Goal: Complete application form

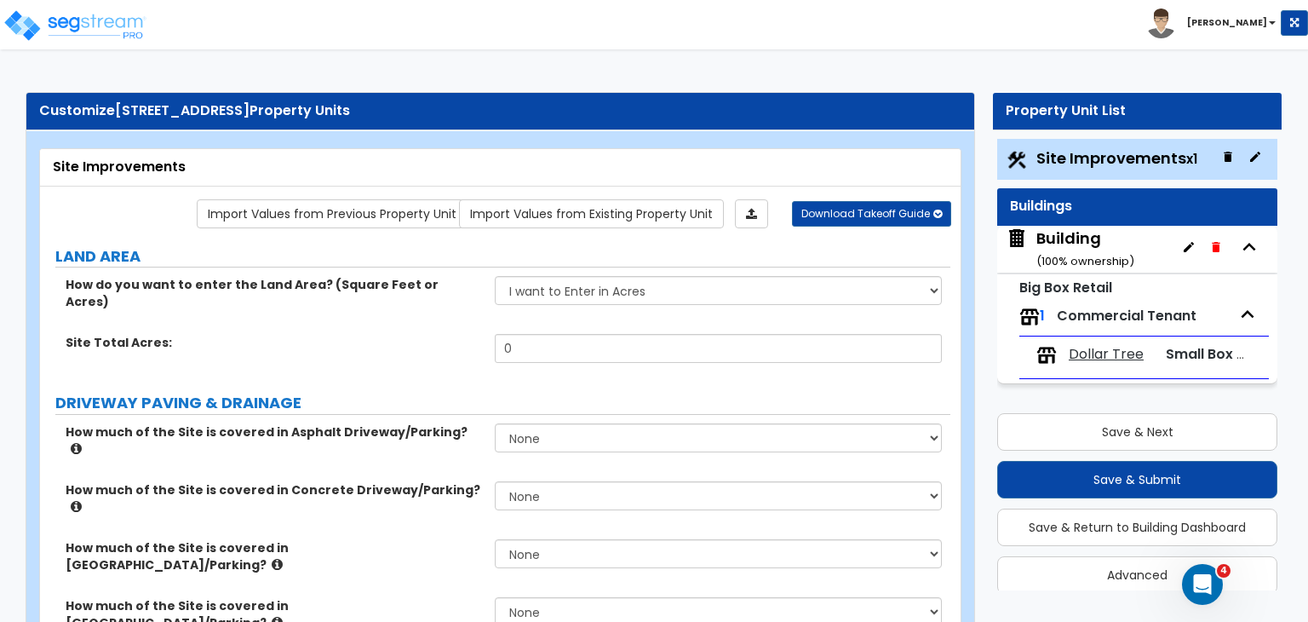
scroll to position [20, 0]
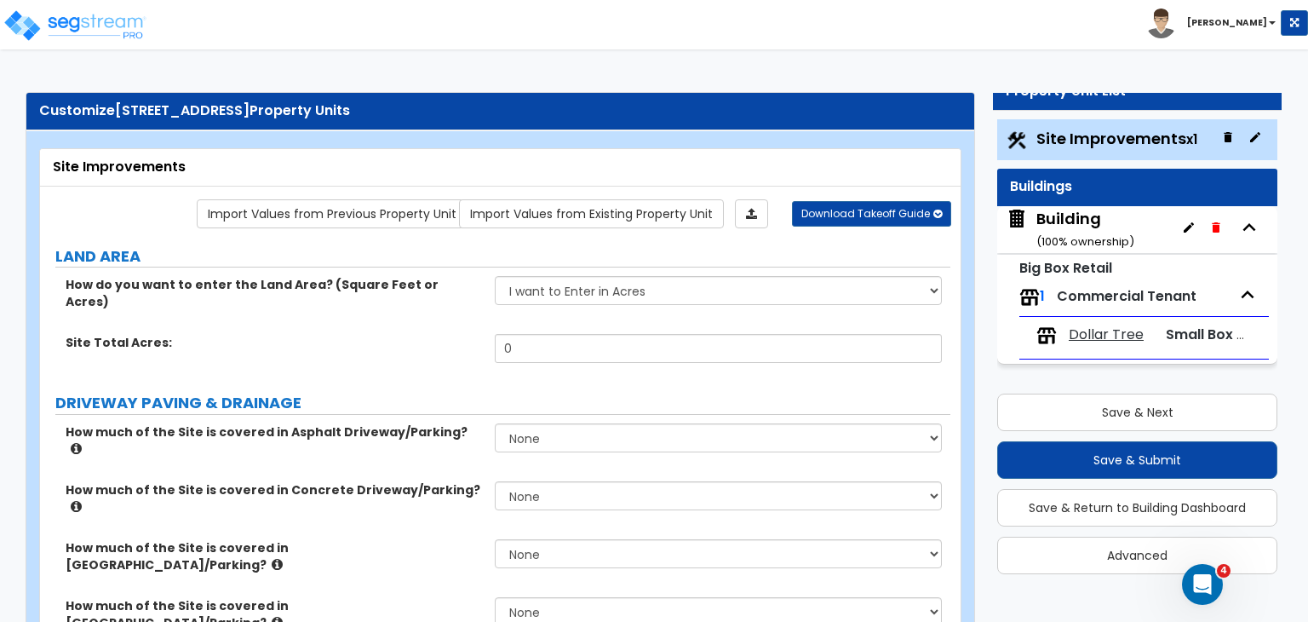
click at [51, 168] on div "Site Improvements" at bounding box center [500, 167] width 921 height 37
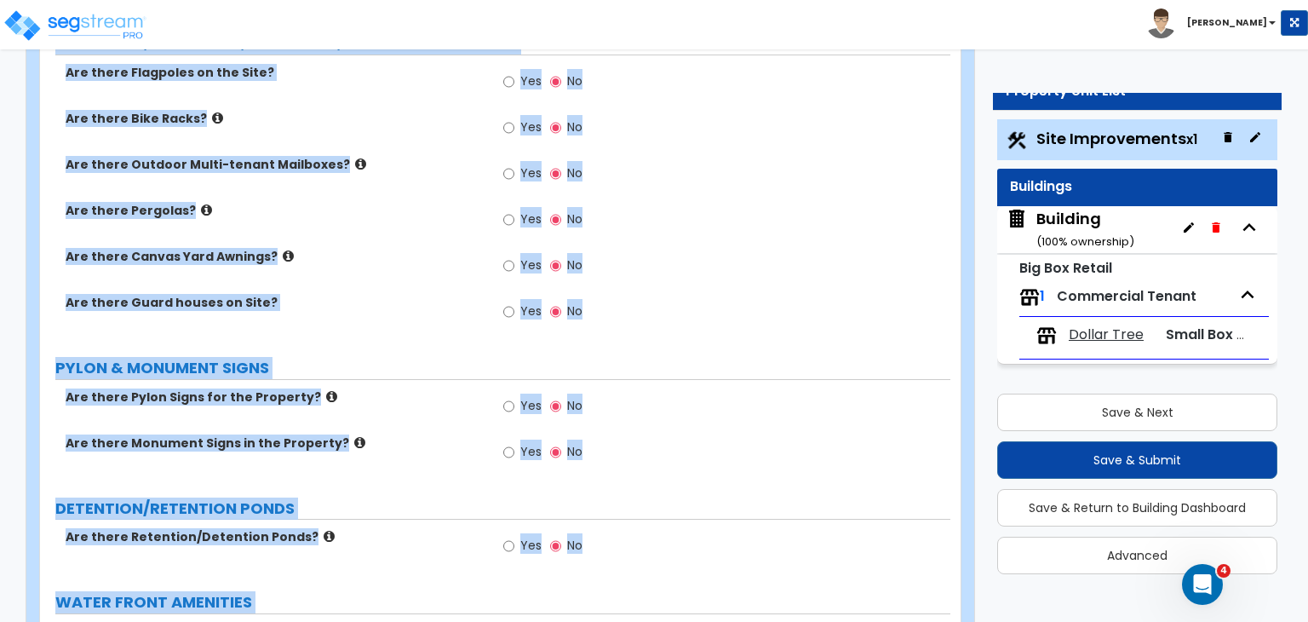
scroll to position [2521, 0]
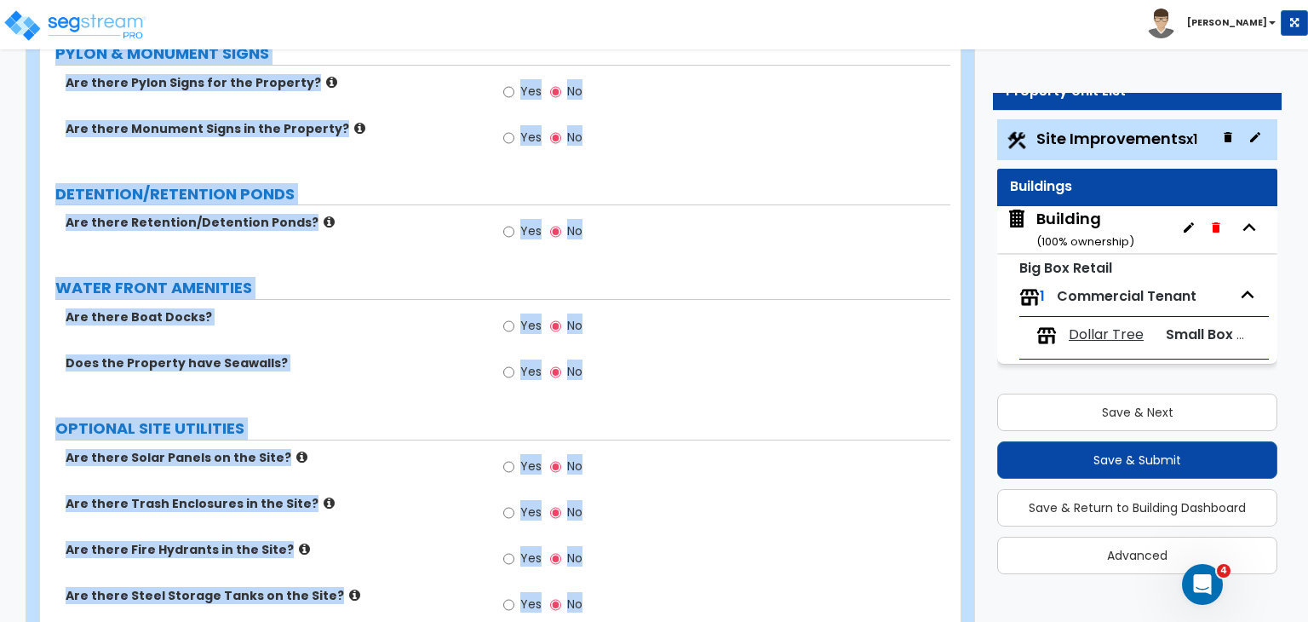
drag, startPoint x: 48, startPoint y: 162, endPoint x: 910, endPoint y: 661, distance: 996.1
copy div "Site Improvements Import Values from Previous Property Unit Import Values from …"
click at [1158, 494] on button "Save & Return to Building Dashboard" at bounding box center [1137, 507] width 280 height 37
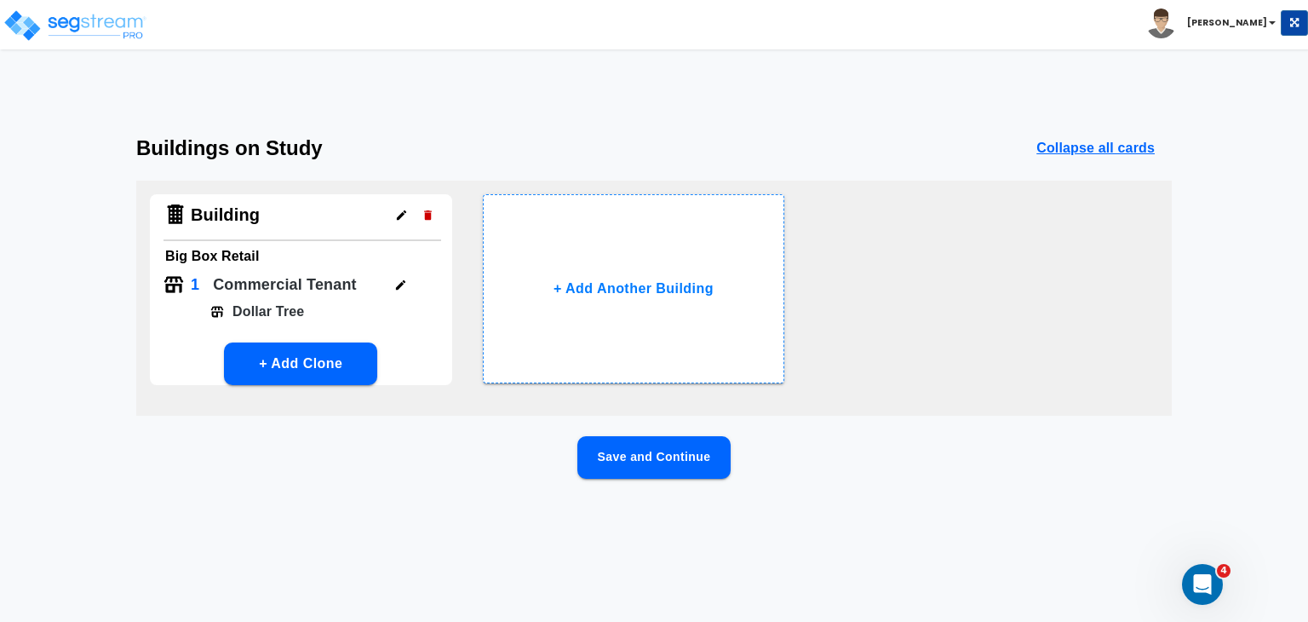
click at [653, 460] on button "Save and Continue" at bounding box center [654, 457] width 153 height 43
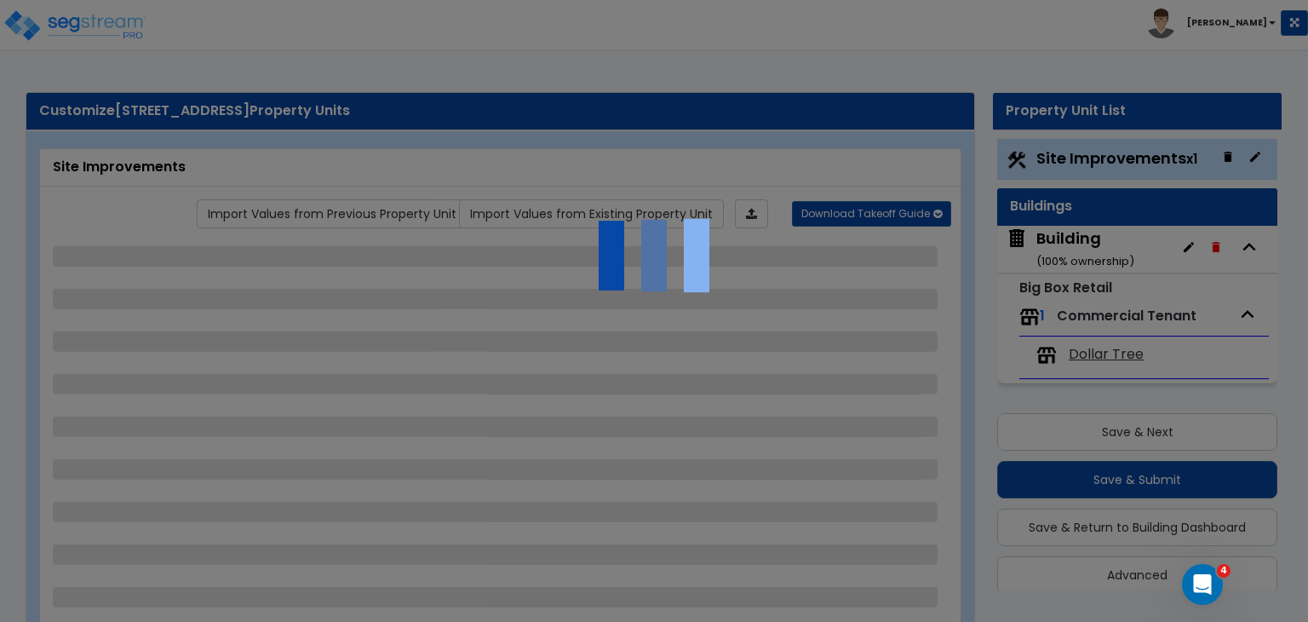
scroll to position [20, 0]
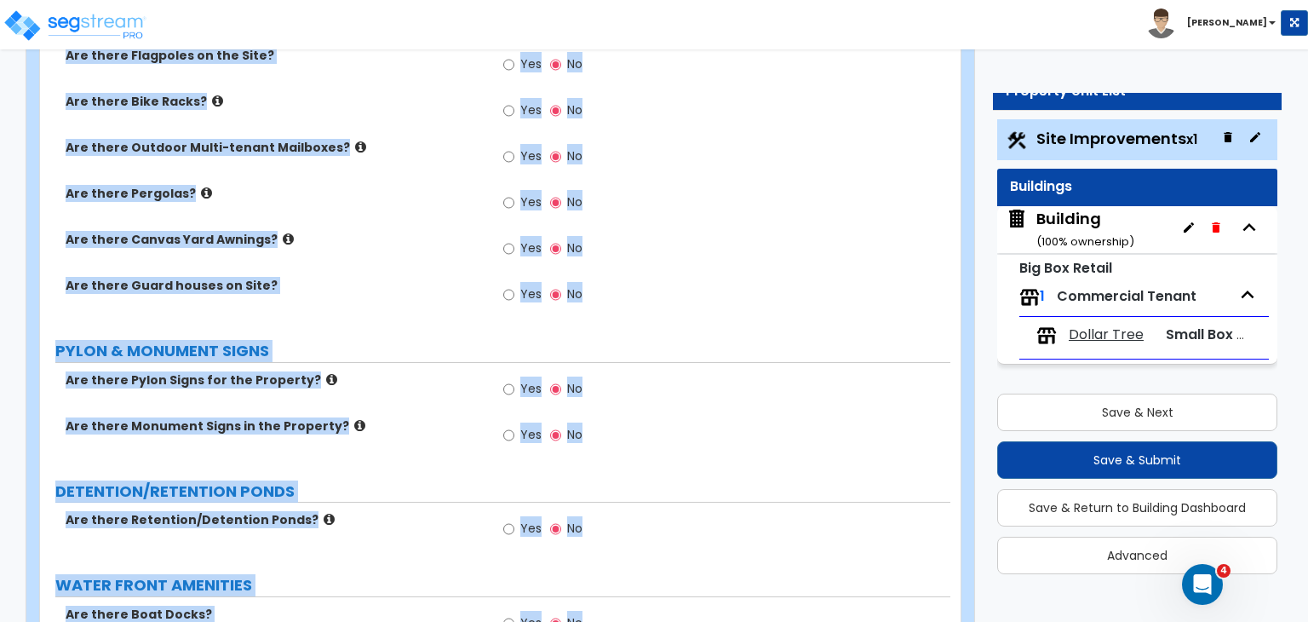
scroll to position [2521, 0]
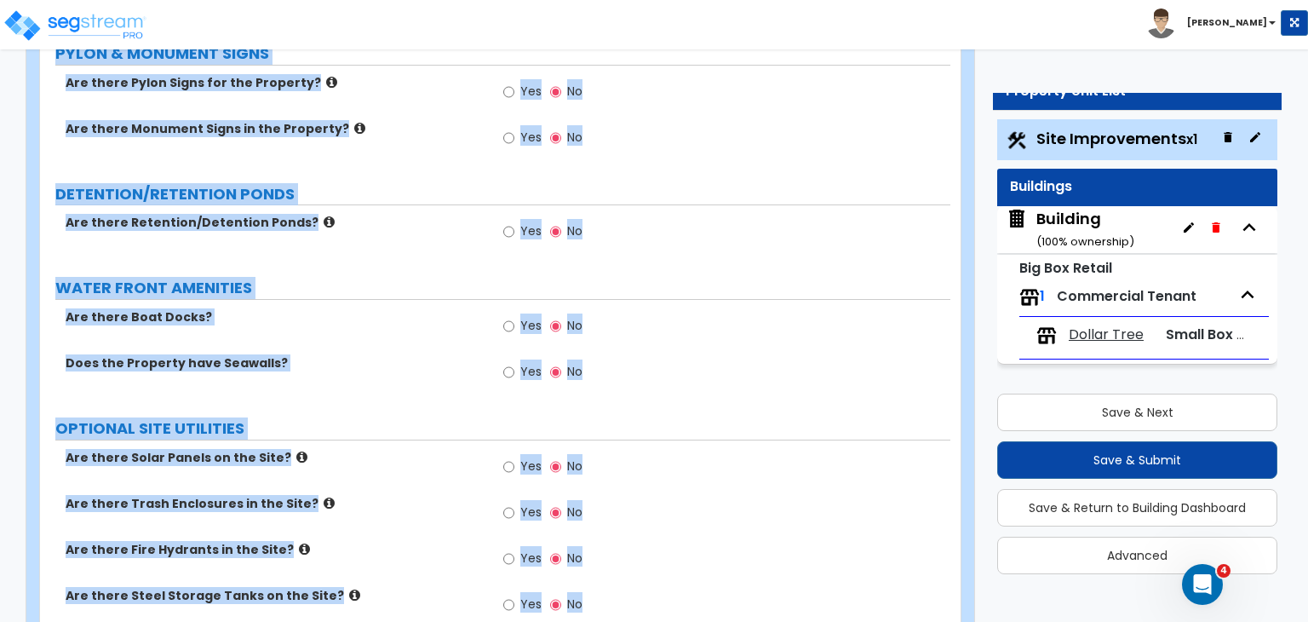
drag, startPoint x: 61, startPoint y: 112, endPoint x: 1155, endPoint y: 661, distance: 1223.6
copy div "stomize 841 W US HWY 79 Property Units Site Improvements Import Values from Pre…"
click at [376, 308] on div "Are there Boat Docks? Yes No" at bounding box center [495, 331] width 911 height 46
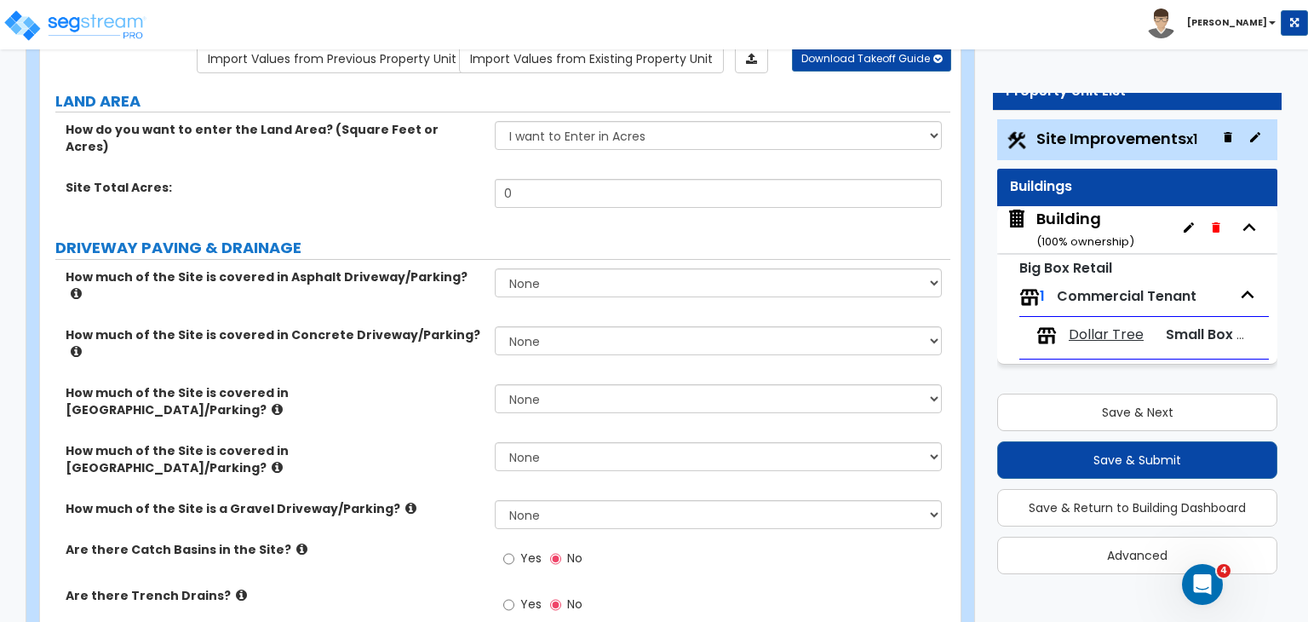
scroll to position [187, 0]
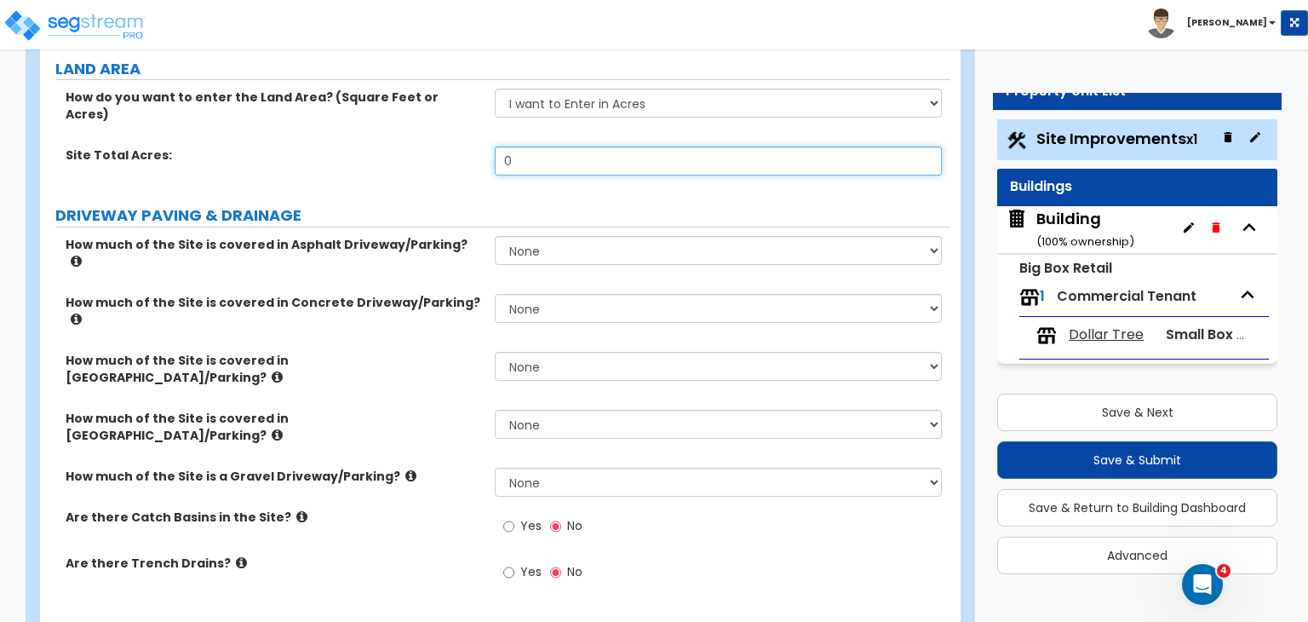
click at [526, 147] on input "0" at bounding box center [718, 161] width 446 height 29
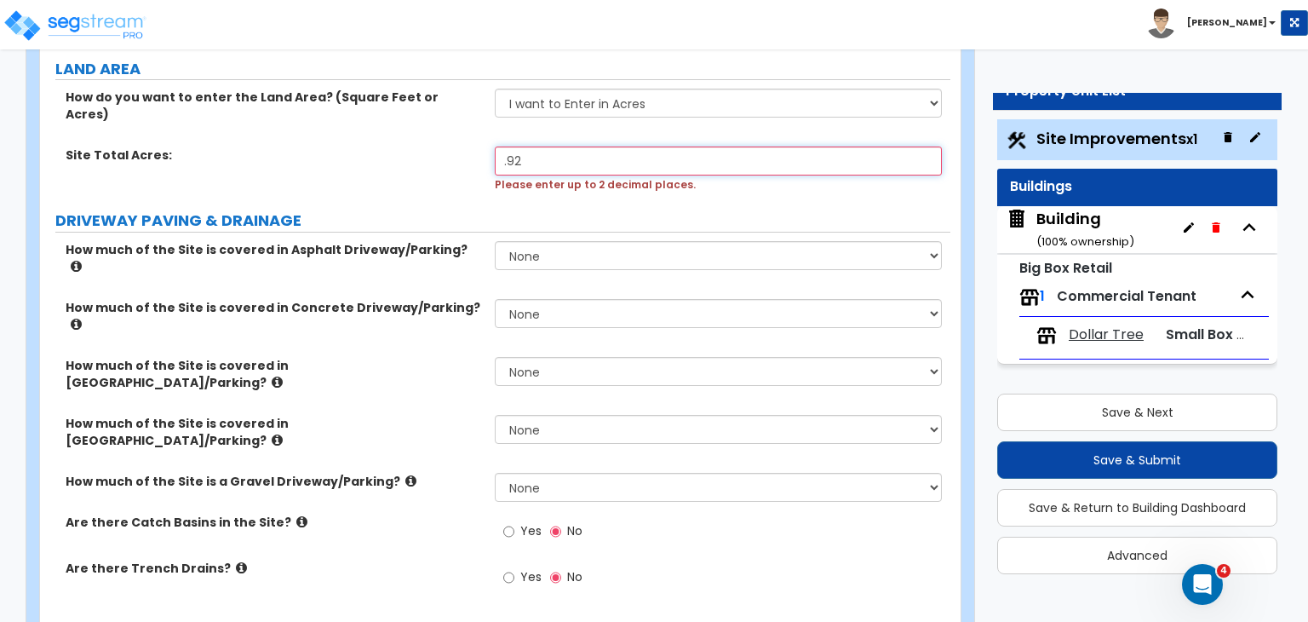
type input ".92"
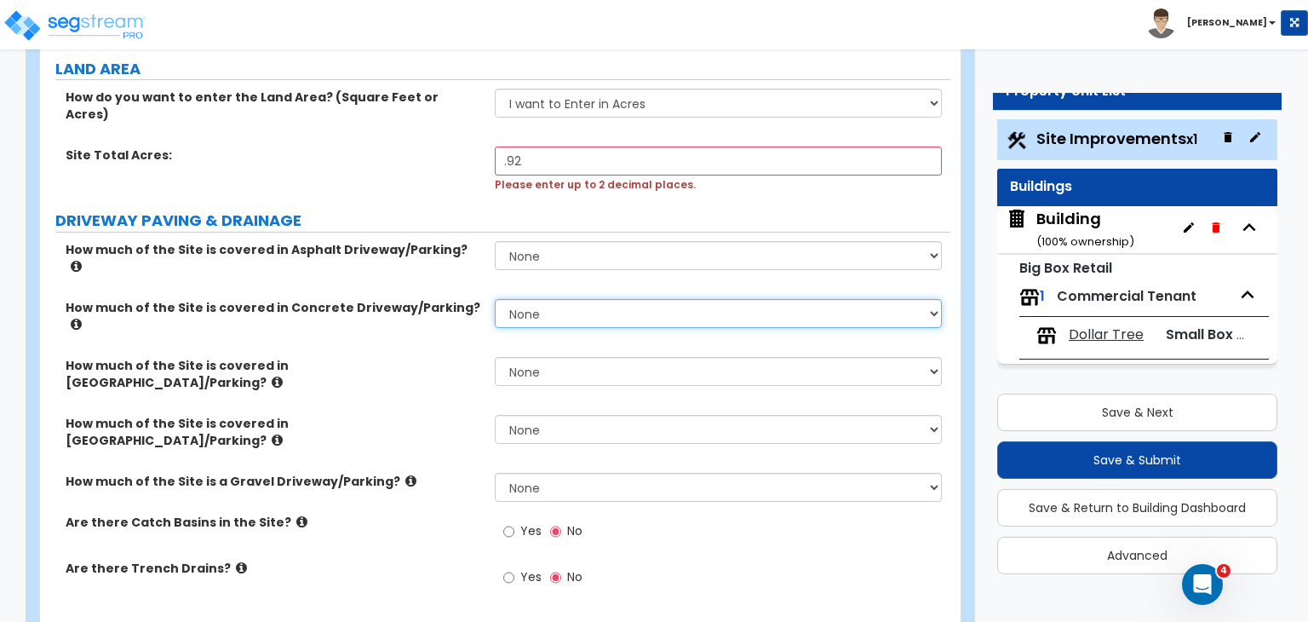
click at [538, 299] on select "None I want to Enter an Approximate Percentage I want to Enter the Square Foota…" at bounding box center [718, 313] width 446 height 29
select select "2"
click at [495, 299] on select "None I want to Enter an Approximate Percentage I want to Enter the Square Foota…" at bounding box center [718, 313] width 446 height 29
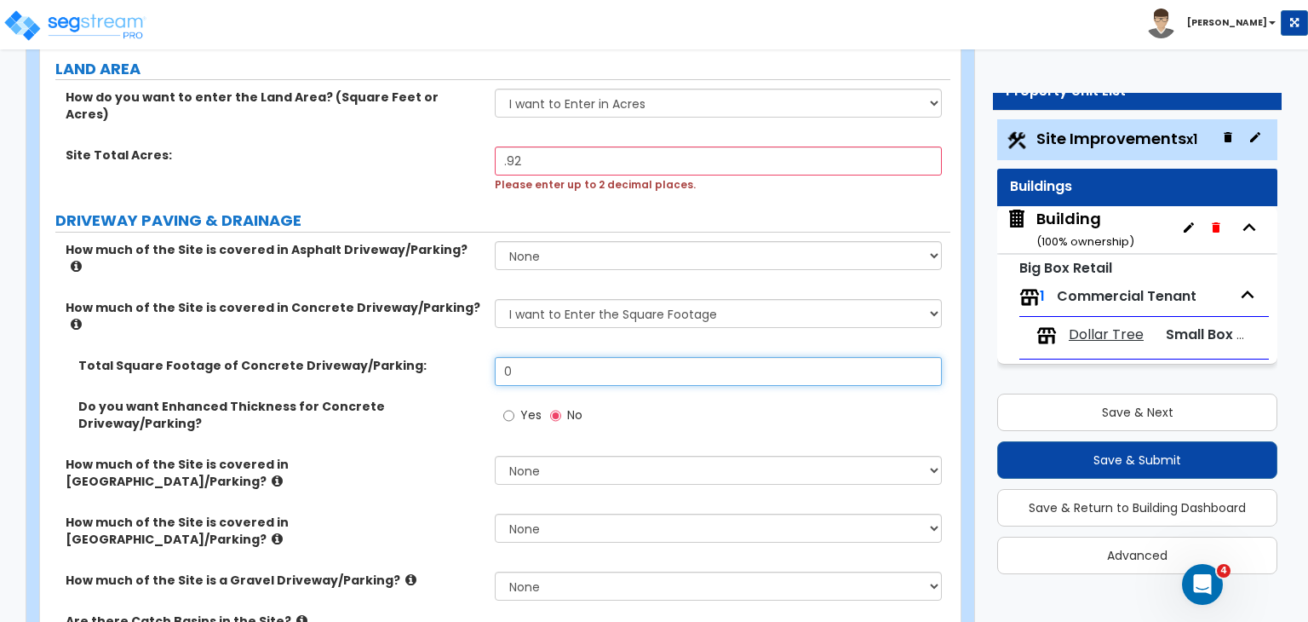
click at [549, 357] on input "0" at bounding box center [718, 371] width 446 height 29
click at [543, 357] on input "0" at bounding box center [718, 371] width 446 height 29
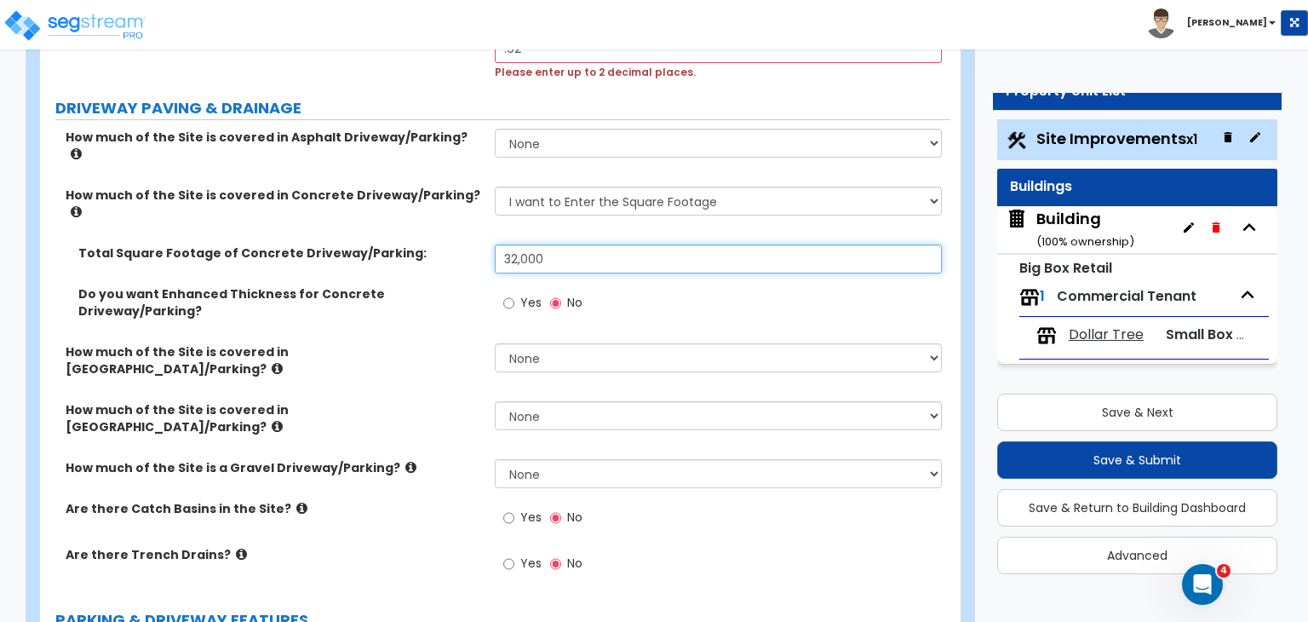
scroll to position [302, 0]
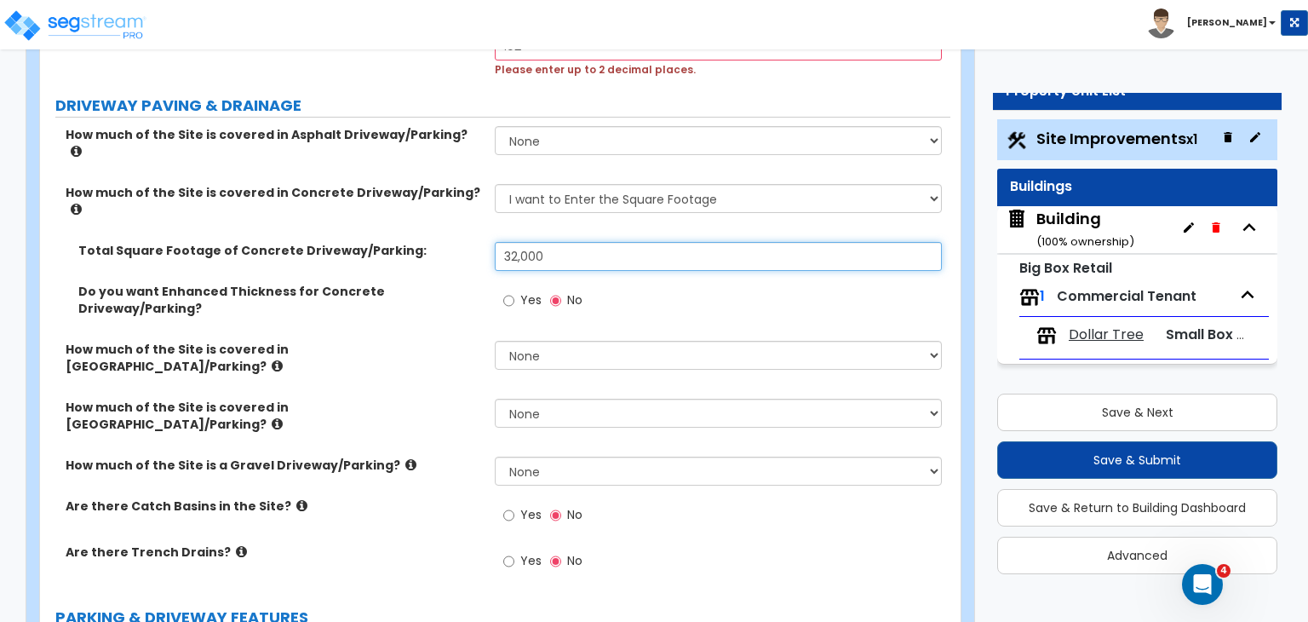
type input "32,000"
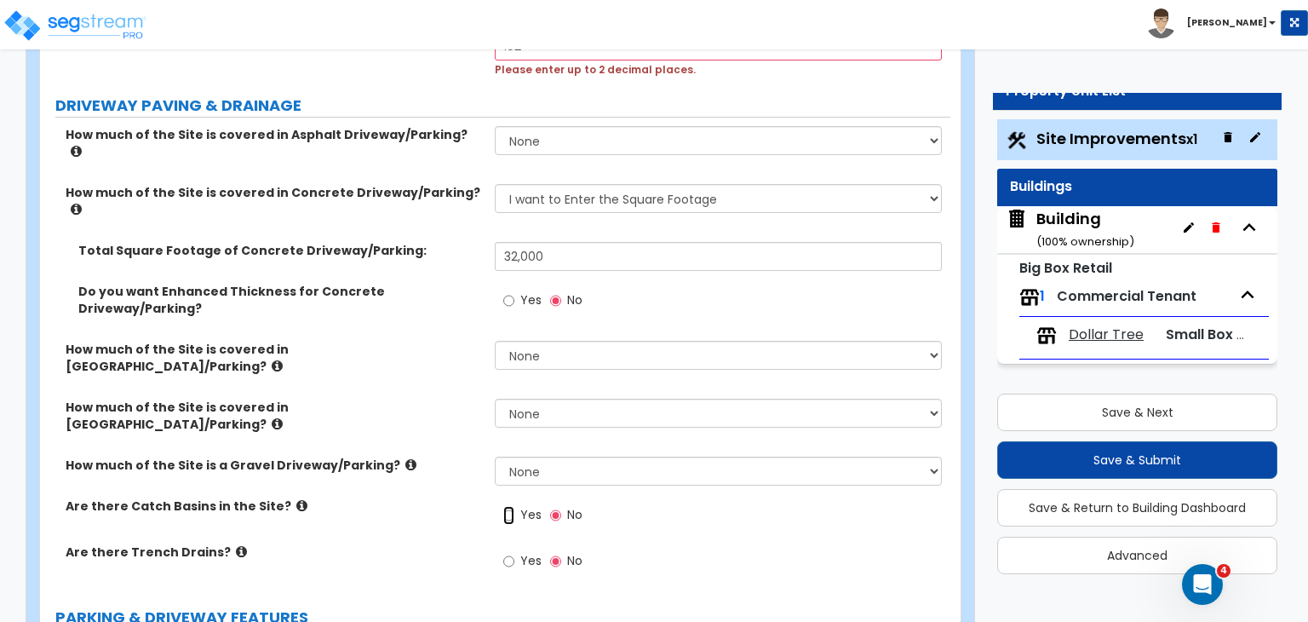
click at [510, 506] on input "Yes" at bounding box center [508, 515] width 11 height 19
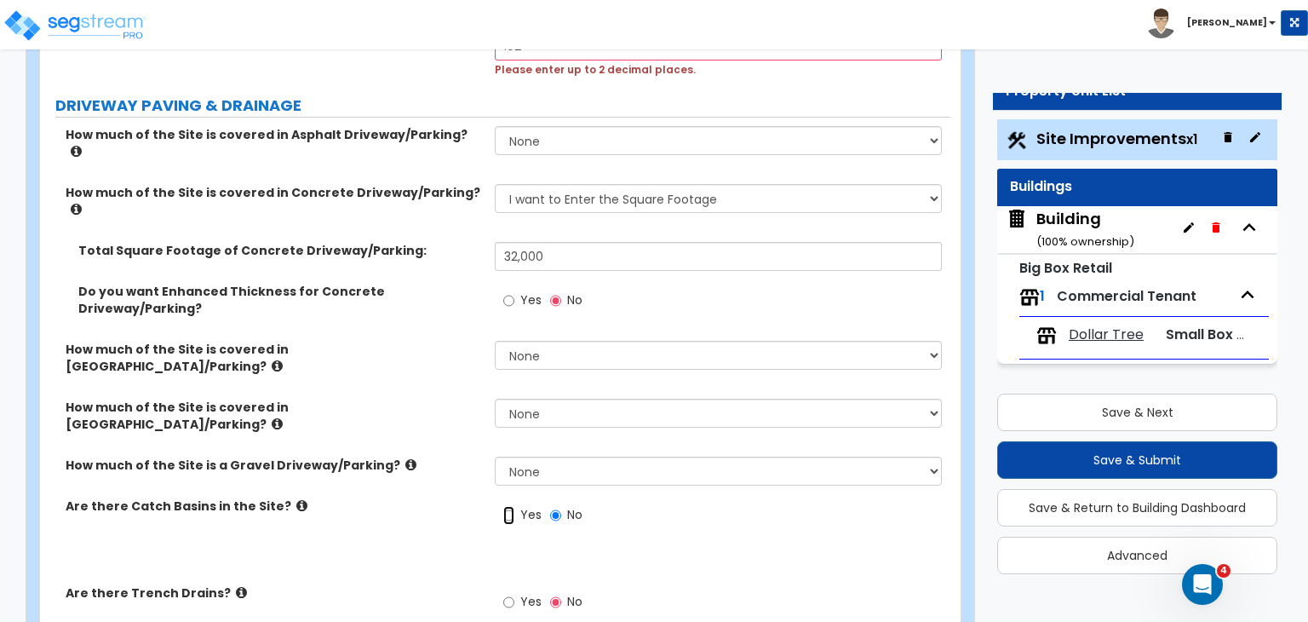
radio input "true"
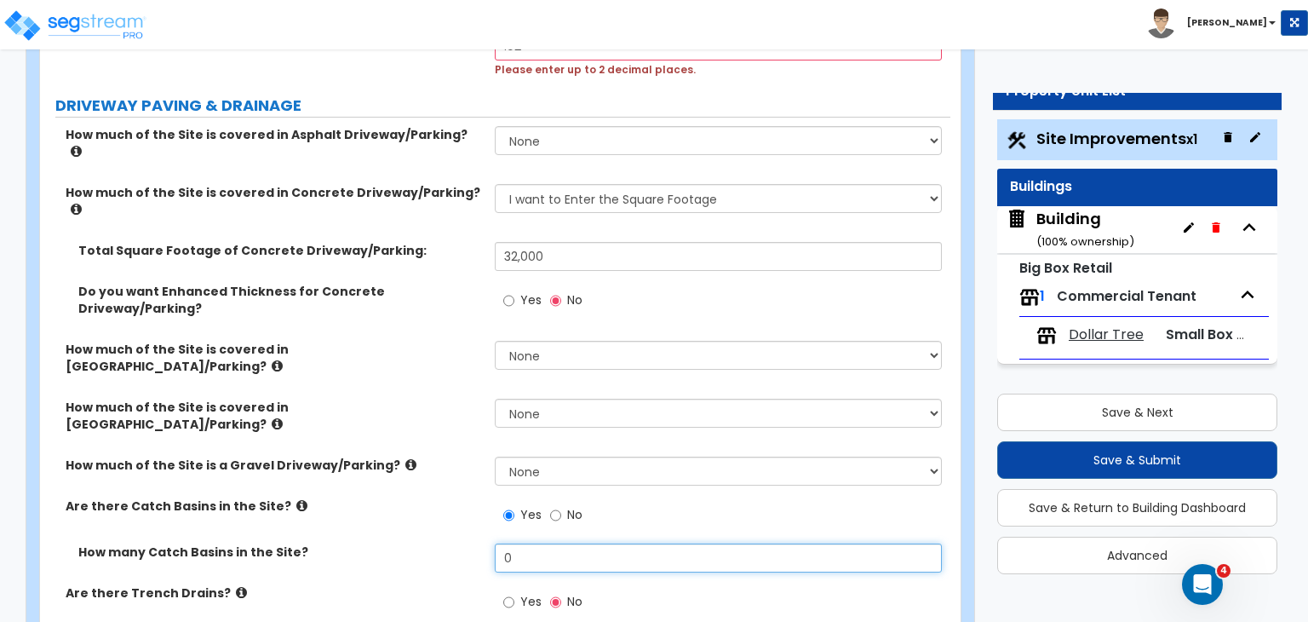
click at [538, 543] on input "0" at bounding box center [718, 557] width 446 height 29
type input "3"
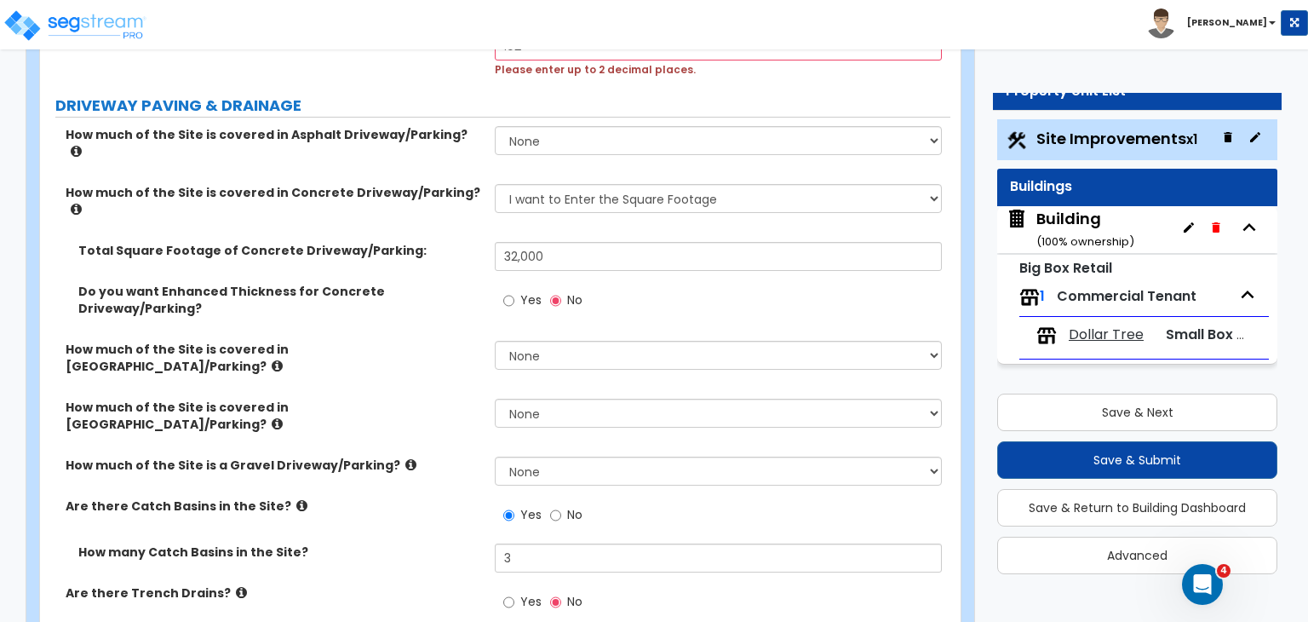
click at [411, 543] on label "How many Catch Basins in the Site?" at bounding box center [280, 551] width 404 height 17
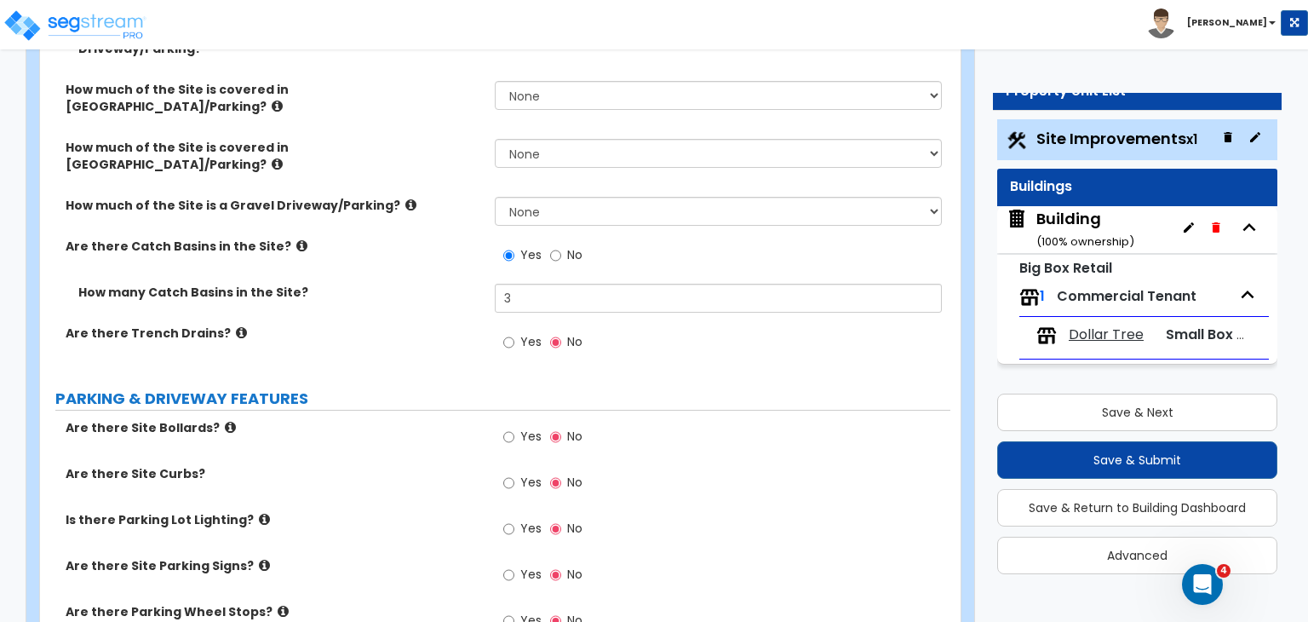
scroll to position [564, 0]
click at [506, 426] on input "Yes" at bounding box center [508, 435] width 11 height 19
radio input "true"
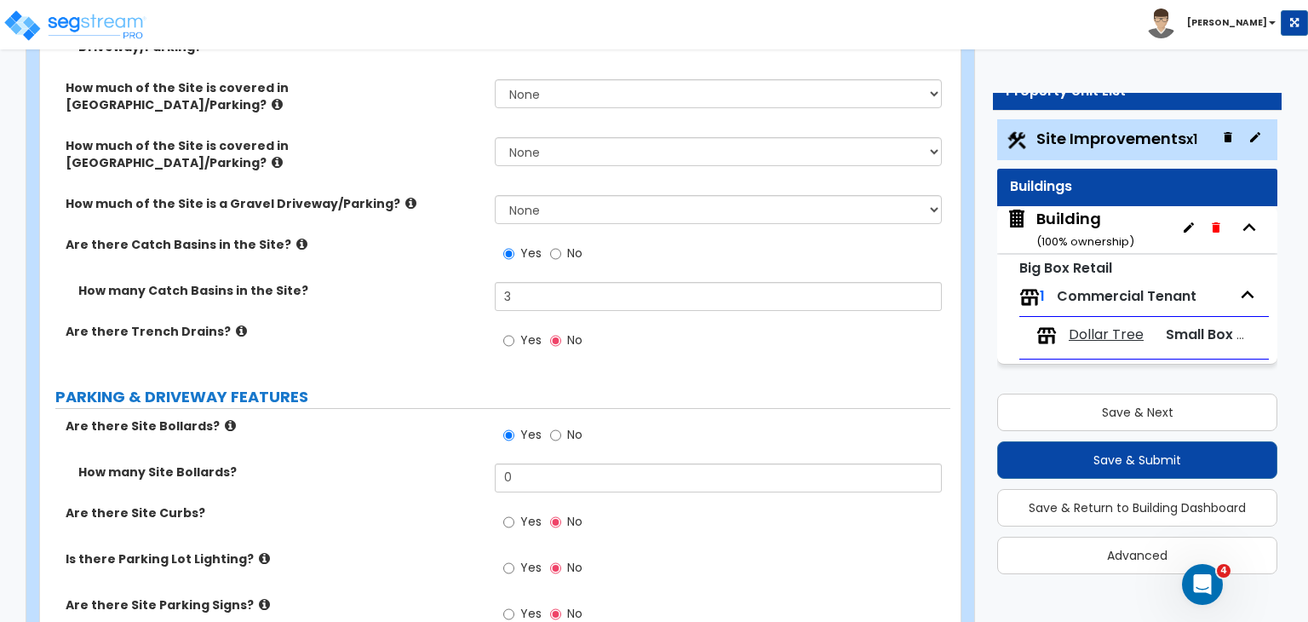
click at [437, 463] on label "How many Site Bollards?" at bounding box center [280, 471] width 404 height 17
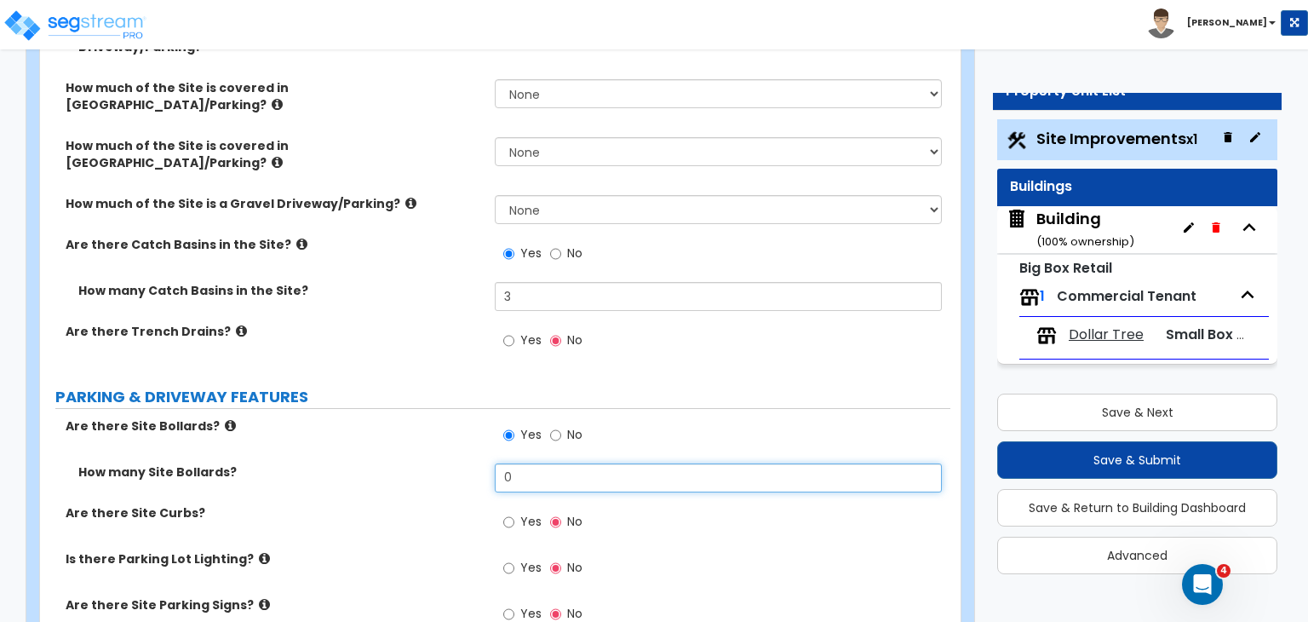
click at [549, 463] on input "0" at bounding box center [718, 477] width 446 height 29
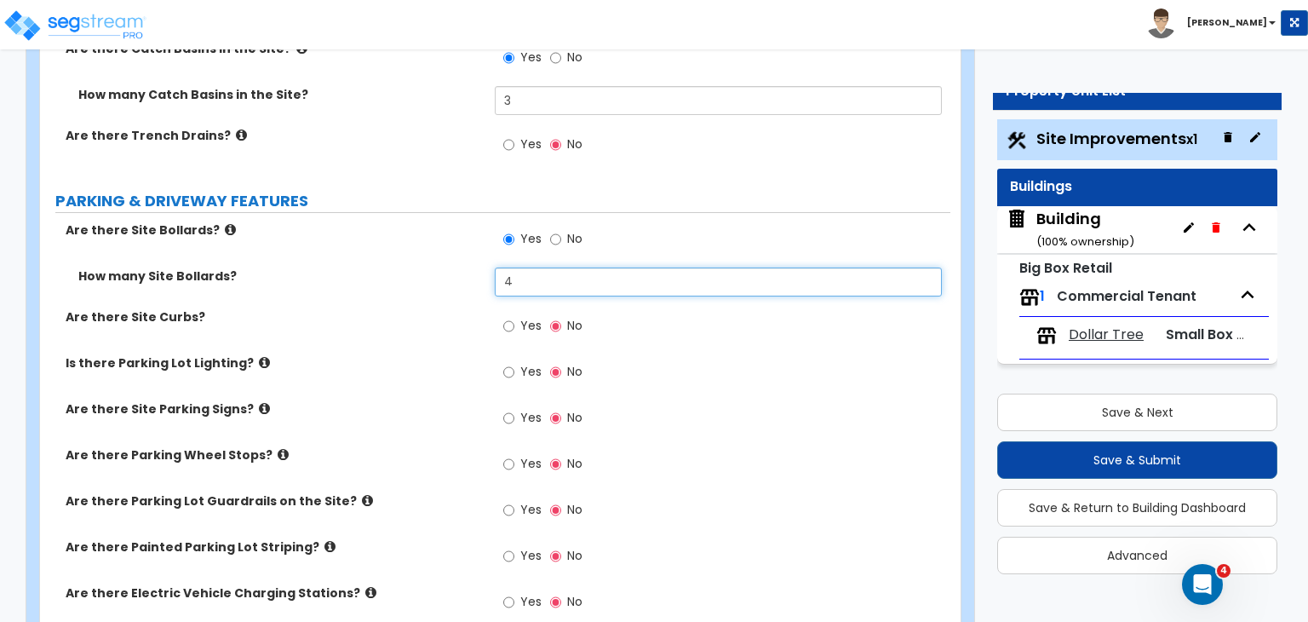
scroll to position [762, 0]
type input "4"
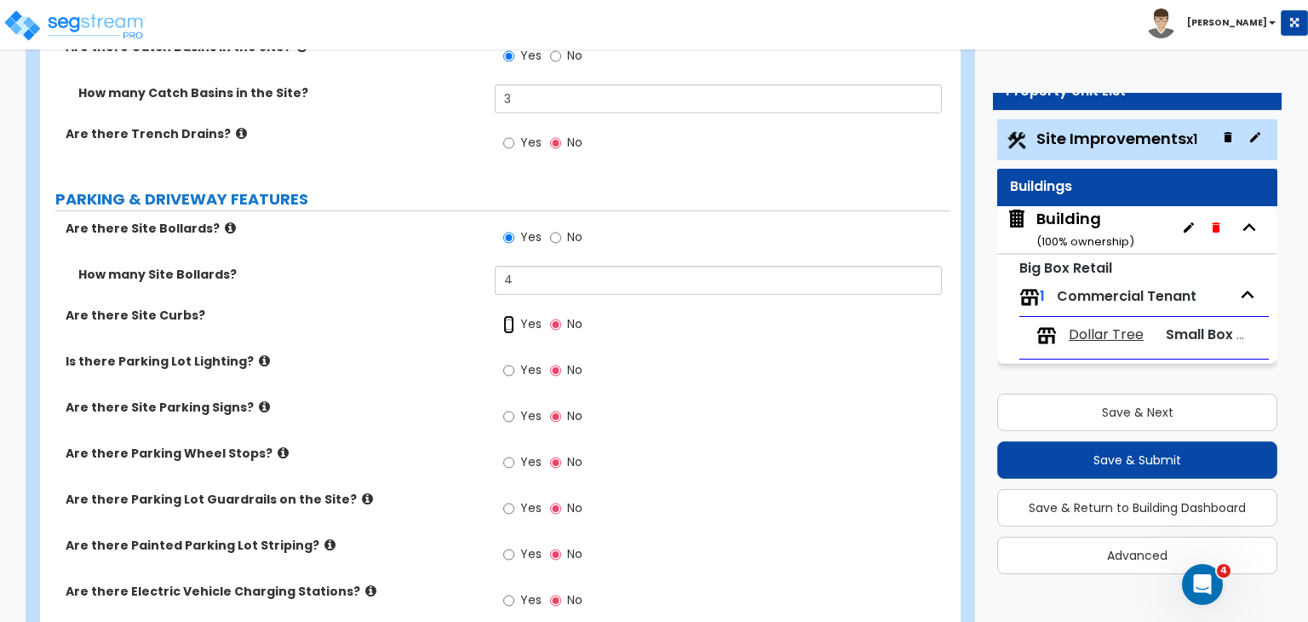
click at [507, 315] on input "Yes" at bounding box center [508, 324] width 11 height 19
radio input "true"
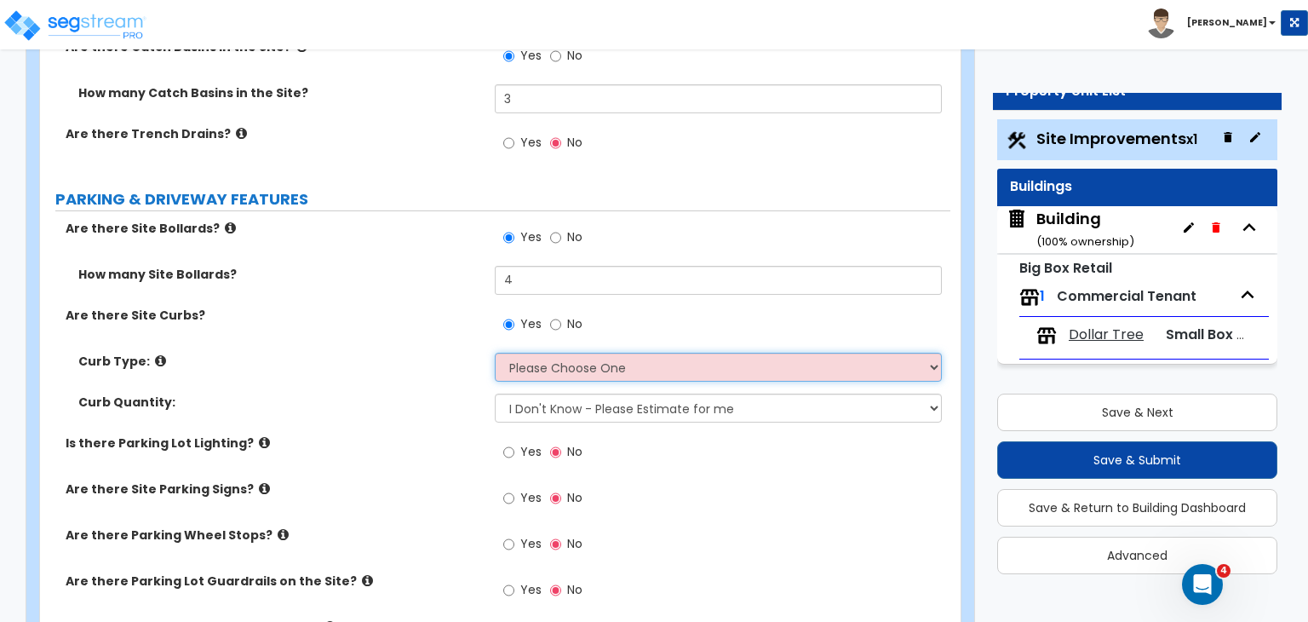
click at [558, 353] on select "Please Choose One Curb (Only) Curb & Gutter Asphalt Berm" at bounding box center [718, 367] width 446 height 29
select select "1"
click at [495, 353] on select "Please Choose One Curb (Only) Curb & Gutter Asphalt Berm" at bounding box center [718, 367] width 446 height 29
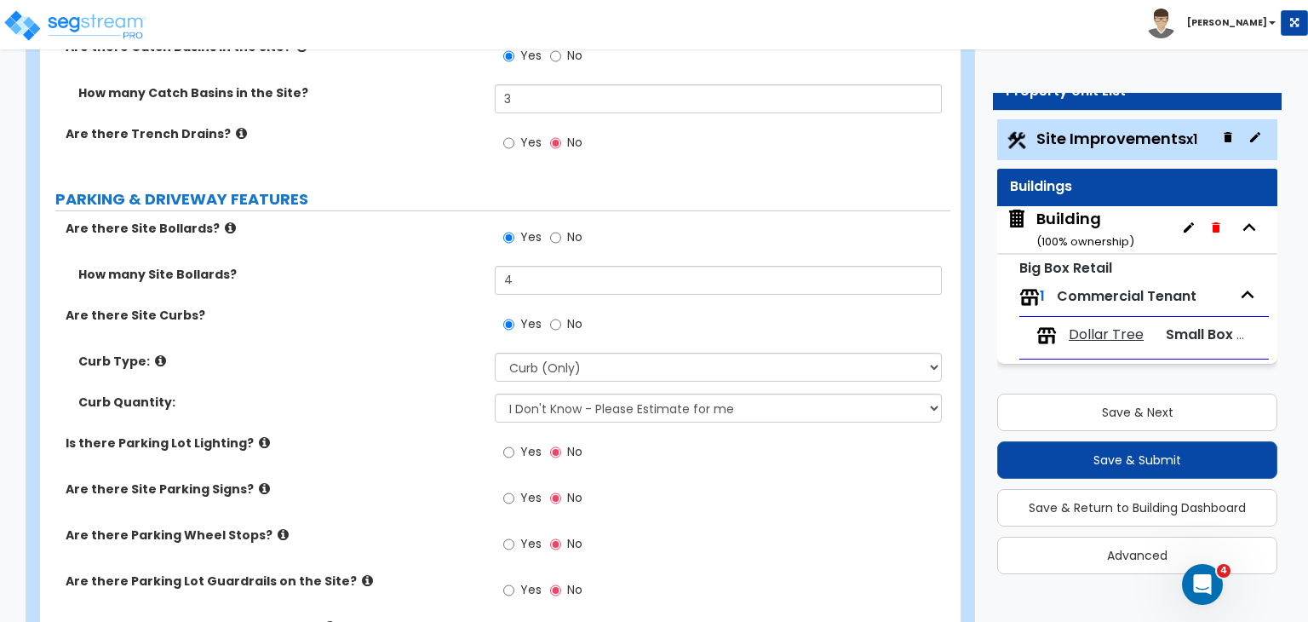
click at [471, 394] on div "Curb Quantity: I Don't Know - Please Estimate for me I want to Enter the Linear…" at bounding box center [495, 414] width 911 height 41
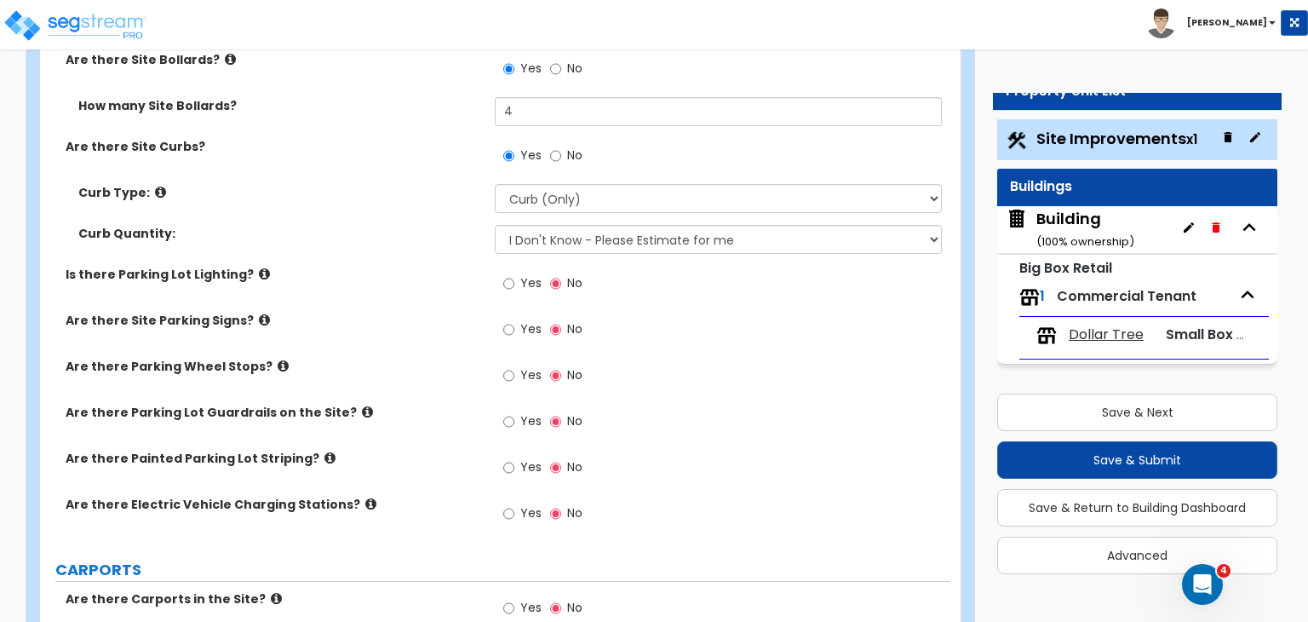
scroll to position [934, 0]
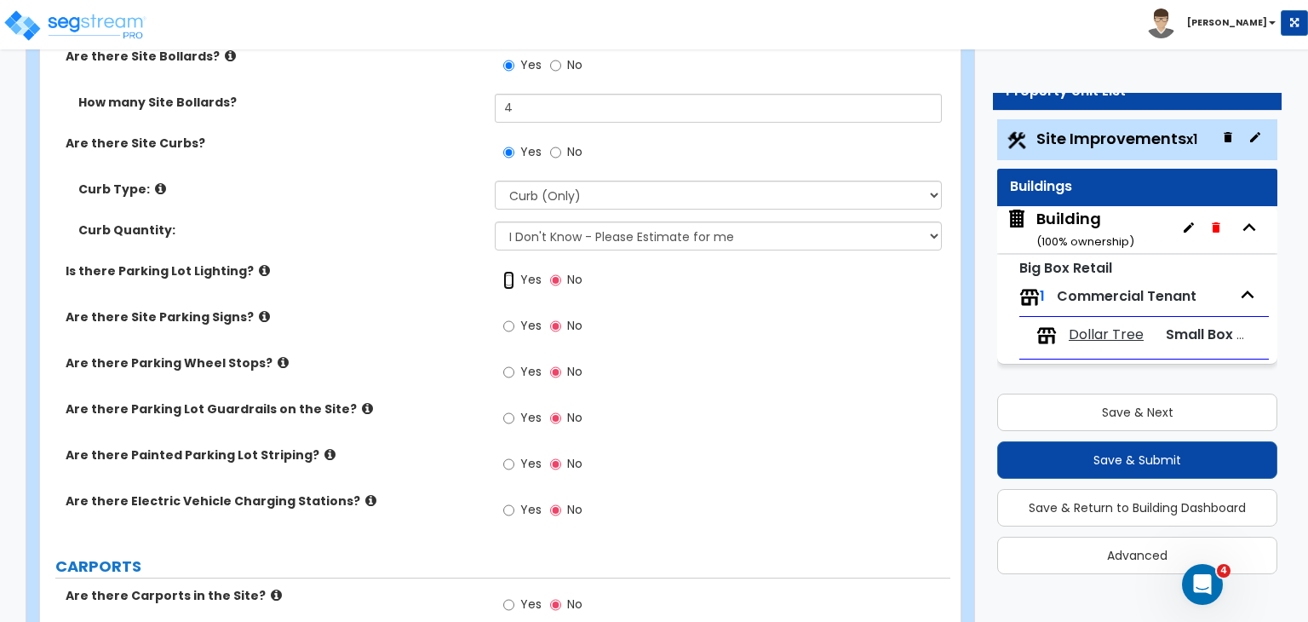
click at [511, 271] on input "Yes" at bounding box center [508, 280] width 11 height 19
radio input "true"
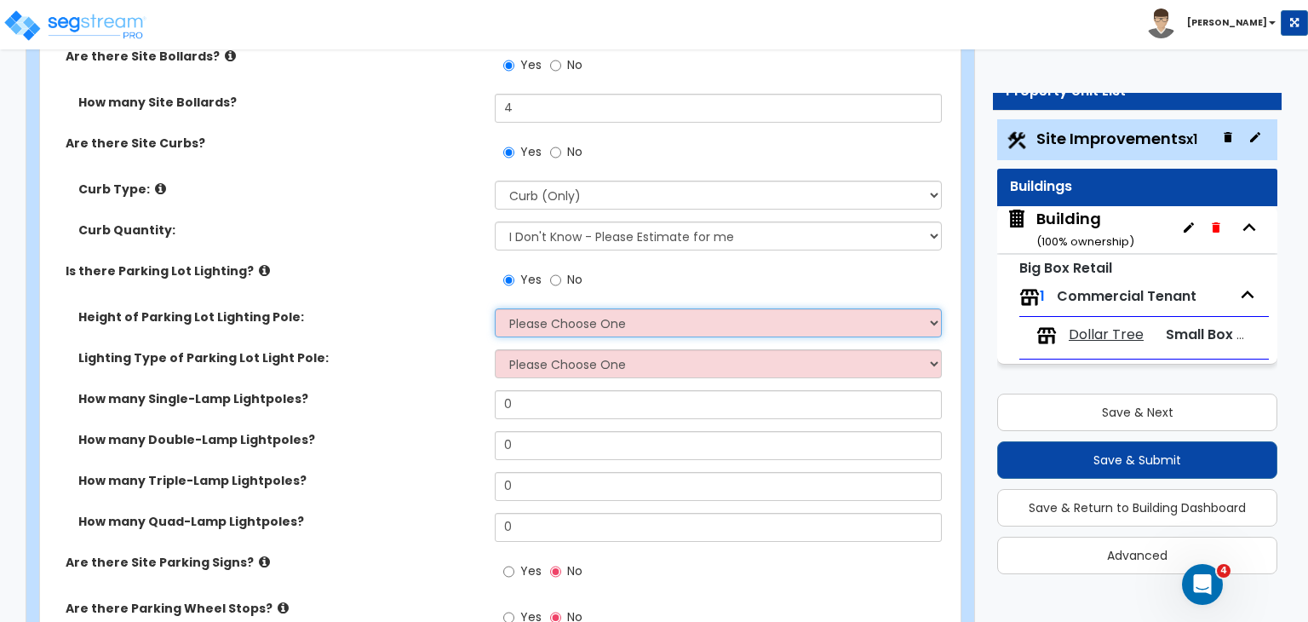
click at [549, 308] on select "Please Choose One 20' high 30' high 40' high" at bounding box center [718, 322] width 446 height 29
select select "1"
click at [495, 308] on select "Please Choose One 20' high 30' high 40' high" at bounding box center [718, 322] width 446 height 29
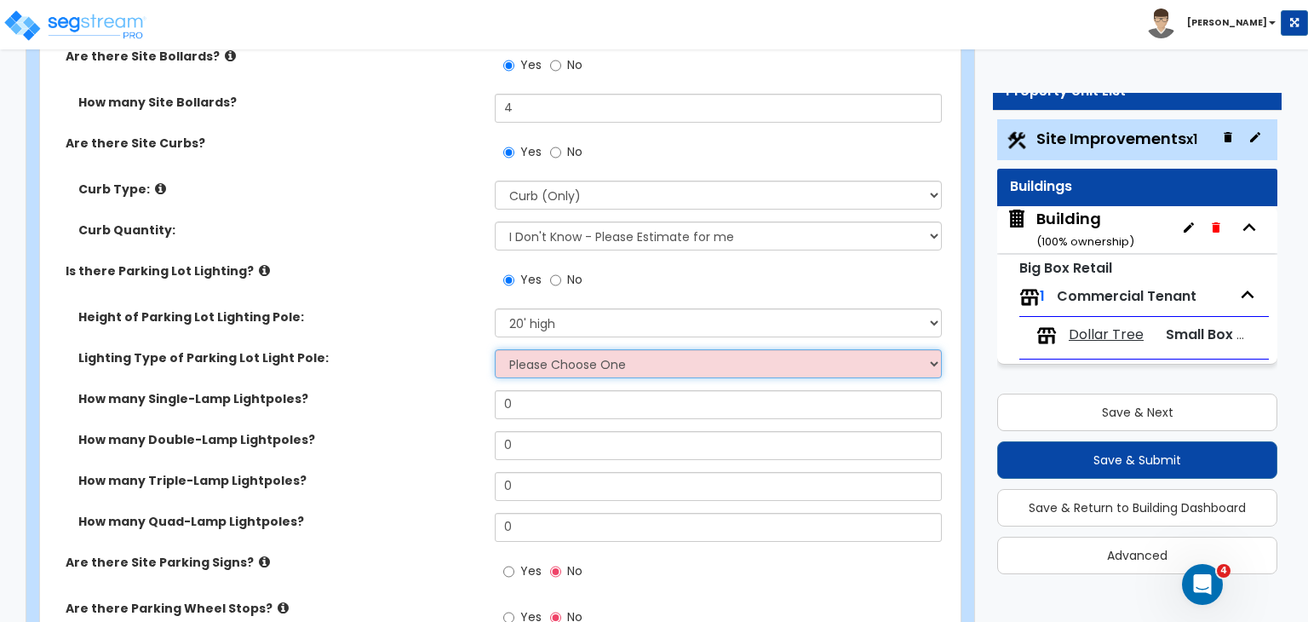
click at [559, 349] on select "Please Choose One LED Metal Halide High Pressure Sodium Please Choose for me" at bounding box center [718, 363] width 446 height 29
select select "4"
click at [495, 349] on select "Please Choose One LED Metal Halide High Pressure Sodium Please Choose for me" at bounding box center [718, 363] width 446 height 29
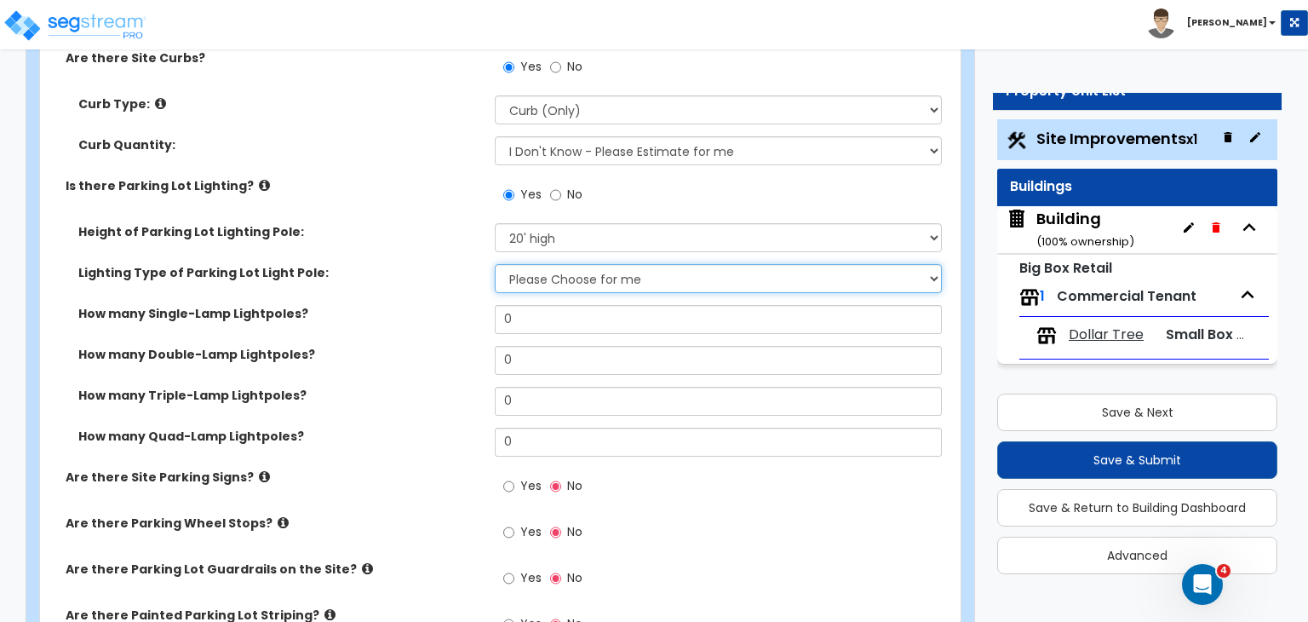
scroll to position [1025, 0]
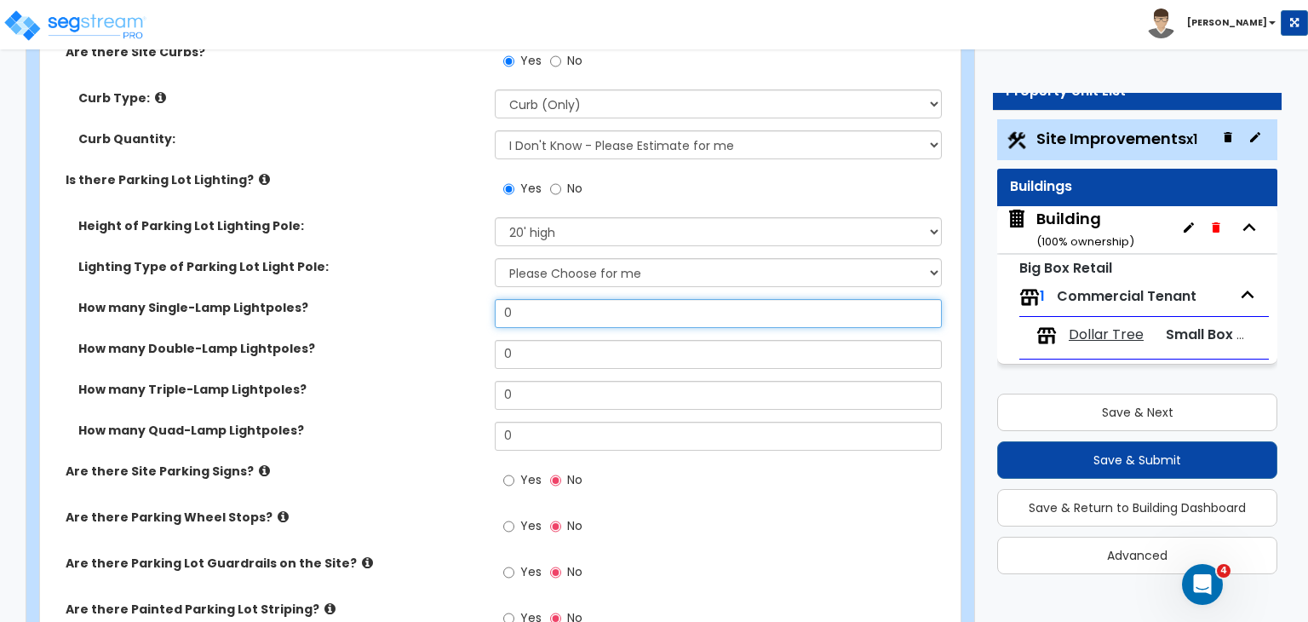
click at [520, 299] on input "0" at bounding box center [718, 313] width 446 height 29
type input "2"
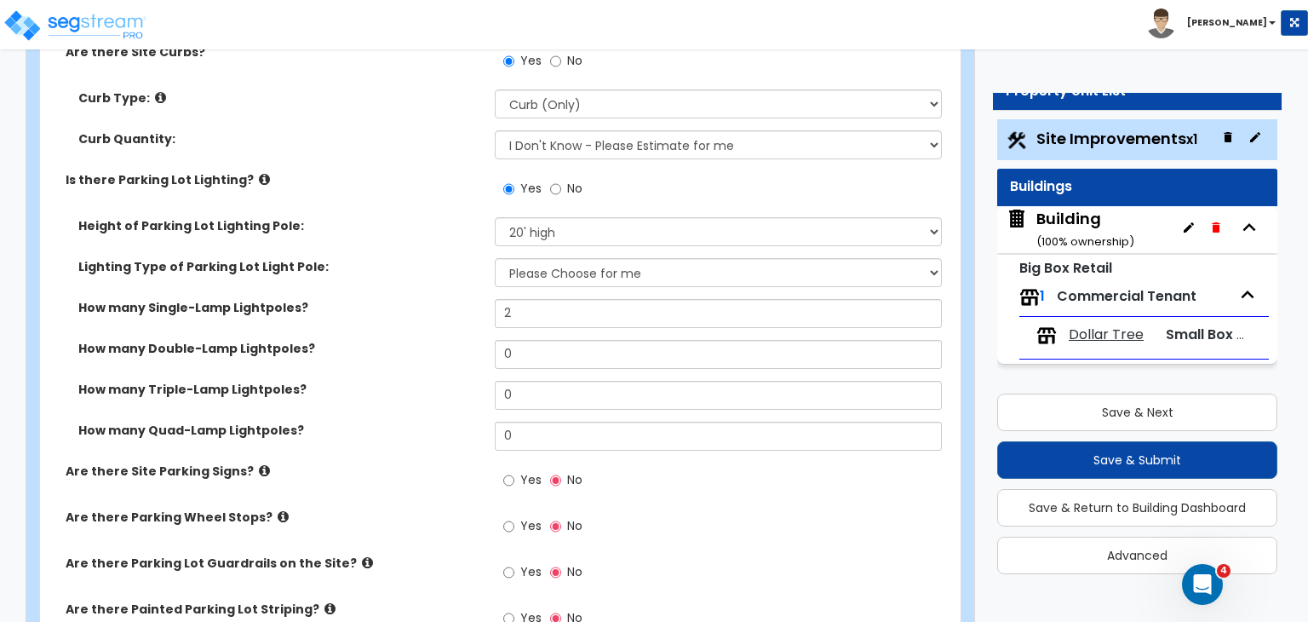
click at [438, 299] on div "How many Single-Lamp Lightpoles? 2" at bounding box center [495, 319] width 911 height 41
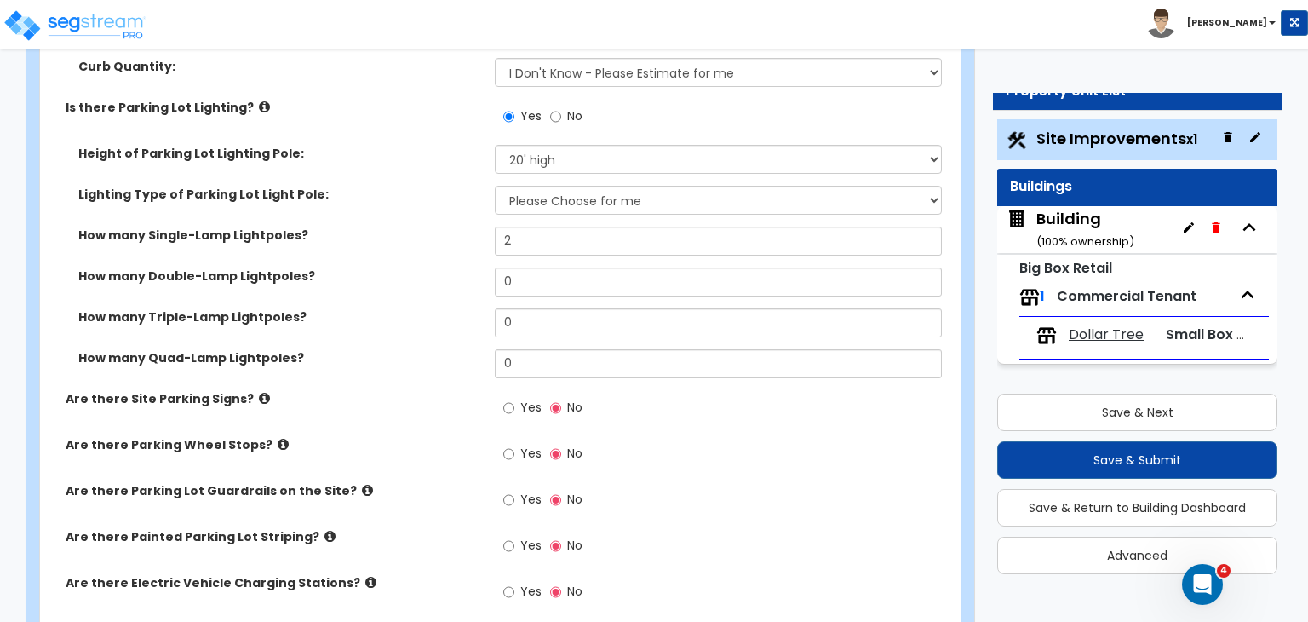
scroll to position [1103, 0]
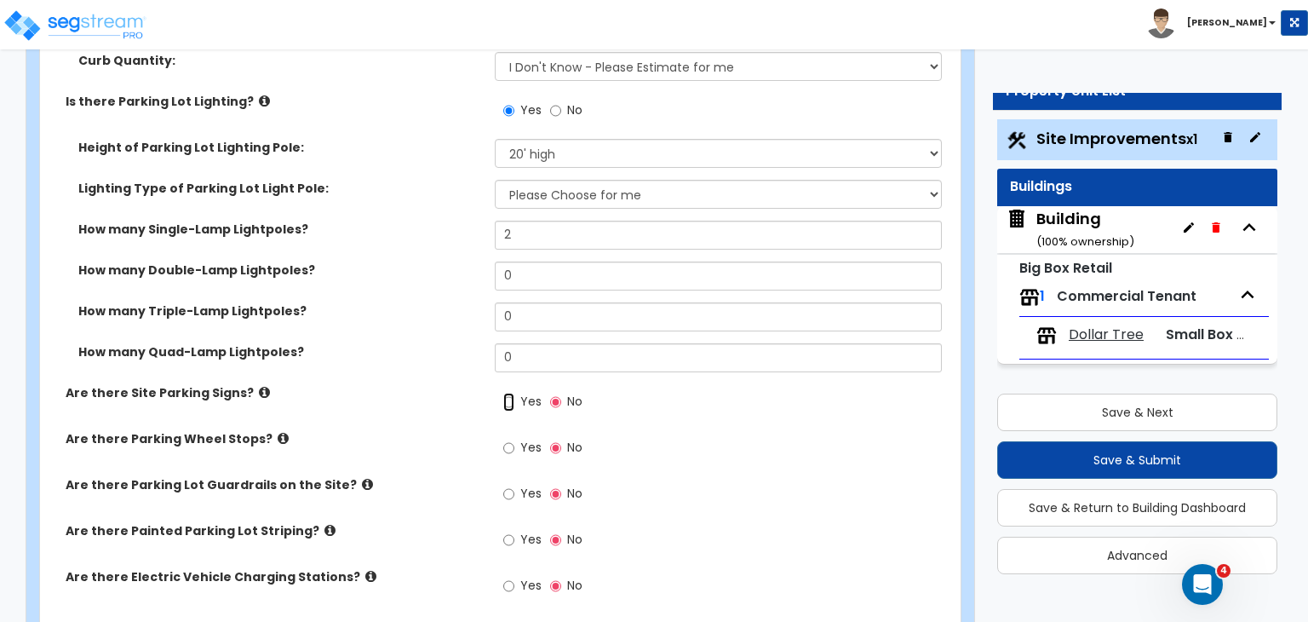
click at [509, 393] on input "Yes" at bounding box center [508, 402] width 11 height 19
radio input "true"
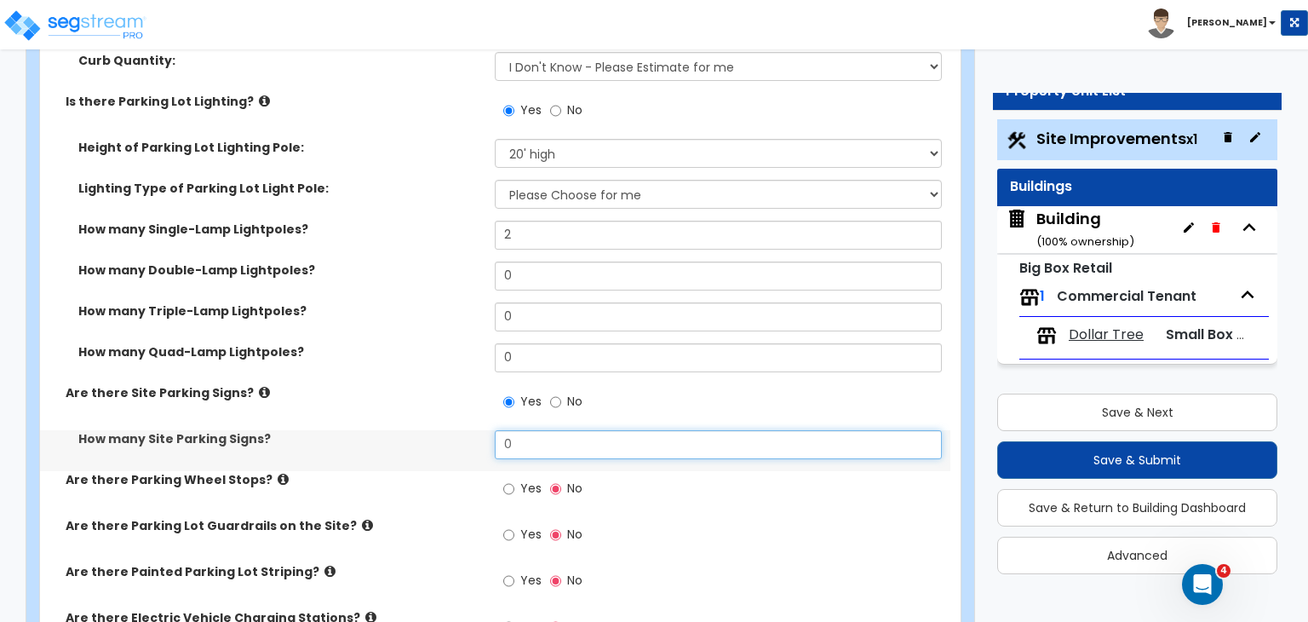
click at [542, 430] on input "0" at bounding box center [718, 444] width 446 height 29
type input "4"
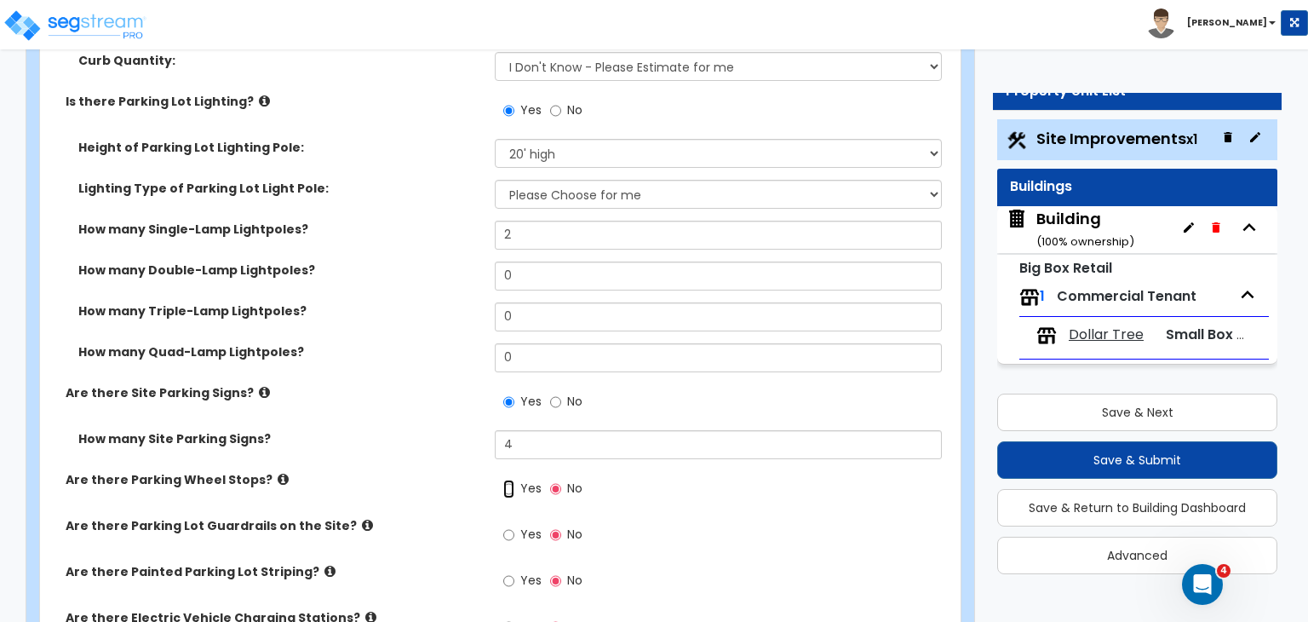
click at [508, 480] on input "Yes" at bounding box center [508, 489] width 11 height 19
radio input "true"
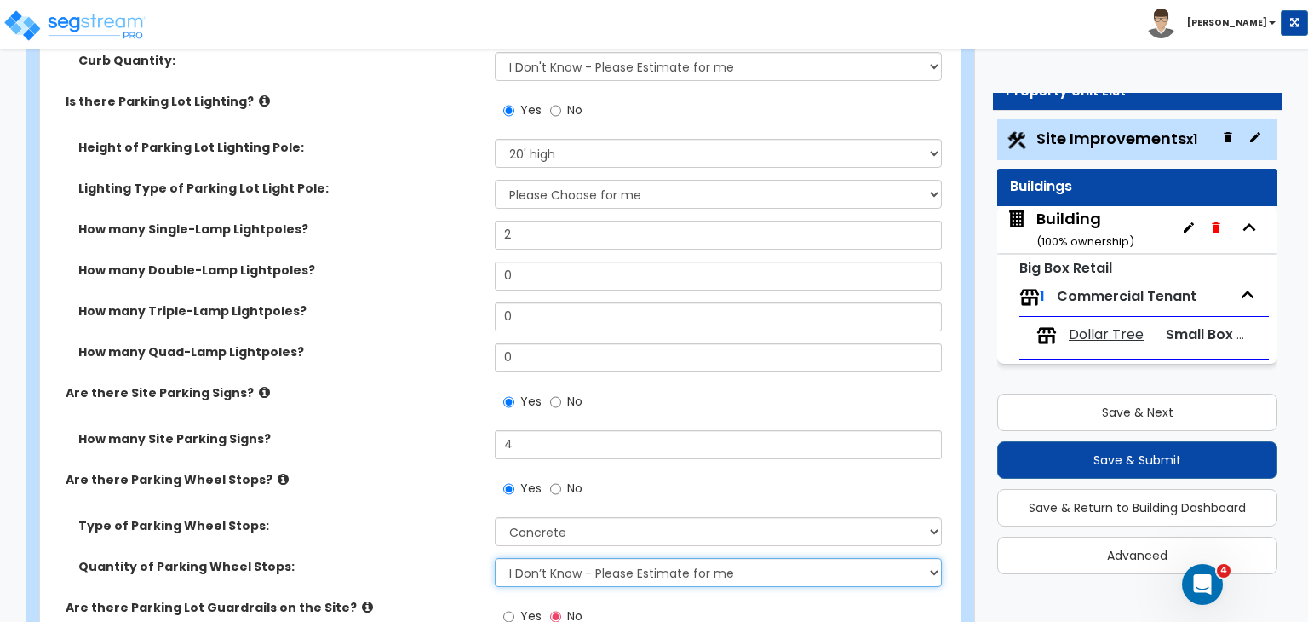
click at [545, 558] on select "I Don’t Know - Please Estimate for me I Want to Enter the Number of Wheel Stops" at bounding box center [718, 572] width 446 height 29
select select "1"
click at [495, 558] on select "I Don’t Know - Please Estimate for me I Want to Enter the Number of Wheel Stops" at bounding box center [718, 572] width 446 height 29
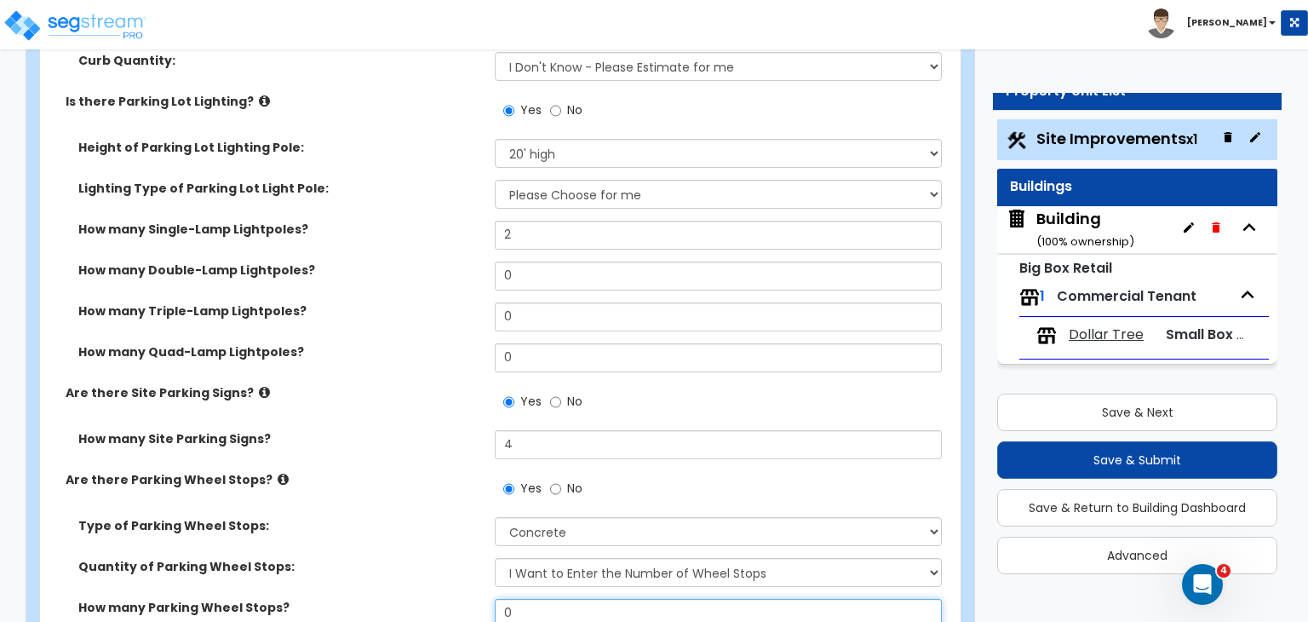
click at [555, 599] on input "0" at bounding box center [718, 613] width 446 height 29
type input "8"
click at [405, 558] on div "Quantity of Parking Wheel Stops: I Don’t Know - Please Estimate for me I Want t…" at bounding box center [495, 578] width 911 height 41
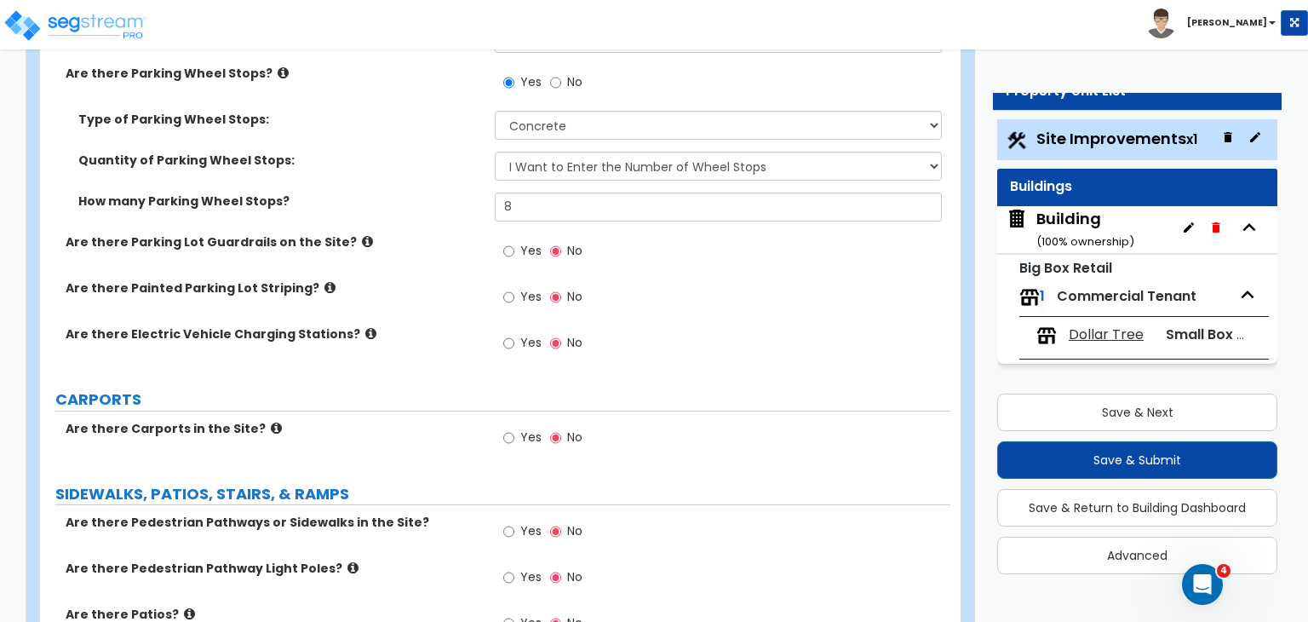
scroll to position [1536, 0]
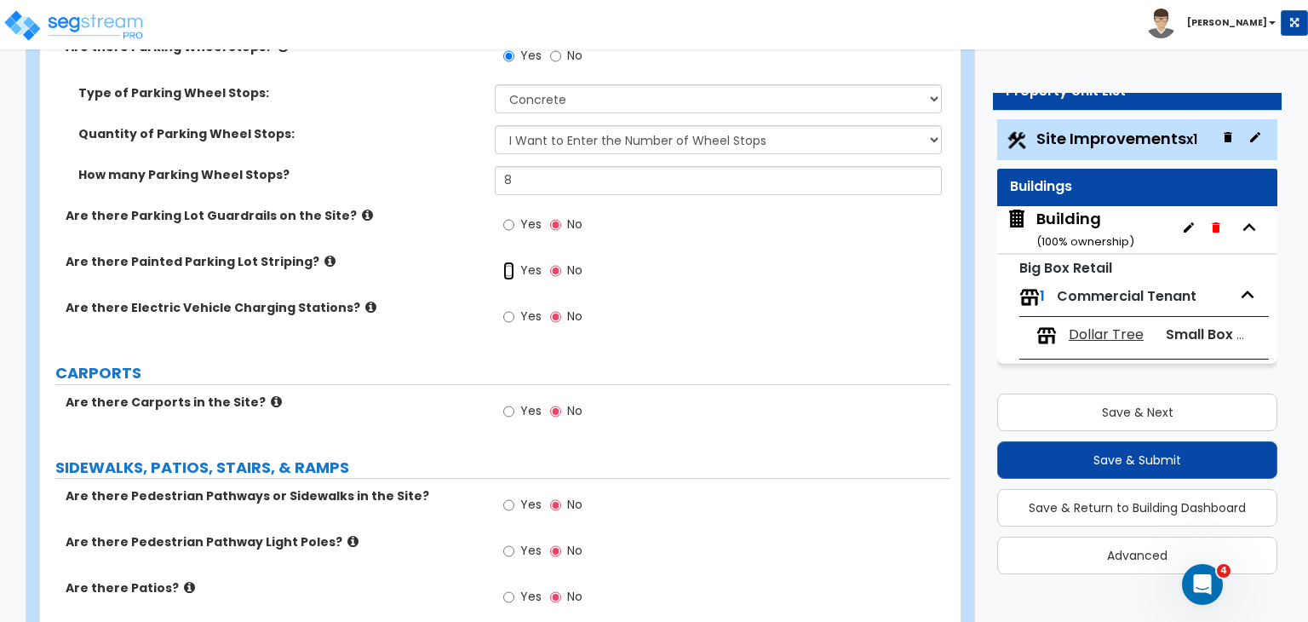
click at [508, 262] on input "Yes" at bounding box center [508, 271] width 11 height 19
radio input "true"
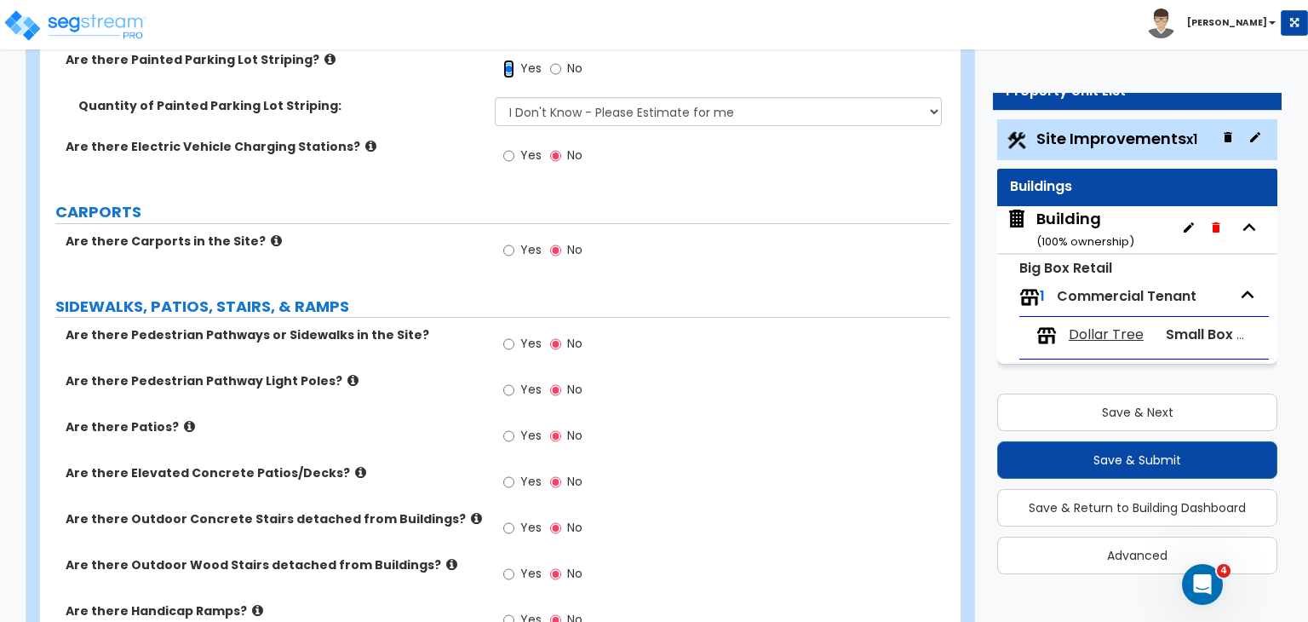
scroll to position [1739, 0]
click at [505, 333] on input "Yes" at bounding box center [508, 342] width 11 height 19
radio input "true"
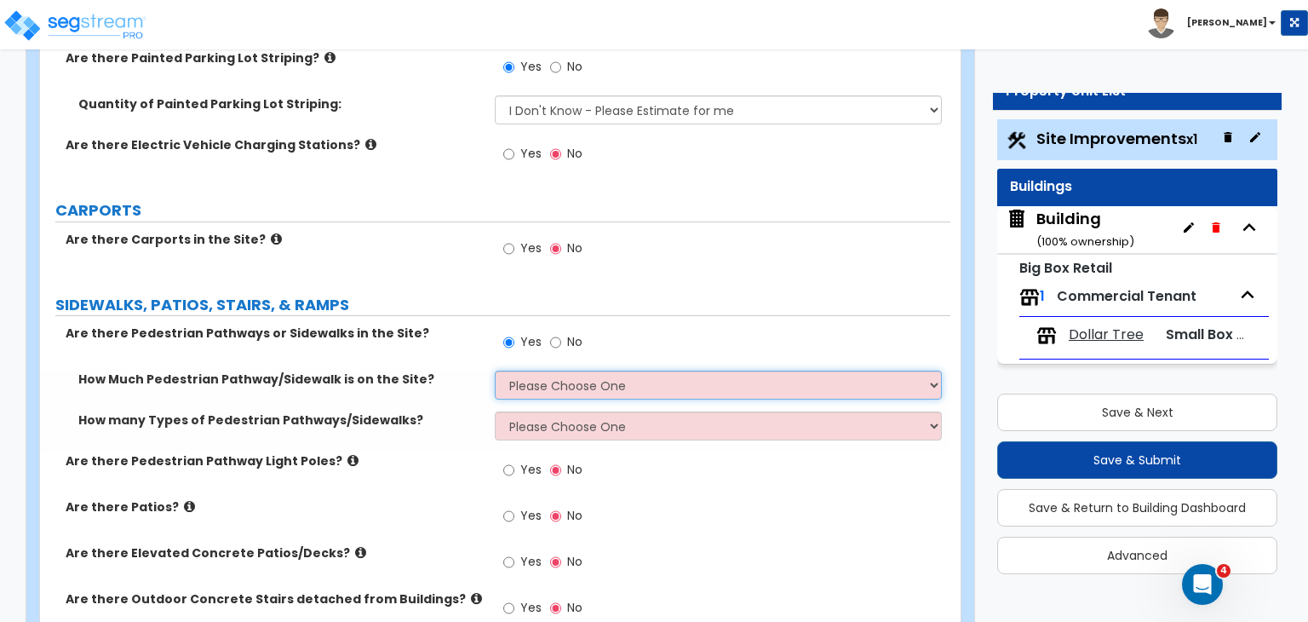
click at [537, 371] on select "Please Choose One I Don't Know, Please Estimate For Me Enter Linear Footage" at bounding box center [718, 385] width 446 height 29
select select "2"
click at [495, 371] on select "Please Choose One I Don't Know, Please Estimate For Me Enter Linear Footage" at bounding box center [718, 385] width 446 height 29
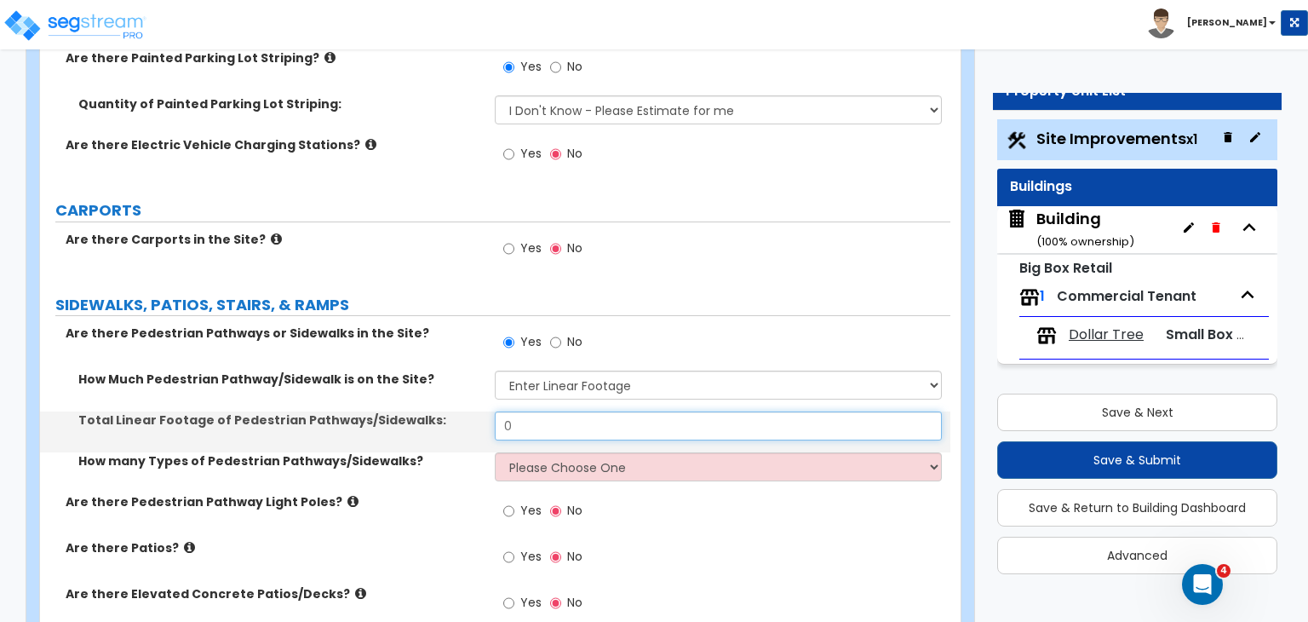
click at [542, 411] on input "0" at bounding box center [718, 425] width 446 height 29
type input "60"
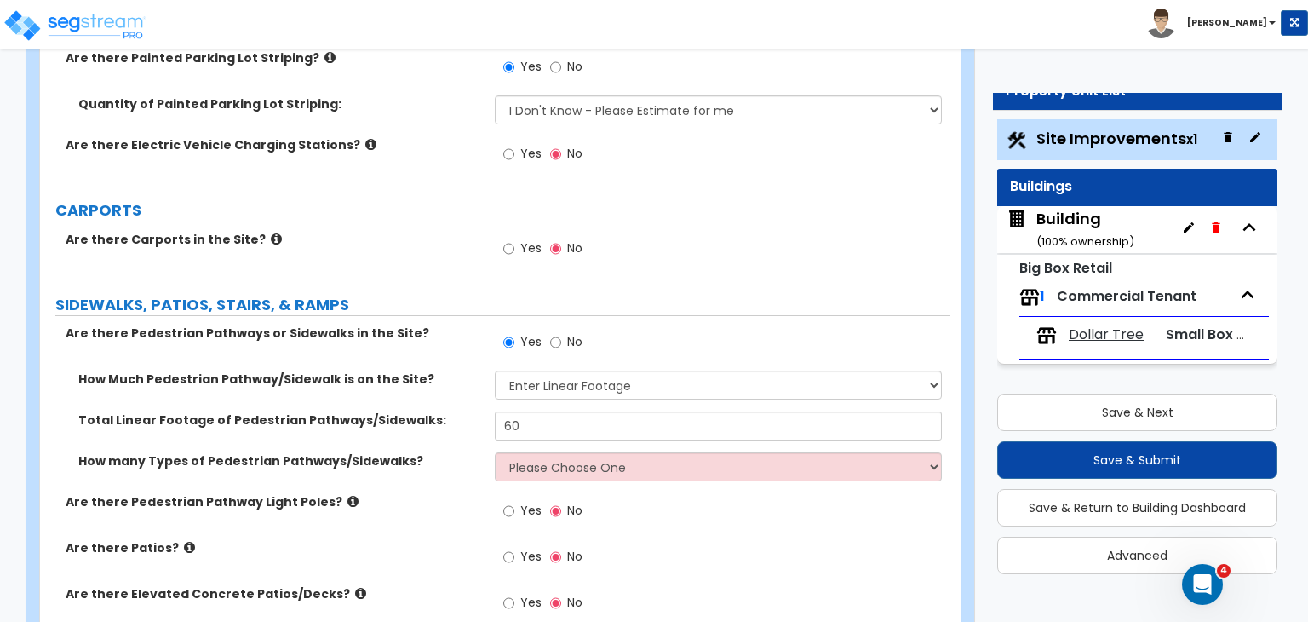
click at [460, 411] on label "Total Linear Footage of Pedestrian Pathways/Sidewalks:" at bounding box center [280, 419] width 404 height 17
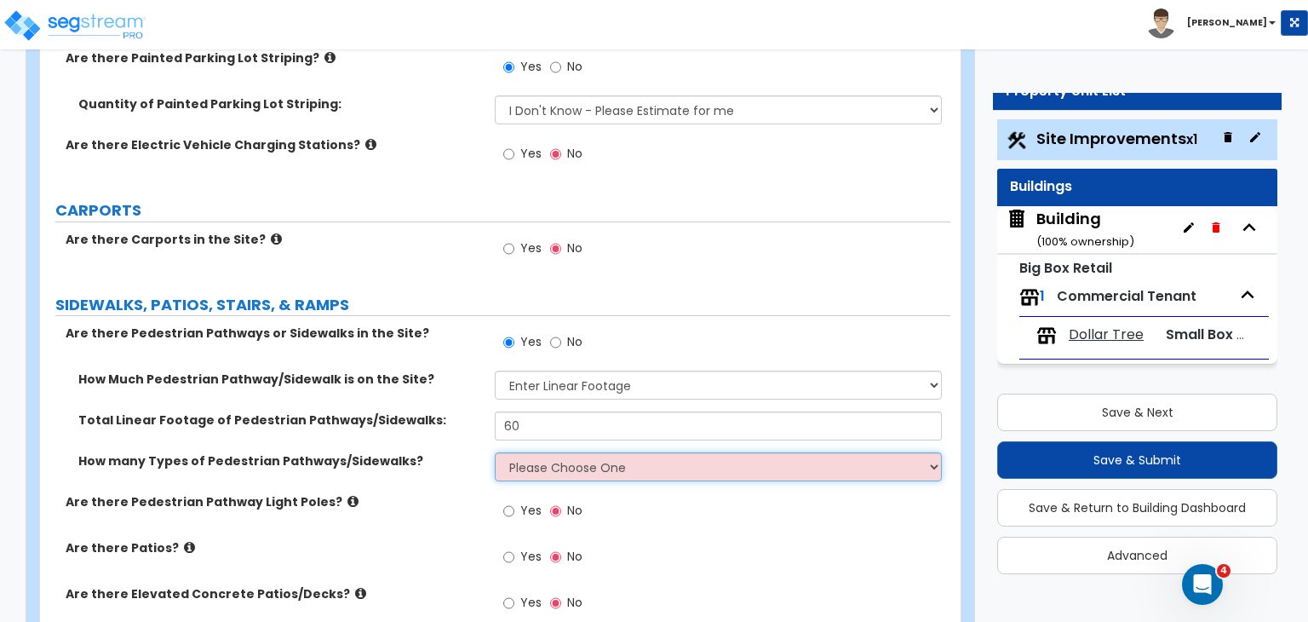
click at [548, 452] on select "Please Choose One 1 2 3" at bounding box center [718, 466] width 446 height 29
select select "1"
click at [495, 452] on select "Please Choose One 1 2 3" at bounding box center [718, 466] width 446 height 29
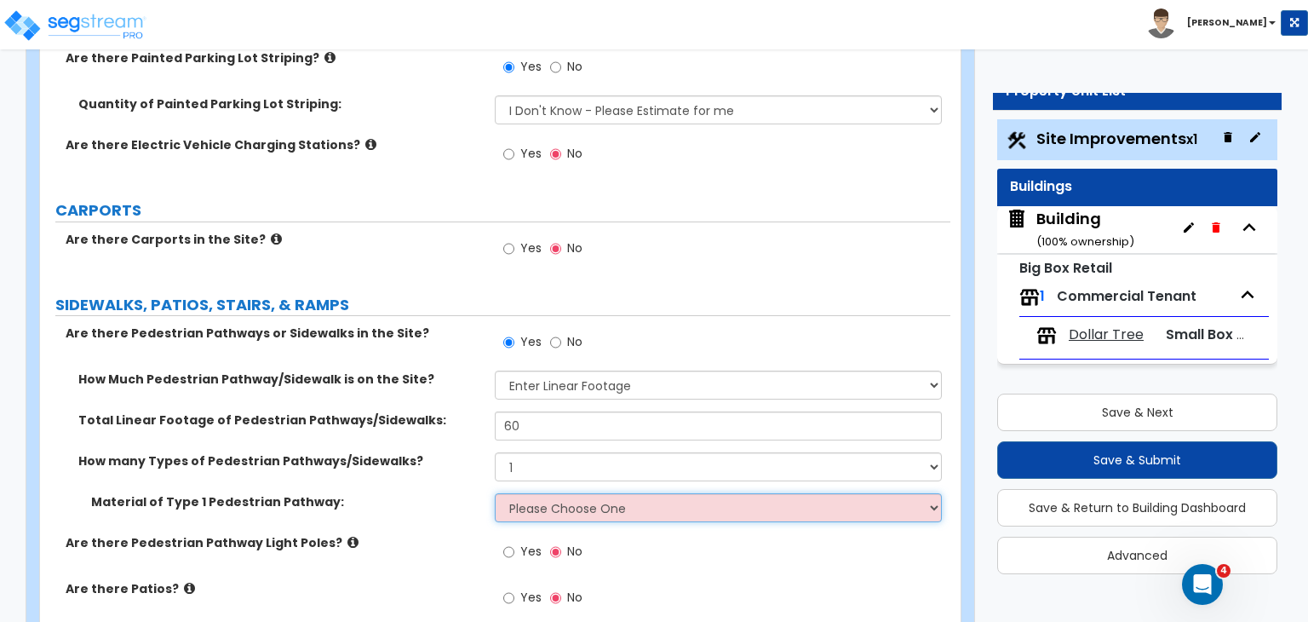
click at [552, 493] on select "Please Choose One Bare Concrete Stamped Concrete Brick Pavers Stone Pavers Wood…" at bounding box center [718, 507] width 446 height 29
select select "2"
click at [495, 493] on select "Please Choose One Bare Concrete Stamped Concrete Brick Pavers Stone Pavers Wood…" at bounding box center [718, 507] width 446 height 29
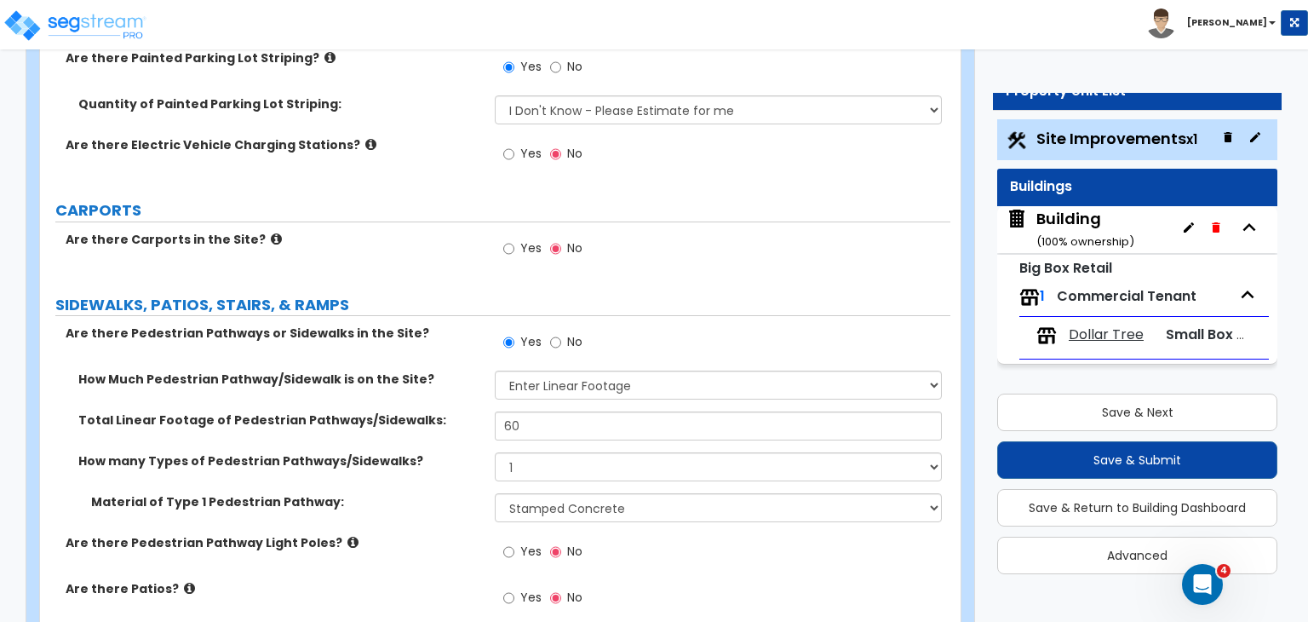
click at [448, 534] on label "Are there Pedestrian Pathway Light Poles?" at bounding box center [274, 542] width 417 height 17
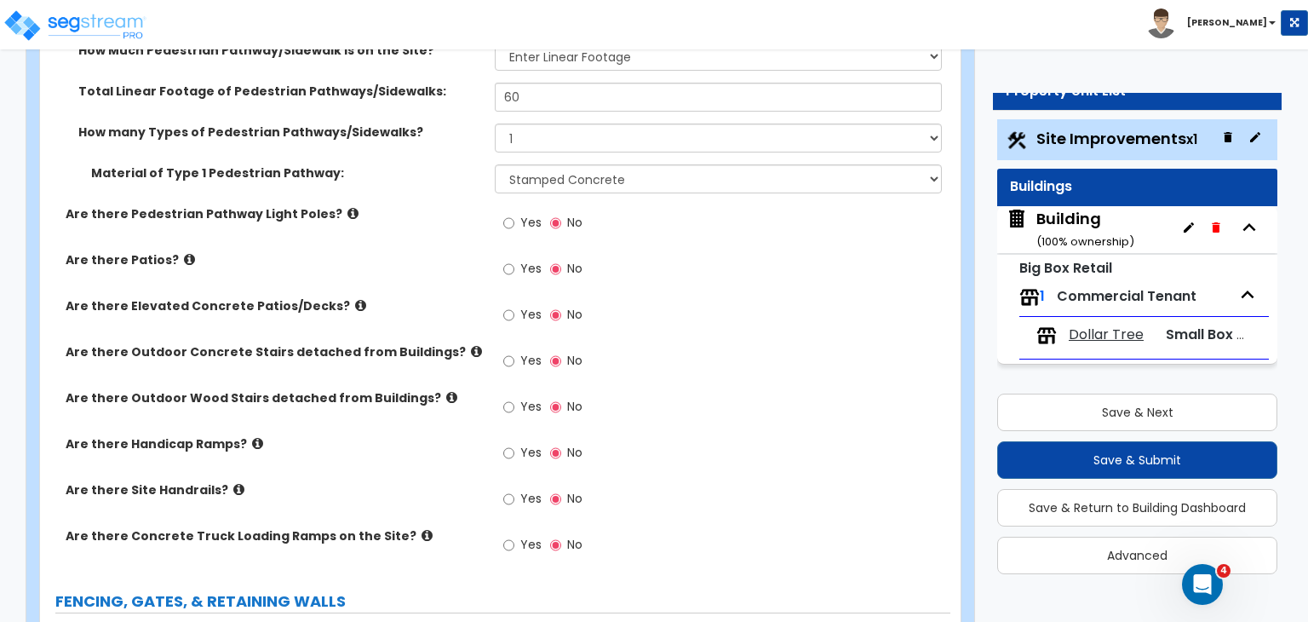
scroll to position [2068, 0]
click at [505, 444] on input "Yes" at bounding box center [508, 453] width 11 height 19
radio input "true"
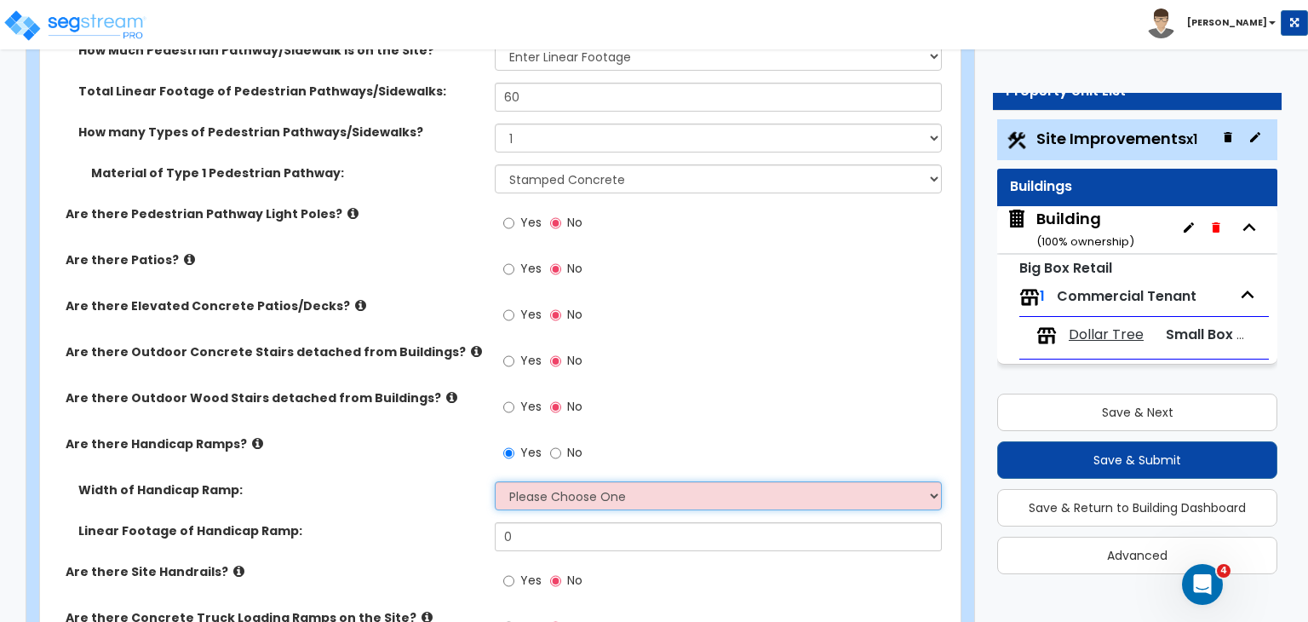
click at [535, 481] on select "Please Choose One 3' width 5' width" at bounding box center [718, 495] width 446 height 29
select select "2"
click at [495, 481] on select "Please Choose One 3' width 5' width" at bounding box center [718, 495] width 446 height 29
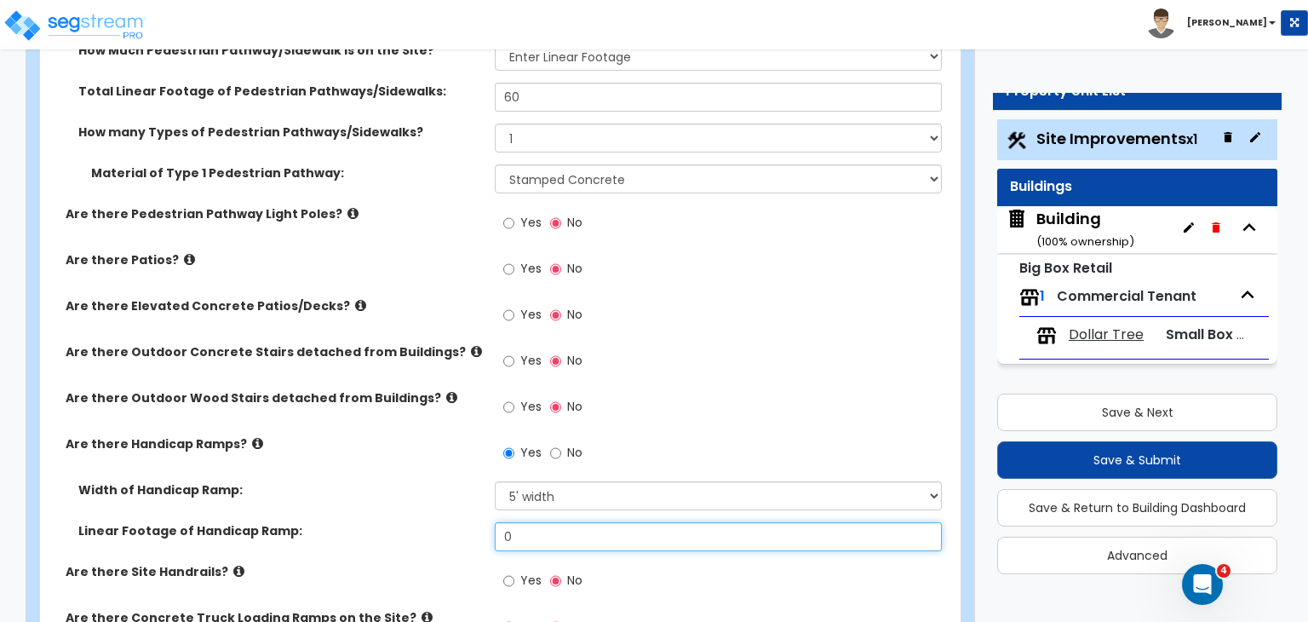
click at [542, 522] on input "0" at bounding box center [718, 536] width 446 height 29
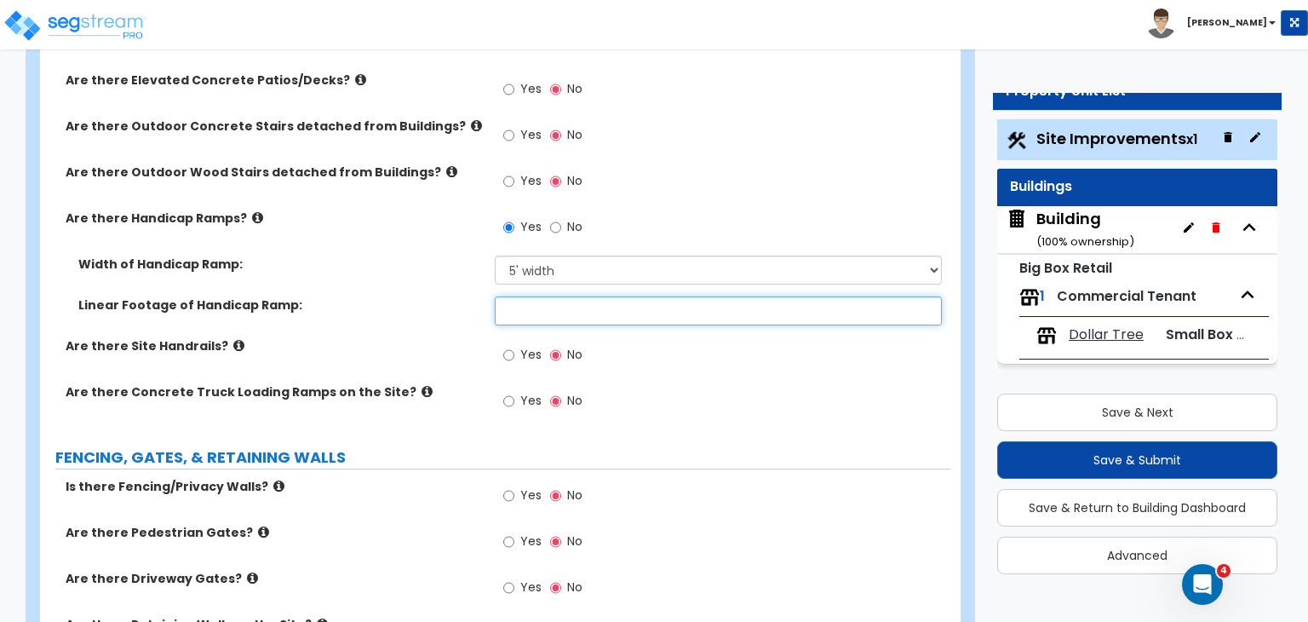
scroll to position [2296, 0]
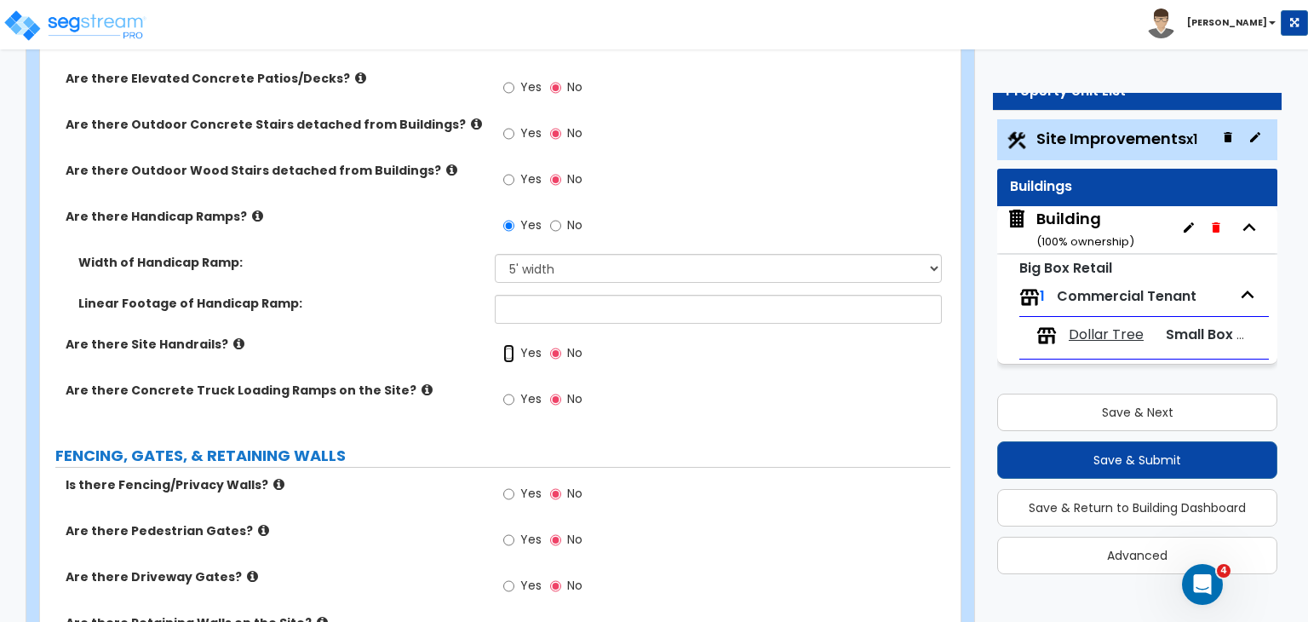
click at [514, 344] on input "Yes" at bounding box center [508, 353] width 11 height 19
radio input "true"
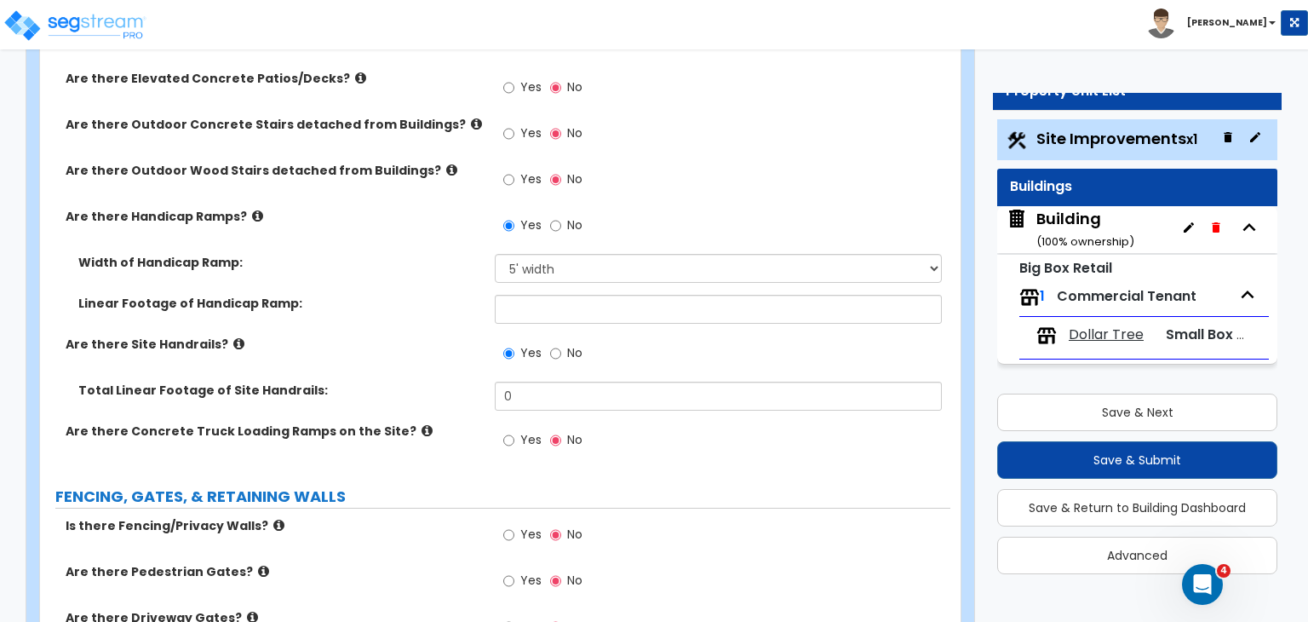
click at [444, 336] on label "Are there Site Handrails?" at bounding box center [274, 344] width 417 height 17
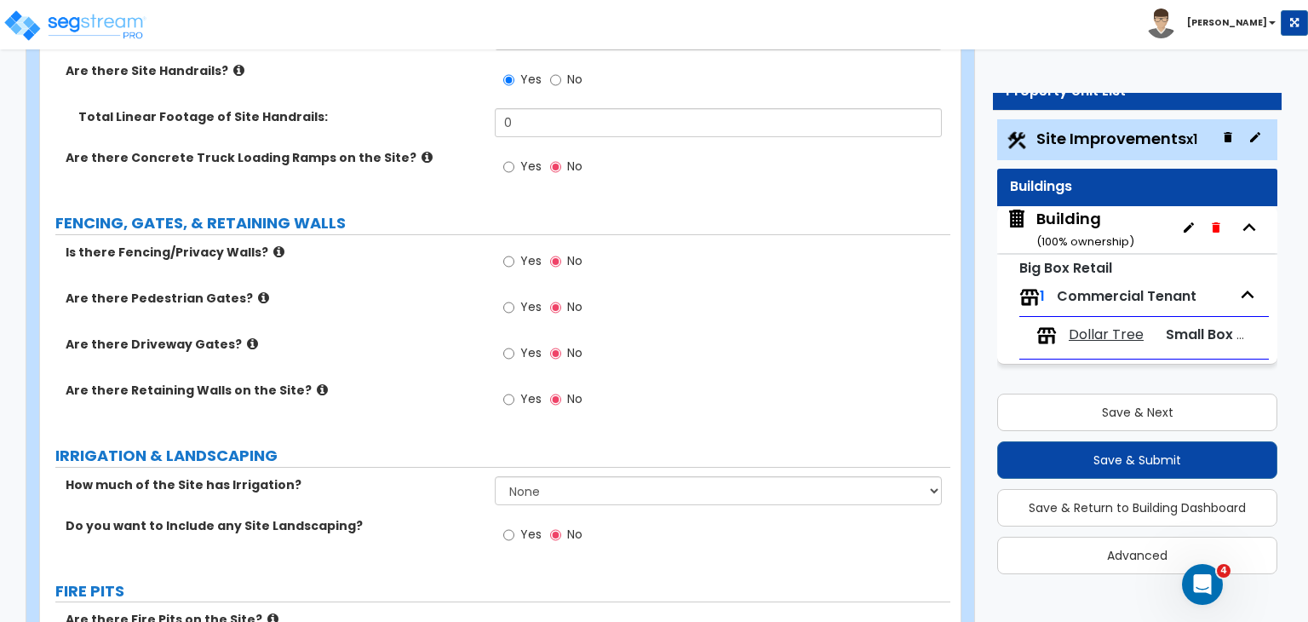
scroll to position [2569, 0]
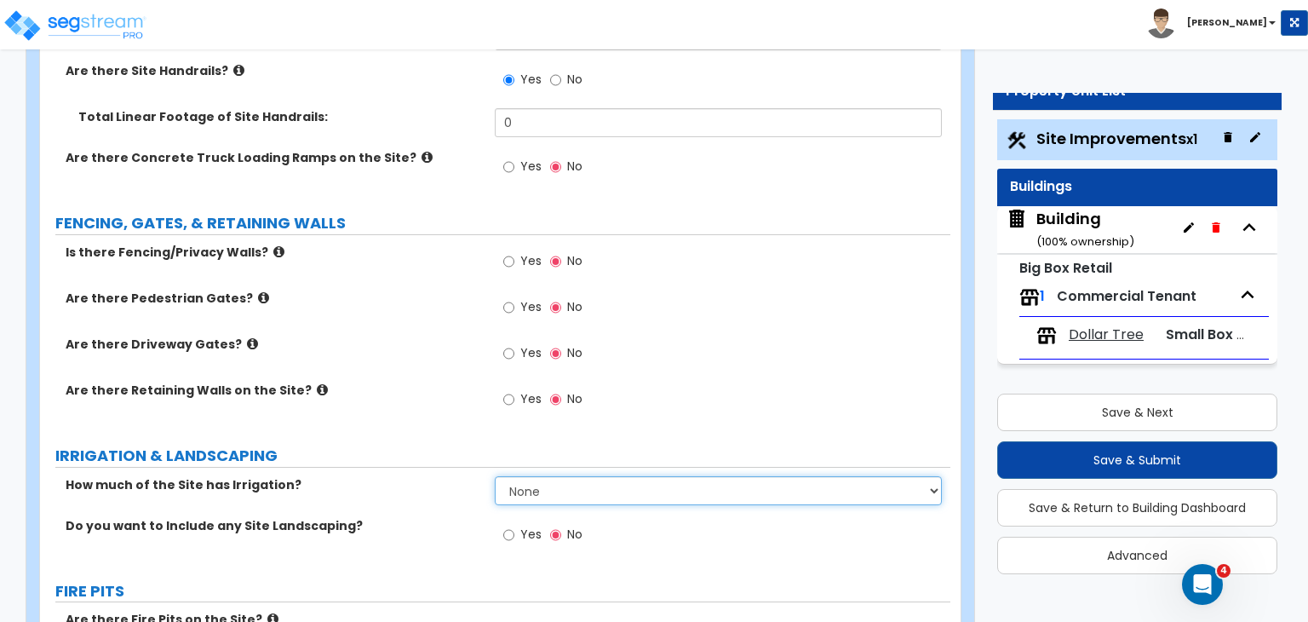
click at [521, 476] on select "None I want to Enter an Approximate Percentage I want to Enter the Square Foota…" at bounding box center [718, 490] width 446 height 29
select select "2"
click at [495, 476] on select "None I want to Enter an Approximate Percentage I want to Enter the Square Foota…" at bounding box center [718, 490] width 446 height 29
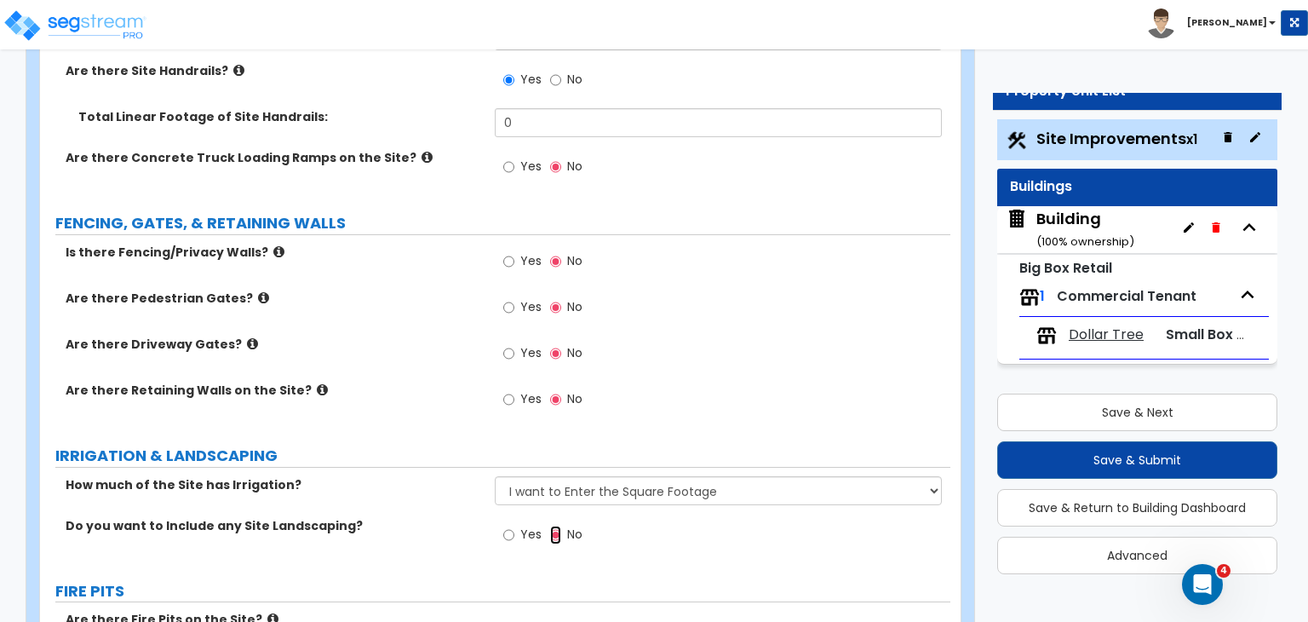
click at [559, 526] on input "No" at bounding box center [555, 535] width 11 height 19
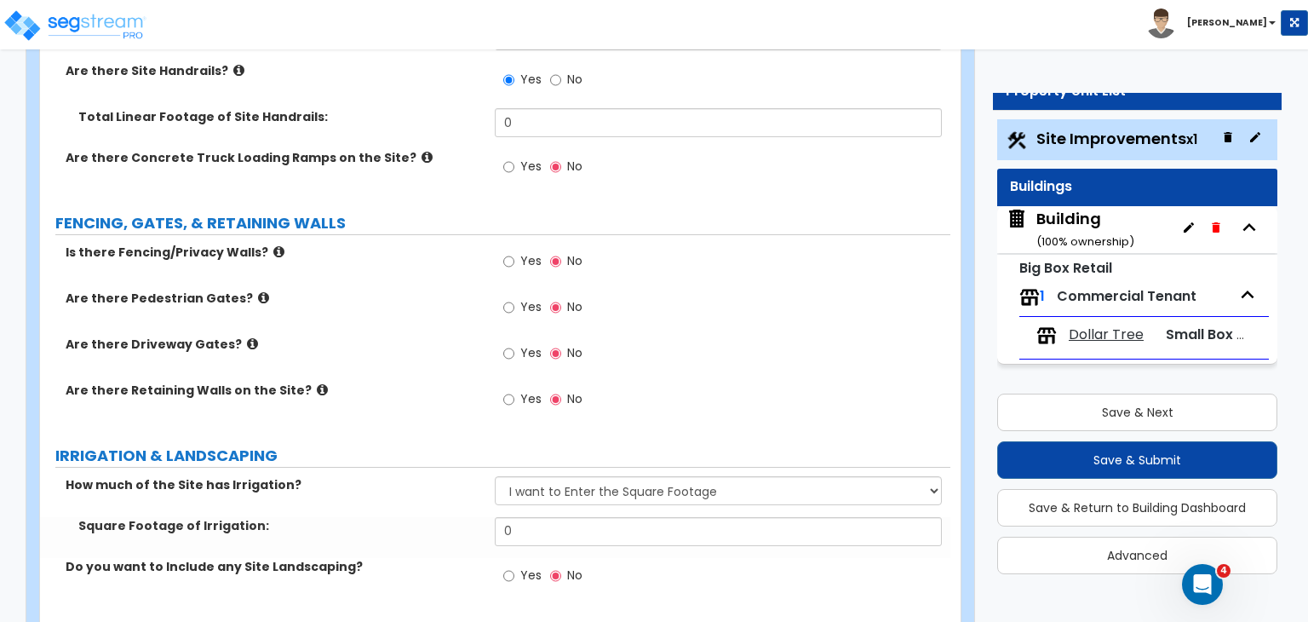
click at [458, 476] on label "How much of the Site has Irrigation?" at bounding box center [274, 484] width 417 height 17
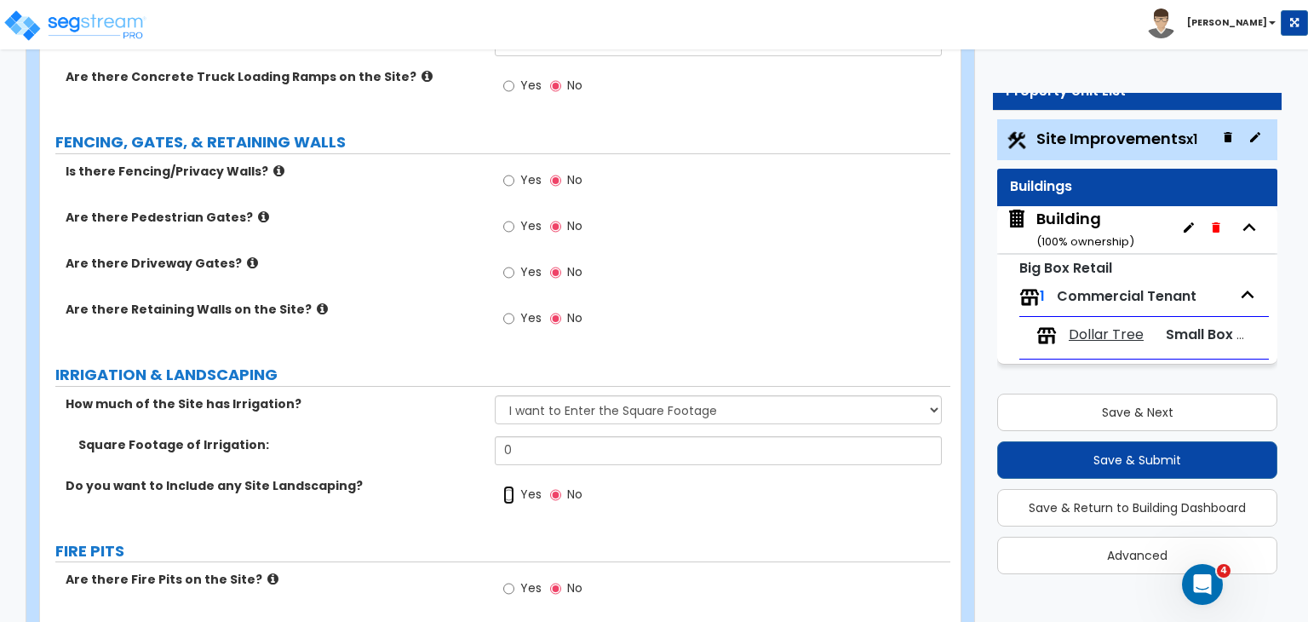
click at [509, 486] on input "Yes" at bounding box center [508, 495] width 11 height 19
radio input "true"
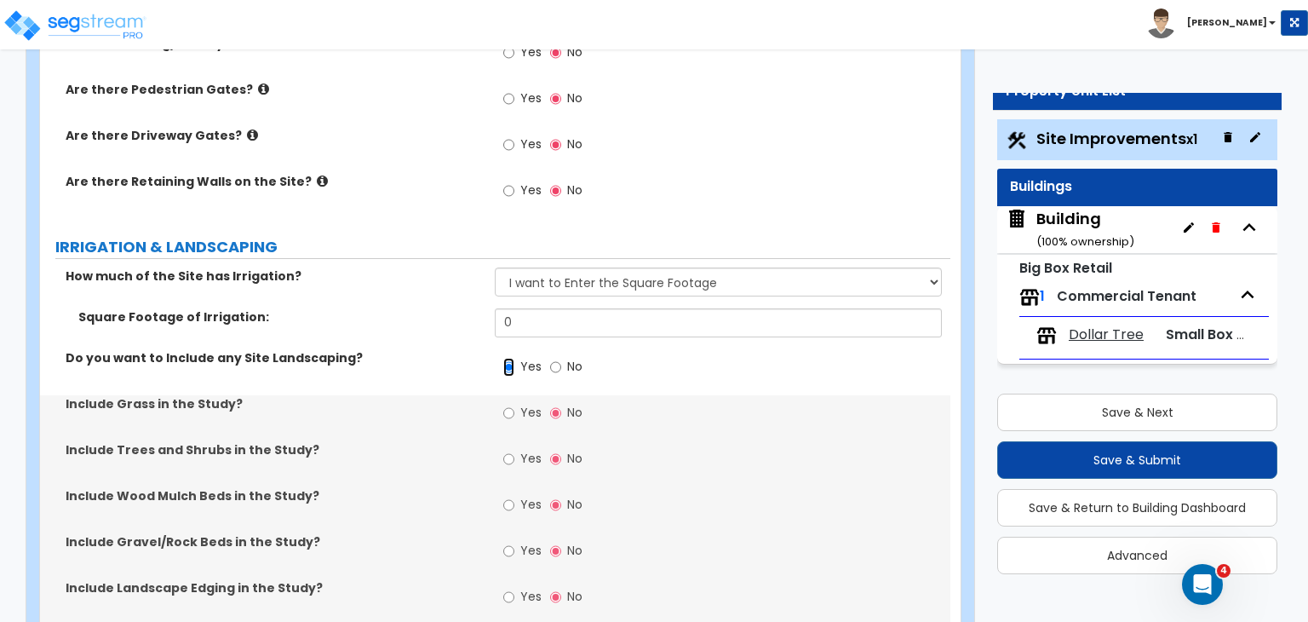
scroll to position [2780, 0]
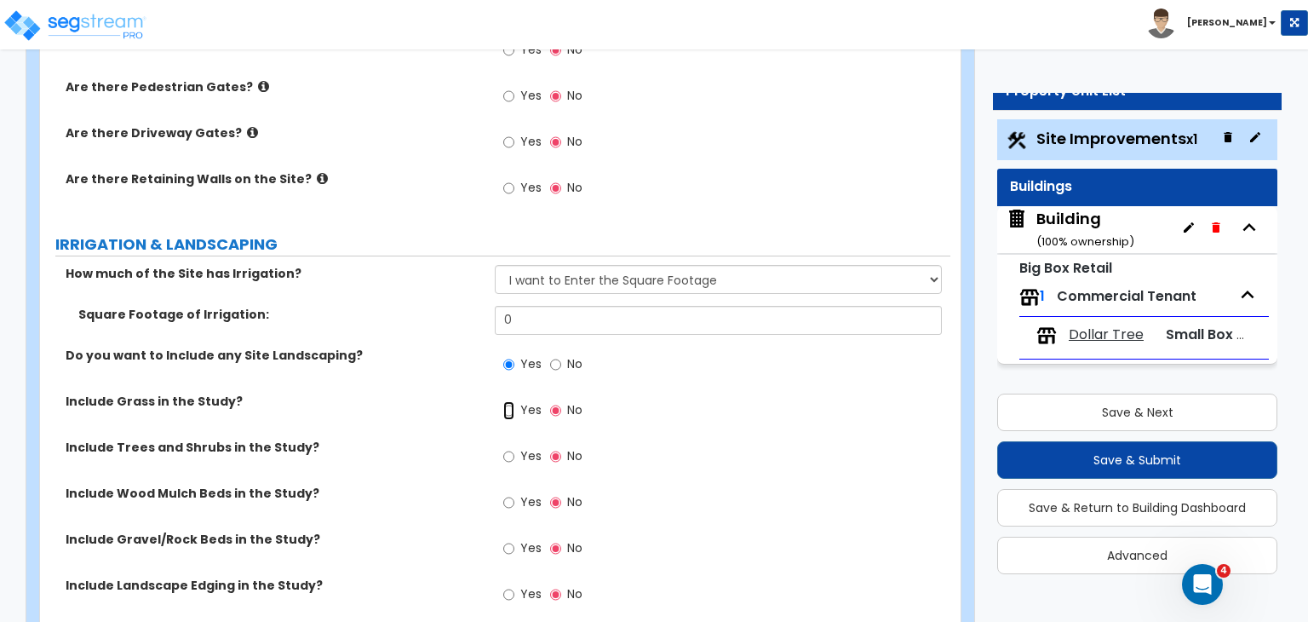
click at [509, 401] on input "Yes" at bounding box center [508, 410] width 11 height 19
radio input "true"
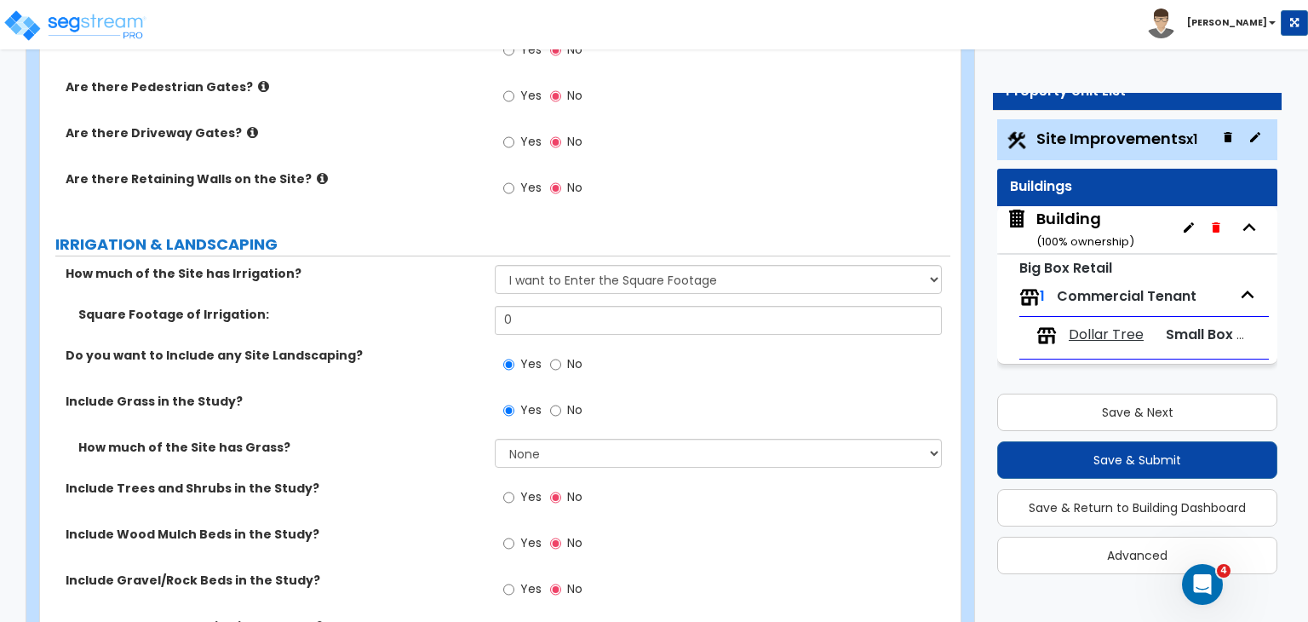
click at [448, 393] on label "Include Grass in the Study?" at bounding box center [274, 401] width 417 height 17
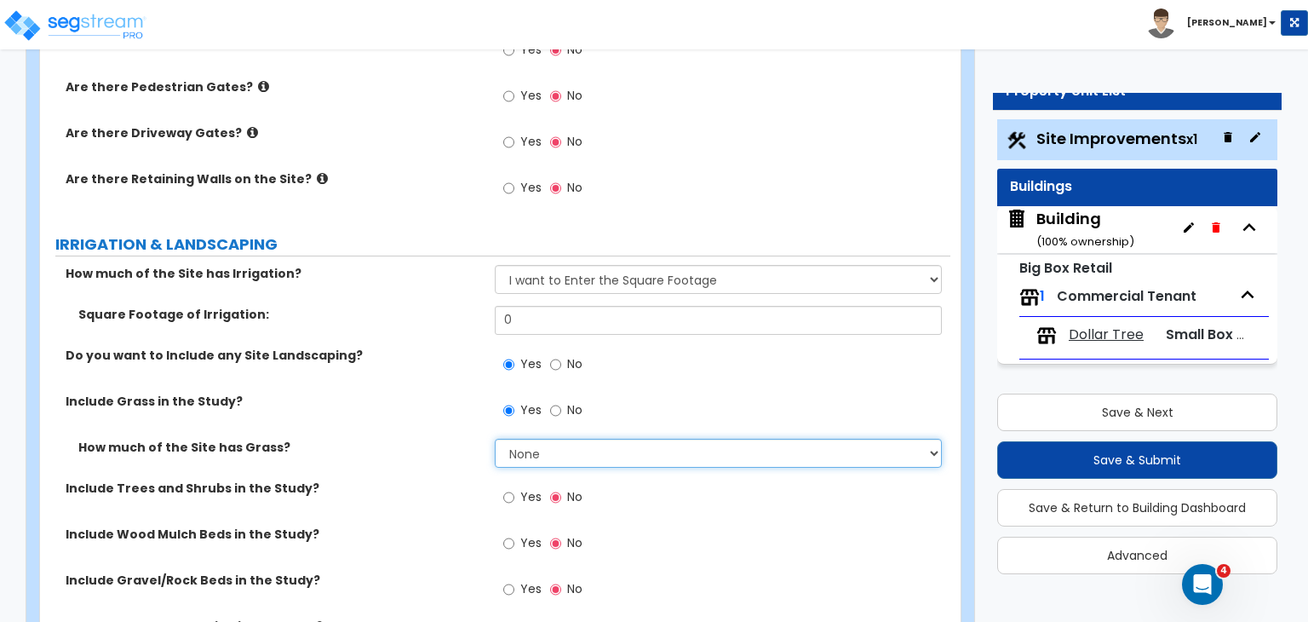
click at [526, 439] on select "None I want to Enter an Approximate Percentage I want to Enter the Square Foota…" at bounding box center [718, 453] width 446 height 29
select select "2"
click at [495, 439] on select "None I want to Enter an Approximate Percentage I want to Enter the Square Foota…" at bounding box center [718, 453] width 446 height 29
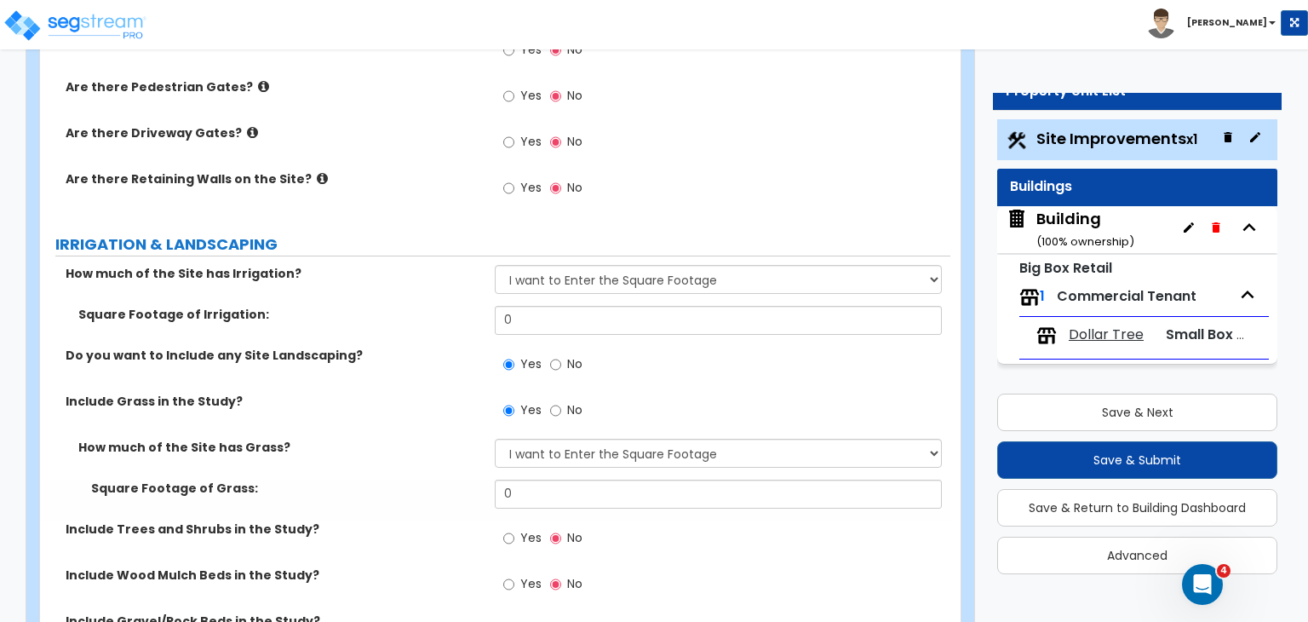
click at [442, 439] on label "How much of the Site has Grass?" at bounding box center [280, 447] width 404 height 17
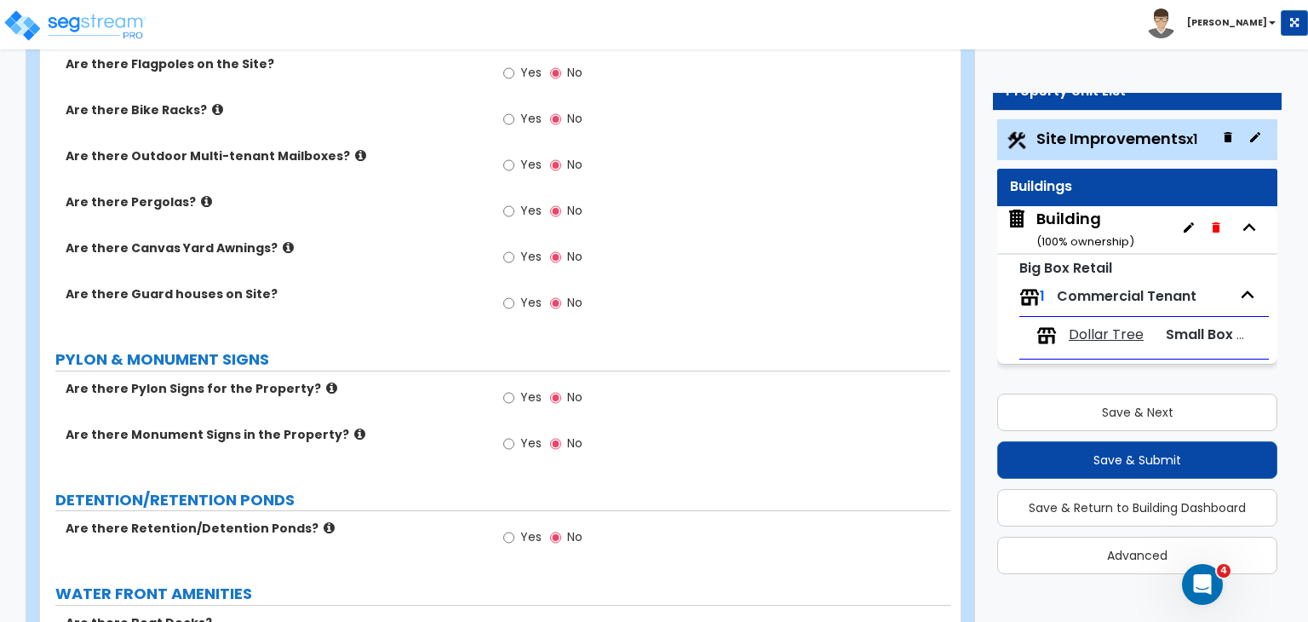
scroll to position [3573, 0]
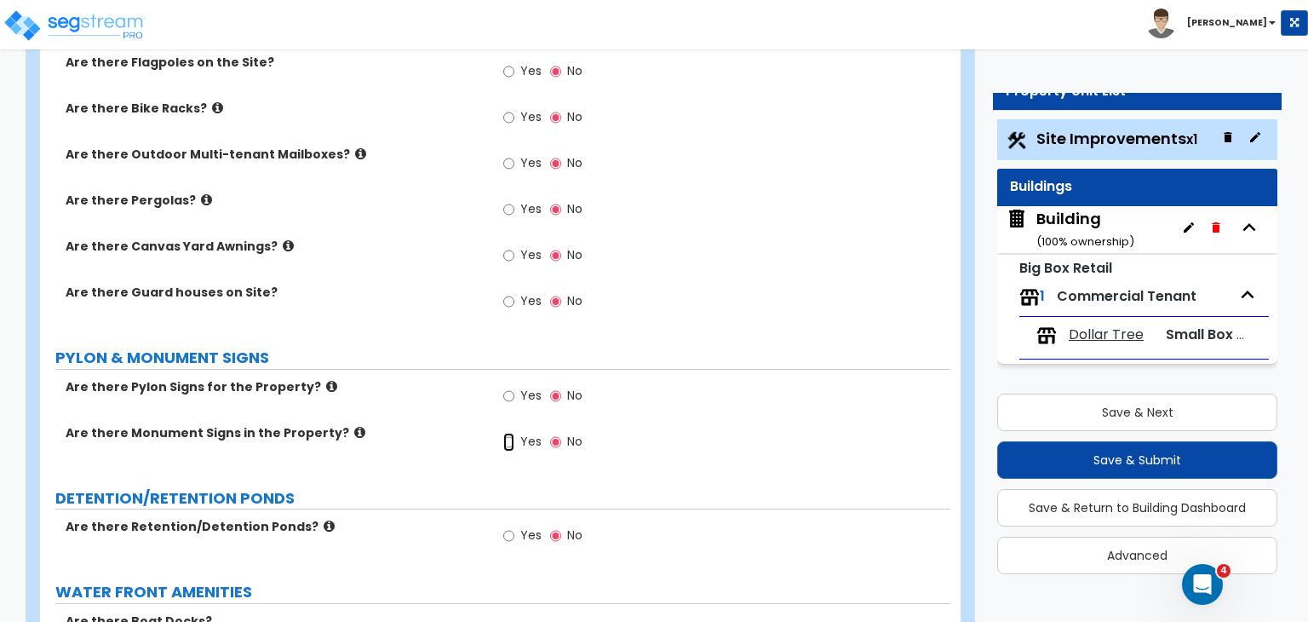
click at [509, 433] on input "Yes" at bounding box center [508, 442] width 11 height 19
radio input "true"
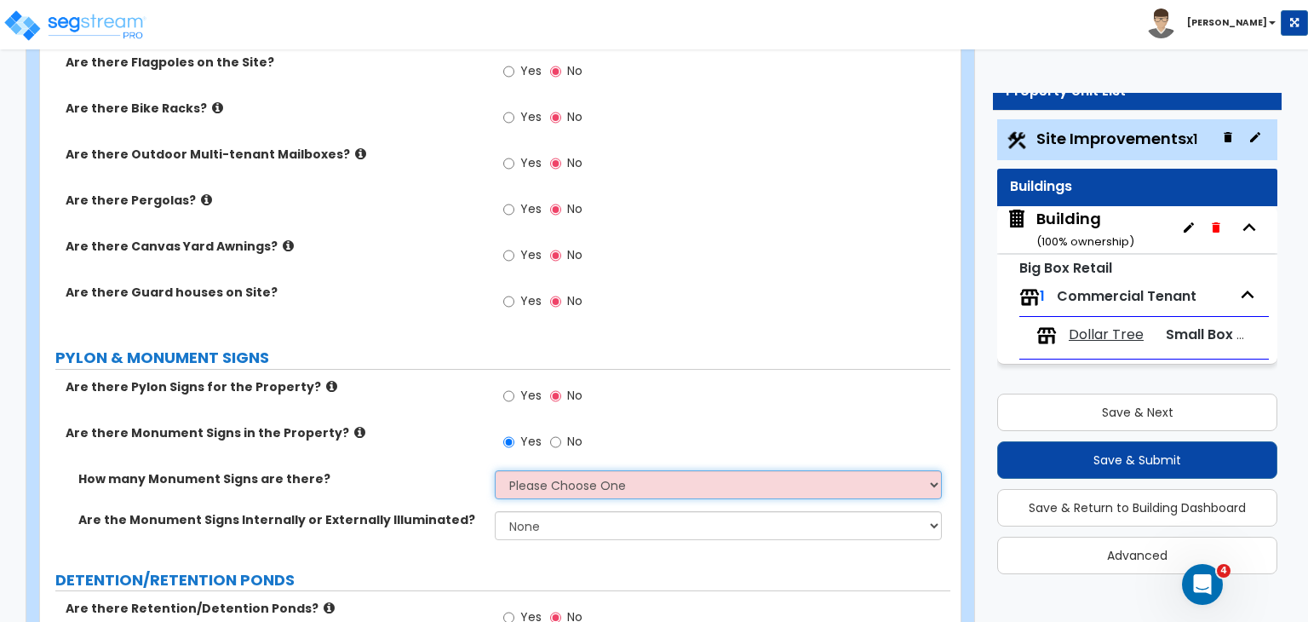
click at [533, 470] on select "Please Choose One 1 2 3" at bounding box center [718, 484] width 446 height 29
select select "1"
click at [495, 470] on select "Please Choose One 1 2 3" at bounding box center [718, 484] width 446 height 29
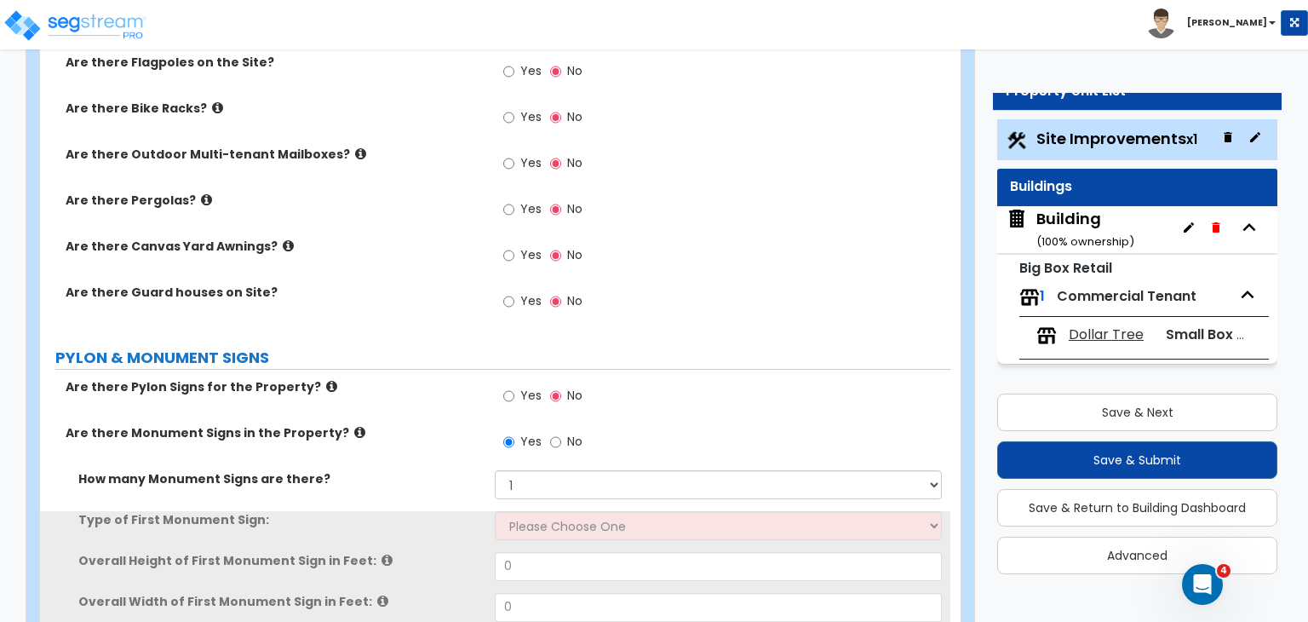
click at [452, 424] on label "Are there Monument Signs in the Property?" at bounding box center [274, 432] width 417 height 17
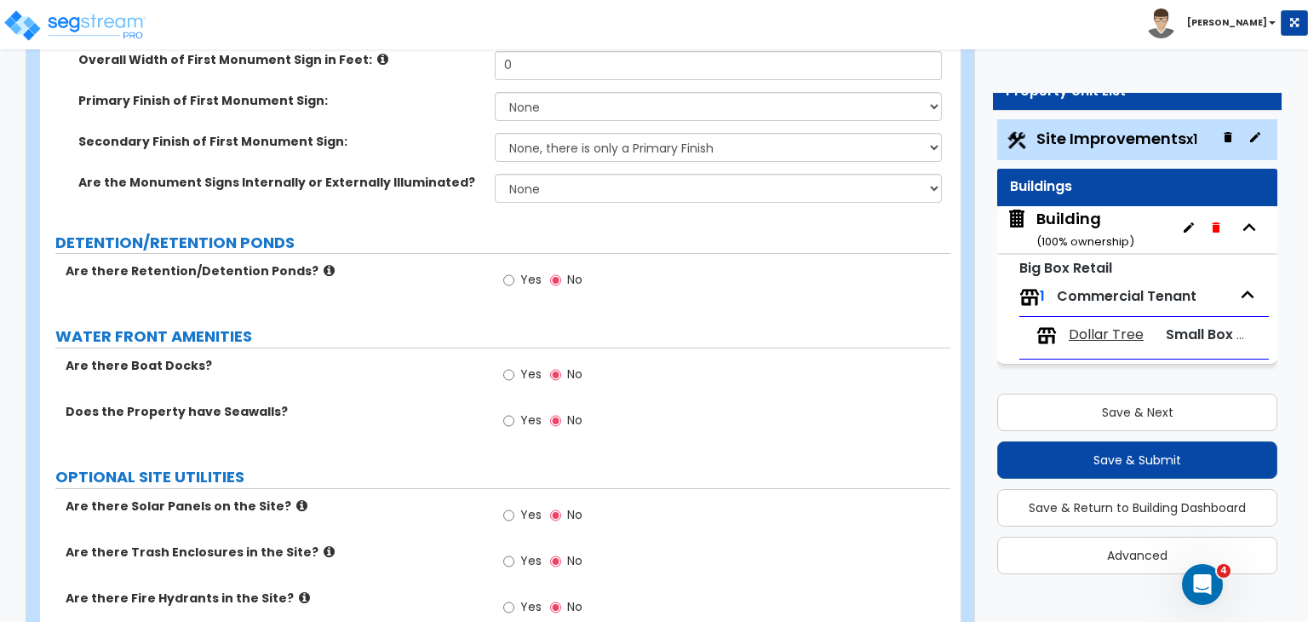
scroll to position [4153, 0]
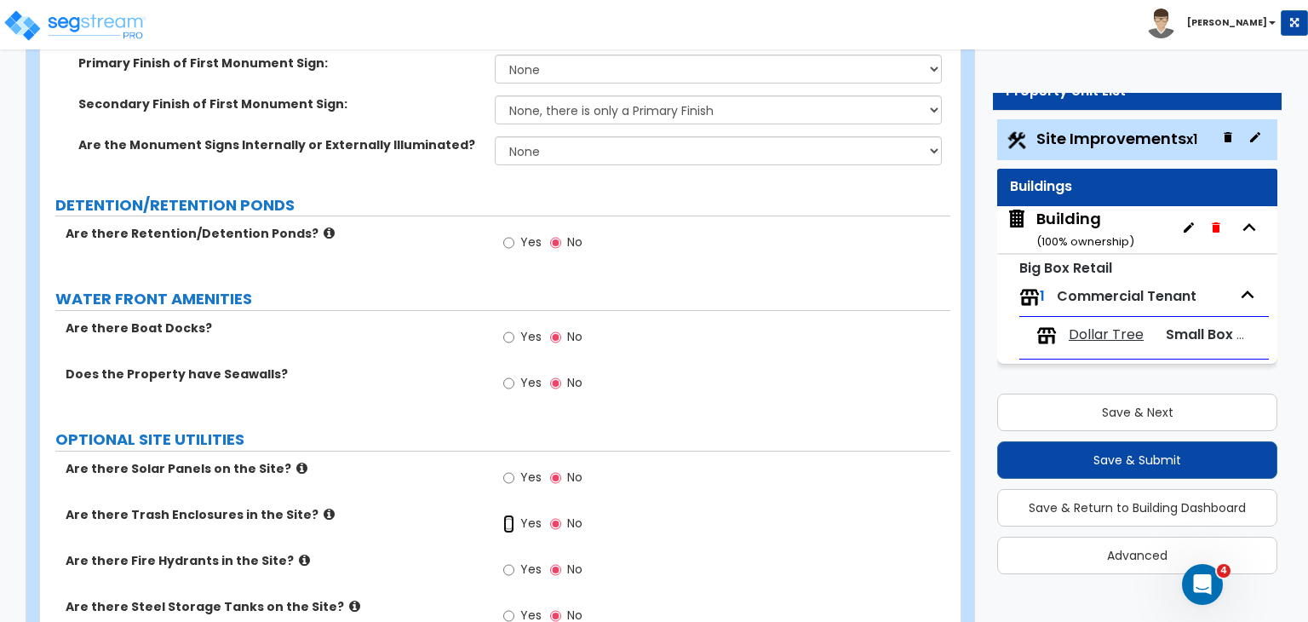
click at [511, 514] on input "Yes" at bounding box center [508, 523] width 11 height 19
radio input "true"
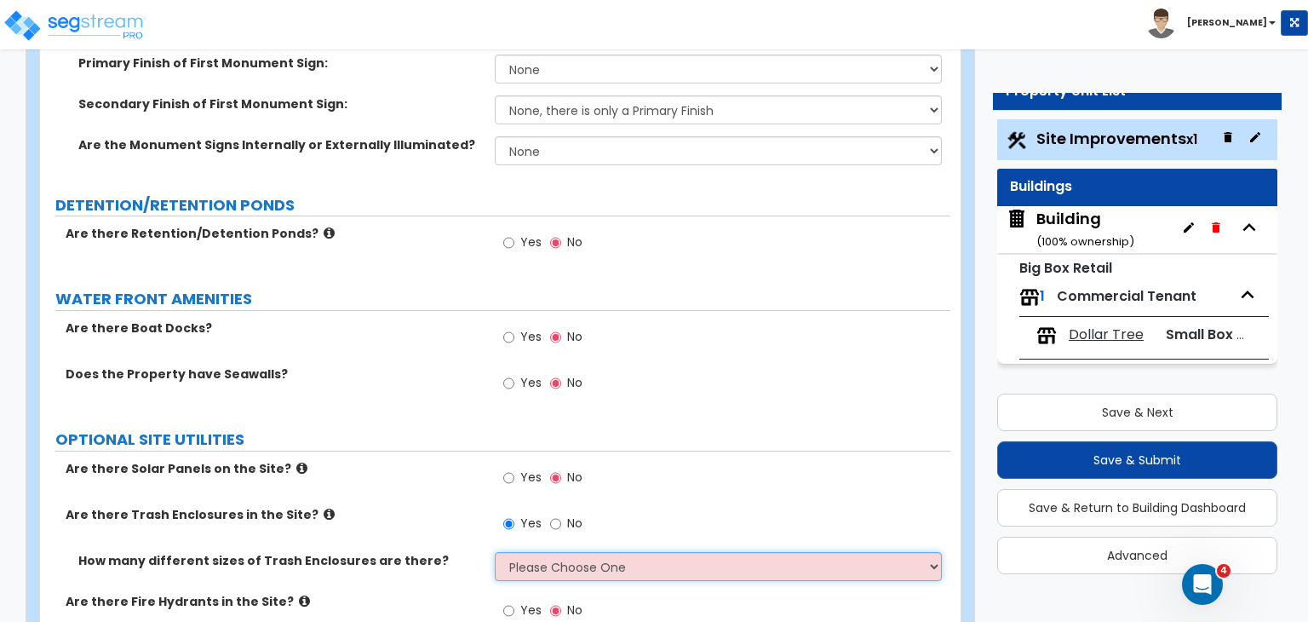
click at [537, 552] on select "Please Choose One 1 2 3" at bounding box center [718, 566] width 446 height 29
select select "1"
click at [495, 552] on select "Please Choose One 1 2 3" at bounding box center [718, 566] width 446 height 29
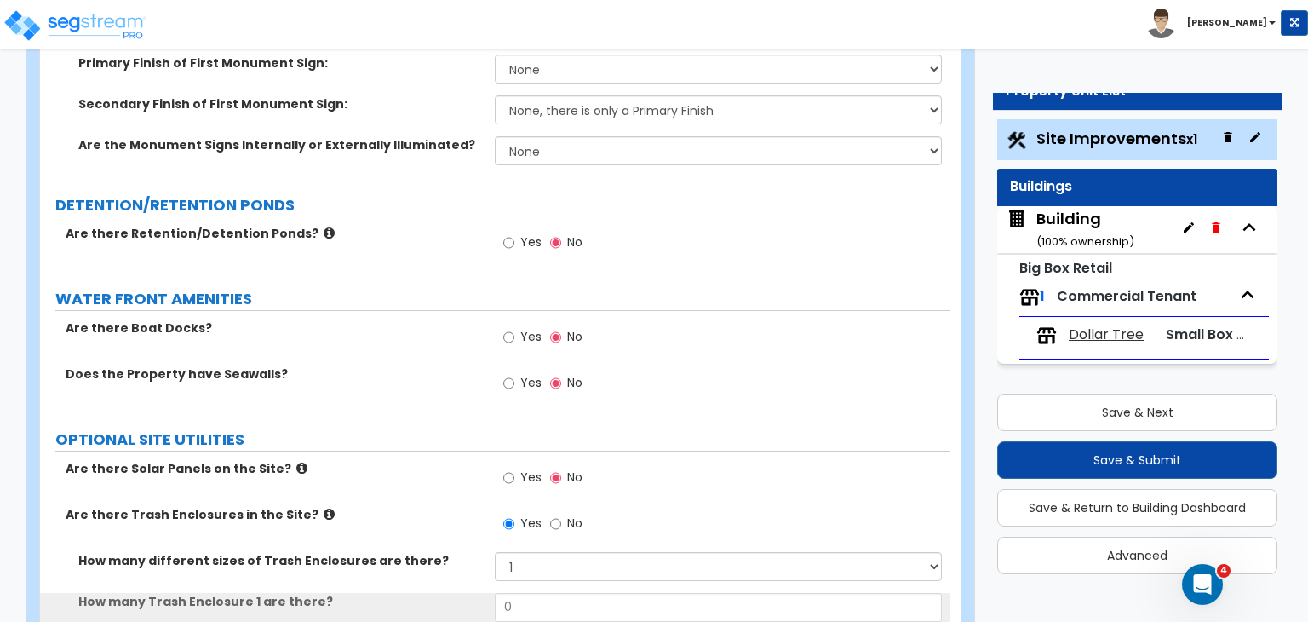
click at [436, 460] on div "Are there Solar Panels on the Site? Yes No" at bounding box center [495, 483] width 911 height 46
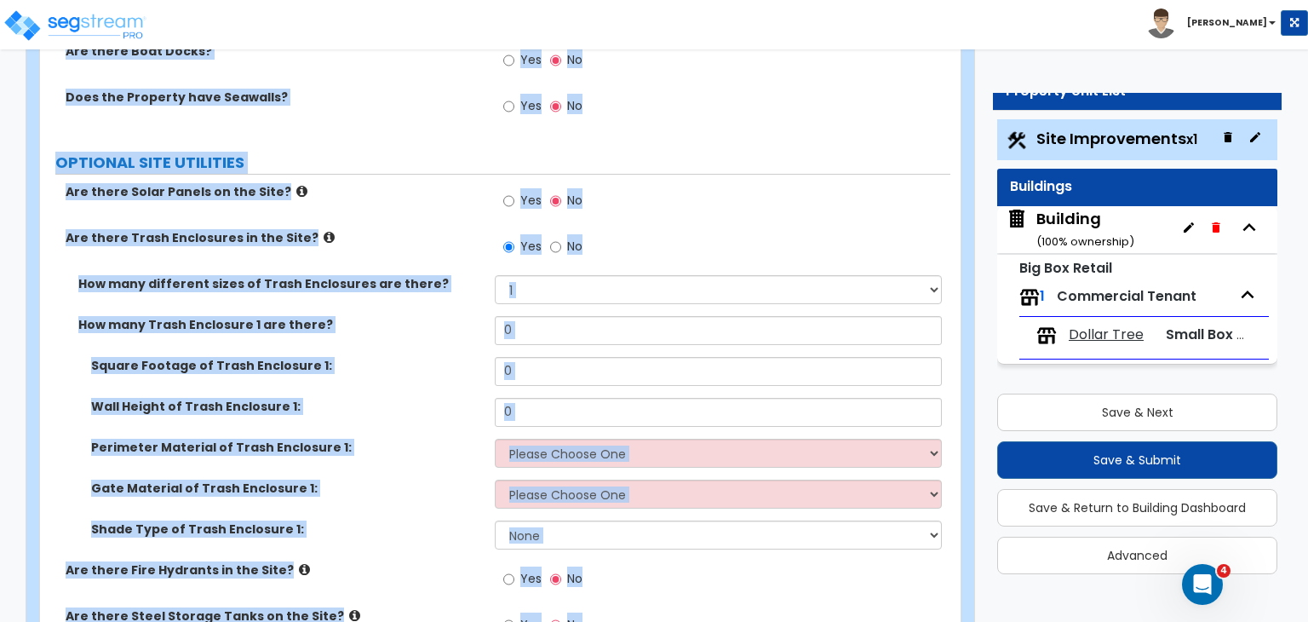
scroll to position [4439, 0]
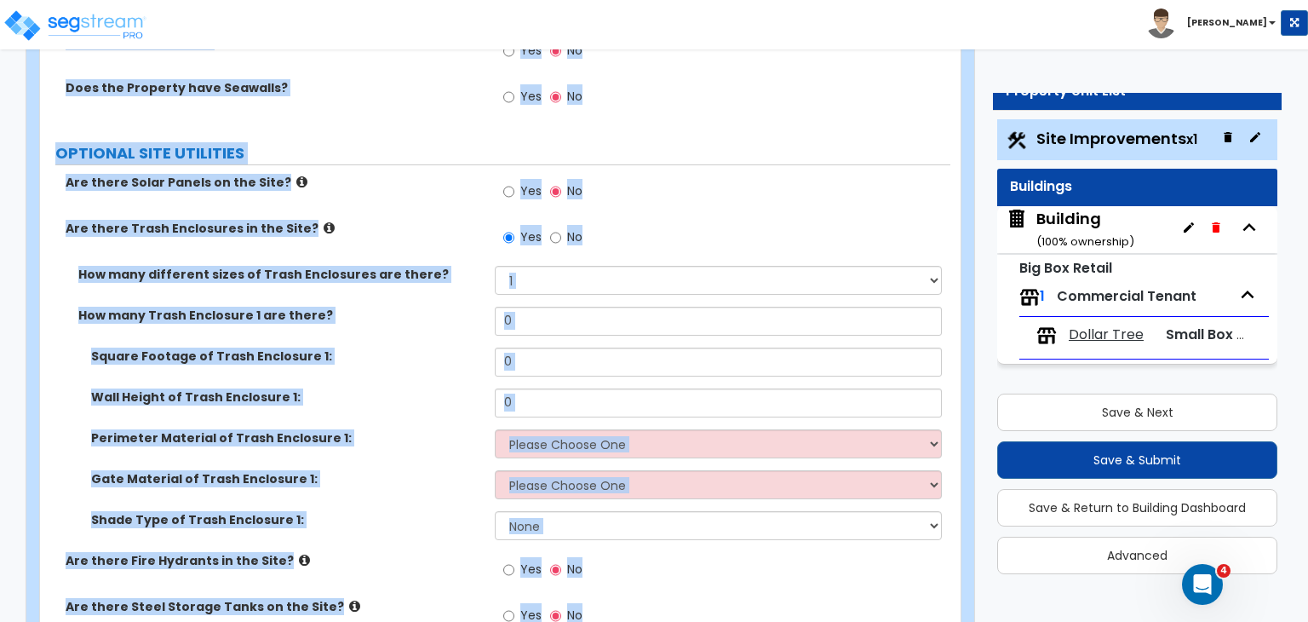
drag, startPoint x: 42, startPoint y: 109, endPoint x: 852, endPoint y: 661, distance: 980.2
copy div "Customize 841 W US HWY 79 Property Units Site Improvements Import Values from P…"
click at [448, 388] on div "Wall Height of Trash Enclosure 1: 0" at bounding box center [495, 408] width 911 height 41
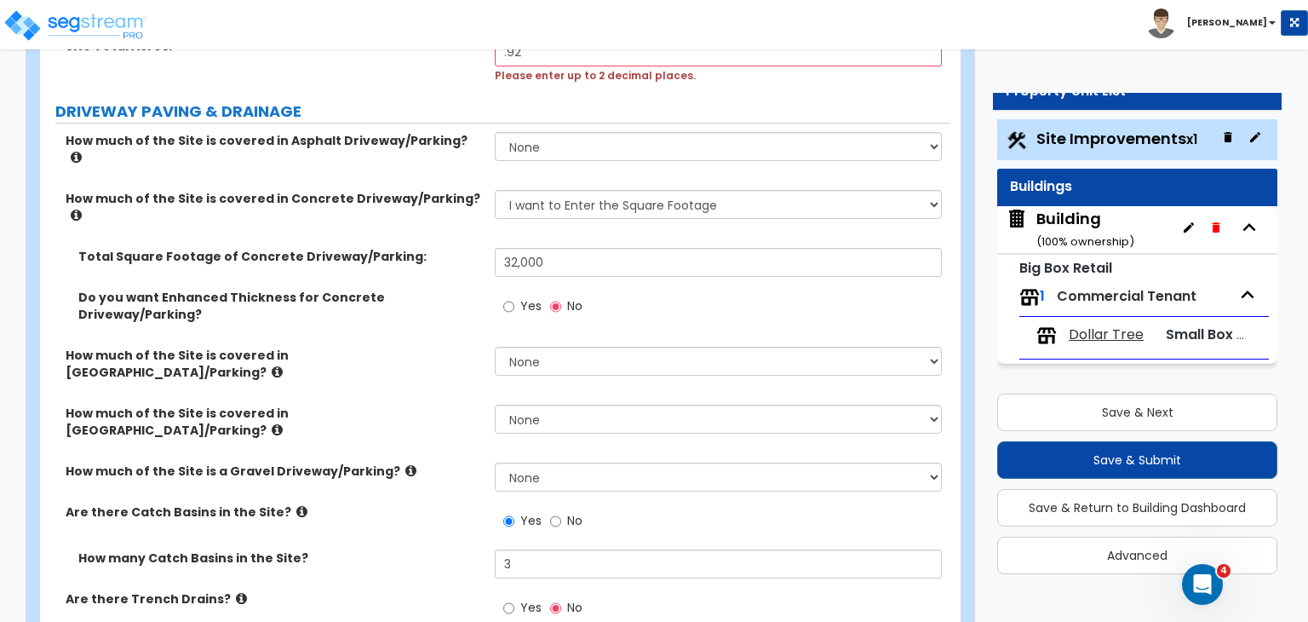
scroll to position [296, 0]
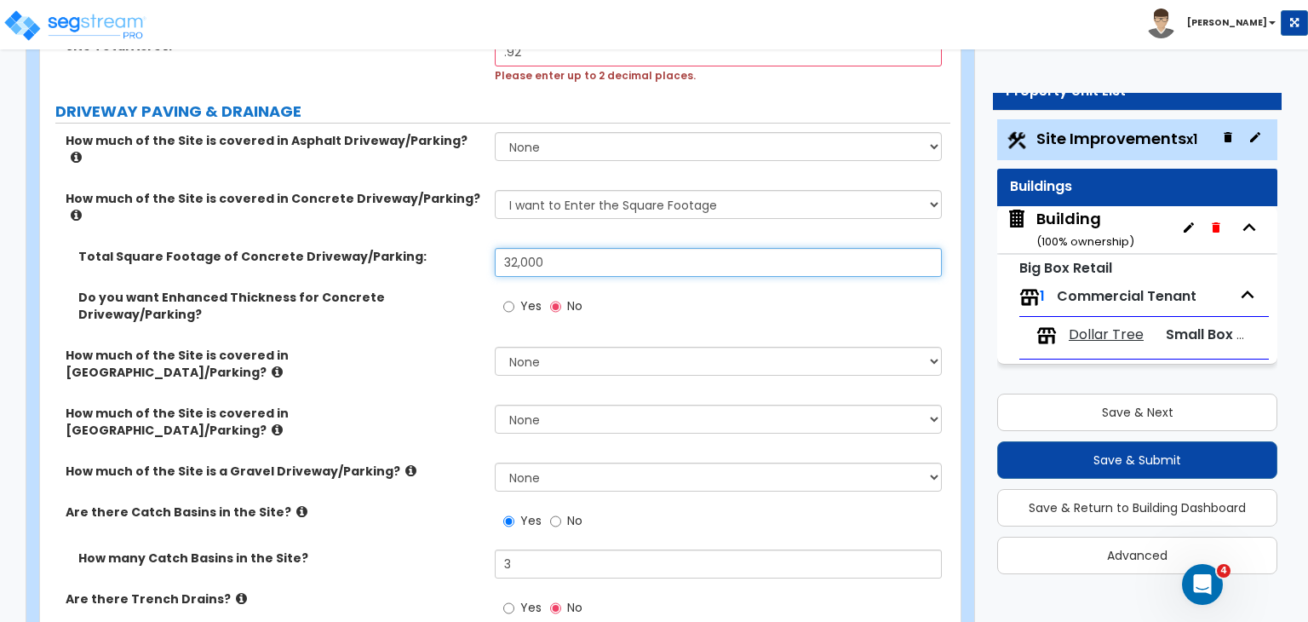
click at [562, 248] on input "32,000" at bounding box center [718, 262] width 446 height 29
type input "3"
type input "25,000"
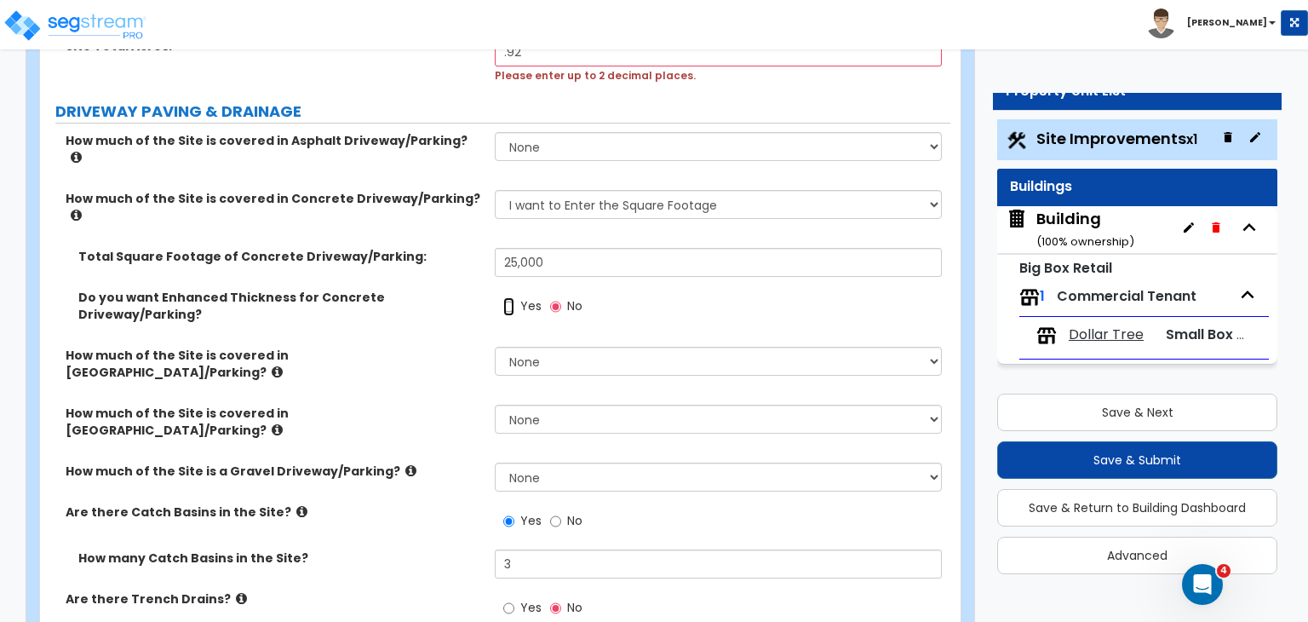
click at [504, 297] on input "Yes" at bounding box center [508, 306] width 11 height 19
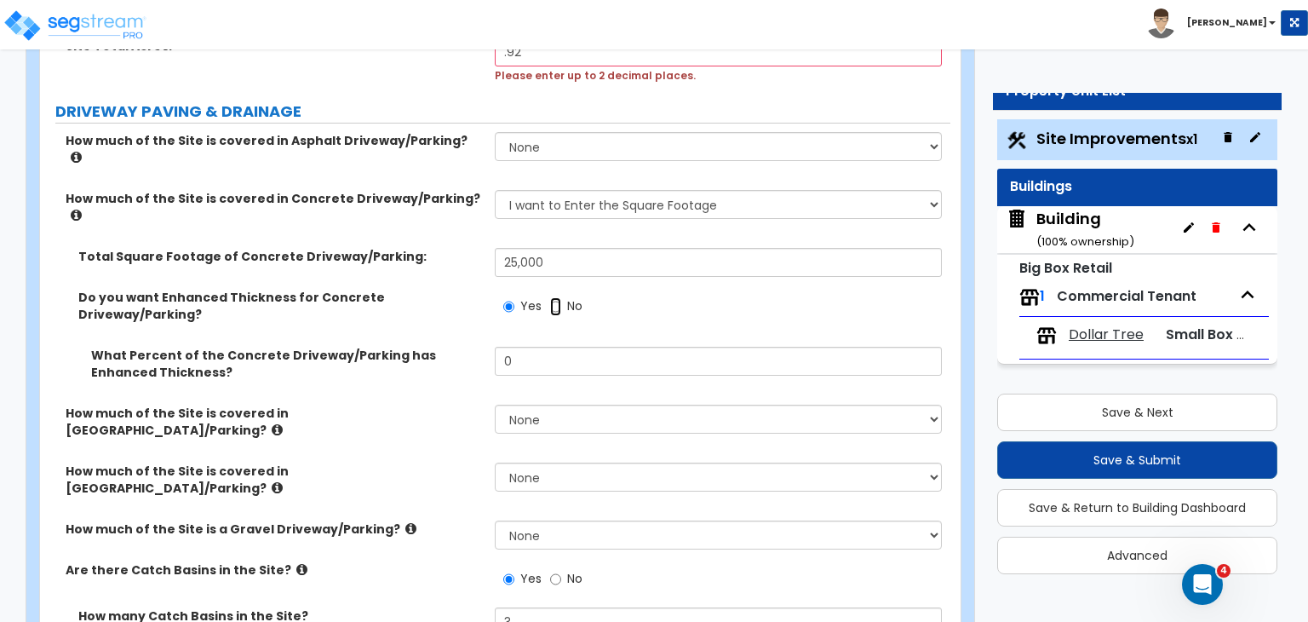
click at [554, 297] on input "No" at bounding box center [555, 306] width 11 height 19
radio input "false"
radio input "true"
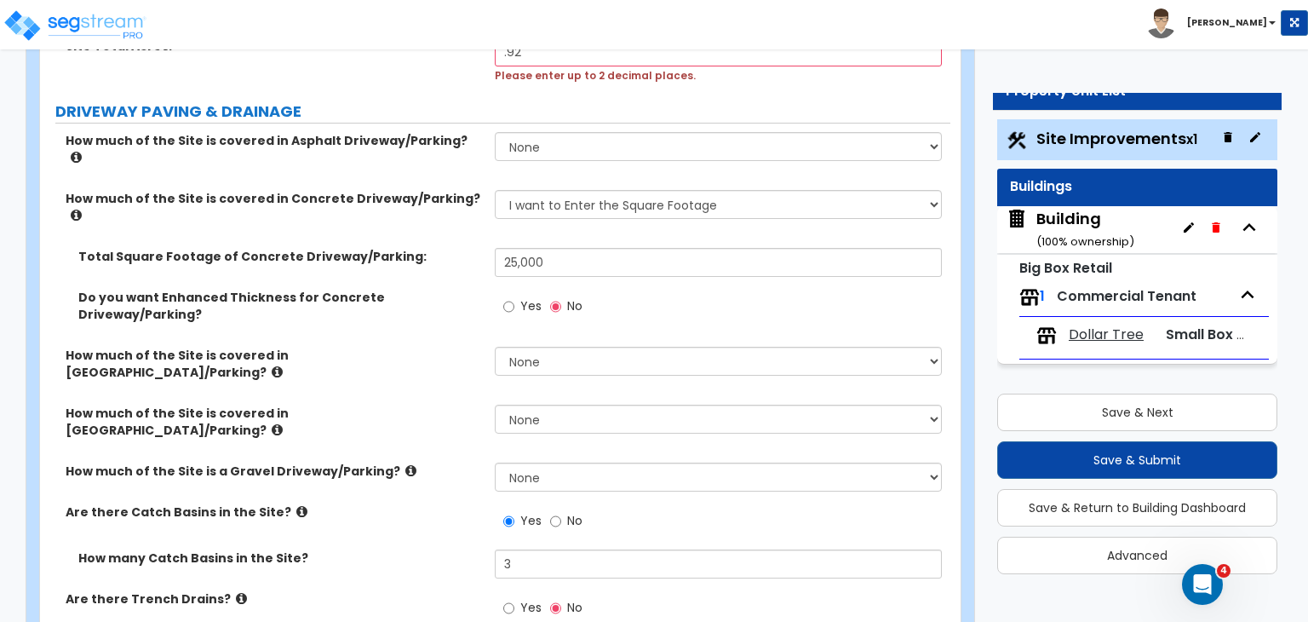
click at [425, 405] on div "How much of the Site is covered in Stone Driveway/Parking? None I want to Enter…" at bounding box center [495, 434] width 911 height 58
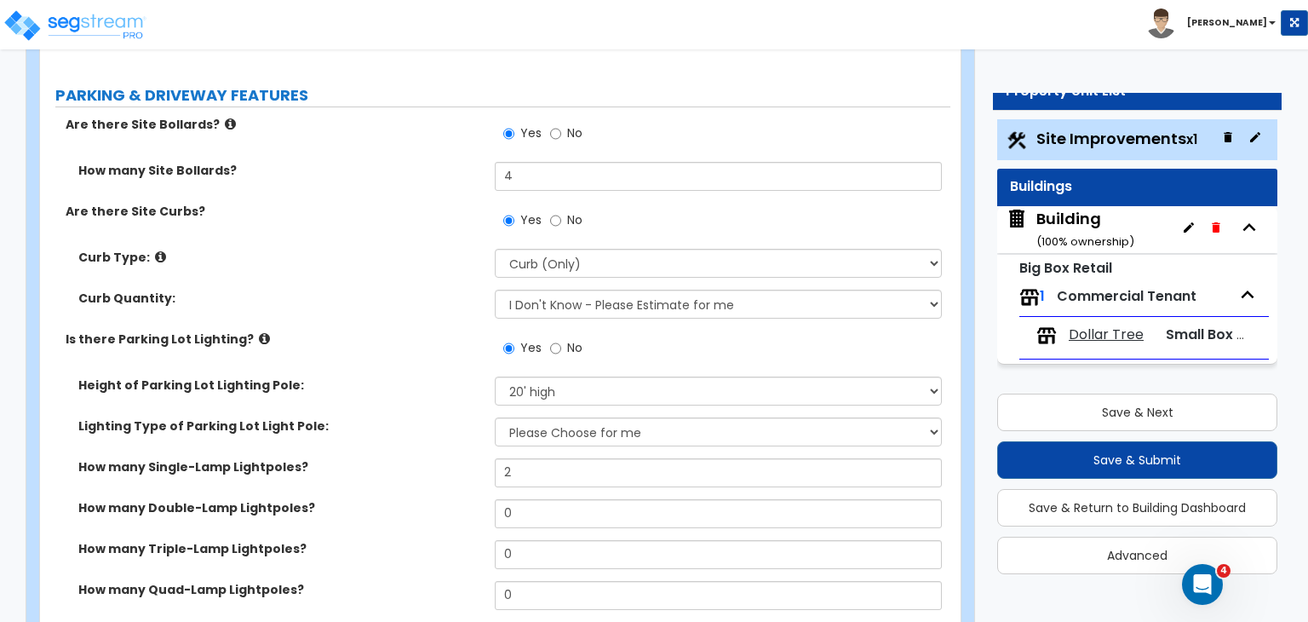
scroll to position [867, 0]
click at [388, 457] on label "How many Single-Lamp Lightpoles?" at bounding box center [280, 465] width 404 height 17
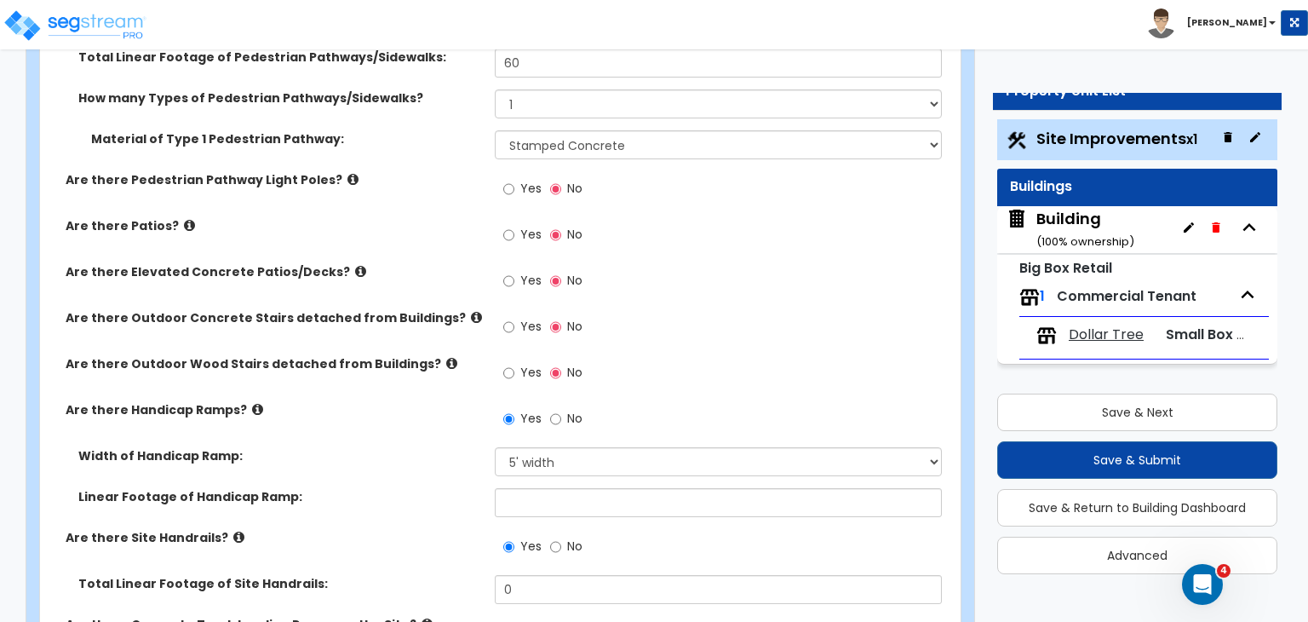
scroll to position [2109, 0]
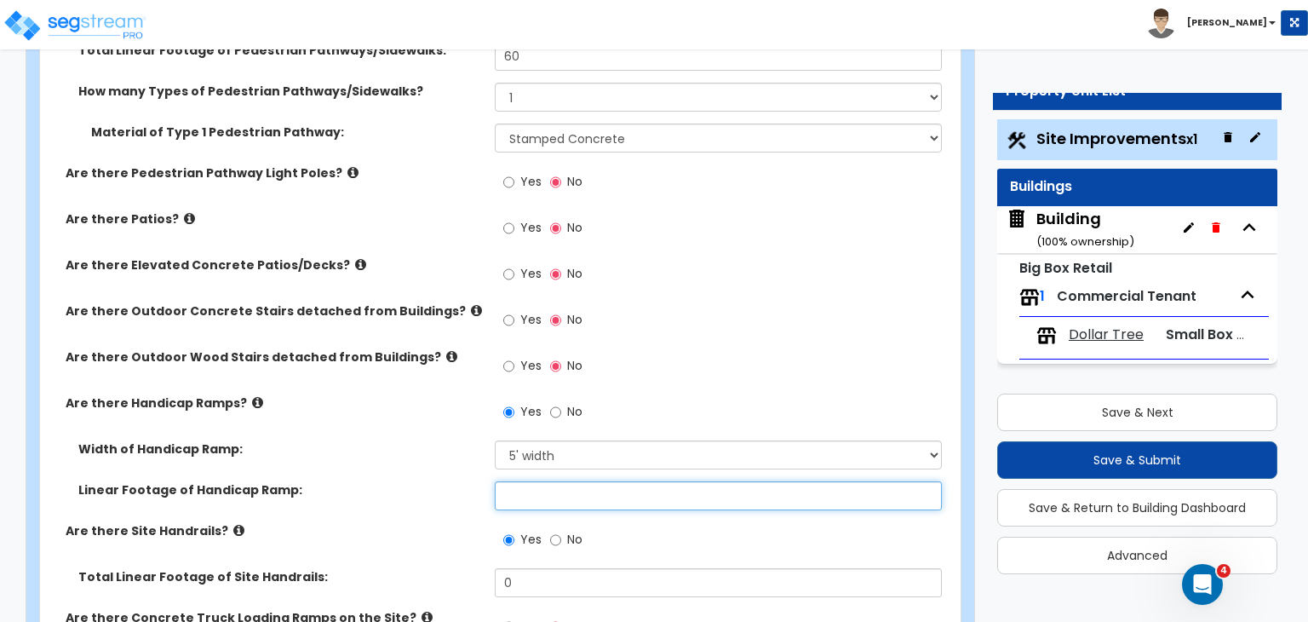
click at [527, 481] on input "text" at bounding box center [718, 495] width 446 height 29
type input "5"
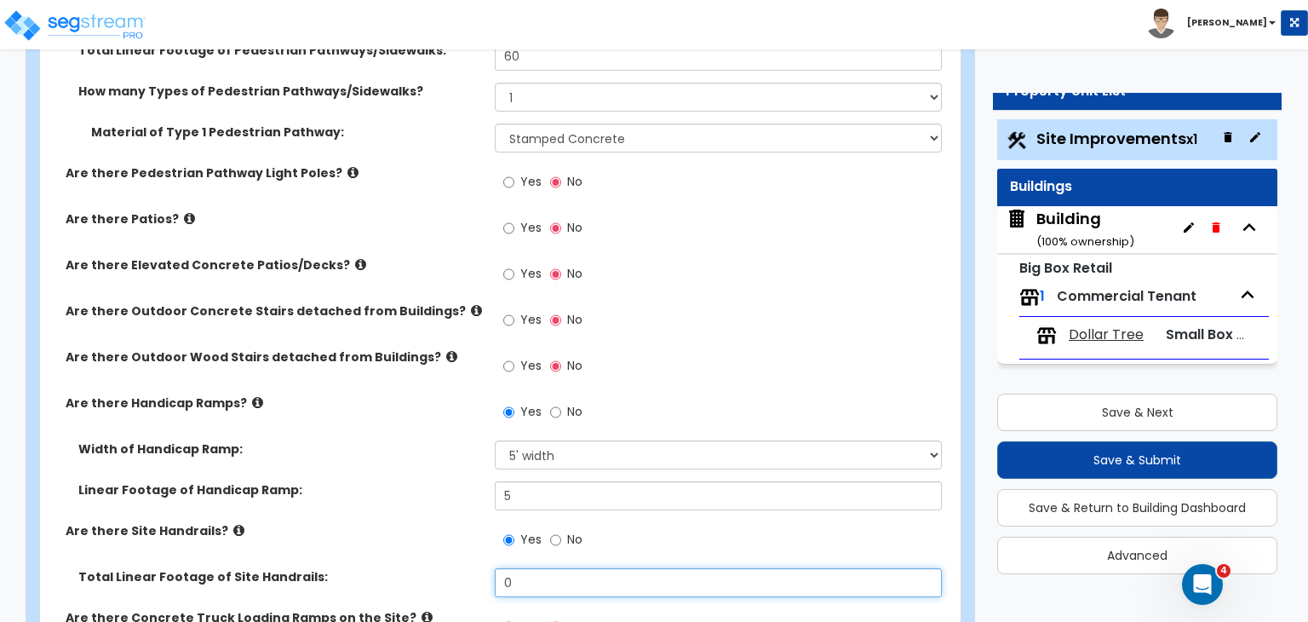
click at [538, 568] on input "0" at bounding box center [718, 582] width 446 height 29
type input "5"
click at [450, 522] on div "Are there Site Handrails? Yes No" at bounding box center [495, 545] width 911 height 46
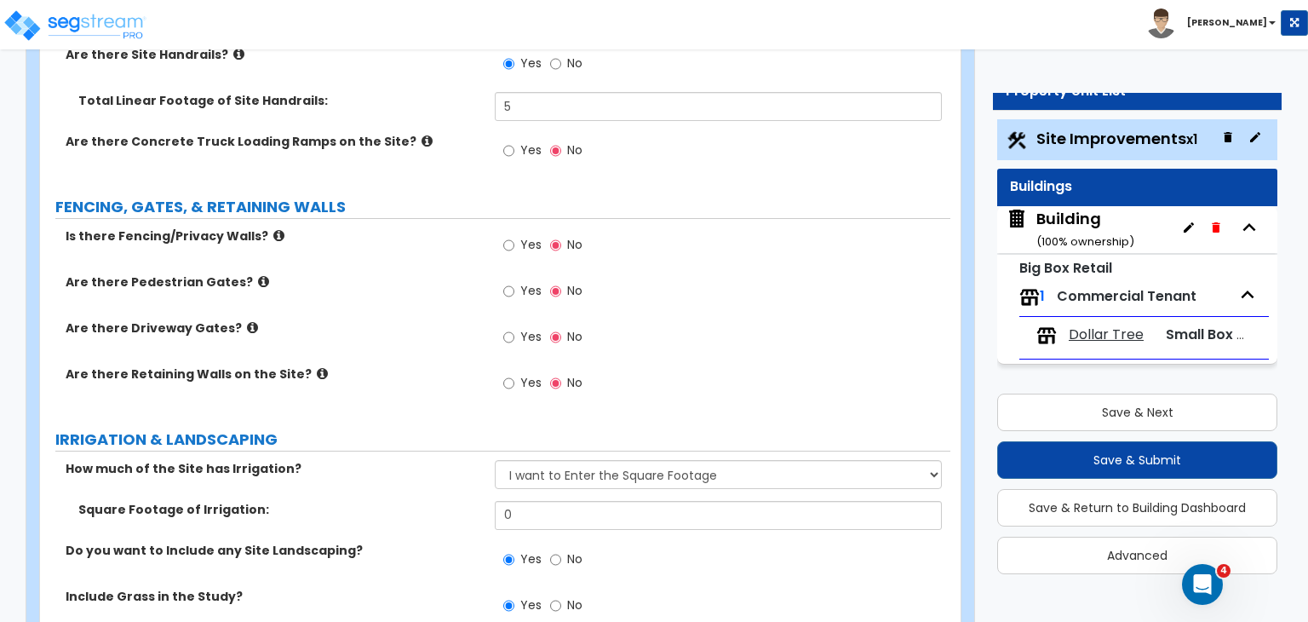
scroll to position [2600, 0]
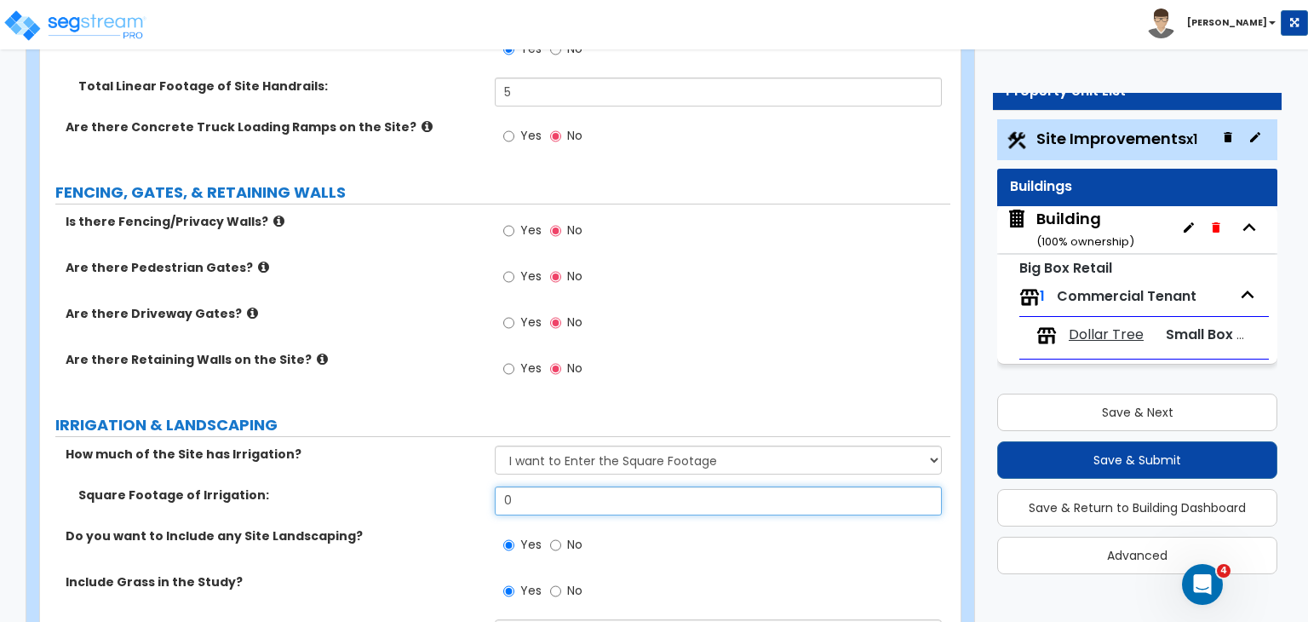
click at [522, 486] on input "0" at bounding box center [718, 500] width 446 height 29
type input "4,500"
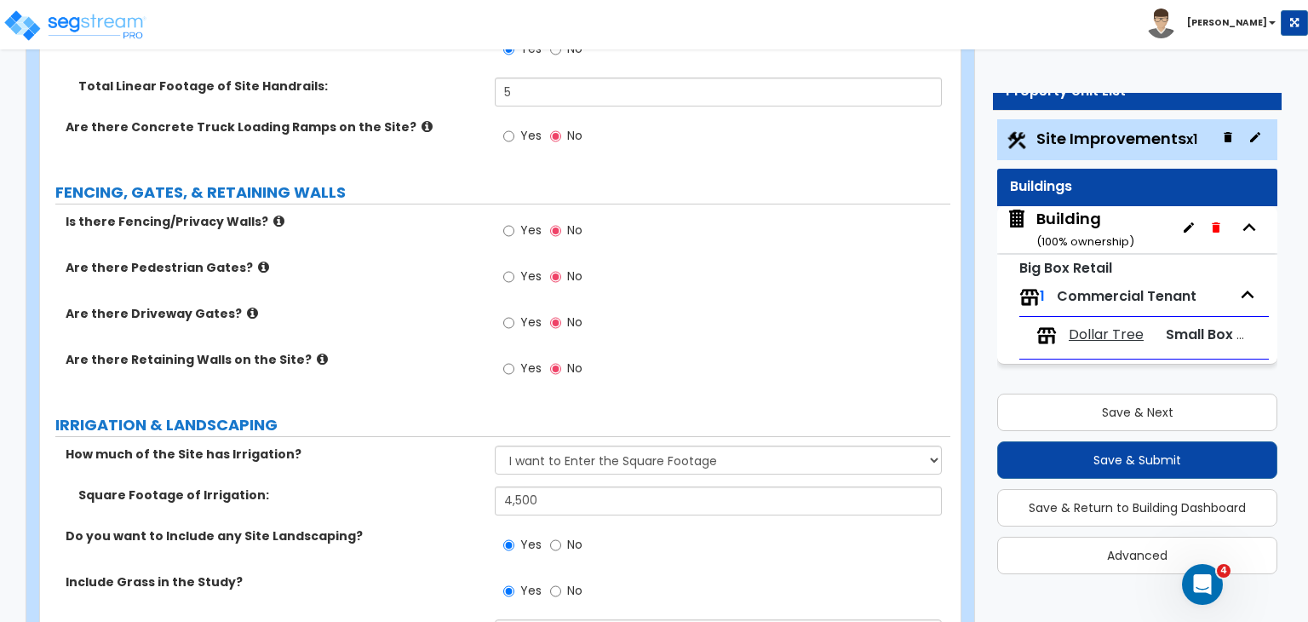
type input "4,500"
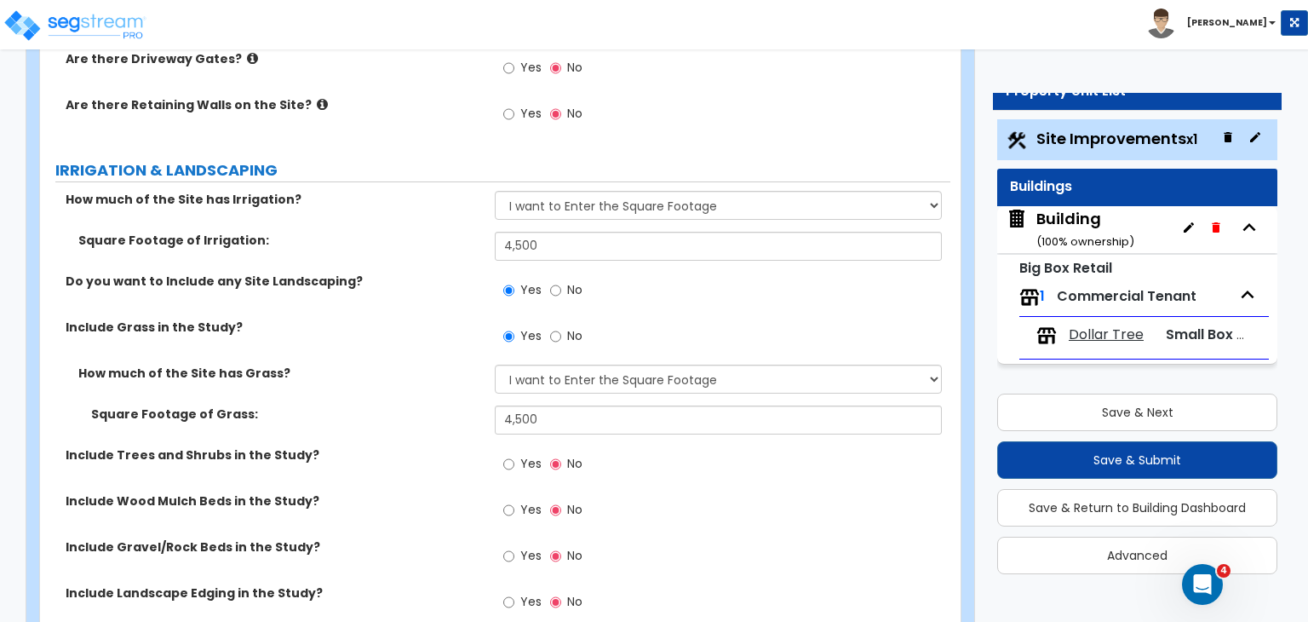
scroll to position [2855, 0]
click at [399, 445] on div "Include Trees and Shrubs in the Study? Yes No" at bounding box center [495, 468] width 911 height 46
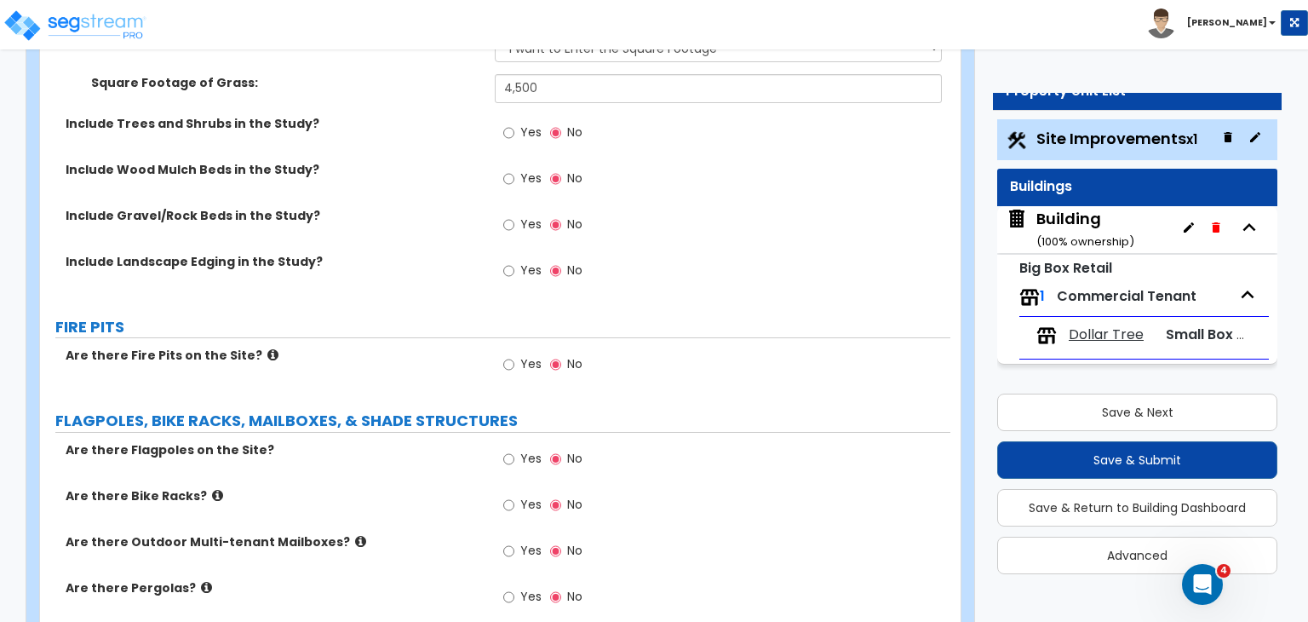
scroll to position [3201, 0]
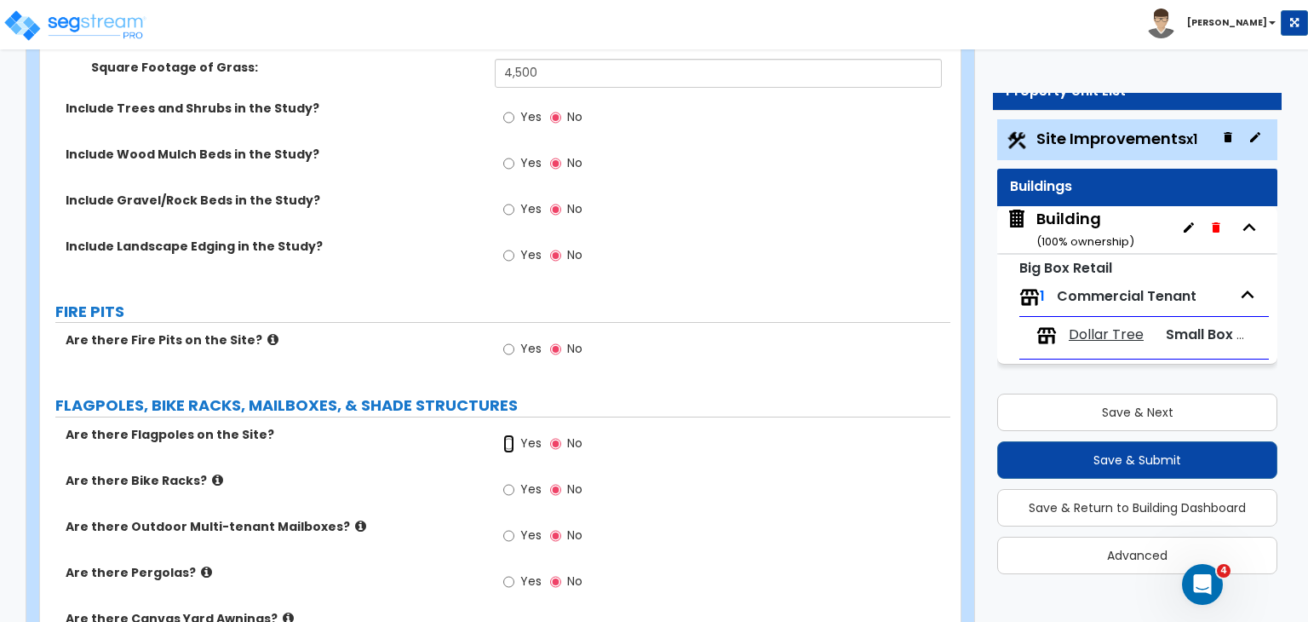
click at [507, 434] on input "Yes" at bounding box center [508, 443] width 11 height 19
radio input "true"
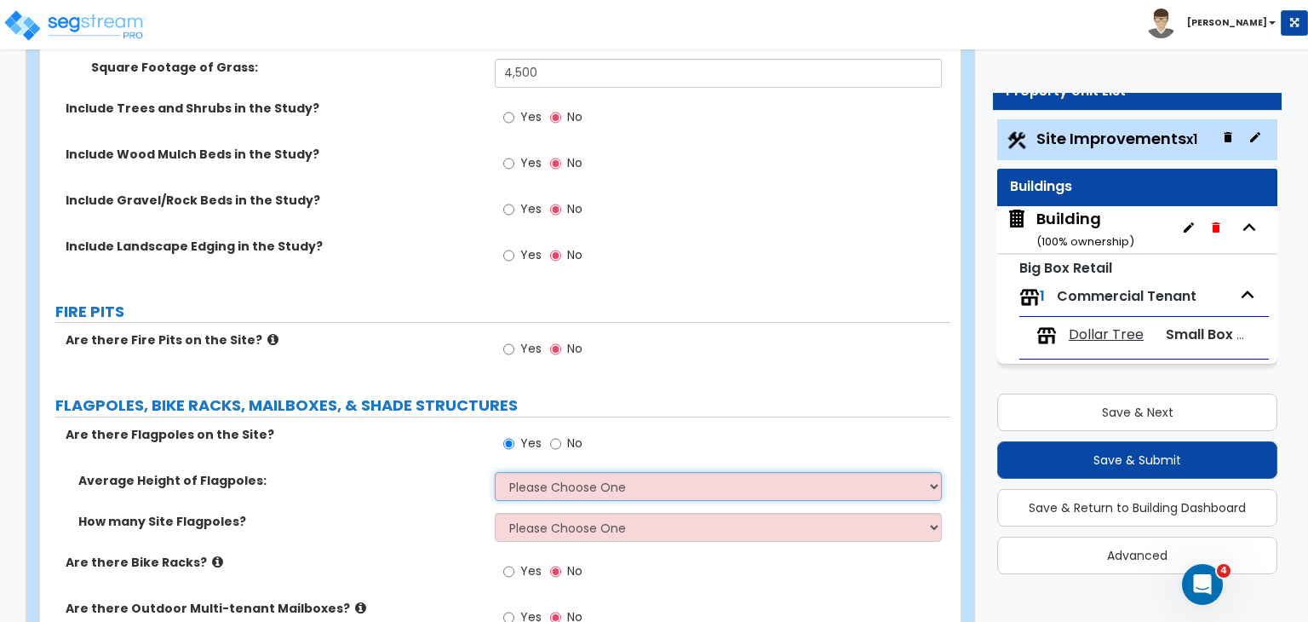
click at [535, 472] on select "Please Choose One 20 ft 59 ft 70 ft 100 ft" at bounding box center [718, 486] width 446 height 29
select select "1"
click at [495, 472] on select "Please Choose One 20 ft 59 ft 70 ft 100 ft" at bounding box center [718, 486] width 446 height 29
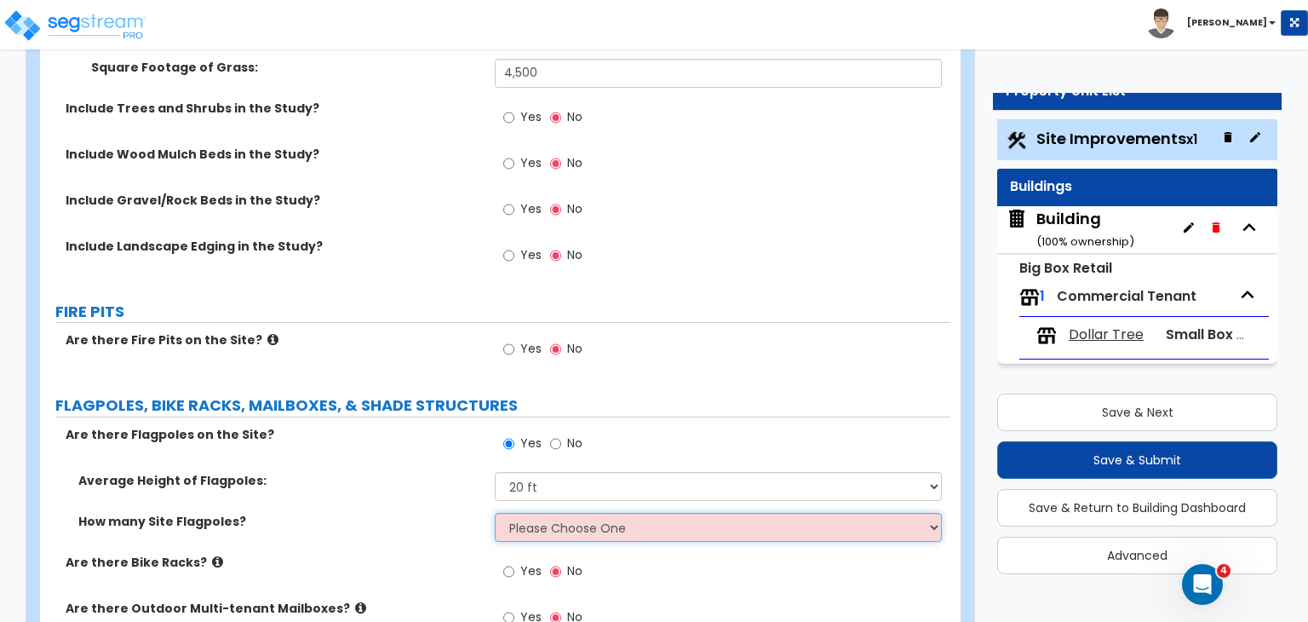
click at [539, 513] on select "Please Choose One 1 2 3 4 5" at bounding box center [718, 527] width 446 height 29
select select "1"
click at [495, 513] on select "Please Choose One 1 2 3 4 5" at bounding box center [718, 527] width 446 height 29
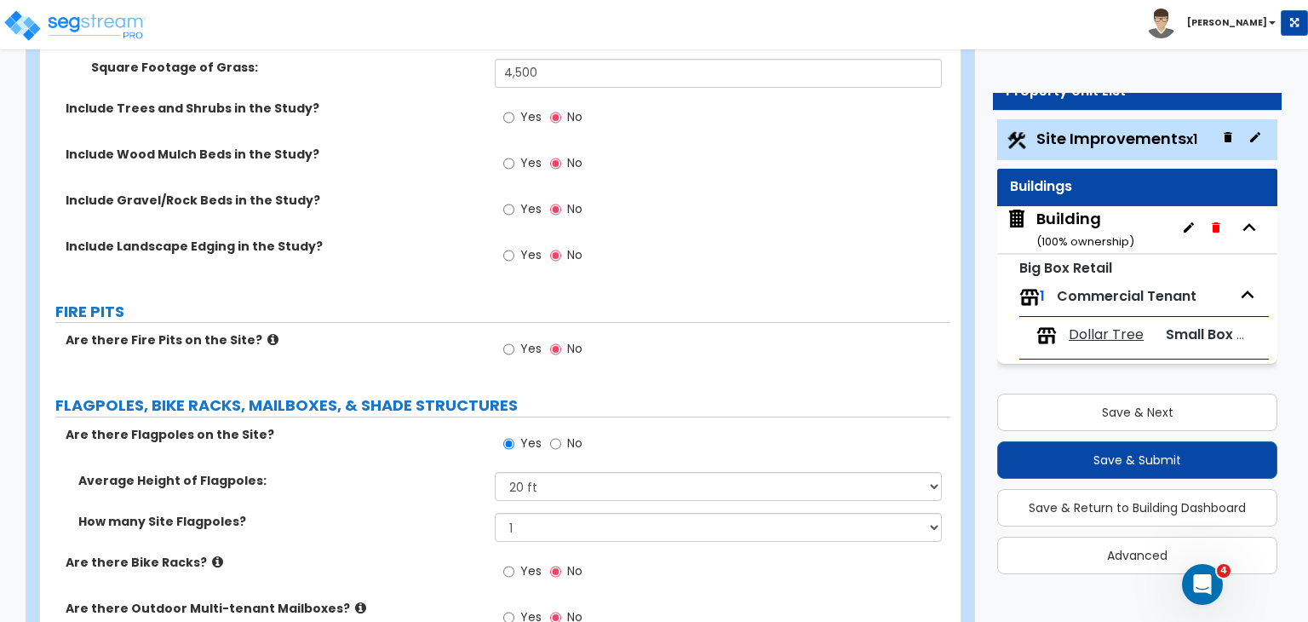
click at [433, 472] on div "Average Height of Flagpoles: Please Choose One 20 ft 59 ft 70 ft 100 ft" at bounding box center [495, 492] width 911 height 41
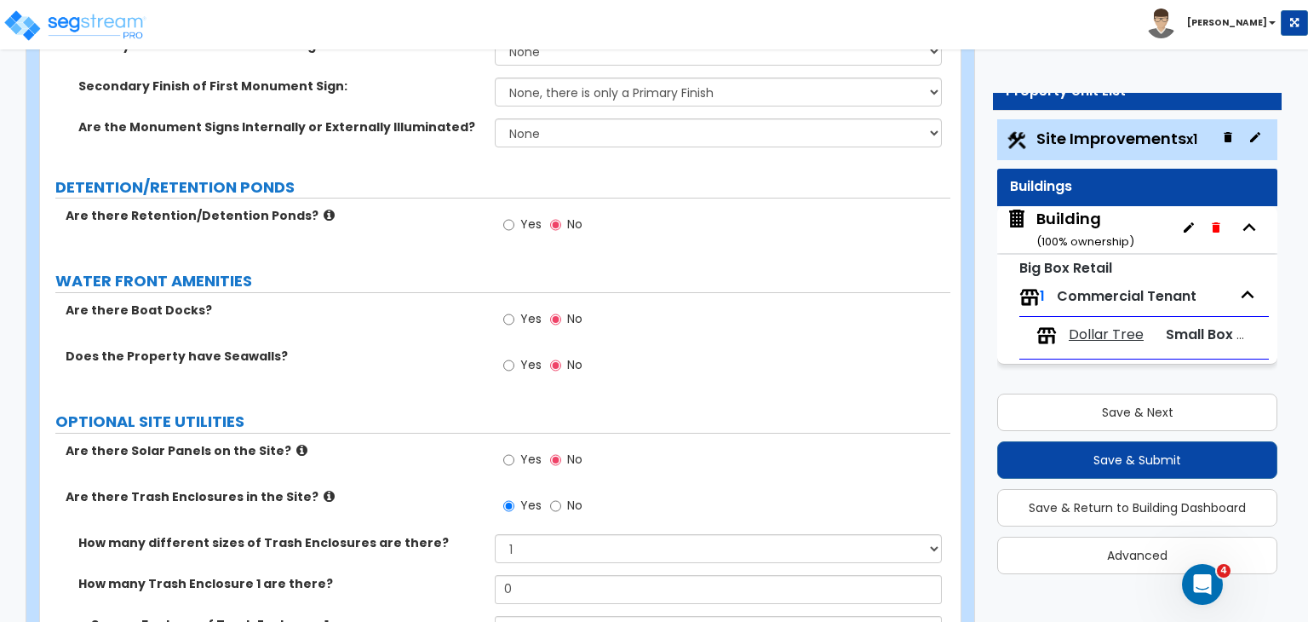
scroll to position [4254, 0]
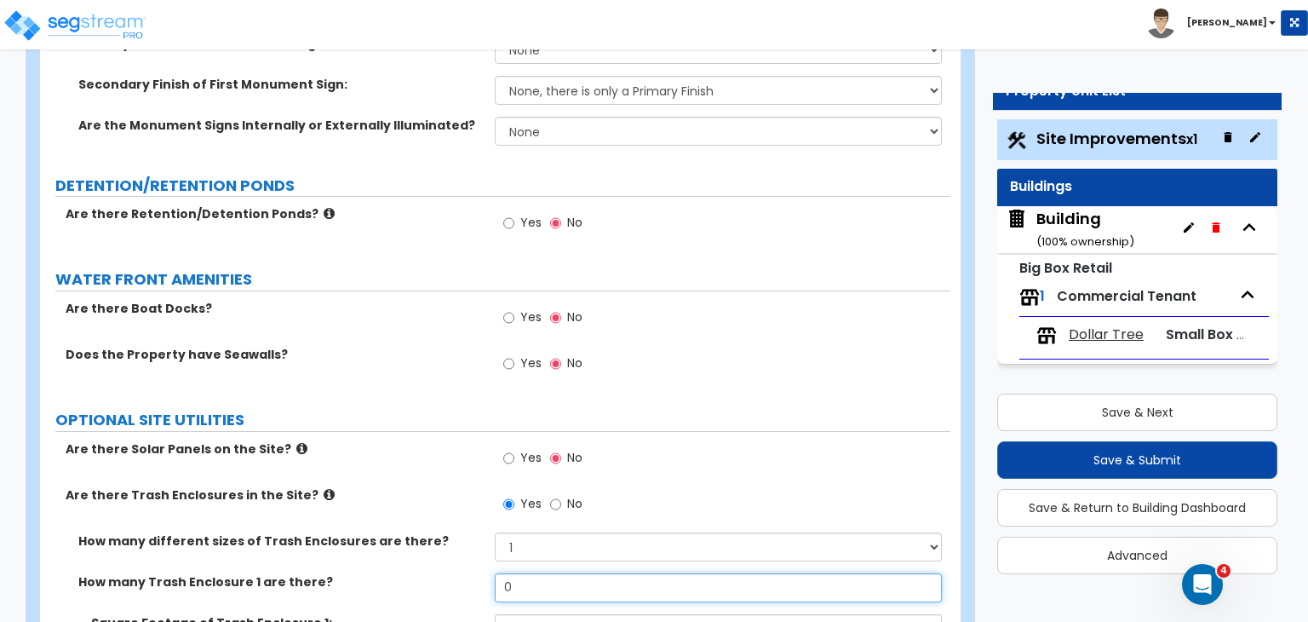
click at [532, 573] on input "0" at bounding box center [718, 587] width 446 height 29
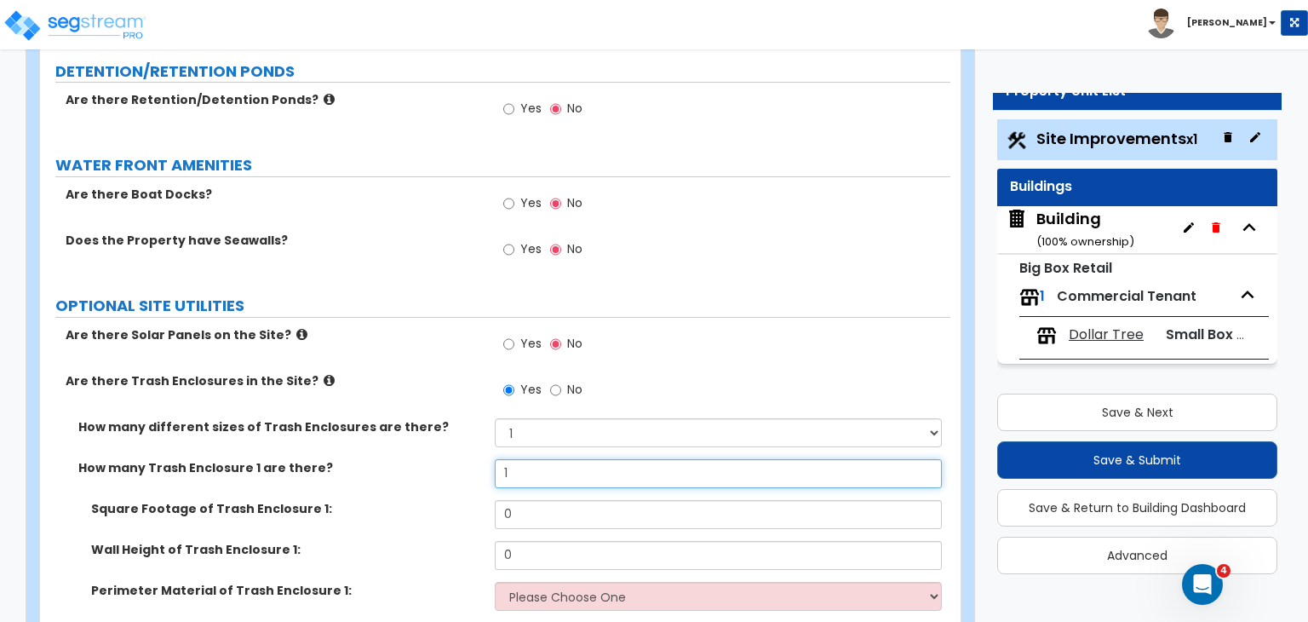
scroll to position [4368, 0]
type input "1"
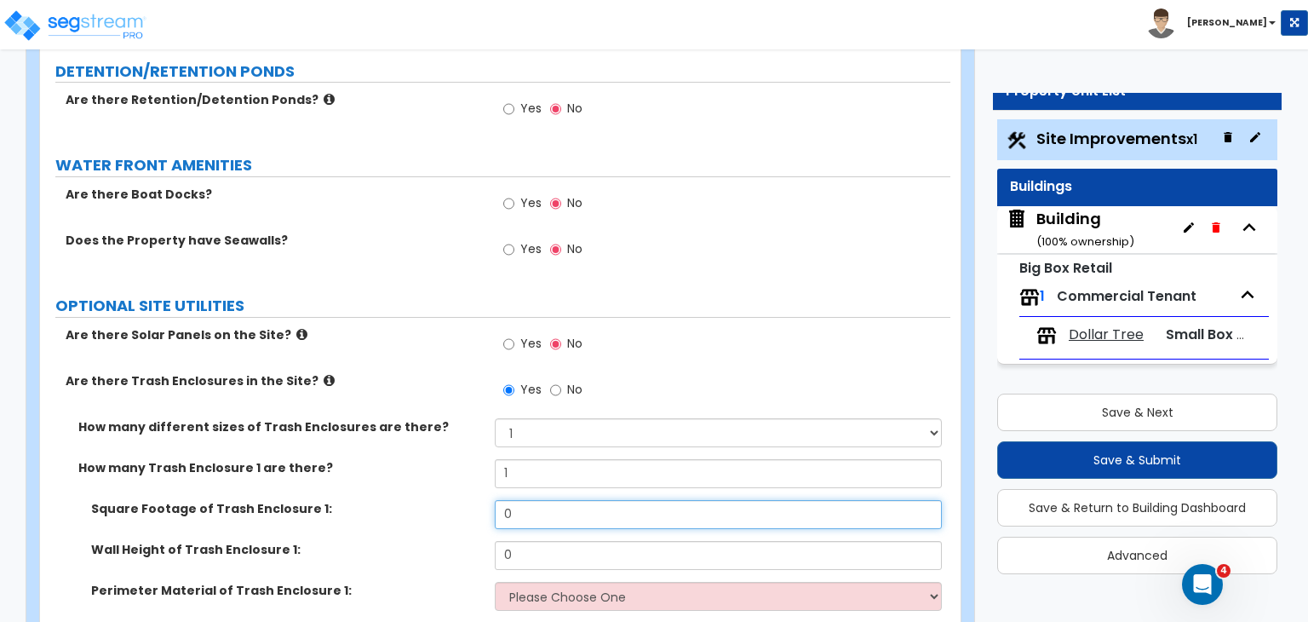
click at [532, 500] on input "0" at bounding box center [718, 514] width 446 height 29
type input "140"
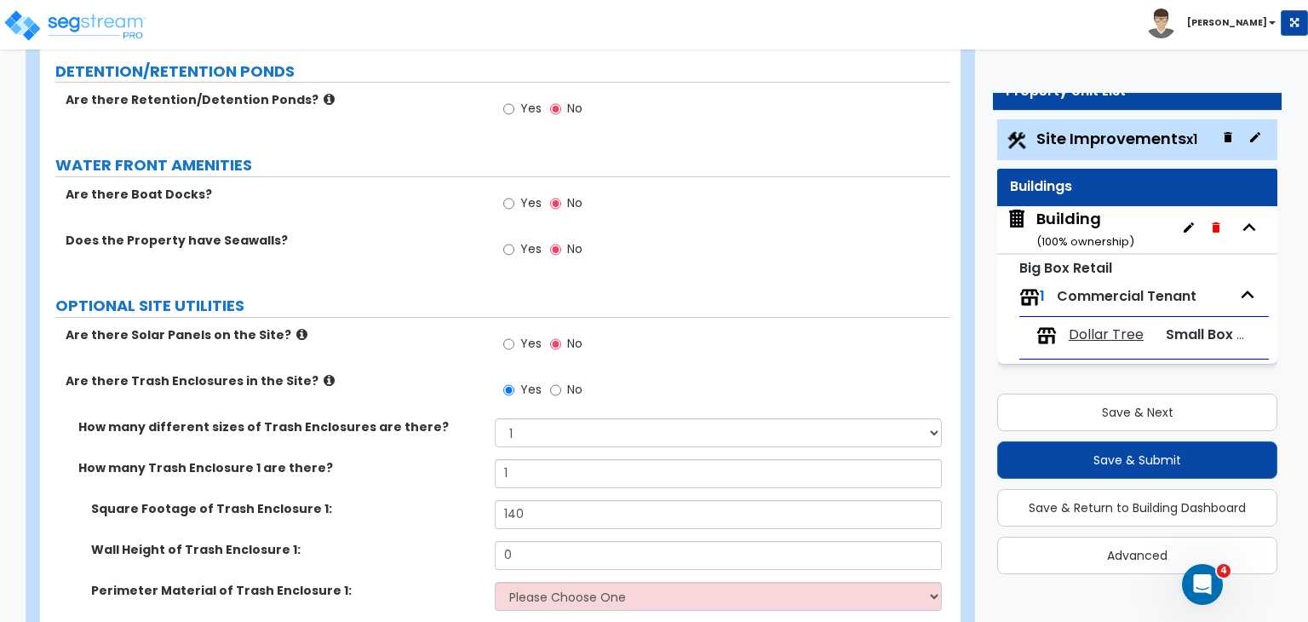
click at [542, 500] on div "Square Footage of Trash Enclosure 1: 140" at bounding box center [495, 520] width 911 height 41
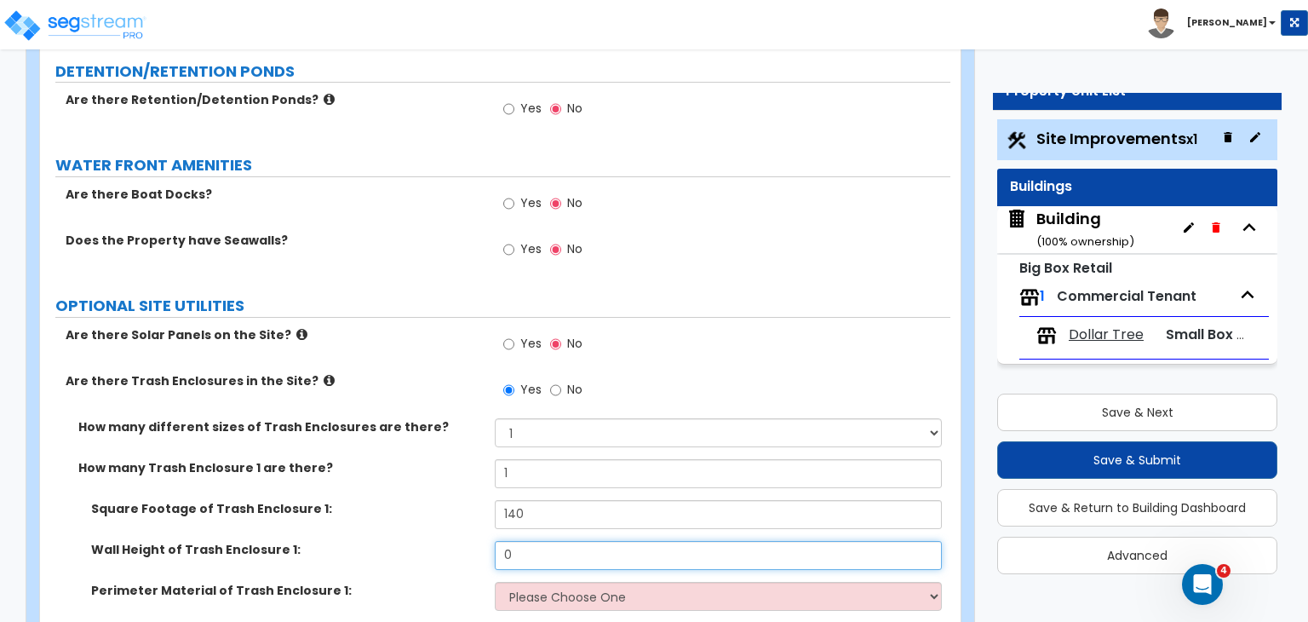
click at [535, 541] on input "0" at bounding box center [718, 555] width 446 height 29
type input "6"
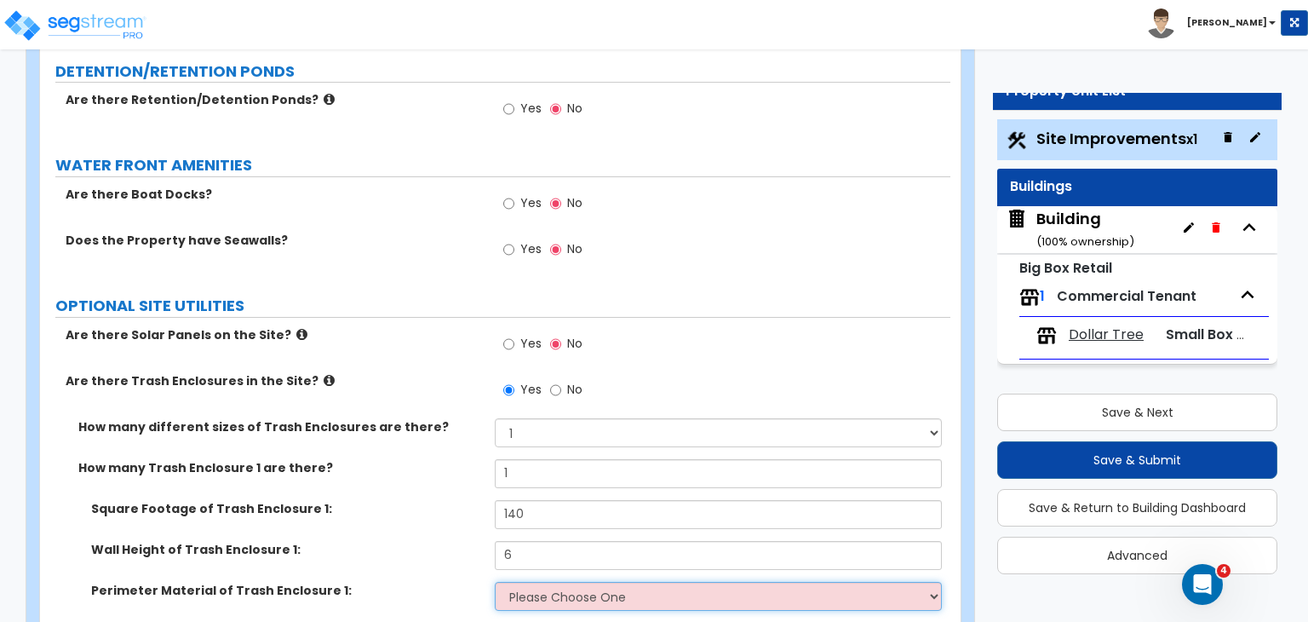
click at [576, 582] on select "Please Choose One Chain Link Wood Metal CMU" at bounding box center [718, 596] width 446 height 29
select select "2"
click at [495, 582] on select "Please Choose One Chain Link Wood Metal CMU" at bounding box center [718, 596] width 446 height 29
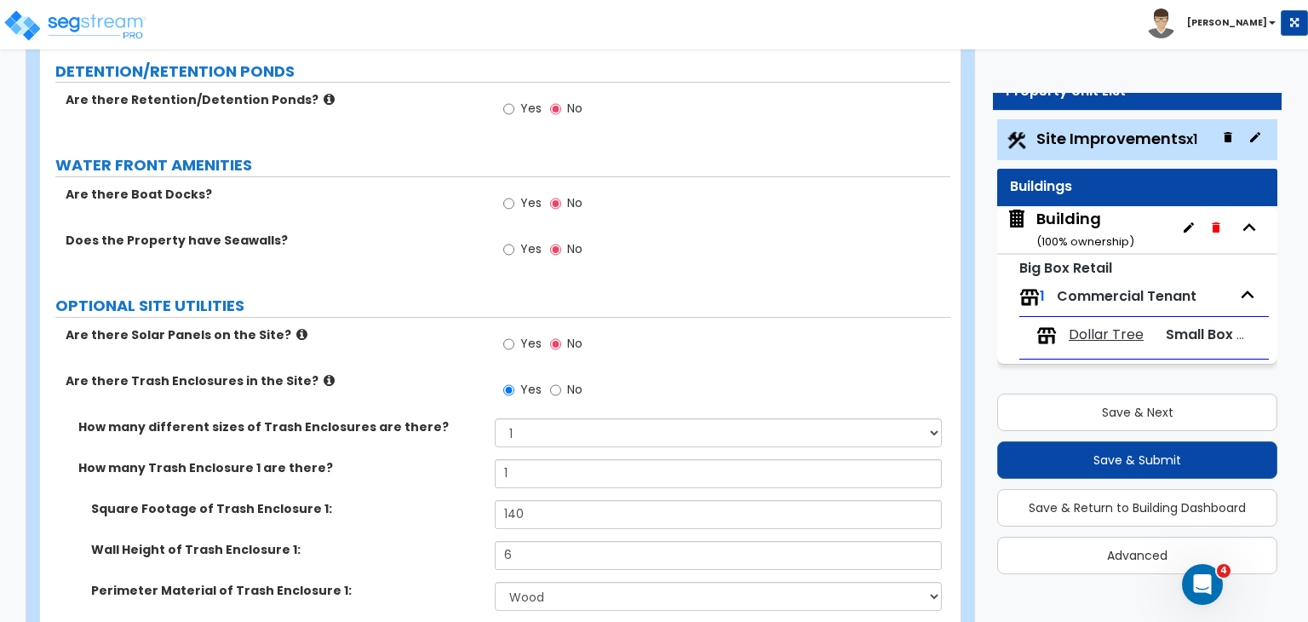
click at [435, 582] on label "Perimeter Material of Trash Enclosure 1:" at bounding box center [286, 590] width 391 height 17
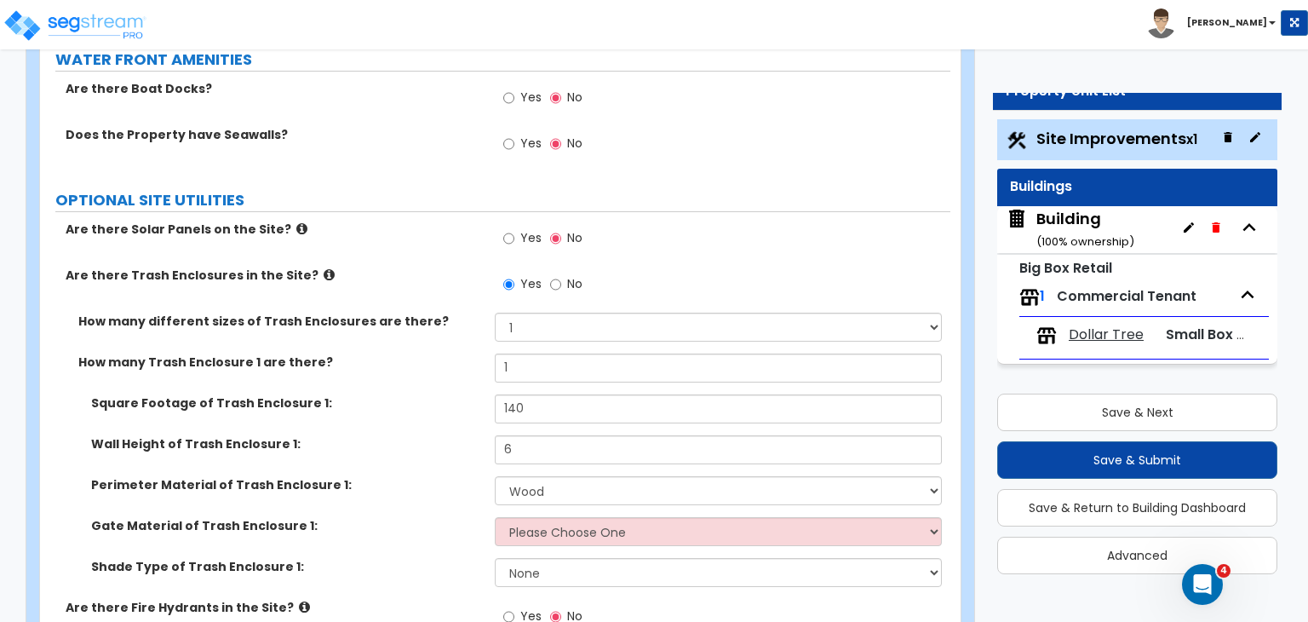
scroll to position [4479, 0]
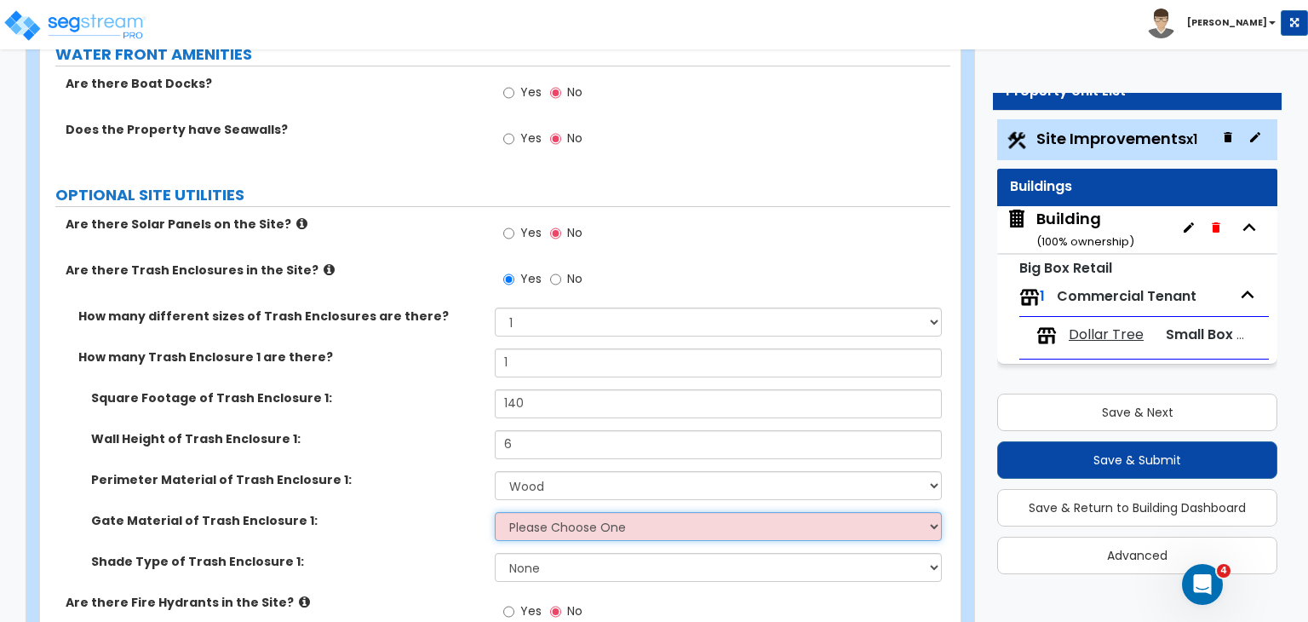
click at [538, 512] on select "Please Choose One Wood Metal" at bounding box center [718, 526] width 446 height 29
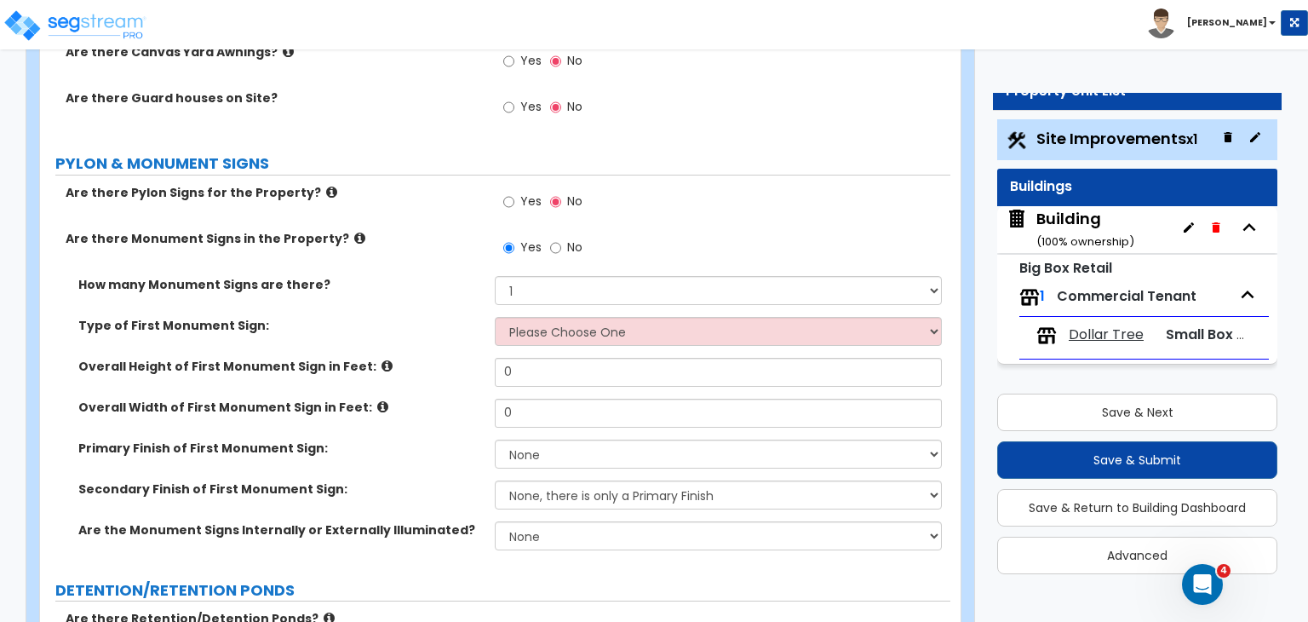
scroll to position [3847, 0]
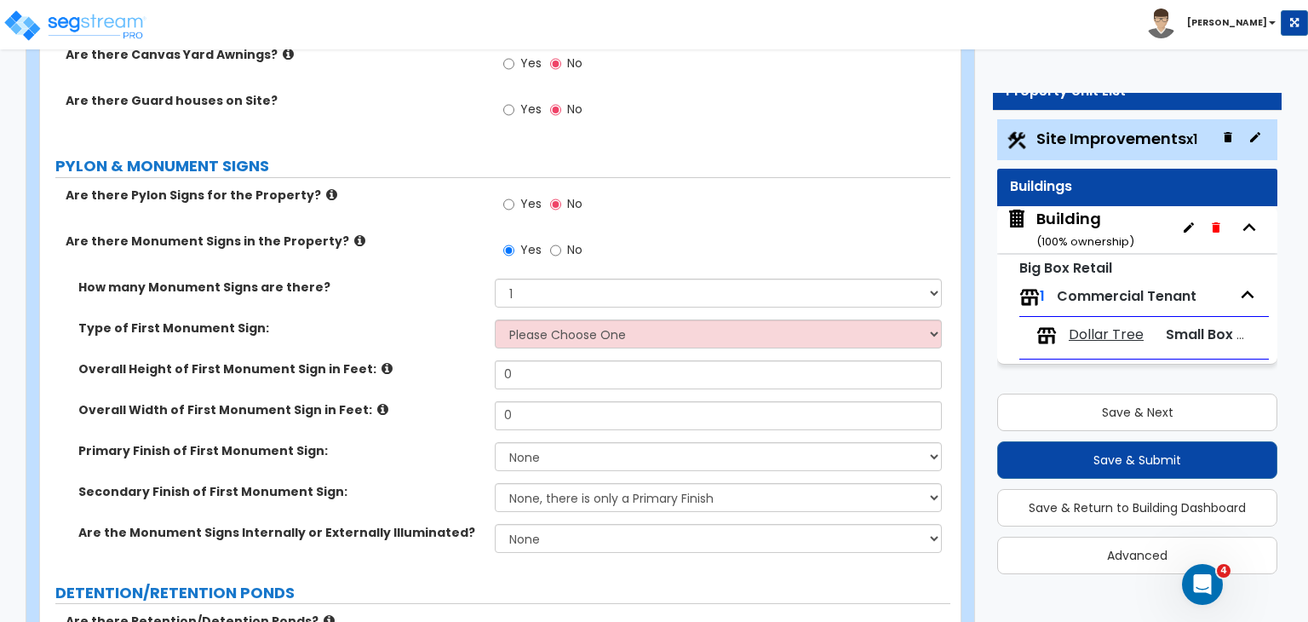
click at [64, 233] on div "Are there Monument Signs in the Property?" at bounding box center [267, 241] width 455 height 17
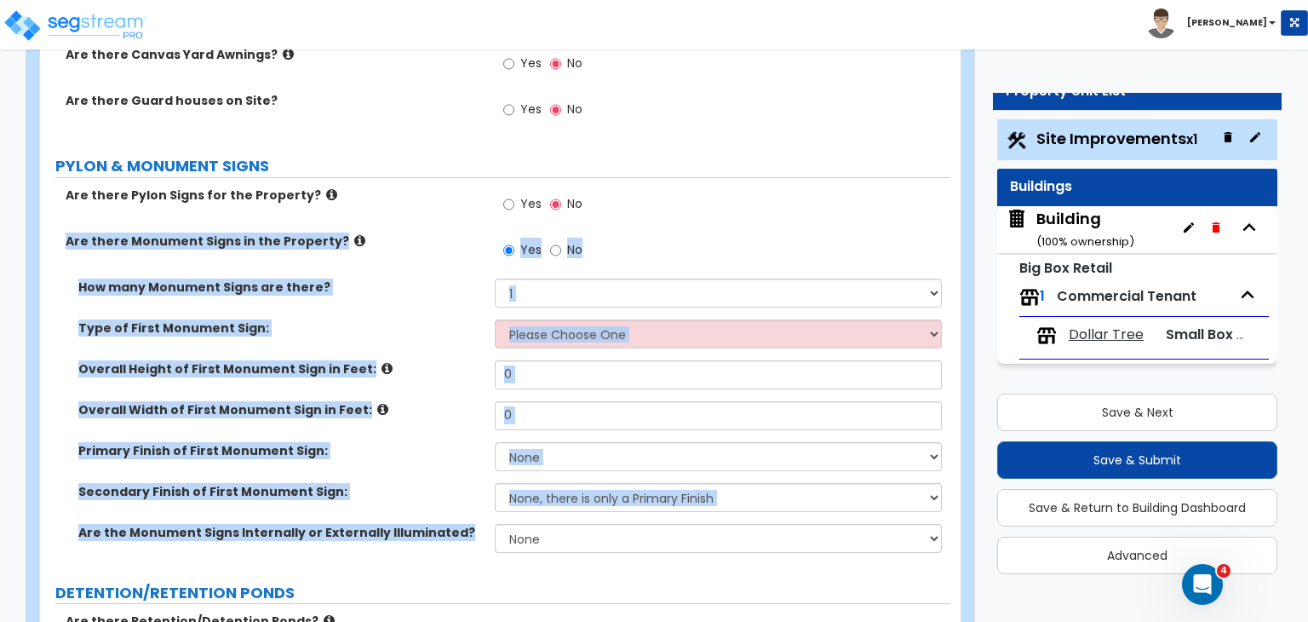
drag, startPoint x: 64, startPoint y: 135, endPoint x: 687, endPoint y: 457, distance: 701.8
click at [687, 457] on div "Are there Pylon Signs for the Property? Yes No Are there Monument Signs in the …" at bounding box center [495, 376] width 885 height 378
copy div "Are there Monument Signs in the Property? Yes No How many Monument Signs are th…"
click at [397, 279] on div "How many Monument Signs are there? Please Choose One 1 2 3" at bounding box center [495, 299] width 911 height 41
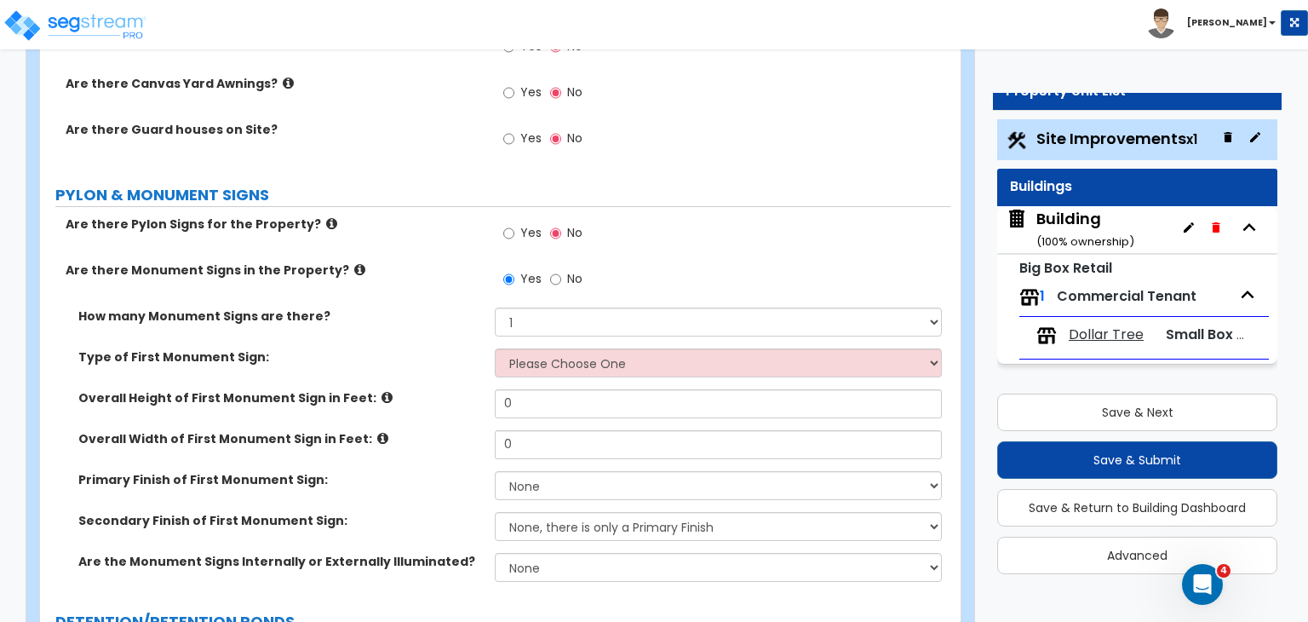
scroll to position [3812, 0]
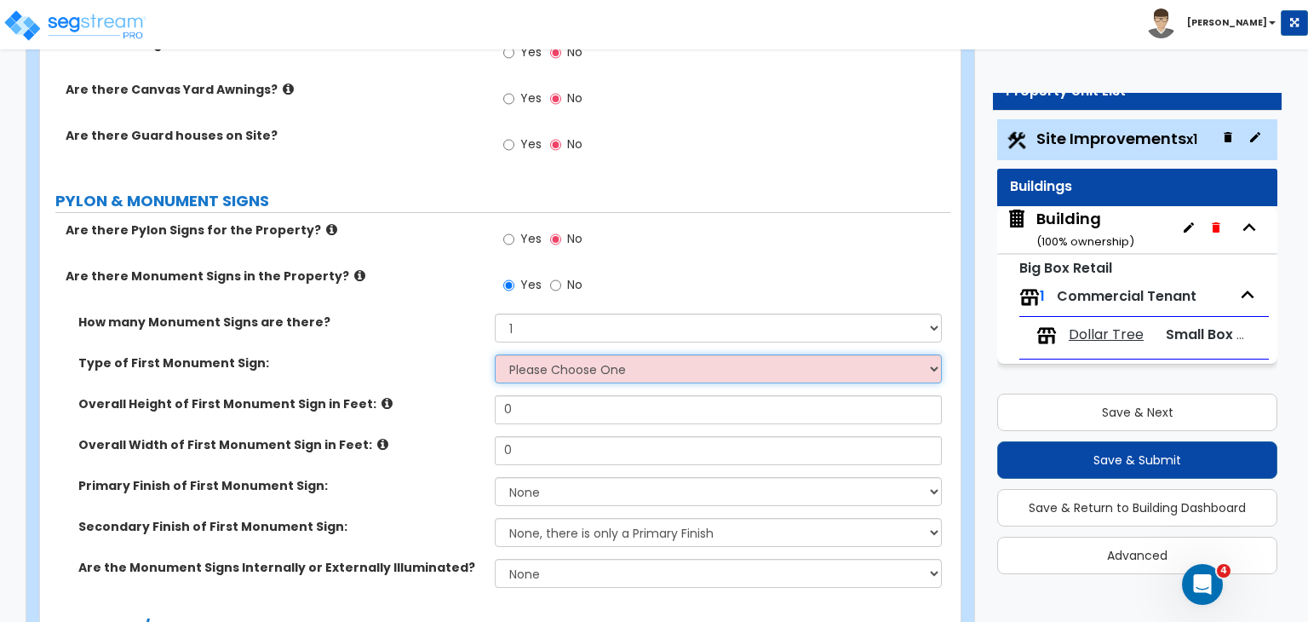
click at [536, 354] on select "Please Choose One Flat Signboard on top of a Base Flat Signboard attached to a …" at bounding box center [718, 368] width 446 height 29
select select "1"
click at [495, 354] on select "Please Choose One Flat Signboard on top of a Base Flat Signboard attached to a …" at bounding box center [718, 368] width 446 height 29
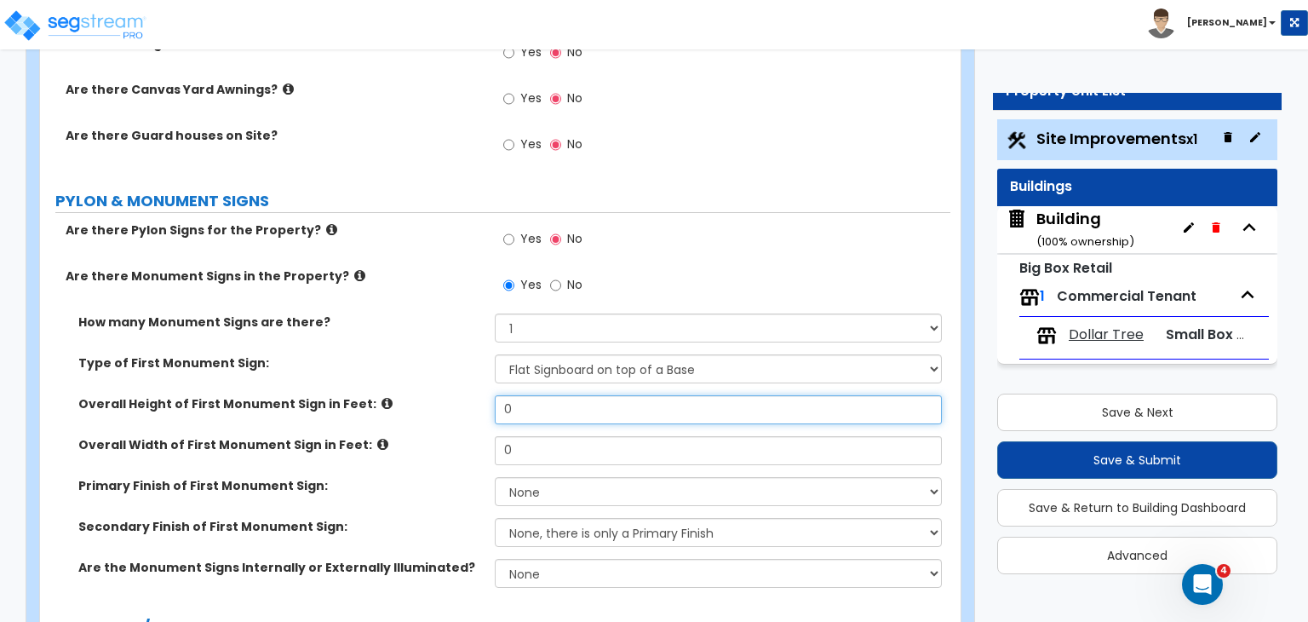
click at [551, 395] on input "0" at bounding box center [718, 409] width 446 height 29
type input "10"
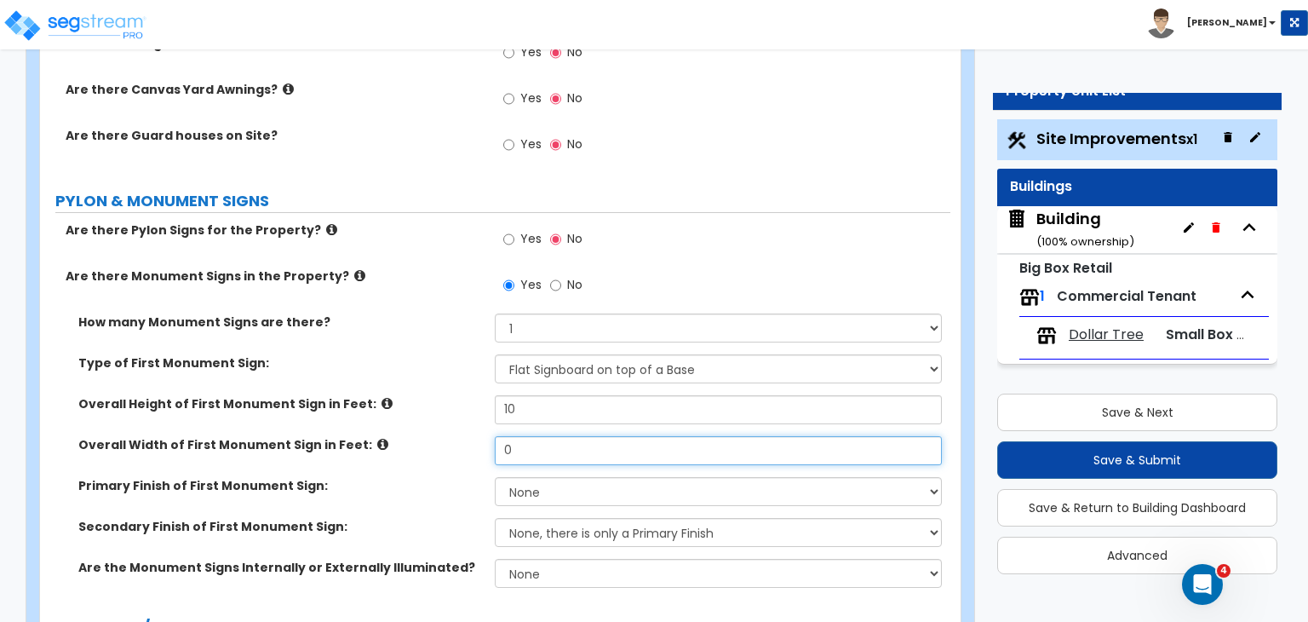
click at [527, 436] on input "0" at bounding box center [718, 450] width 446 height 29
type input "8"
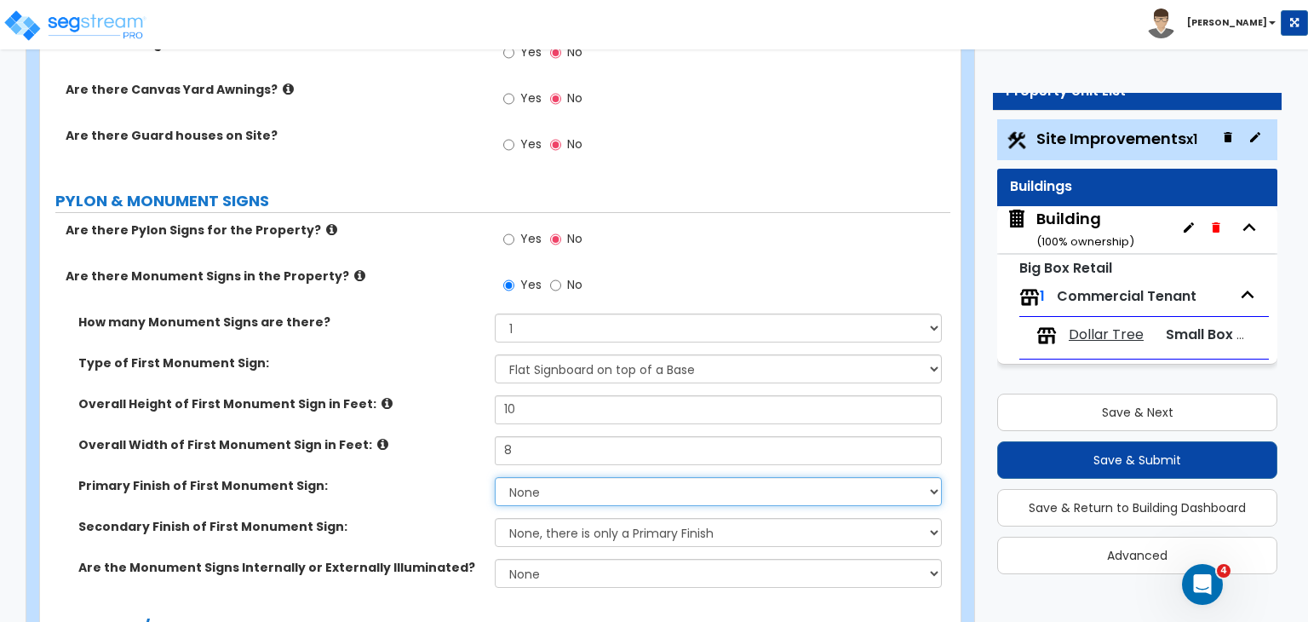
click at [523, 477] on select "None Paint/Stucco Finish Brick Finish Stone Finish Metal Composite Finish Vinyl…" at bounding box center [718, 491] width 446 height 29
select select "4"
click at [495, 477] on select "None Paint/Stucco Finish Brick Finish Stone Finish Metal Composite Finish Vinyl…" at bounding box center [718, 491] width 446 height 29
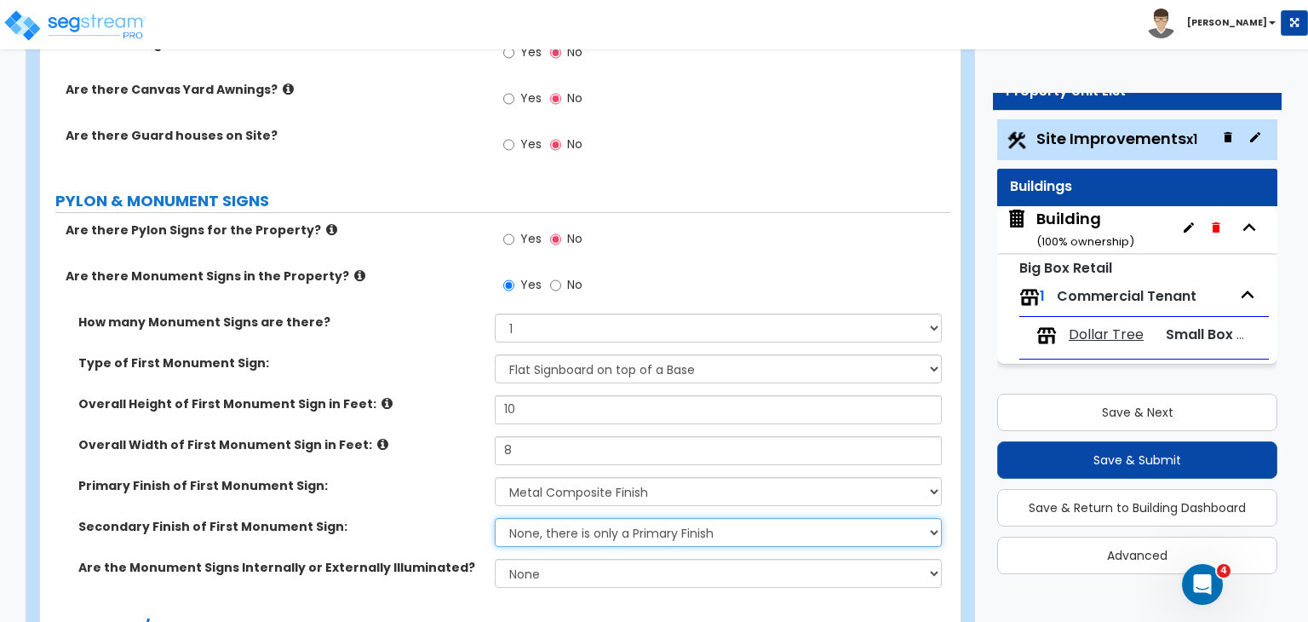
click at [551, 518] on select "None, there is only a Primary Finish Paint/Stucco Finish Brick Finish Stone Fin…" at bounding box center [718, 532] width 446 height 29
click at [495, 518] on select "None, there is only a Primary Finish Paint/Stucco Finish Brick Finish Stone Fin…" at bounding box center [718, 532] width 446 height 29
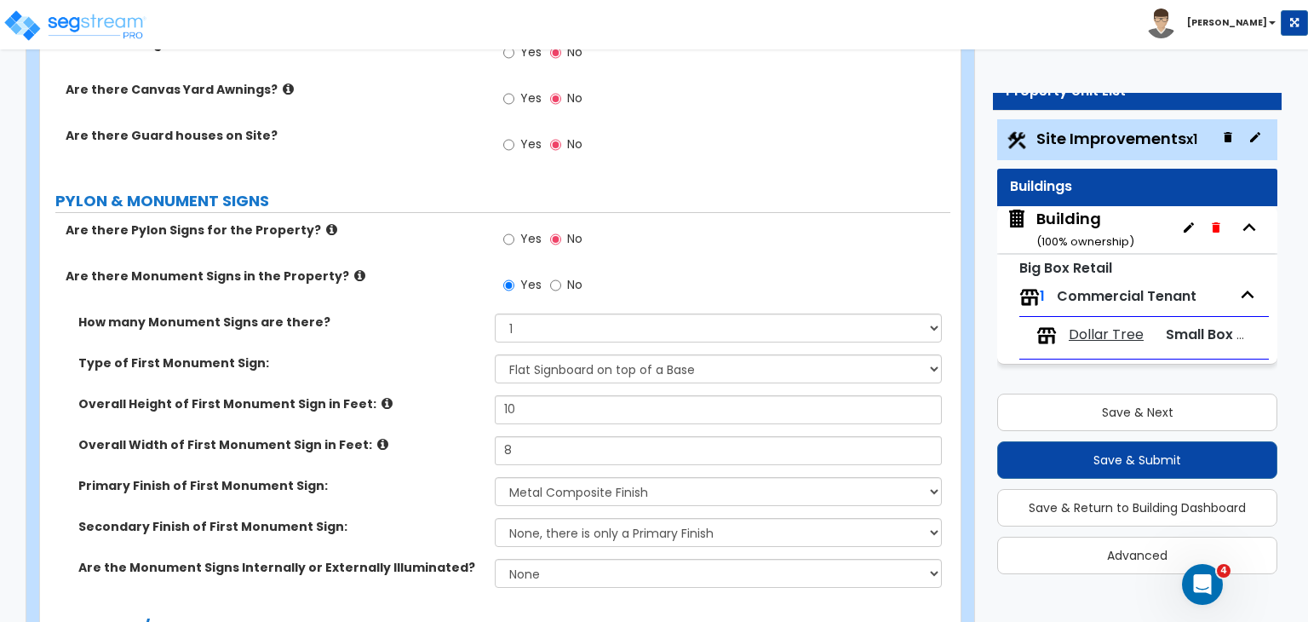
click at [433, 395] on div "Overall Height of First Monument Sign in Feet: 10" at bounding box center [495, 415] width 911 height 41
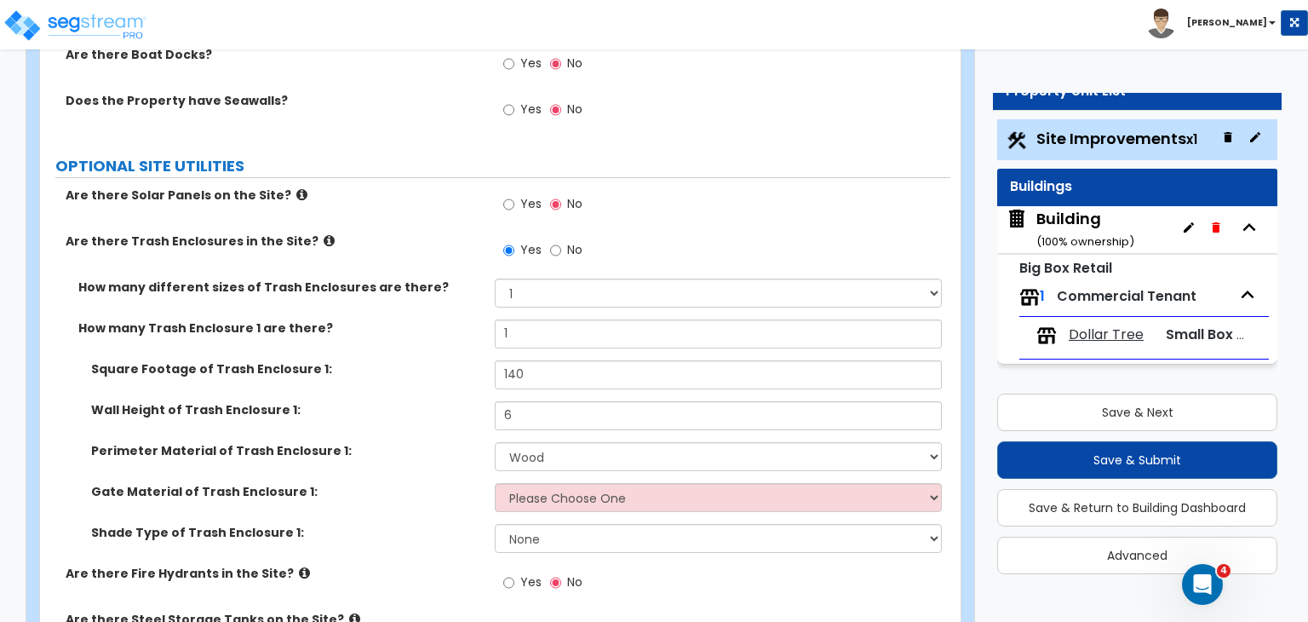
scroll to position [4521, 0]
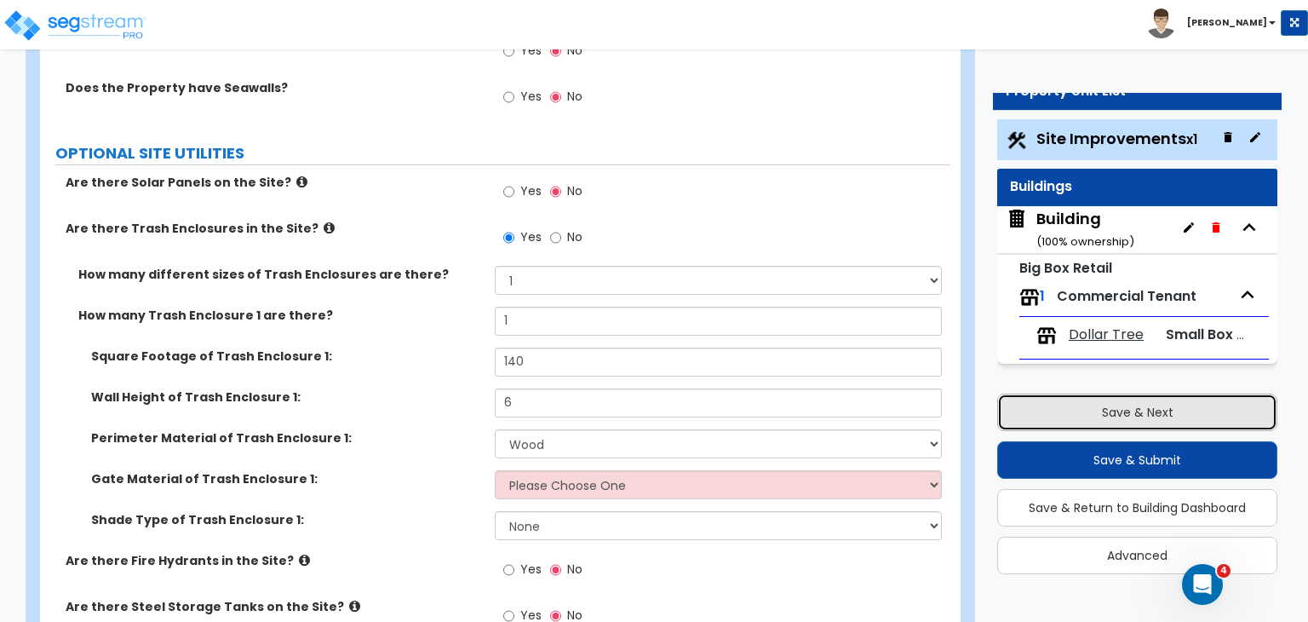
click at [1011, 415] on button "Save & Next" at bounding box center [1137, 412] width 280 height 37
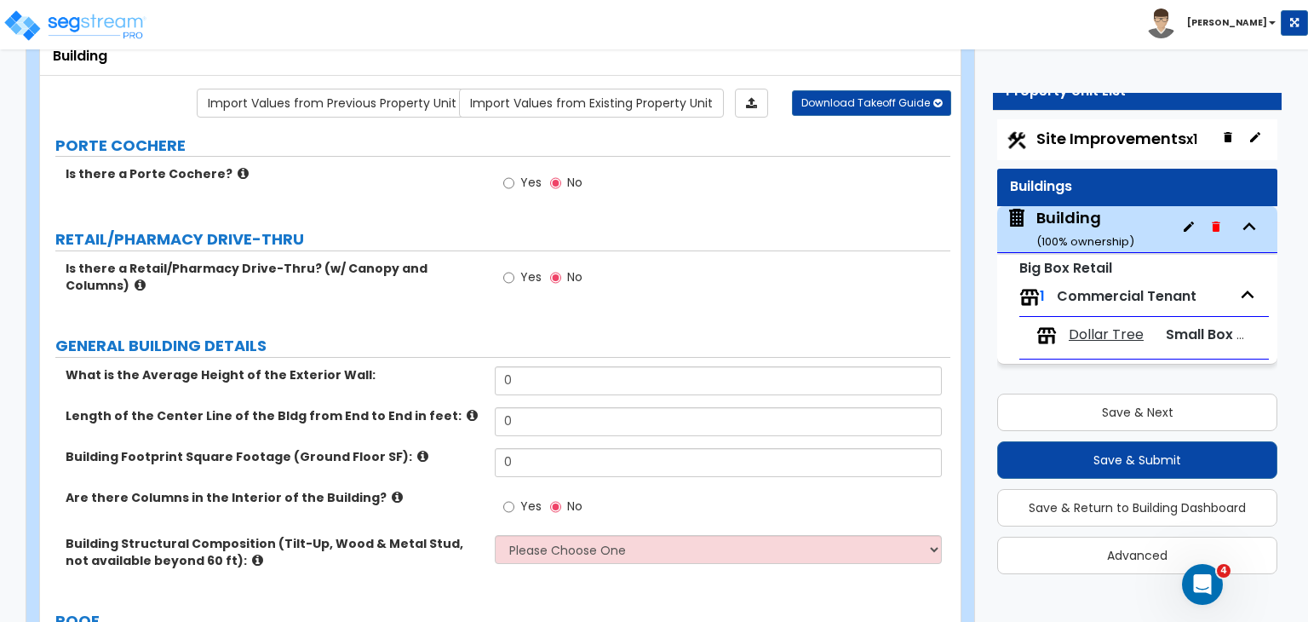
scroll to position [0, 0]
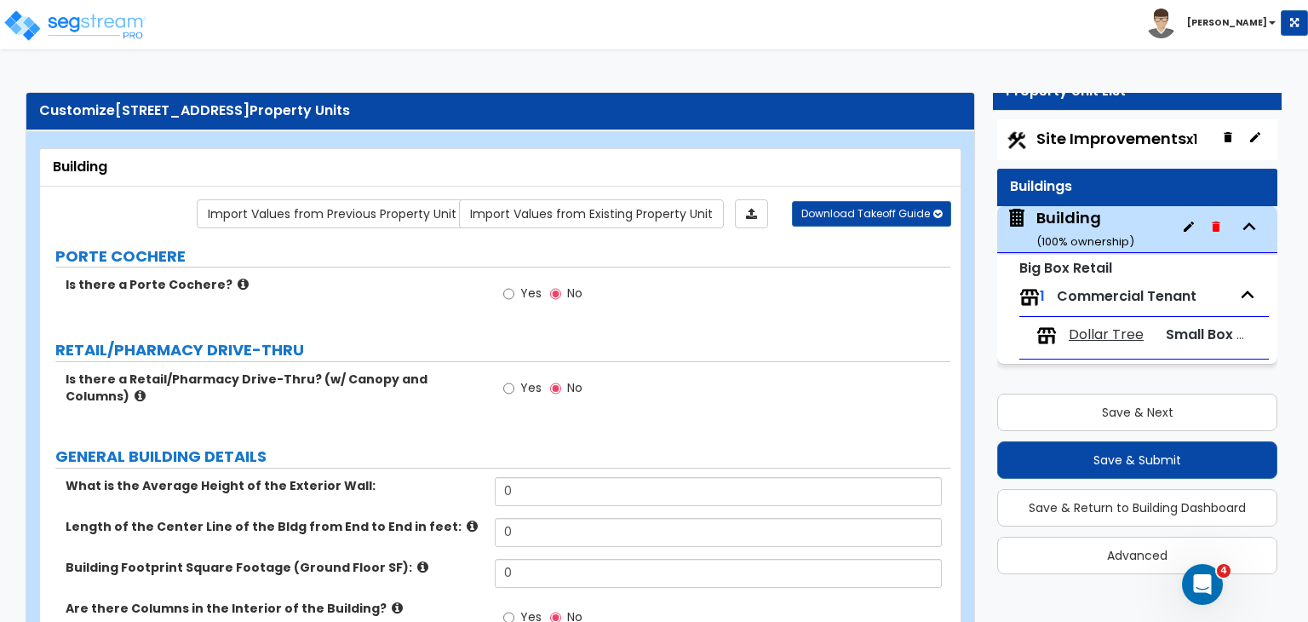
click at [39, 109] on div "Customize 841 W US HWY 79 Property Units" at bounding box center [500, 111] width 923 height 20
drag, startPoint x: 240, startPoint y: 205, endPoint x: 339, endPoint y: 141, distance: 118.1
click at [39, 109] on div "Customize 841 W US HWY 79 Property Units" at bounding box center [500, 111] width 923 height 20
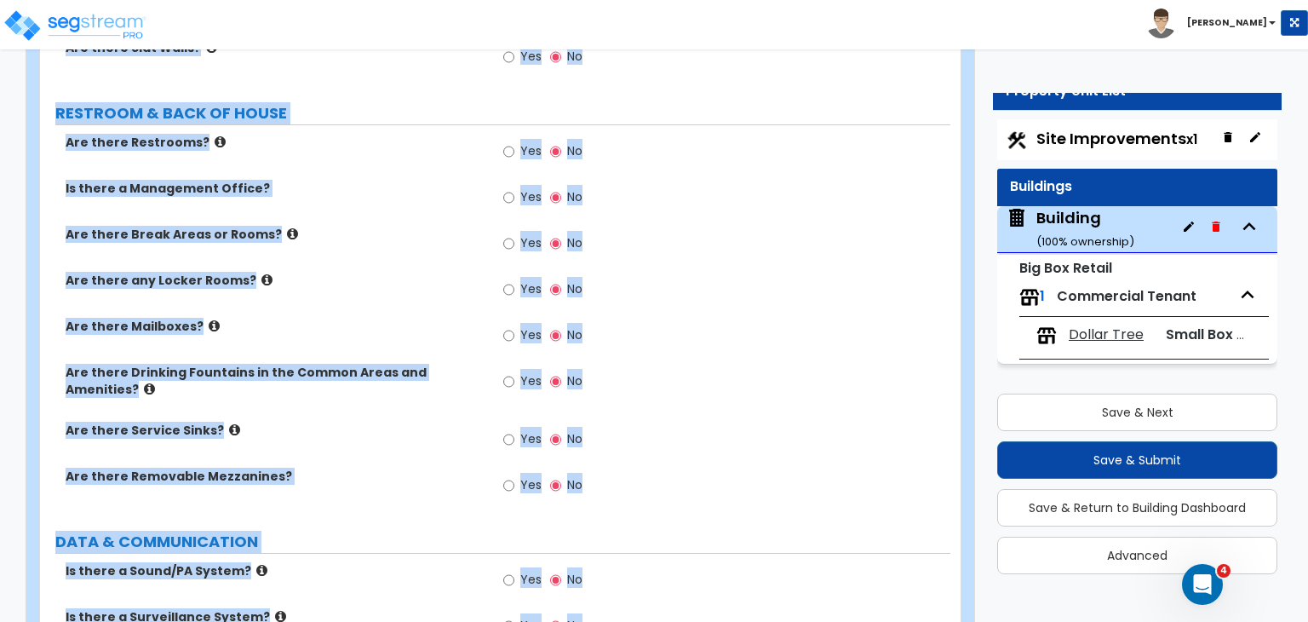
scroll to position [3959, 0]
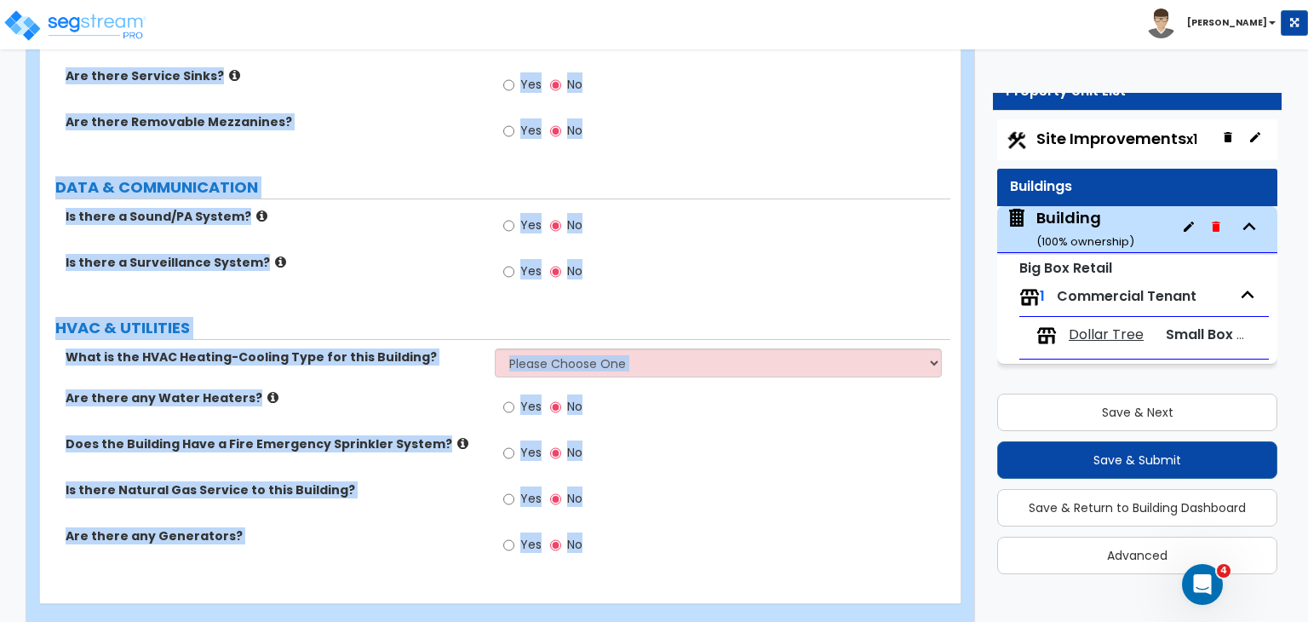
drag, startPoint x: 39, startPoint y: 109, endPoint x: 1185, endPoint y: 661, distance: 1271.7
copy div "Customize 841 W US HWY 79 Property Units Building Import Values from Previous P…"
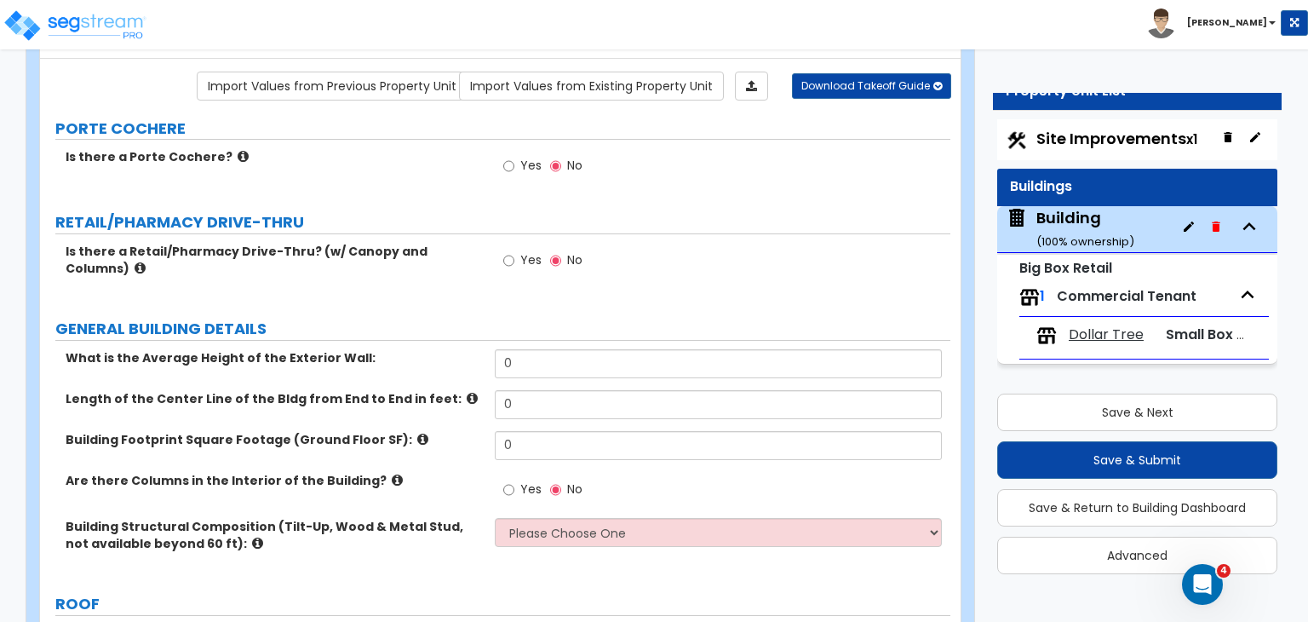
scroll to position [129, 0]
click at [371, 288] on div "Is there a Retail/Pharmacy Drive-Thru? (w/ Canopy and Columns) Yes No" at bounding box center [495, 270] width 911 height 58
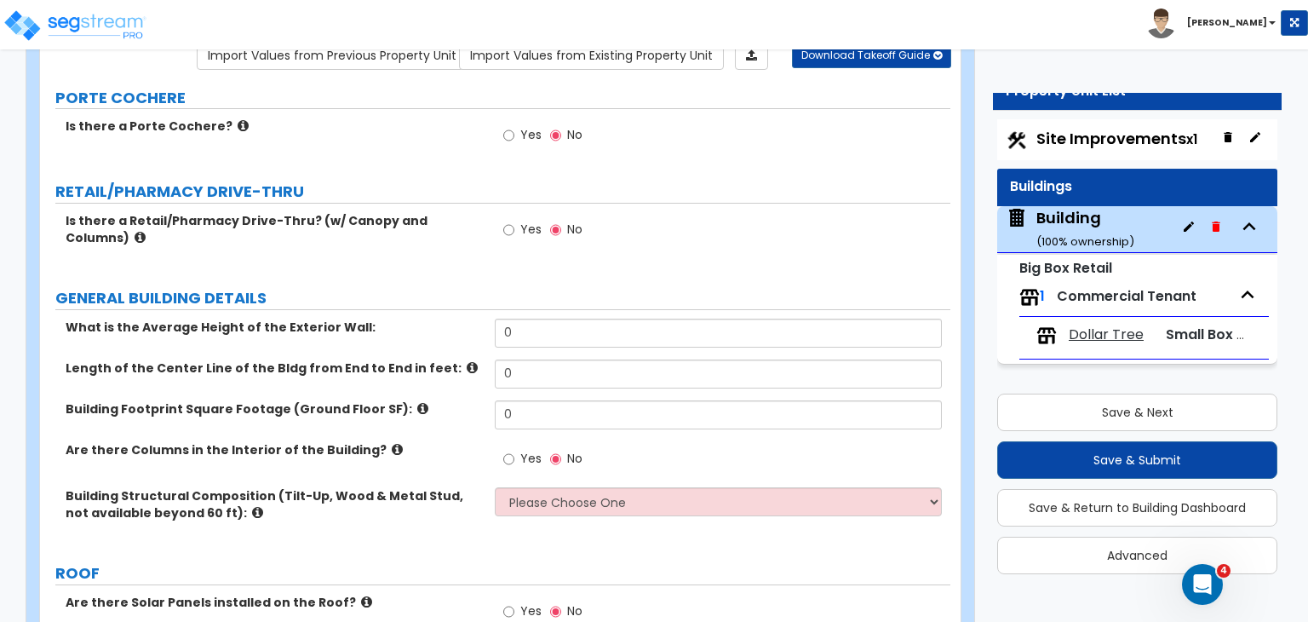
scroll to position [159, 0]
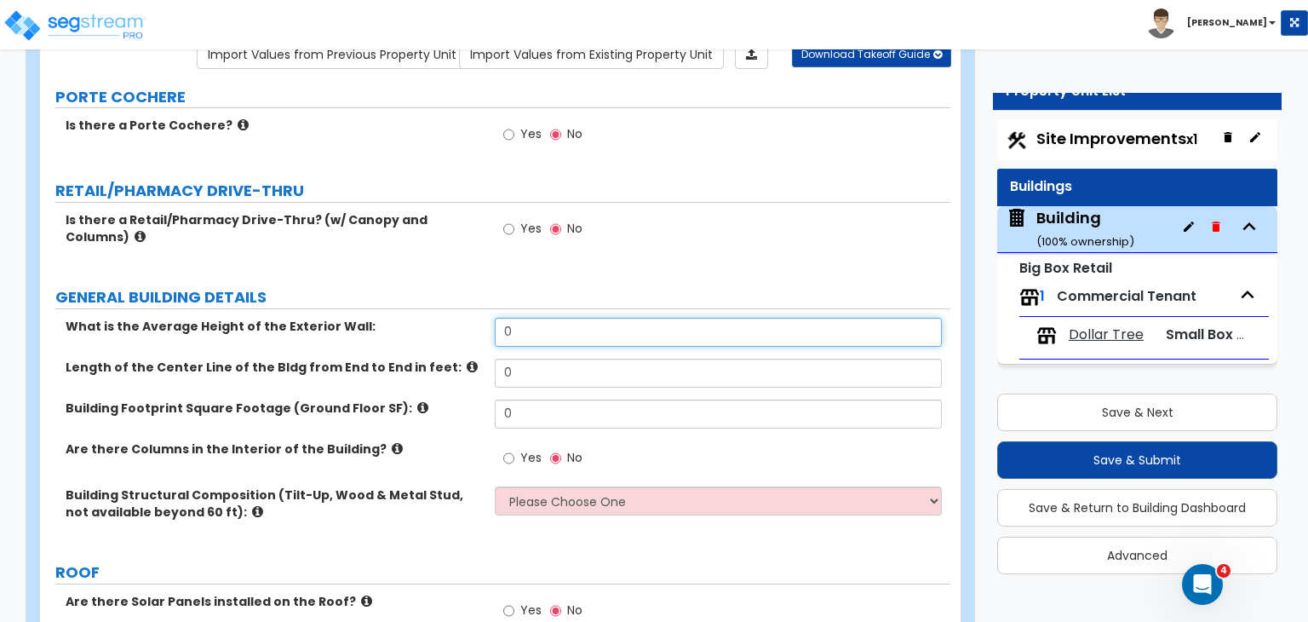
click at [532, 328] on input "0" at bounding box center [718, 332] width 446 height 29
type input "18"
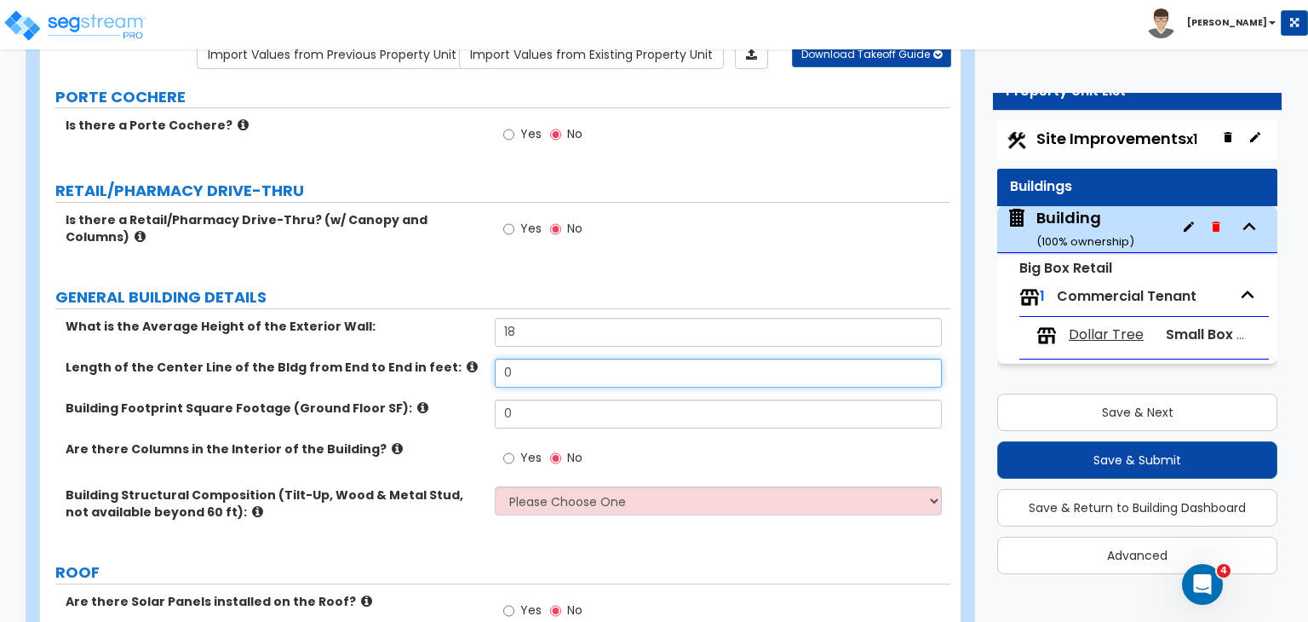
click at [542, 373] on input "0" at bounding box center [718, 373] width 446 height 29
type input "100"
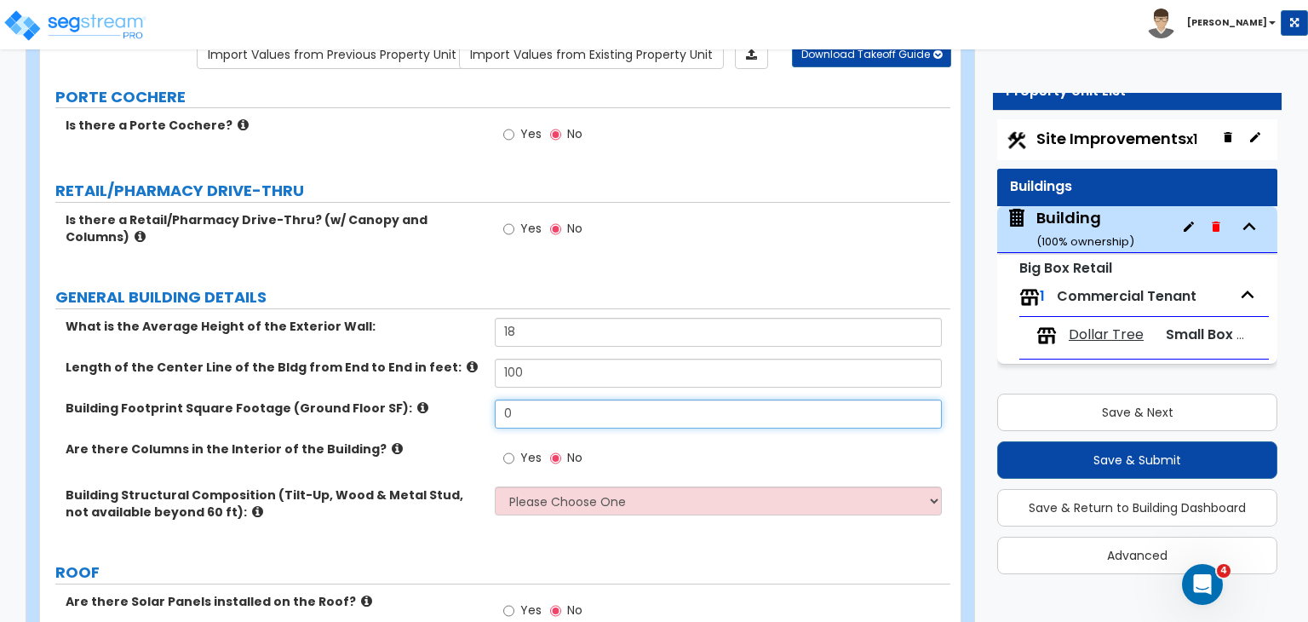
click at [566, 417] on input "0" at bounding box center [718, 413] width 446 height 29
type input "10,000"
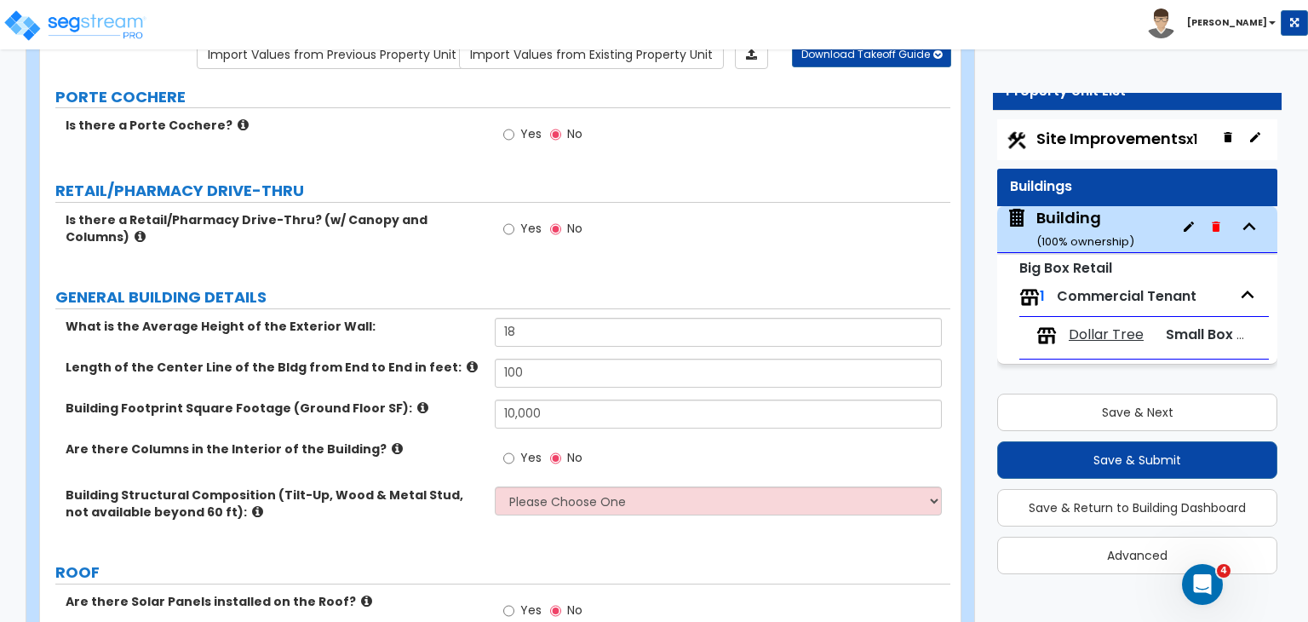
click at [458, 454] on label "Are there Columns in the Interior of the Building?" at bounding box center [274, 448] width 417 height 17
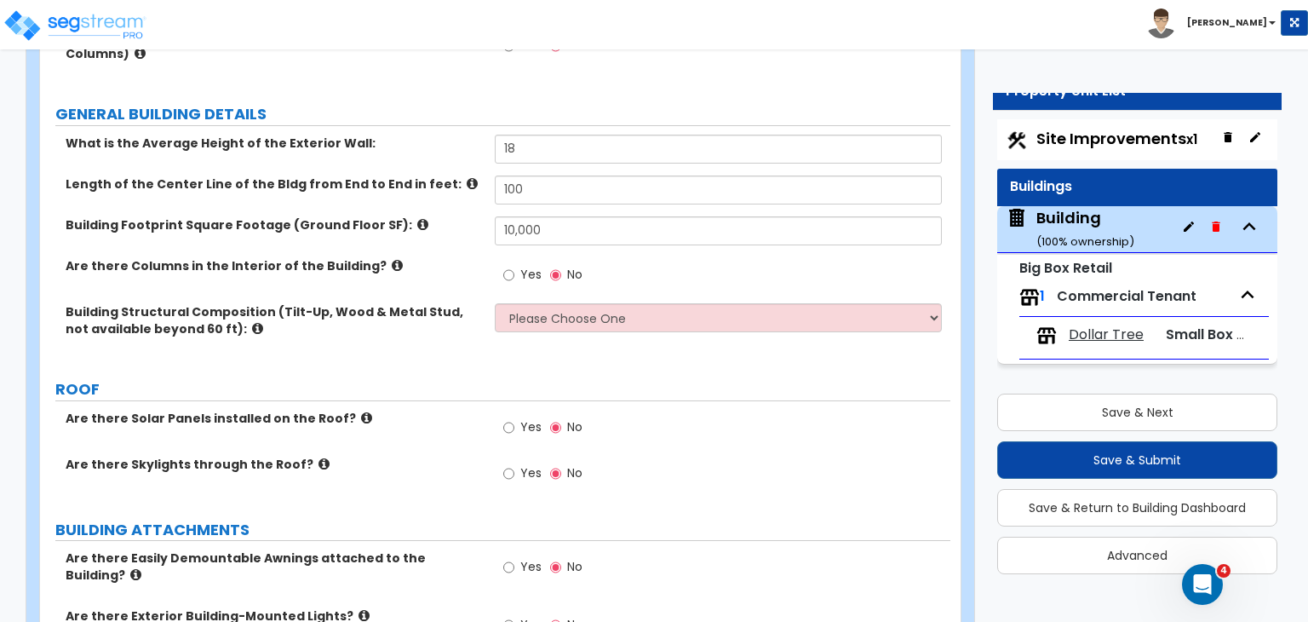
scroll to position [343, 0]
click at [506, 270] on input "Yes" at bounding box center [508, 274] width 11 height 19
radio input "true"
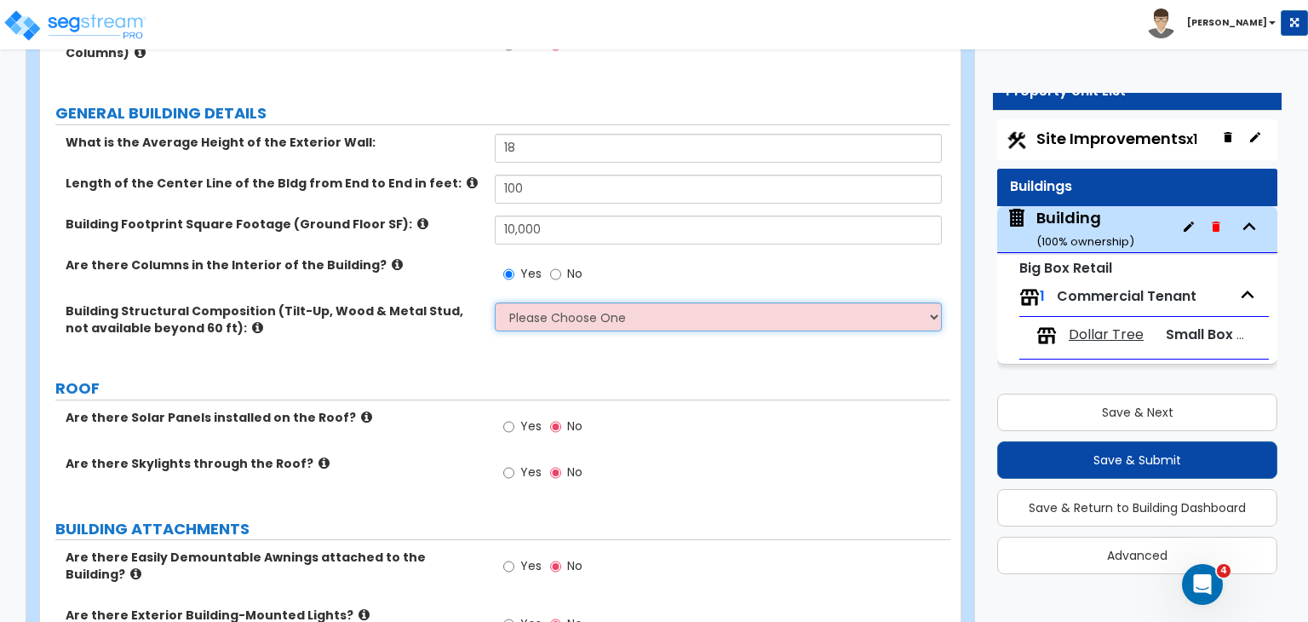
click at [530, 314] on select "Please Choose One Pre-Engineered Metal Building Tilt-up Wall Construction Reinf…" at bounding box center [718, 316] width 446 height 29
select select "1"
click at [495, 302] on select "Please Choose One Pre-Engineered Metal Building Tilt-up Wall Construction Reinf…" at bounding box center [718, 316] width 446 height 29
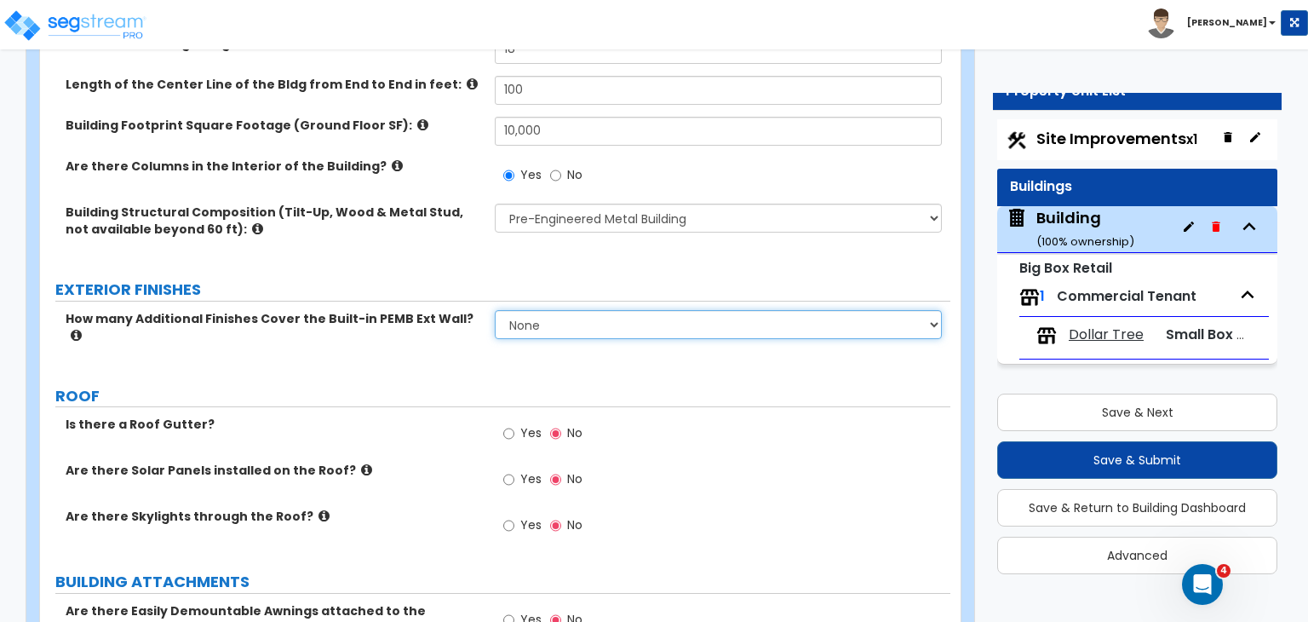
click at [533, 318] on select "None 1 2 3" at bounding box center [718, 324] width 446 height 29
select select "1"
click at [495, 310] on select "None 1 2 3" at bounding box center [718, 324] width 446 height 29
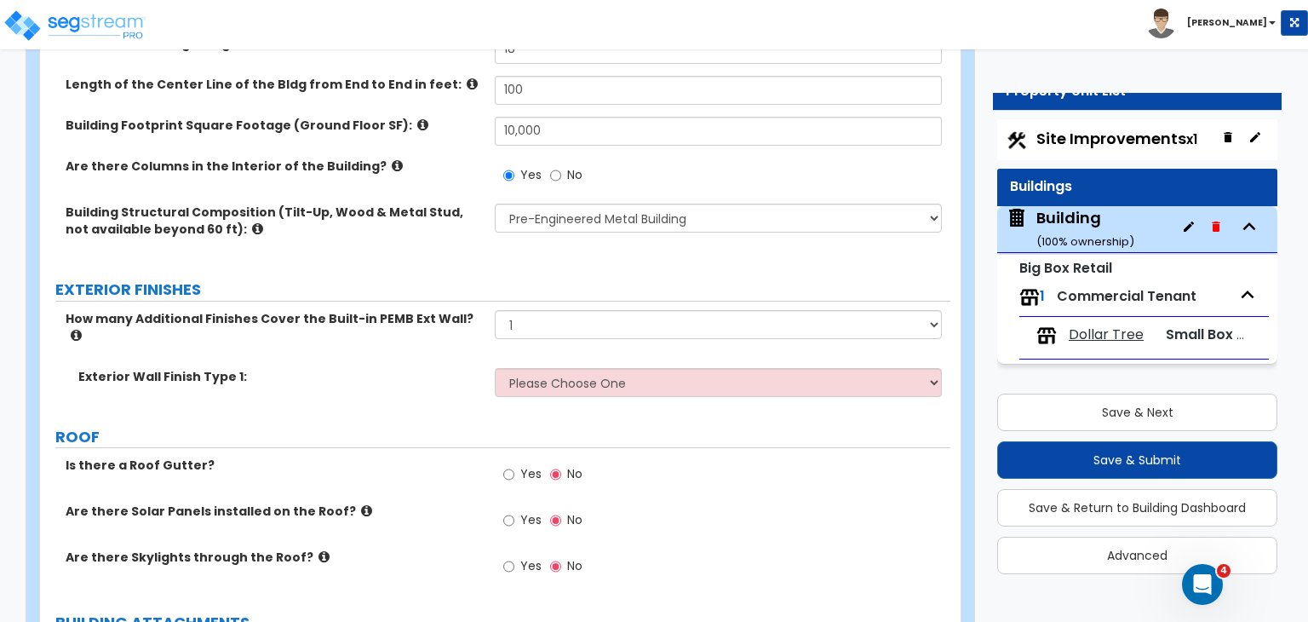
click at [543, 379] on div "Exterior Wall Finish Type 1: Please Choose One No Finish/Shared Wall No Wall Br…" at bounding box center [495, 388] width 911 height 41
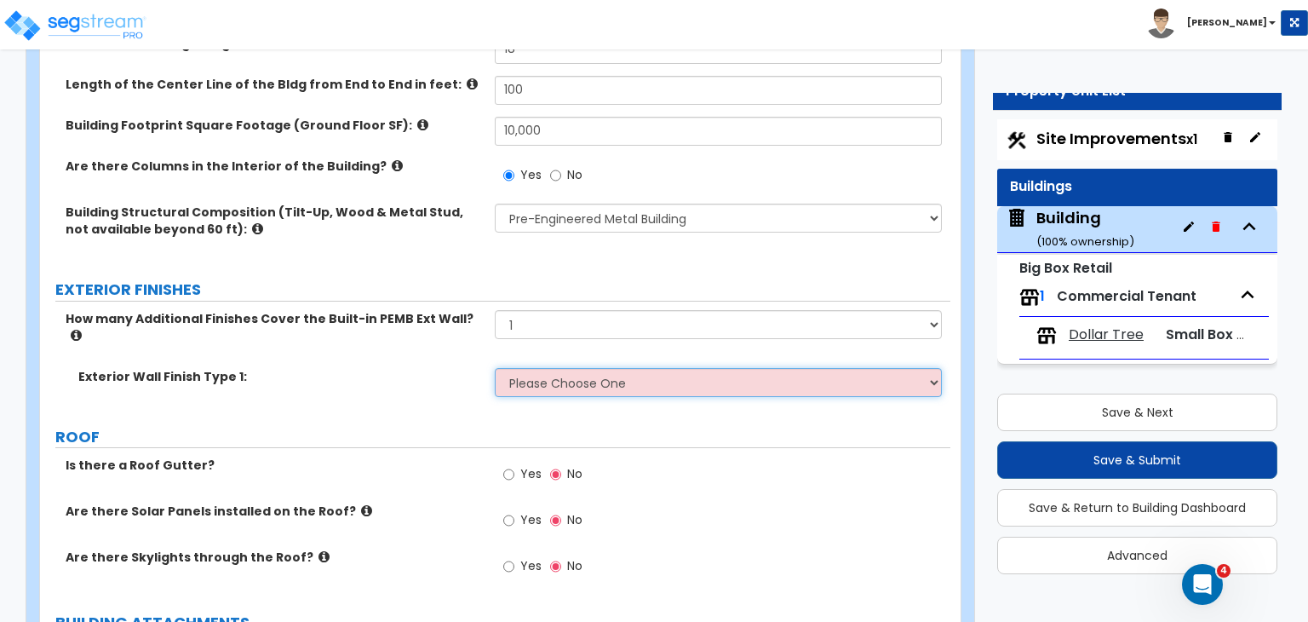
click at [547, 372] on select "Please Choose One No Finish/Shared Wall No Wall Brick Veneer Stone Veneer Wood …" at bounding box center [718, 382] width 446 height 29
select select "8"
click at [495, 368] on select "Please Choose One No Finish/Shared Wall No Wall Brick Veneer Stone Veneer Wood …" at bounding box center [718, 382] width 446 height 29
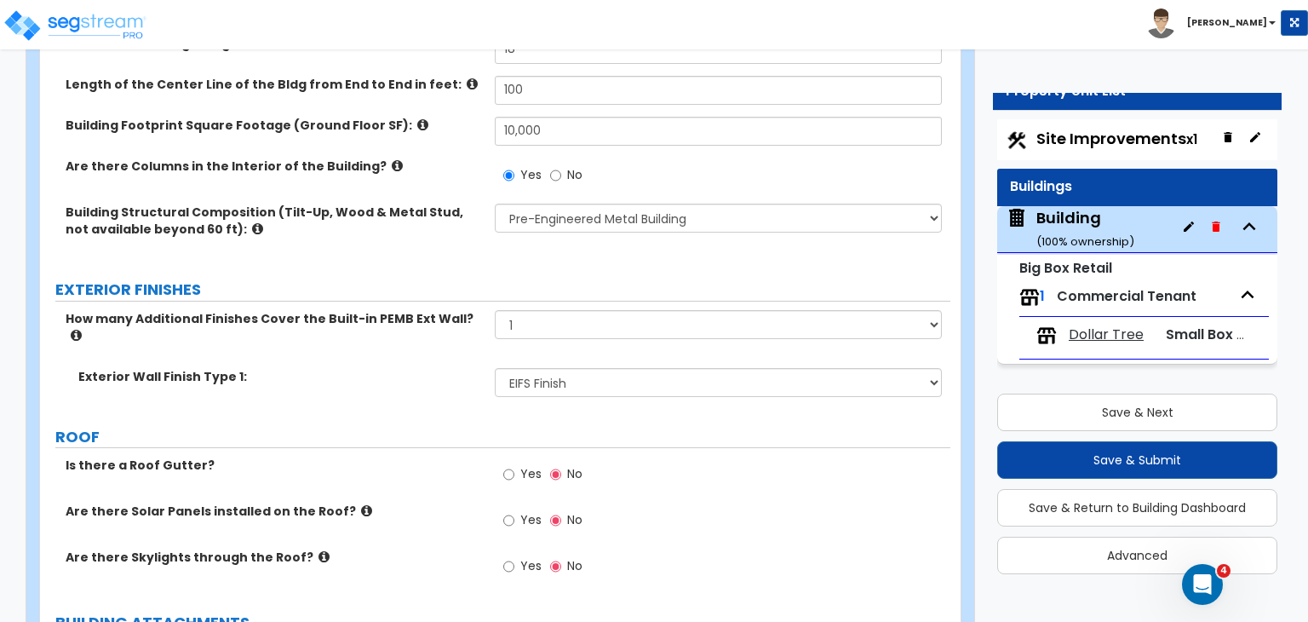
click at [526, 256] on div "Building Structural Composition (Tilt-Up, Wood & Metal Stud, not available beyo…" at bounding box center [495, 233] width 911 height 58
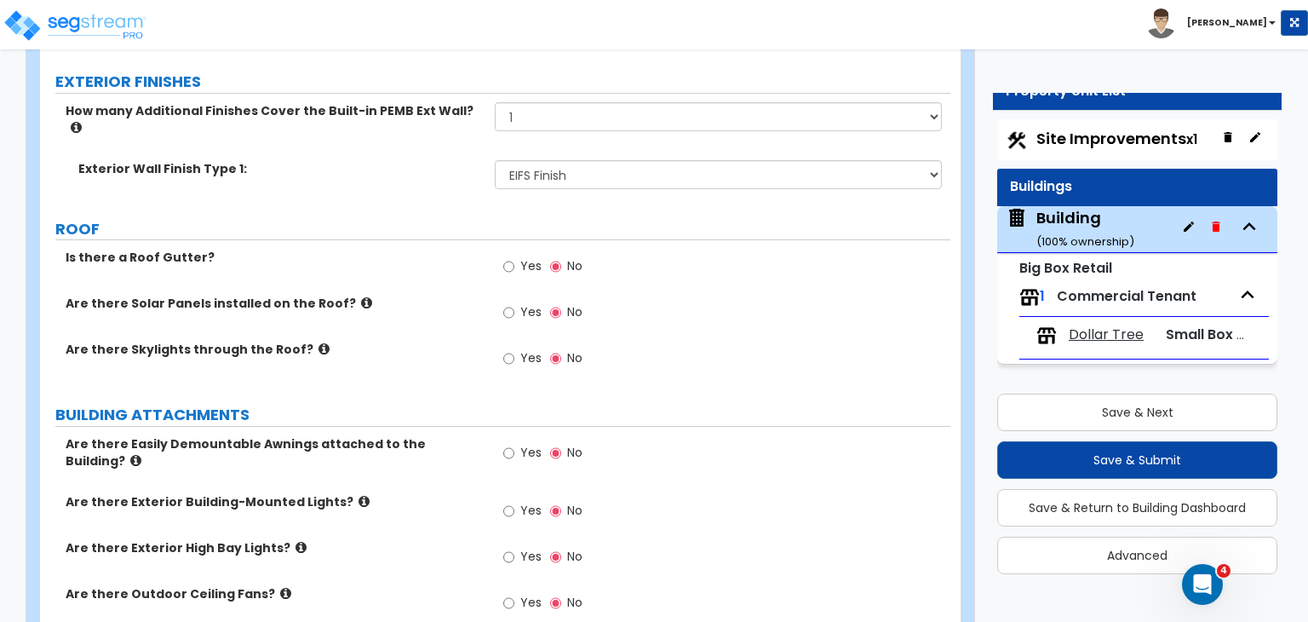
scroll to position [651, 0]
click at [893, 300] on div "Yes No" at bounding box center [722, 317] width 455 height 46
click at [505, 443] on input "Yes" at bounding box center [508, 452] width 11 height 19
radio input "true"
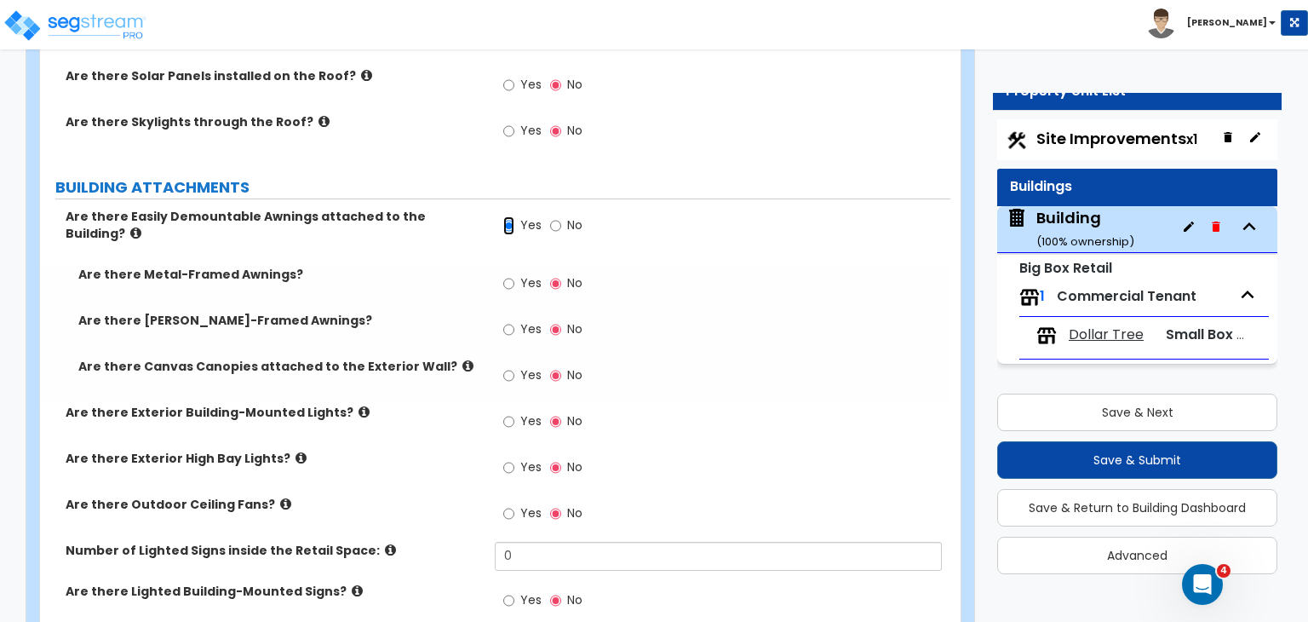
scroll to position [878, 0]
click at [508, 273] on input "Yes" at bounding box center [508, 282] width 11 height 19
radio input "true"
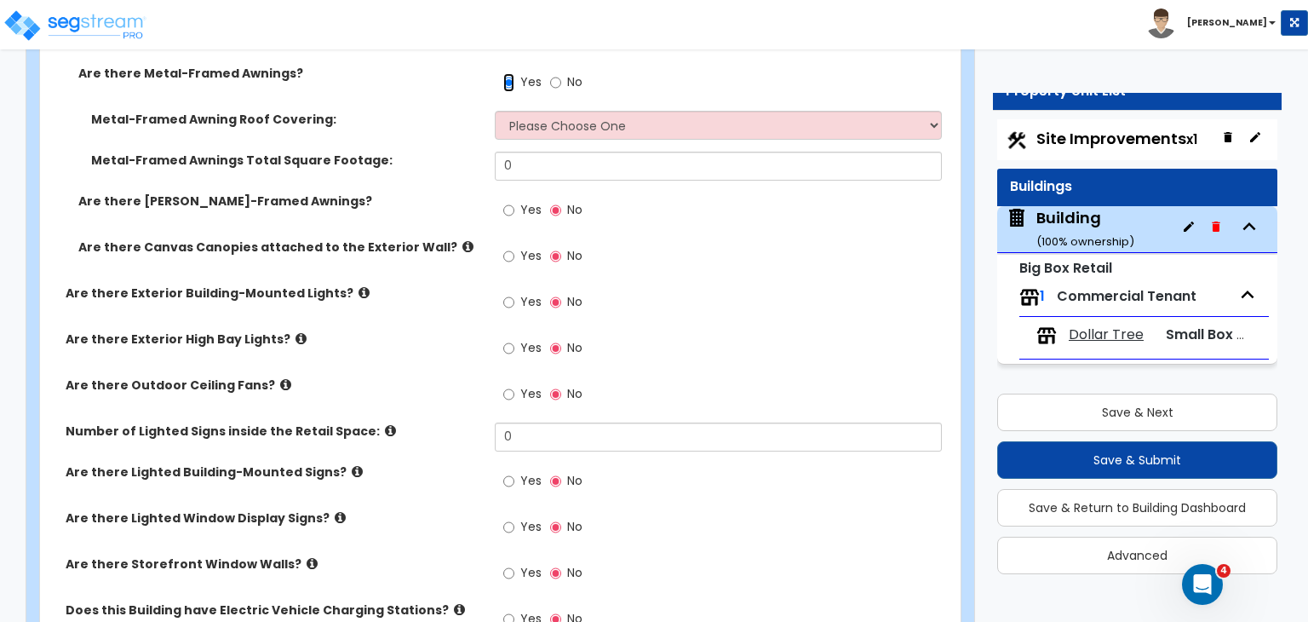
scroll to position [1104, 0]
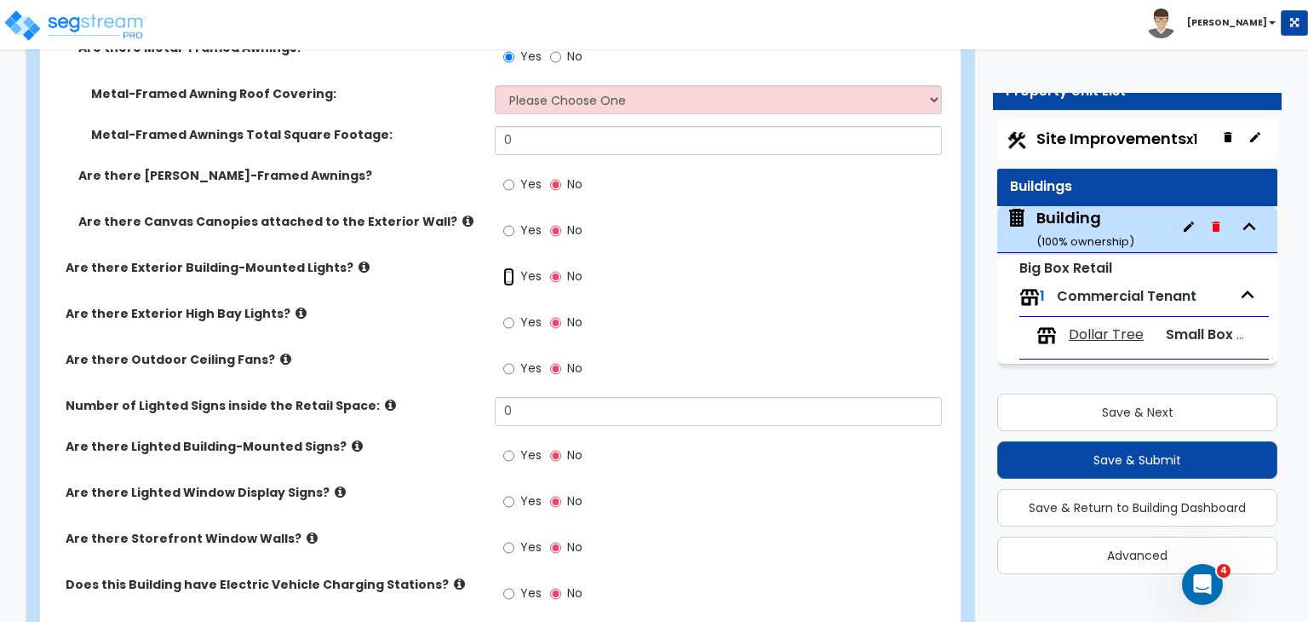
click at [505, 267] on input "Yes" at bounding box center [508, 276] width 11 height 19
radio input "true"
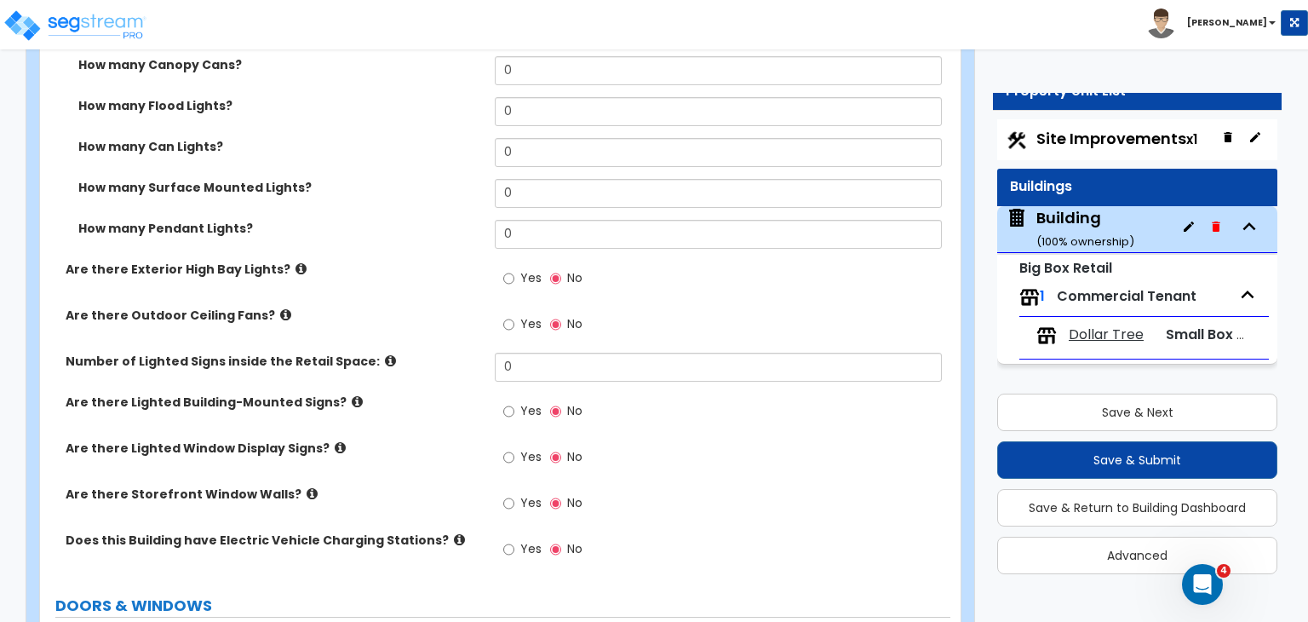
scroll to position [1530, 0]
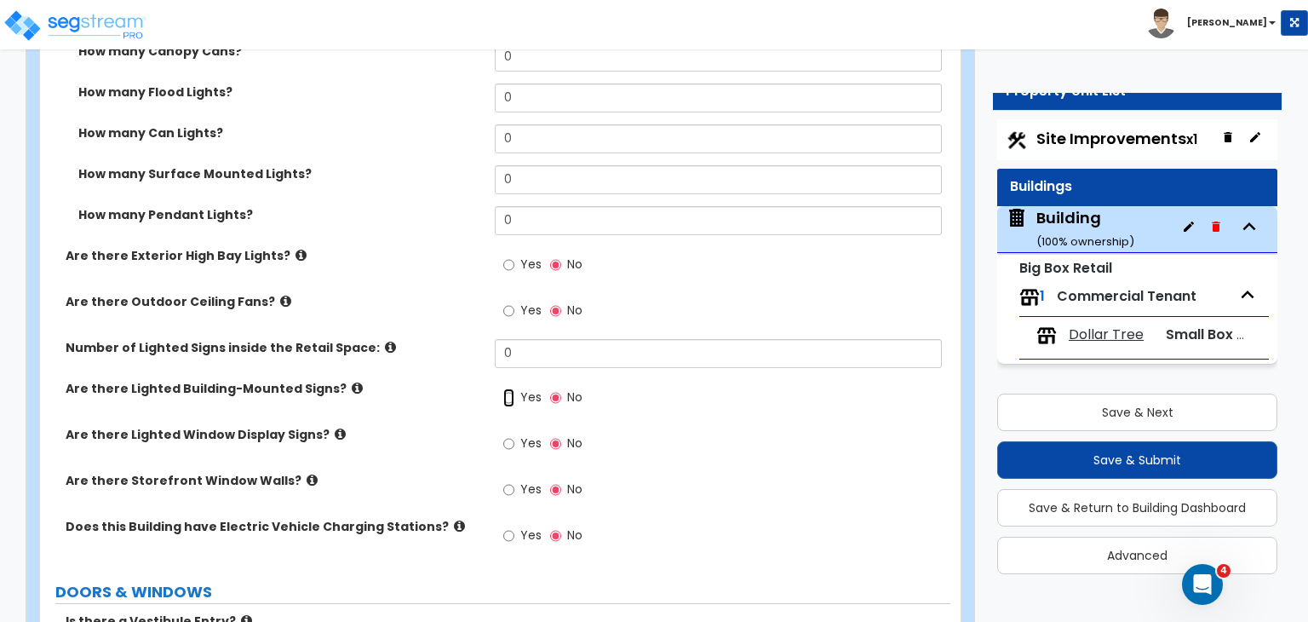
click at [506, 388] on input "Yes" at bounding box center [508, 397] width 11 height 19
radio input "true"
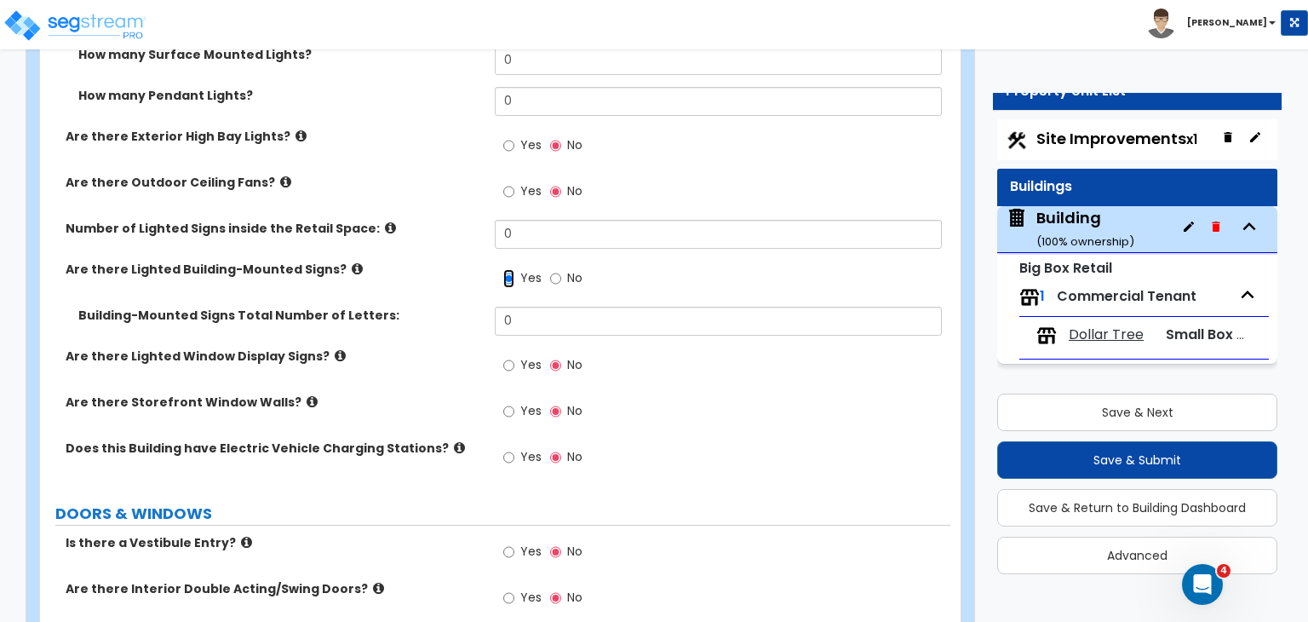
scroll to position [1649, 0]
click at [509, 356] on input "Yes" at bounding box center [508, 365] width 11 height 19
radio input "true"
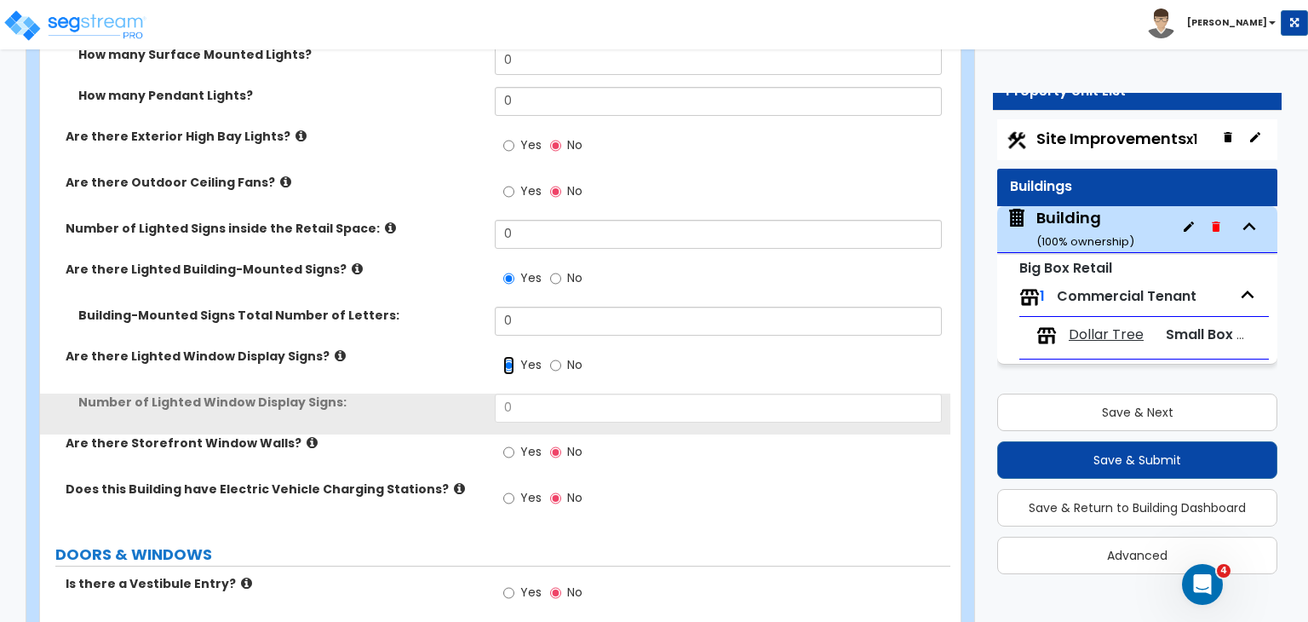
scroll to position [1745, 0]
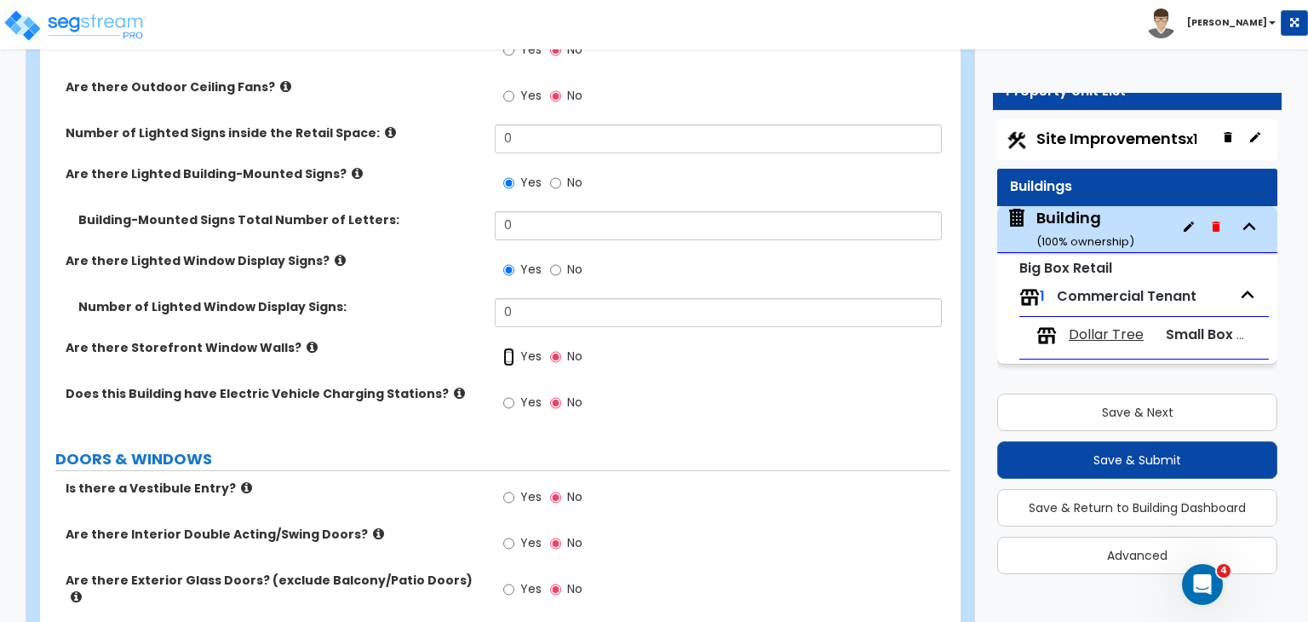
click at [510, 348] on input "Yes" at bounding box center [508, 357] width 11 height 19
radio input "true"
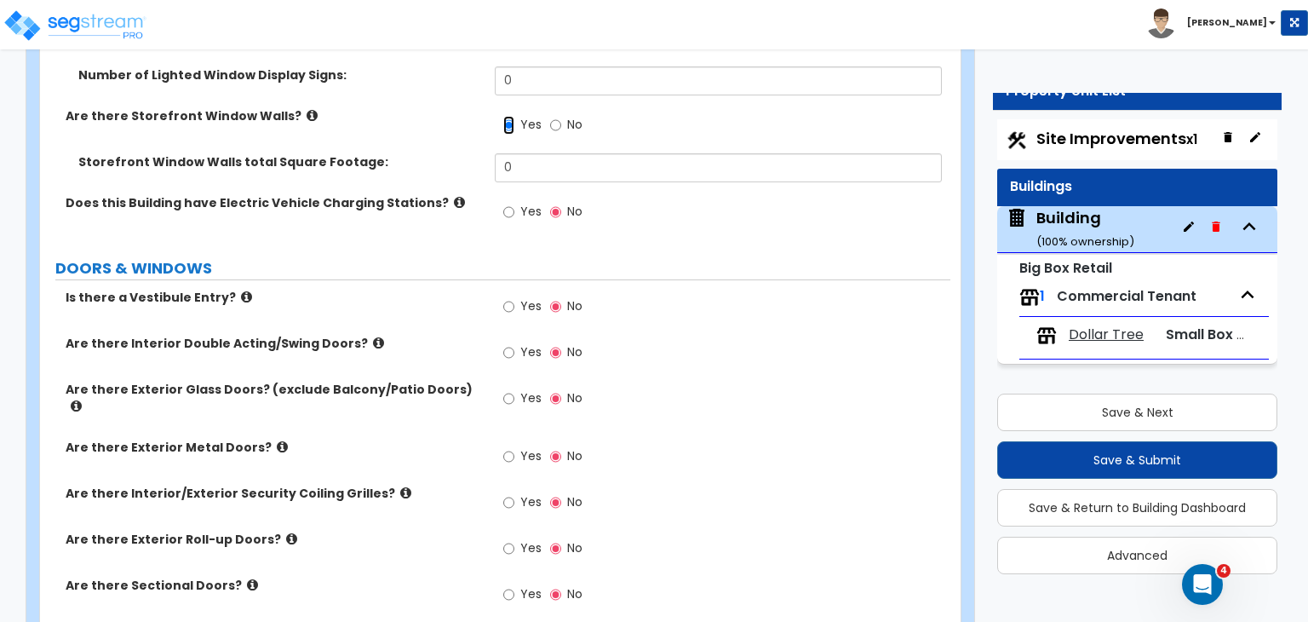
scroll to position [1978, 0]
click at [509, 342] on input "Yes" at bounding box center [508, 351] width 11 height 19
radio input "true"
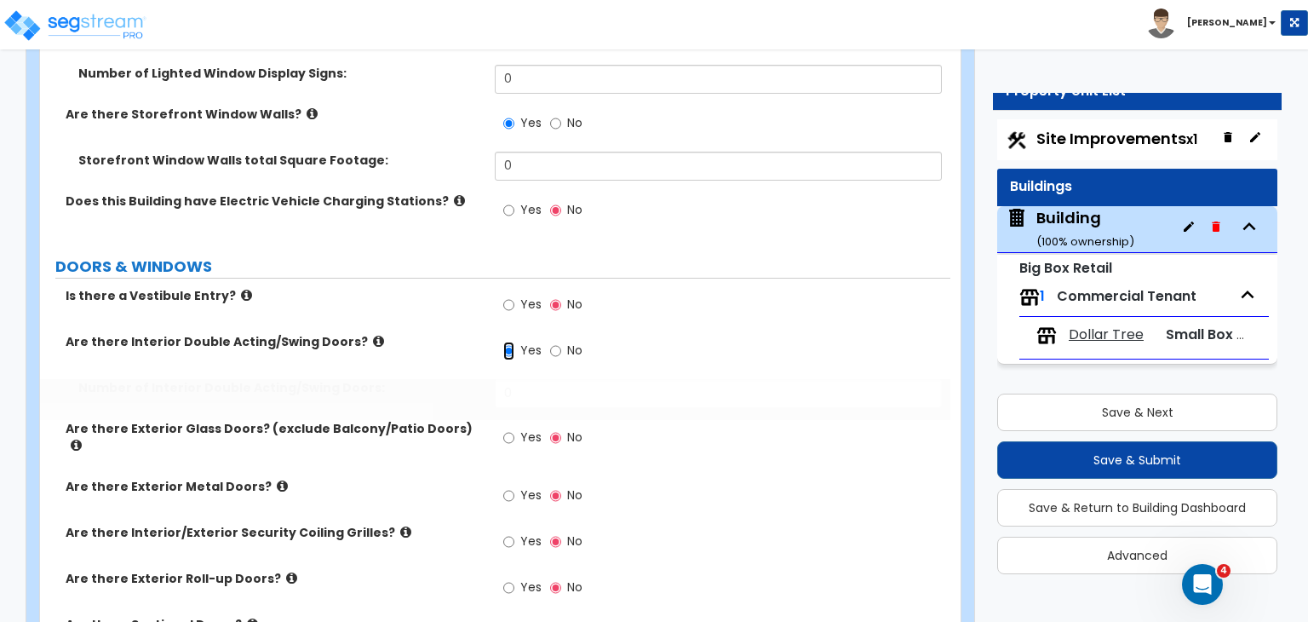
click at [509, 342] on input "Yes" at bounding box center [508, 351] width 11 height 19
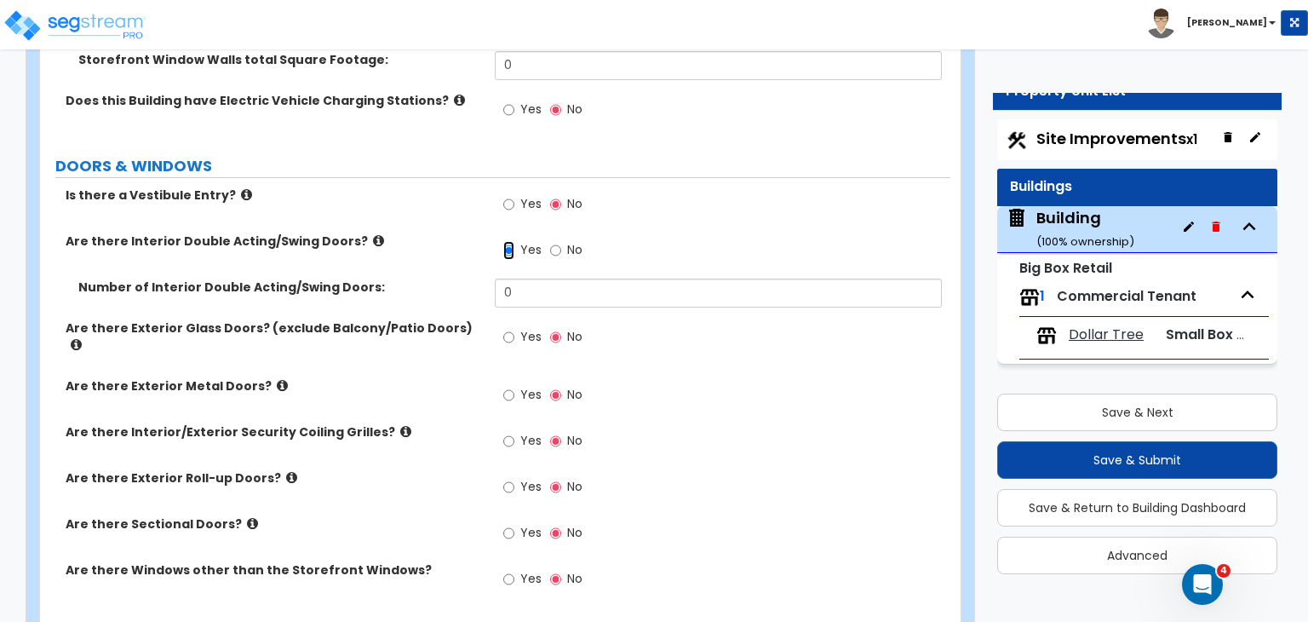
scroll to position [2094, 0]
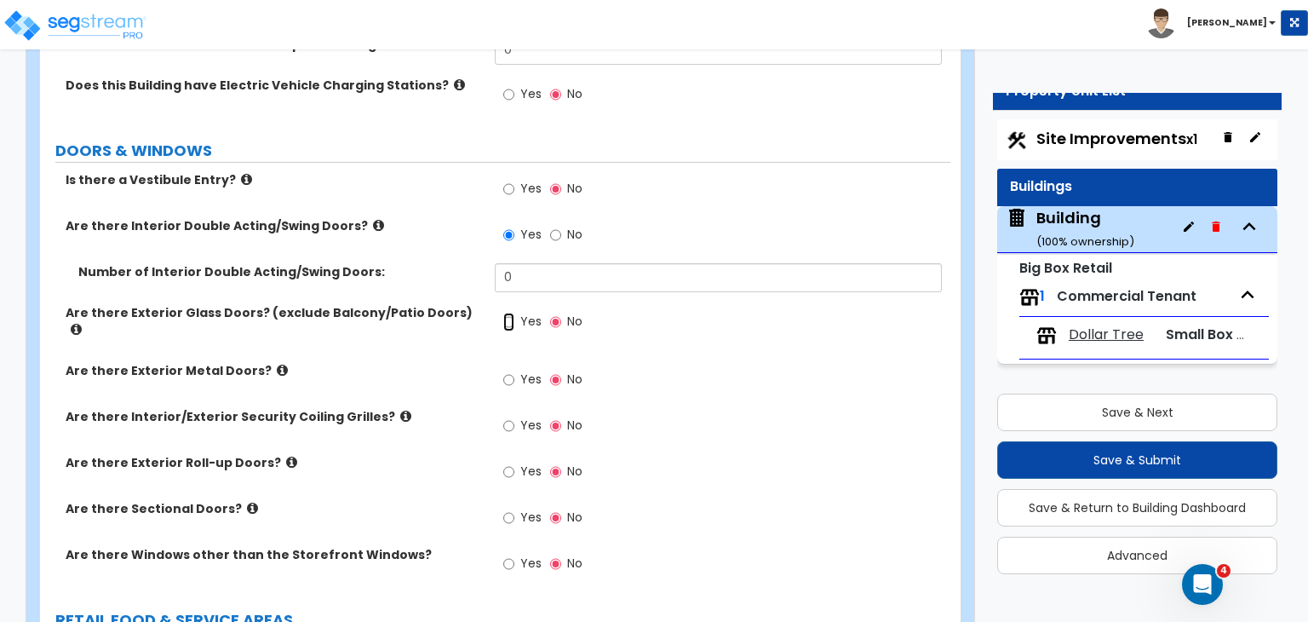
click at [508, 313] on input "Yes" at bounding box center [508, 322] width 11 height 19
radio input "true"
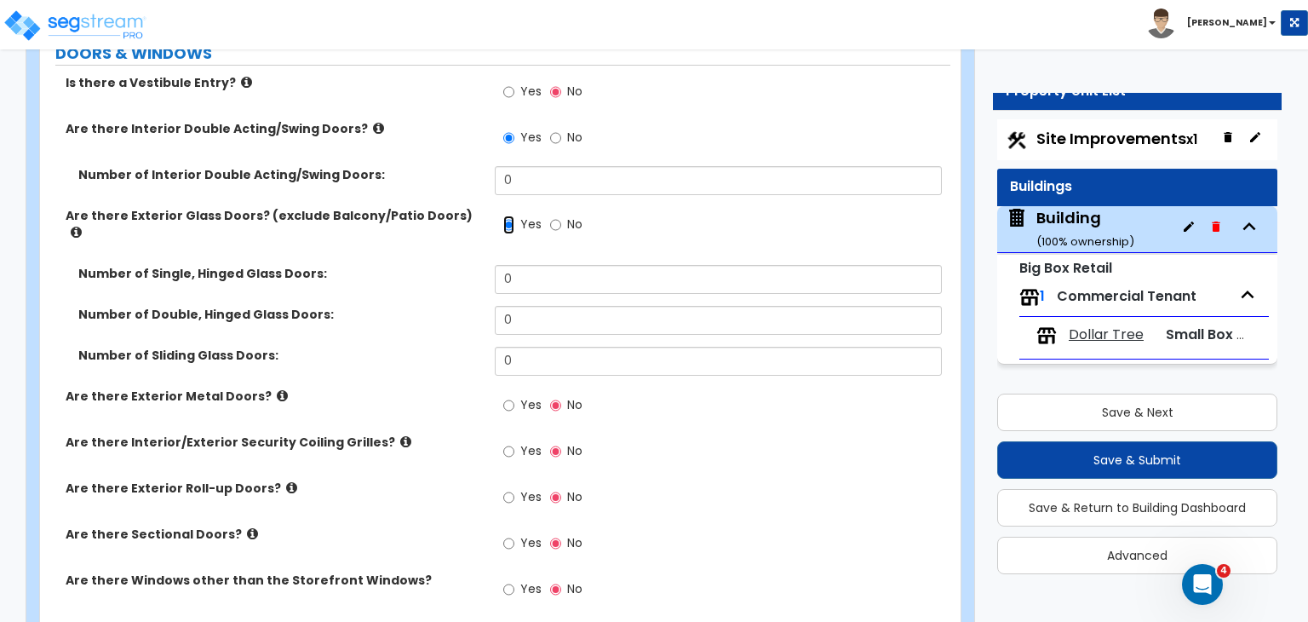
scroll to position [2206, 0]
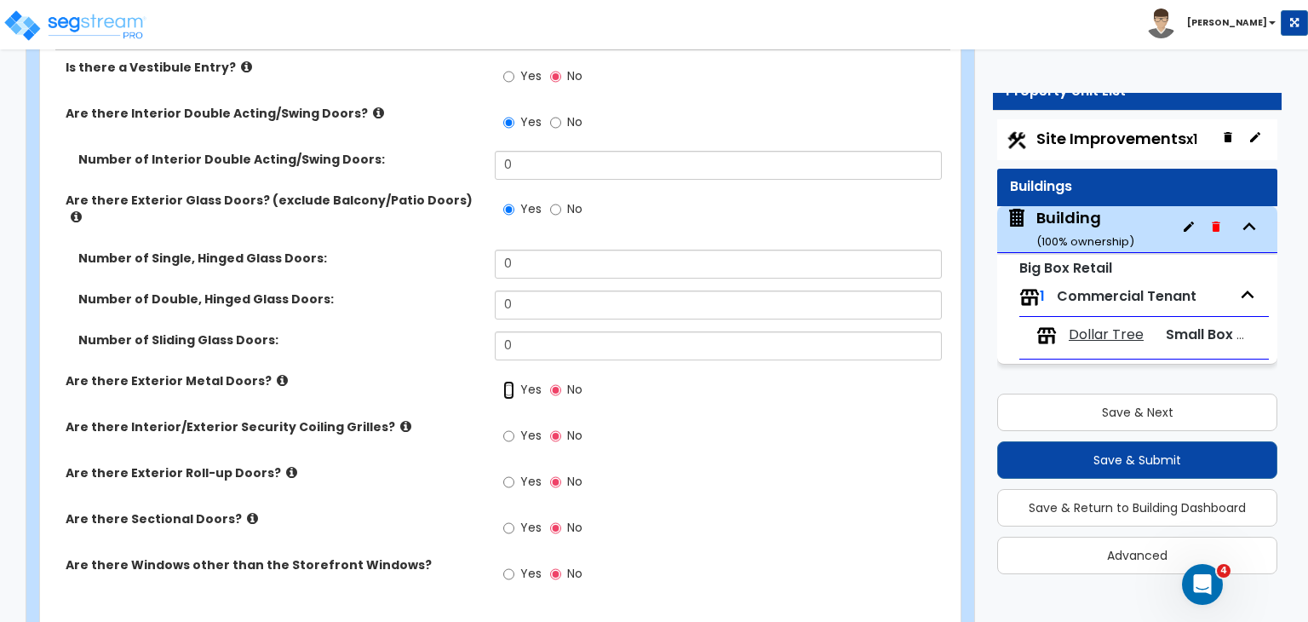
click at [508, 381] on input "Yes" at bounding box center [508, 390] width 11 height 19
radio input "true"
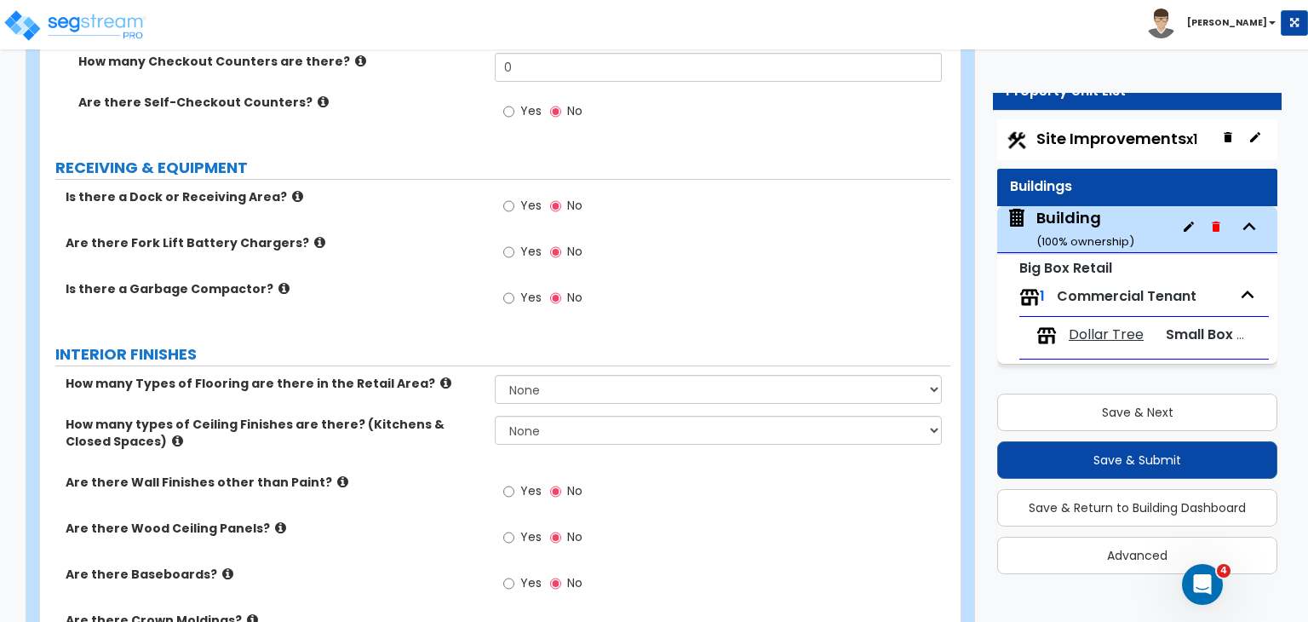
scroll to position [3782, 0]
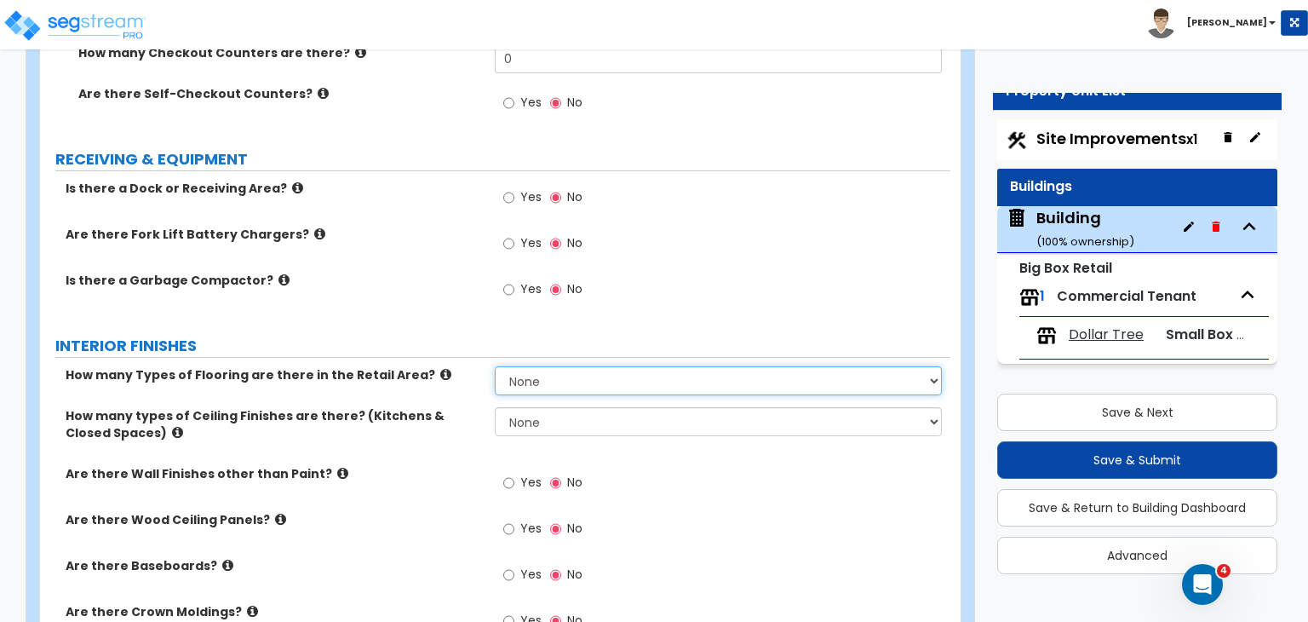
click at [527, 366] on select "None 1 2 3 4" at bounding box center [718, 380] width 446 height 29
select select "1"
click at [495, 366] on select "None 1 2 3 4" at bounding box center [718, 380] width 446 height 29
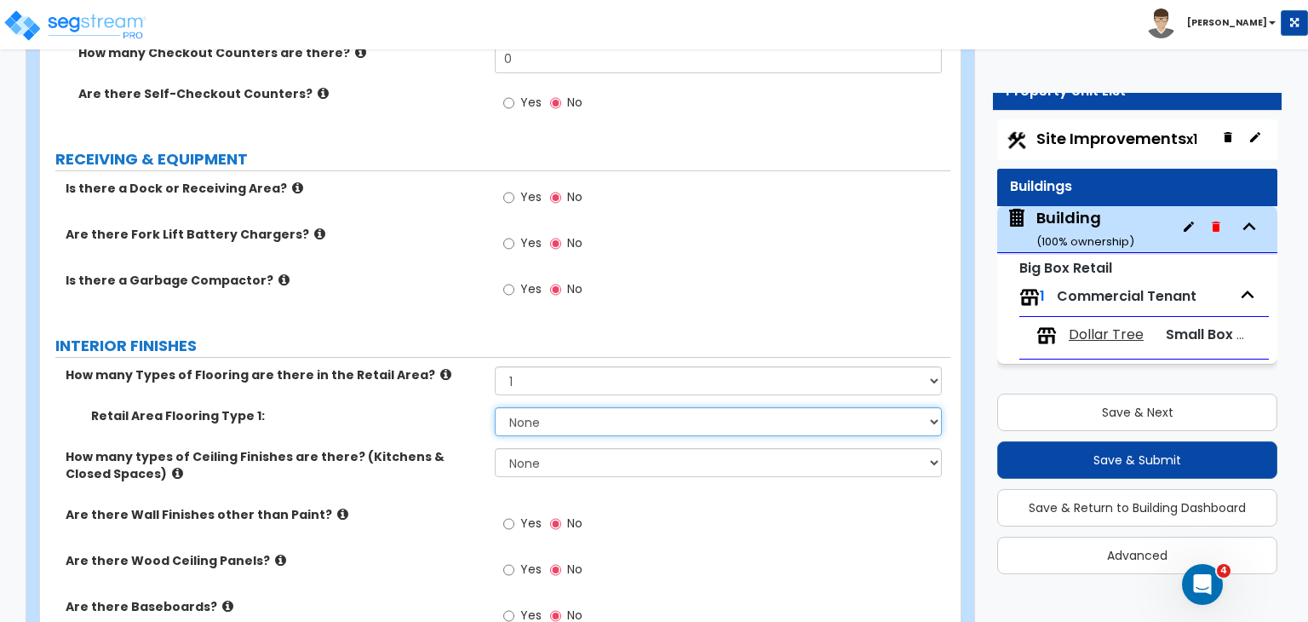
click at [533, 407] on select "None Tile Flooring Hardwood Flooring Resilient Laminate Flooring VCT Flooring S…" at bounding box center [718, 421] width 446 height 29
click at [495, 407] on select "None Tile Flooring Hardwood Flooring Resilient Laminate Flooring VCT Flooring S…" at bounding box center [718, 421] width 446 height 29
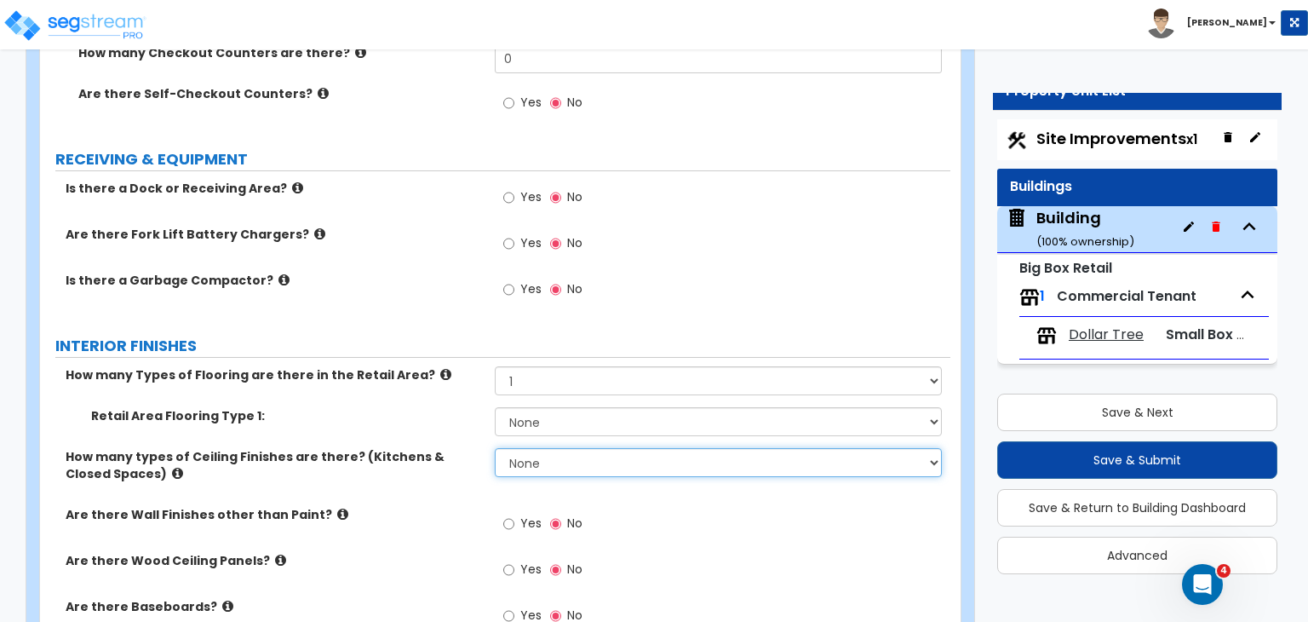
click at [509, 448] on select "None 1 2 3" at bounding box center [718, 462] width 446 height 29
select select "2"
click at [495, 448] on select "None 1 2 3" at bounding box center [718, 462] width 446 height 29
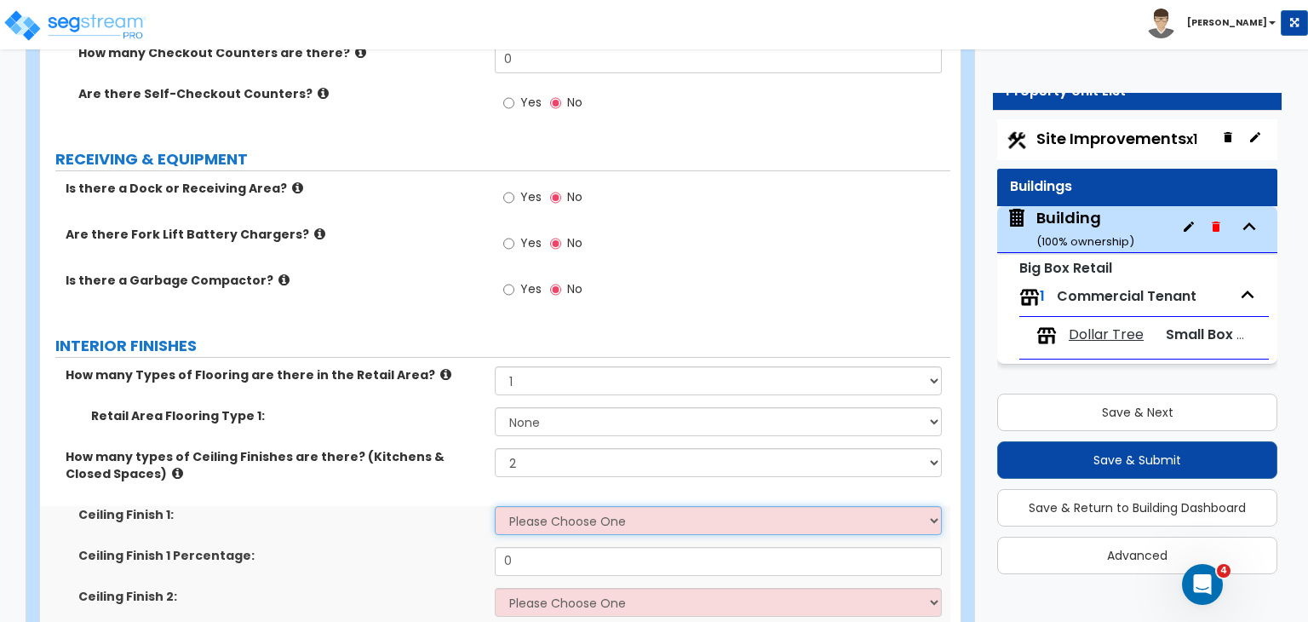
click at [546, 506] on select "Please Choose One Drop Ceiling Open Ceiling Drywall Ceiling" at bounding box center [718, 520] width 446 height 29
select select "1"
click at [495, 506] on select "Please Choose One Drop Ceiling Open Ceiling Drywall Ceiling" at bounding box center [718, 520] width 446 height 29
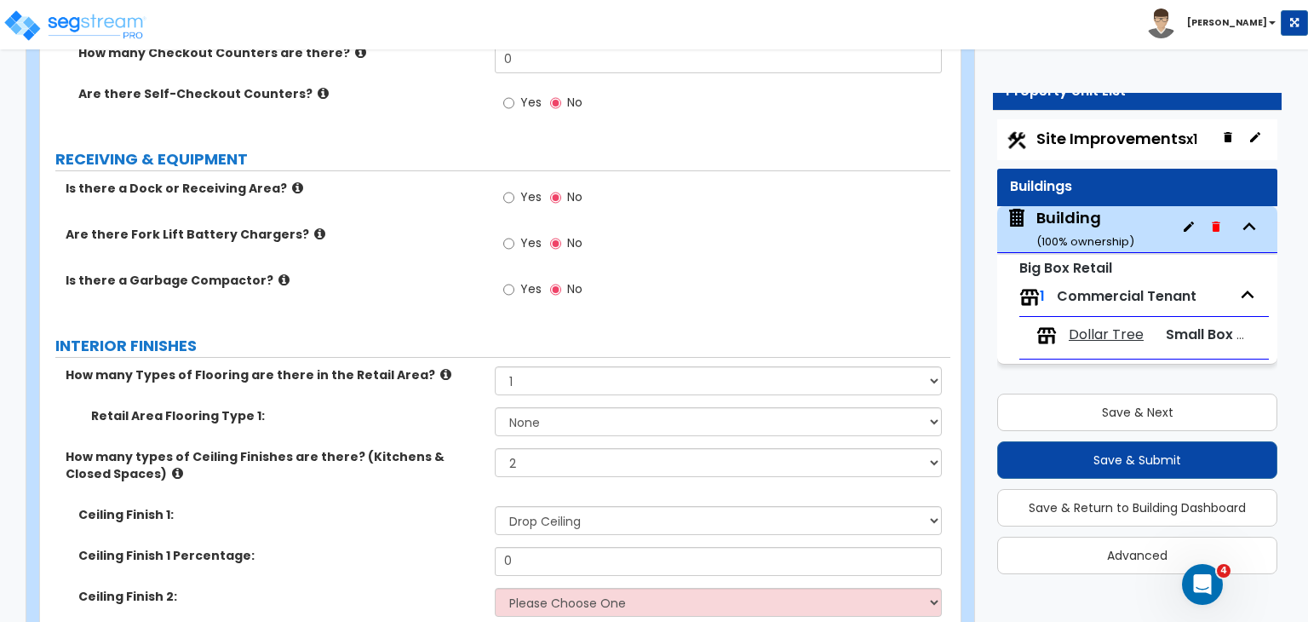
click at [454, 506] on div "Ceiling Finish 1: Please Choose One Drop Ceiling Open Ceiling Drywall Ceiling" at bounding box center [495, 526] width 911 height 41
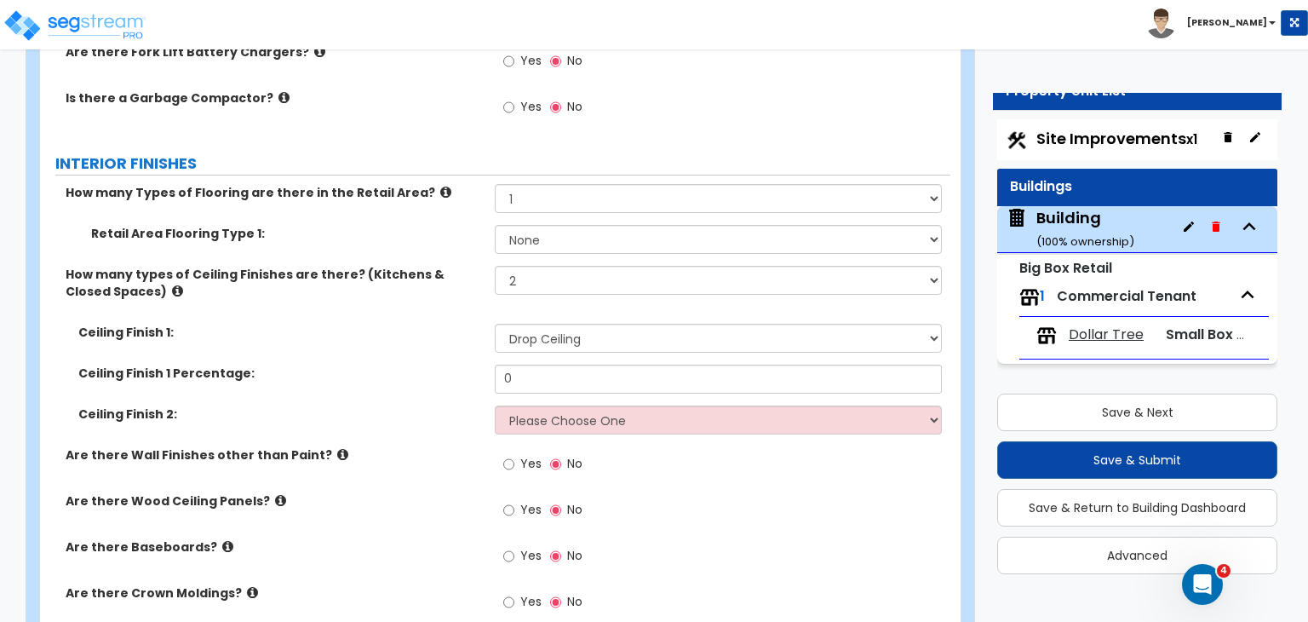
scroll to position [3971, 0]
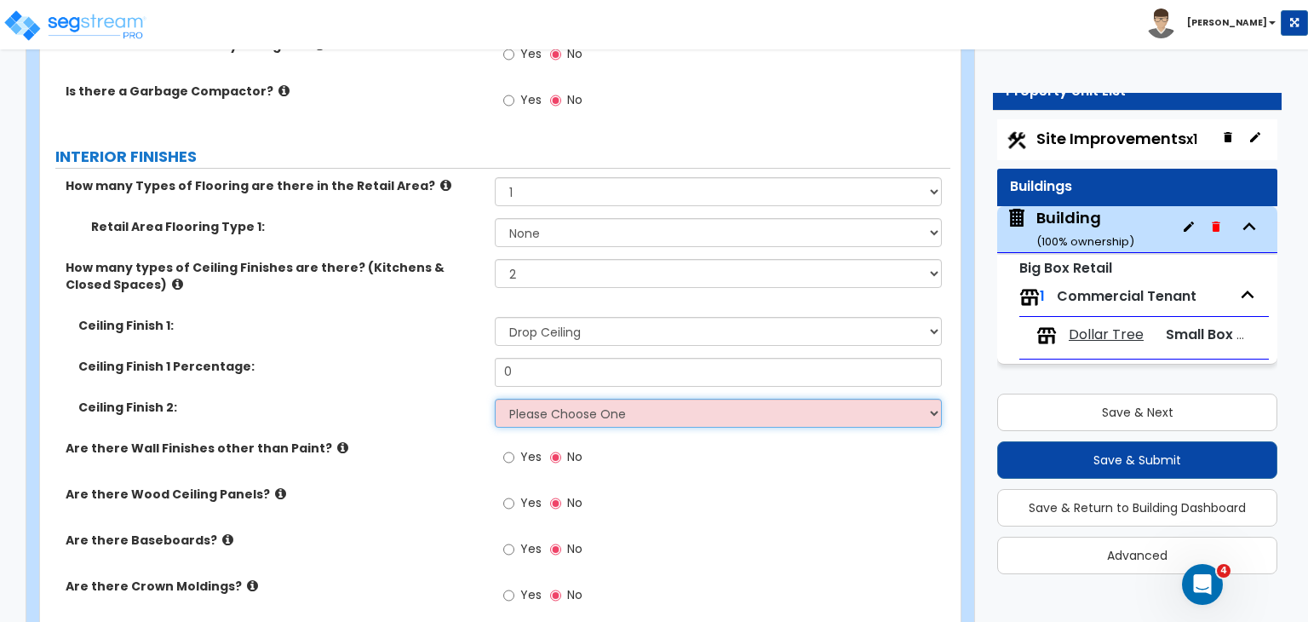
click at [543, 399] on select "Please Choose One Drop Ceiling Open Ceiling Drywall Ceiling" at bounding box center [718, 413] width 446 height 29
select select "2"
click at [495, 399] on select "Please Choose One Drop Ceiling Open Ceiling Drywall Ceiling" at bounding box center [718, 413] width 446 height 29
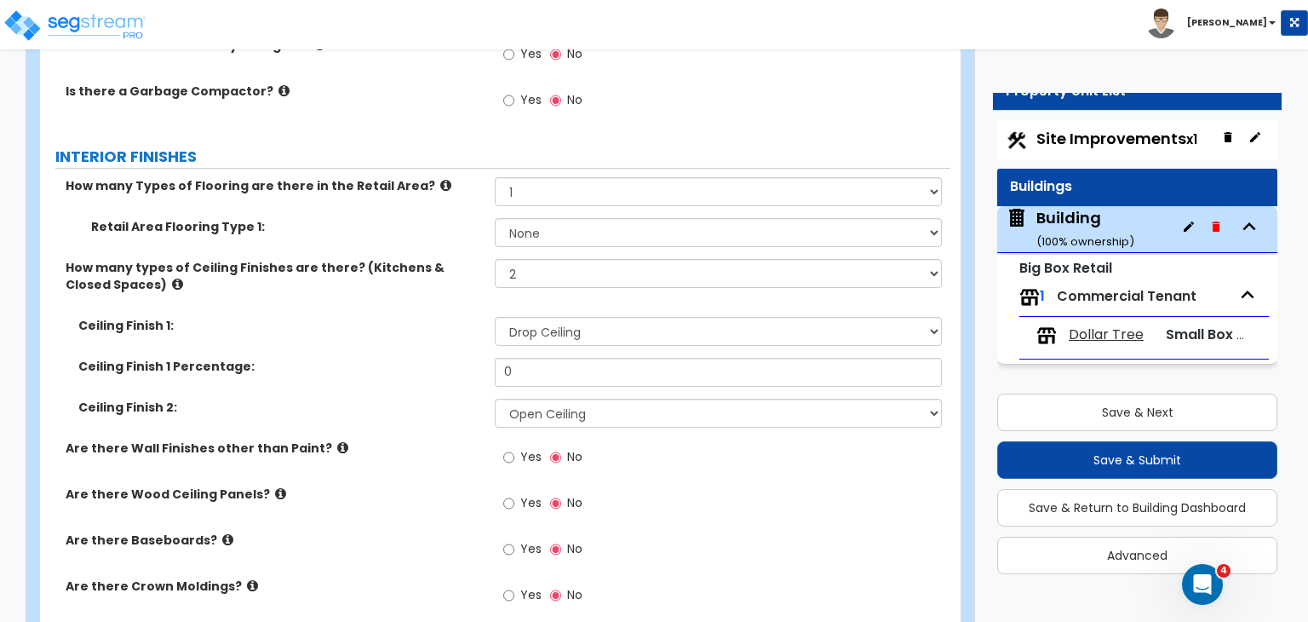
click at [430, 399] on div "Ceiling Finish 2: Please Choose One Drop Ceiling Open Ceiling Drywall Ceiling" at bounding box center [495, 419] width 911 height 41
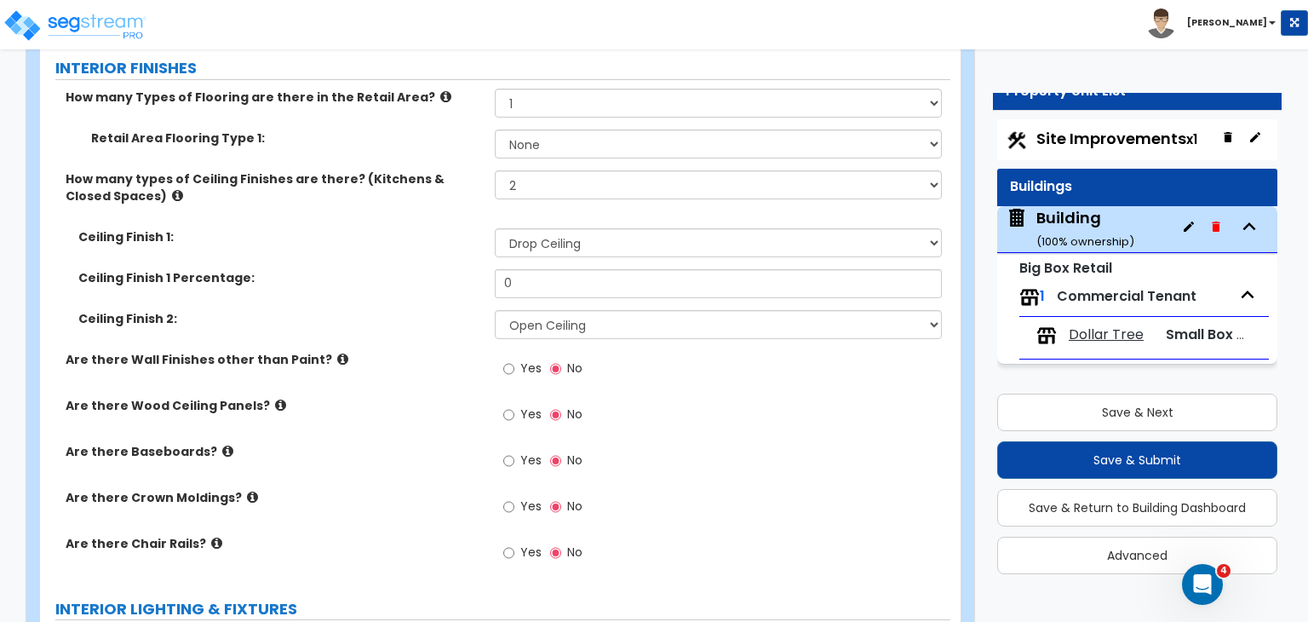
scroll to position [4085, 0]
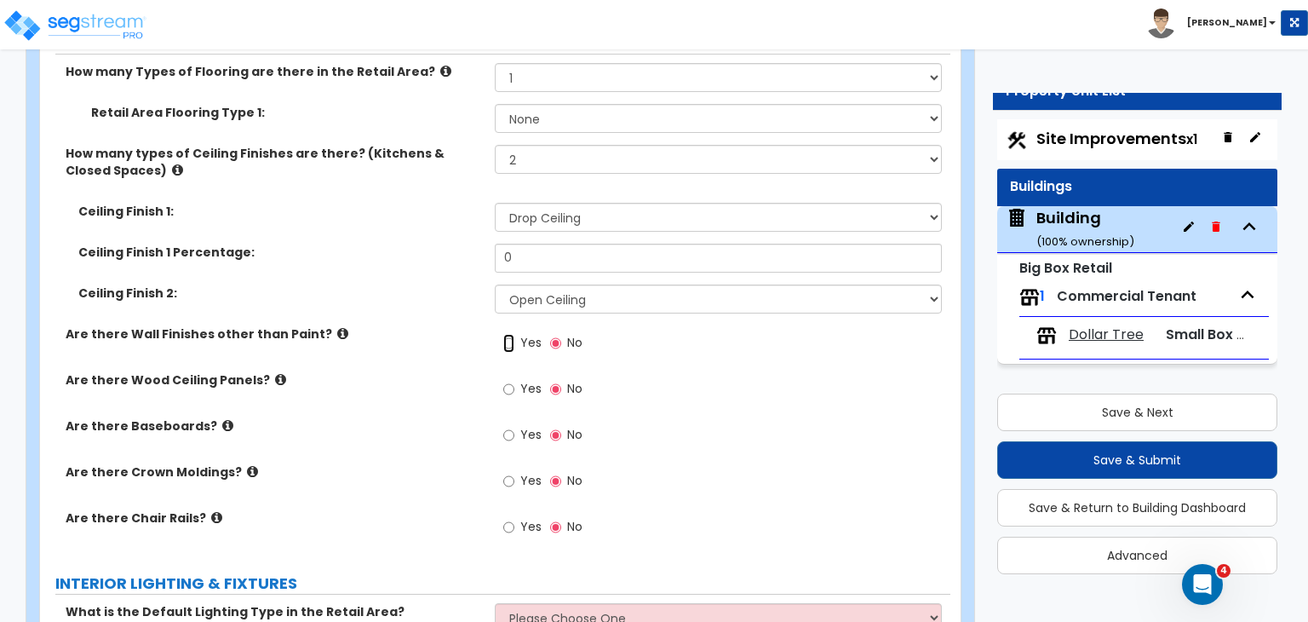
click at [508, 334] on input "Yes" at bounding box center [508, 343] width 11 height 19
radio input "true"
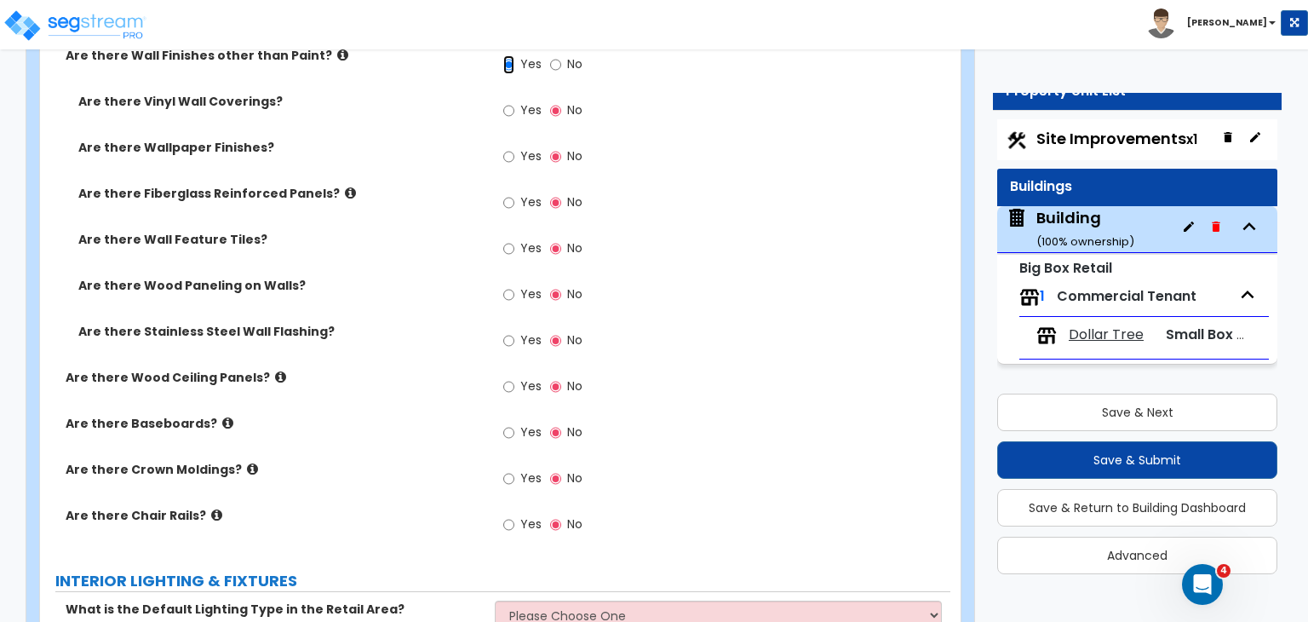
scroll to position [4371, 0]
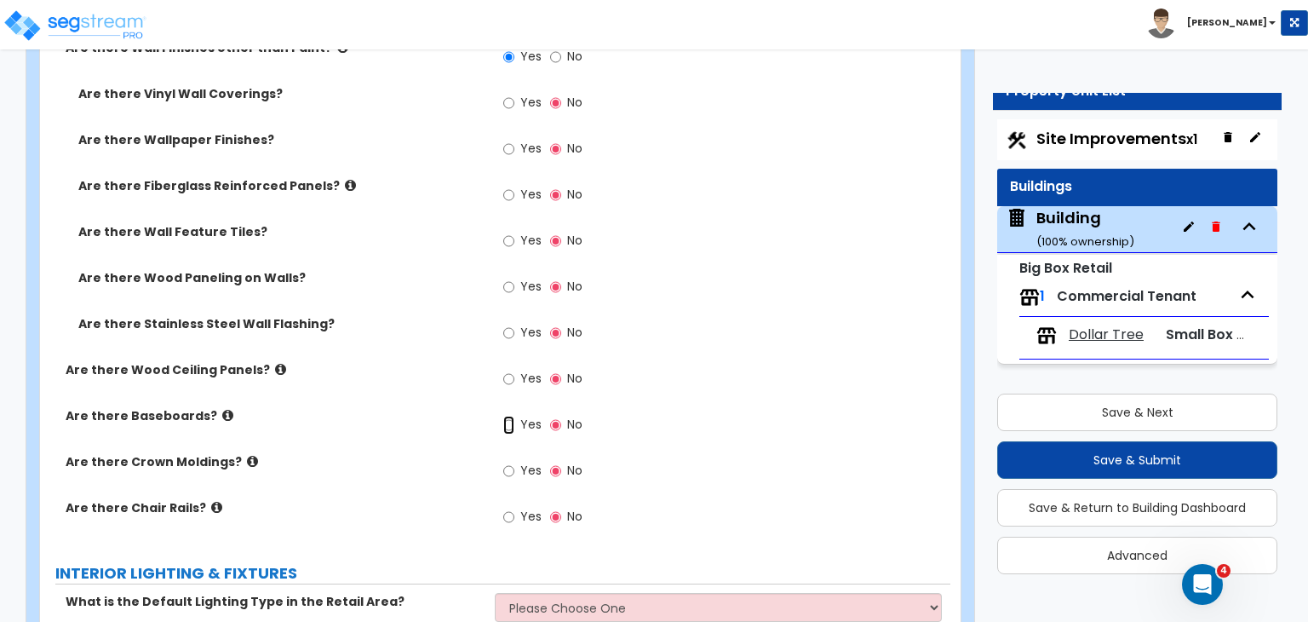
click at [508, 416] on input "Yes" at bounding box center [508, 425] width 11 height 19
radio input "true"
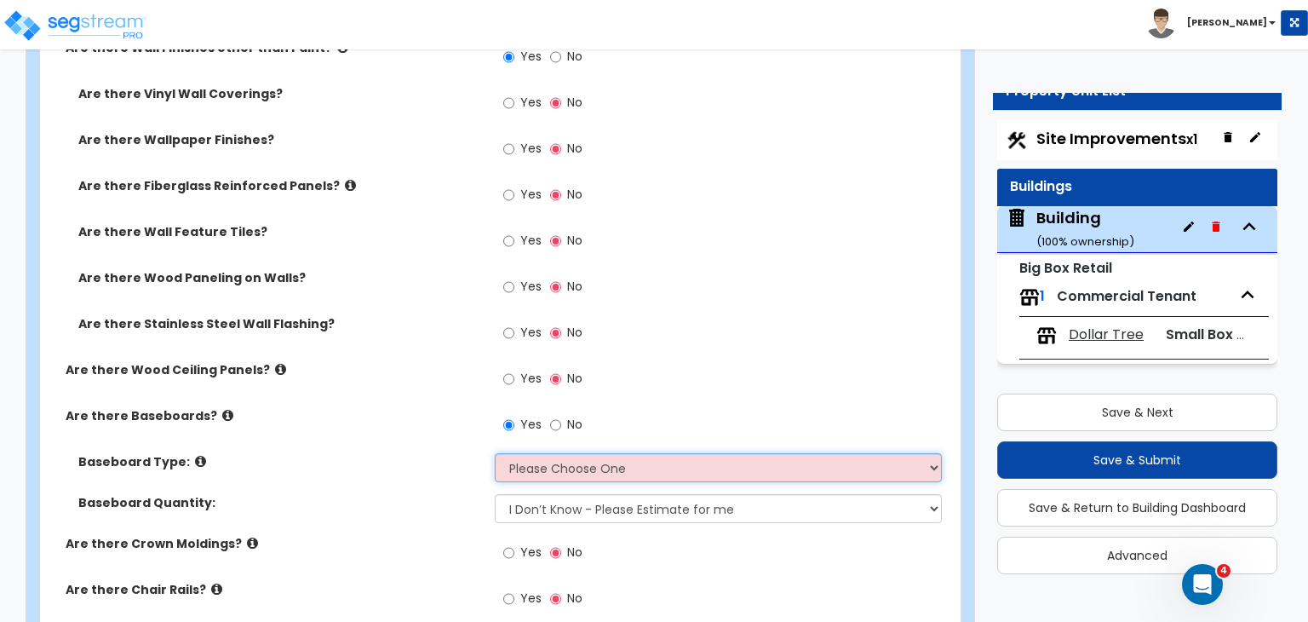
click at [532, 453] on select "Please Choose One Wood Vinyl Carpet Tile" at bounding box center [718, 467] width 446 height 29
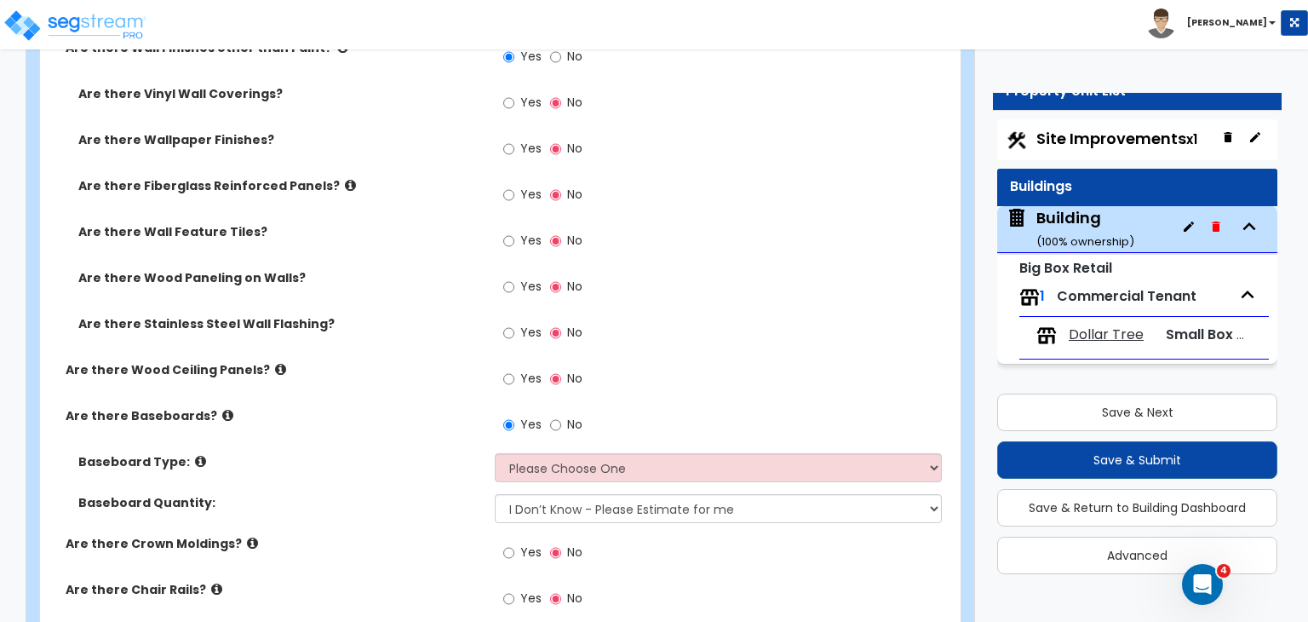
click at [433, 407] on label "Are there Baseboards?" at bounding box center [274, 415] width 417 height 17
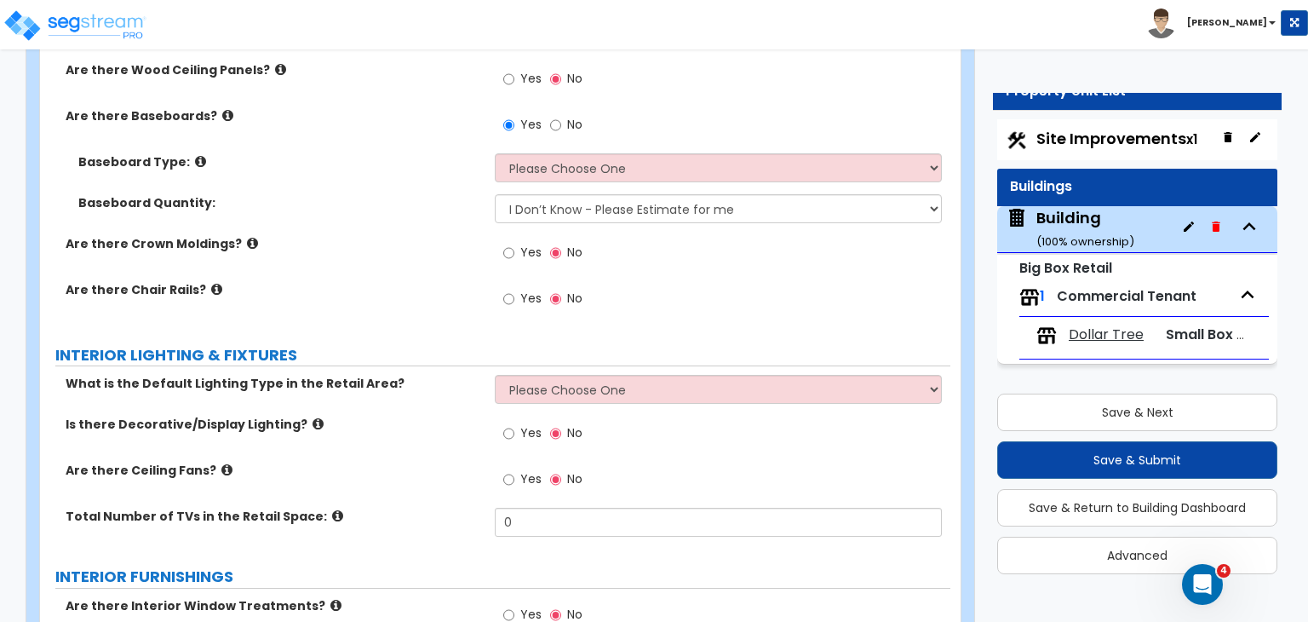
scroll to position [4701, 0]
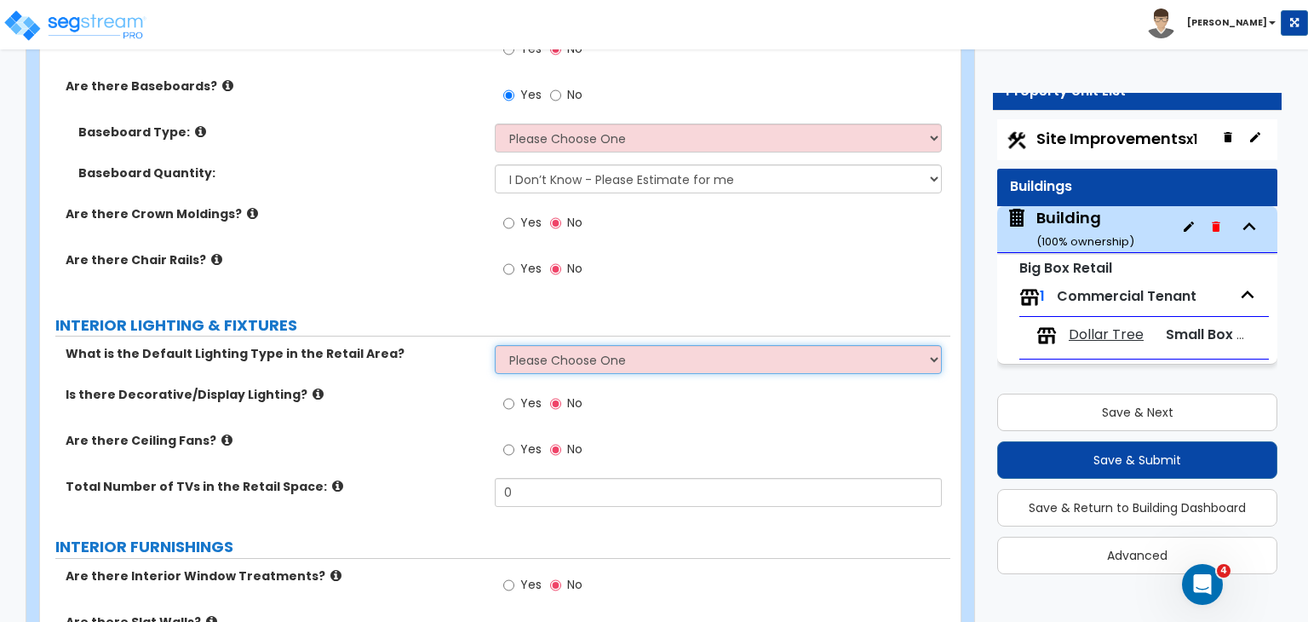
click at [549, 345] on select "Please Choose One High Bay LED Lighting High Bay Fluorescent Lighting" at bounding box center [718, 359] width 446 height 29
select select "2"
click at [495, 345] on select "Please Choose One High Bay LED Lighting High Bay Fluorescent Lighting" at bounding box center [718, 359] width 446 height 29
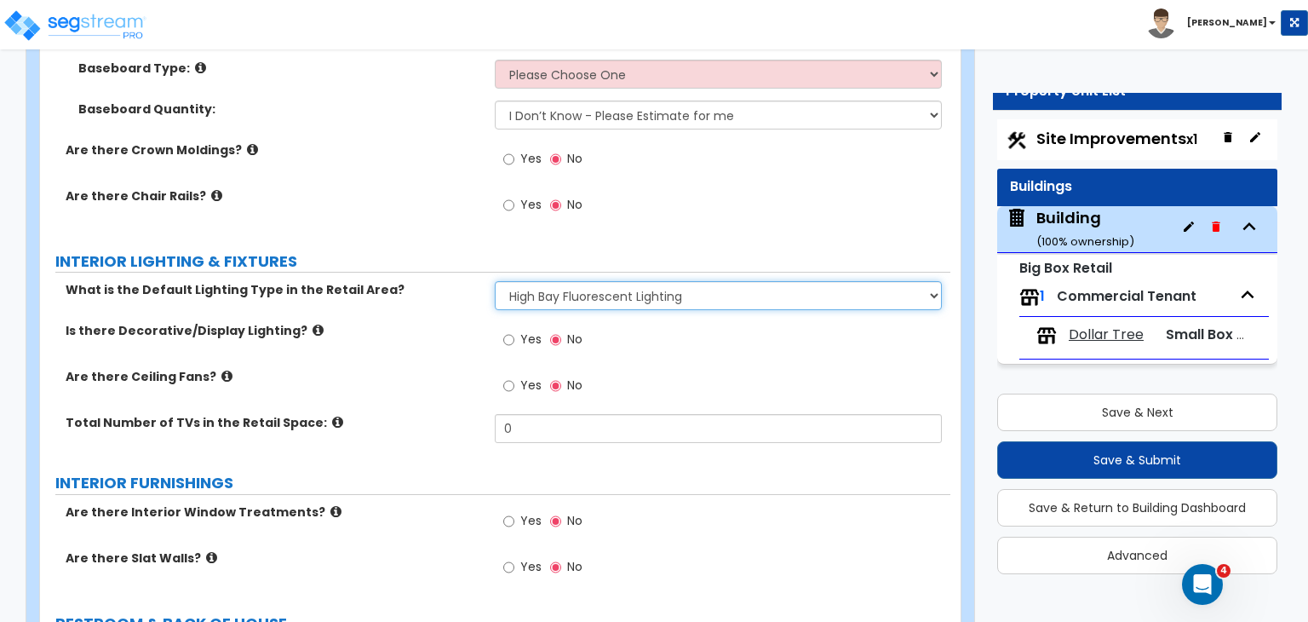
scroll to position [4794, 0]
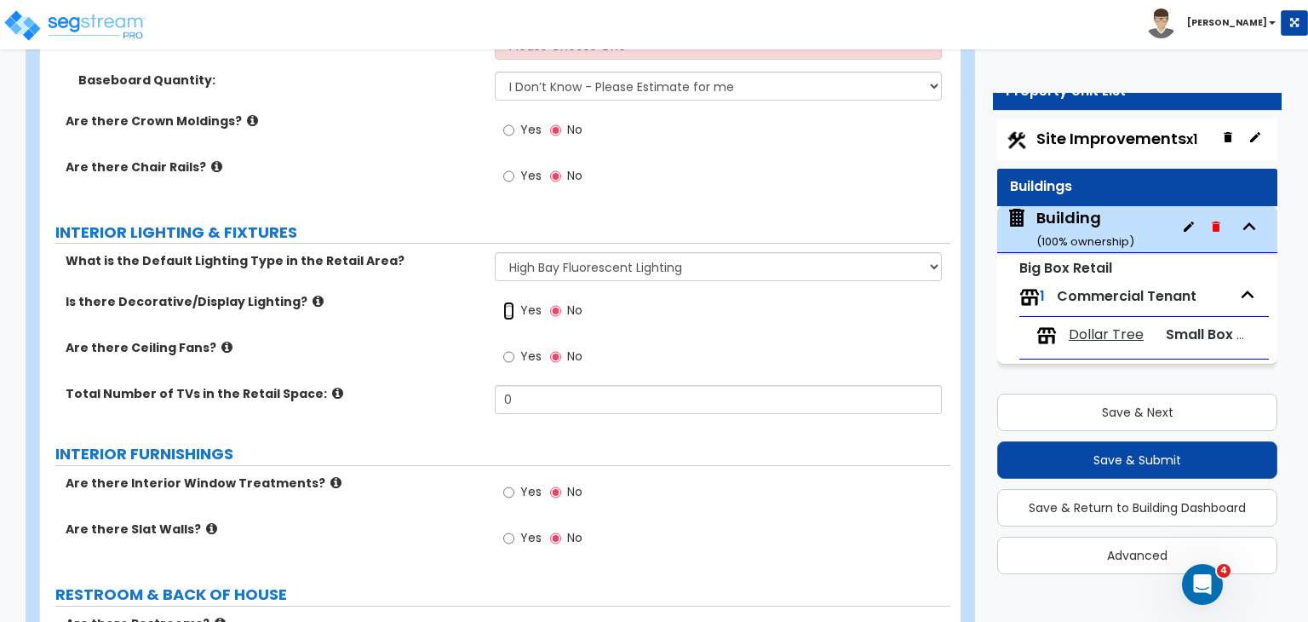
click at [509, 302] on input "Yes" at bounding box center [508, 311] width 11 height 19
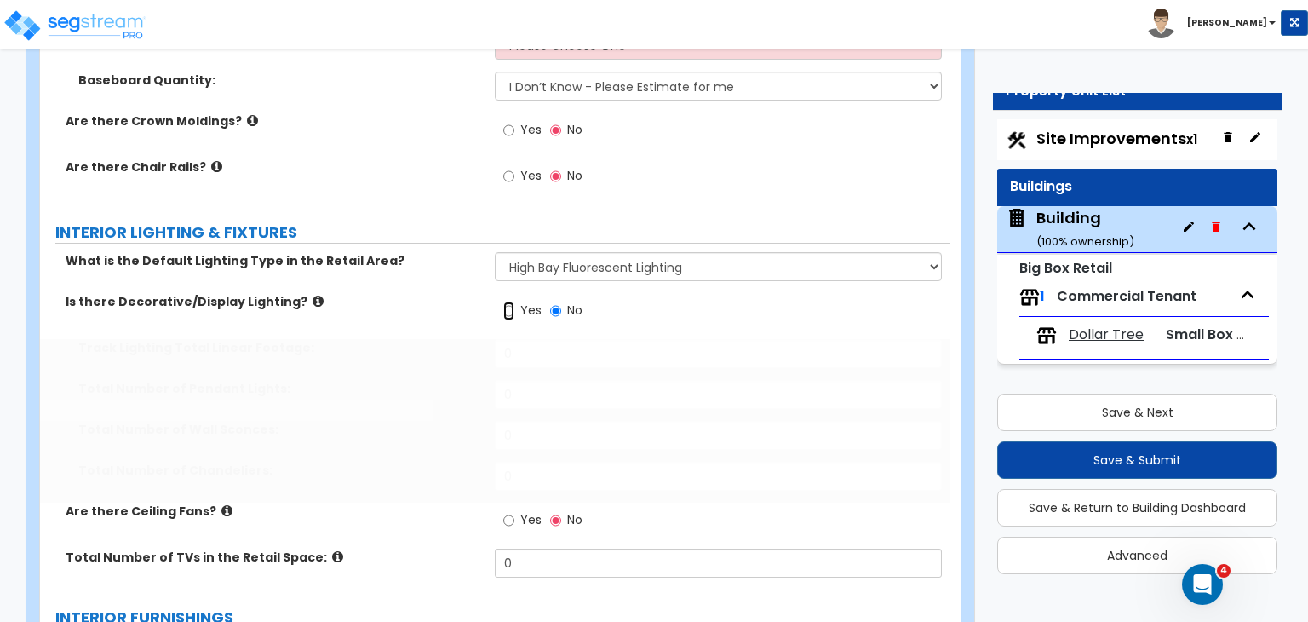
radio input "true"
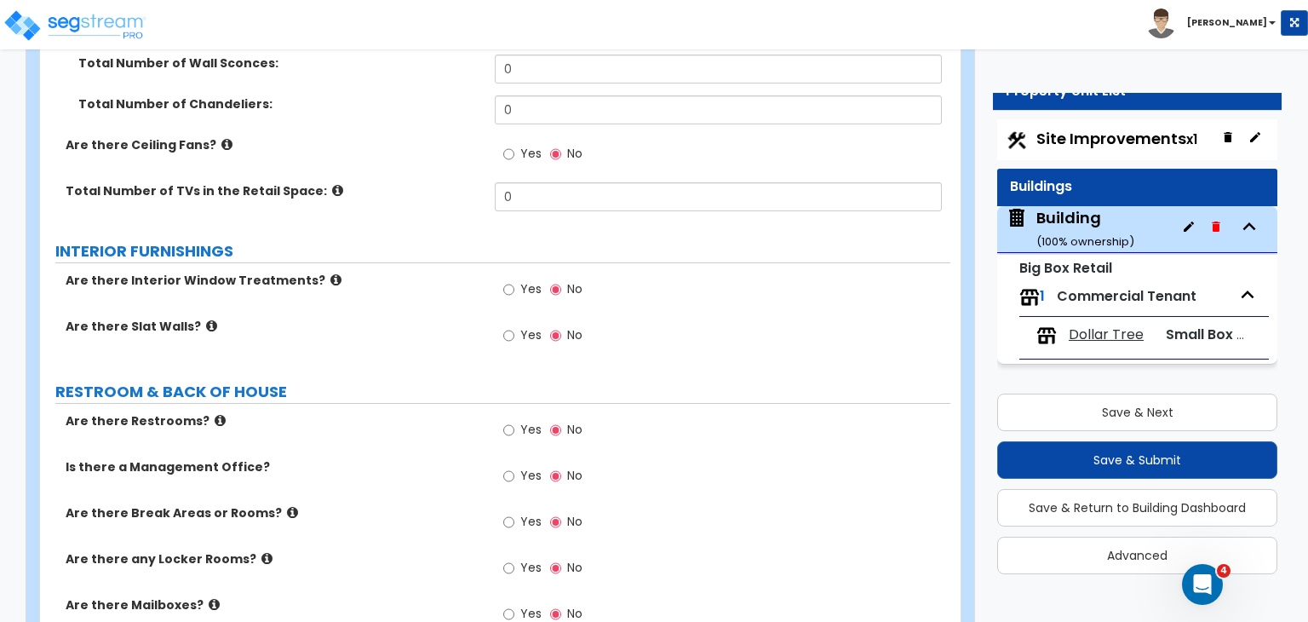
scroll to position [5172, 0]
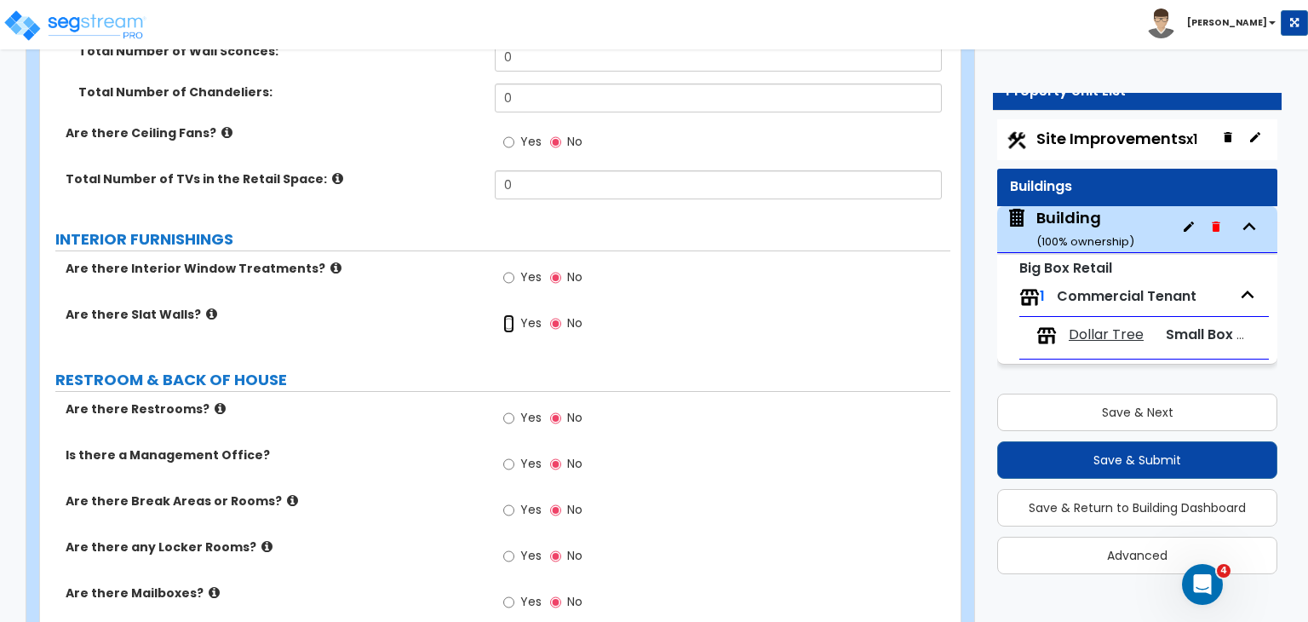
click at [509, 314] on input "Yes" at bounding box center [508, 323] width 11 height 19
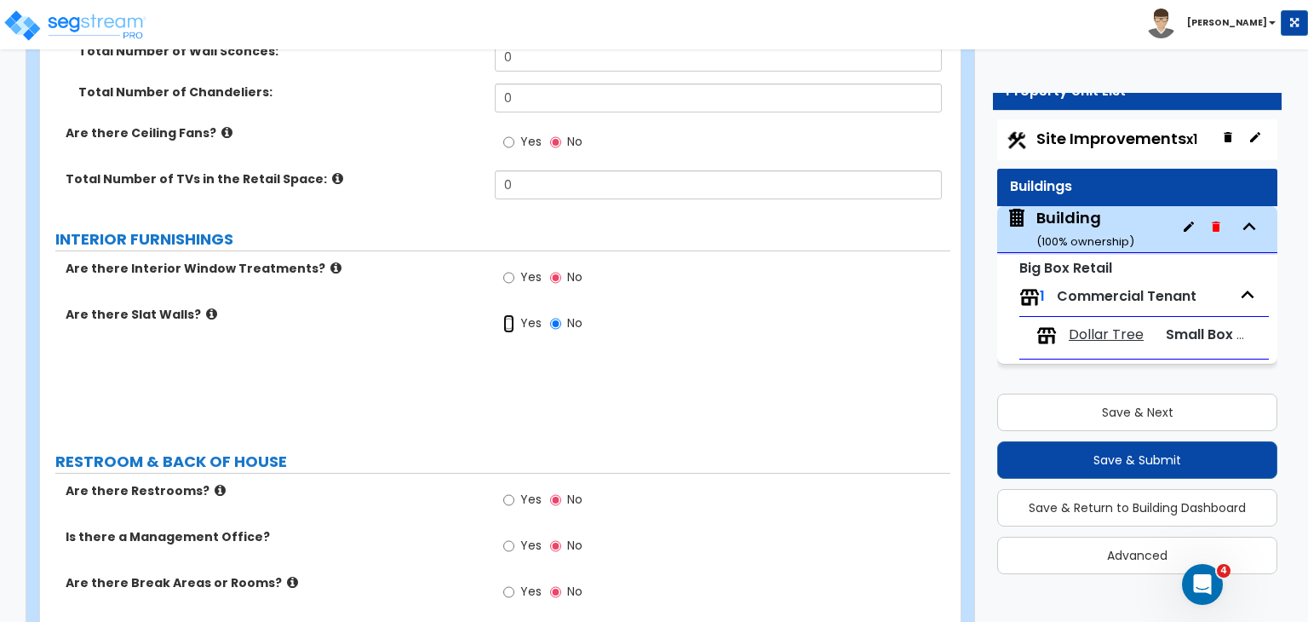
radio input "true"
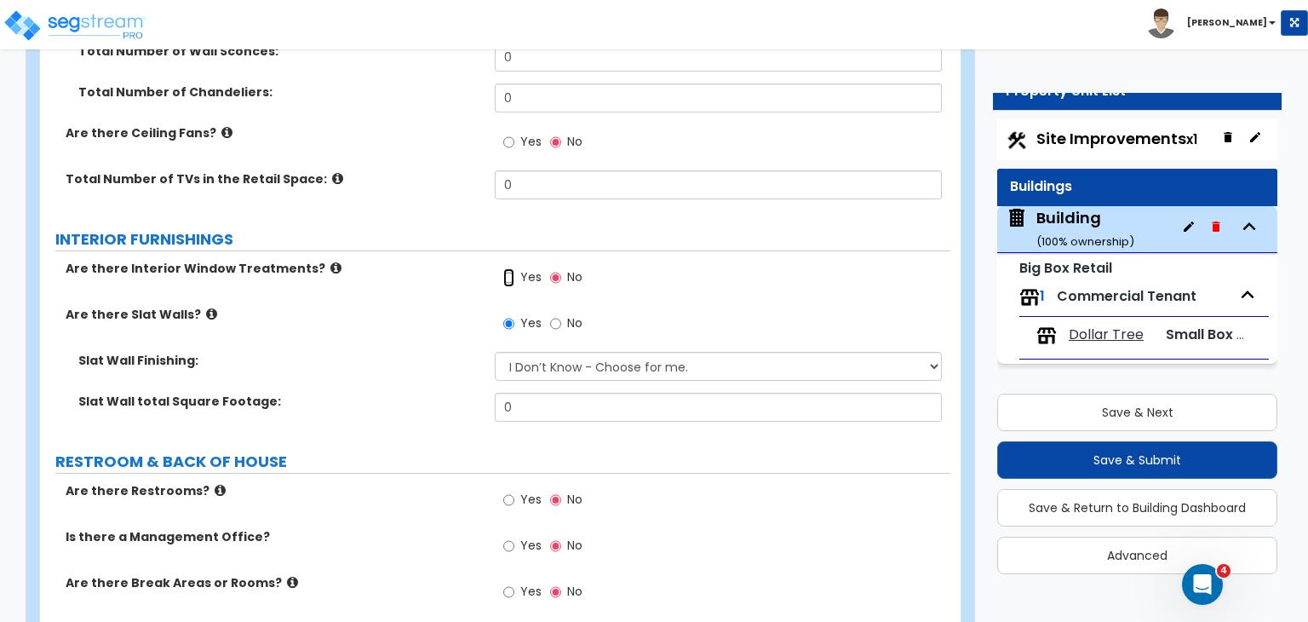
click at [509, 268] on input "Yes" at bounding box center [508, 277] width 11 height 19
radio input "true"
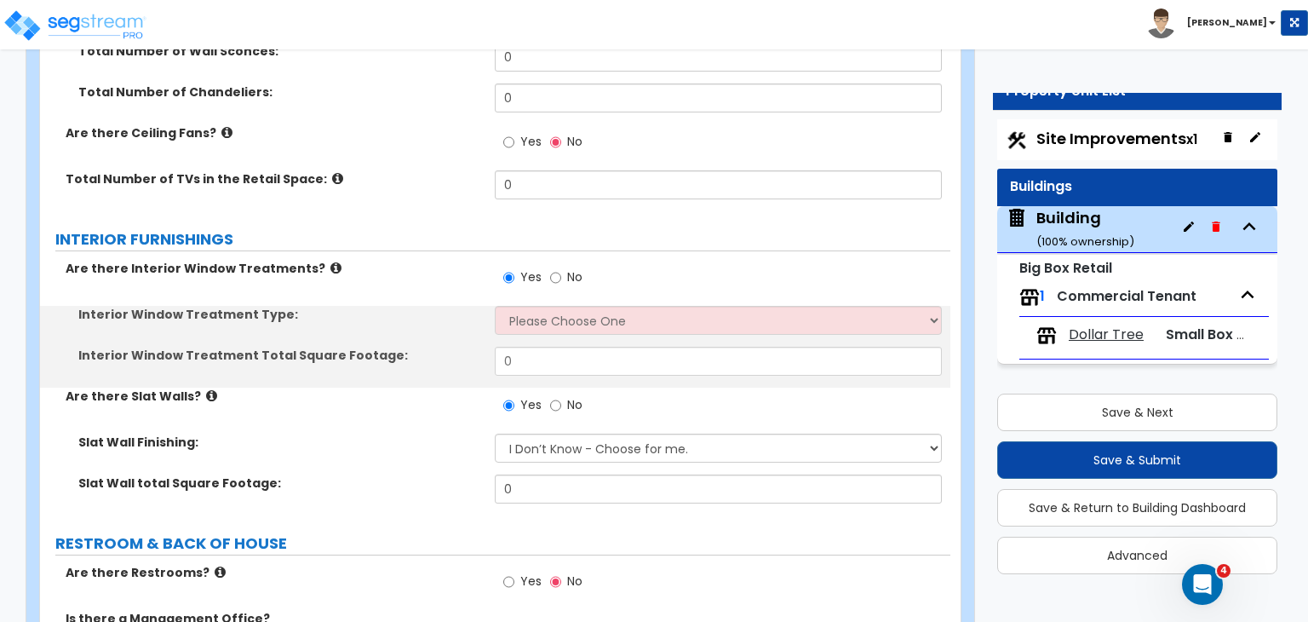
click at [412, 260] on label "Are there Interior Window Treatments?" at bounding box center [274, 268] width 417 height 17
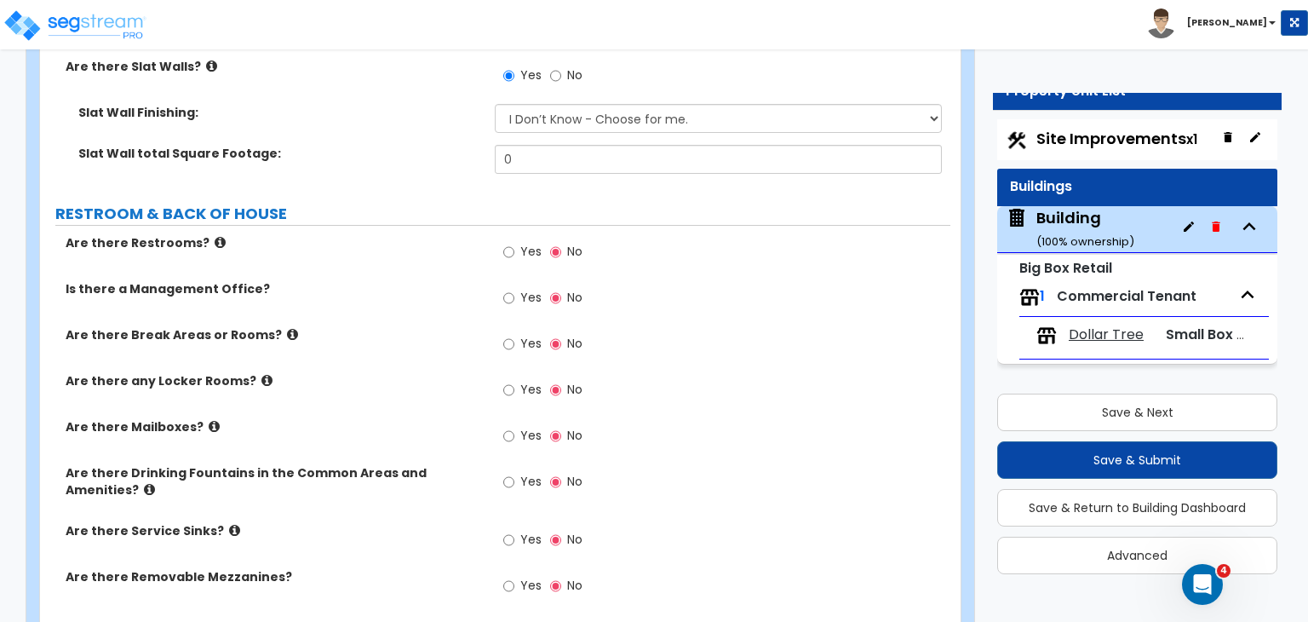
scroll to position [5503, 0]
click at [508, 242] on input "Yes" at bounding box center [508, 251] width 11 height 19
radio input "true"
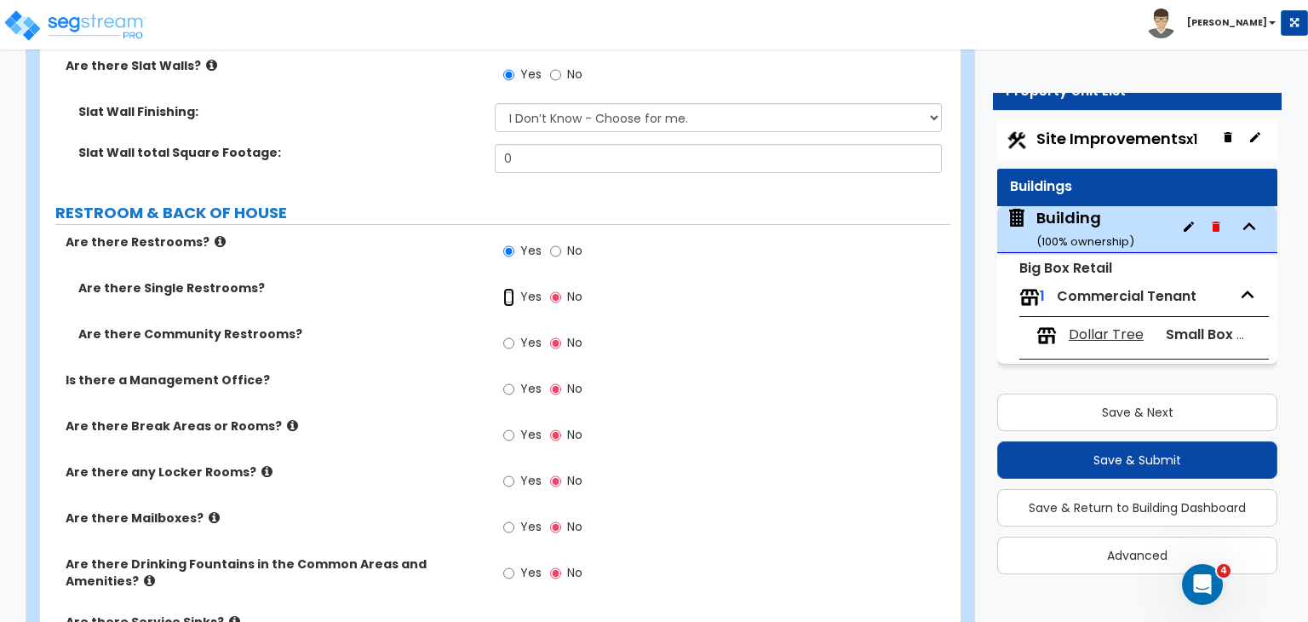
click at [509, 288] on input "Yes" at bounding box center [508, 297] width 11 height 19
radio input "true"
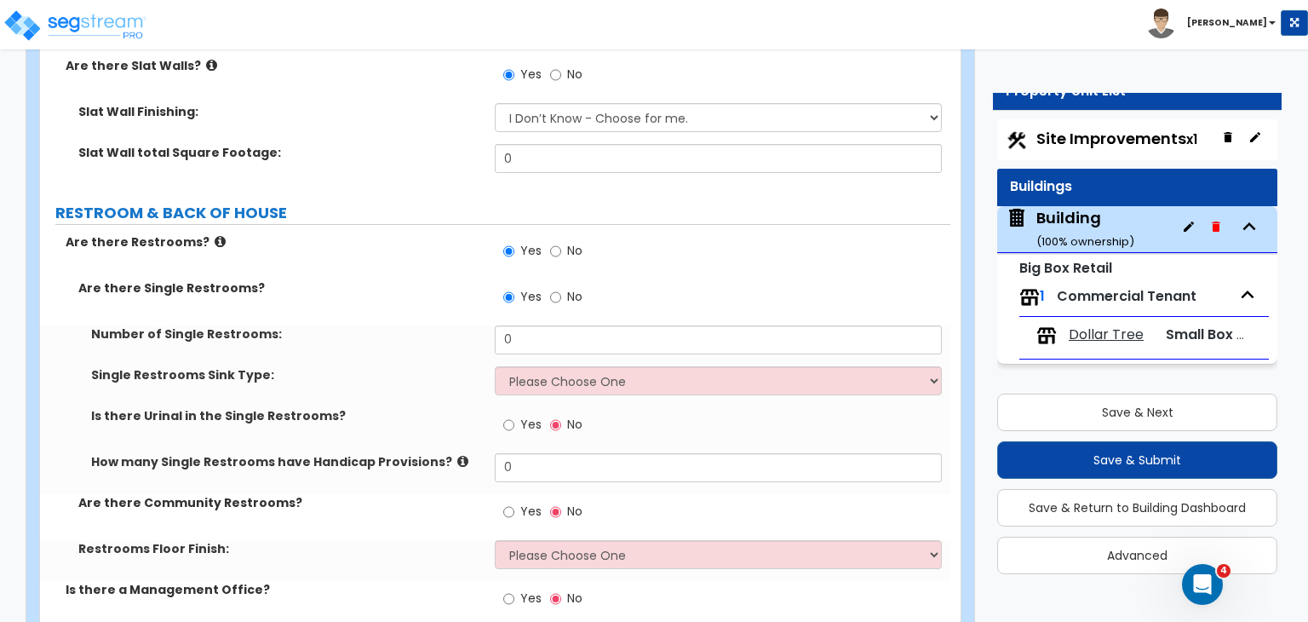
click at [403, 233] on div "Are there Restrooms? Yes No" at bounding box center [495, 256] width 911 height 46
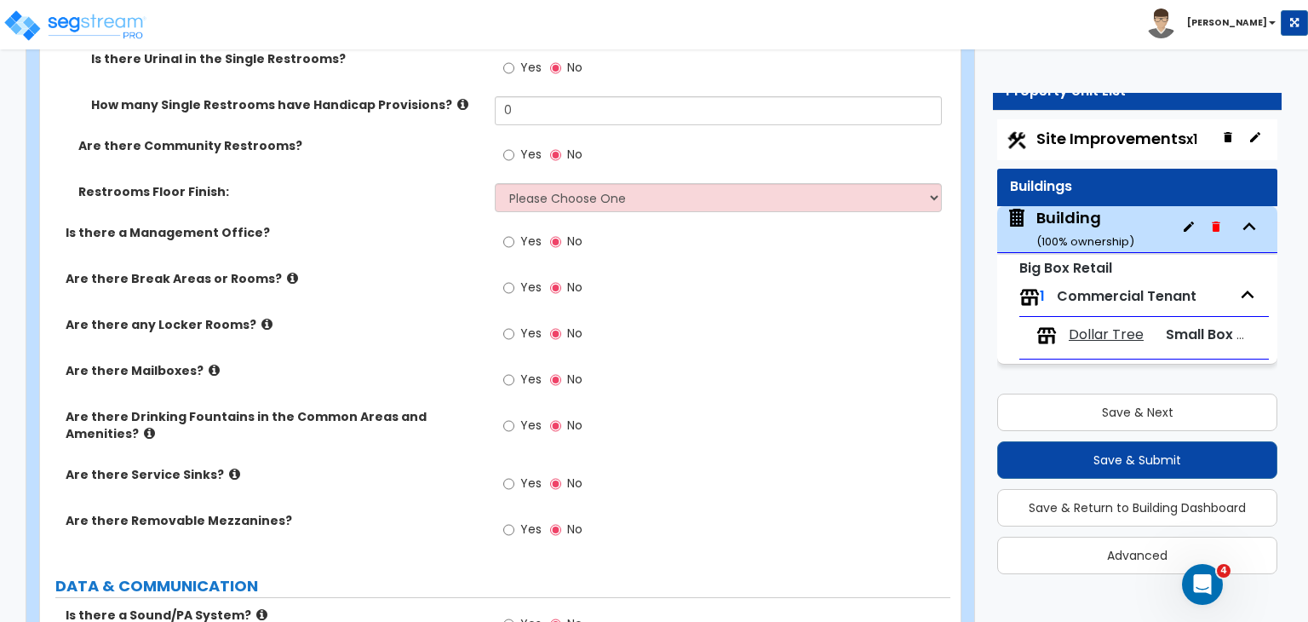
scroll to position [5860, 0]
click at [506, 232] on input "Yes" at bounding box center [508, 241] width 11 height 19
radio input "true"
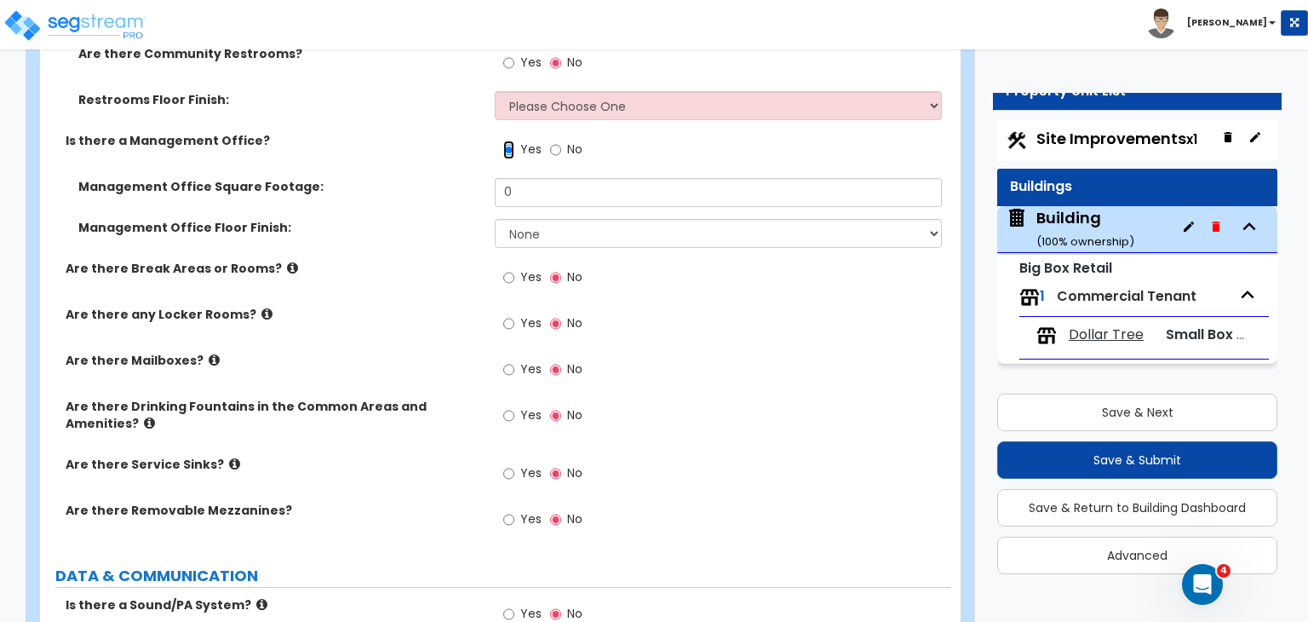
scroll to position [5954, 0]
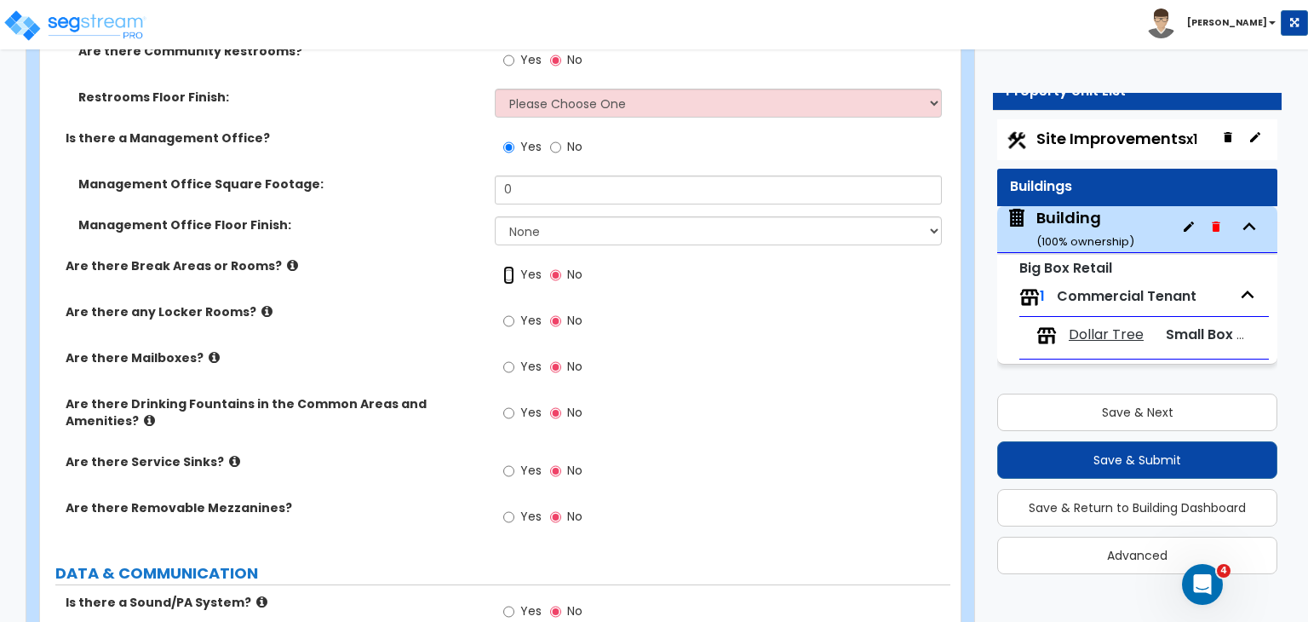
click at [509, 266] on input "Yes" at bounding box center [508, 275] width 11 height 19
radio input "true"
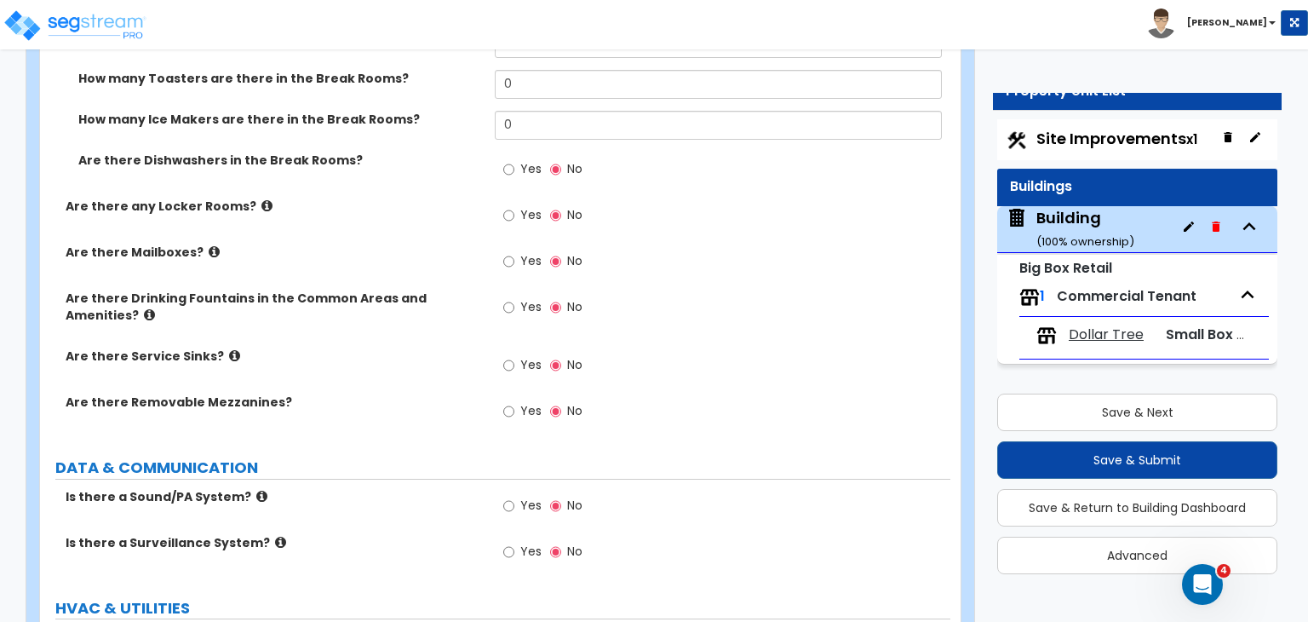
scroll to position [6574, 0]
click at [507, 354] on input "Yes" at bounding box center [508, 363] width 11 height 19
radio input "true"
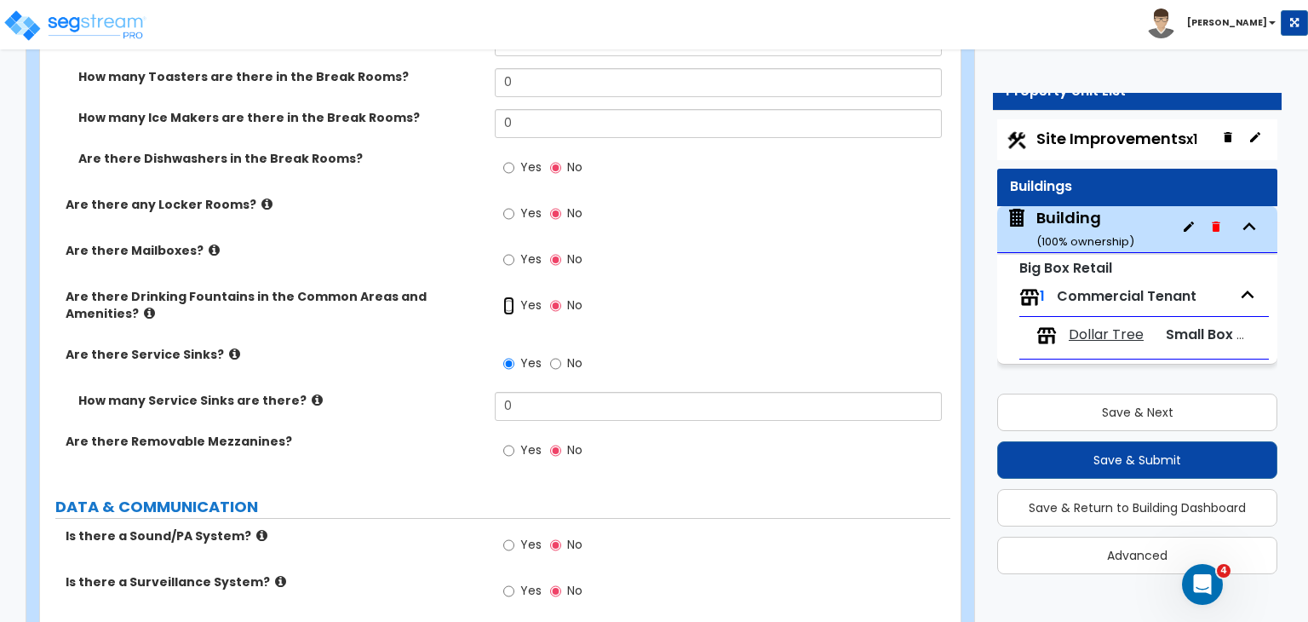
click at [508, 296] on input "Yes" at bounding box center [508, 305] width 11 height 19
radio input "true"
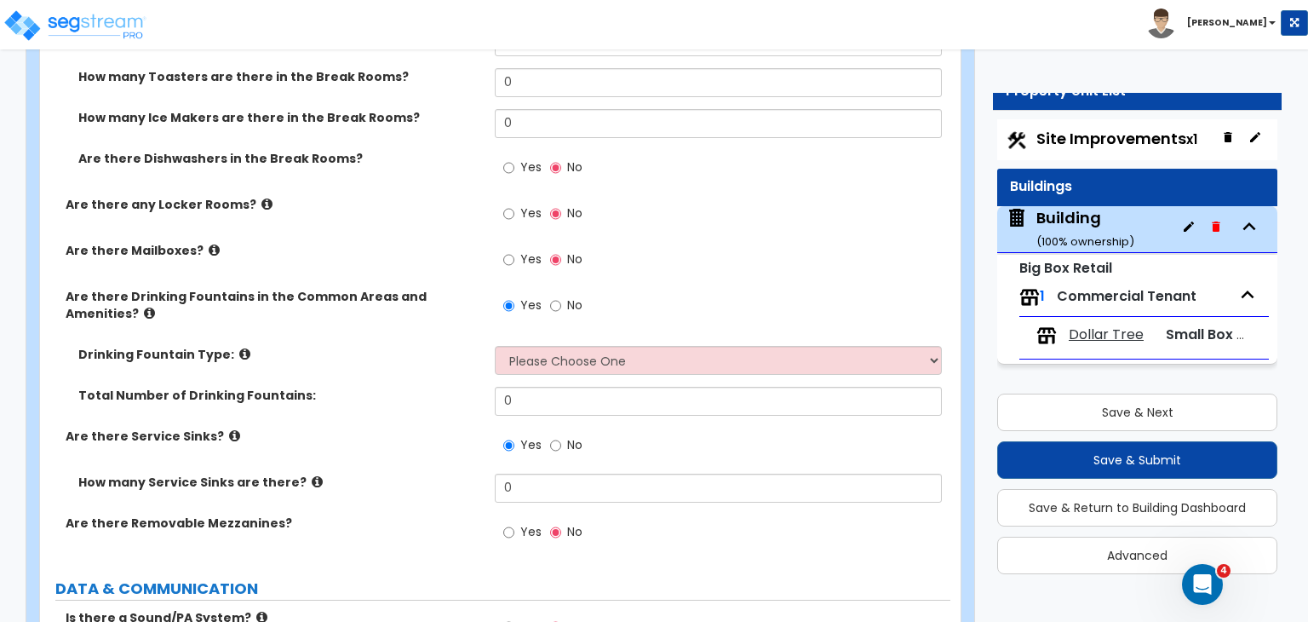
click at [456, 288] on label "Are there Drinking Fountains in the Common Areas and Amenities?" at bounding box center [274, 305] width 417 height 34
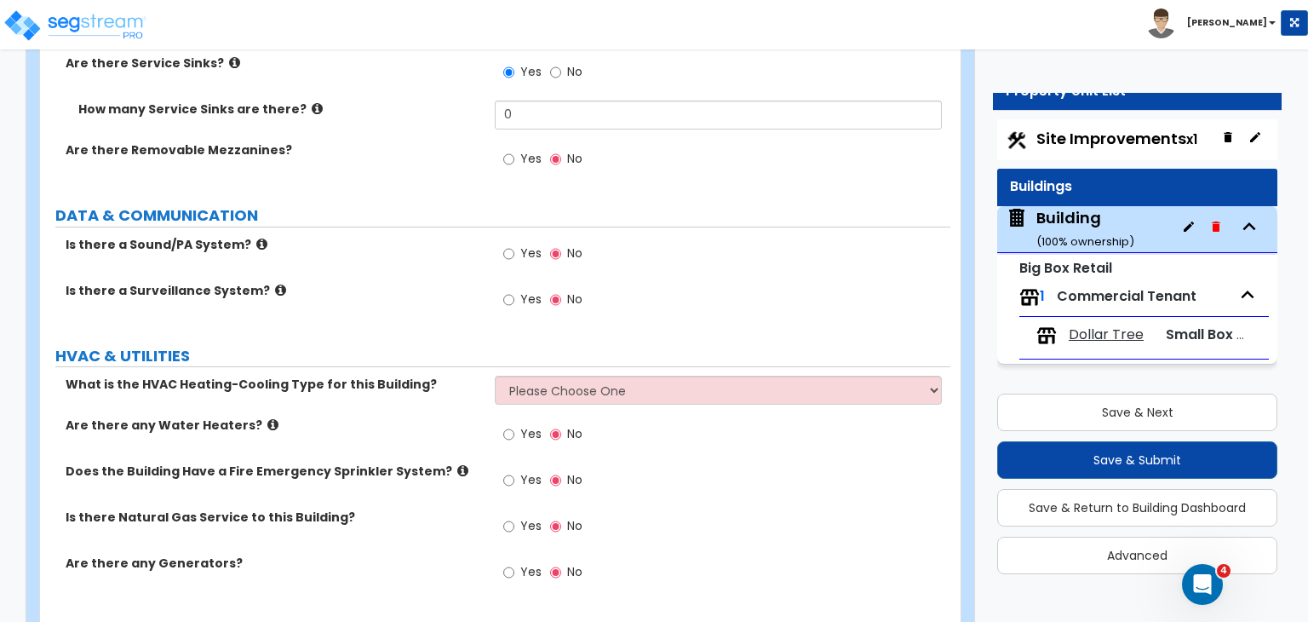
scroll to position [6950, 0]
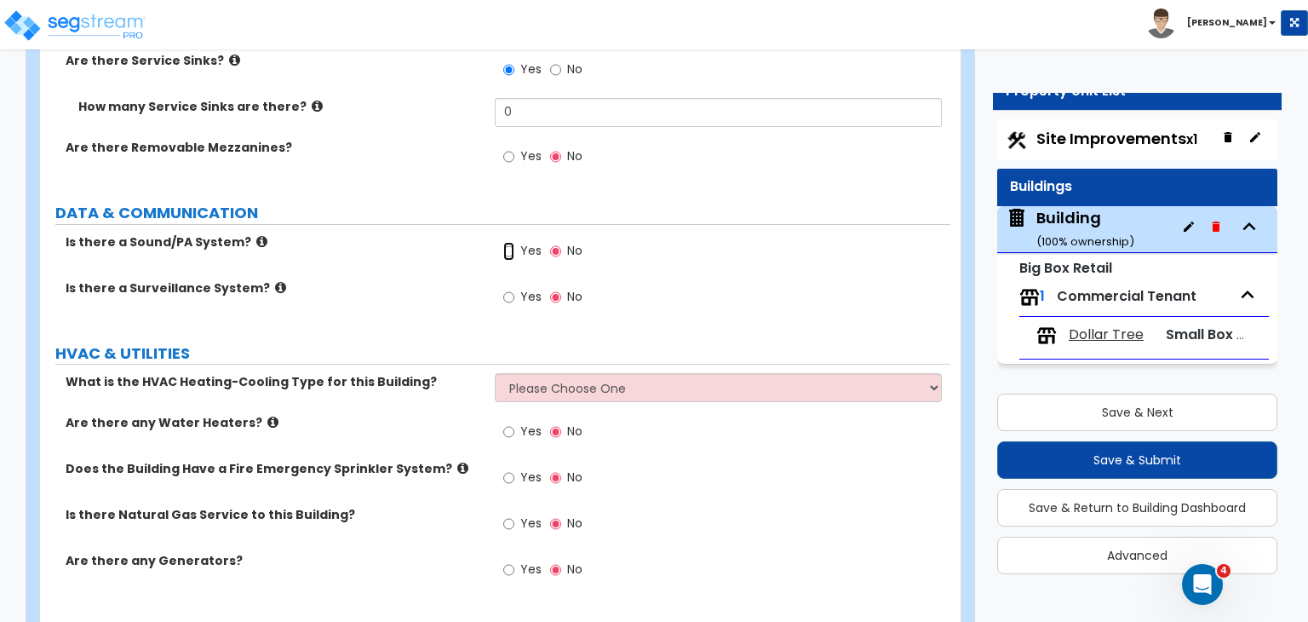
click at [506, 242] on input "Yes" at bounding box center [508, 251] width 11 height 19
radio input "true"
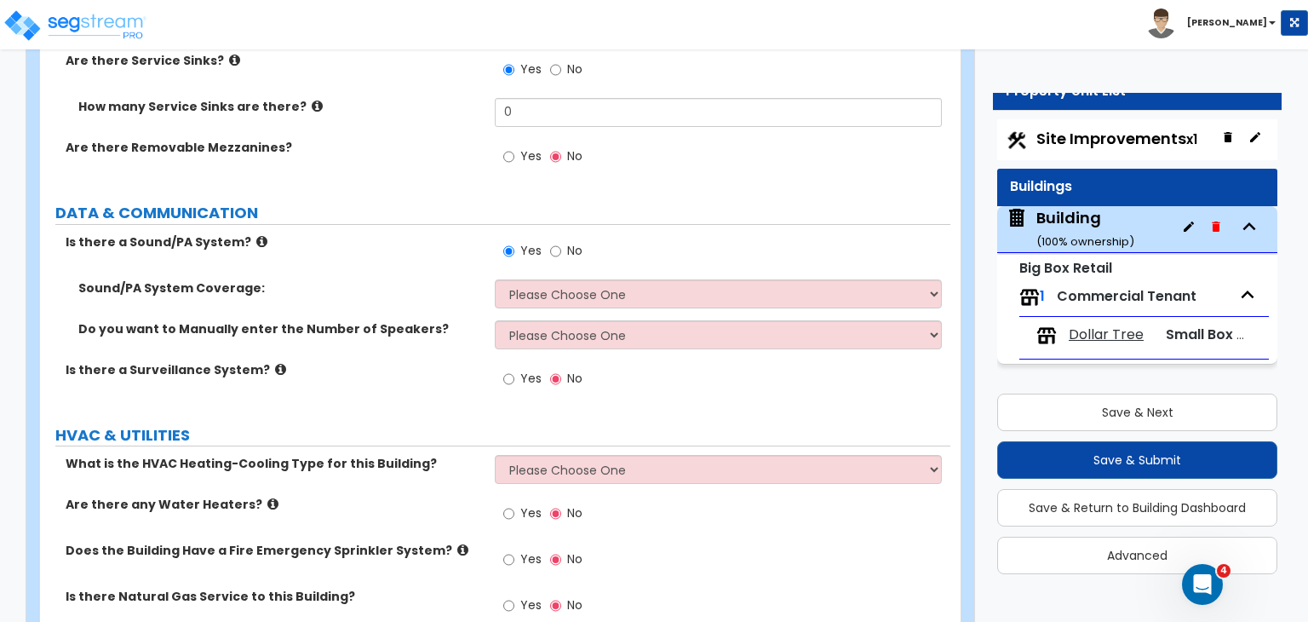
click at [412, 233] on label "Is there a Sound/PA System?" at bounding box center [274, 241] width 417 height 17
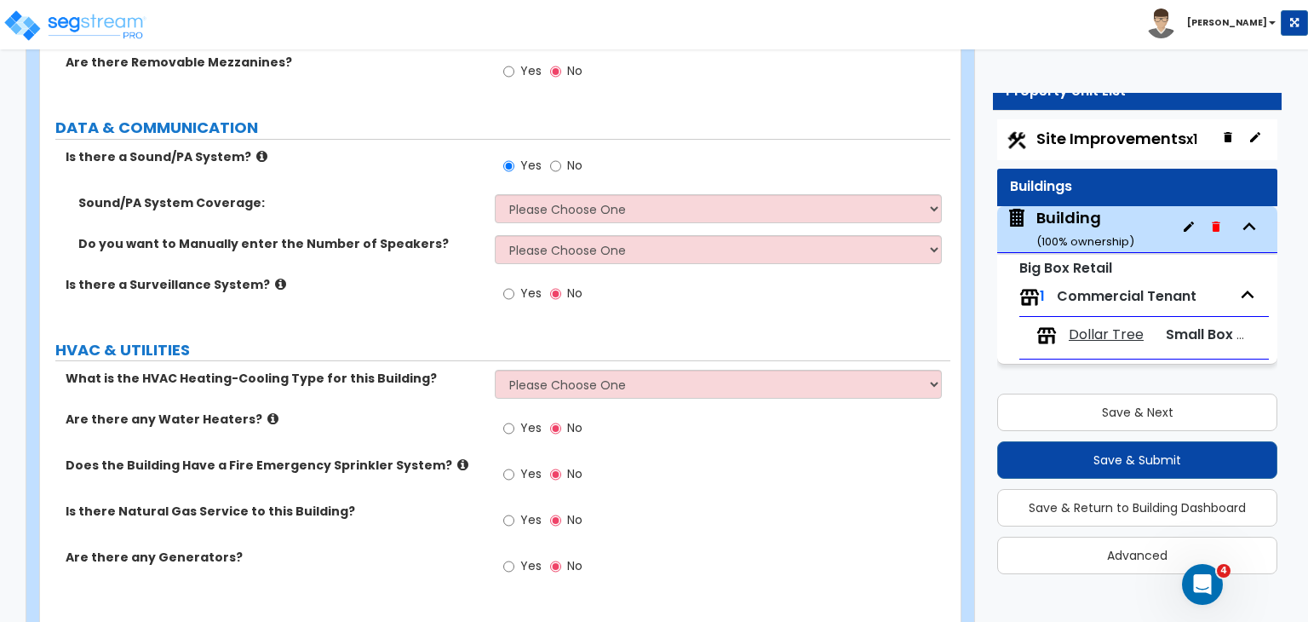
scroll to position [7040, 0]
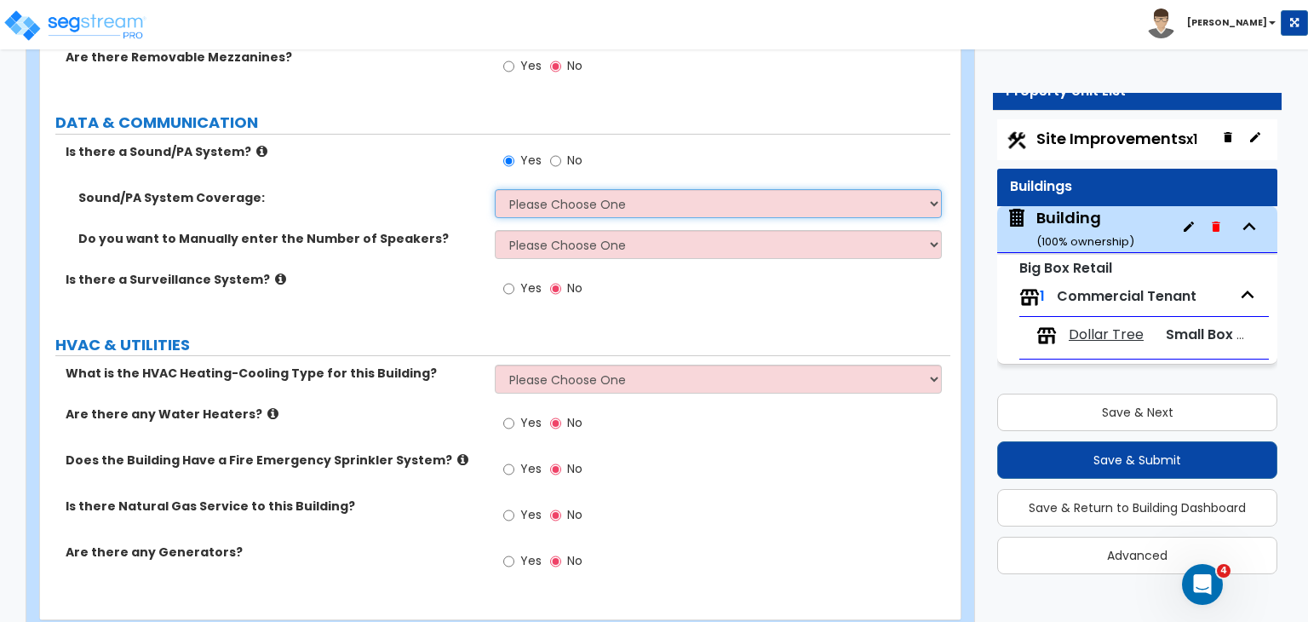
click at [518, 189] on select "Please Choose One All Areas Enter Percent Coverage" at bounding box center [718, 203] width 446 height 29
select select "1"
click at [495, 189] on select "Please Choose One All Areas Enter Percent Coverage" at bounding box center [718, 203] width 446 height 29
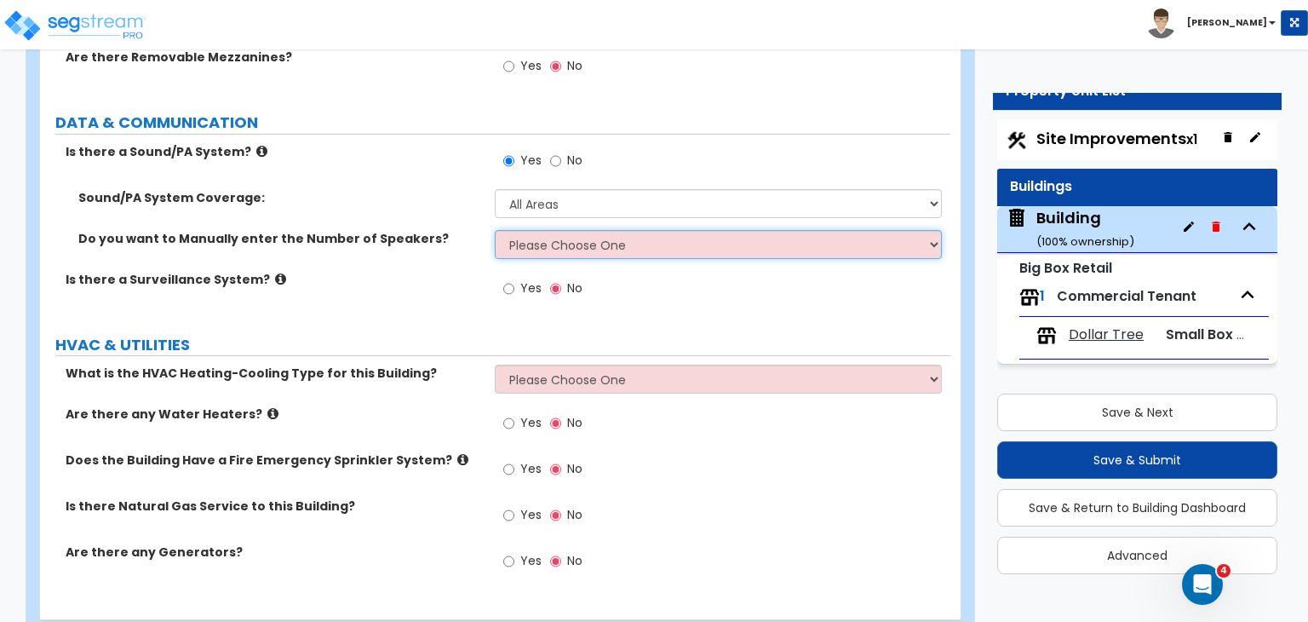
click at [555, 230] on select "Please Choose One No, Please Estimate for me Yes, I want to enter the Number of…" at bounding box center [718, 244] width 446 height 29
select select "1"
click at [495, 230] on select "Please Choose One No, Please Estimate for me Yes, I want to enter the Number of…" at bounding box center [718, 244] width 446 height 29
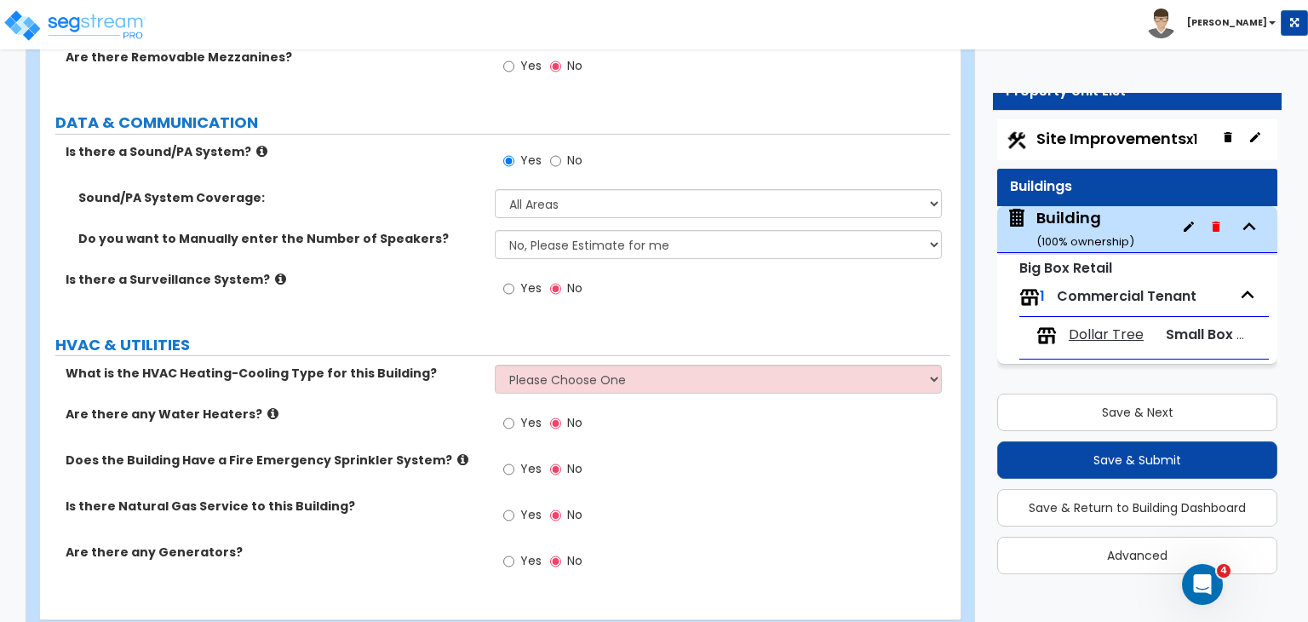
click at [416, 271] on div "Is there a Surveillance System? Yes No" at bounding box center [495, 294] width 911 height 46
click at [505, 279] on input "Yes" at bounding box center [508, 288] width 11 height 19
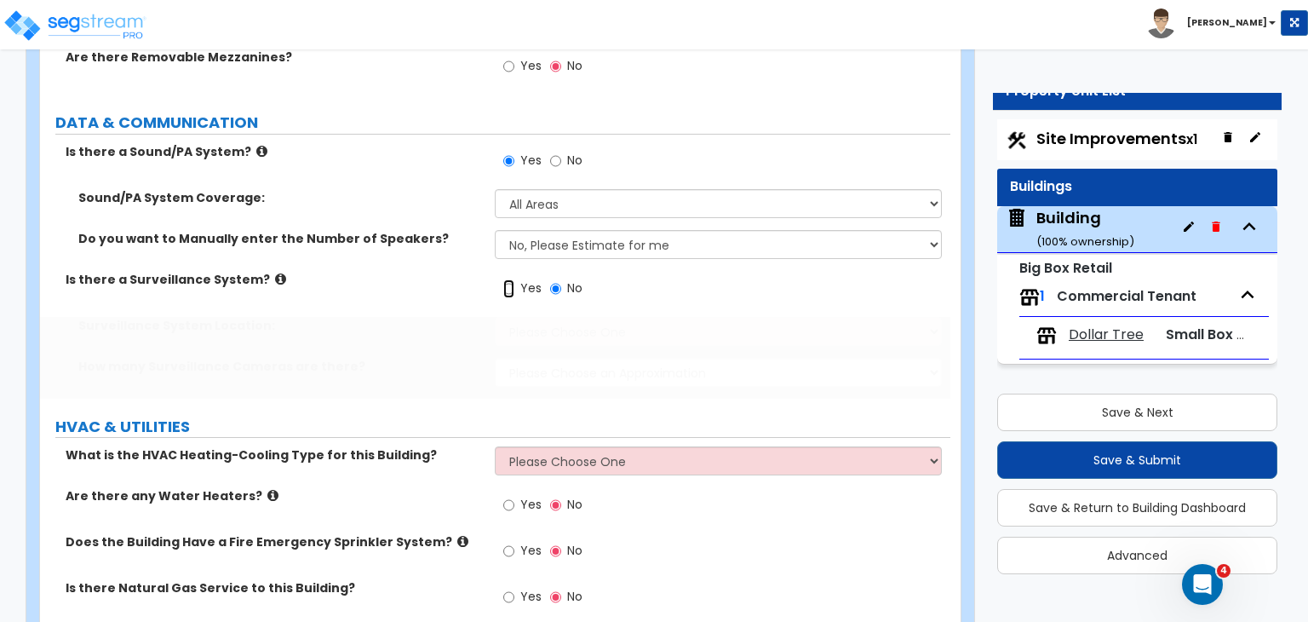
radio input "true"
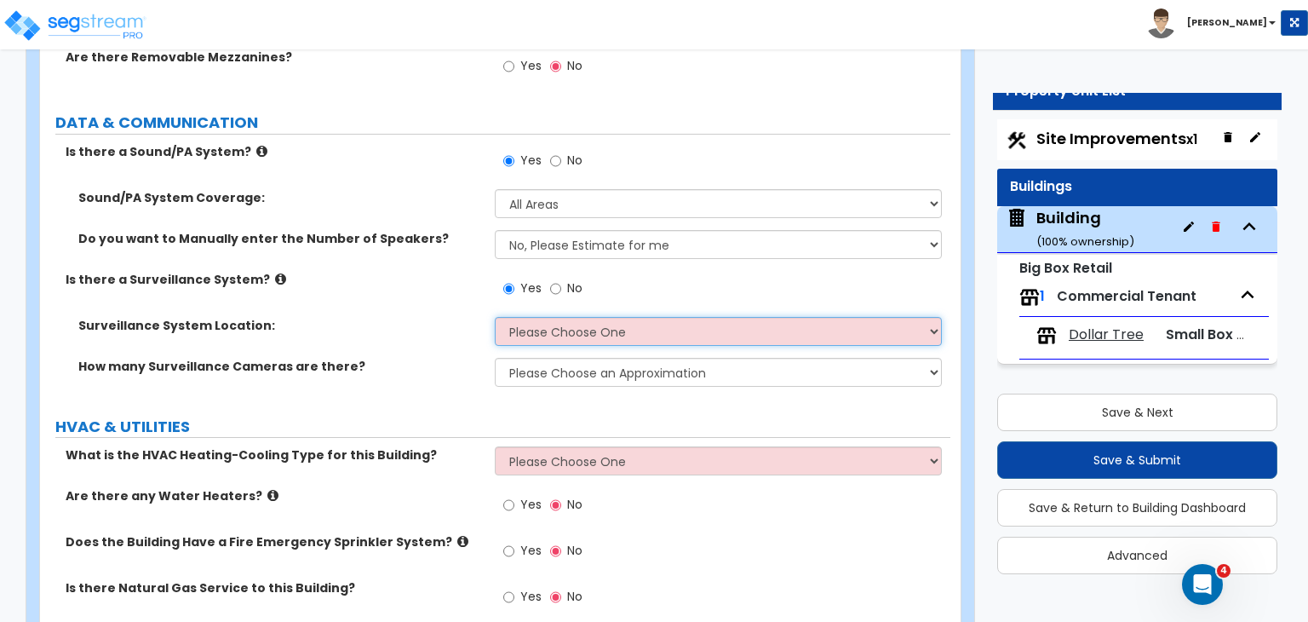
click at [526, 317] on select "Please Choose One Inside the Building Outside the Building Both Inside & Outside" at bounding box center [718, 331] width 446 height 29
select select "3"
click at [495, 317] on select "Please Choose One Inside the Building Outside the Building Both Inside & Outside" at bounding box center [718, 331] width 446 height 29
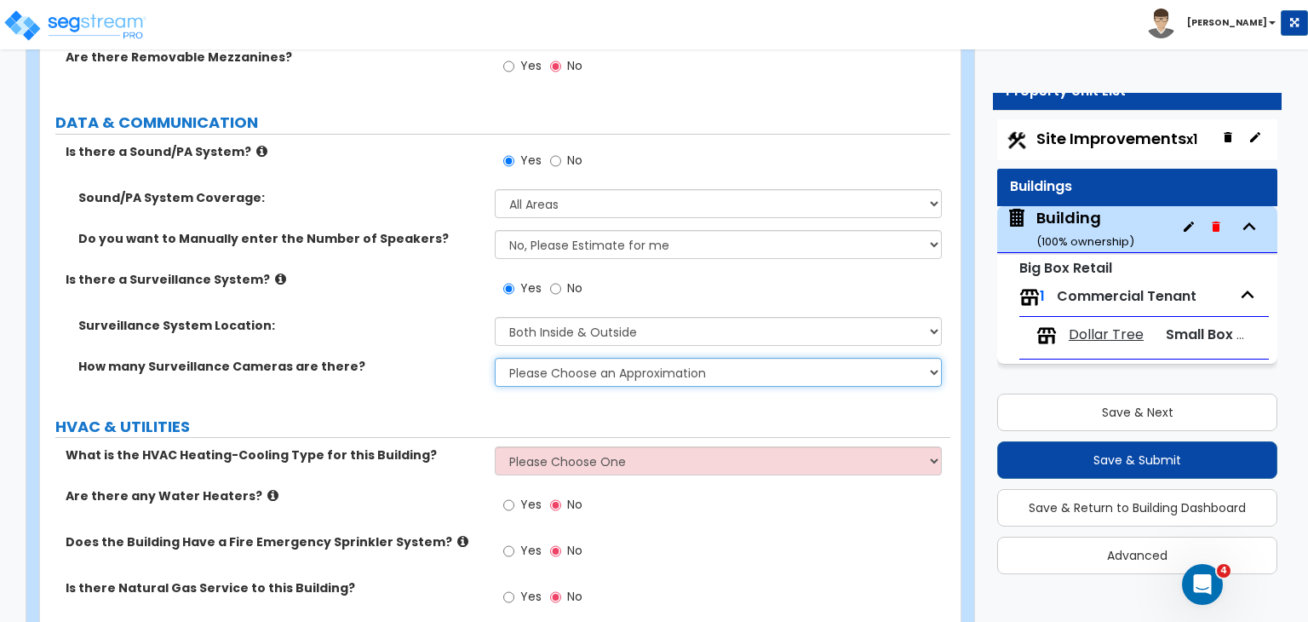
click at [543, 358] on select "Please Choose an Approximation Barely Noticed Any Noticed a Couple Frequently S…" at bounding box center [718, 372] width 446 height 29
select select "3"
click at [495, 358] on select "Please Choose an Approximation Barely Noticed Any Noticed a Couple Frequently S…" at bounding box center [718, 372] width 446 height 29
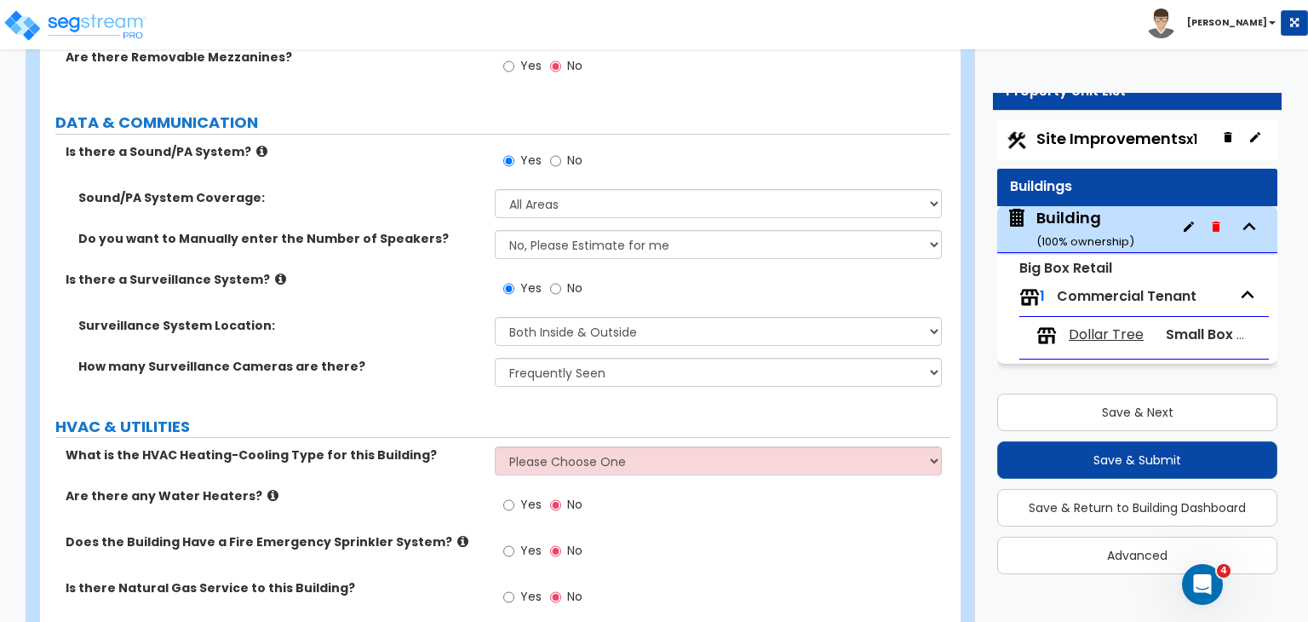
click at [429, 358] on div "How many Surveillance Cameras are there? Please Choose an Approximation Barely …" at bounding box center [495, 378] width 911 height 41
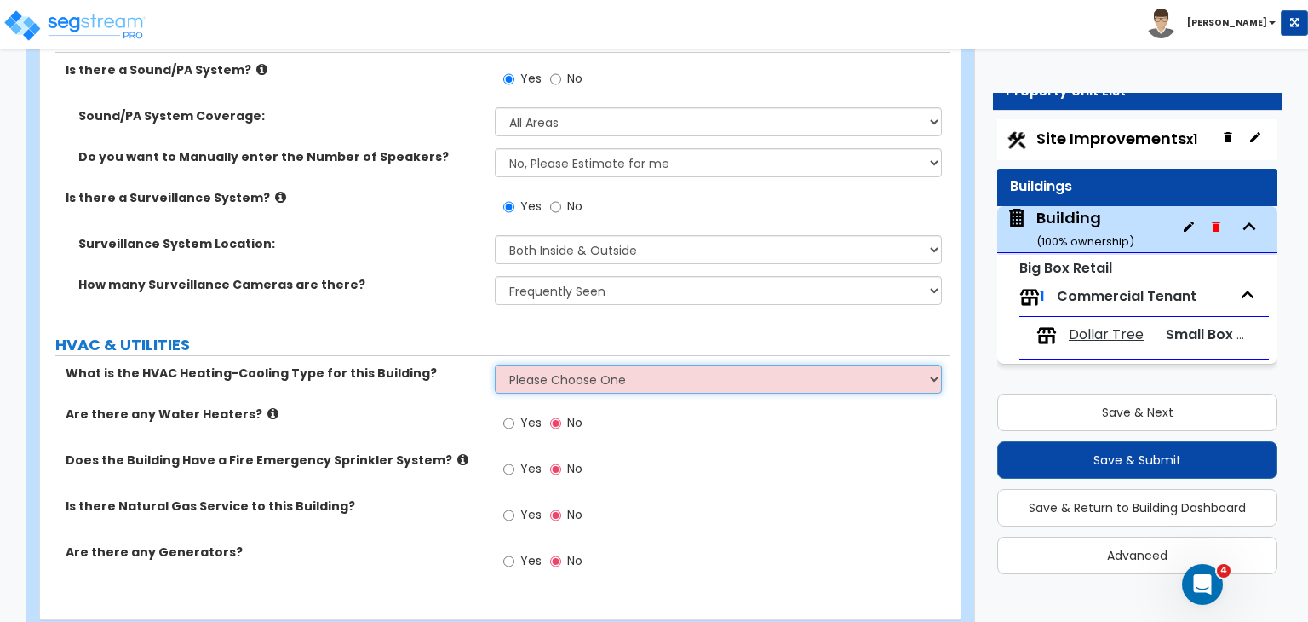
click at [544, 365] on select "Please Choose One Rooftop Unit Furnace-Condenser Forced Air Split Heating/Cooli…" at bounding box center [718, 379] width 446 height 29
select select "1"
click at [495, 365] on select "Please Choose One Rooftop Unit Furnace-Condenser Forced Air Split Heating/Cooli…" at bounding box center [718, 379] width 446 height 29
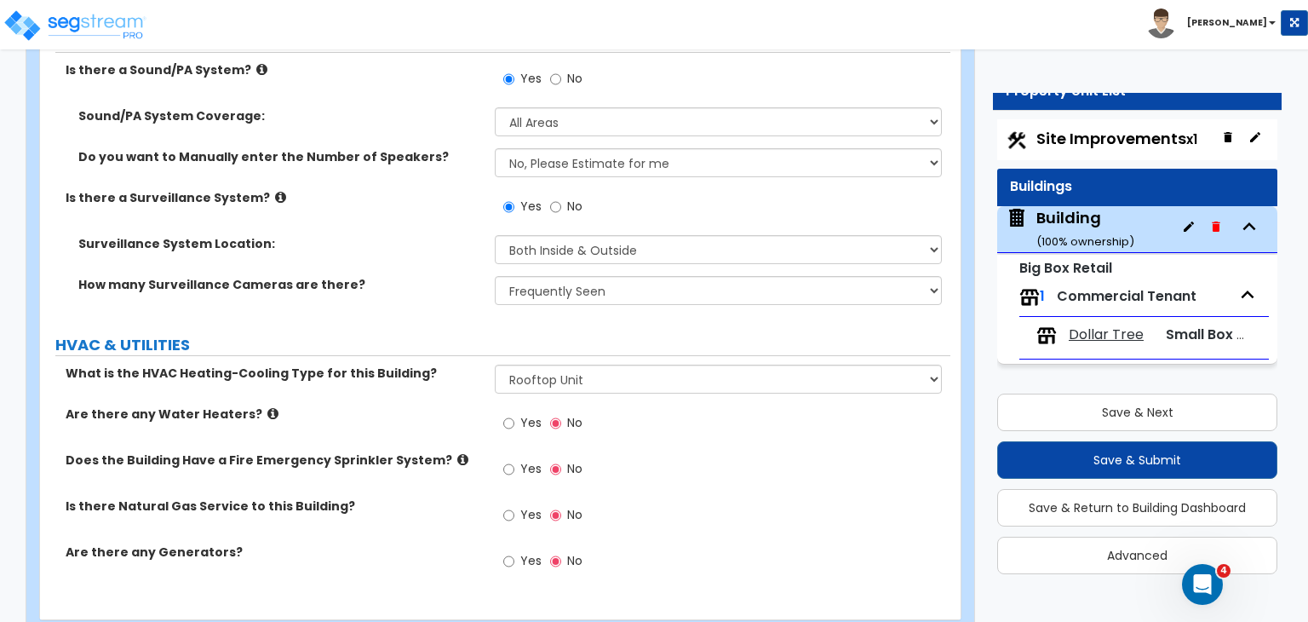
click at [451, 365] on div "What is the HVAC Heating-Cooling Type for this Building? Please Choose One Roof…" at bounding box center [495, 385] width 911 height 41
click at [508, 414] on input "Yes" at bounding box center [508, 423] width 11 height 19
radio input "true"
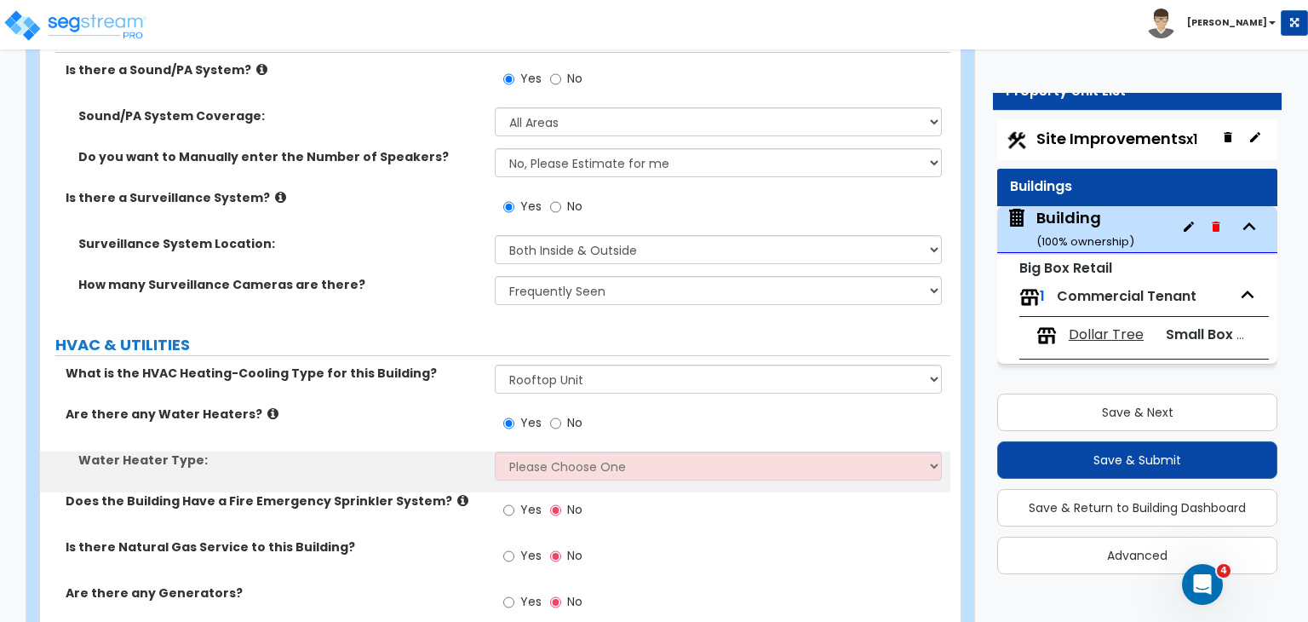
click at [425, 365] on div "What is the HVAC Heating-Cooling Type for this Building? Please Choose One Roof…" at bounding box center [495, 385] width 911 height 41
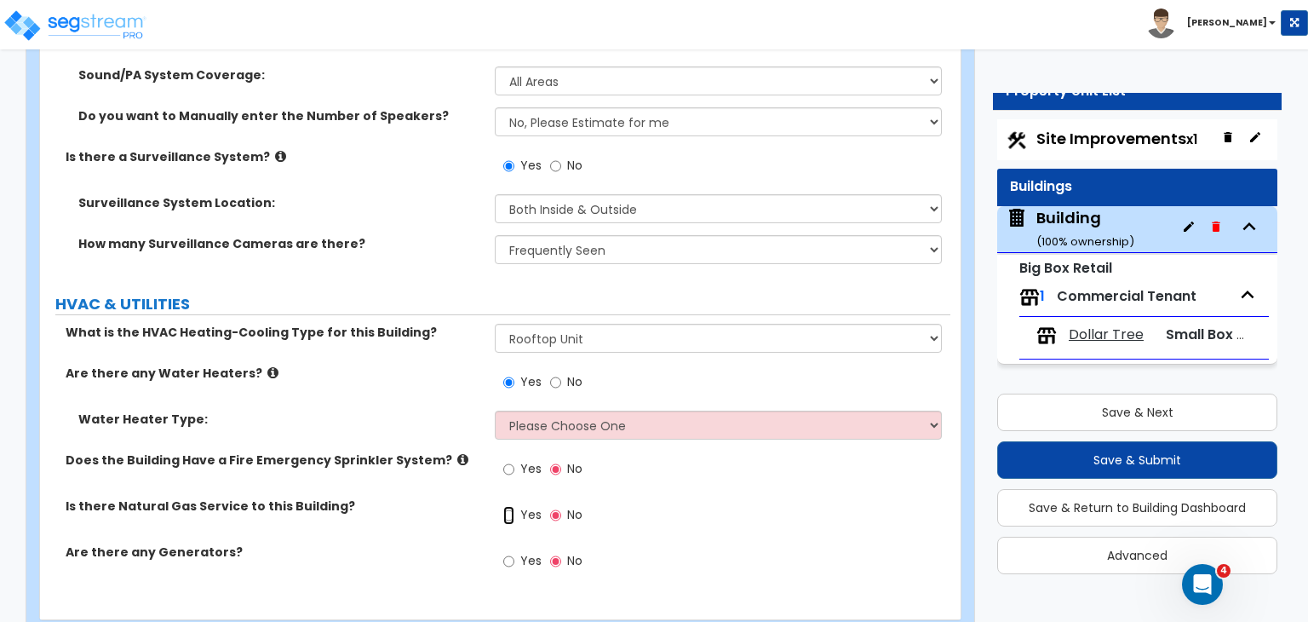
click at [504, 506] on input "Yes" at bounding box center [508, 515] width 11 height 19
radio input "true"
drag, startPoint x: 504, startPoint y: 469, endPoint x: 419, endPoint y: 355, distance: 142.4
click at [419, 355] on div "What is the HVAC Heating-Cooling Type for this Building? Please Choose One Roof…" at bounding box center [495, 457] width 885 height 266
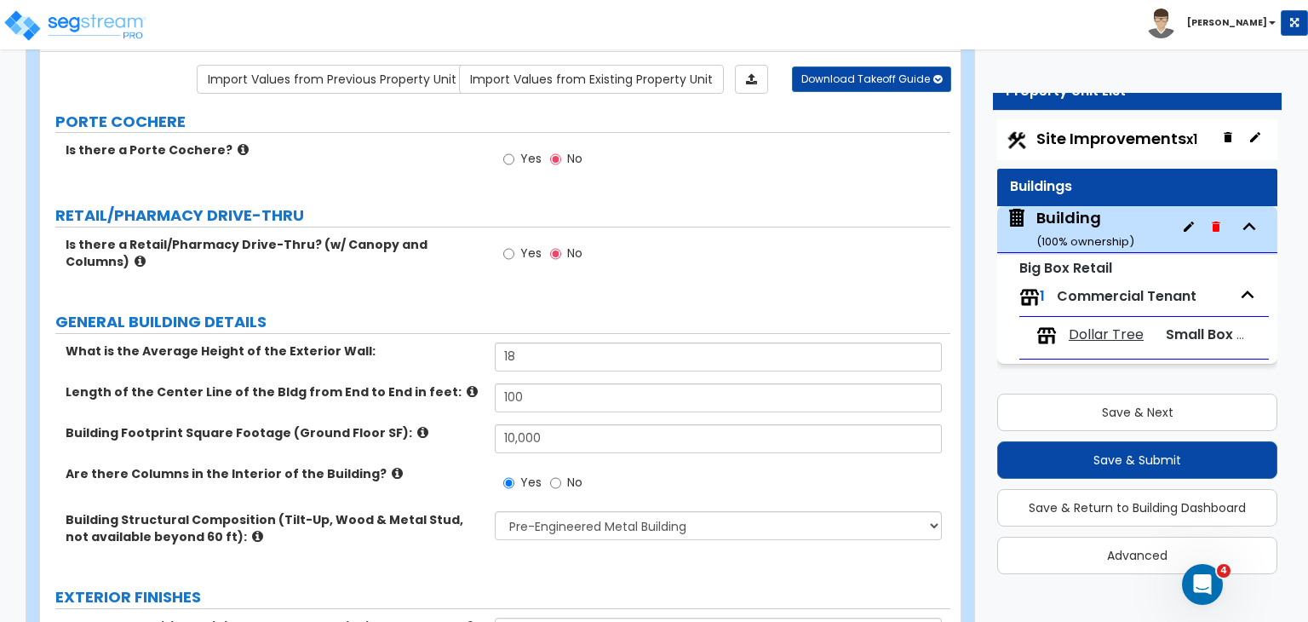
scroll to position [0, 0]
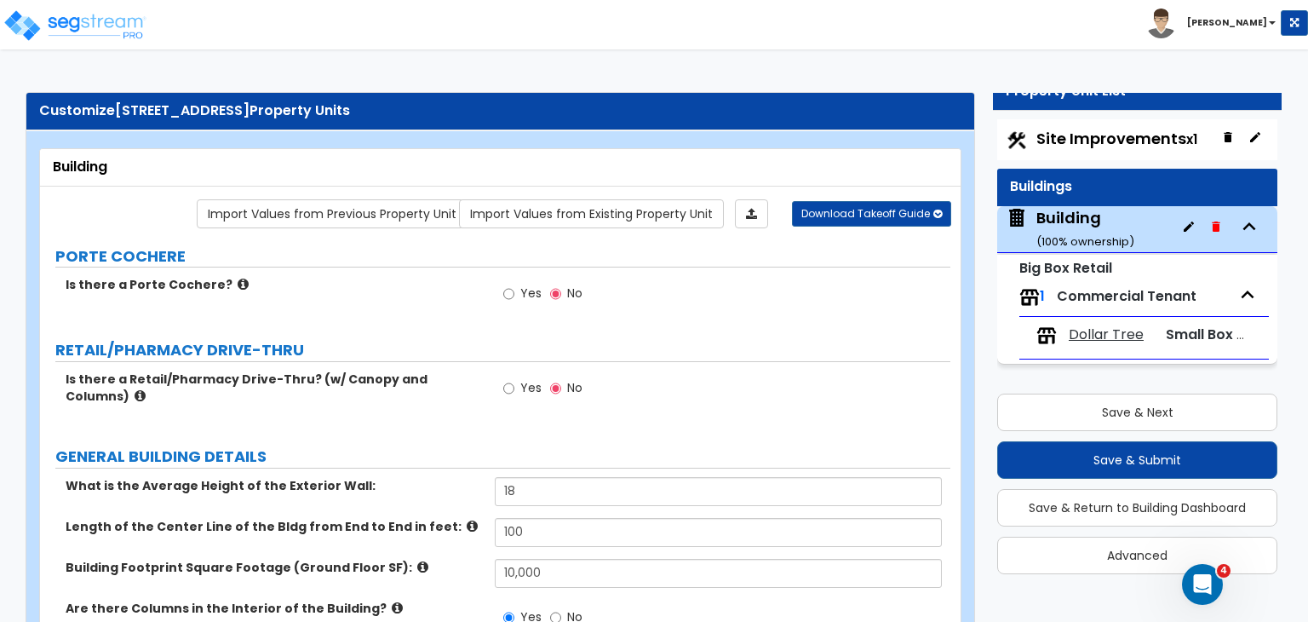
click at [37, 108] on div "Customize 841 W US HWY 79 Property Units" at bounding box center [500, 111] width 948 height 37
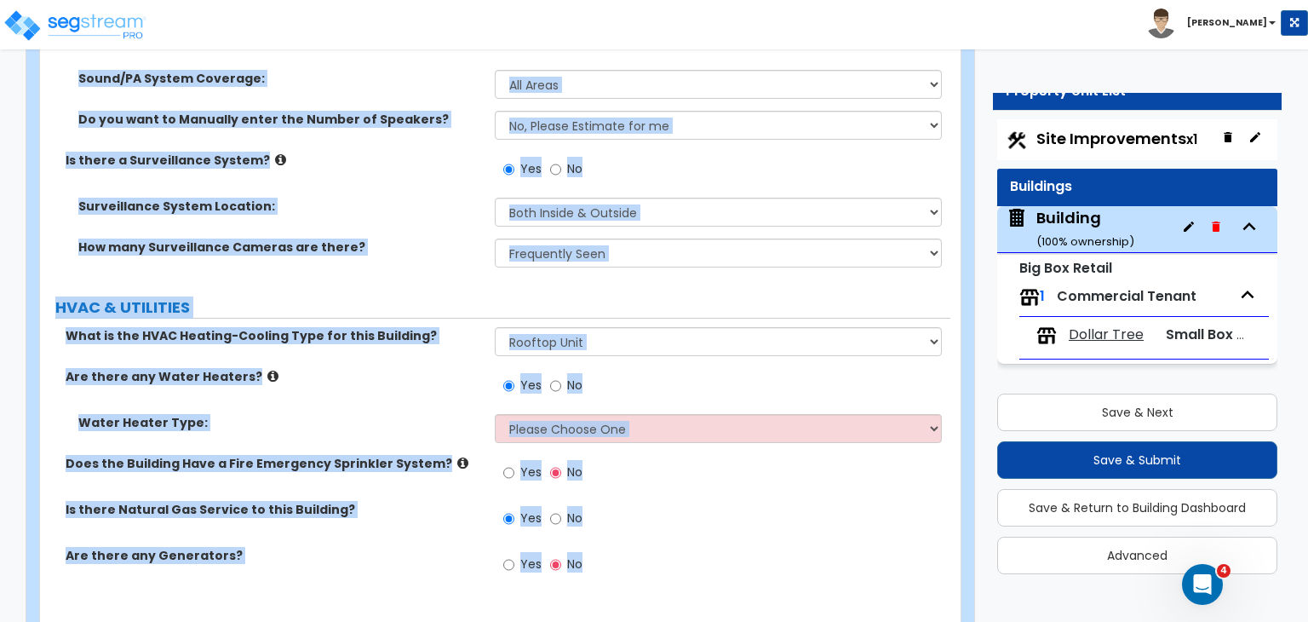
scroll to position [7163, 0]
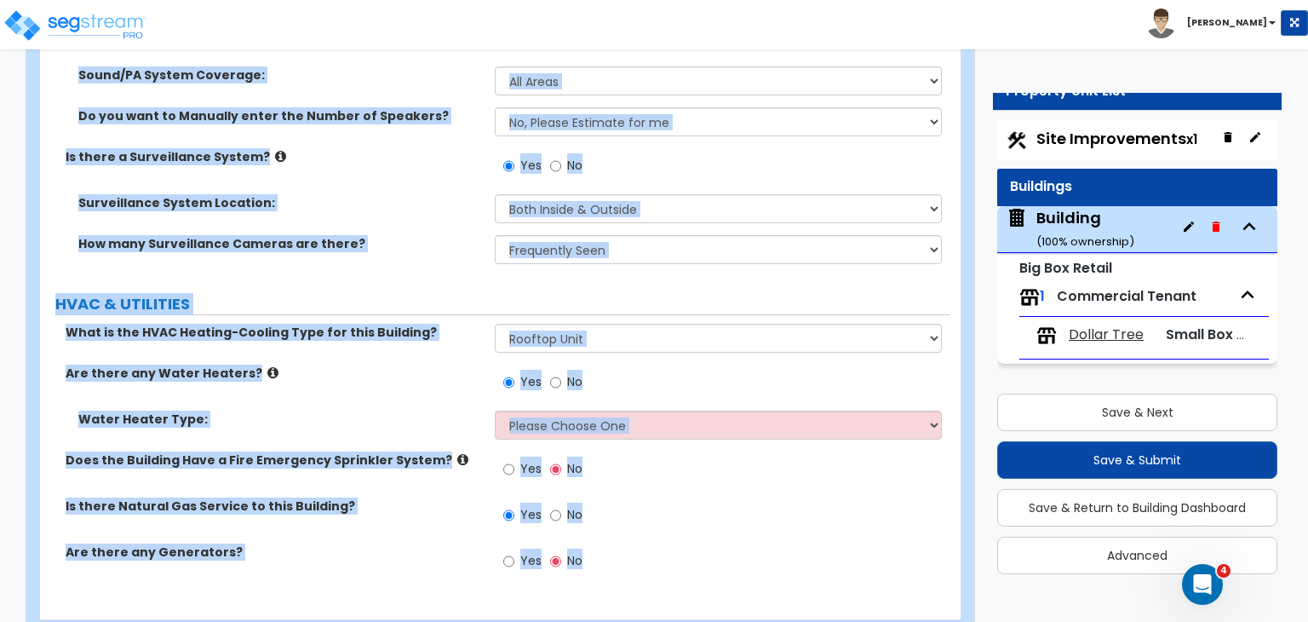
drag, startPoint x: 140, startPoint y: 118, endPoint x: 827, endPoint y: 661, distance: 876.3
copy div "W US HWY 79 Property Units Building Import Values from Previous Property Unit I…"
click at [397, 235] on div "How many Surveillance Cameras are there? Please Choose an Approximation Barely …" at bounding box center [495, 255] width 911 height 41
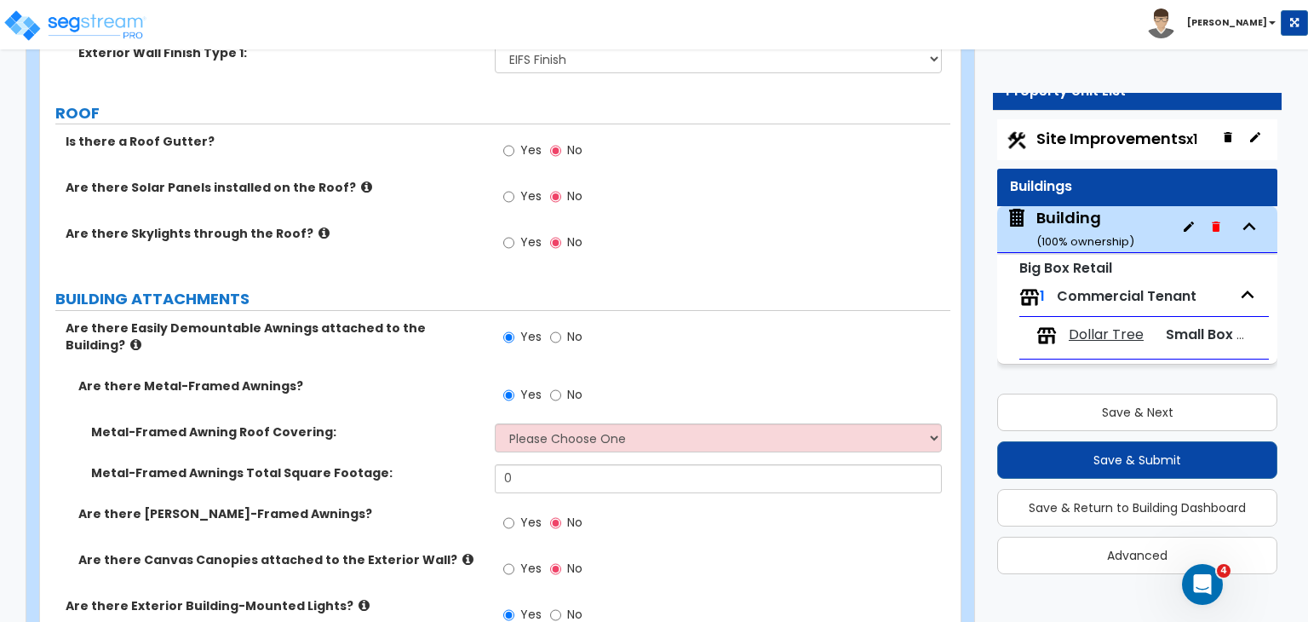
scroll to position [763, 0]
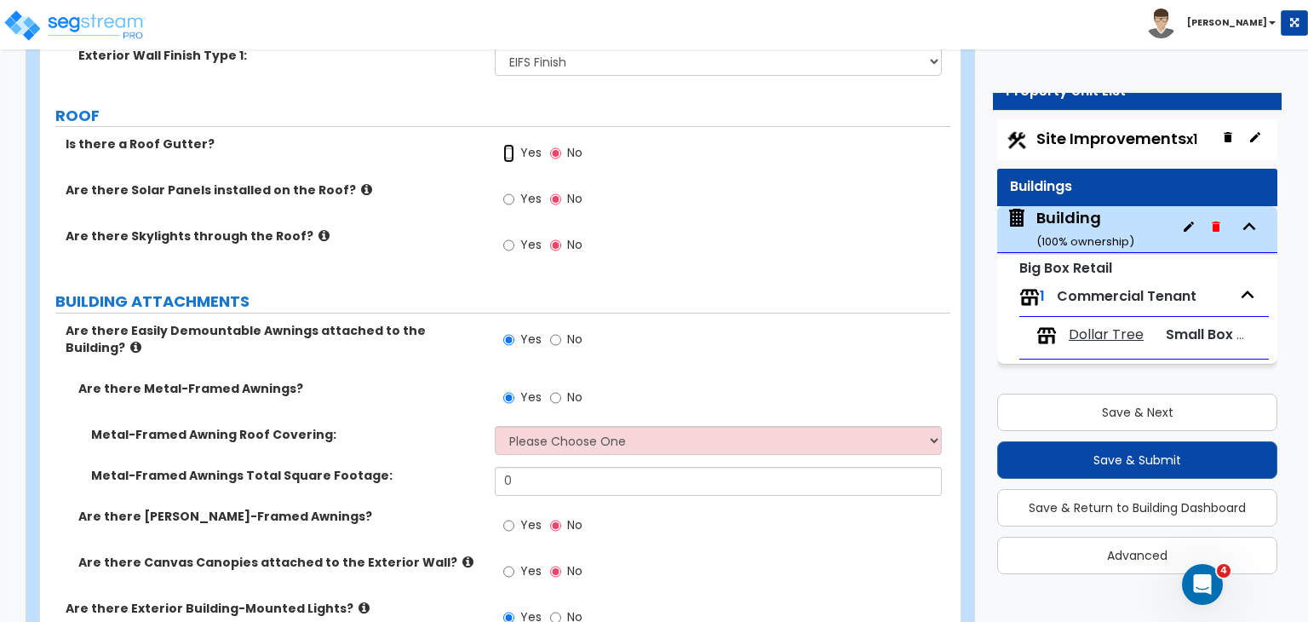
click at [507, 144] on input "Yes" at bounding box center [508, 153] width 11 height 19
radio input "true"
click at [460, 151] on div "Is there a Roof Gutter? Yes No" at bounding box center [495, 158] width 911 height 46
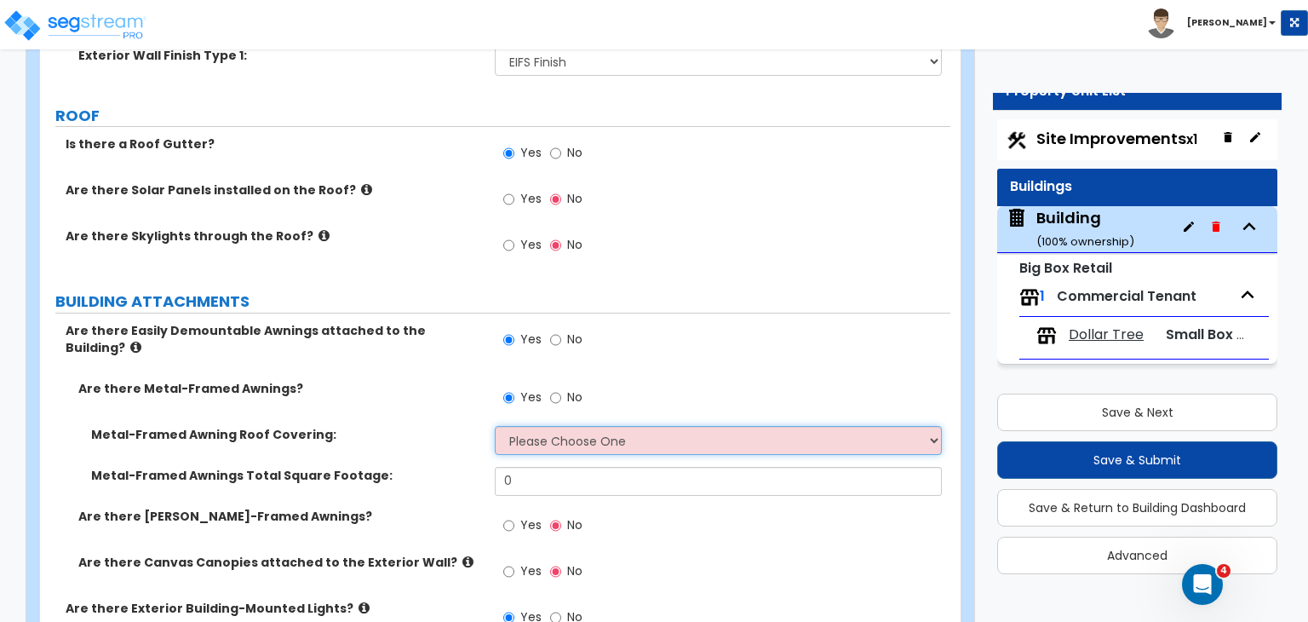
click at [546, 426] on select "Please Choose One Plastic Metal Glass" at bounding box center [718, 440] width 446 height 29
select select "2"
click at [495, 426] on select "Please Choose One Plastic Metal Glass" at bounding box center [718, 440] width 446 height 29
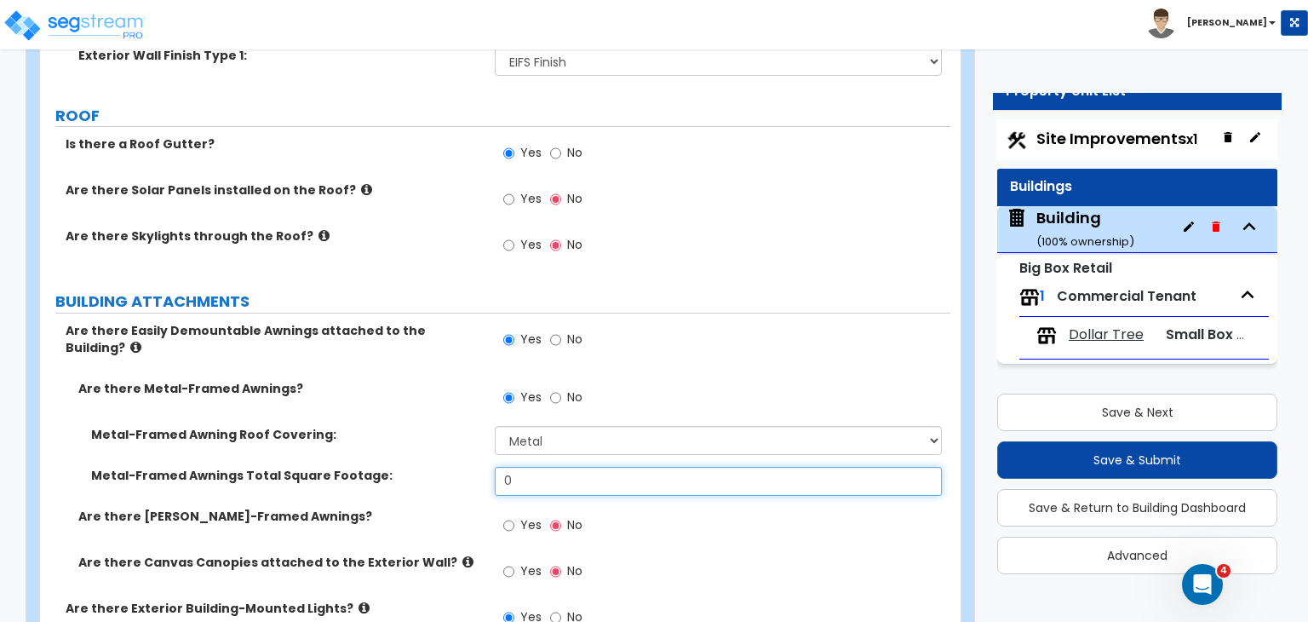
click at [516, 467] on input "0" at bounding box center [718, 481] width 446 height 29
type input "300"
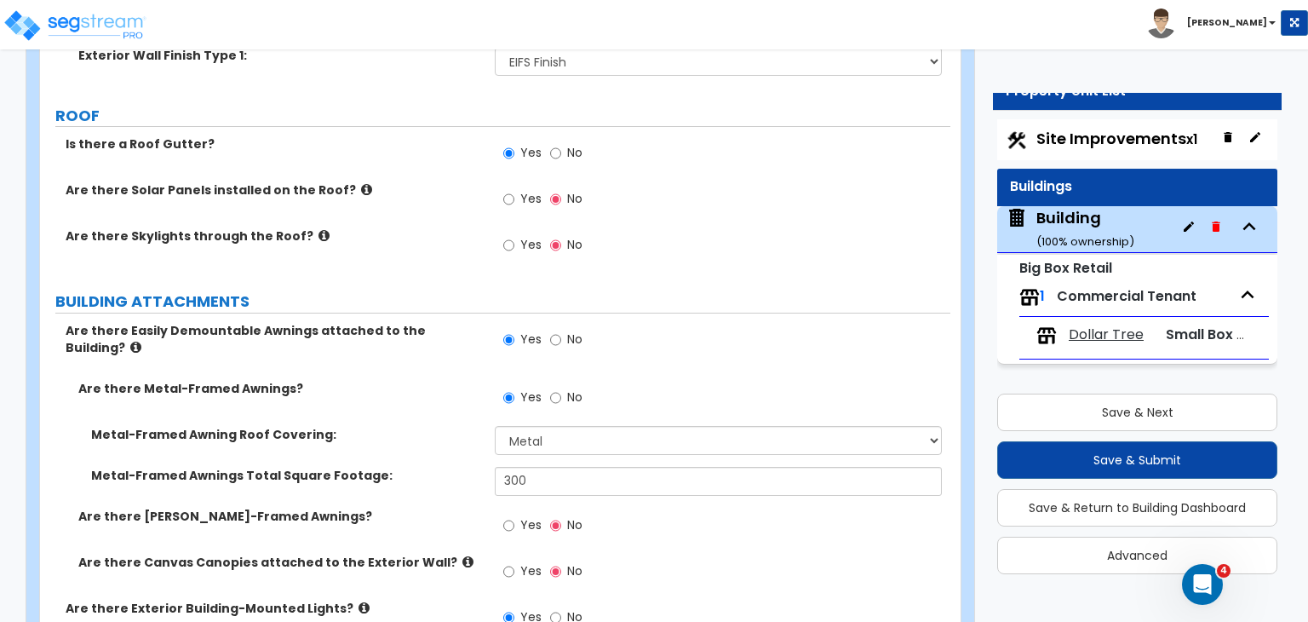
click at [463, 467] on label "Metal-Framed Awnings Total Square Footage:" at bounding box center [286, 475] width 391 height 17
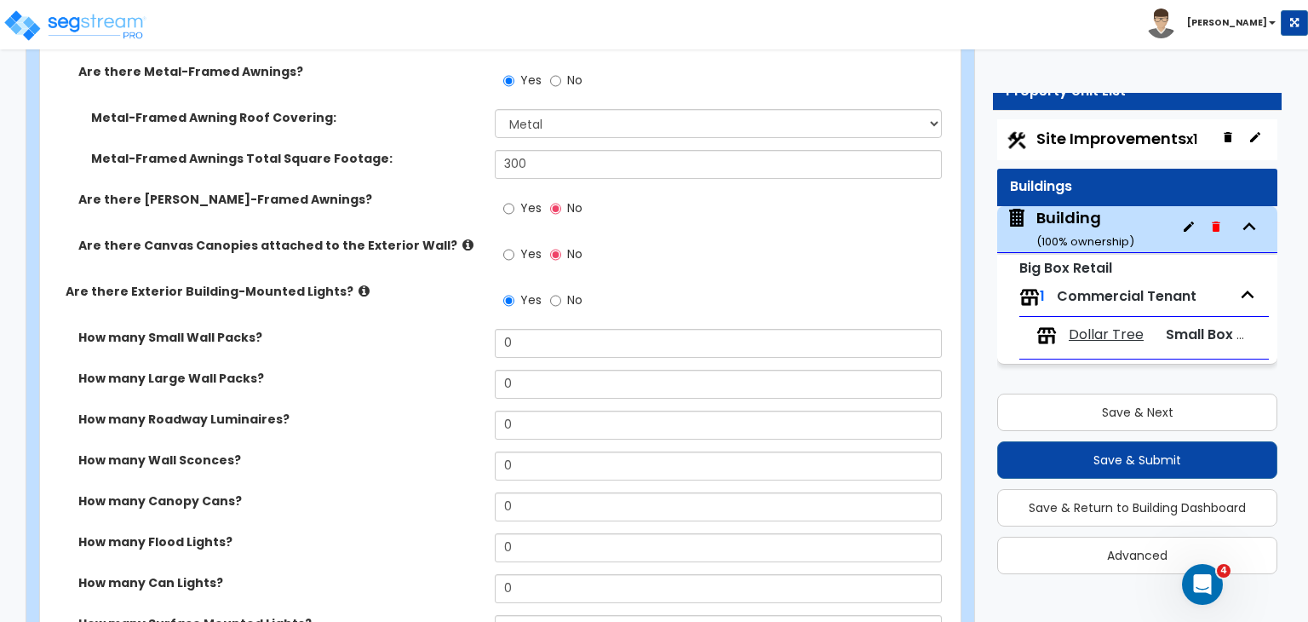
scroll to position [1082, 0]
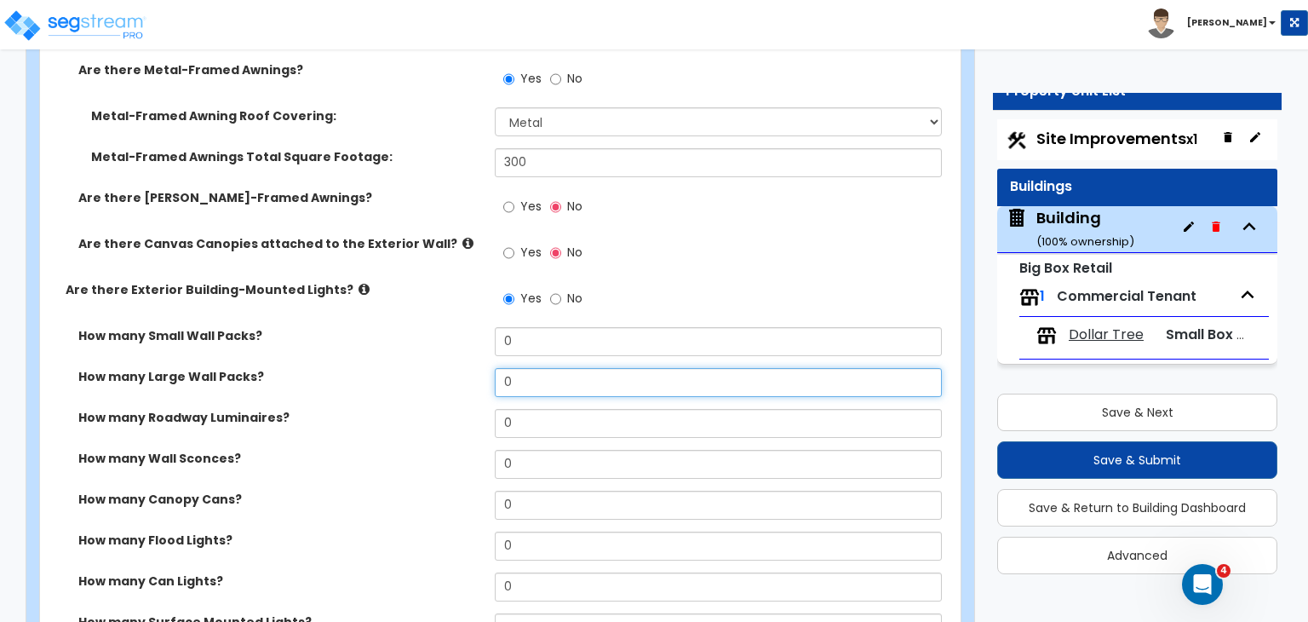
click at [534, 368] on input "0" at bounding box center [718, 382] width 446 height 29
type input "10"
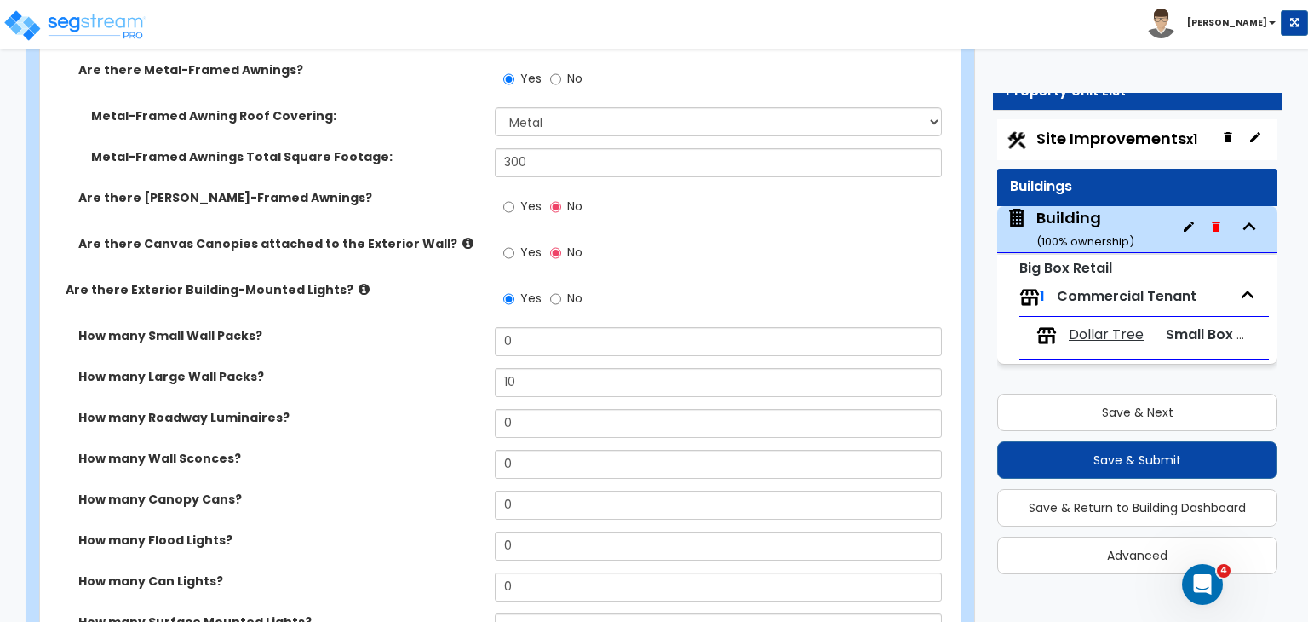
click at [407, 409] on label "How many Roadway Luminaires?" at bounding box center [280, 417] width 404 height 17
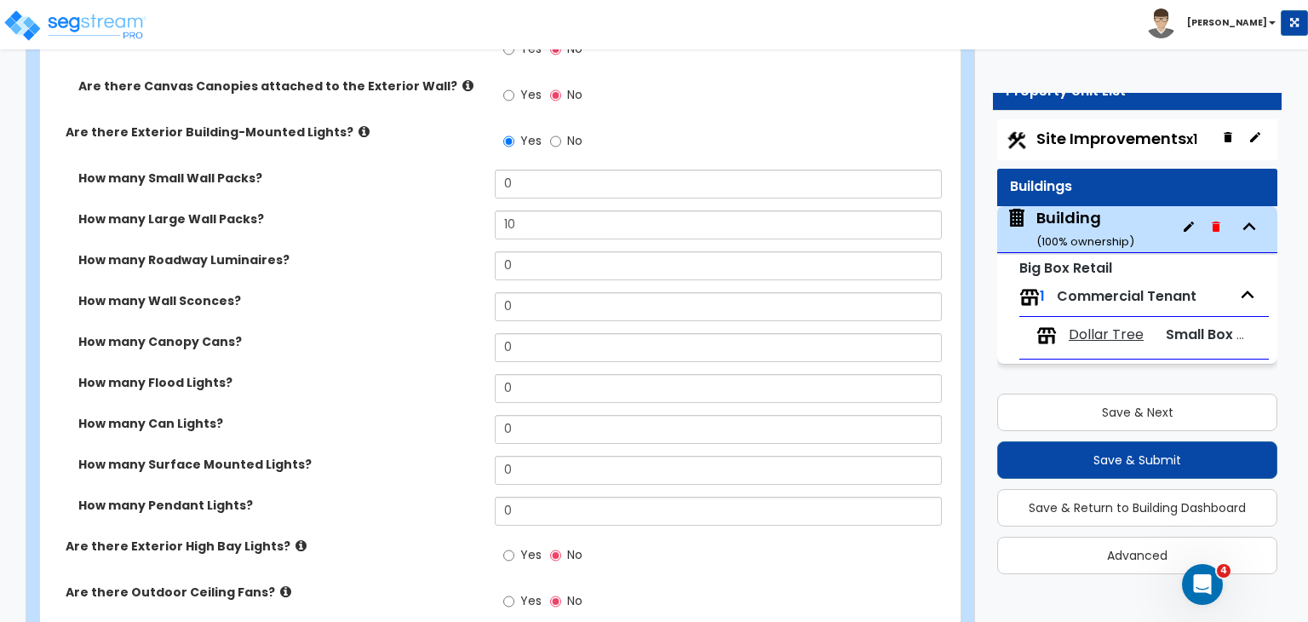
scroll to position [1240, 0]
click at [437, 294] on div "How many Wall Sconces? 0" at bounding box center [495, 311] width 911 height 41
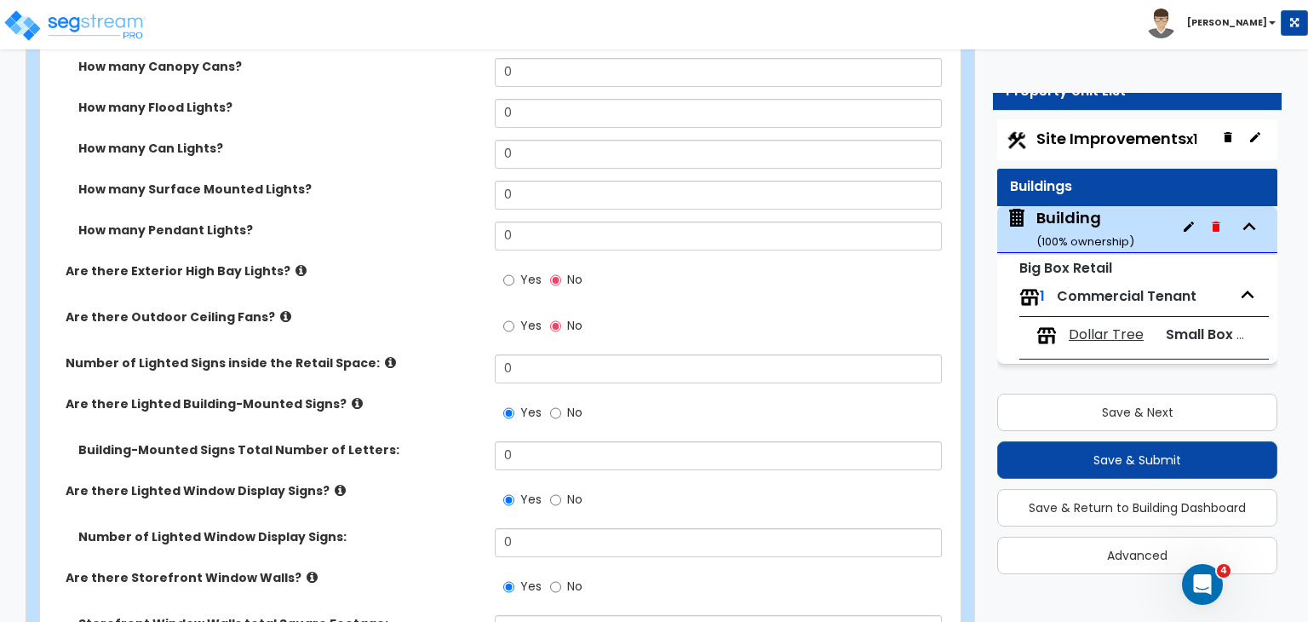
scroll to position [1538, 0]
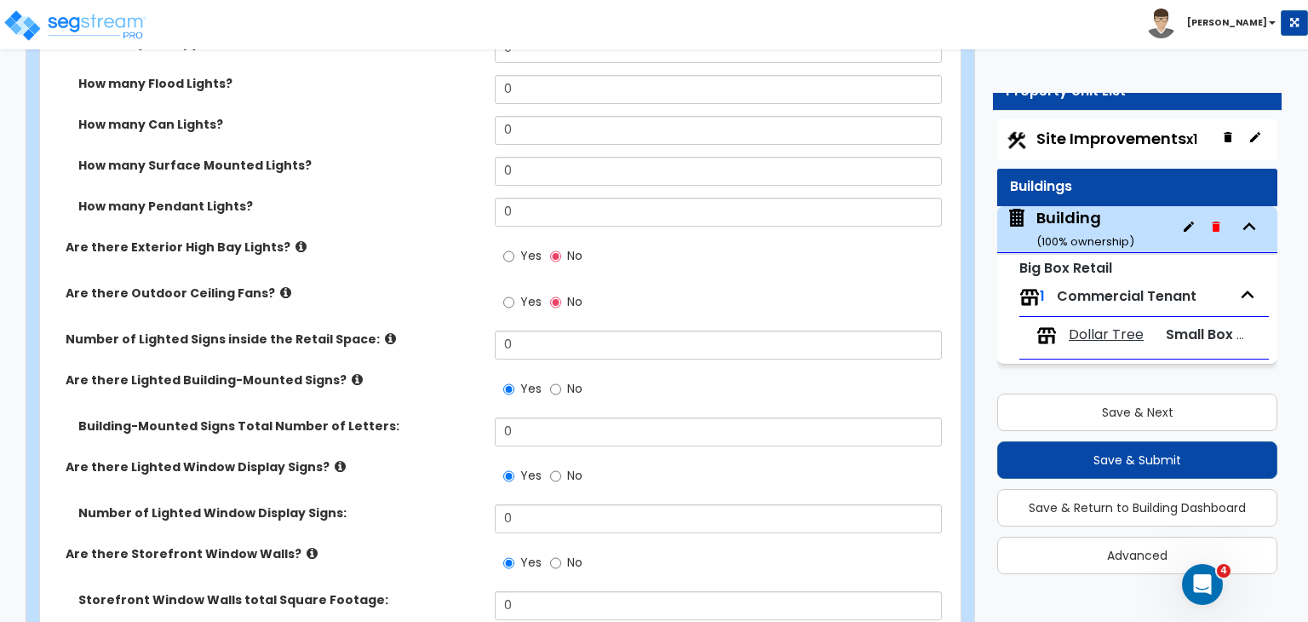
click at [435, 331] on label "Number of Lighted Signs inside the Retail Space:" at bounding box center [274, 339] width 417 height 17
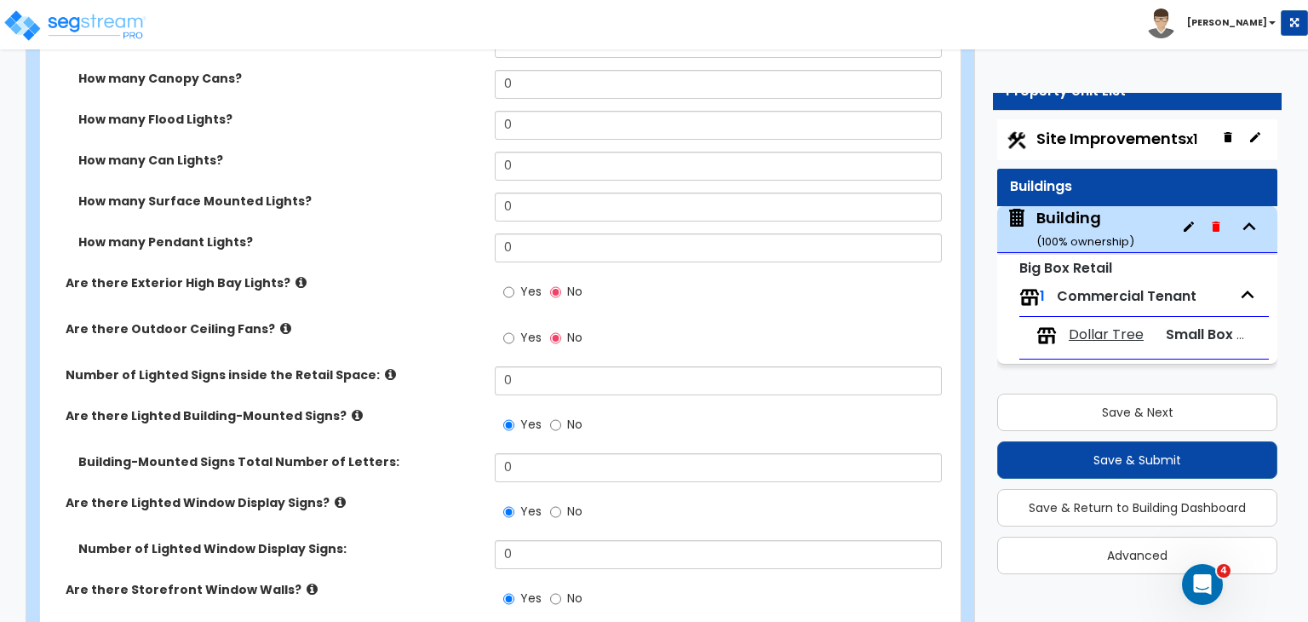
scroll to position [1508, 0]
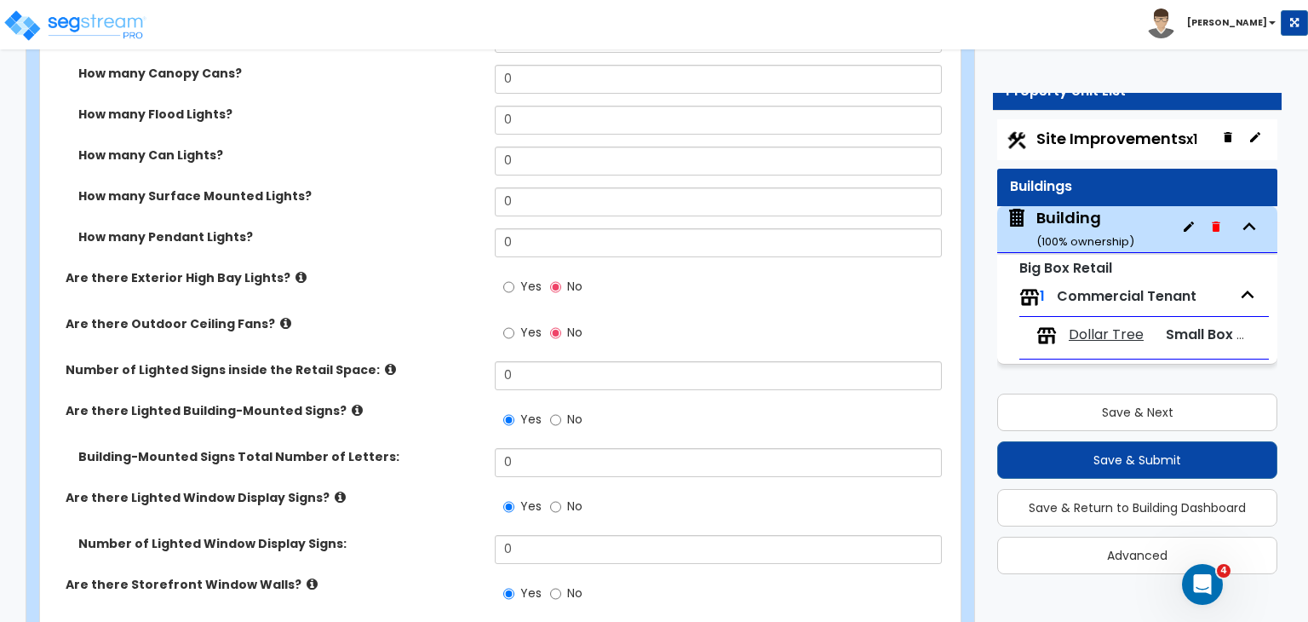
click at [406, 315] on div "Are there Outdoor Ceiling Fans? Yes No" at bounding box center [495, 338] width 911 height 46
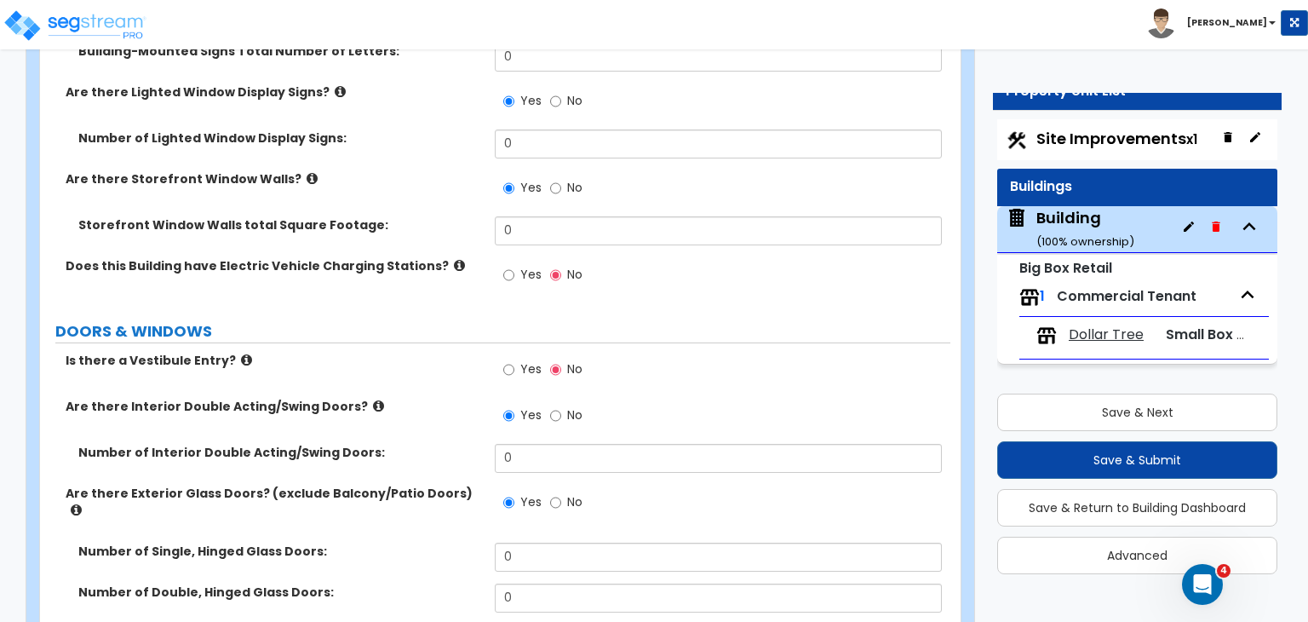
scroll to position [1915, 0]
click at [532, 215] on input "0" at bounding box center [718, 229] width 446 height 29
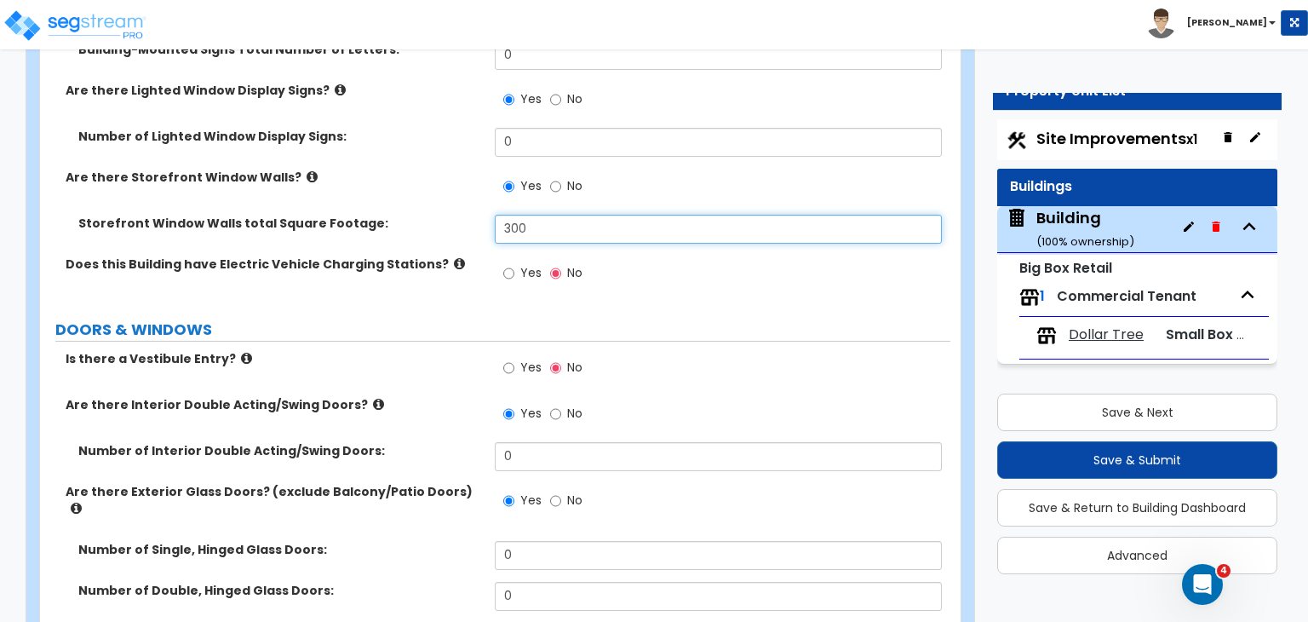
type input "300"
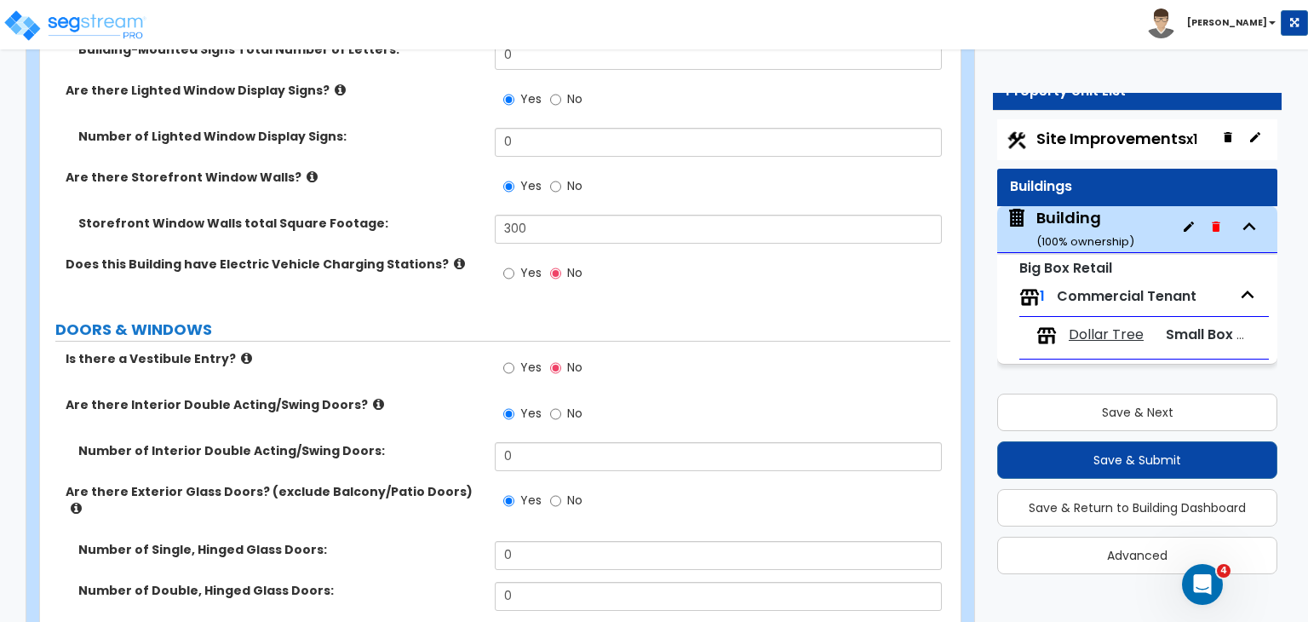
click at [378, 350] on div "Is there a Vestibule Entry? Yes No" at bounding box center [495, 373] width 911 height 46
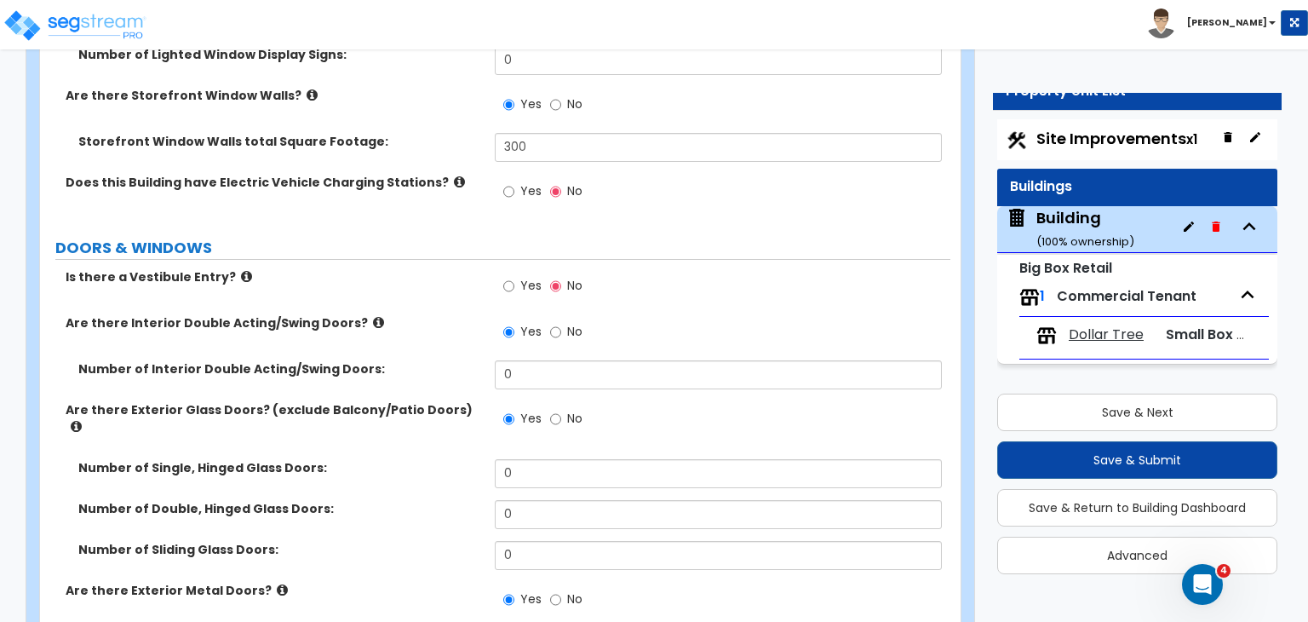
scroll to position [1997, 0]
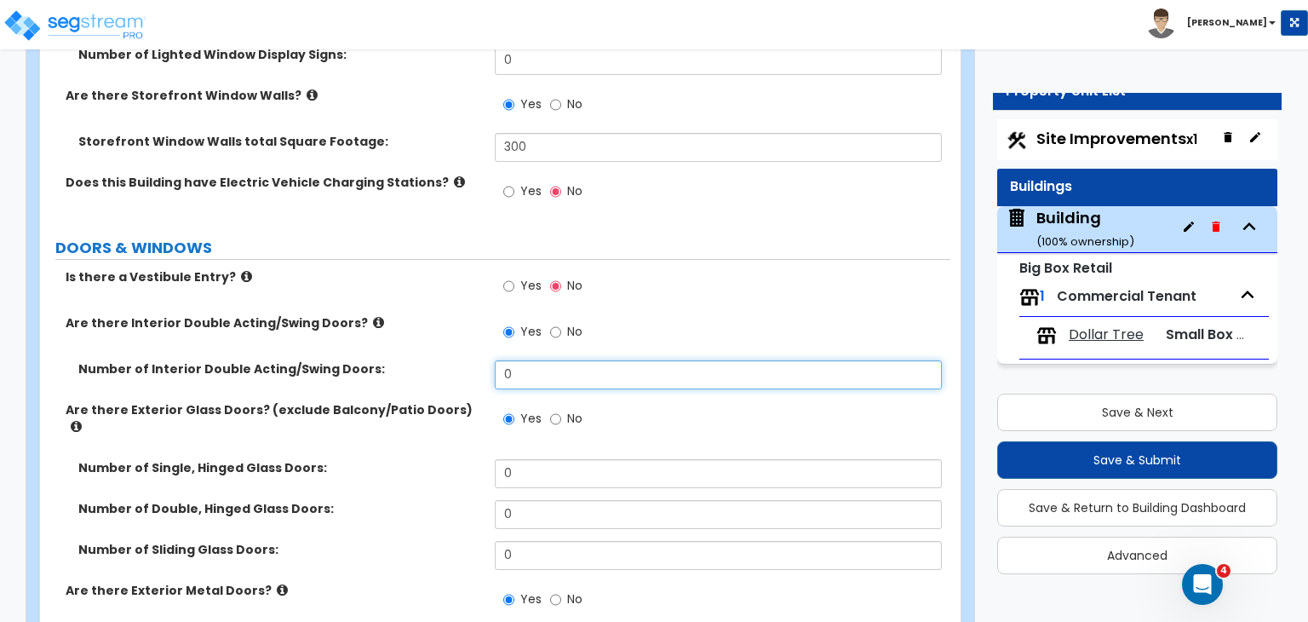
click at [531, 360] on input "0" at bounding box center [718, 374] width 446 height 29
type input "1"
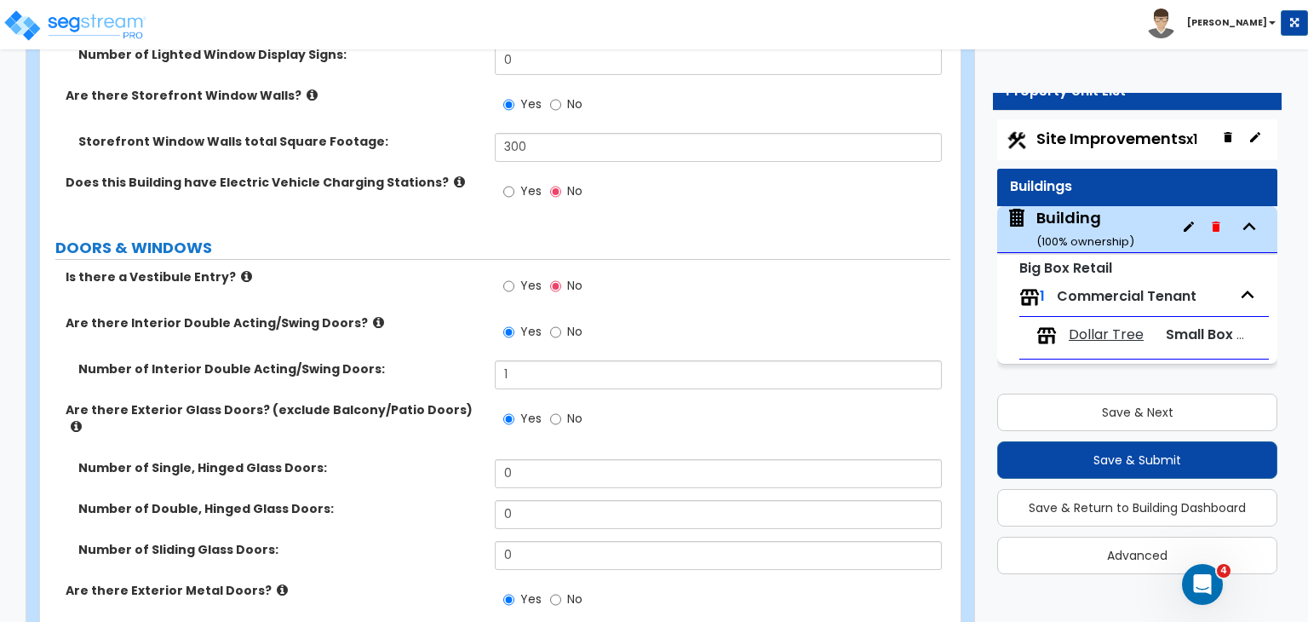
click at [479, 401] on div "Are there Exterior Glass Doors? (exclude Balcony/Patio Doors) Yes No" at bounding box center [495, 430] width 911 height 58
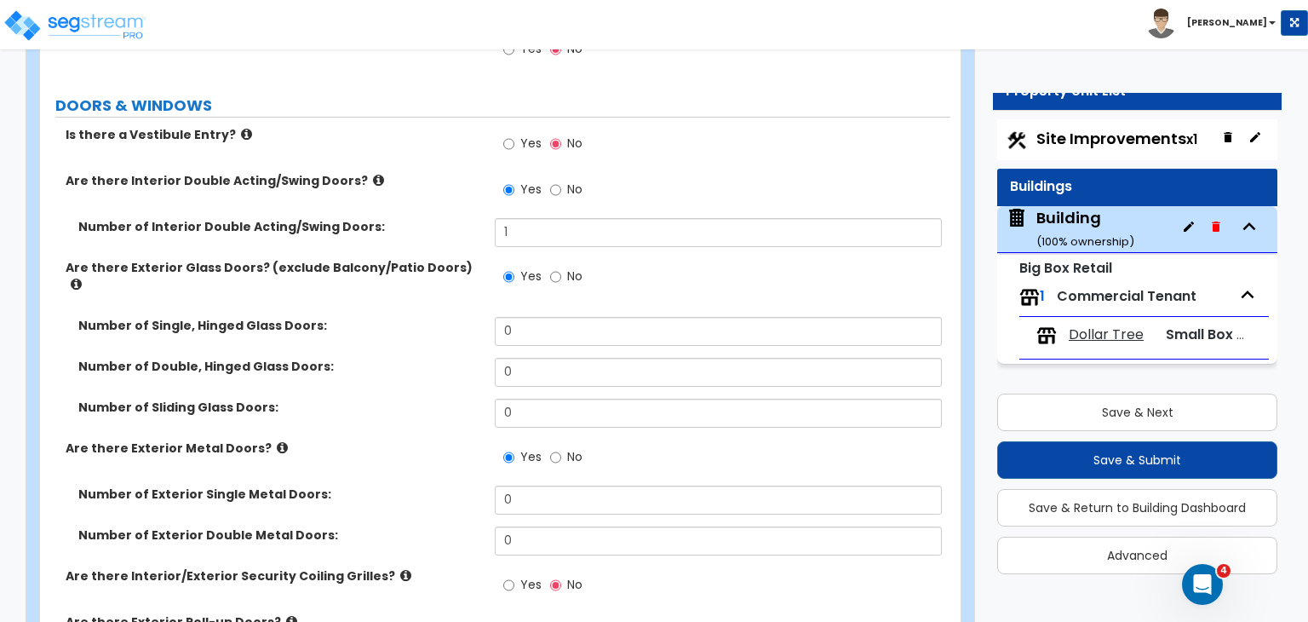
scroll to position [2140, 0]
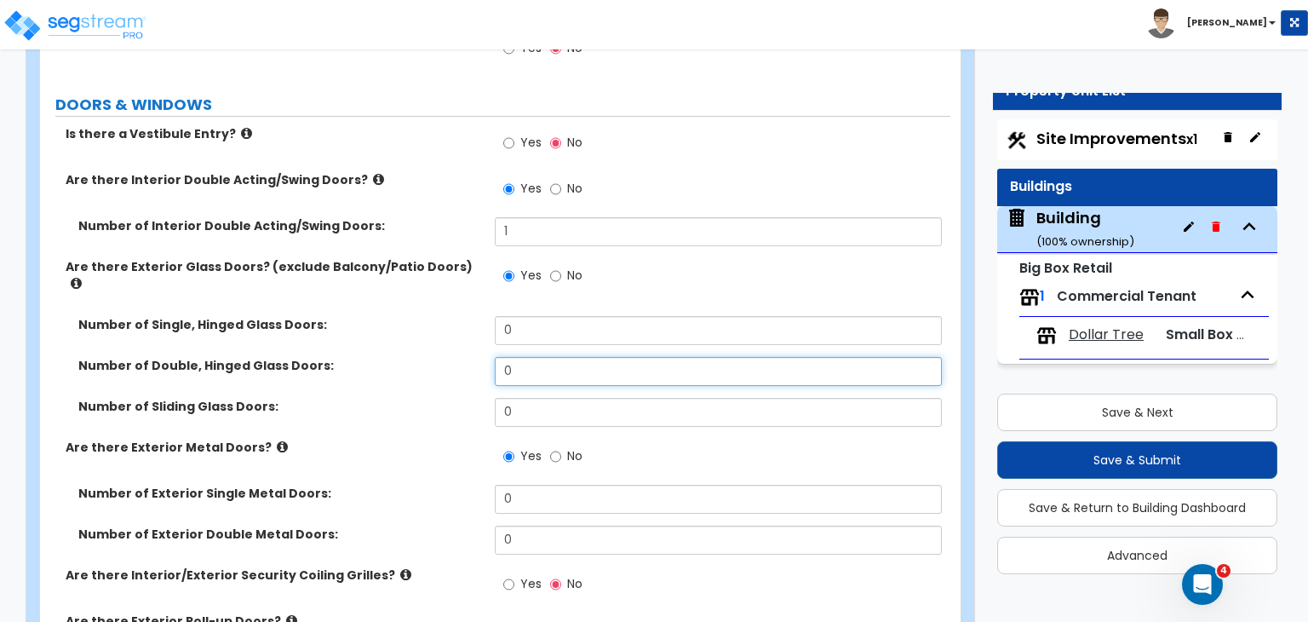
click at [537, 357] on input "0" at bounding box center [718, 371] width 446 height 29
type input "1"
type input "2"
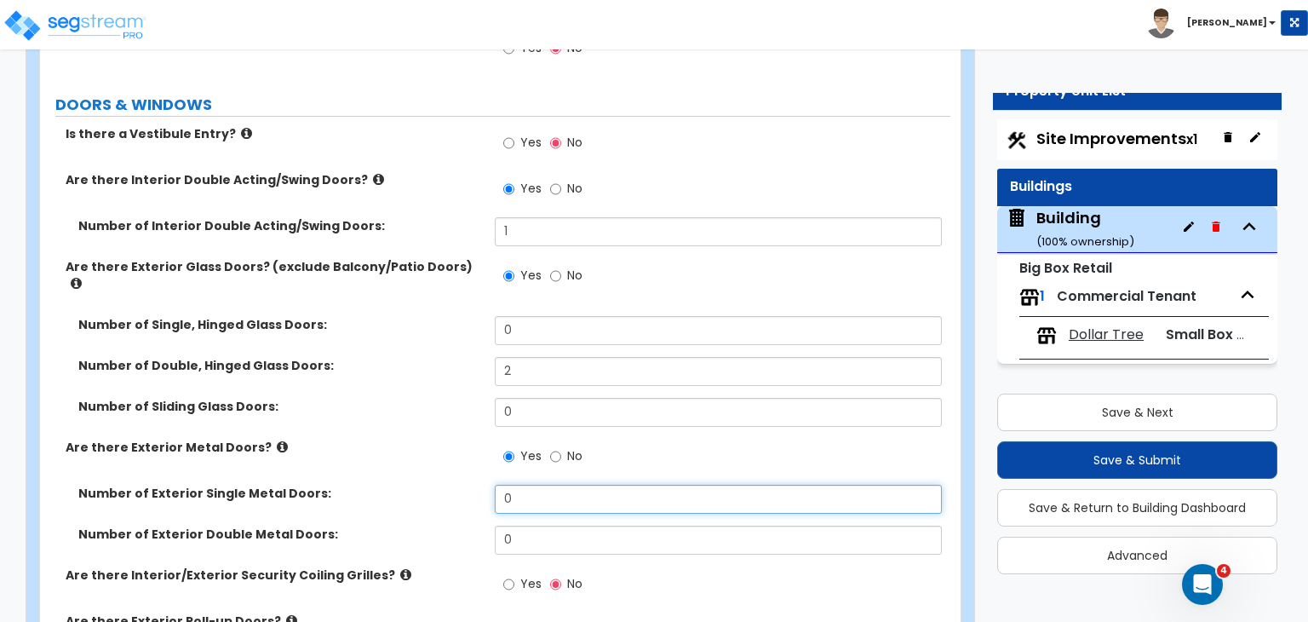
click at [535, 485] on input "0" at bounding box center [718, 499] width 446 height 29
type input "2"
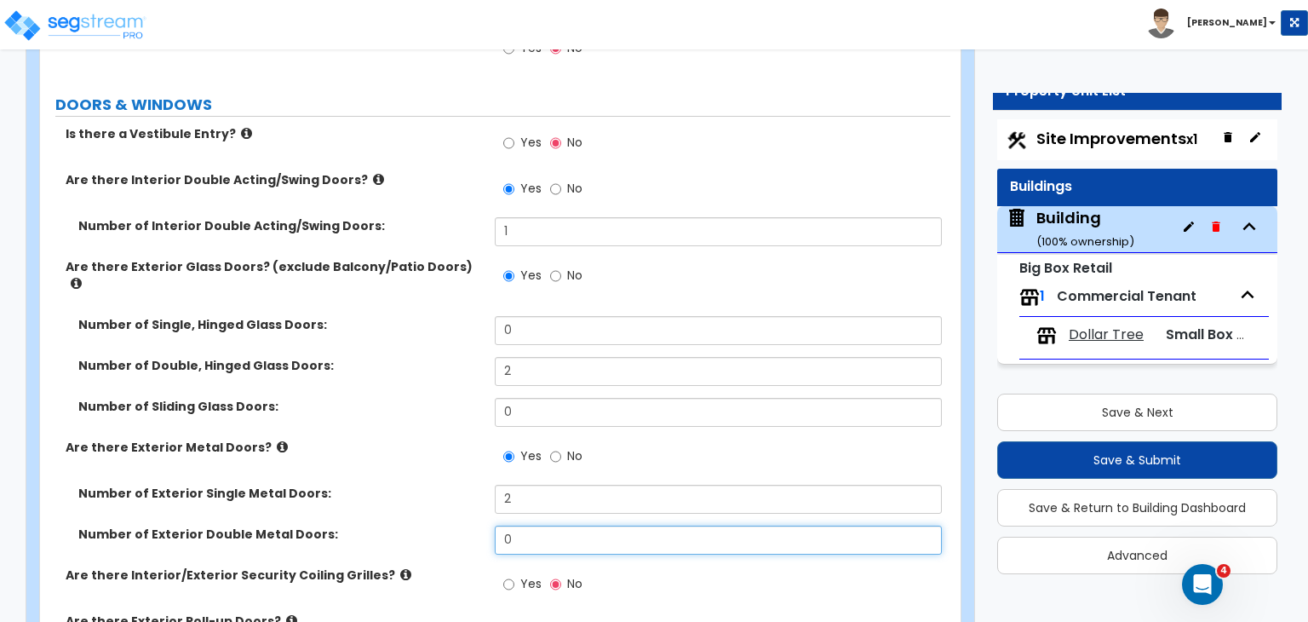
click at [534, 526] on input "0" at bounding box center [718, 540] width 446 height 29
type input "1"
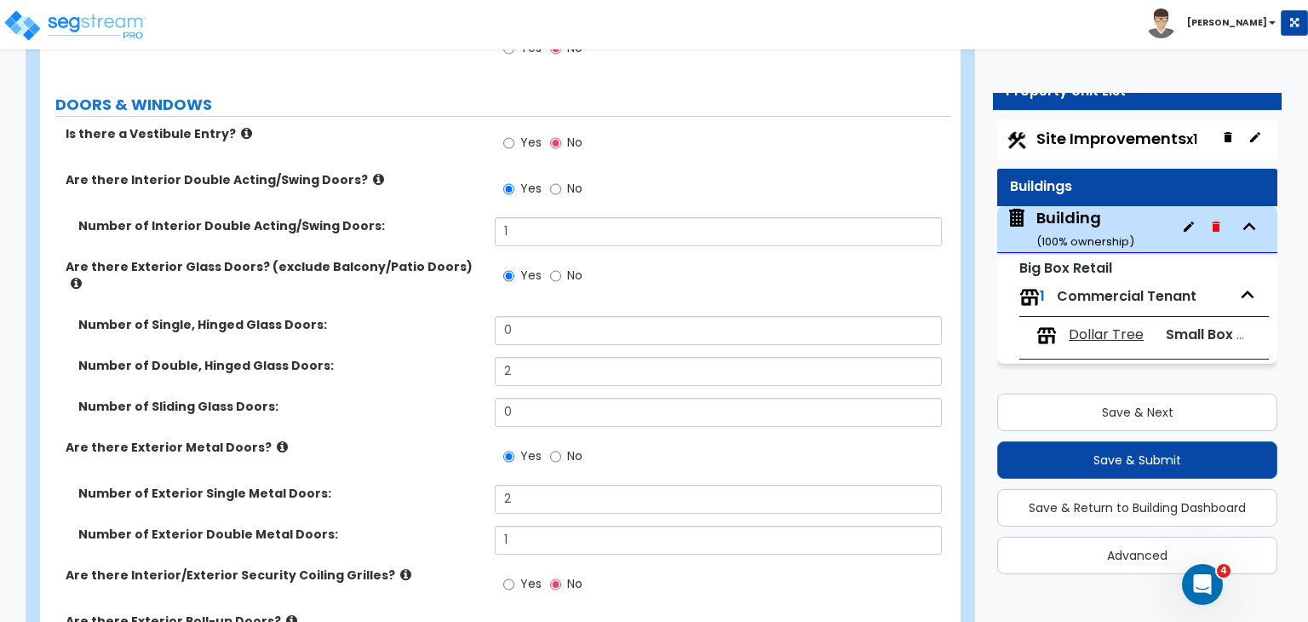
click at [425, 485] on div "Number of Exterior Single Metal Doors: 2" at bounding box center [495, 505] width 911 height 41
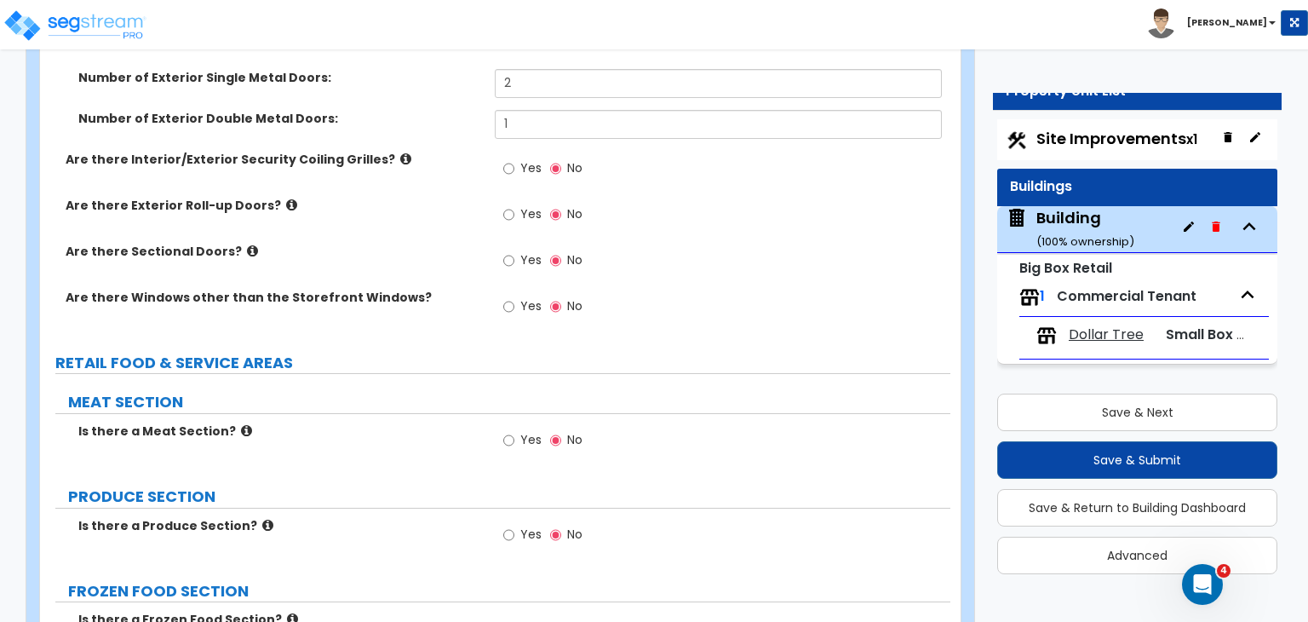
scroll to position [2399, 0]
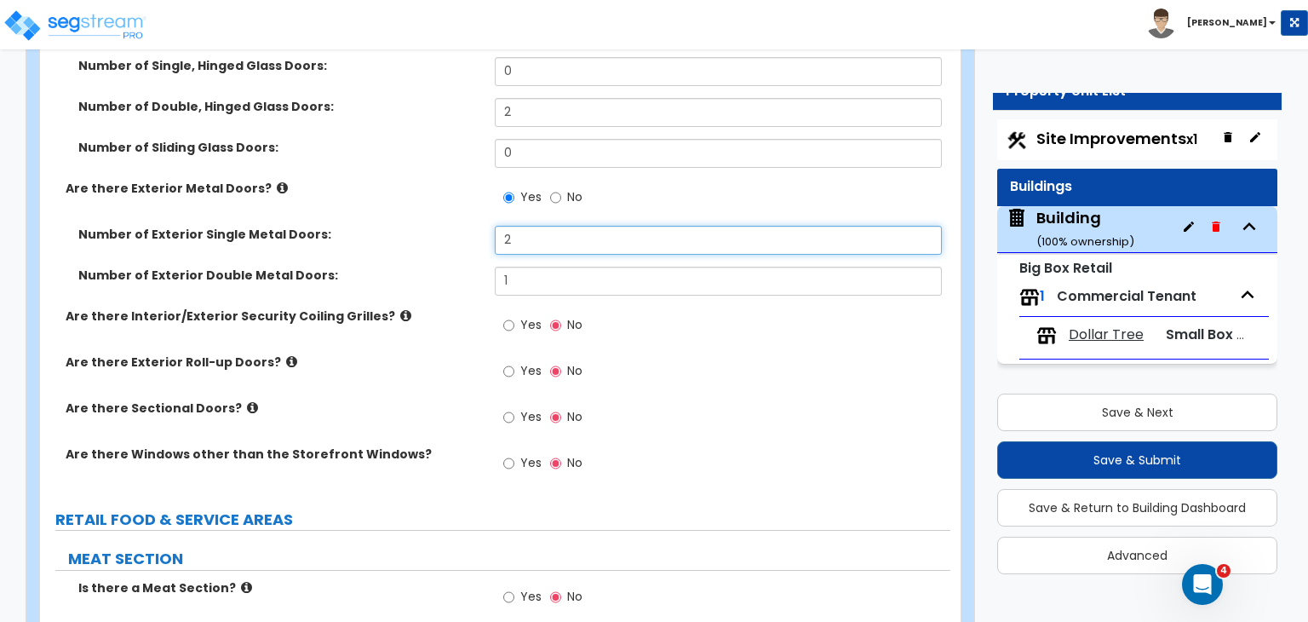
click at [526, 226] on input "2" at bounding box center [718, 240] width 446 height 29
type input "1"
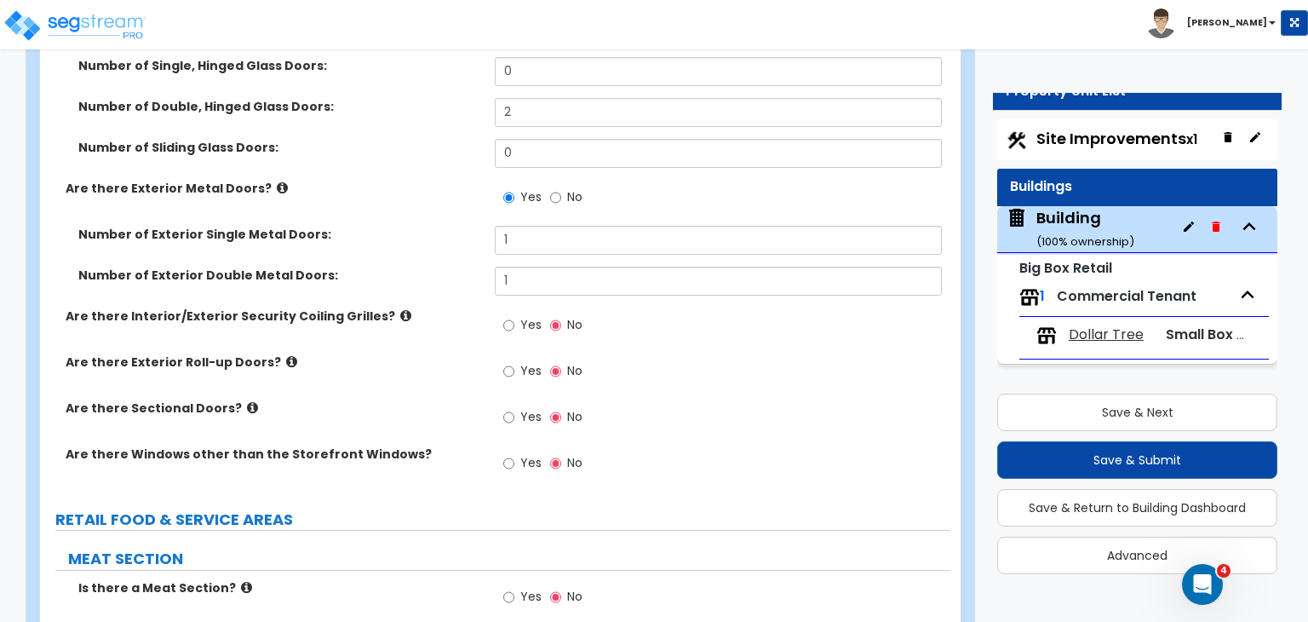
click at [436, 267] on label "Number of Exterior Double Metal Doors:" at bounding box center [280, 275] width 404 height 17
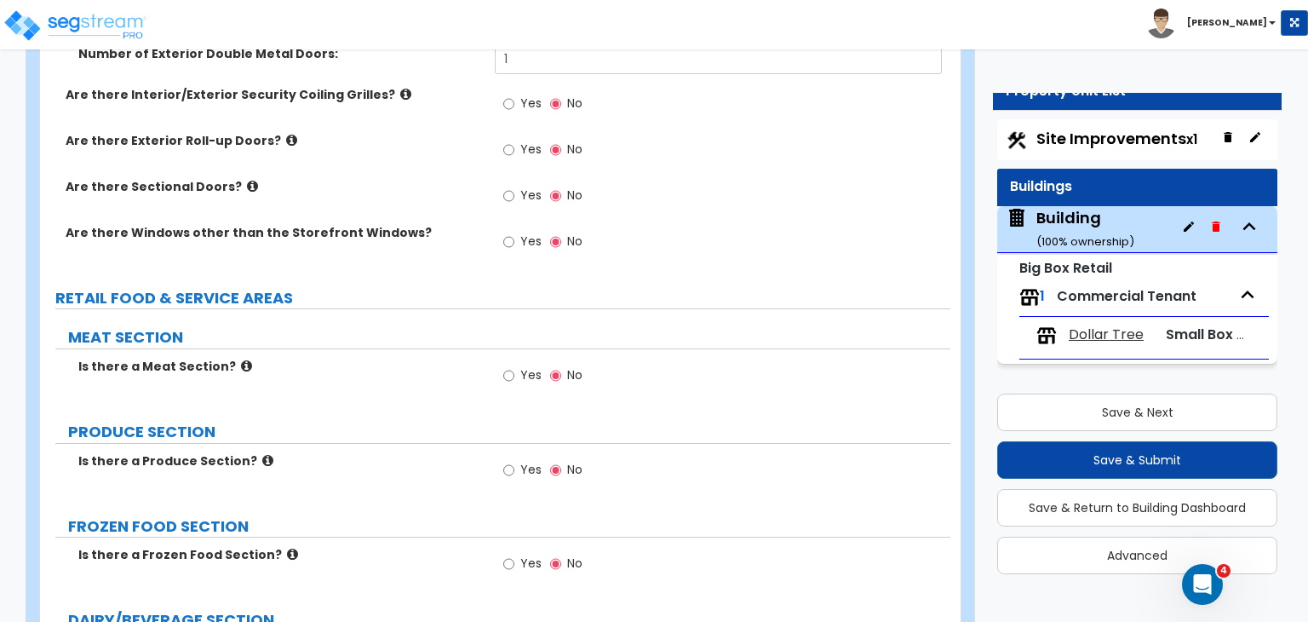
scroll to position [2678, 0]
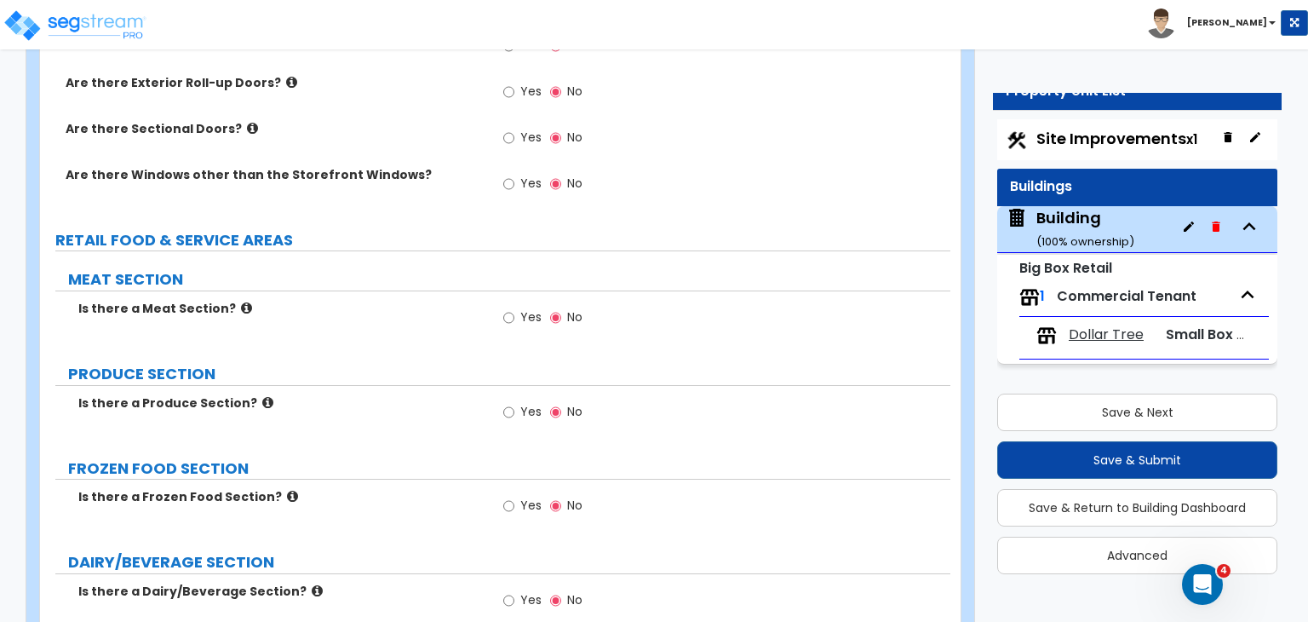
click at [390, 457] on label "FROZEN FOOD SECTION" at bounding box center [509, 468] width 882 height 22
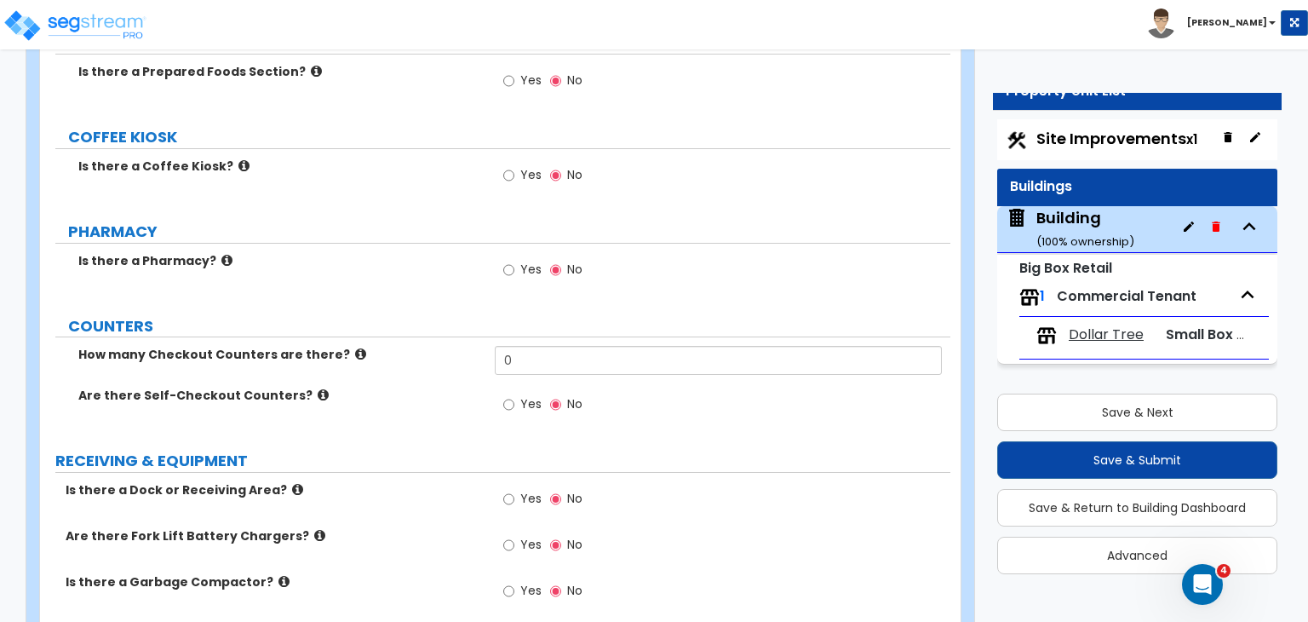
scroll to position [3481, 0]
click at [520, 581] on span "Yes" at bounding box center [530, 589] width 21 height 17
click at [514, 581] on input "Yes" at bounding box center [508, 590] width 11 height 19
radio input "true"
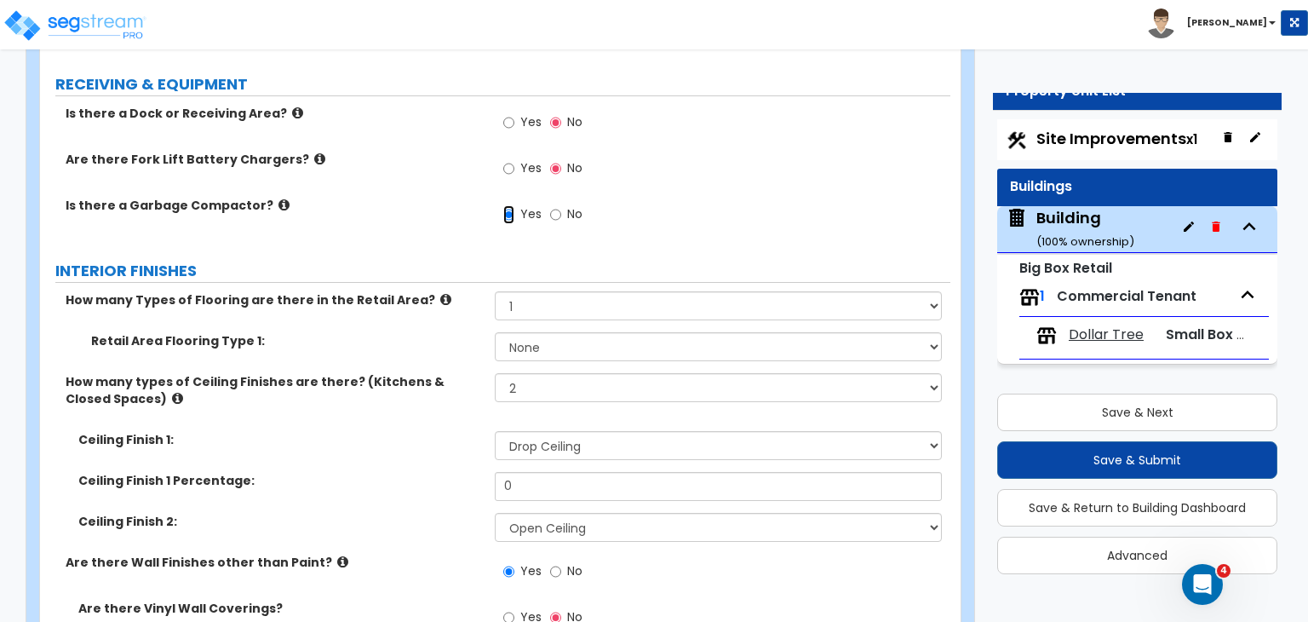
scroll to position [3859, 0]
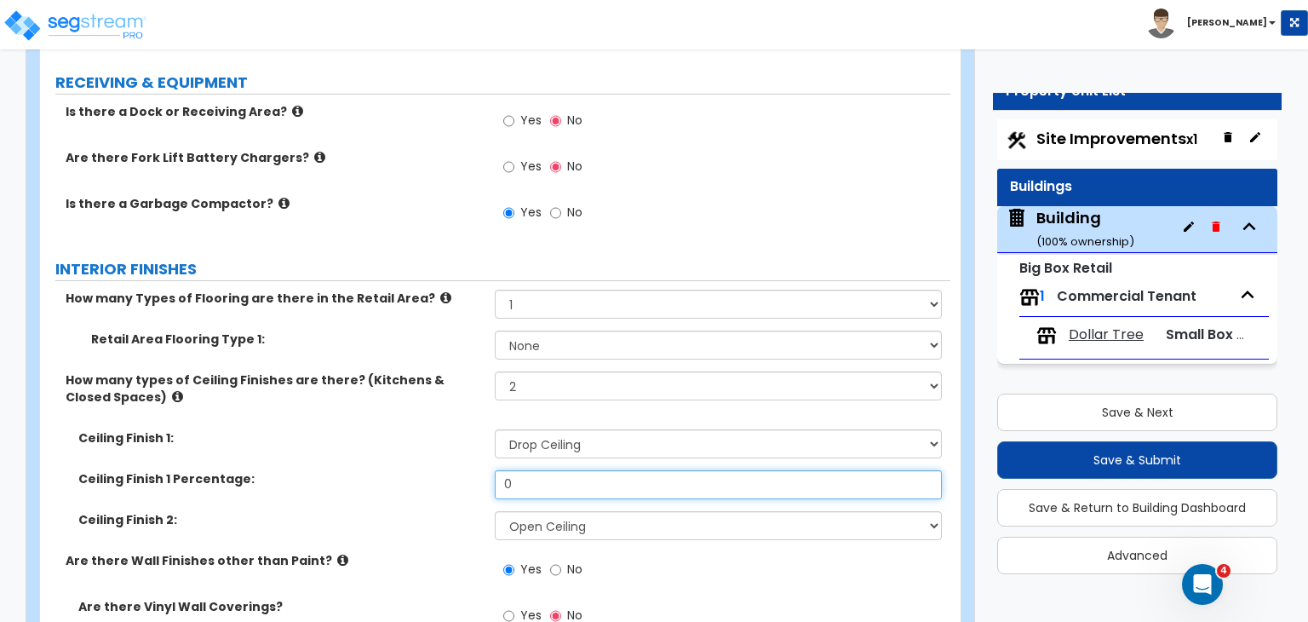
click at [544, 470] on input "0" at bounding box center [718, 484] width 446 height 29
type input "85"
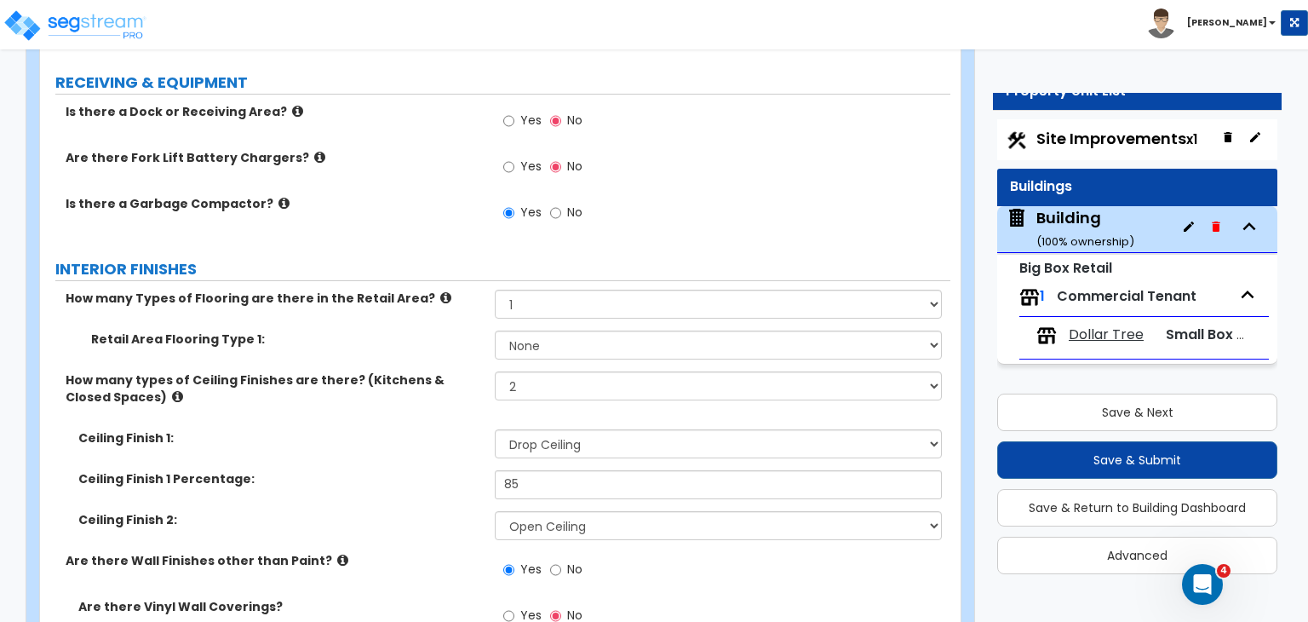
click at [460, 470] on div "Ceiling Finish 1 Percentage: 85" at bounding box center [495, 490] width 911 height 41
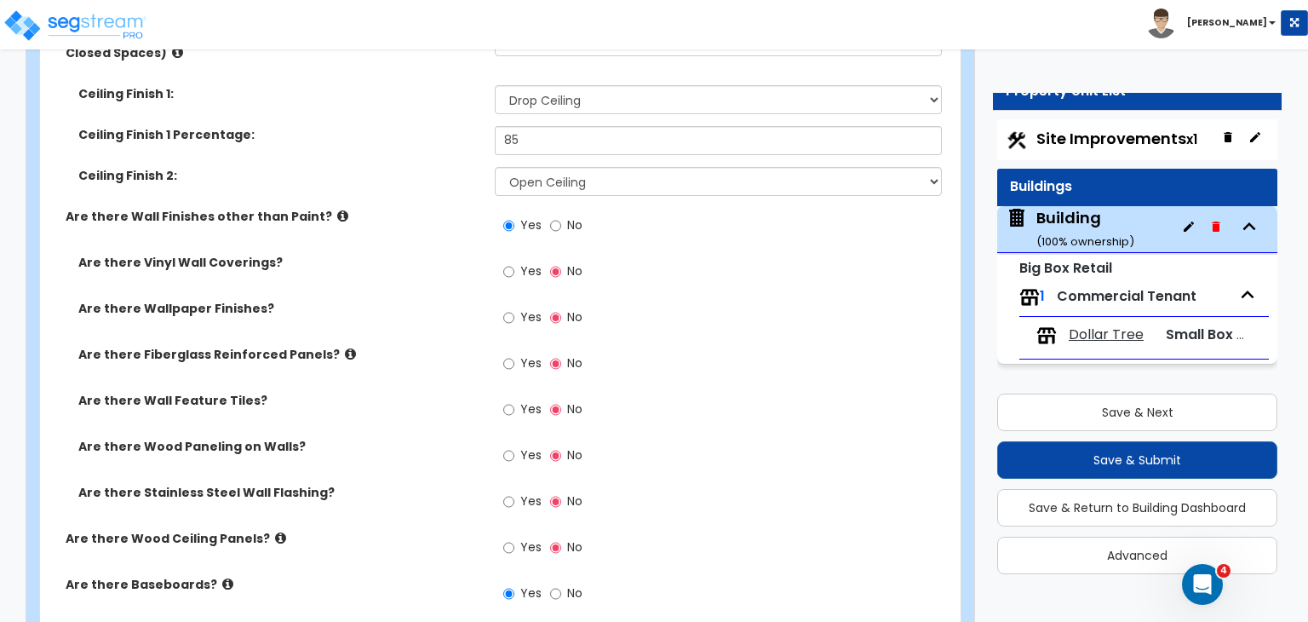
scroll to position [4220, 0]
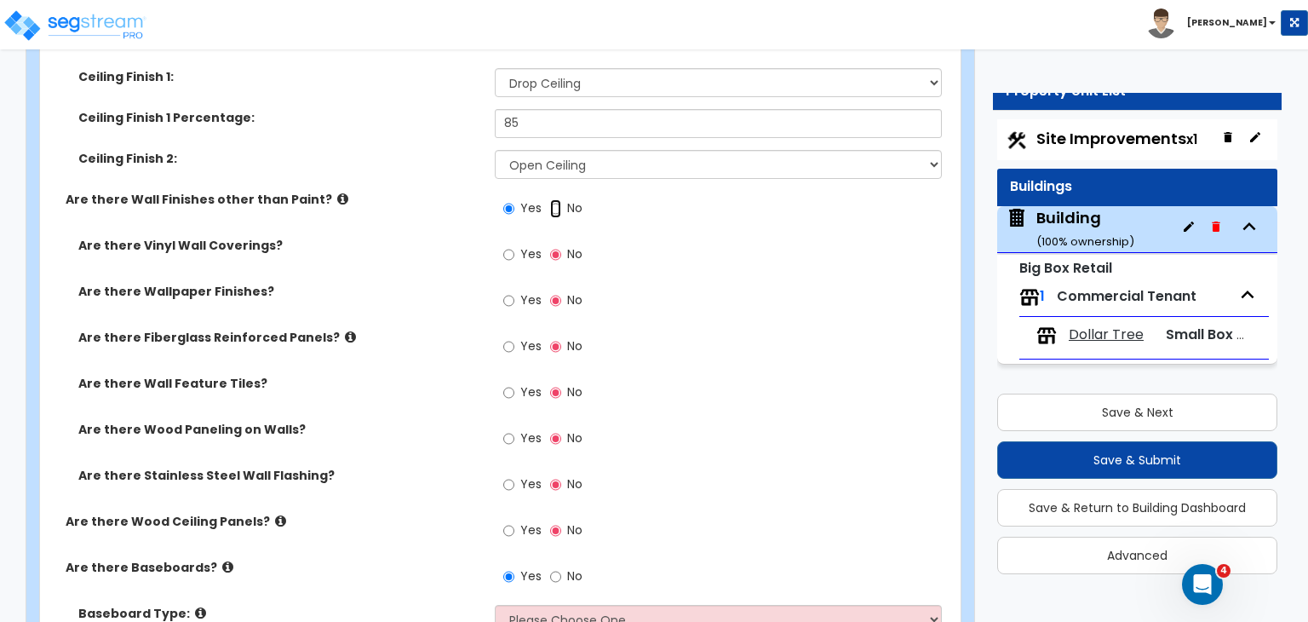
click at [553, 199] on input "No" at bounding box center [555, 208] width 11 height 19
radio input "false"
radio input "true"
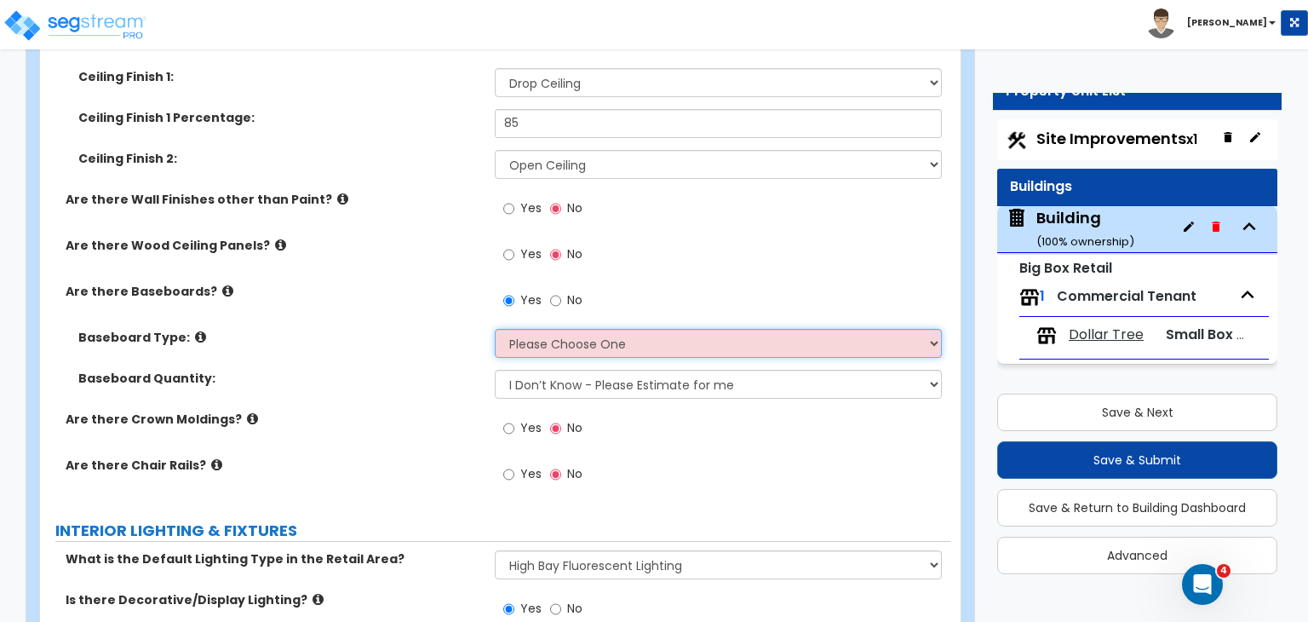
click at [543, 329] on select "Please Choose One Wood Vinyl Carpet Tile" at bounding box center [718, 343] width 446 height 29
select select "2"
click at [495, 329] on select "Please Choose One Wood Vinyl Carpet Tile" at bounding box center [718, 343] width 446 height 29
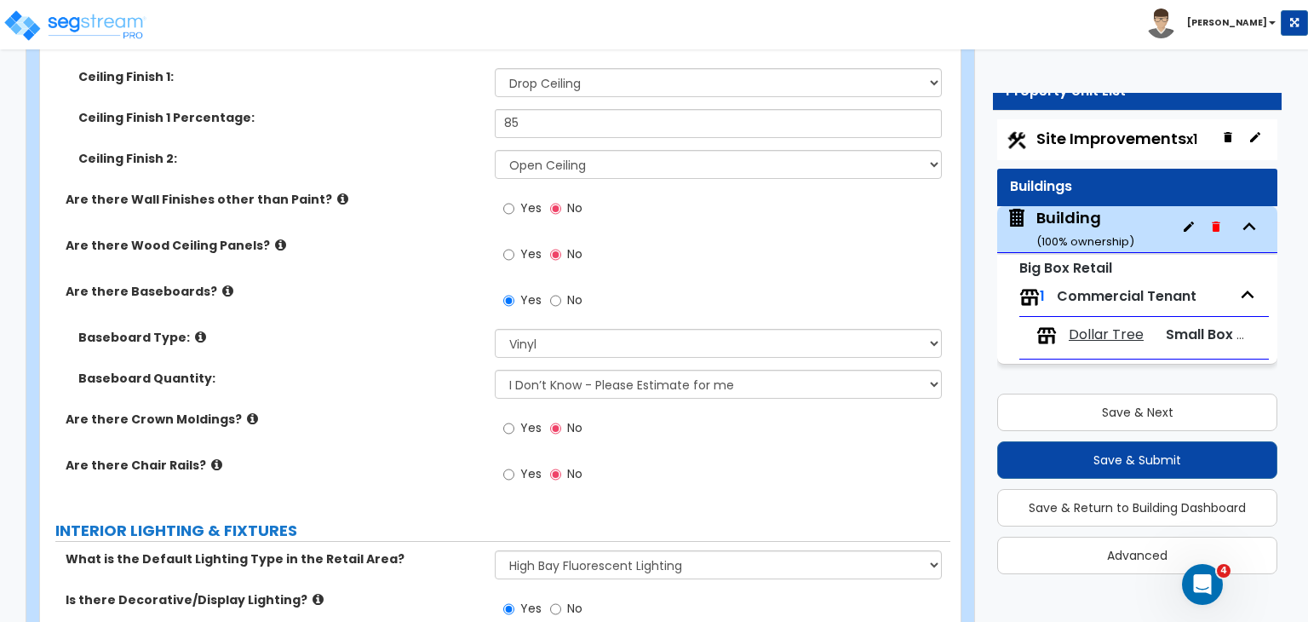
click at [445, 370] on div "Baseboard Quantity: I Don’t Know - Please Estimate for me I want to Enter the L…" at bounding box center [495, 390] width 911 height 41
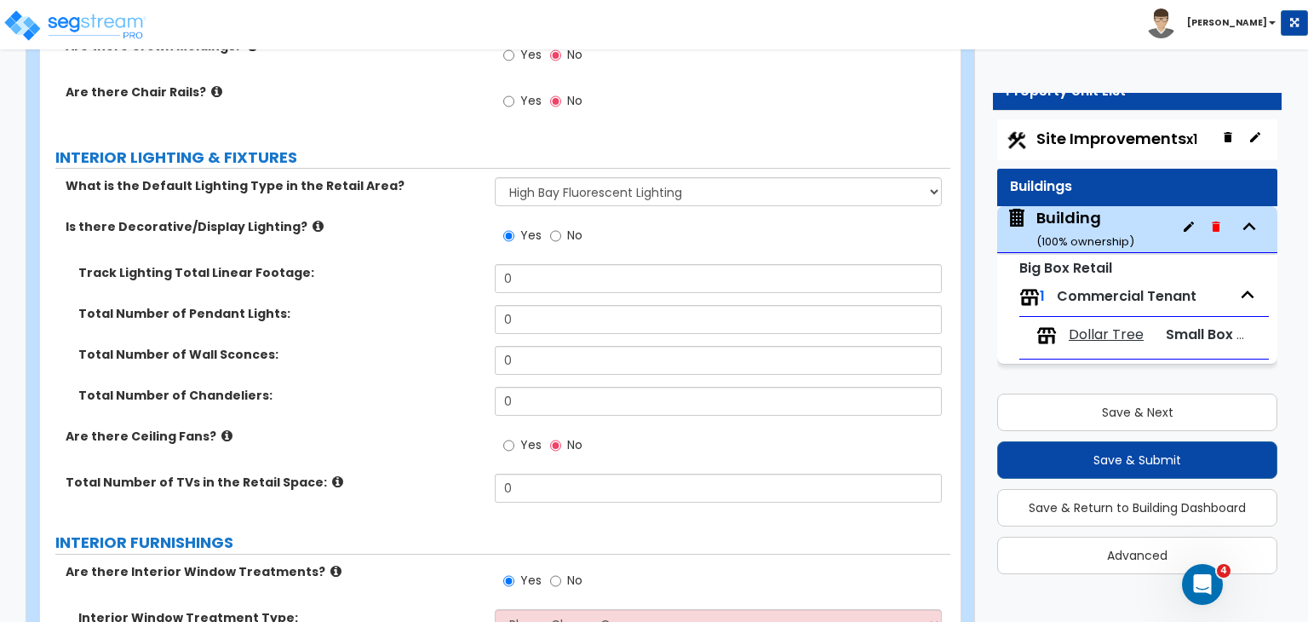
scroll to position [4600, 0]
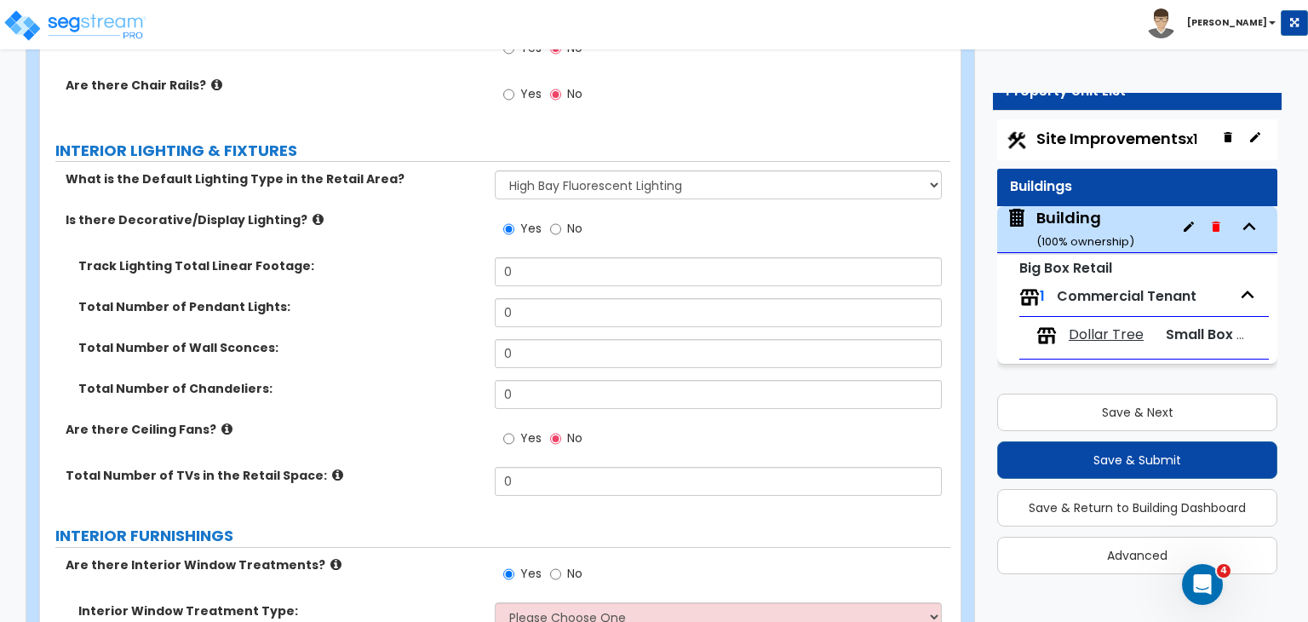
click at [412, 257] on div "Track Lighting Total Linear Footage: 0" at bounding box center [495, 277] width 911 height 41
click at [555, 220] on input "No" at bounding box center [555, 229] width 11 height 19
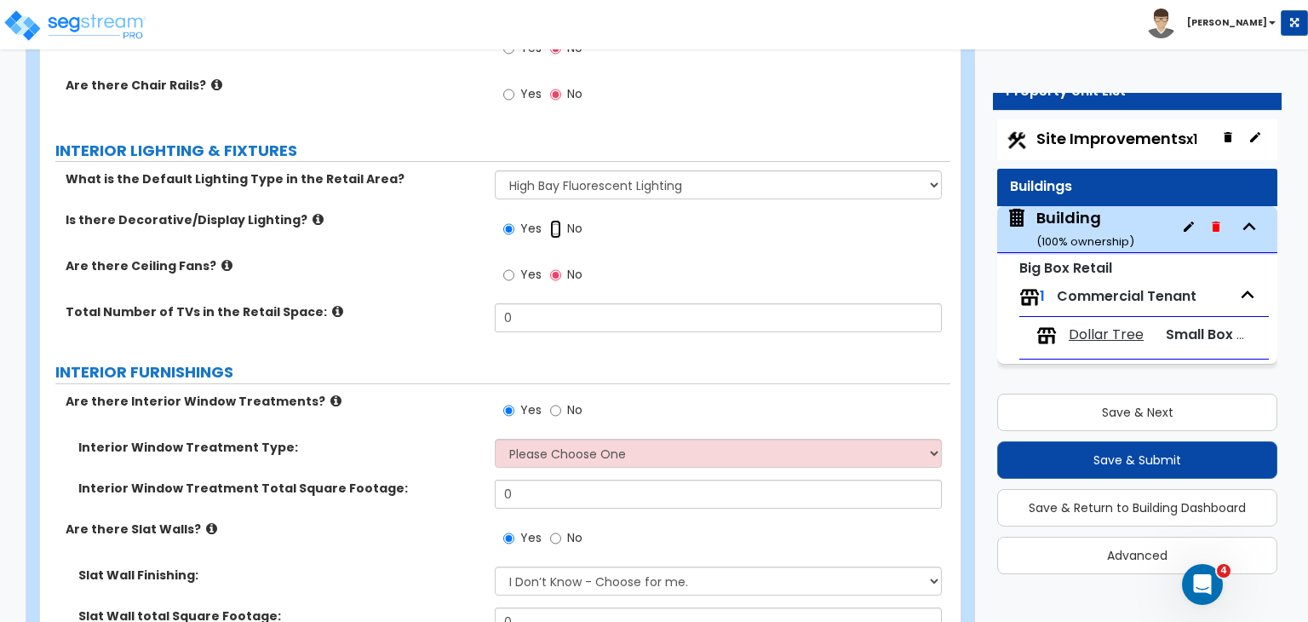
radio input "false"
radio input "true"
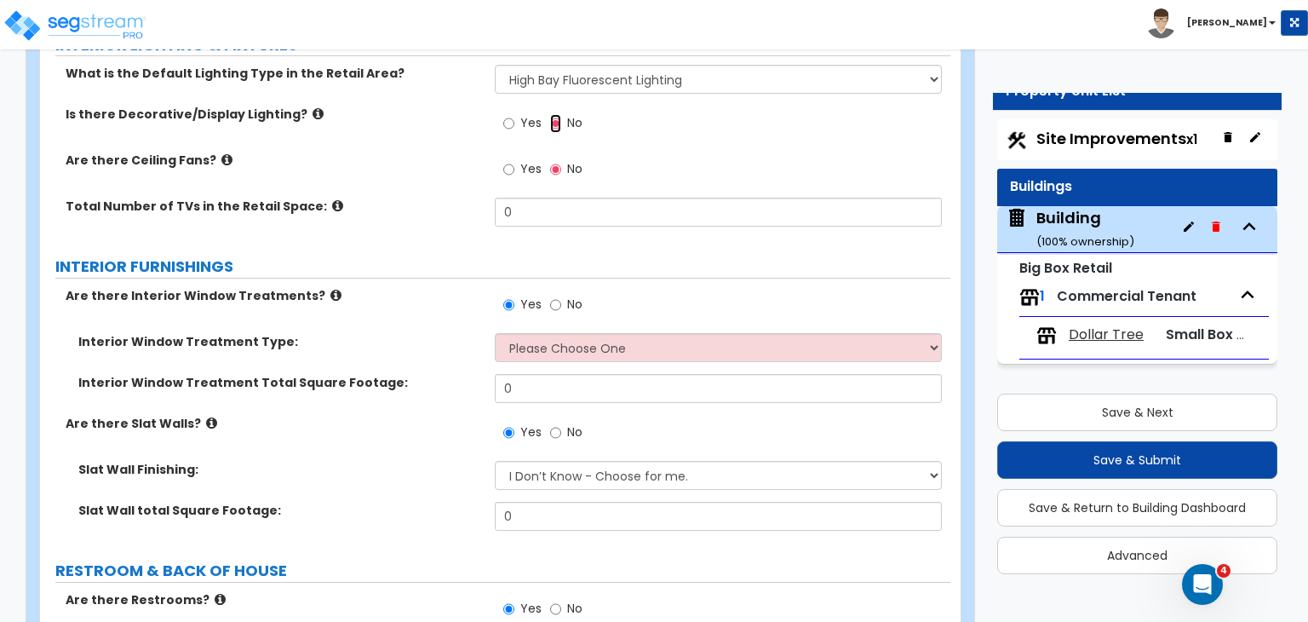
scroll to position [4707, 0]
click at [555, 294] on input "No" at bounding box center [555, 303] width 11 height 19
radio input "false"
radio input "true"
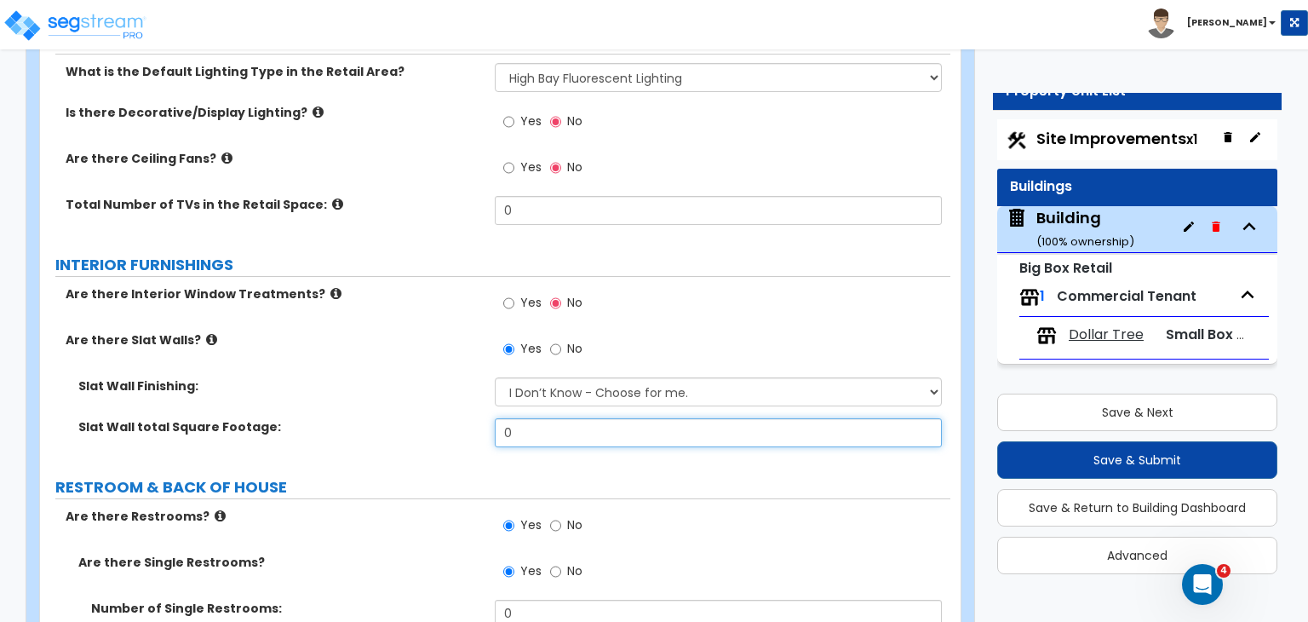
click at [537, 418] on input "0" at bounding box center [718, 432] width 446 height 29
type input "1,000"
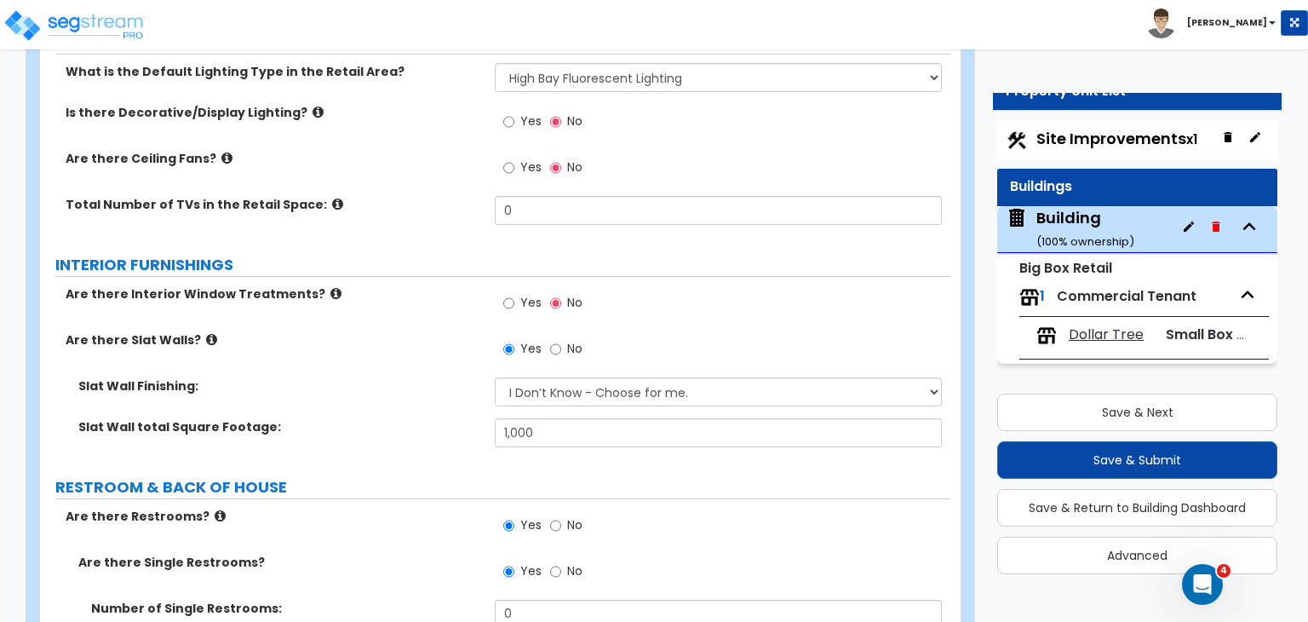
click at [472, 476] on label "RESTROOM & BACK OF HOUSE" at bounding box center [502, 487] width 895 height 22
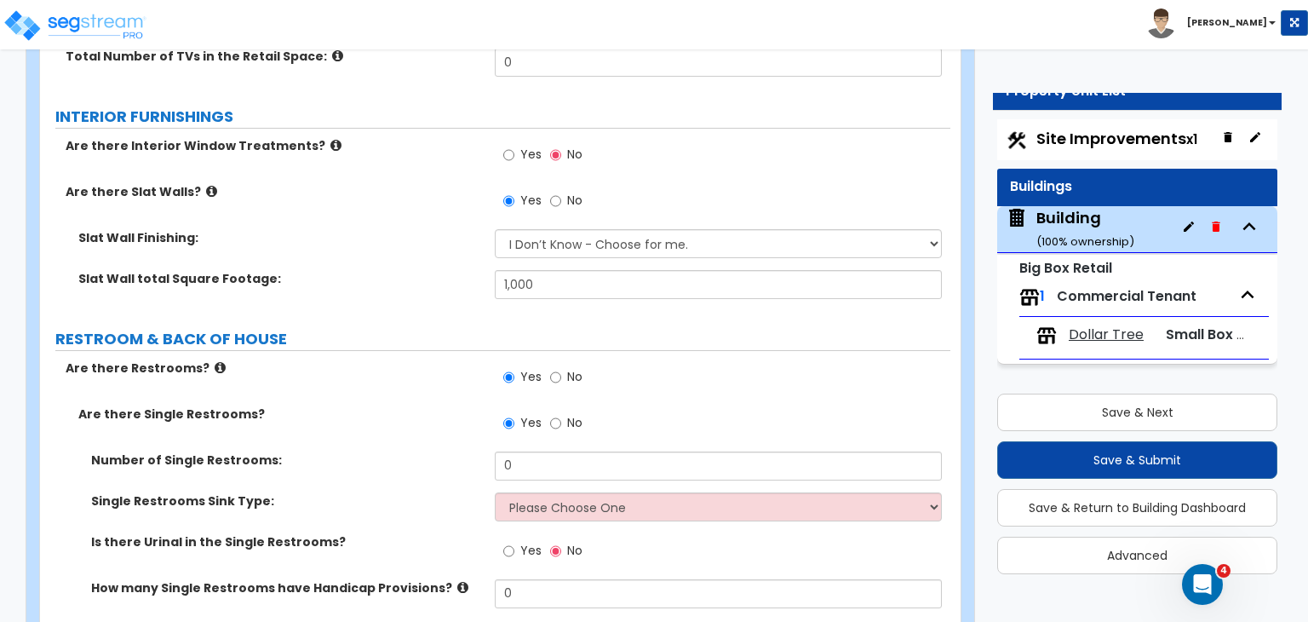
scroll to position [4859, 0]
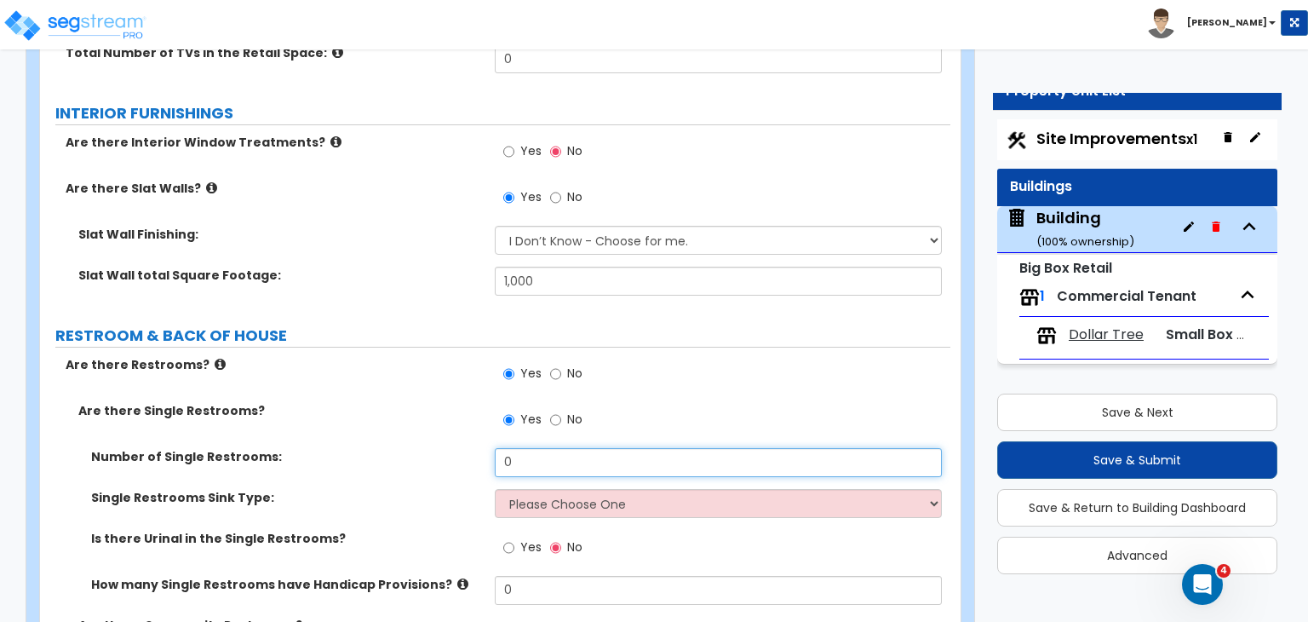
click at [528, 448] on input "0" at bounding box center [718, 462] width 446 height 29
type input "2"
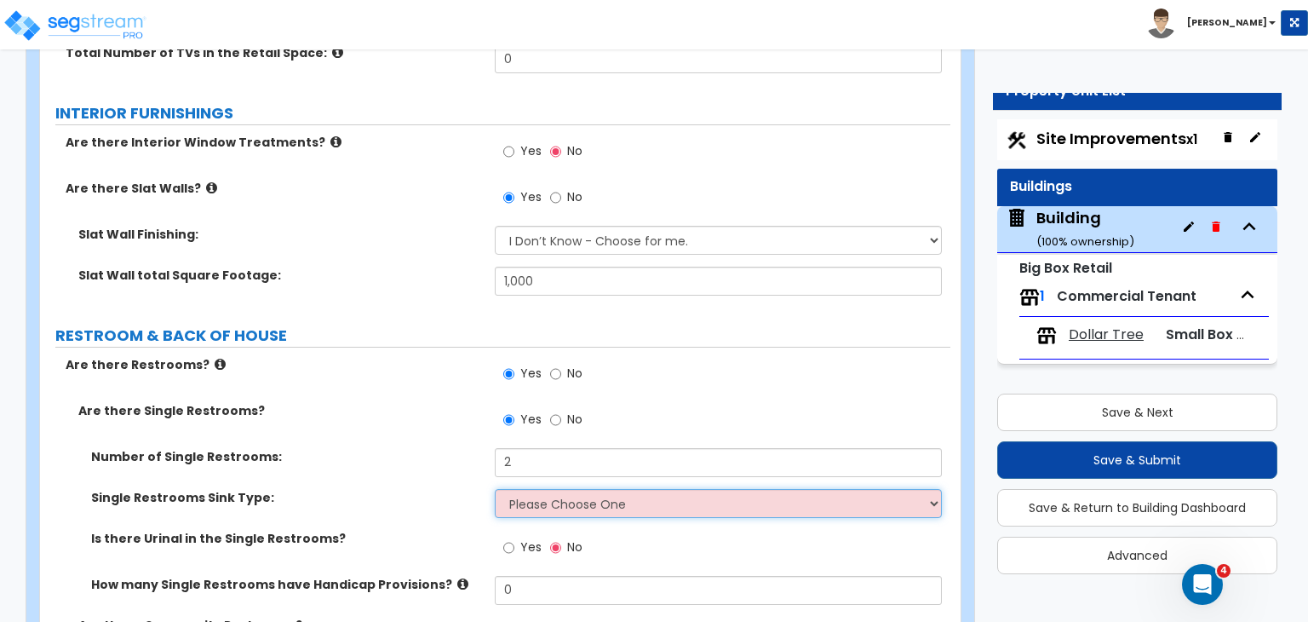
click at [538, 489] on select "Please Choose One Wall-mounted Vanity-mounted" at bounding box center [718, 503] width 446 height 29
select select "1"
click at [495, 489] on select "Please Choose One Wall-mounted Vanity-mounted" at bounding box center [718, 503] width 446 height 29
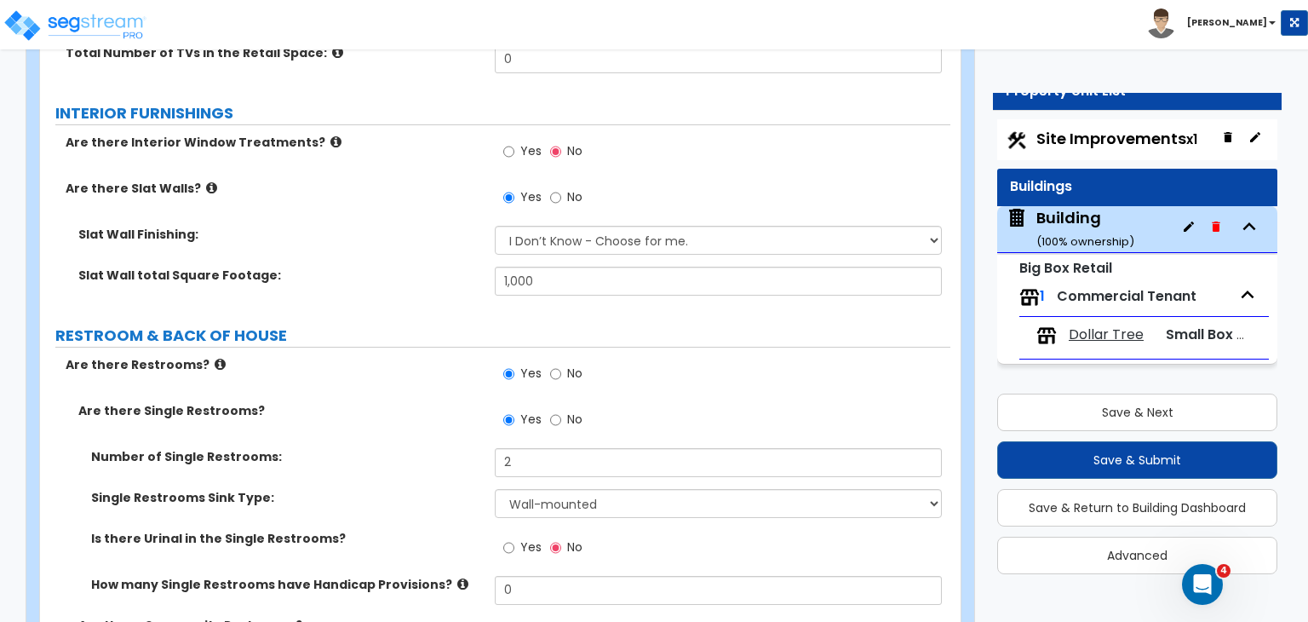
click at [448, 489] on div "Single Restrooms Sink Type: Please Choose One Wall-mounted Vanity-mounted" at bounding box center [495, 509] width 911 height 41
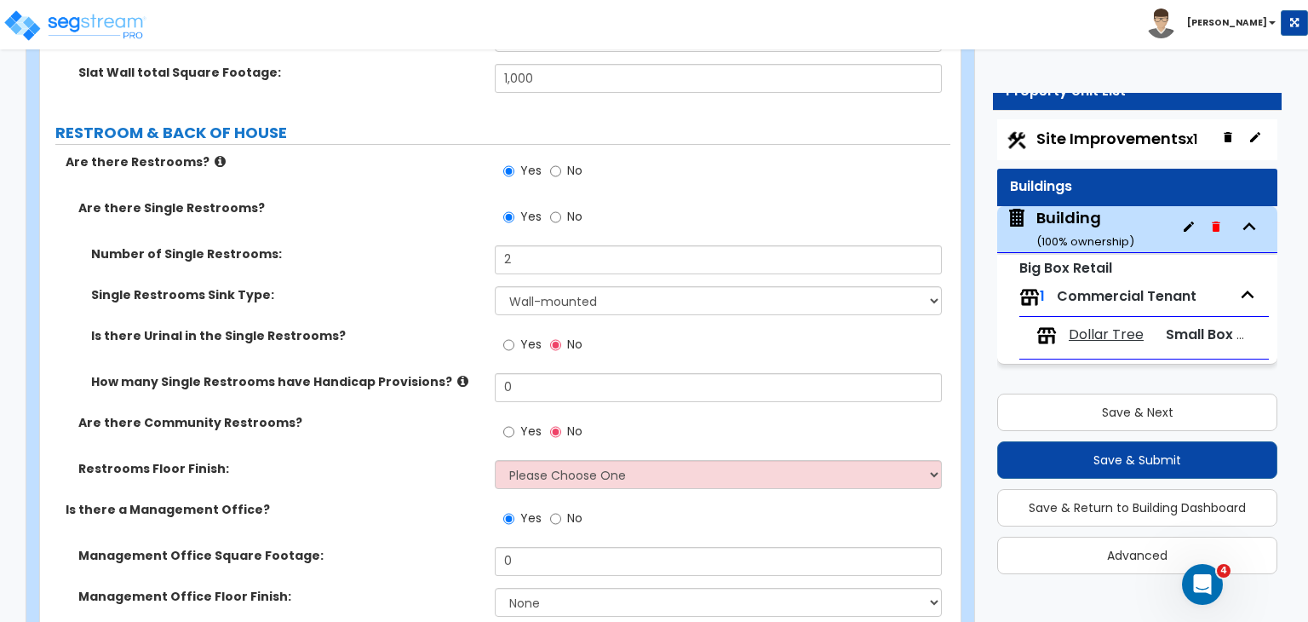
scroll to position [5062, 0]
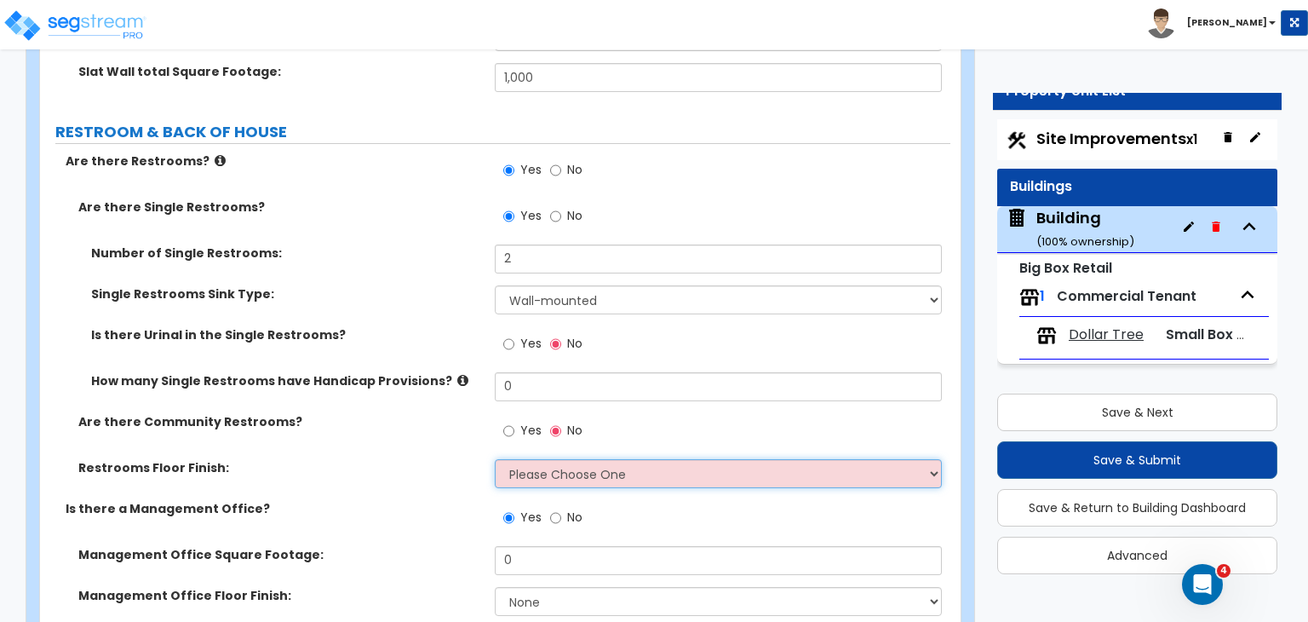
click at [536, 459] on select "Please Choose One Tile Flooring Resilient Laminate Flooring VCT Flooring Sheet …" at bounding box center [718, 473] width 446 height 29
select select "1"
click at [495, 459] on select "Please Choose One Tile Flooring Resilient Laminate Flooring VCT Flooring Sheet …" at bounding box center [718, 473] width 446 height 29
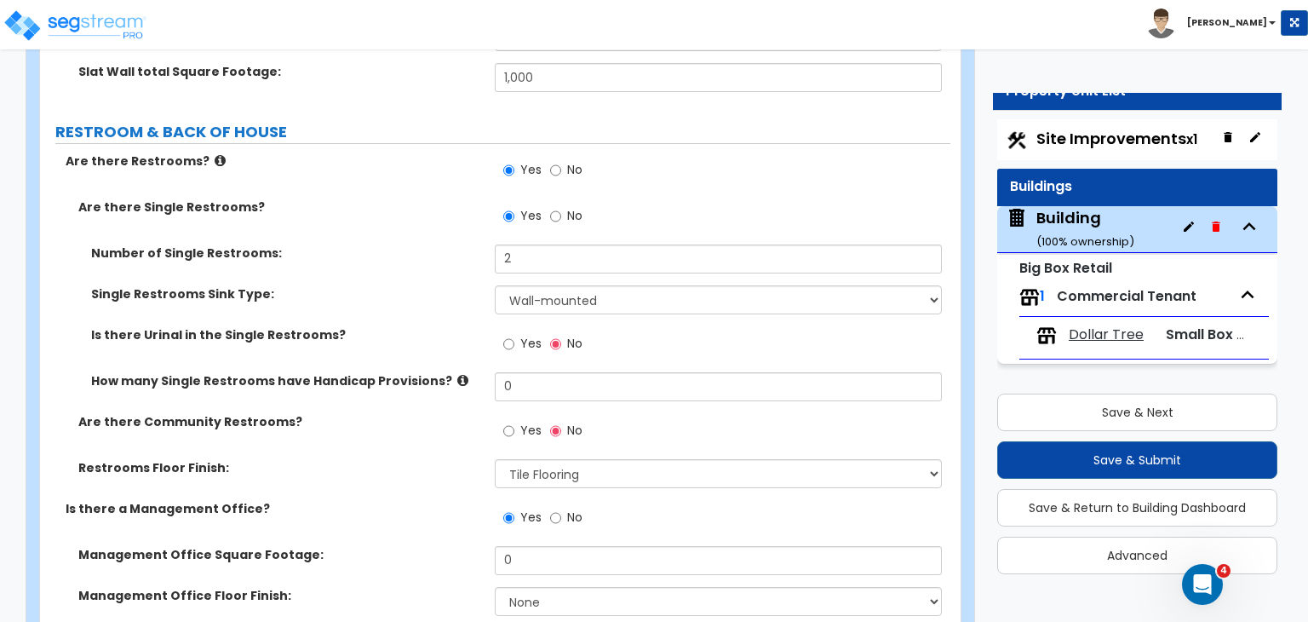
click at [442, 500] on div "Is there a Management Office? Yes No" at bounding box center [495, 523] width 911 height 46
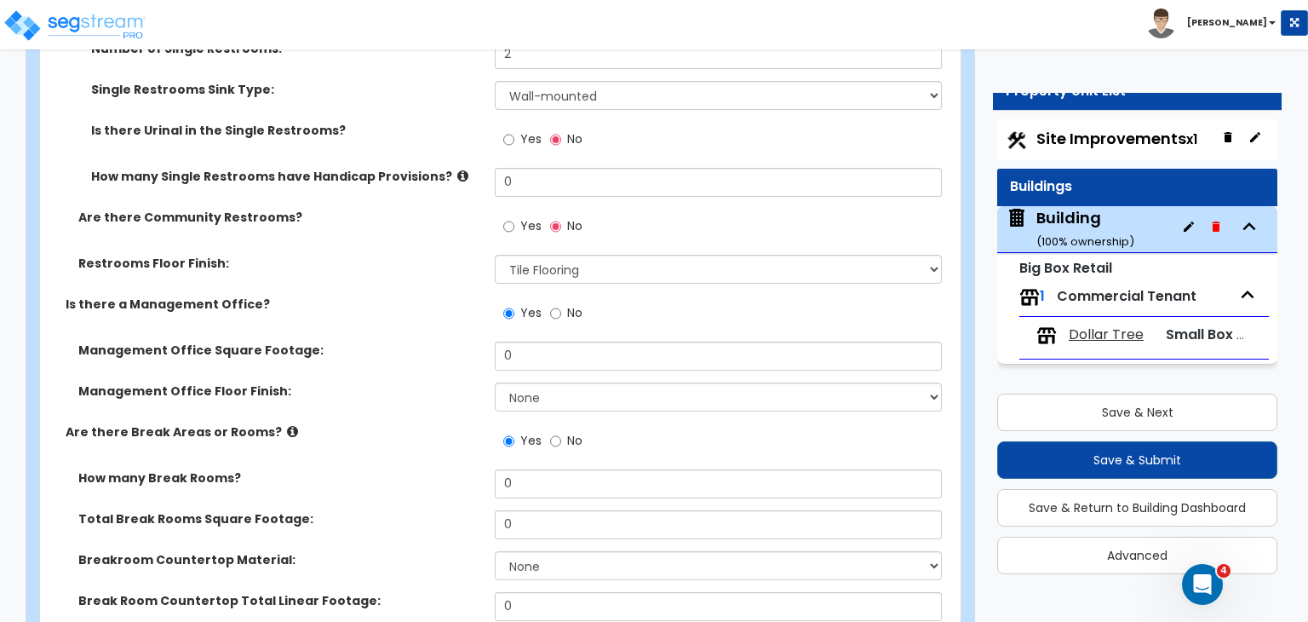
scroll to position [5268, 0]
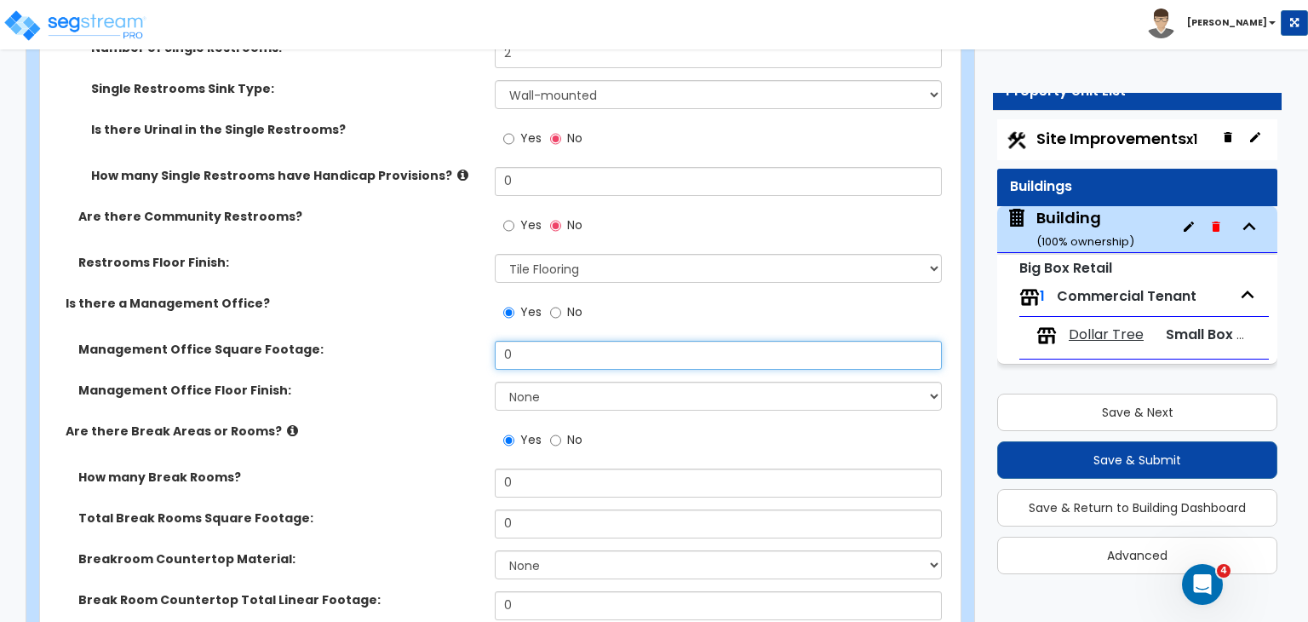
click at [530, 341] on input "0" at bounding box center [718, 355] width 446 height 29
type input "100"
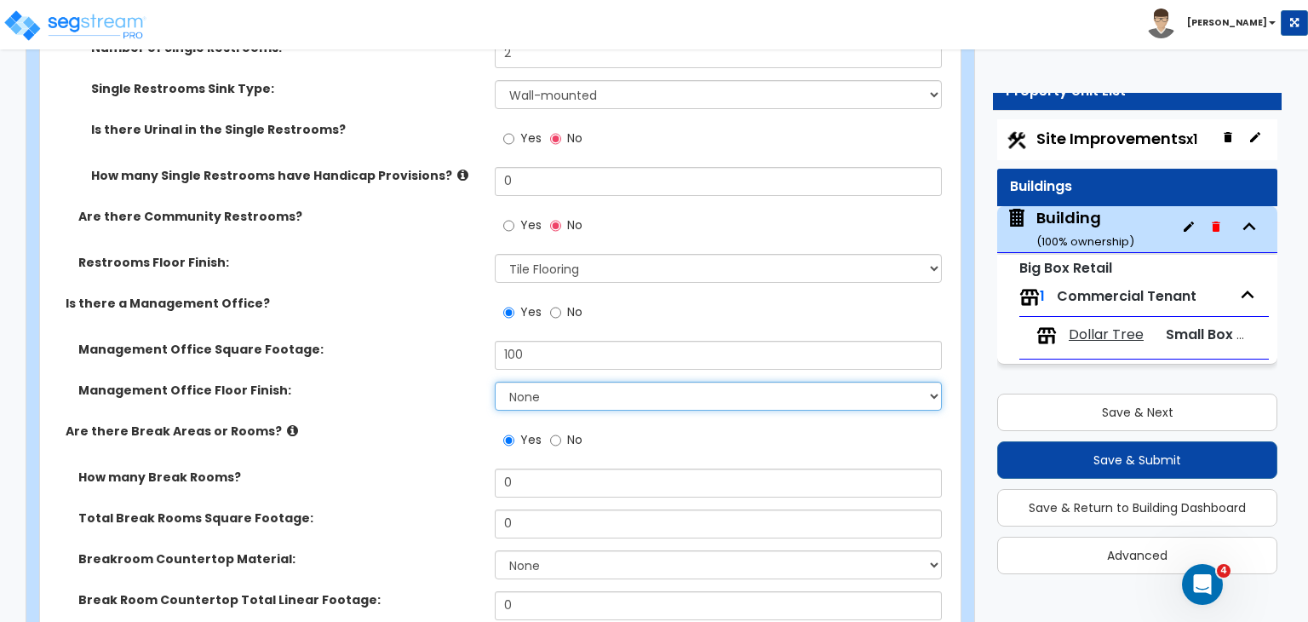
click at [538, 382] on select "None Tile Flooring Hardwood Flooring Resilient Laminate Flooring VCT Flooring S…" at bounding box center [718, 396] width 446 height 29
select select "3"
click at [495, 382] on select "None Tile Flooring Hardwood Flooring Resilient Laminate Flooring VCT Flooring S…" at bounding box center [718, 396] width 446 height 29
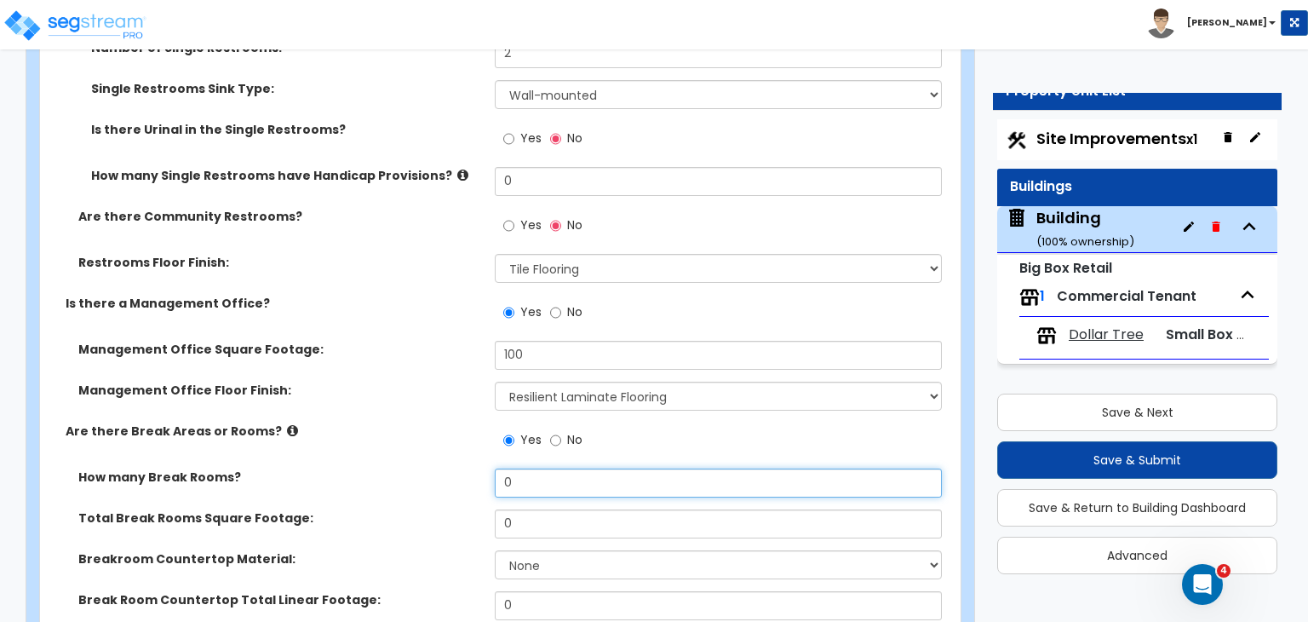
click at [550, 468] on input "0" at bounding box center [718, 482] width 446 height 29
type input "1"
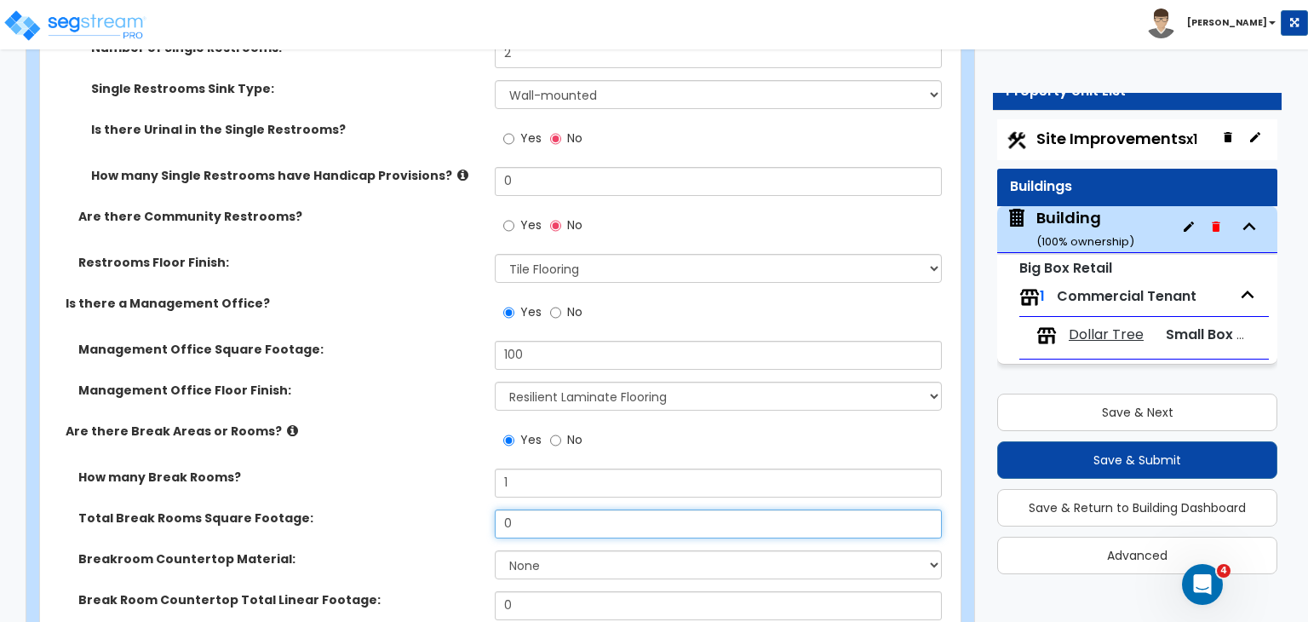
click at [538, 509] on input "0" at bounding box center [718, 523] width 446 height 29
type input "150"
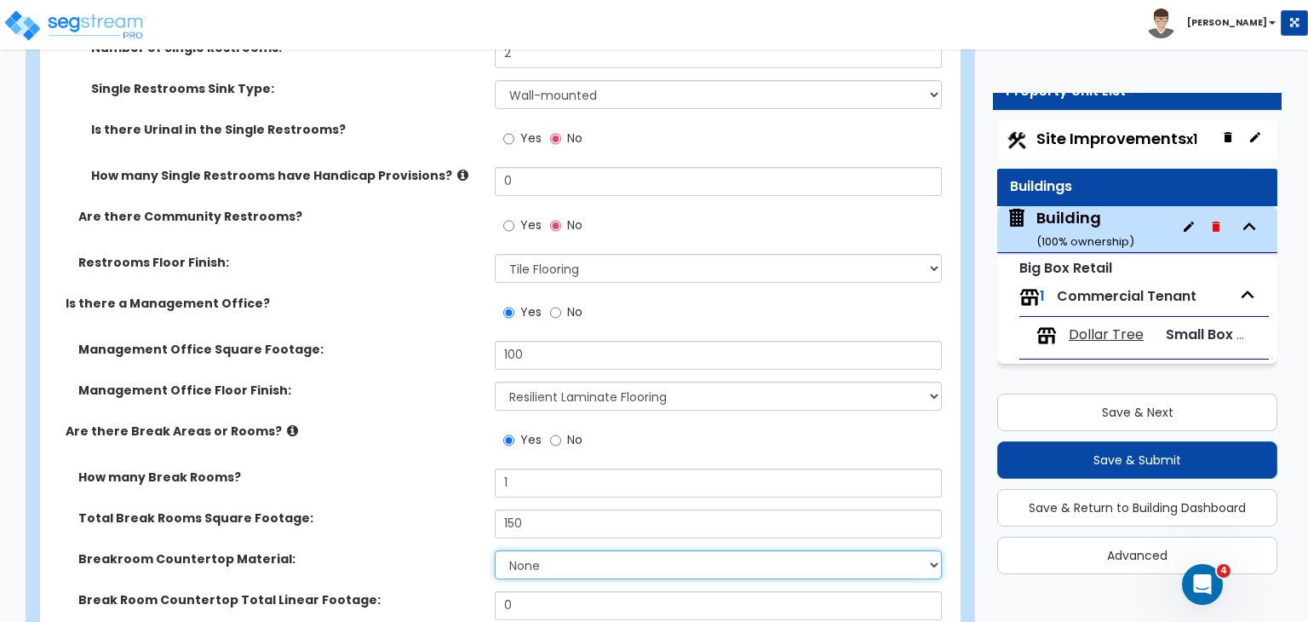
click at [555, 550] on select "None Plastic Laminate Solid Surface Stone Quartz Marble Tile Wood Stainless Ste…" at bounding box center [718, 564] width 446 height 29
select select "1"
click at [495, 550] on select "None Plastic Laminate Solid Surface Stone Quartz Marble Tile Wood Stainless Ste…" at bounding box center [718, 564] width 446 height 29
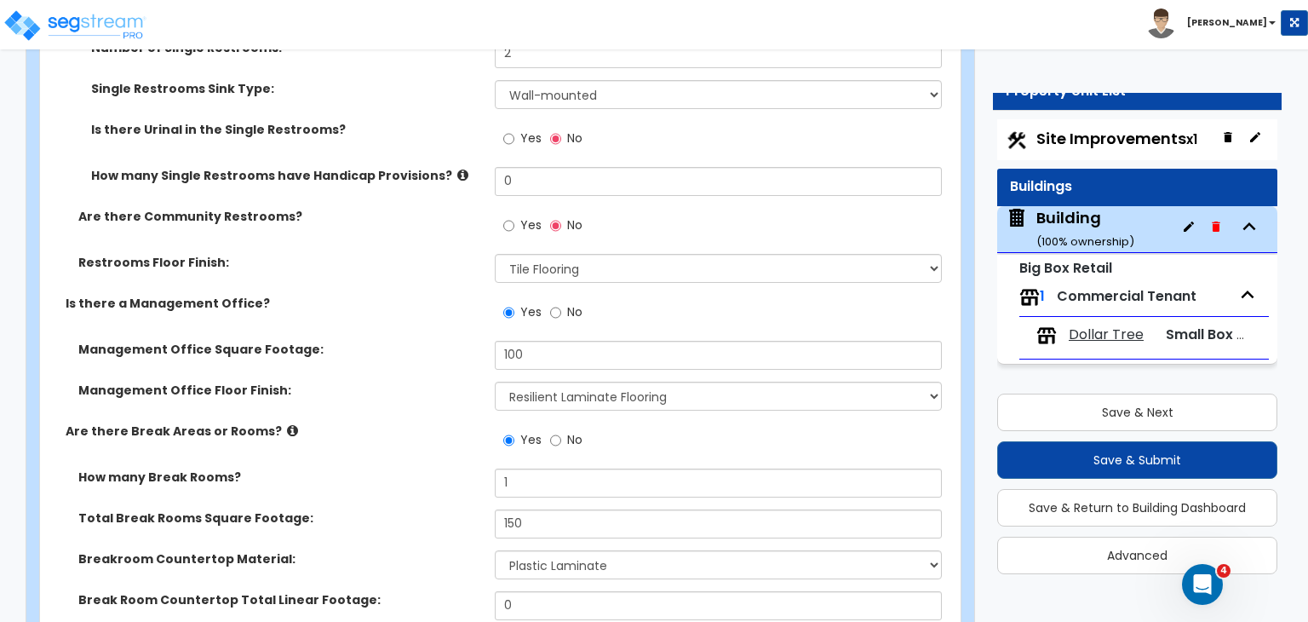
click at [415, 422] on div "Are there Break Areas or Rooms? Yes No" at bounding box center [495, 445] width 911 height 46
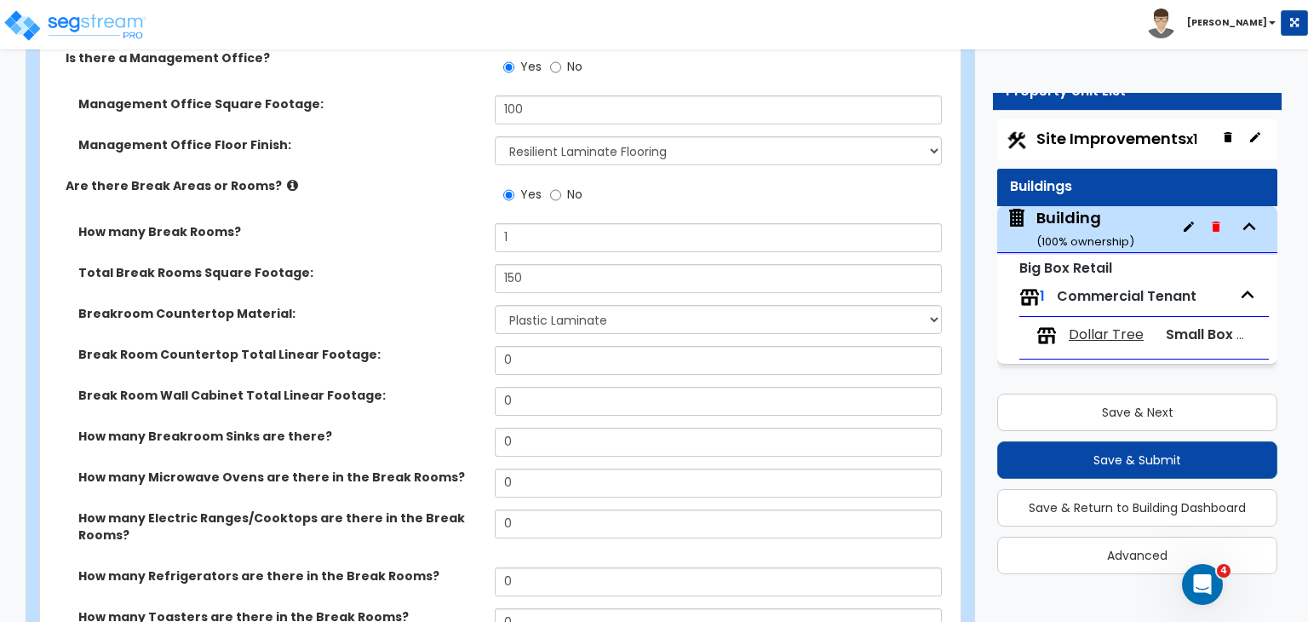
scroll to position [5516, 0]
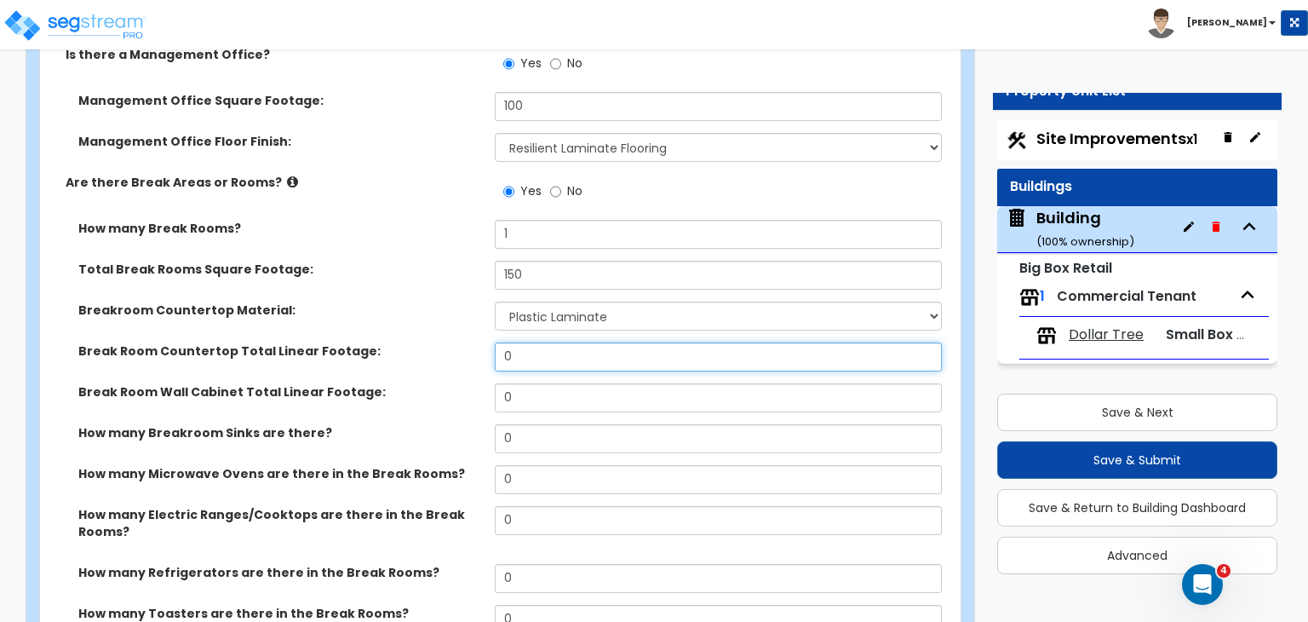
click at [522, 342] on input "0" at bounding box center [718, 356] width 446 height 29
type input "8"
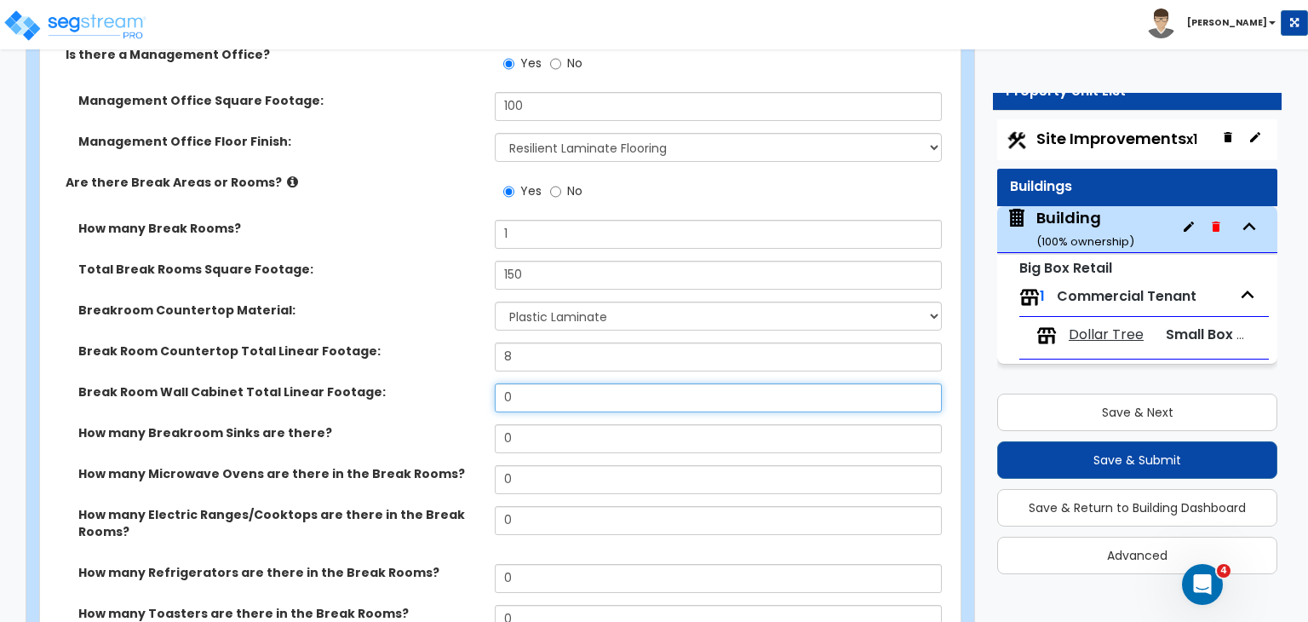
click at [545, 383] on input "0" at bounding box center [718, 397] width 446 height 29
type input "6"
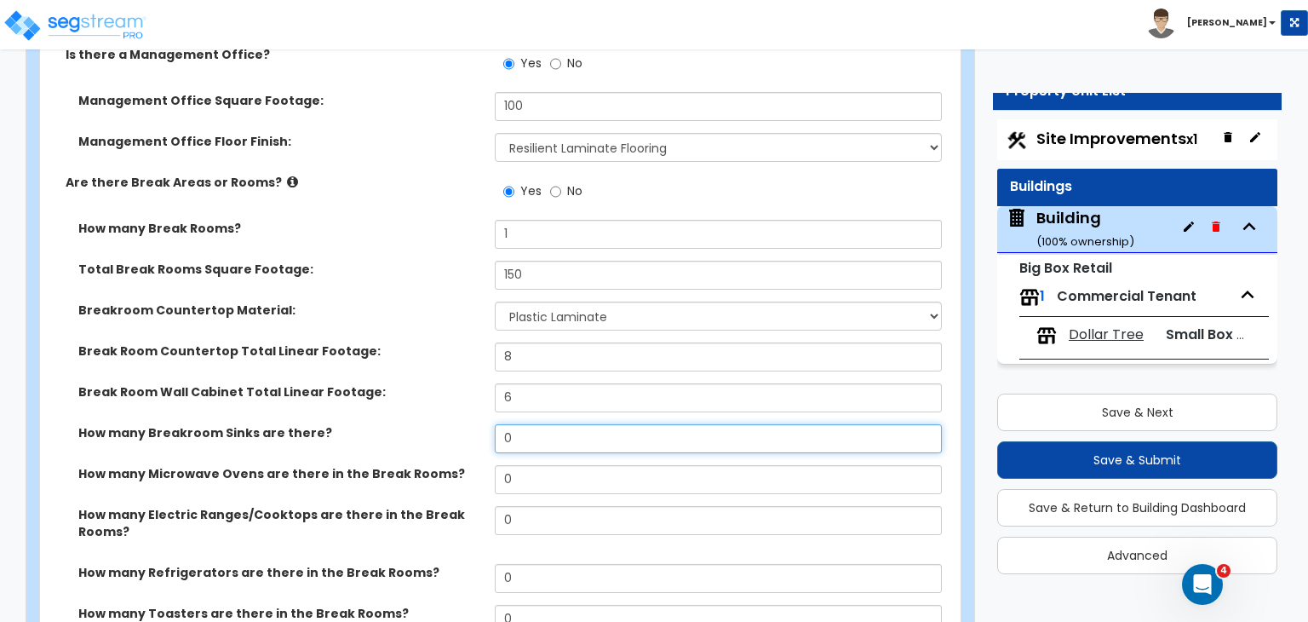
click at [555, 424] on input "0" at bounding box center [718, 438] width 446 height 29
type input "1"
select select "1"
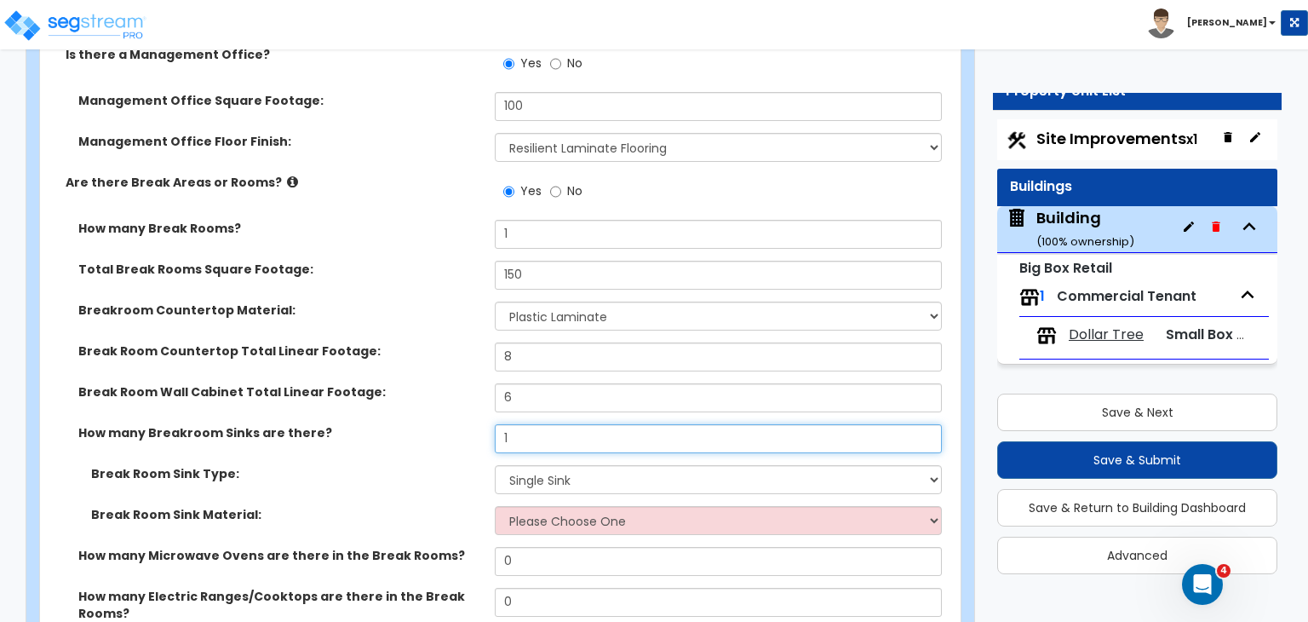
type input "1"
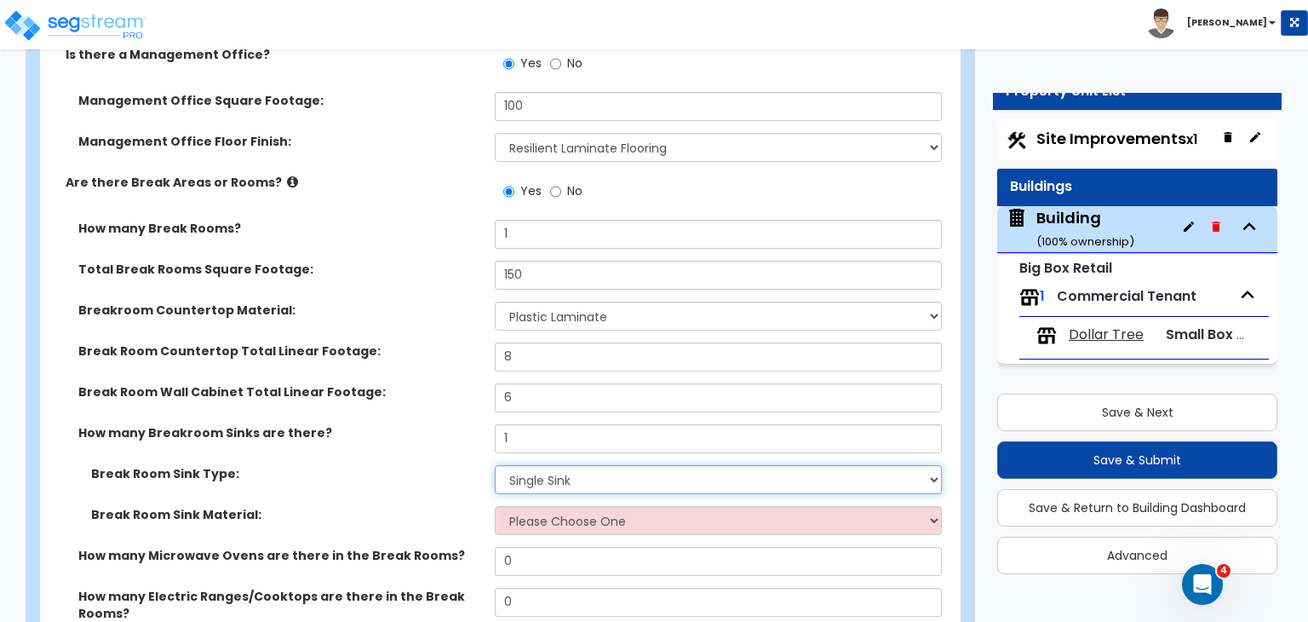
click at [566, 465] on select "Please Choose One Single Sink Double Sink" at bounding box center [718, 479] width 446 height 29
select select "2"
click at [495, 465] on select "Please Choose One Single Sink Double Sink" at bounding box center [718, 479] width 446 height 29
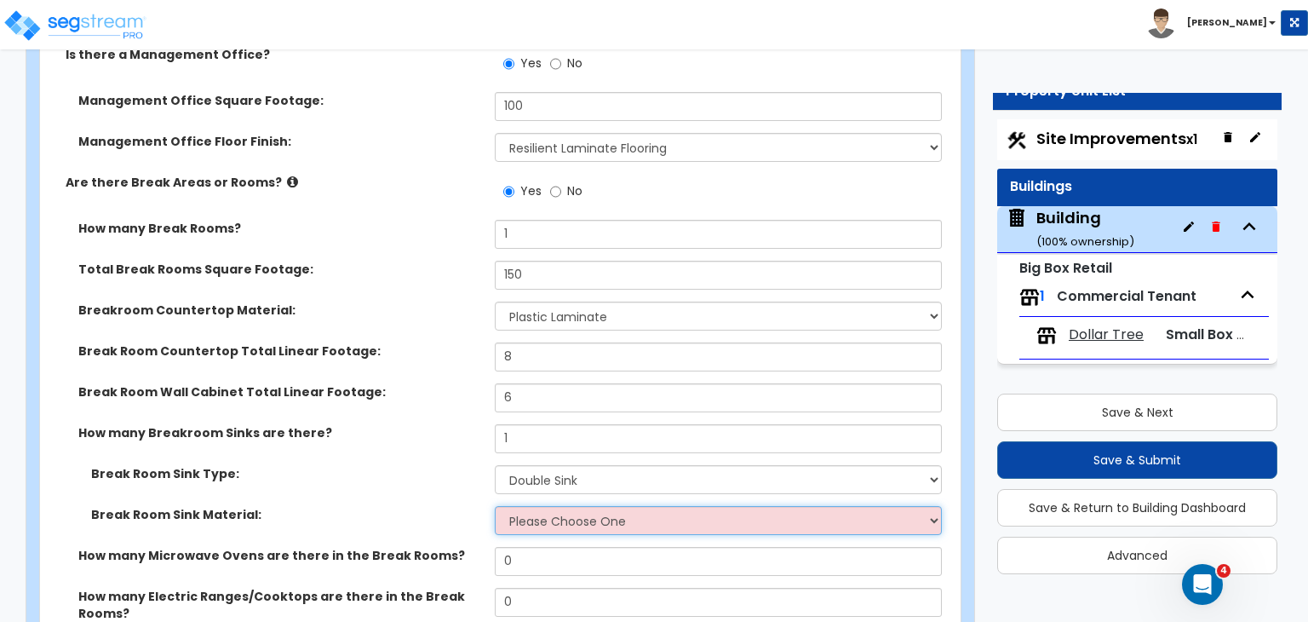
click at [562, 506] on select "Please Choose One Stainless Steel Porcelain Enamel Cast Iron" at bounding box center [718, 520] width 446 height 29
select select "1"
click at [495, 506] on select "Please Choose One Stainless Steel Porcelain Enamel Cast Iron" at bounding box center [718, 520] width 446 height 29
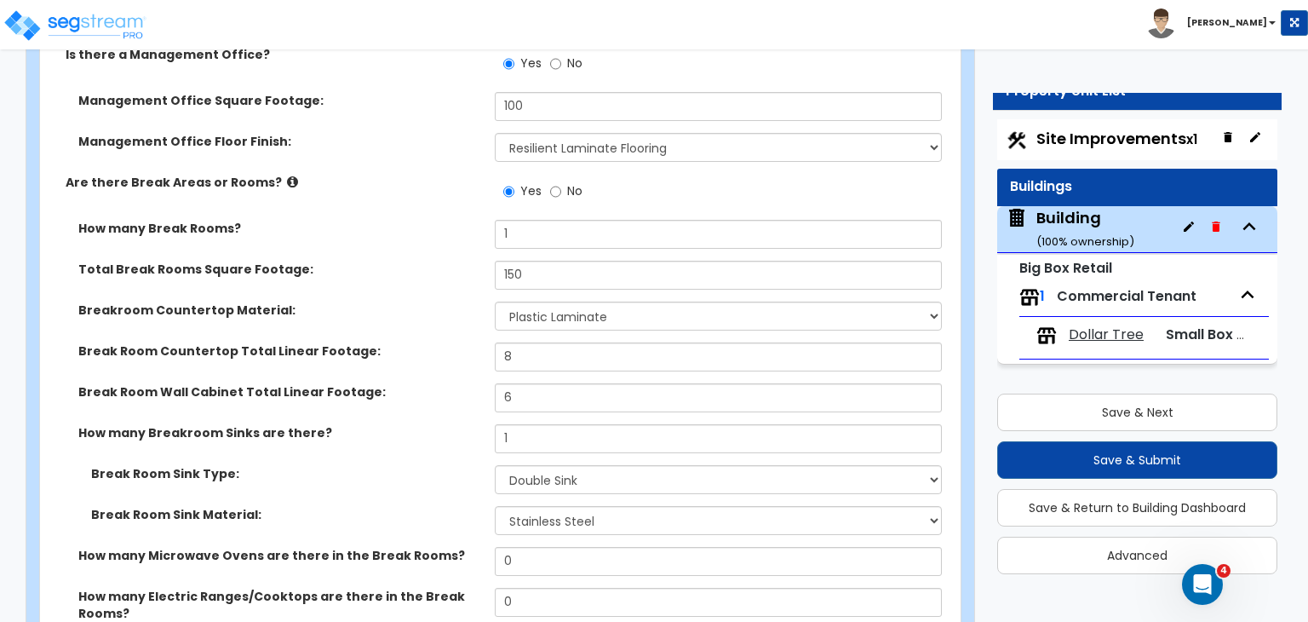
click at [441, 465] on div "Break Room Sink Type: Please Choose One Single Sink Double Sink" at bounding box center [495, 485] width 911 height 41
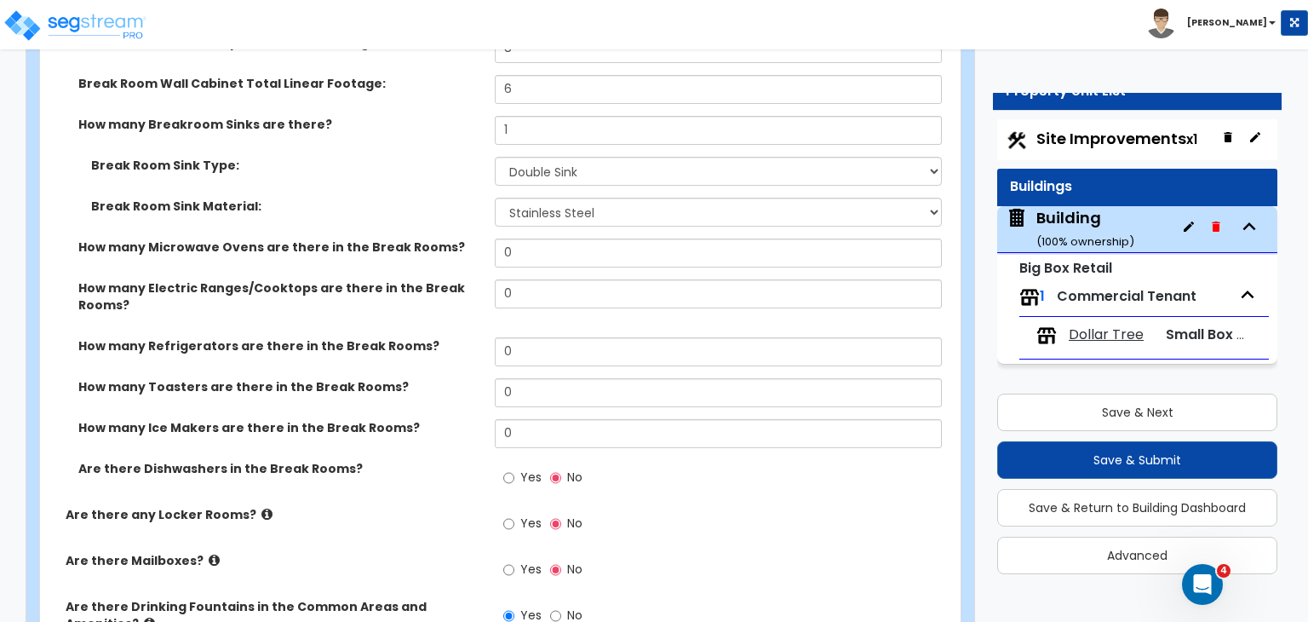
scroll to position [5826, 0]
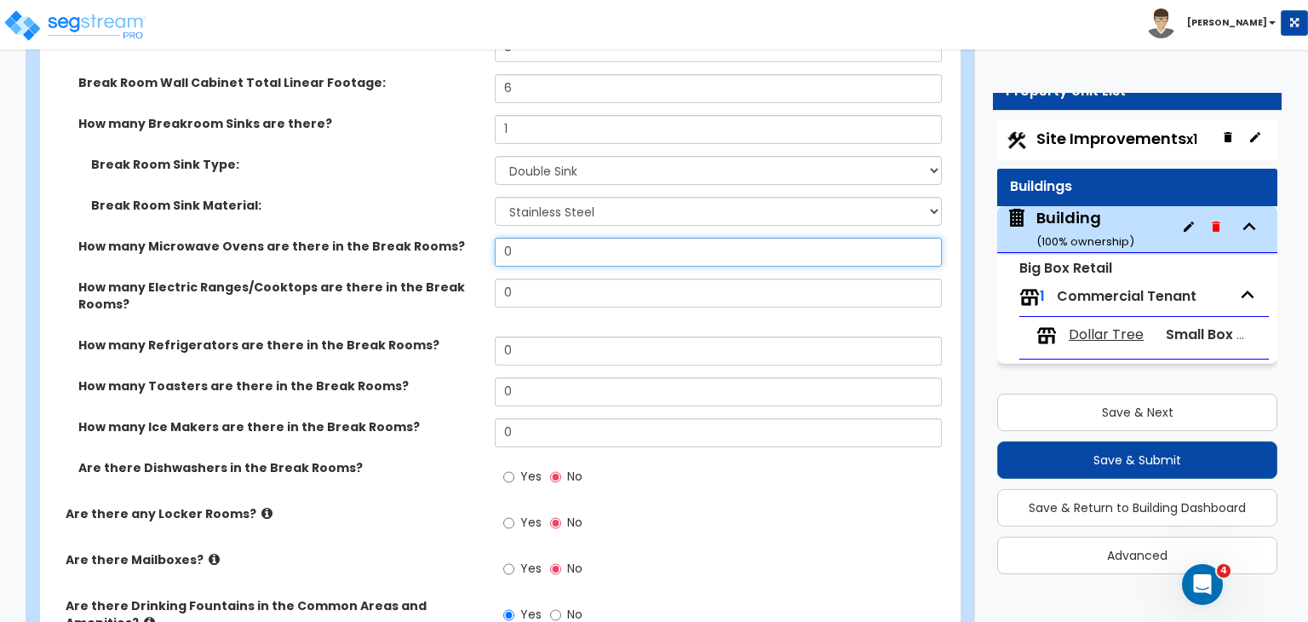
click at [526, 238] on input "0" at bounding box center [718, 252] width 446 height 29
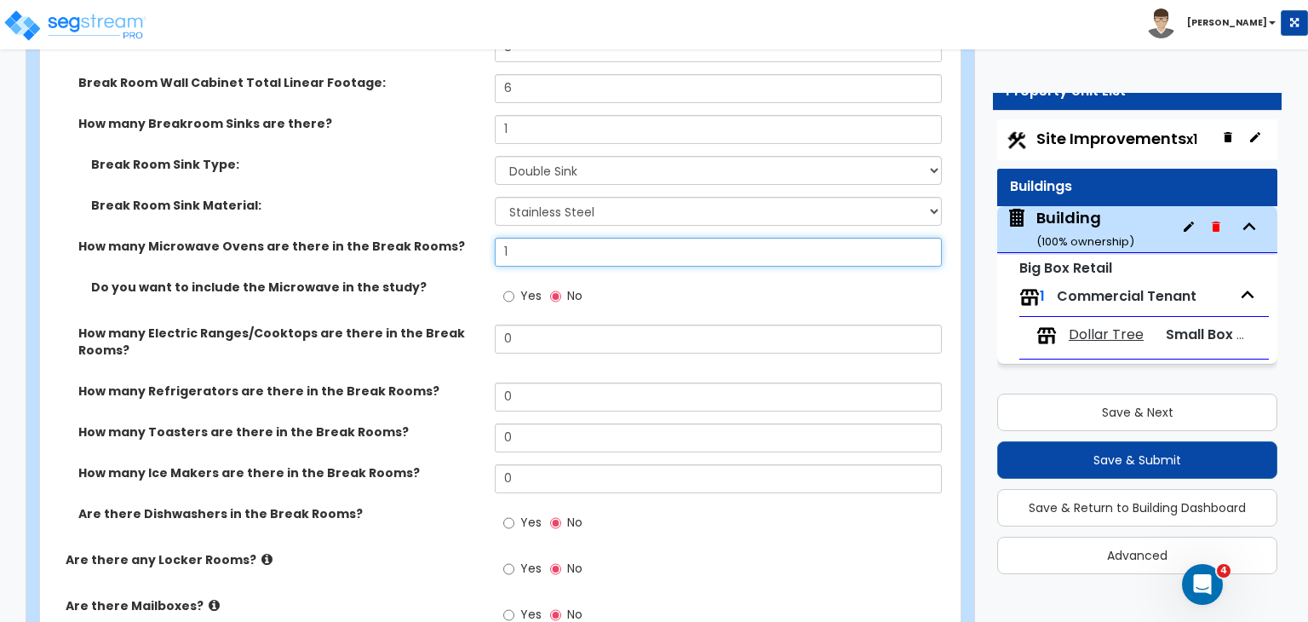
type input "1"
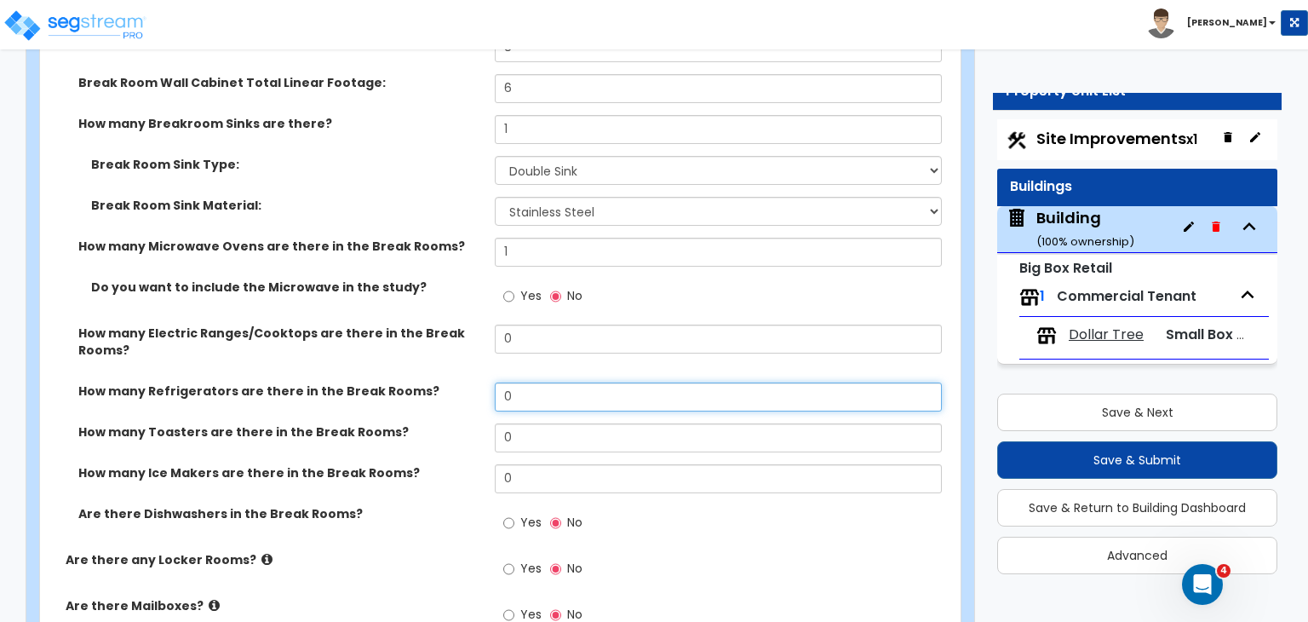
click at [560, 382] on input "0" at bounding box center [718, 396] width 446 height 29
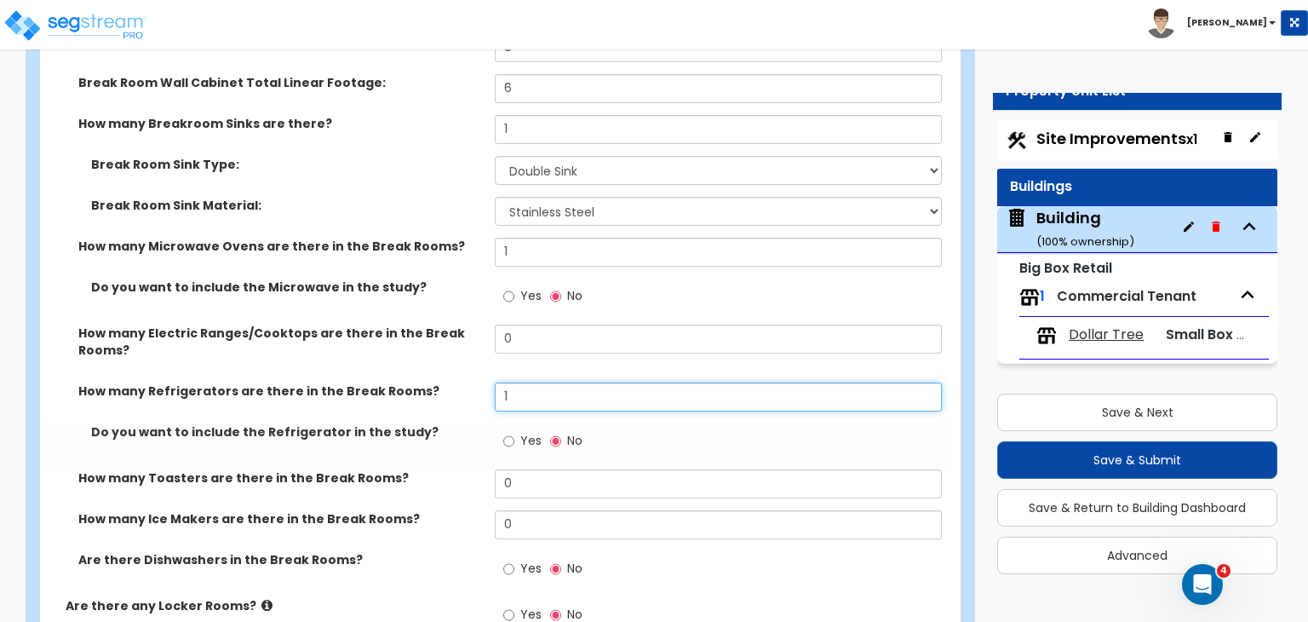
type input "1"
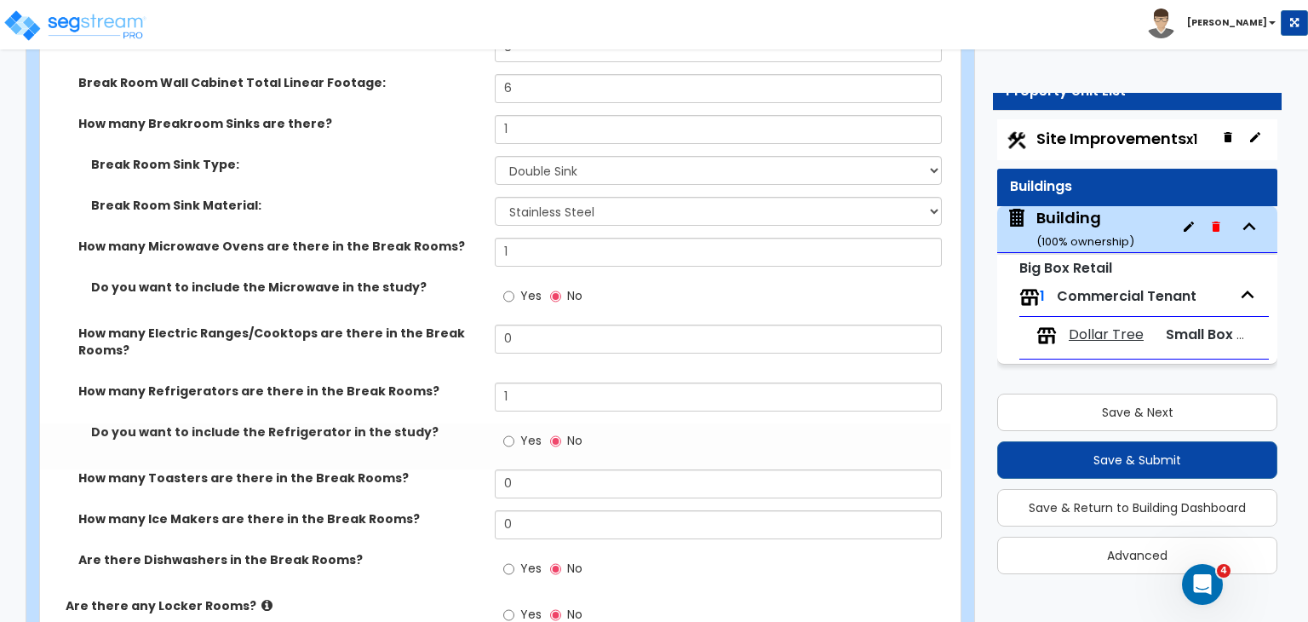
click at [470, 382] on label "How many Refrigerators are there in the Break Rooms?" at bounding box center [280, 390] width 404 height 17
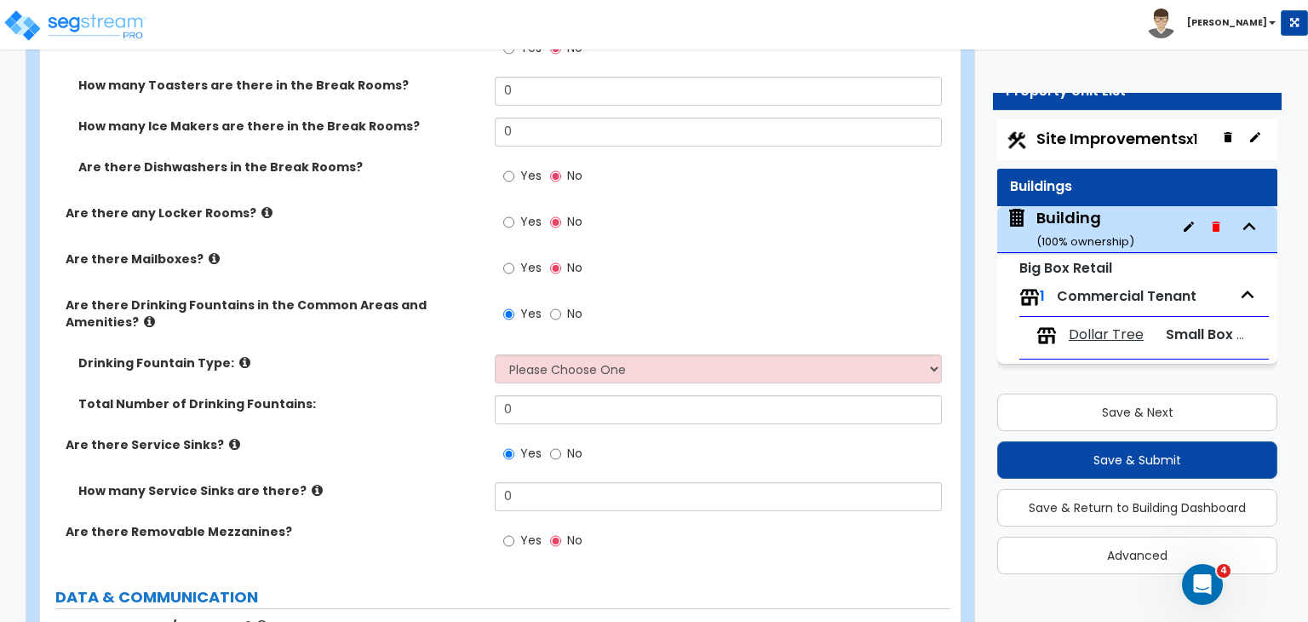
scroll to position [6220, 0]
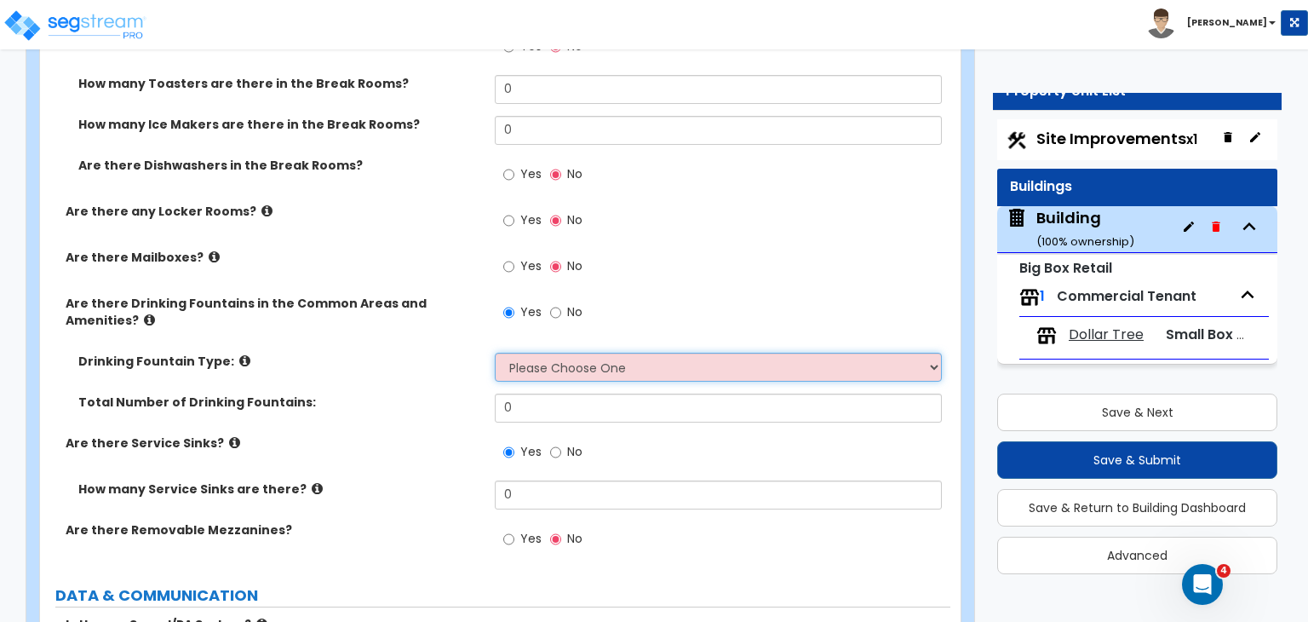
click at [525, 353] on select "Please Choose One Wall-mounted Floor-mounted" at bounding box center [718, 367] width 446 height 29
select select "1"
click at [495, 353] on select "Please Choose One Wall-mounted Floor-mounted" at bounding box center [718, 367] width 446 height 29
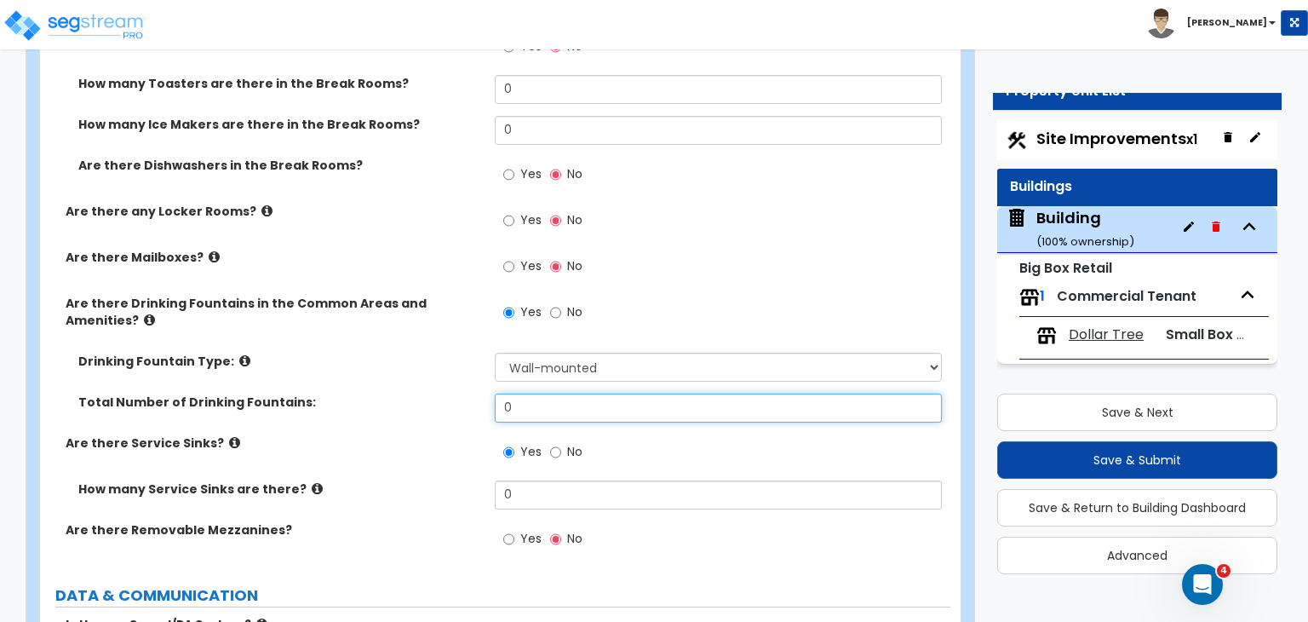
click at [547, 394] on input "0" at bounding box center [718, 408] width 446 height 29
type input "1"
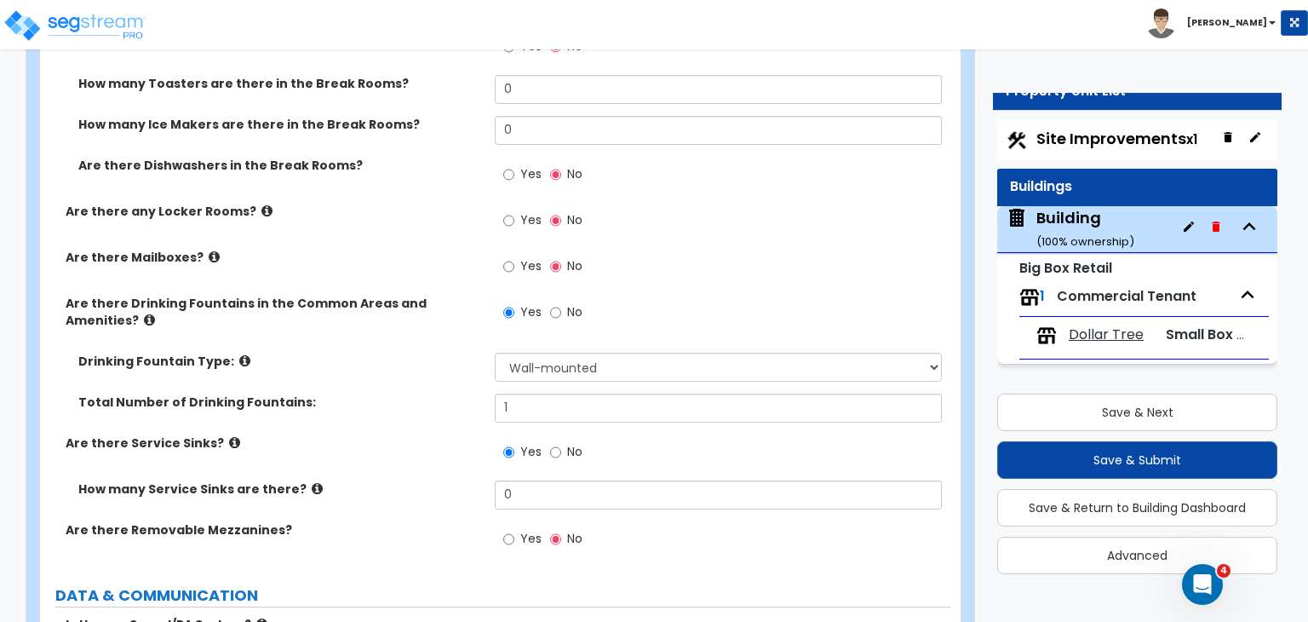
click at [433, 394] on div "Total Number of Drinking Fountains: 1" at bounding box center [495, 414] width 911 height 41
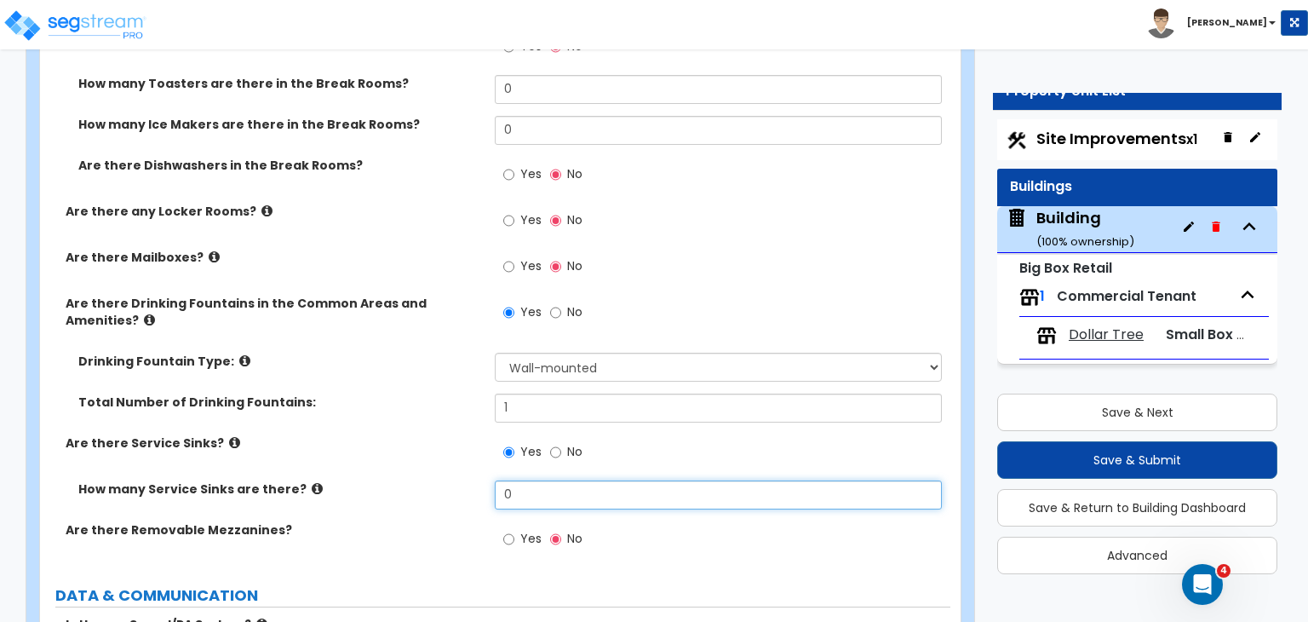
click at [526, 480] on input "0" at bounding box center [718, 494] width 446 height 29
type input "1"
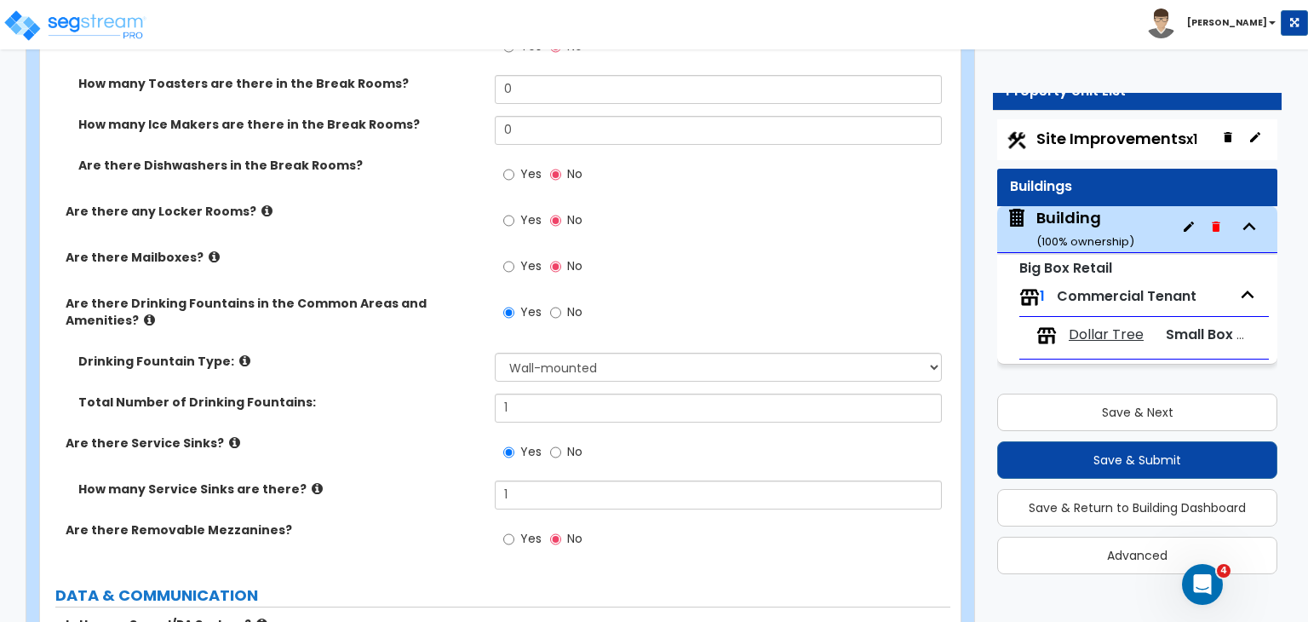
click at [453, 480] on div "How many Service Sinks are there? 1" at bounding box center [495, 500] width 911 height 41
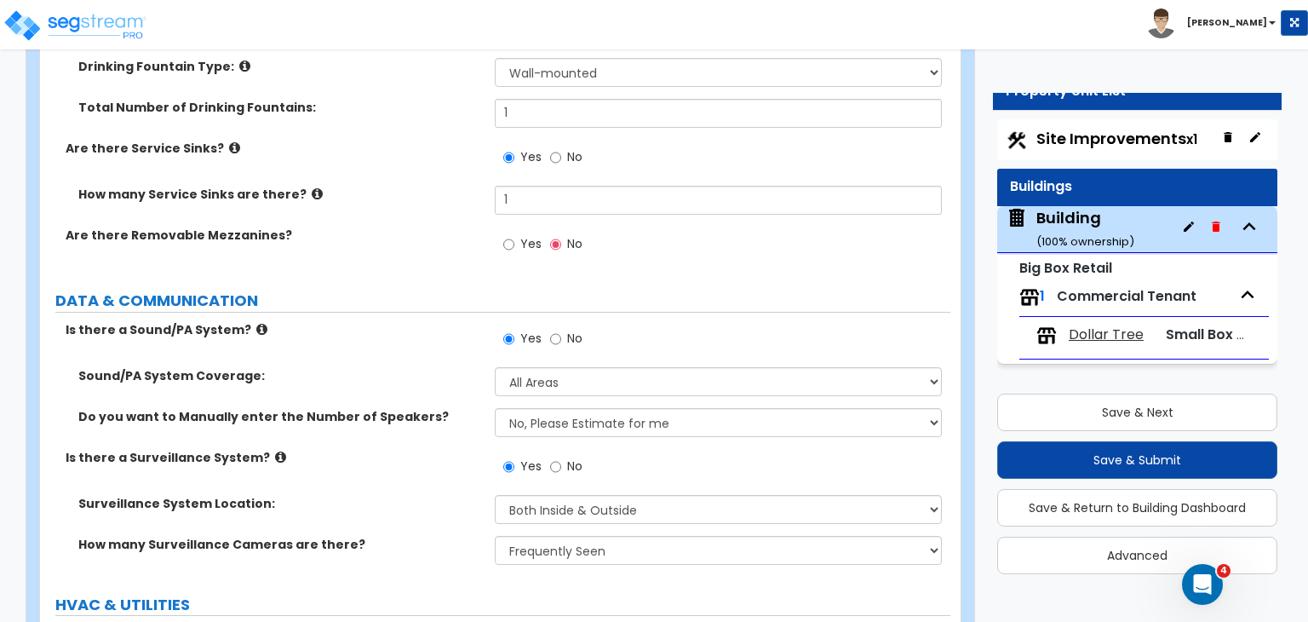
scroll to position [6516, 0]
click at [374, 447] on div "Is there a Surveillance System? Yes No" at bounding box center [495, 470] width 911 height 46
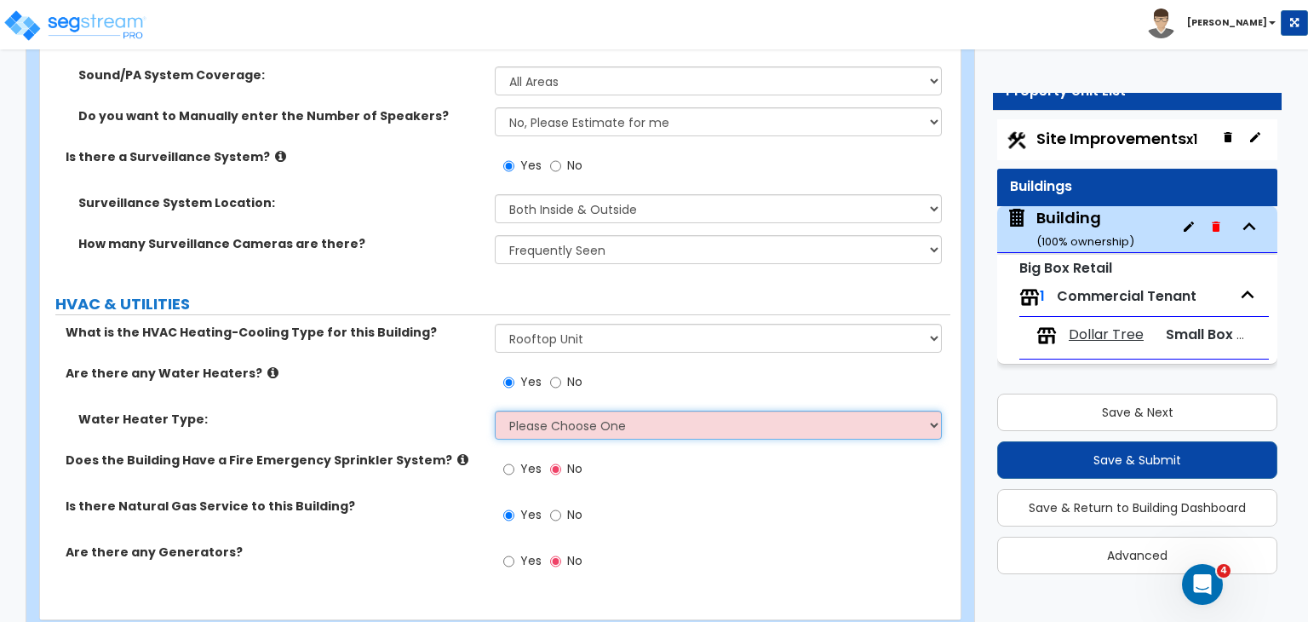
click at [549, 411] on select "Please Choose One Gas Electric" at bounding box center [718, 425] width 446 height 29
select select "1"
click at [495, 411] on select "Please Choose One Gas Electric" at bounding box center [718, 425] width 446 height 29
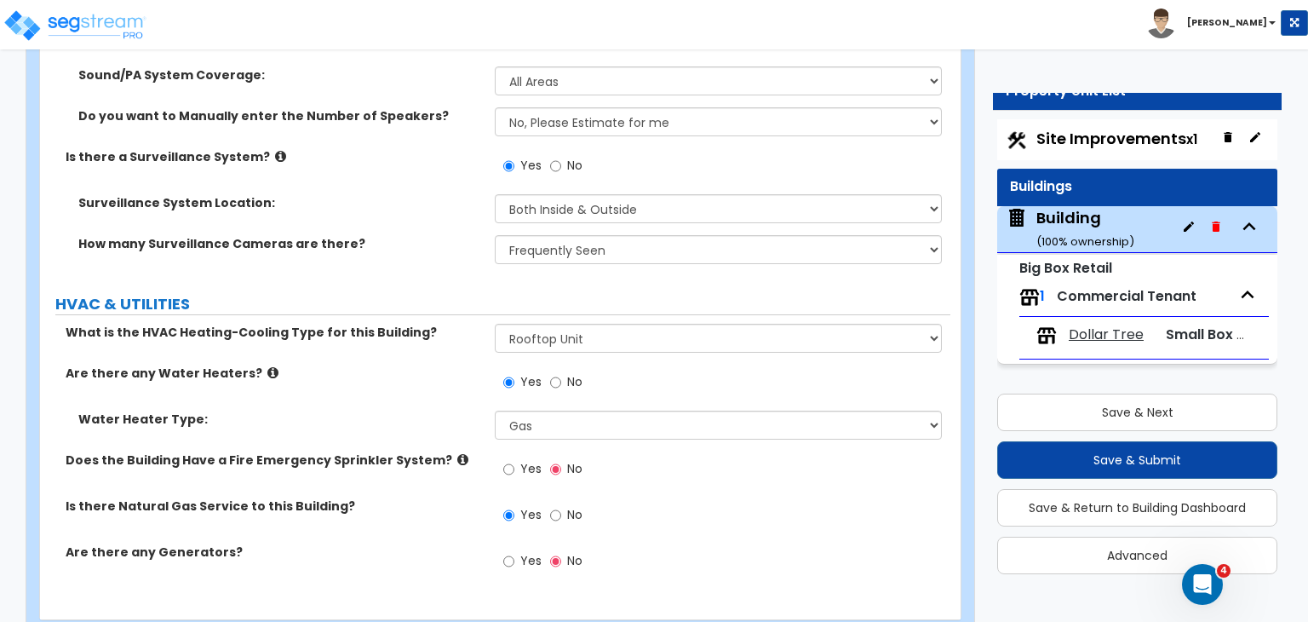
click at [430, 365] on label "Are there any Water Heaters?" at bounding box center [274, 373] width 417 height 17
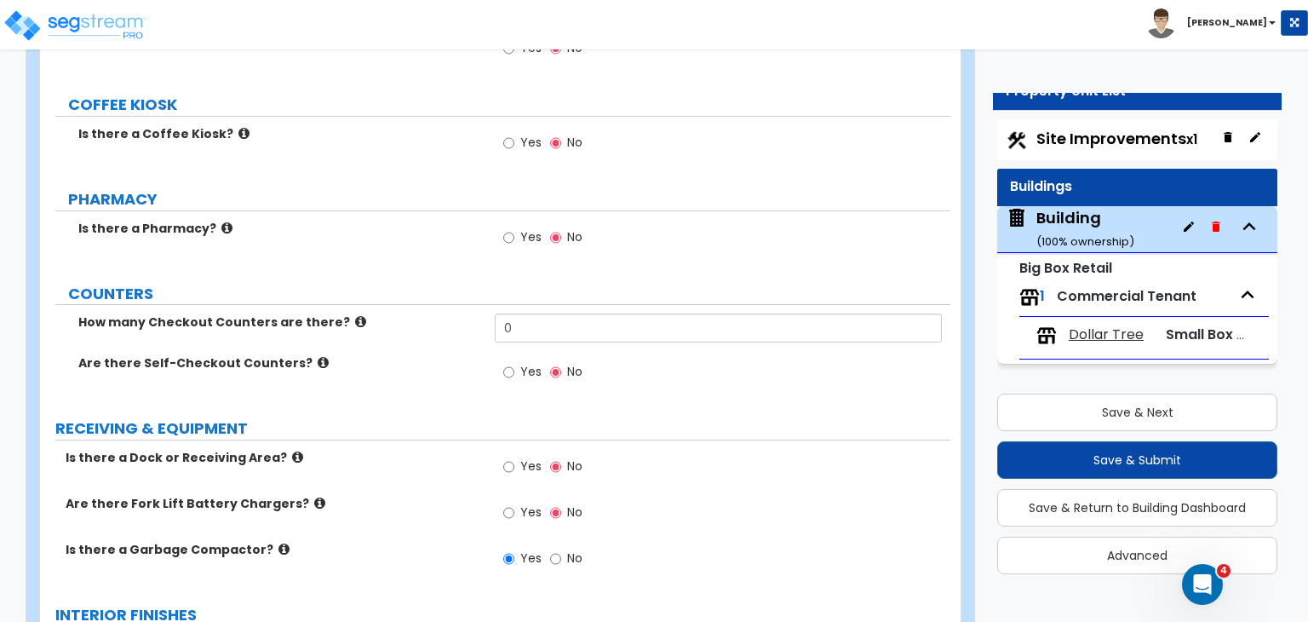
scroll to position [3511, 0]
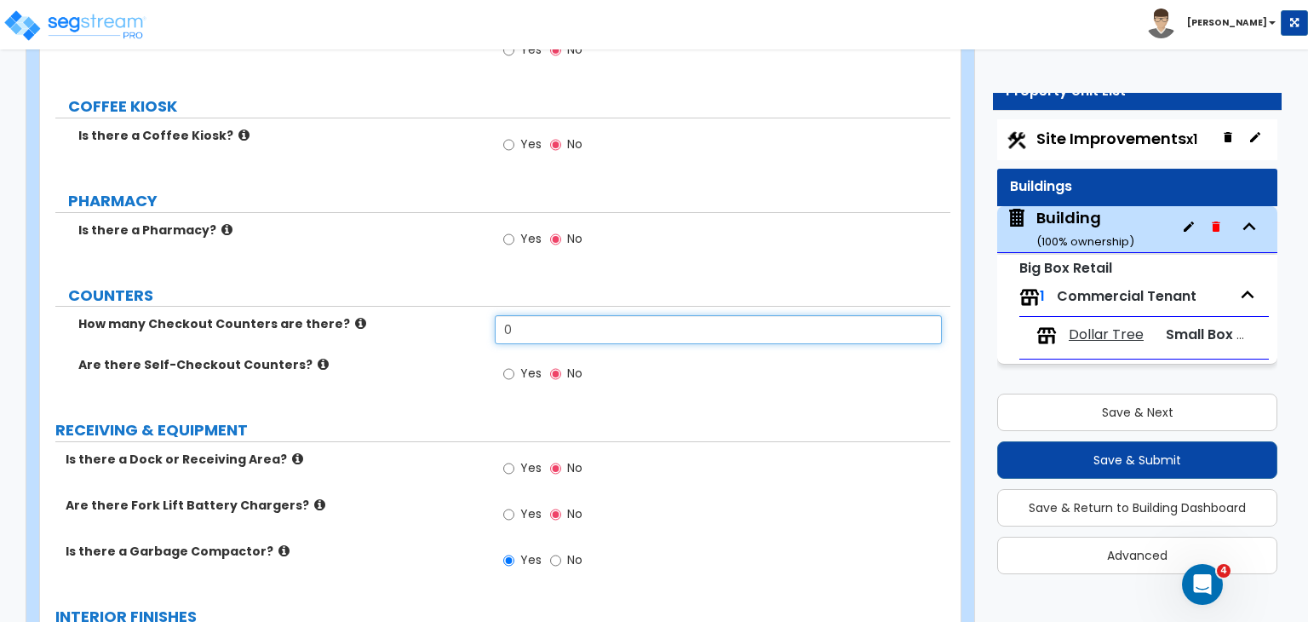
click at [530, 315] on input "0" at bounding box center [718, 329] width 446 height 29
type input "6"
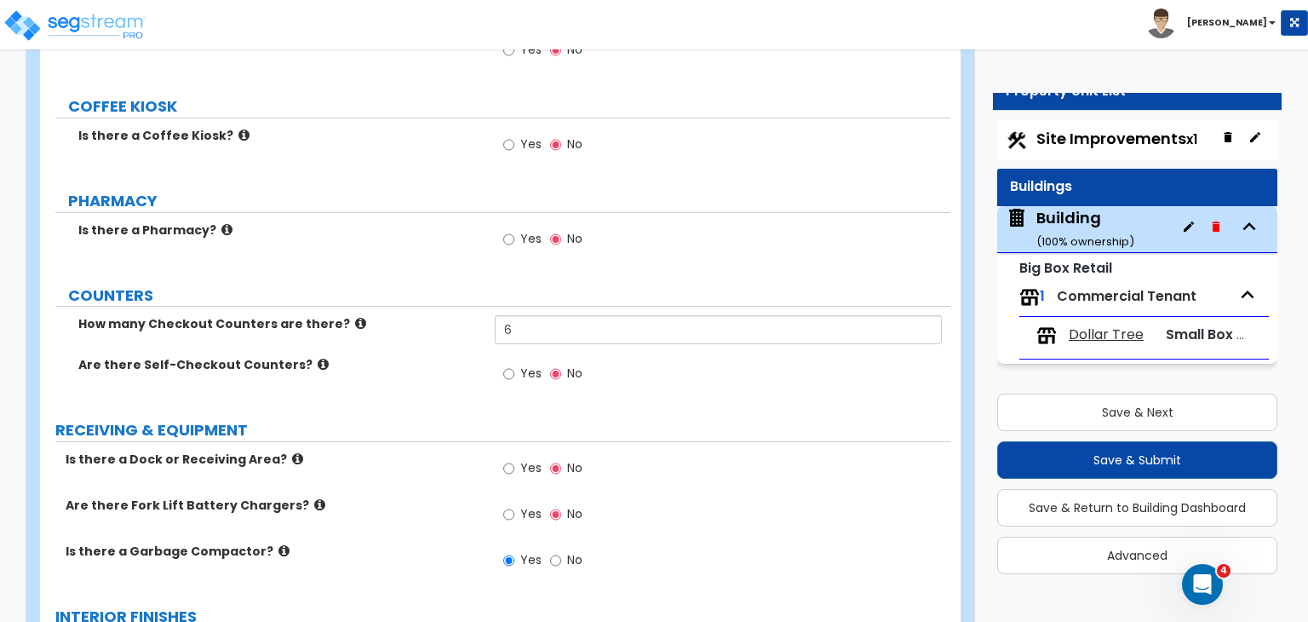
click at [431, 315] on div "How many Checkout Counters are there? 6" at bounding box center [495, 335] width 911 height 41
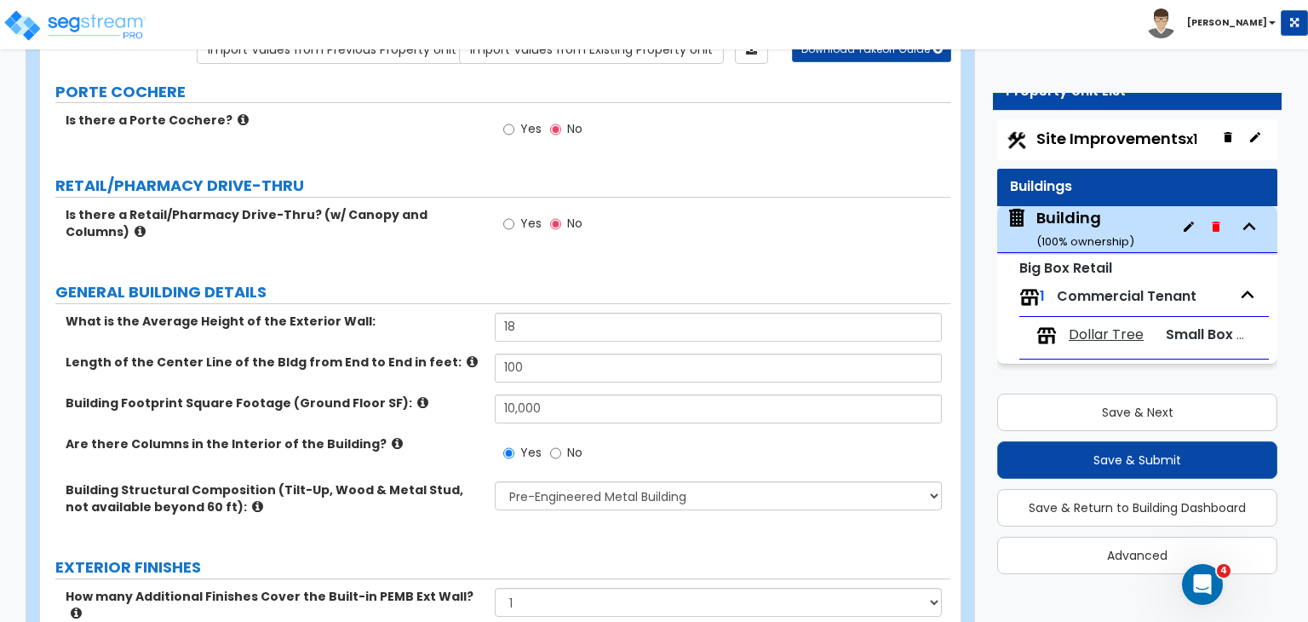
scroll to position [0, 0]
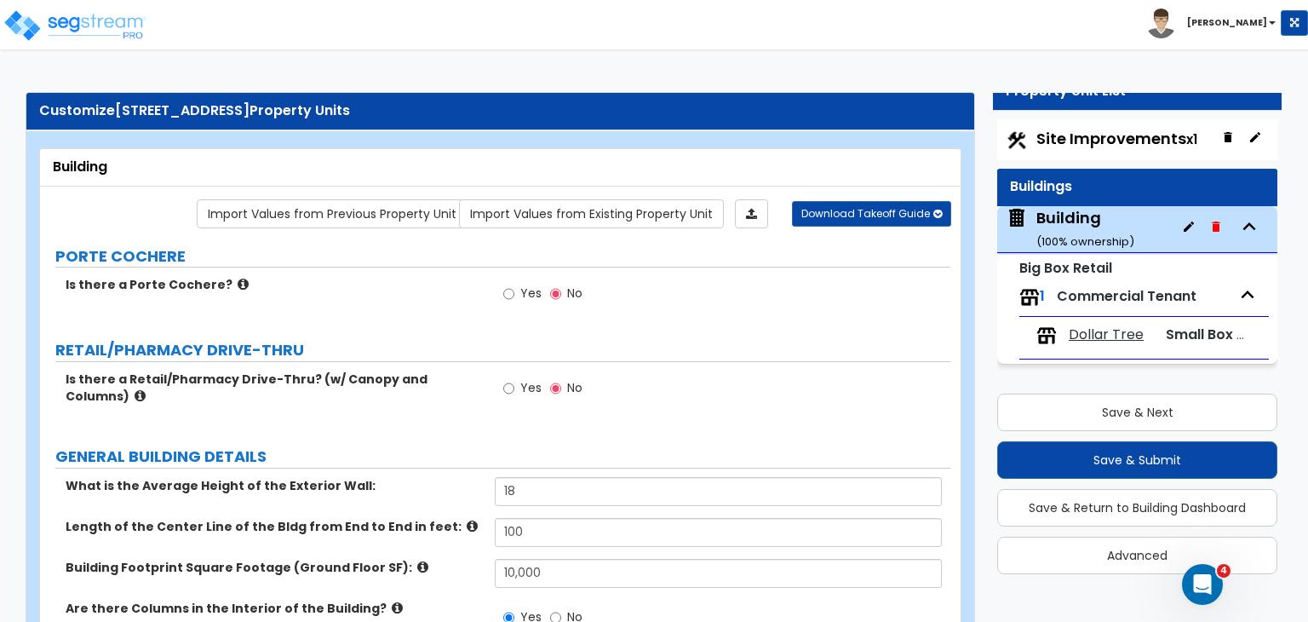
click at [39, 108] on div "Customize 841 W US HWY 79 Property Units" at bounding box center [500, 111] width 923 height 20
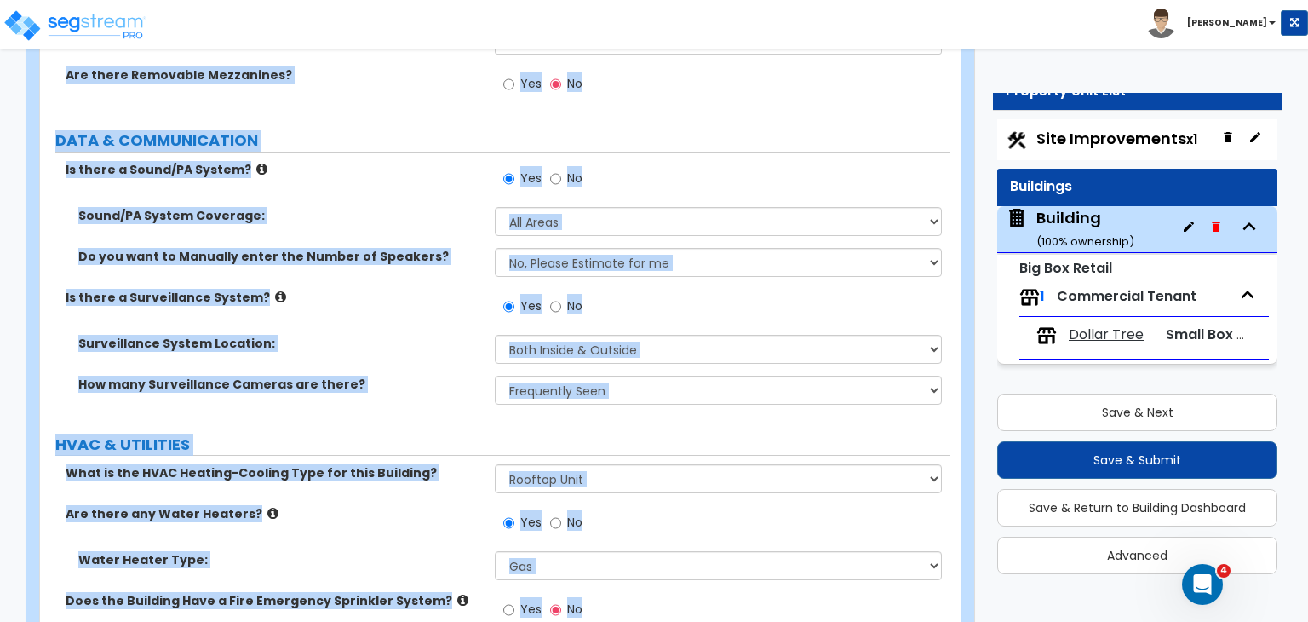
scroll to position [6815, 0]
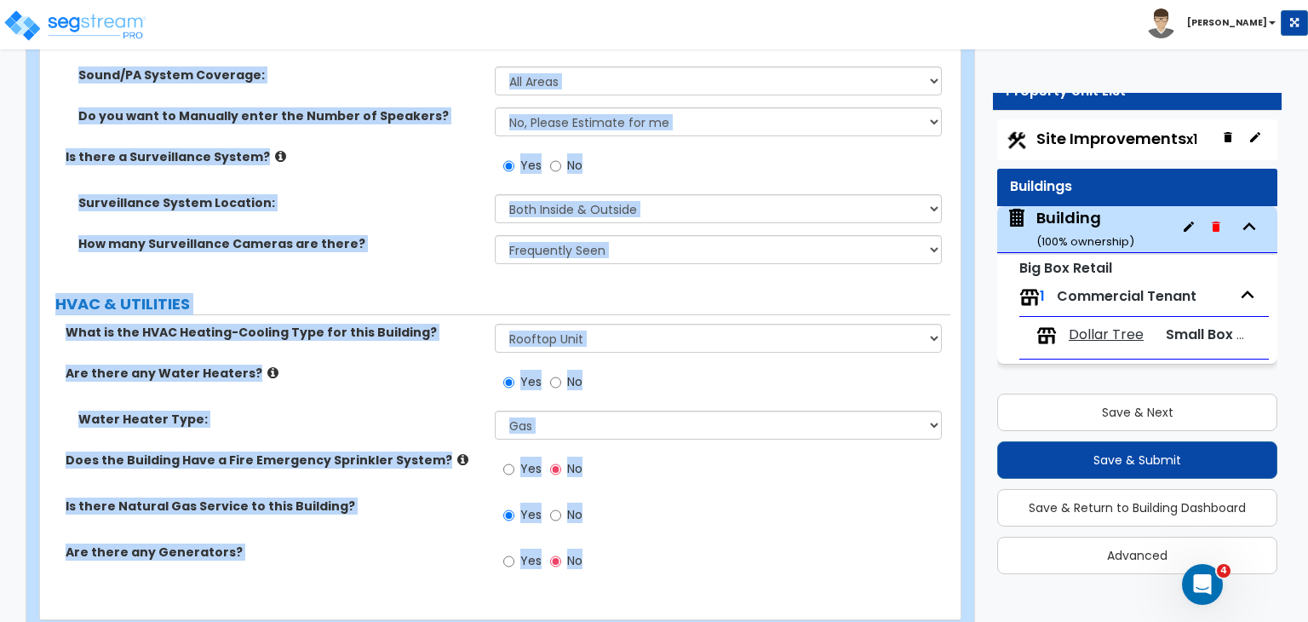
drag, startPoint x: 38, startPoint y: 108, endPoint x: 1100, endPoint y: 661, distance: 1196.7
copy div "Customize 841 W US HWY 79 Property Units Building Import Values from Previous P…"
click at [356, 365] on div "Are there any Water Heaters? Yes No" at bounding box center [495, 388] width 911 height 46
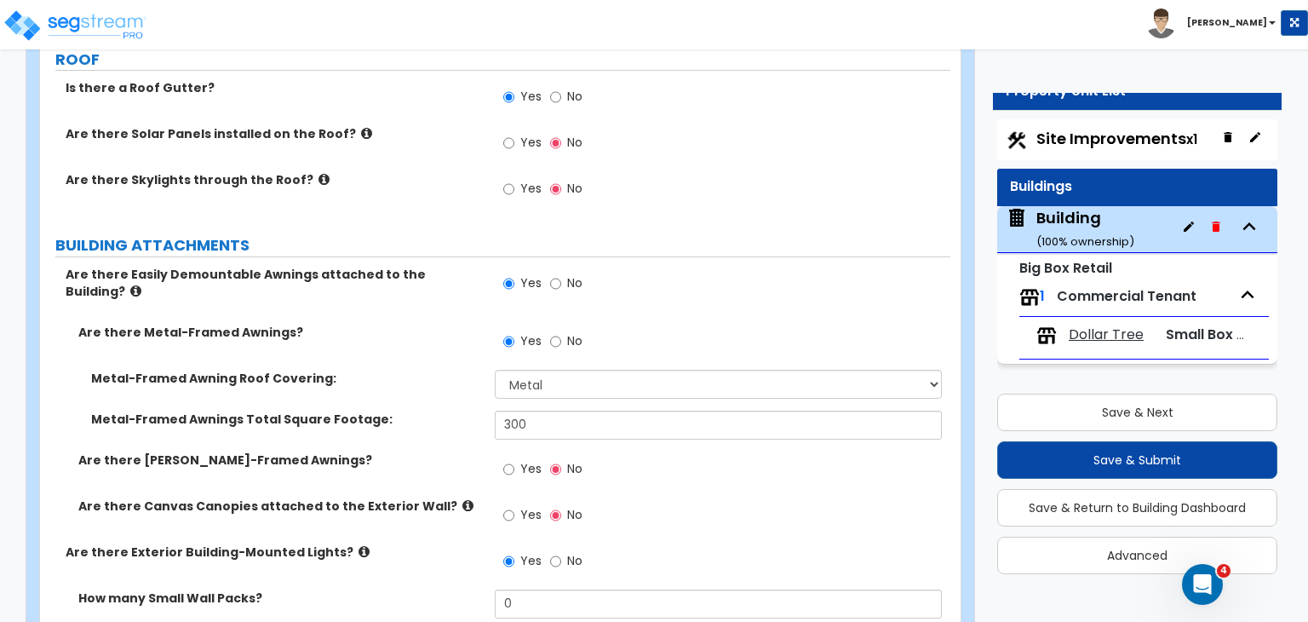
scroll to position [860, 0]
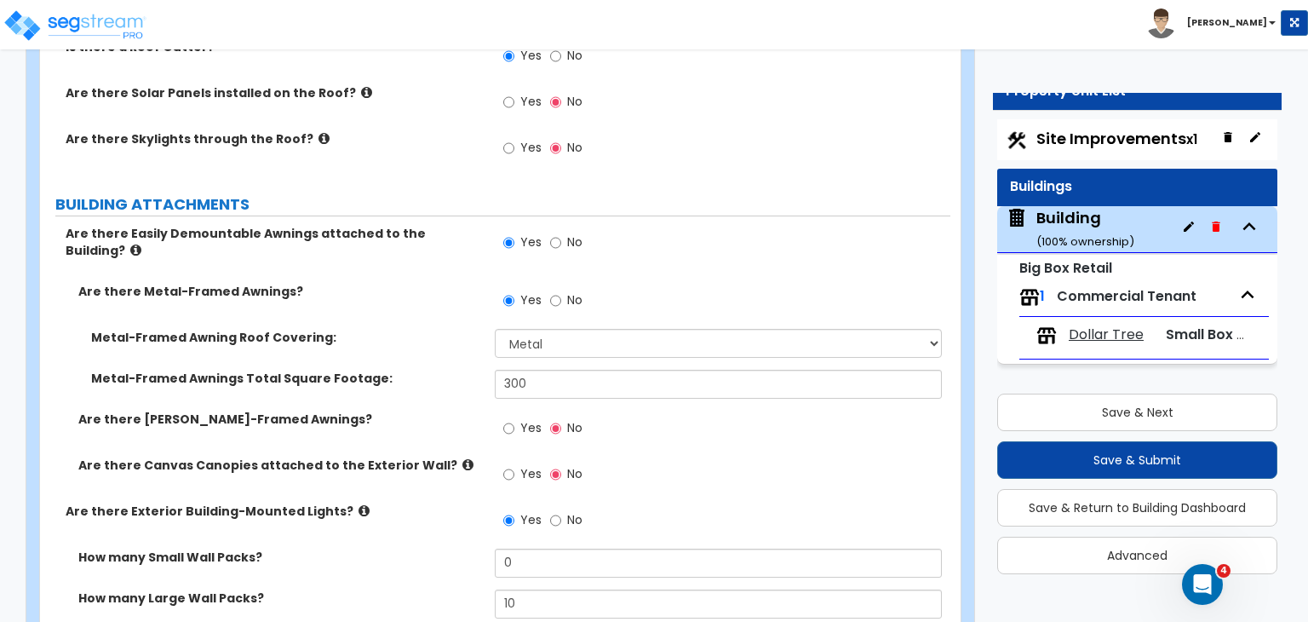
click at [335, 329] on div "Metal-Framed Awning Roof Covering: Please Choose One Plastic Metal Glass" at bounding box center [495, 349] width 911 height 41
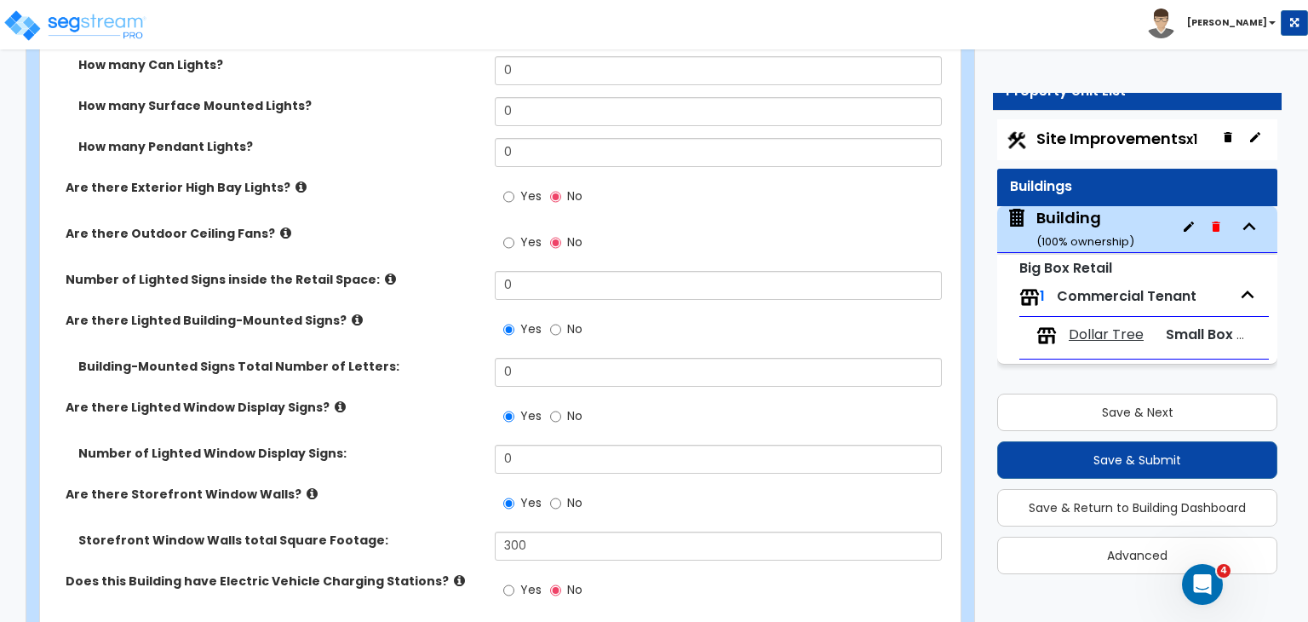
scroll to position [1601, 0]
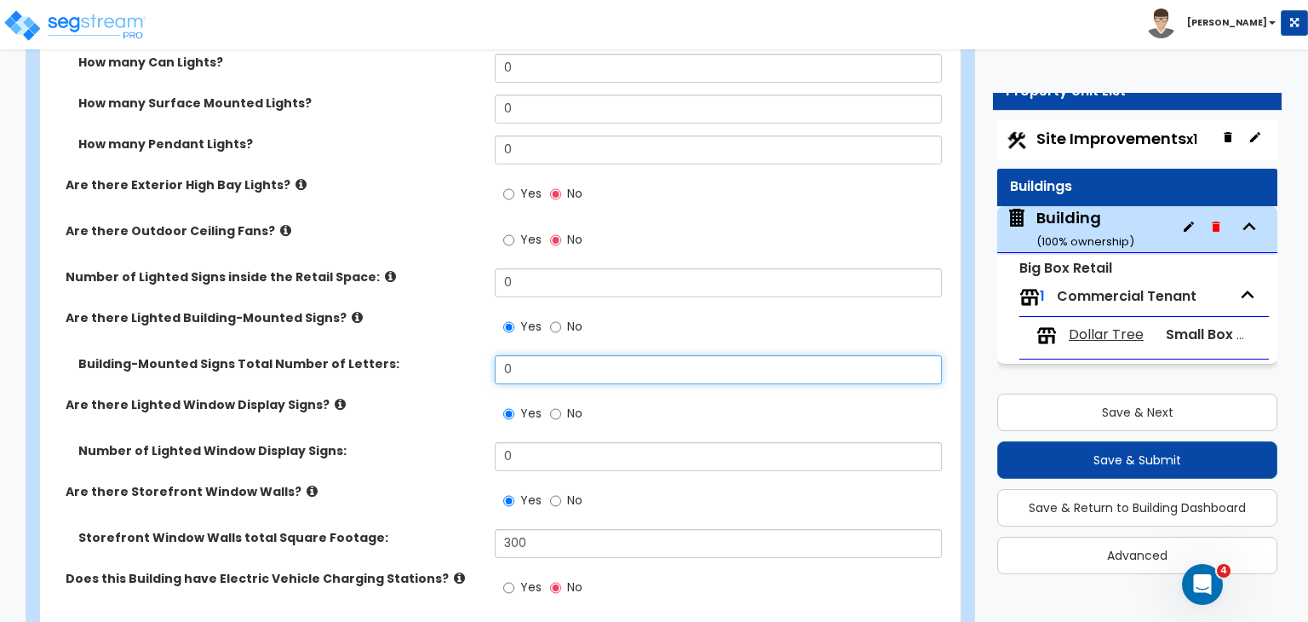
click at [521, 355] on input "0" at bounding box center [718, 369] width 446 height 29
type input "10"
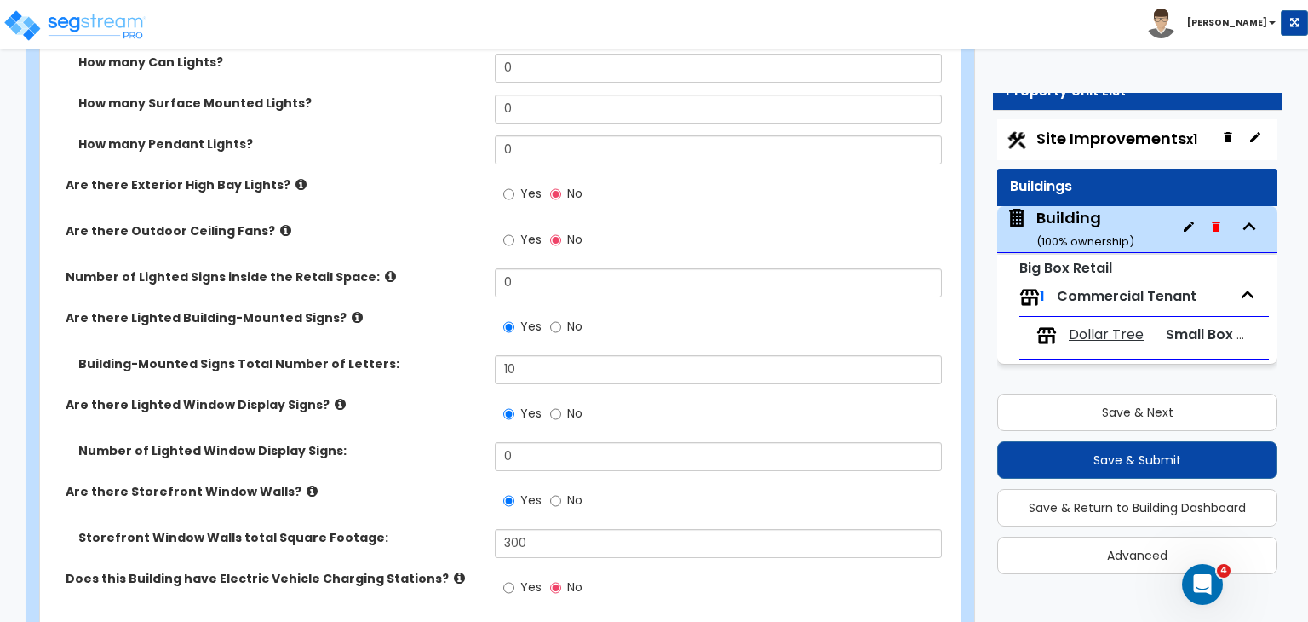
click at [440, 315] on div "Are there Lighted Building-Mounted Signs? Yes No" at bounding box center [495, 332] width 911 height 46
click at [454, 396] on div "Are there Lighted Window Display Signs? Yes No" at bounding box center [495, 419] width 911 height 46
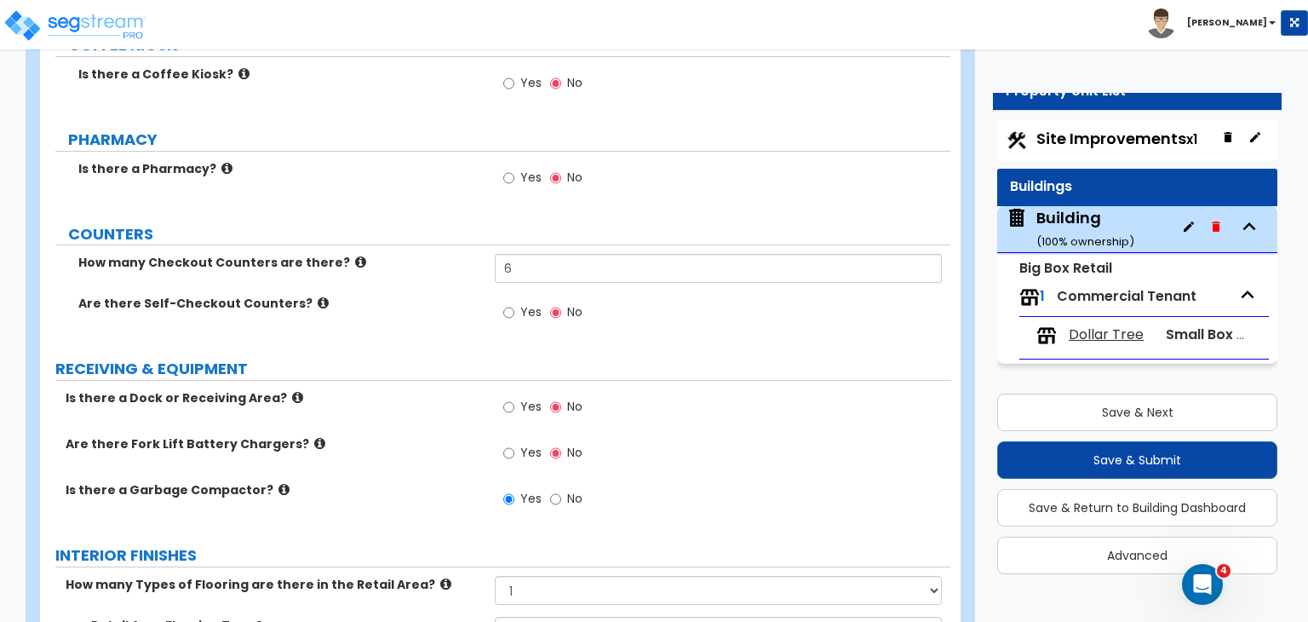
scroll to position [3573, 0]
click at [397, 434] on label "Are there Fork Lift Battery Chargers?" at bounding box center [274, 442] width 417 height 17
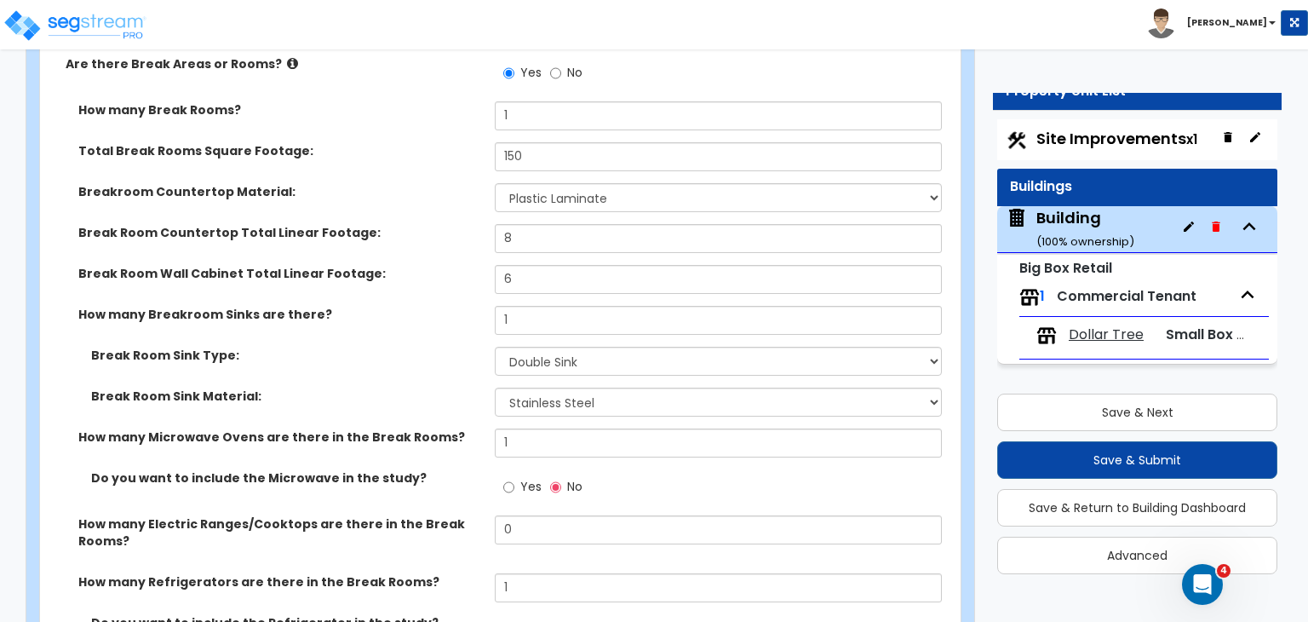
scroll to position [5666, 0]
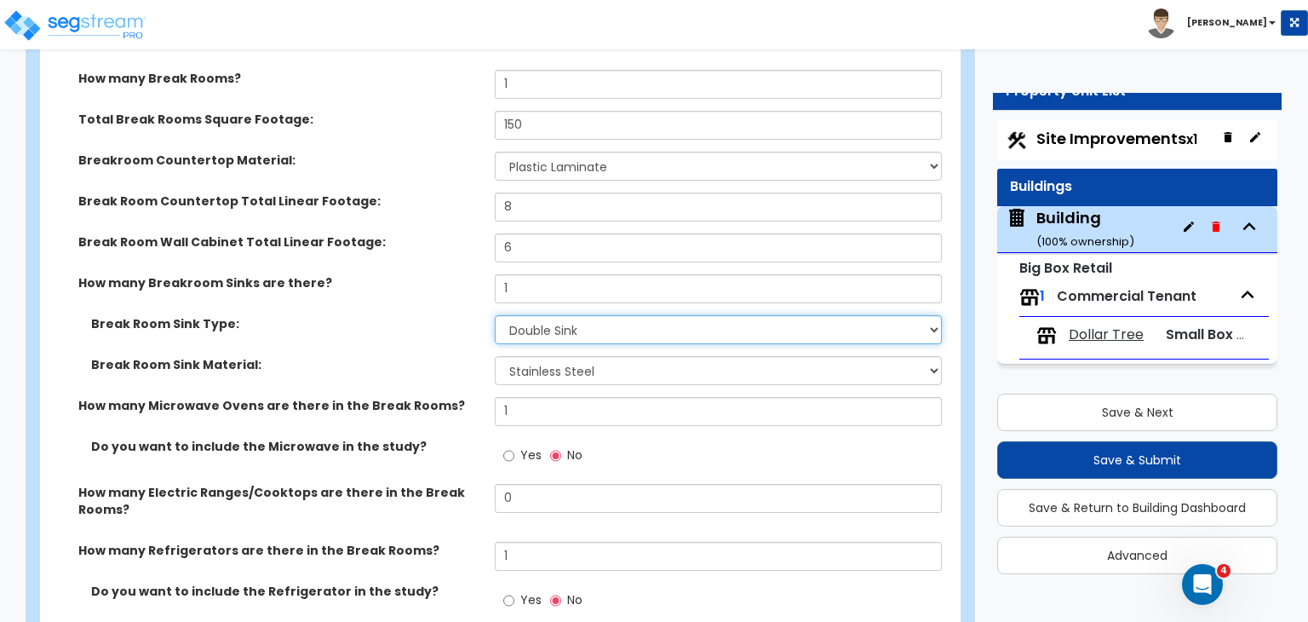
click at [579, 315] on select "Please Choose One Single Sink Double Sink" at bounding box center [718, 329] width 446 height 29
select select "1"
click at [495, 315] on select "Please Choose One Single Sink Double Sink" at bounding box center [718, 329] width 446 height 29
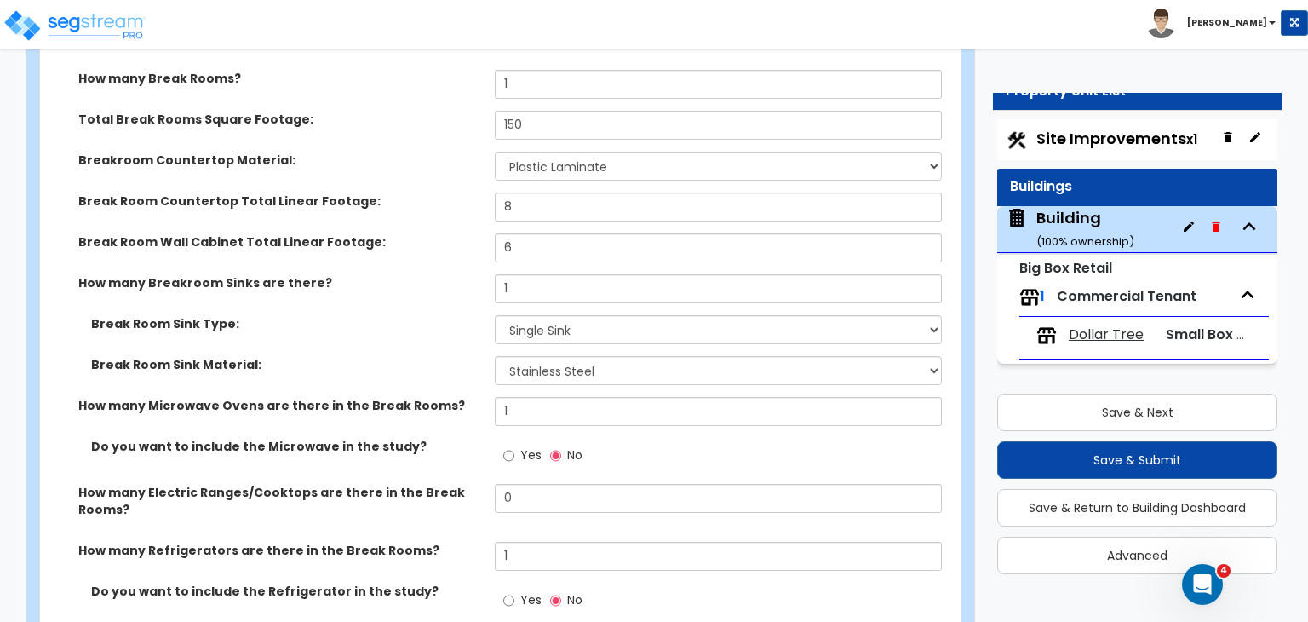
click at [428, 315] on label "Break Room Sink Type:" at bounding box center [286, 323] width 391 height 17
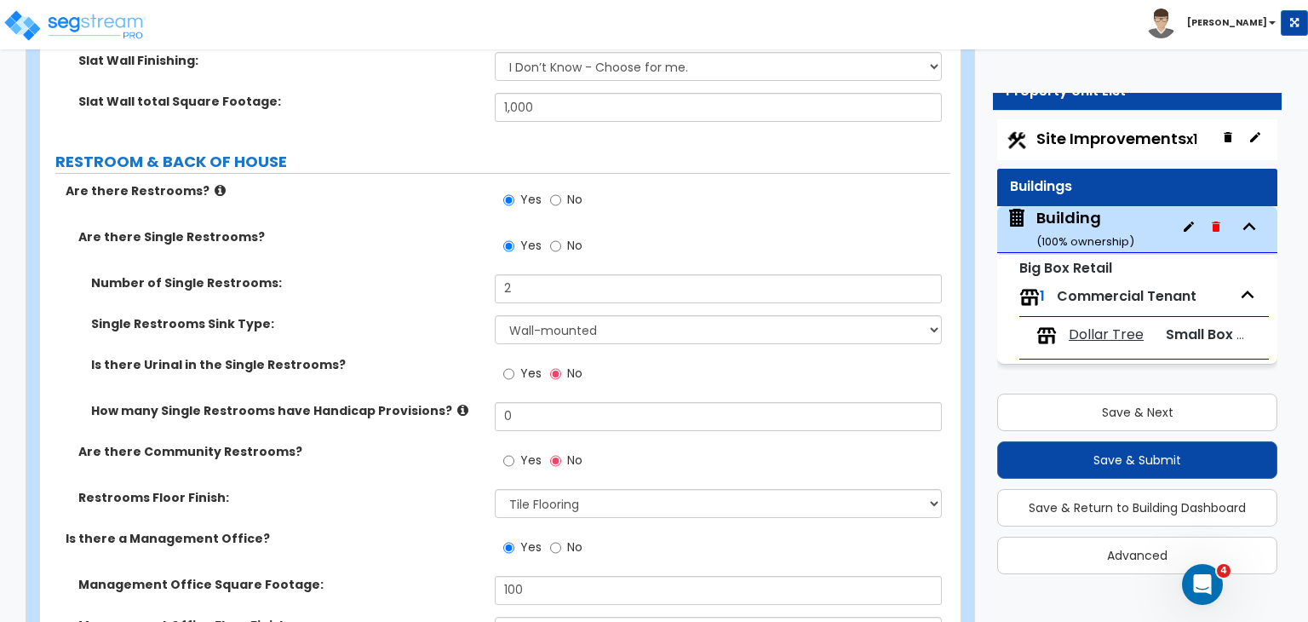
scroll to position [5032, 0]
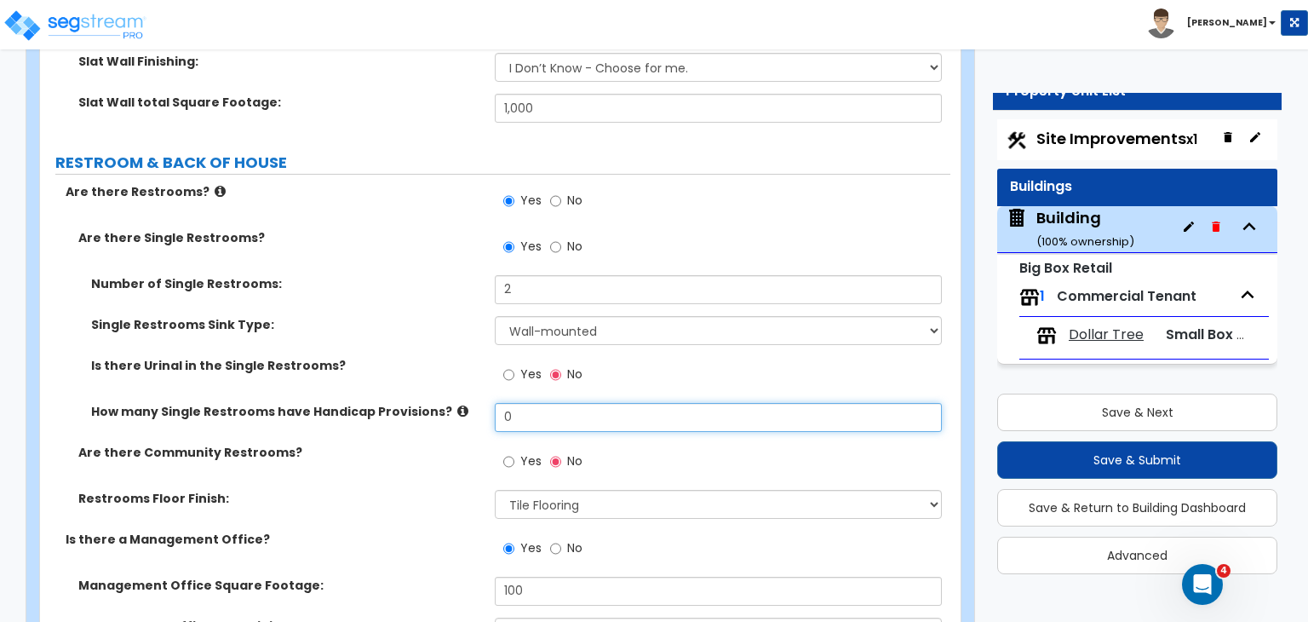
click at [519, 403] on input "0" at bounding box center [718, 417] width 446 height 29
type input "2"
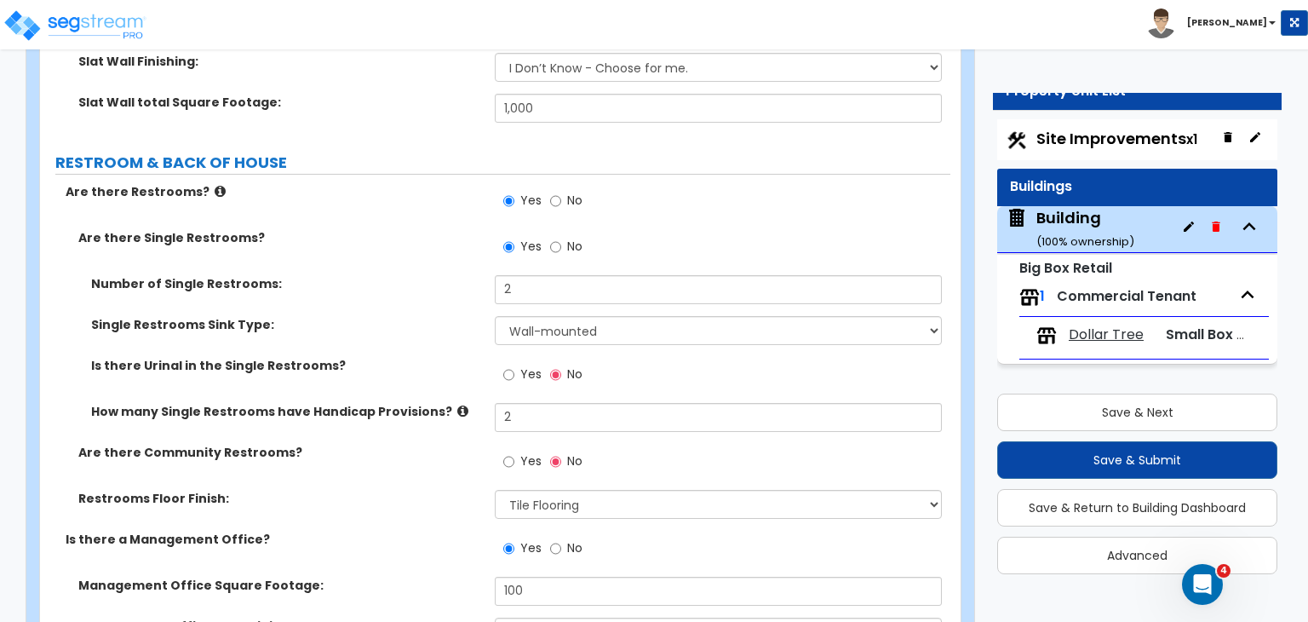
click at [457, 444] on div "Are there Community Restrooms? Yes No" at bounding box center [495, 467] width 911 height 46
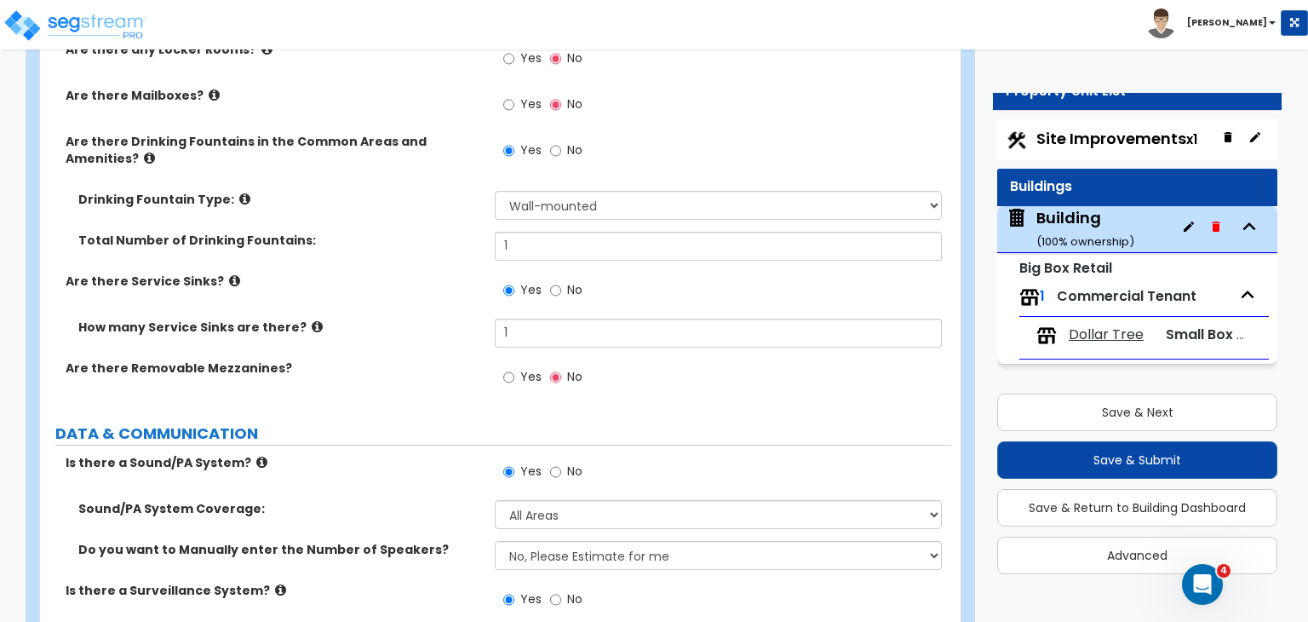
scroll to position [6815, 0]
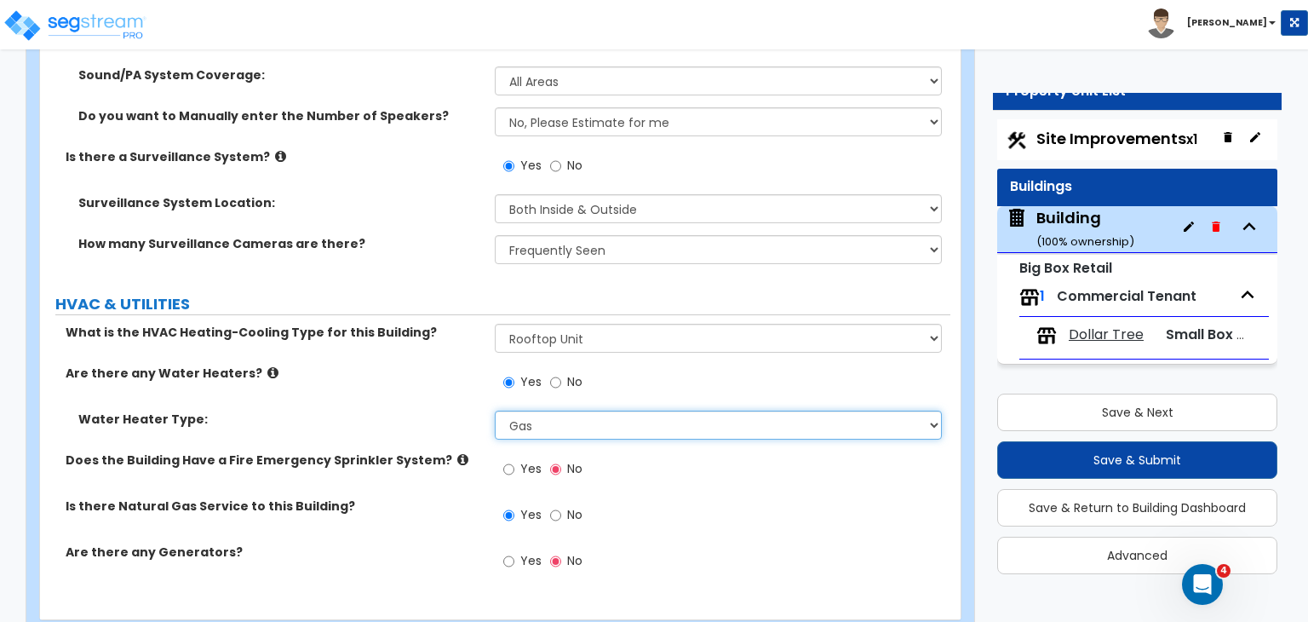
click at [594, 411] on select "Please Choose One Gas Electric" at bounding box center [718, 425] width 446 height 29
select select "2"
click at [495, 411] on select "Please Choose One Gas Electric" at bounding box center [718, 425] width 446 height 29
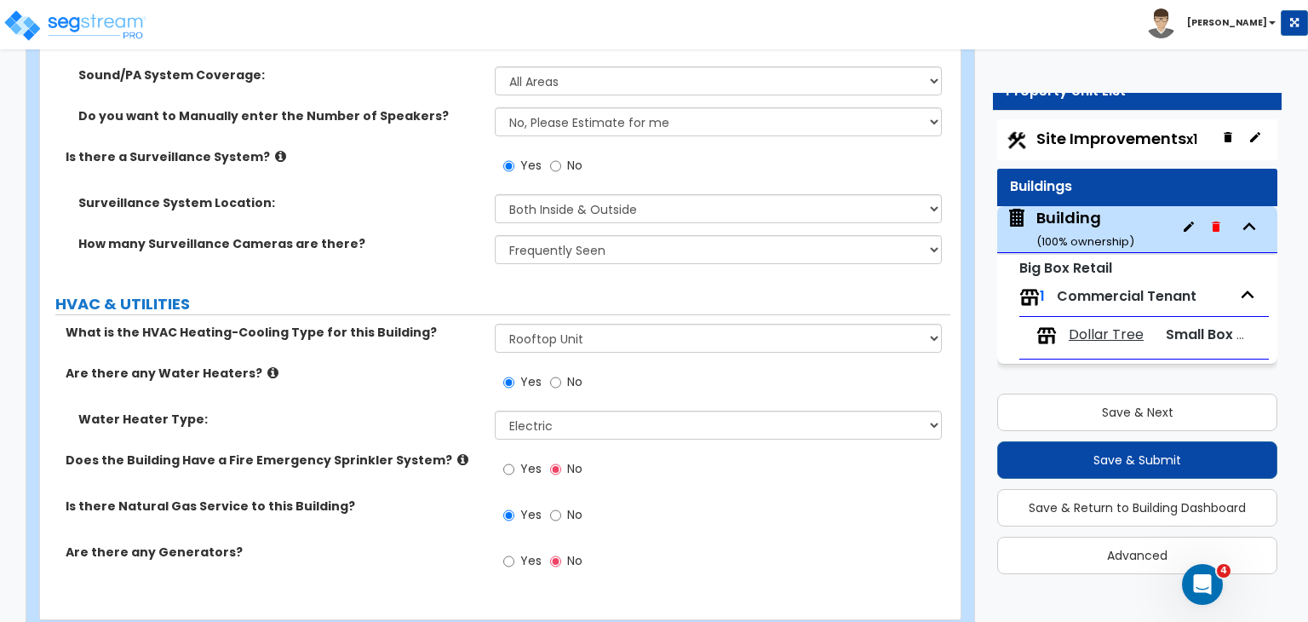
click at [395, 365] on div "Are there any Water Heaters? Yes No" at bounding box center [495, 388] width 911 height 46
click at [1038, 413] on button "Save & Next" at bounding box center [1137, 412] width 280 height 37
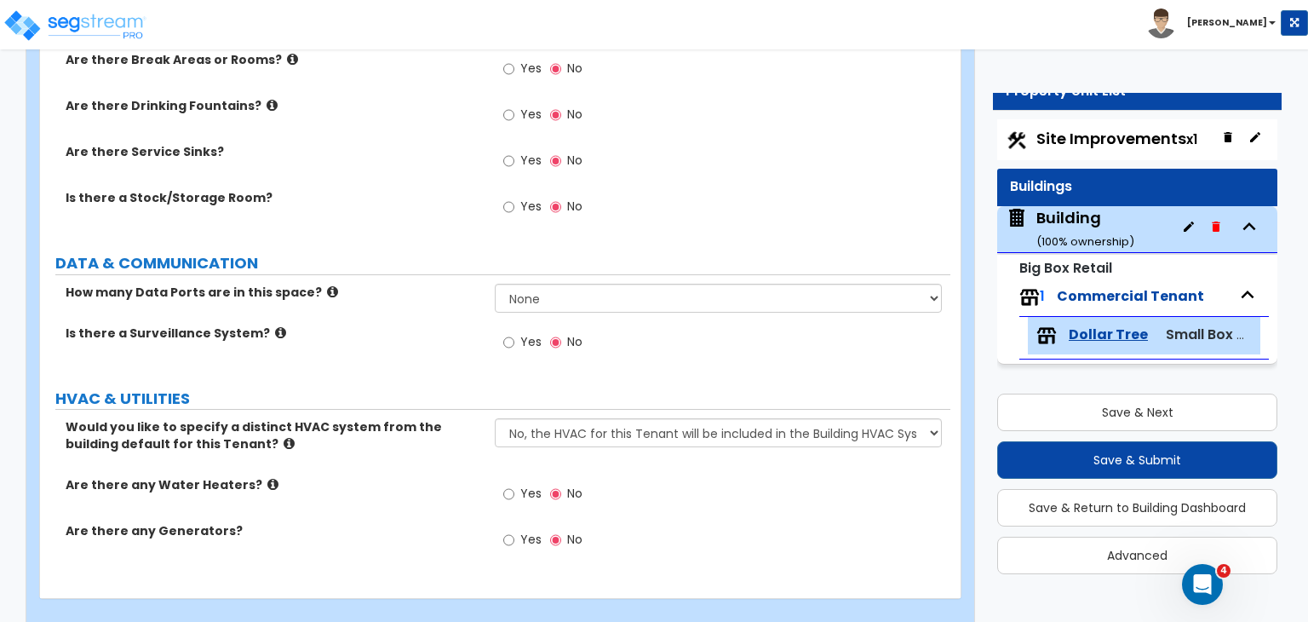
scroll to position [1572, 0]
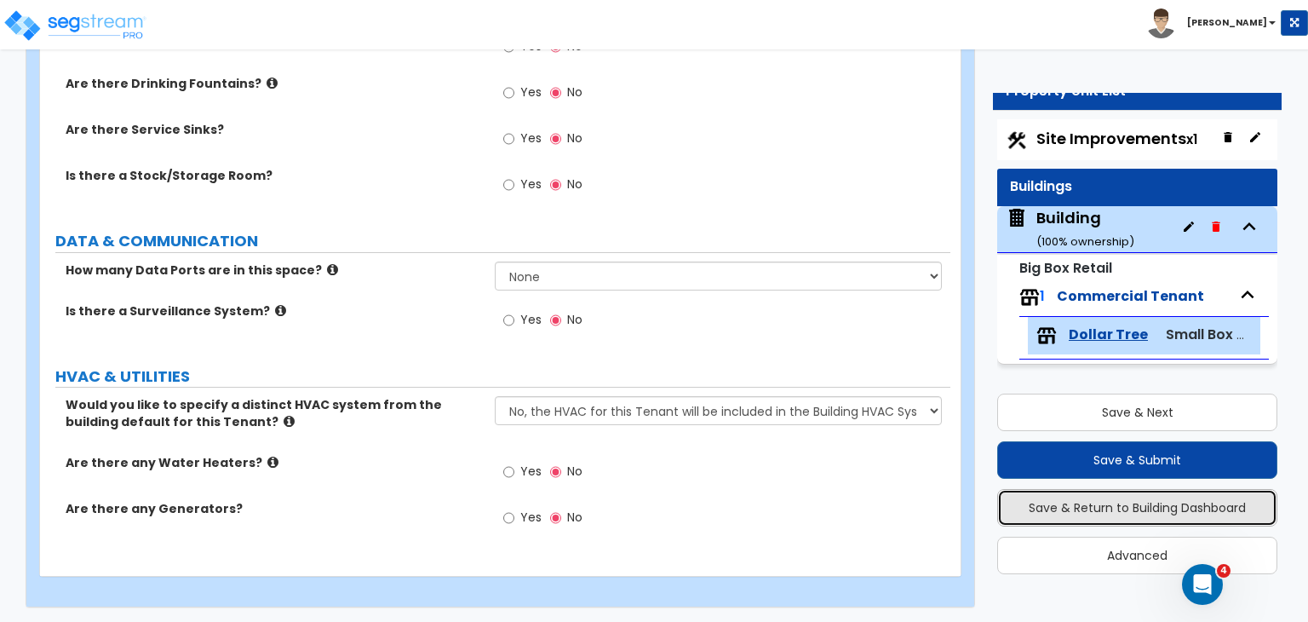
click at [1089, 509] on button "Save & Return to Building Dashboard" at bounding box center [1137, 507] width 280 height 37
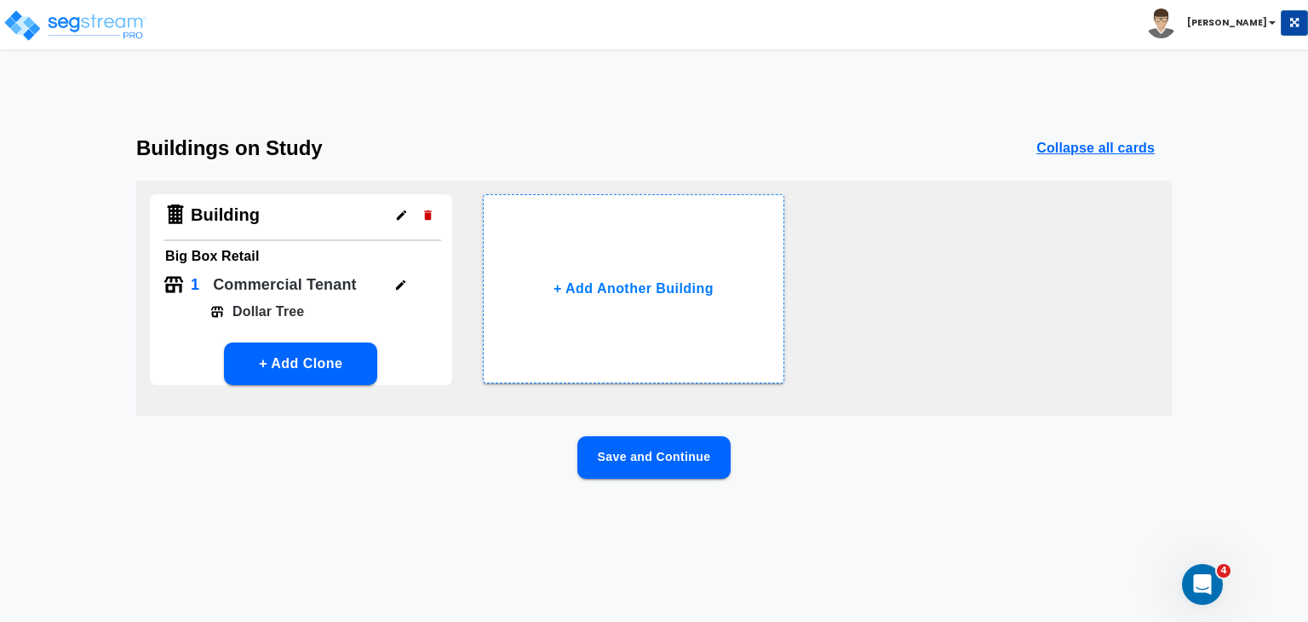
click at [382, 285] on div "1 Commercial Tenant" at bounding box center [303, 287] width 278 height 30
click at [399, 282] on icon "button" at bounding box center [400, 285] width 13 height 13
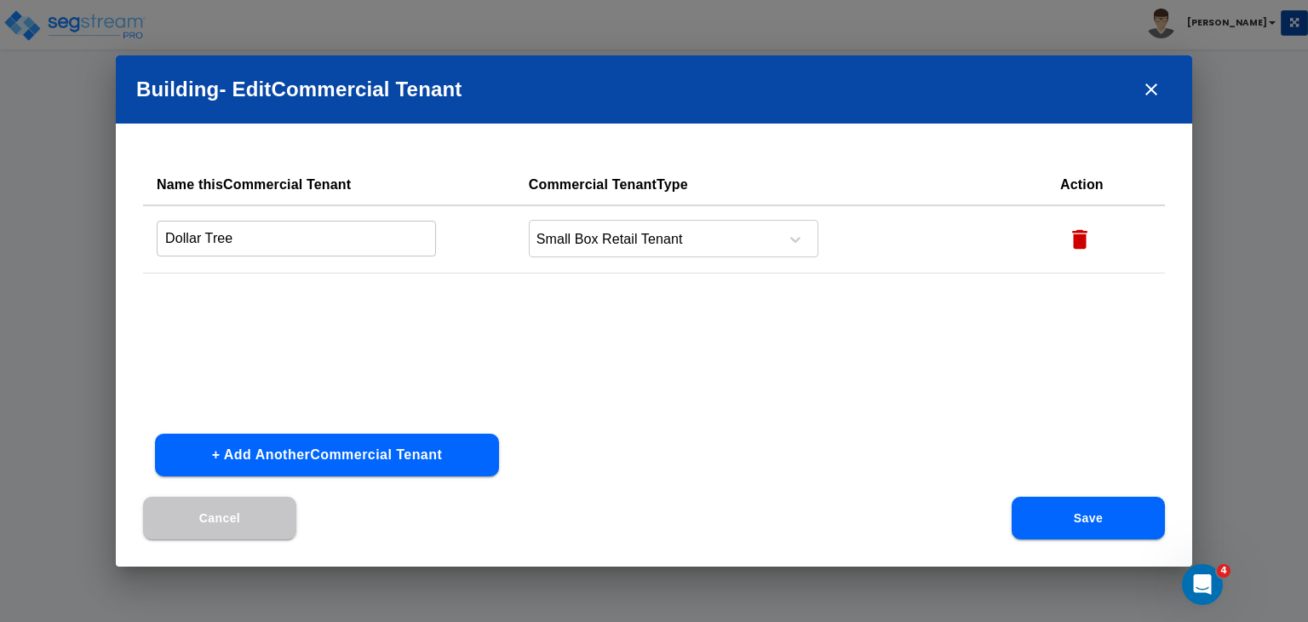
click at [1072, 241] on icon "button" at bounding box center [1079, 240] width 15 height 20
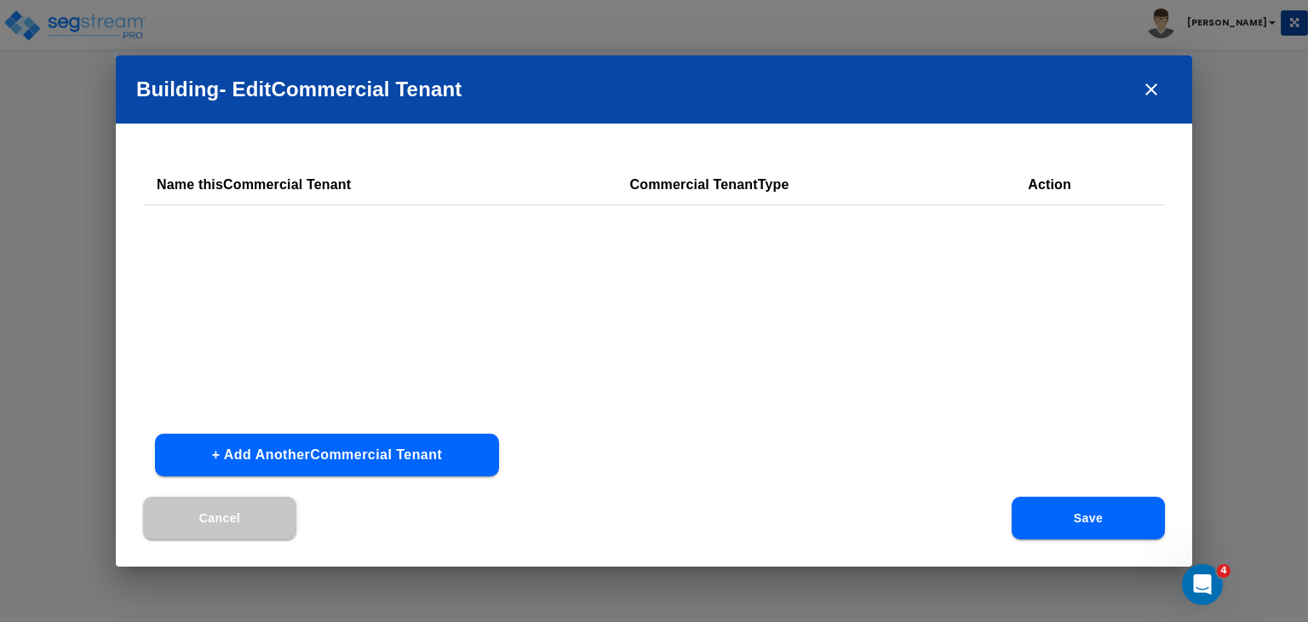
click at [1075, 517] on button "Save" at bounding box center [1088, 518] width 153 height 43
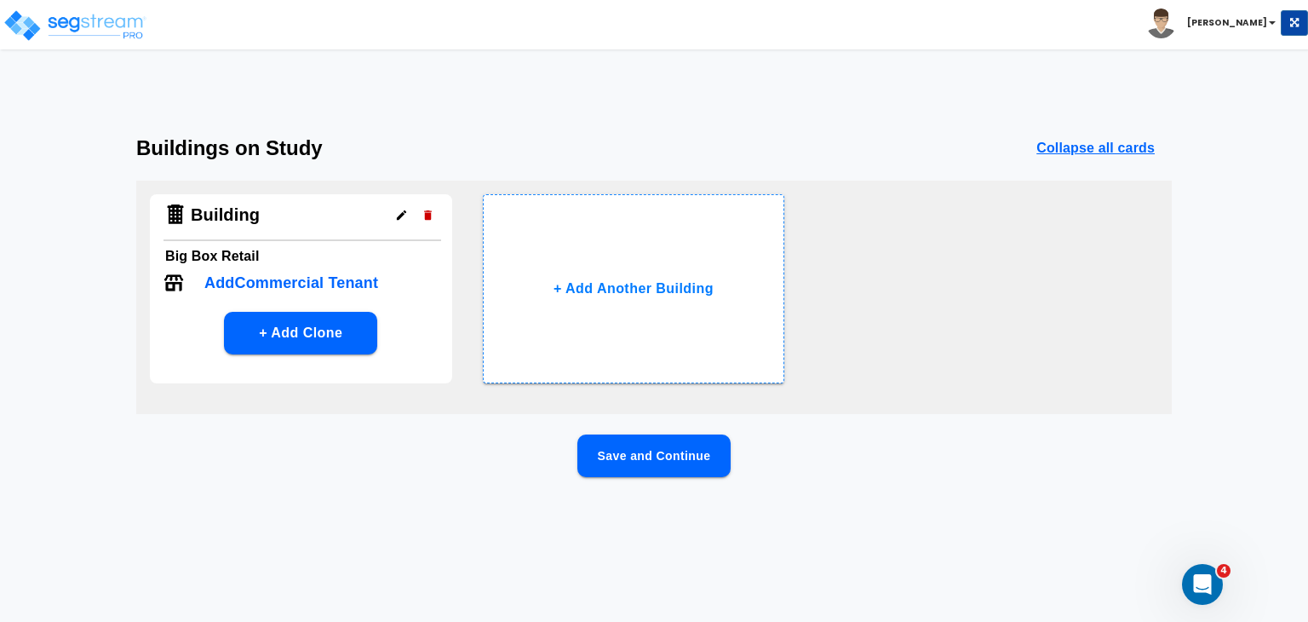
click at [678, 466] on button "Save and Continue" at bounding box center [654, 455] width 153 height 43
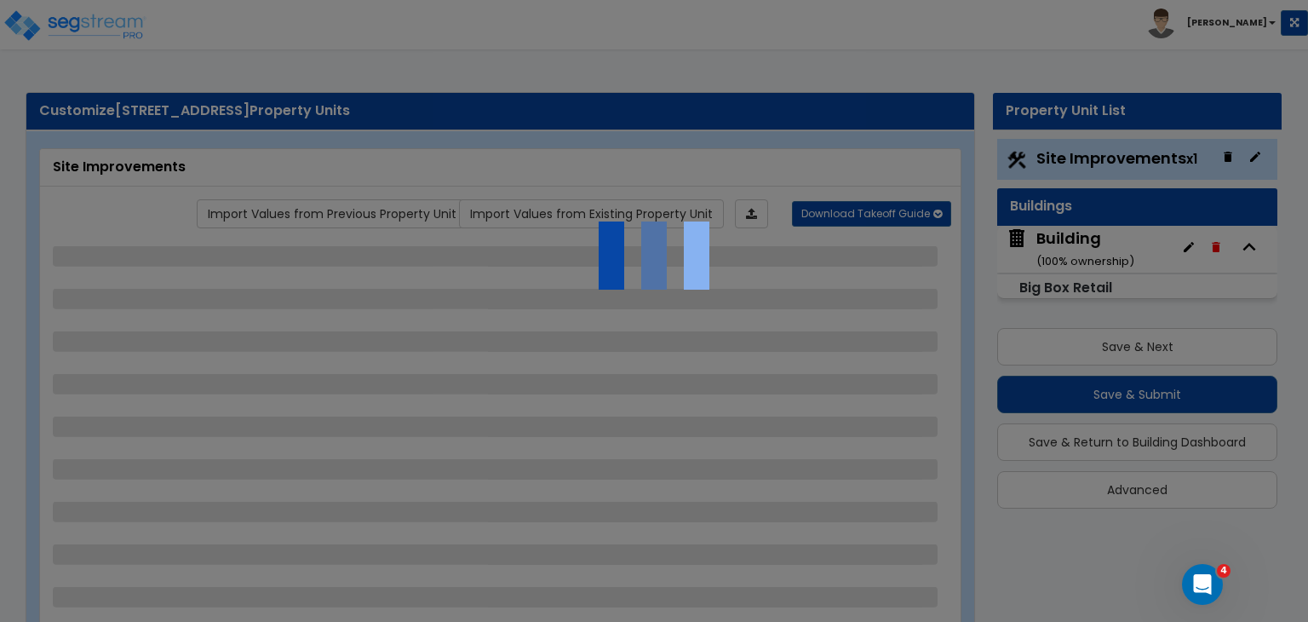
select select "2"
select select "1"
select select "4"
select select "1"
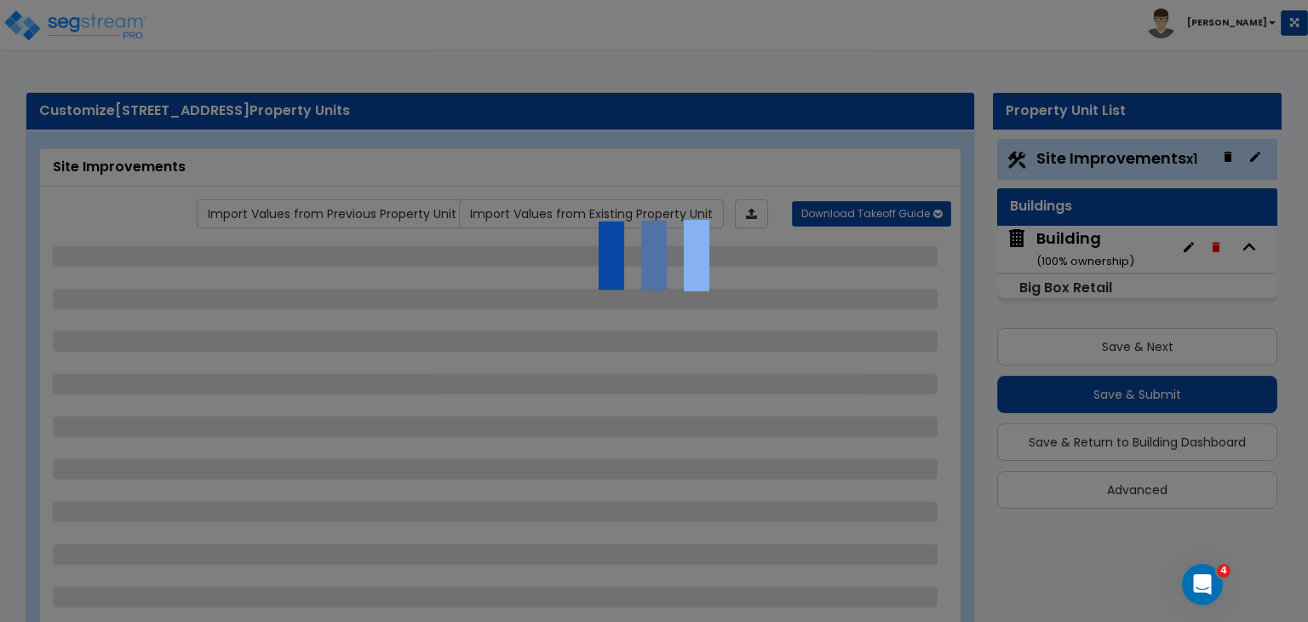
select select "2"
select select "1"
select select "2"
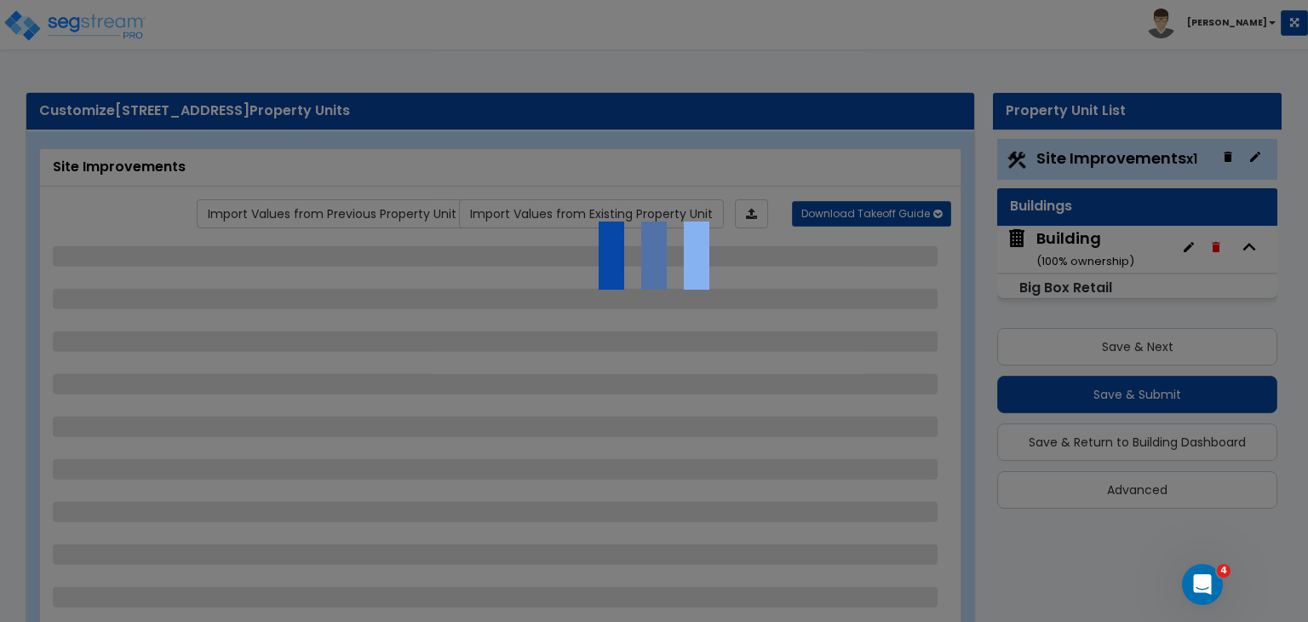
select select "2"
select select "1"
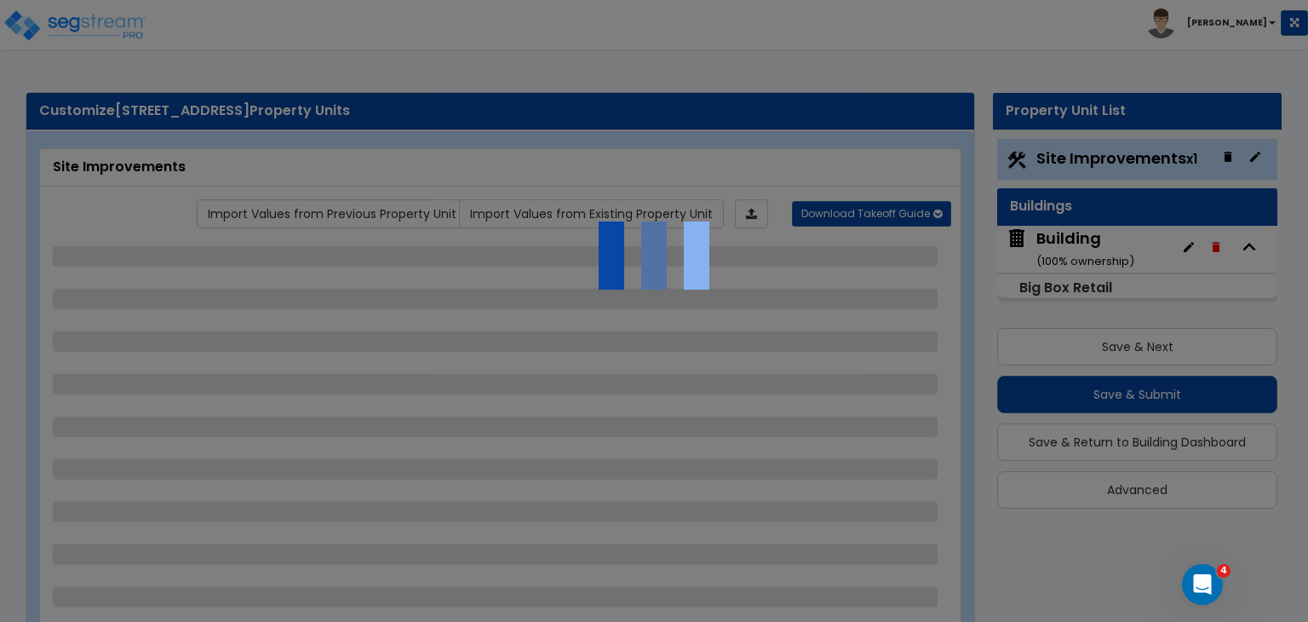
select select "4"
select select "1"
select select "2"
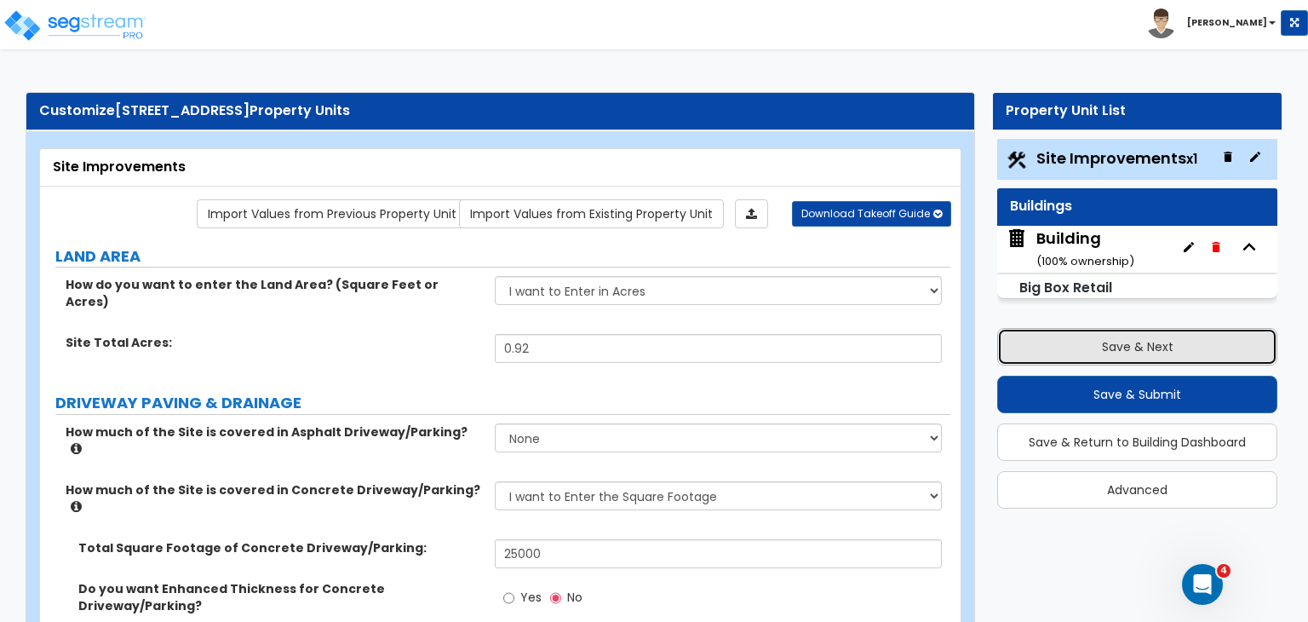
click at [1045, 342] on button "Save & Next" at bounding box center [1137, 346] width 280 height 37
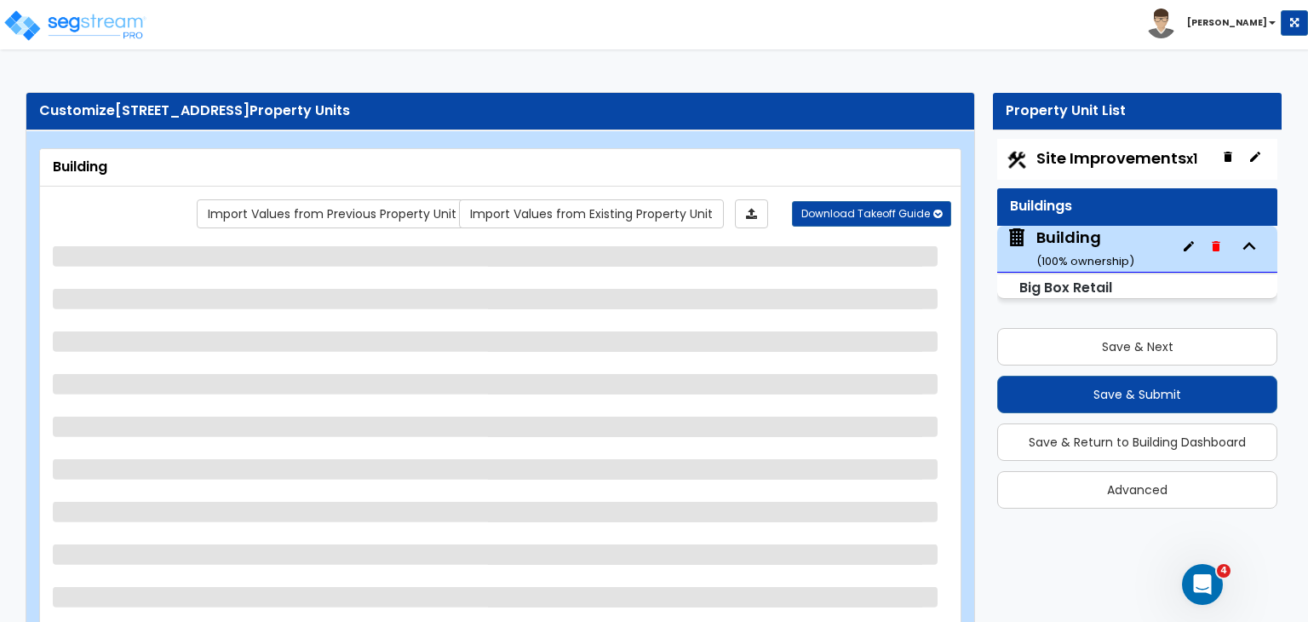
select select "1"
select select "8"
select select "2"
select select "1"
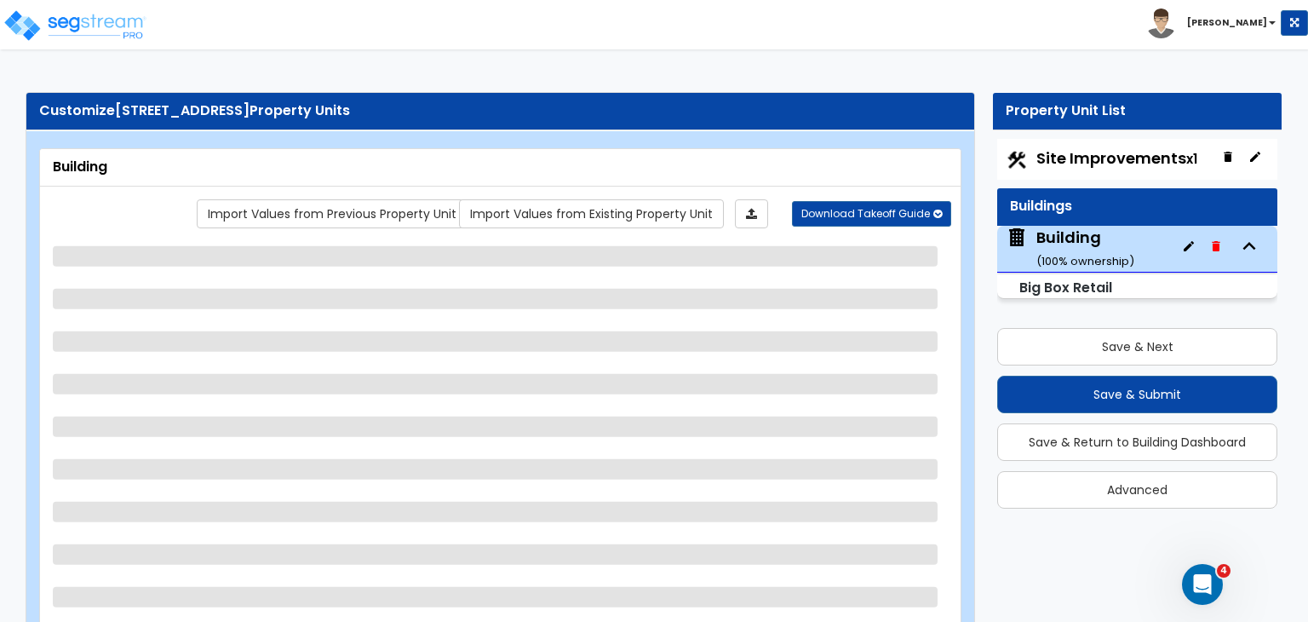
select select "2"
select select "1"
select select "2"
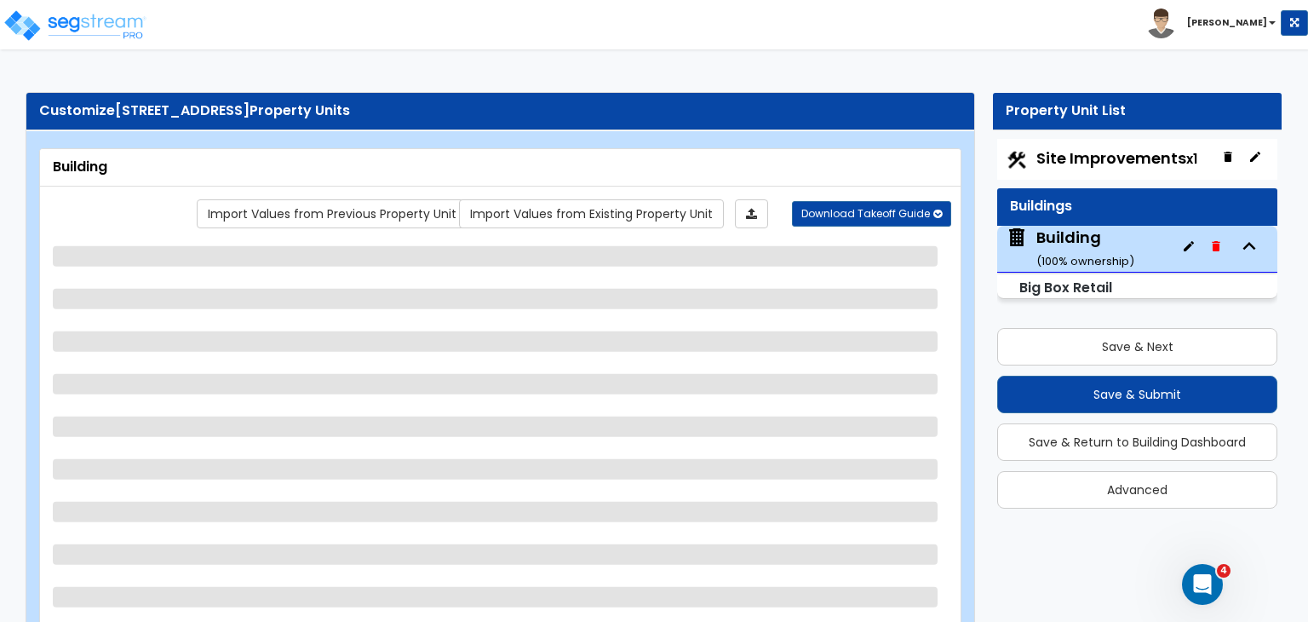
select select "1"
select select "3"
select select "1"
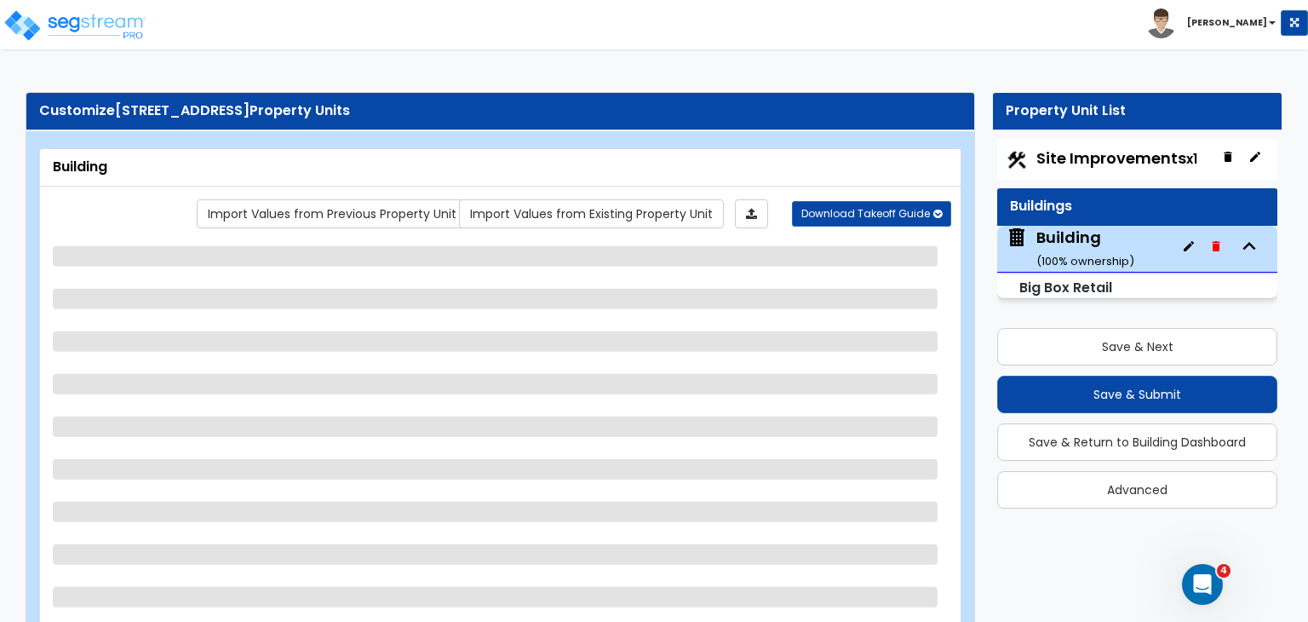
select select "1"
select select "3"
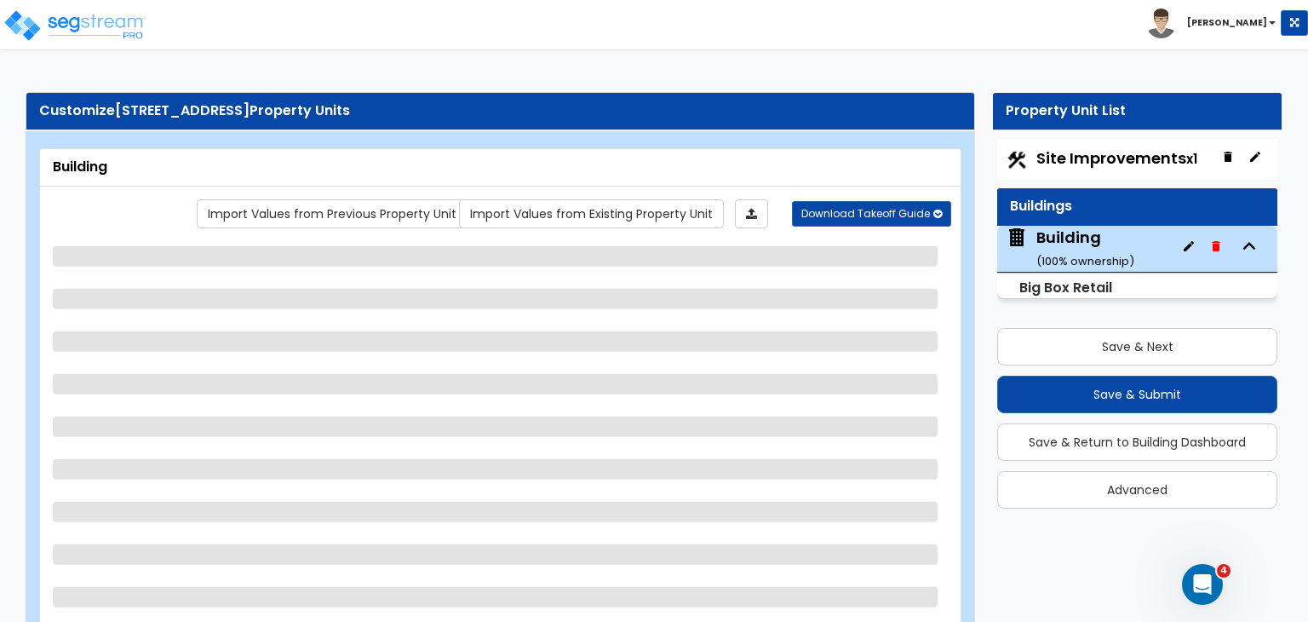
select select "3"
select select "1"
select select "2"
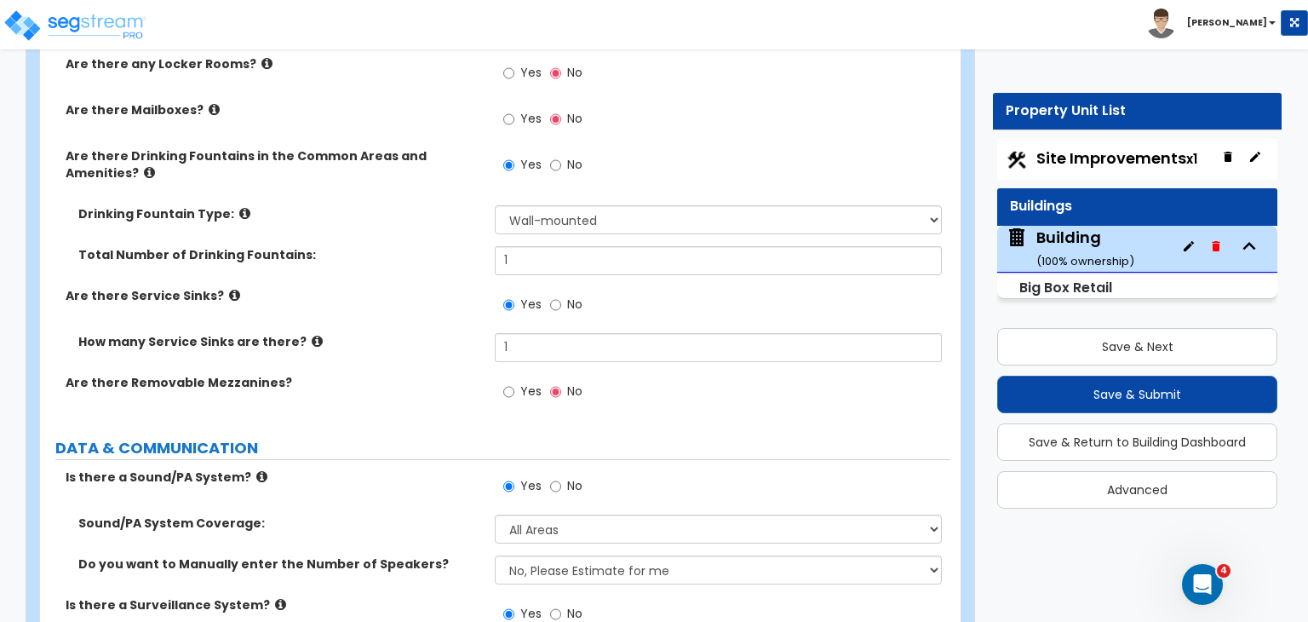
scroll to position [6815, 0]
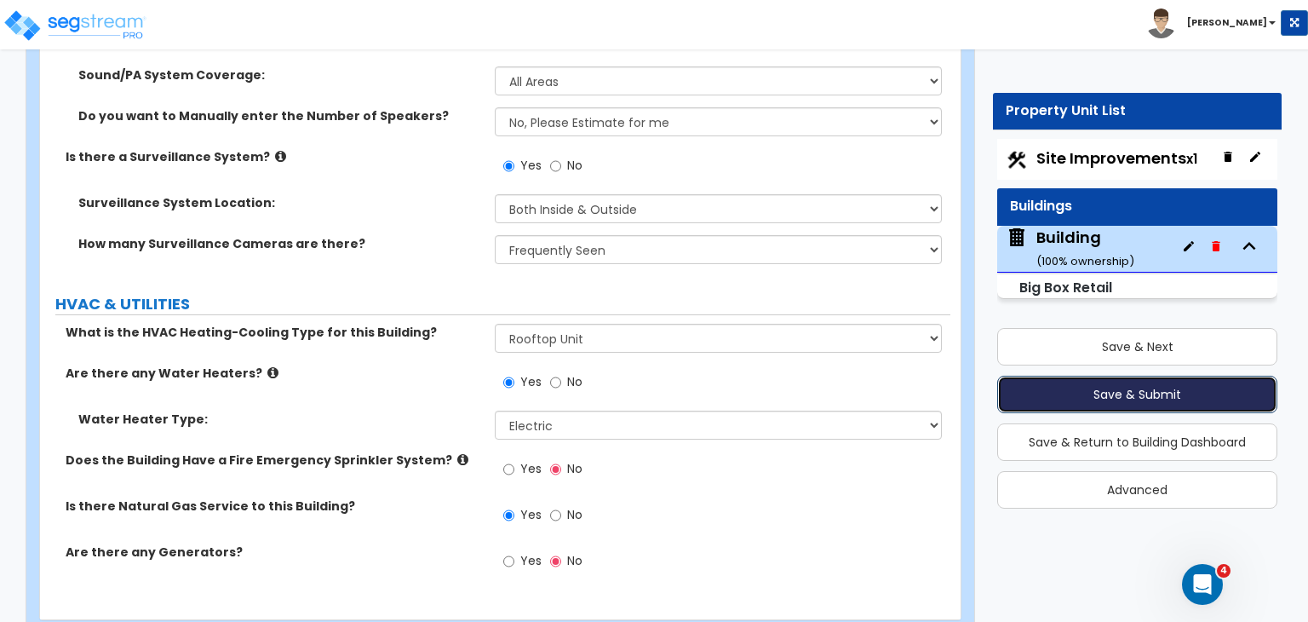
click at [1115, 394] on button "Save & Submit" at bounding box center [1137, 394] width 280 height 37
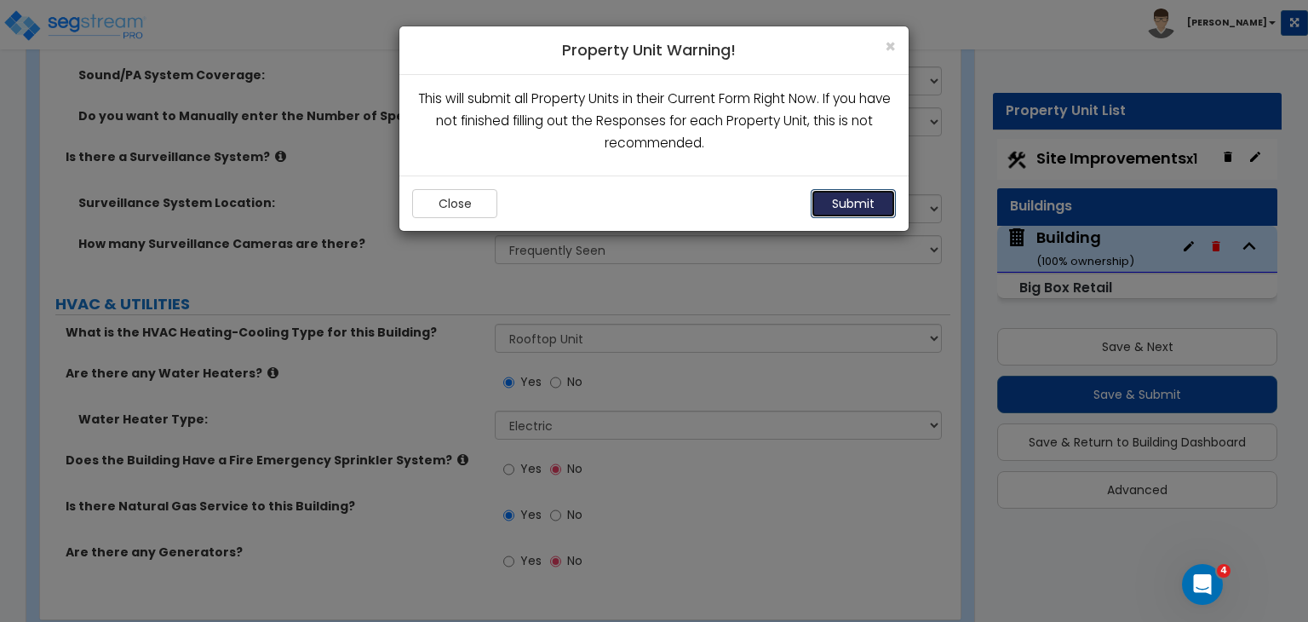
click at [838, 198] on button "Submit" at bounding box center [853, 203] width 85 height 29
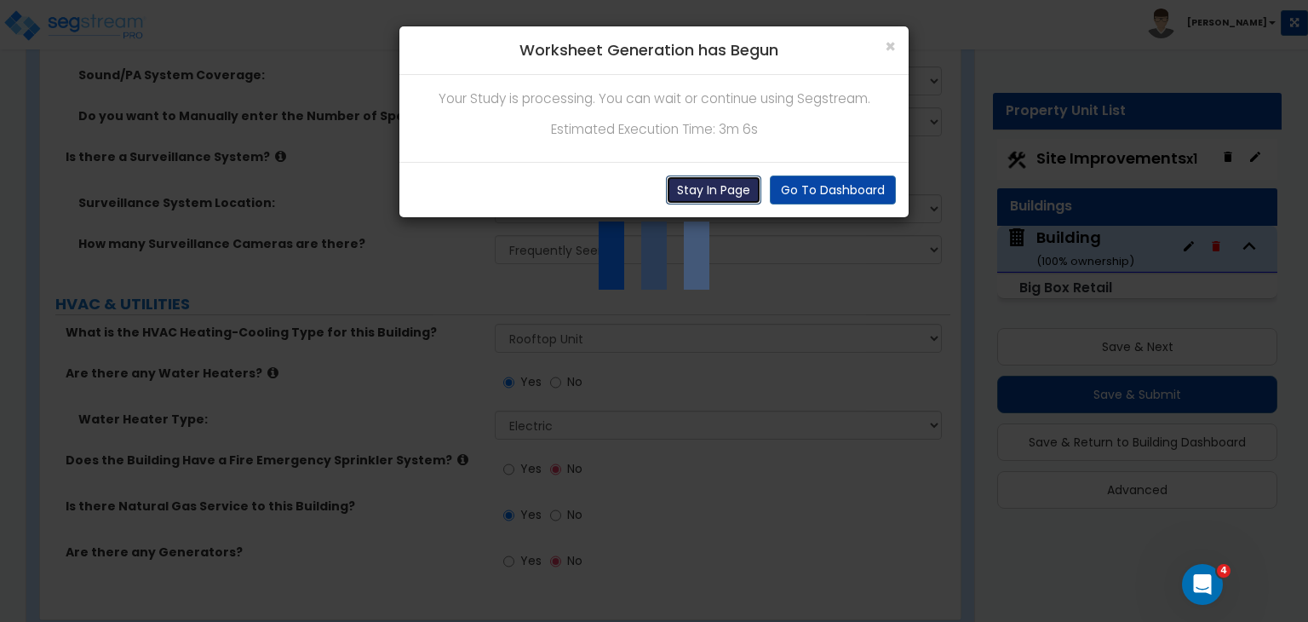
click at [732, 184] on button "Stay In Page" at bounding box center [713, 189] width 95 height 29
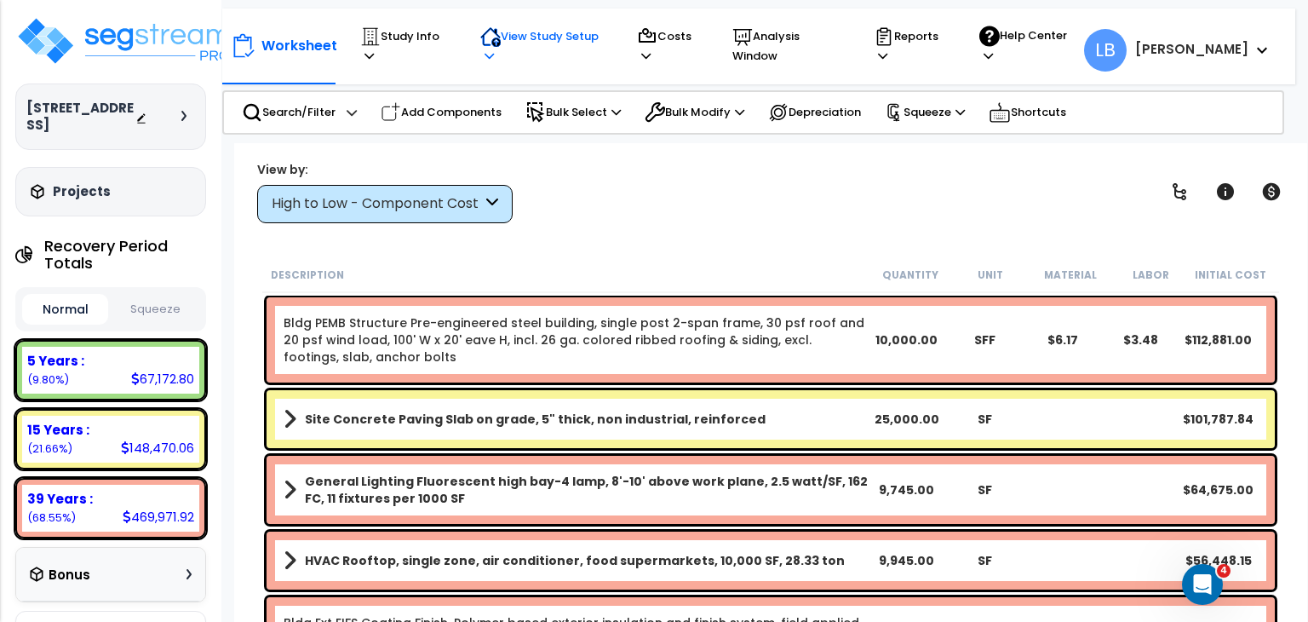
click at [537, 37] on p "View Study Setup" at bounding box center [542, 45] width 124 height 39
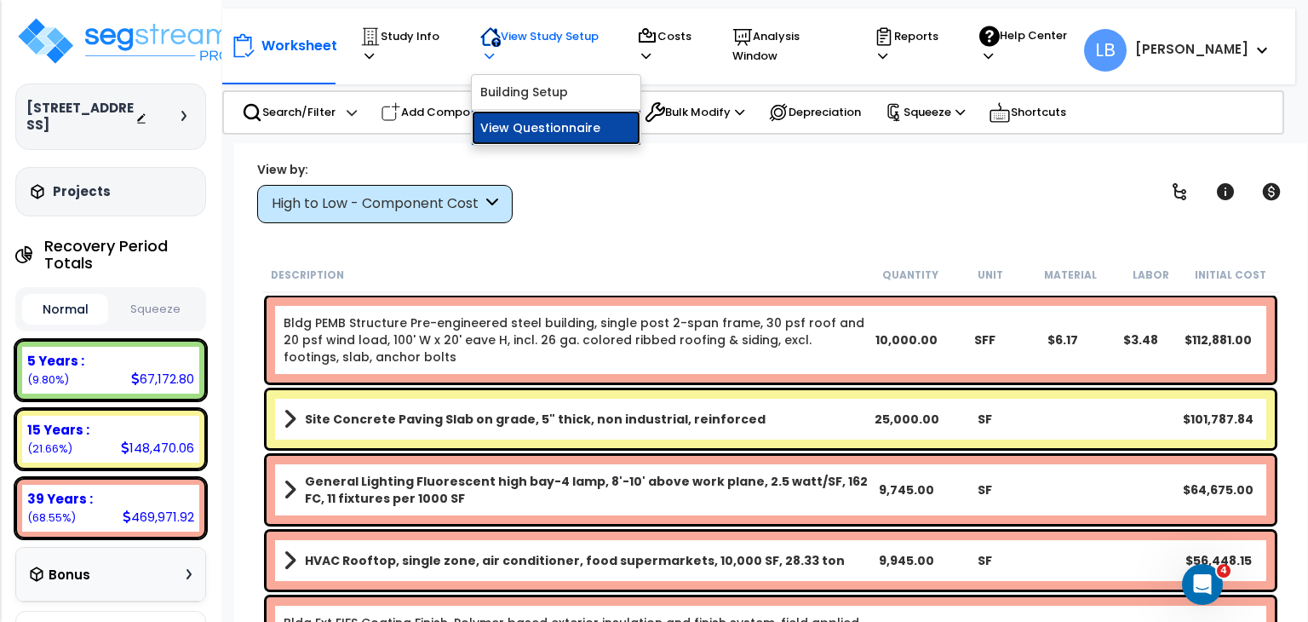
click at [533, 111] on link "View Questionnaire" at bounding box center [556, 128] width 169 height 34
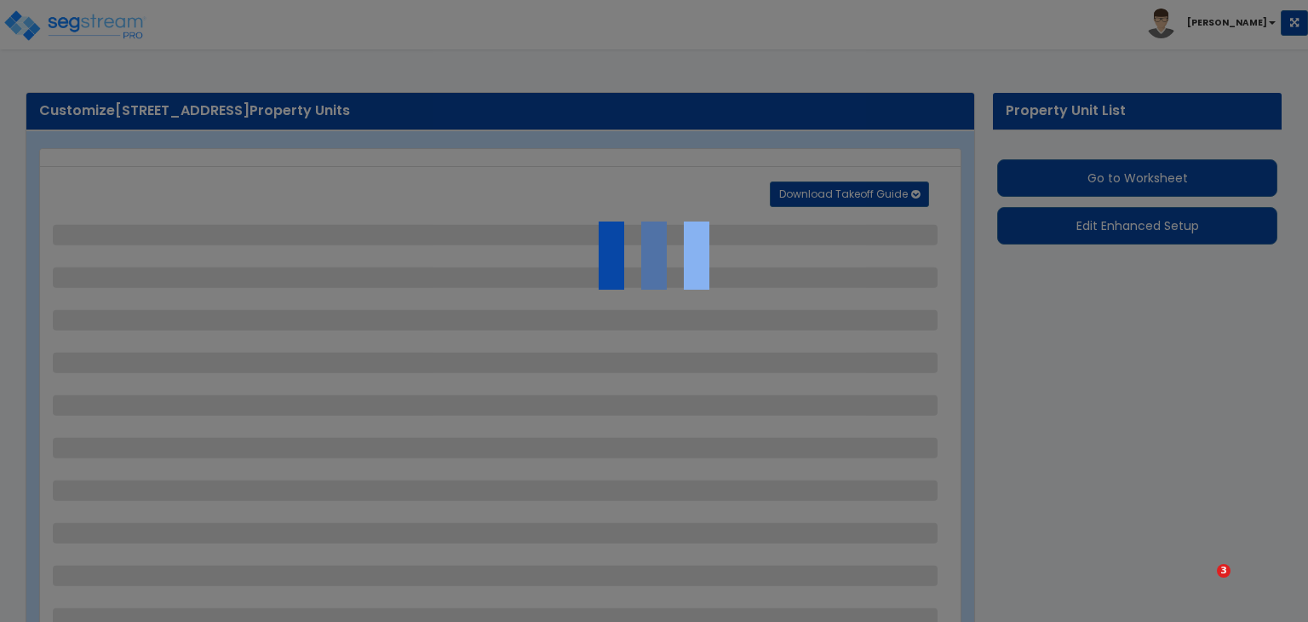
select select "2"
select select "1"
select select "4"
select select "1"
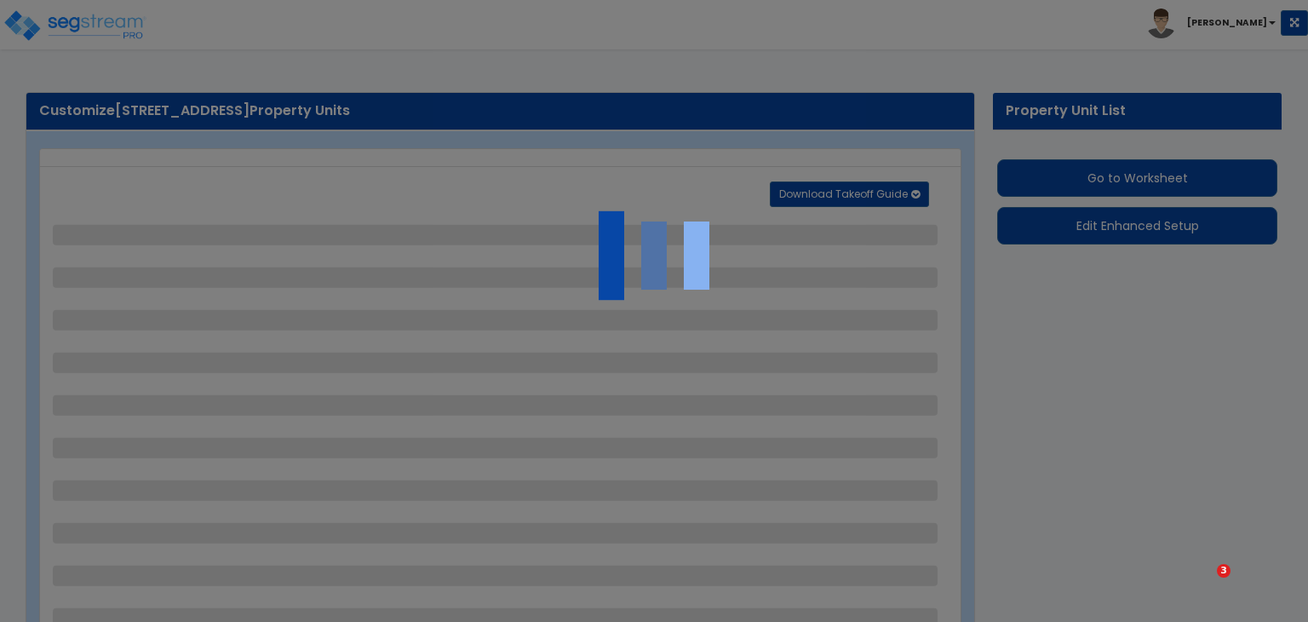
select select "2"
select select "1"
select select "2"
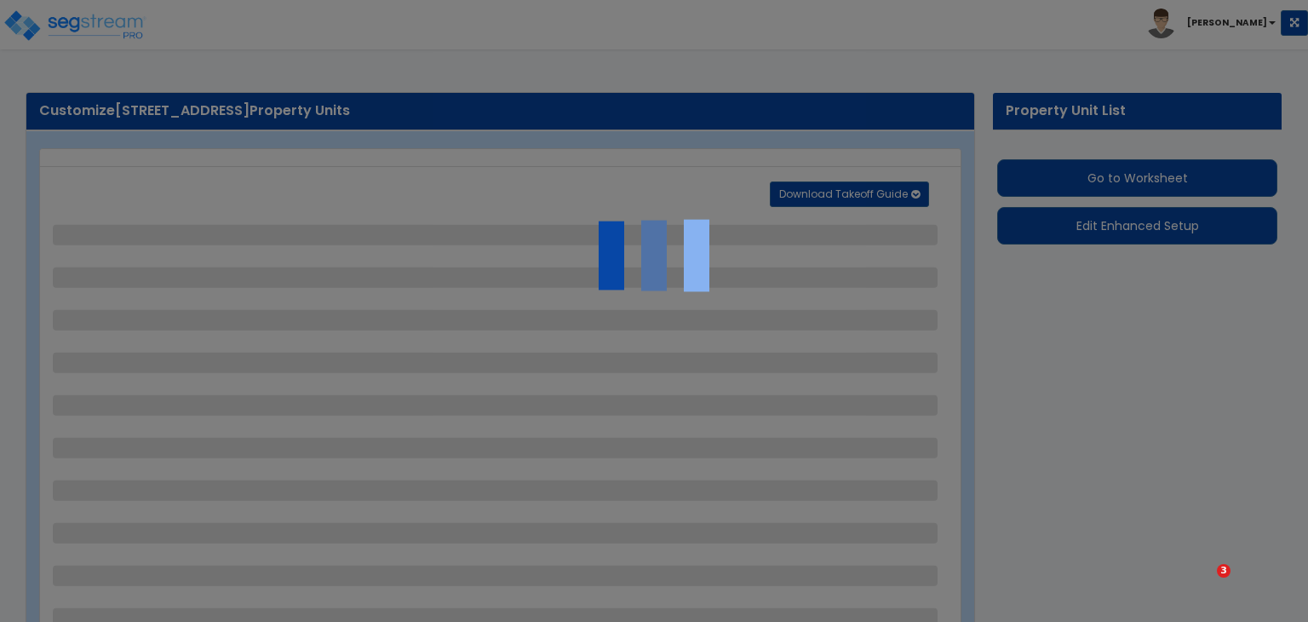
select select "2"
select select "1"
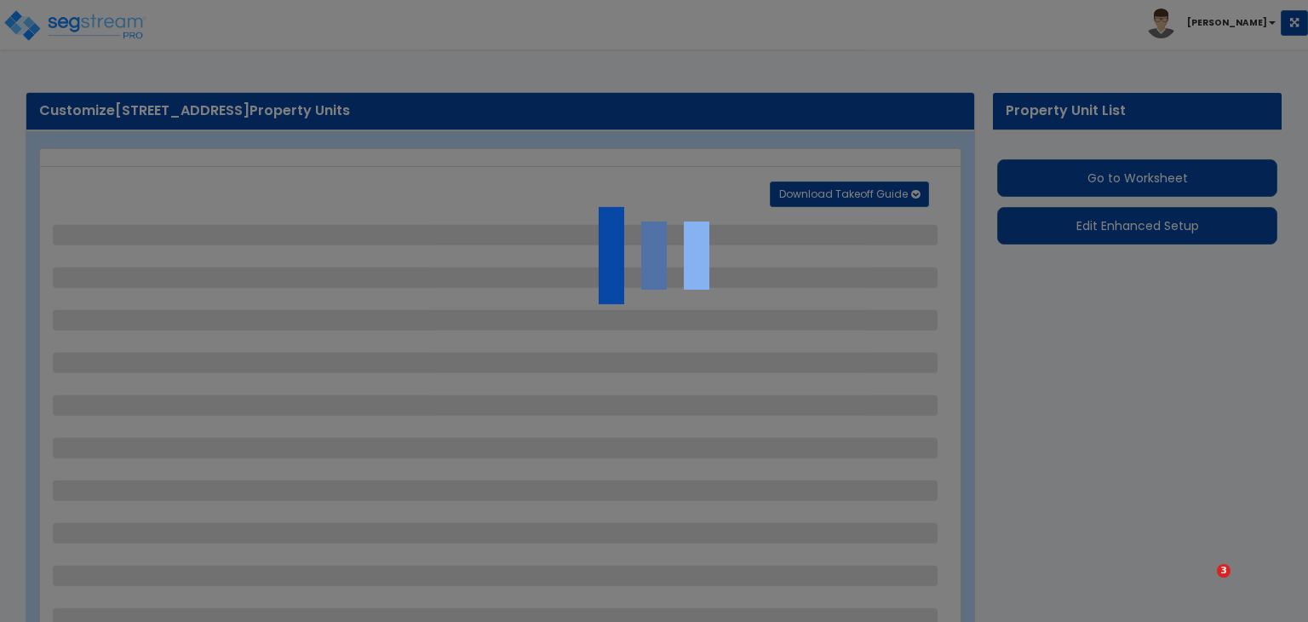
select select "4"
select select "1"
select select "2"
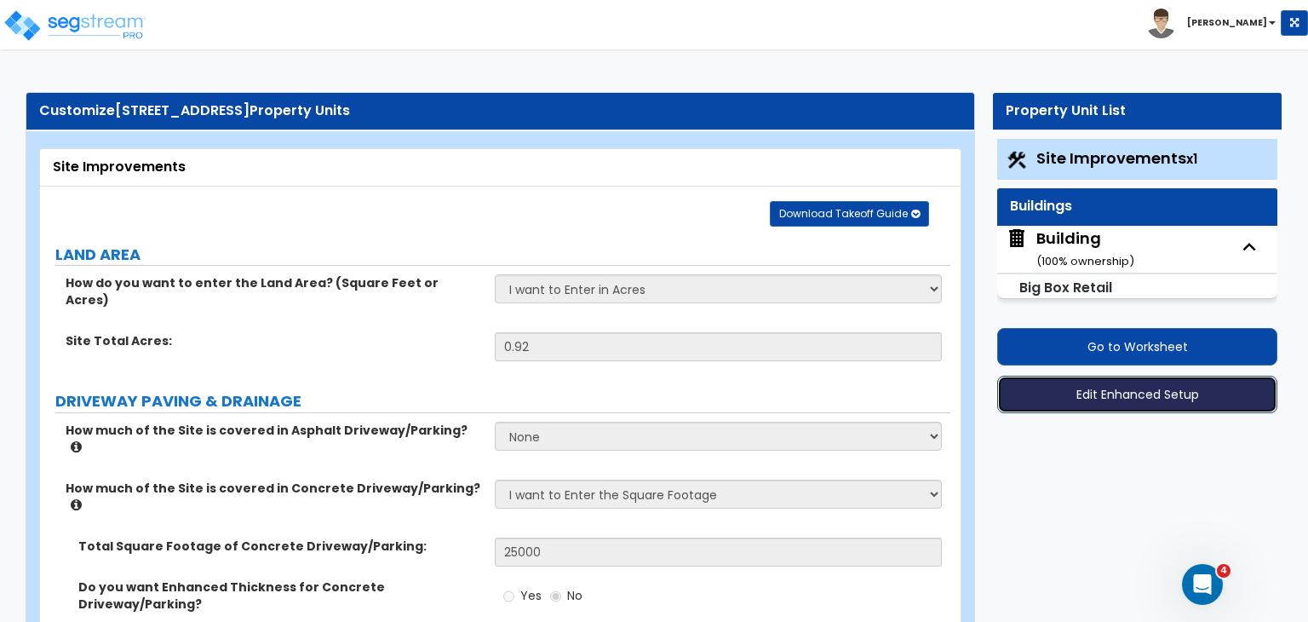
click at [1100, 388] on button "Edit Enhanced Setup" at bounding box center [1137, 394] width 280 height 37
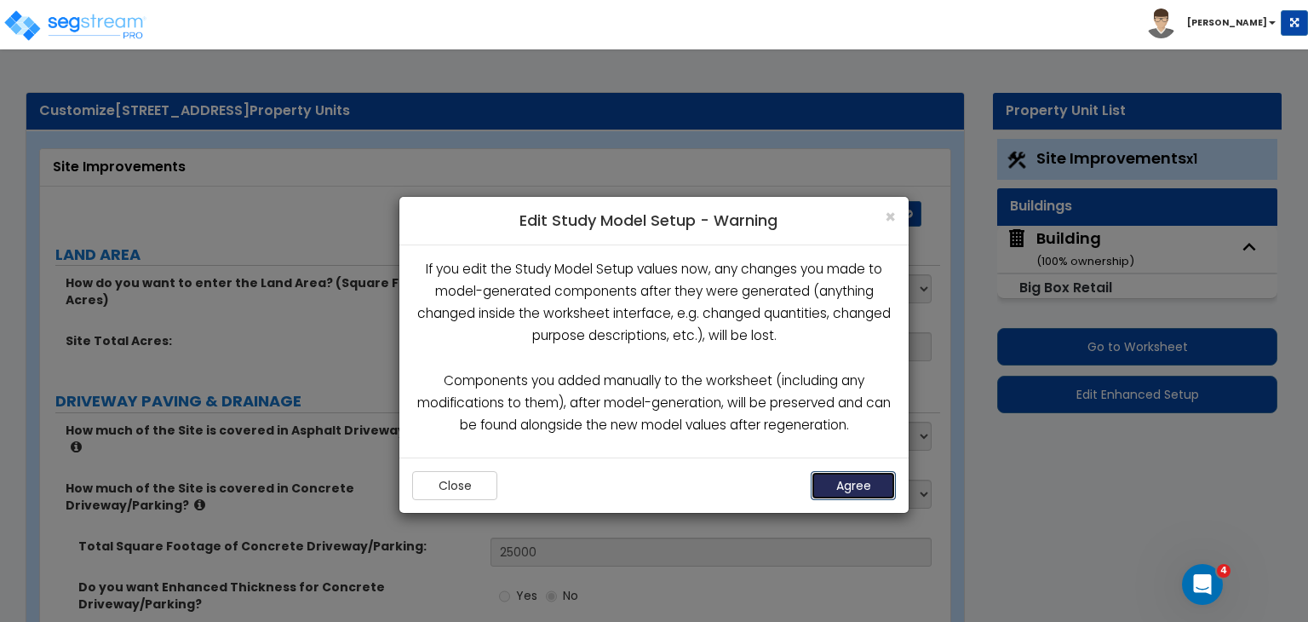
click at [848, 487] on button "Agree" at bounding box center [853, 485] width 85 height 29
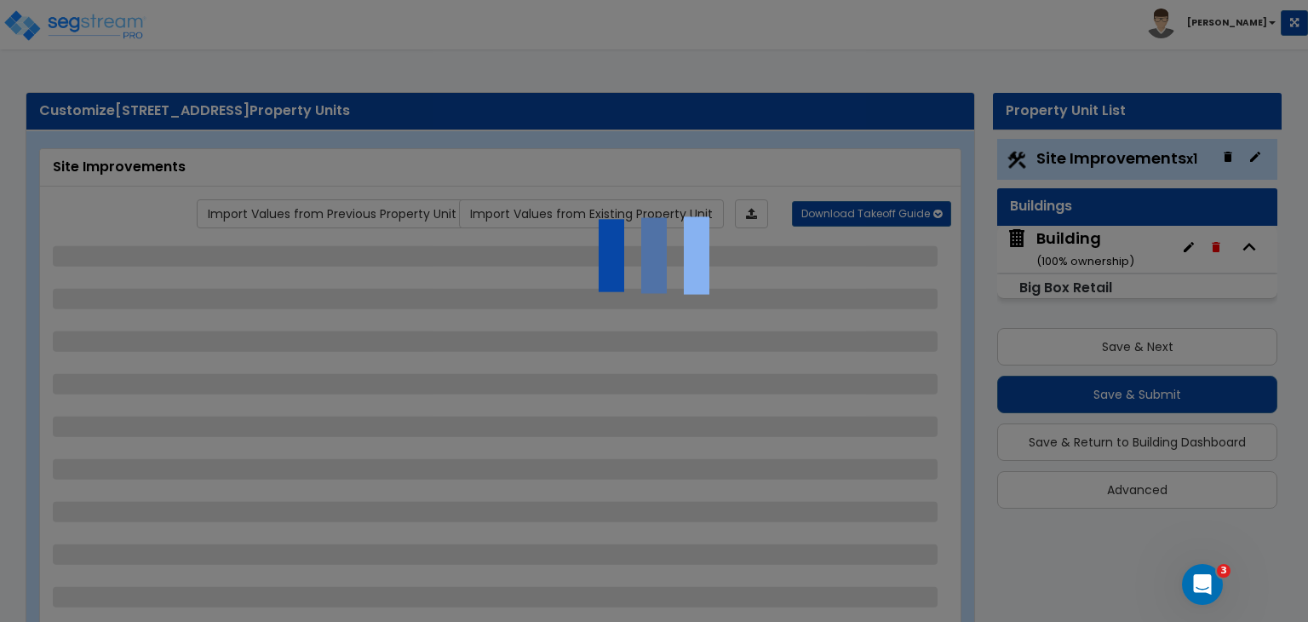
select select "2"
select select "1"
select select "4"
select select "1"
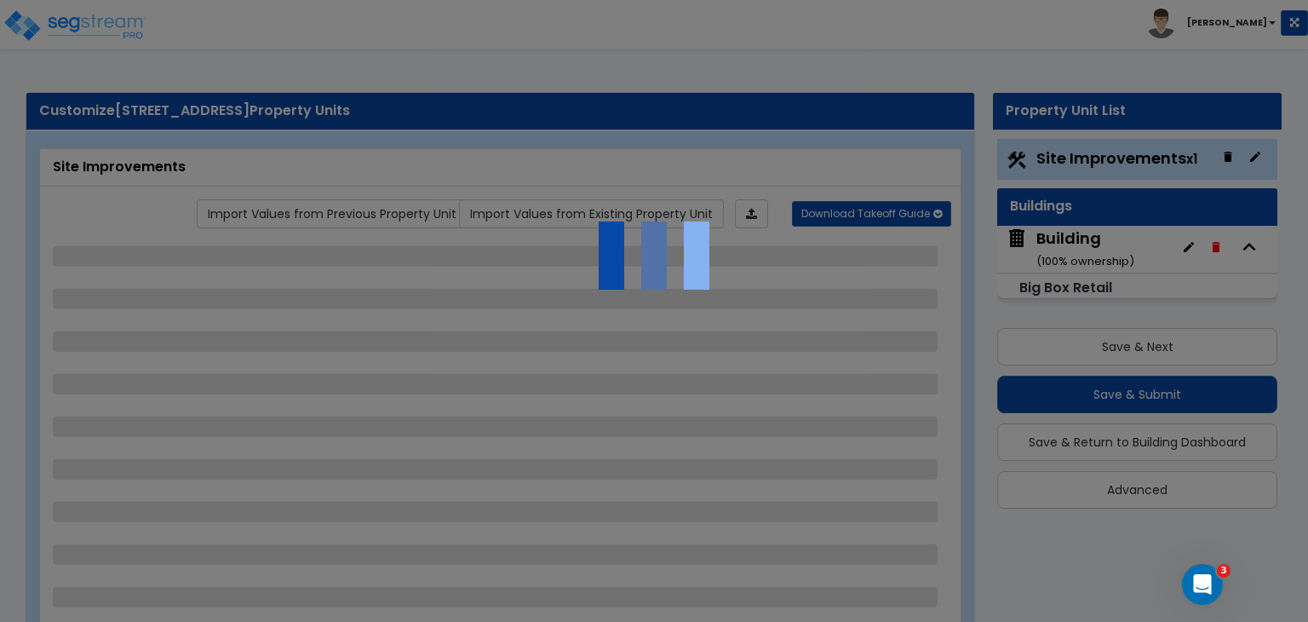
select select "2"
select select "1"
select select "2"
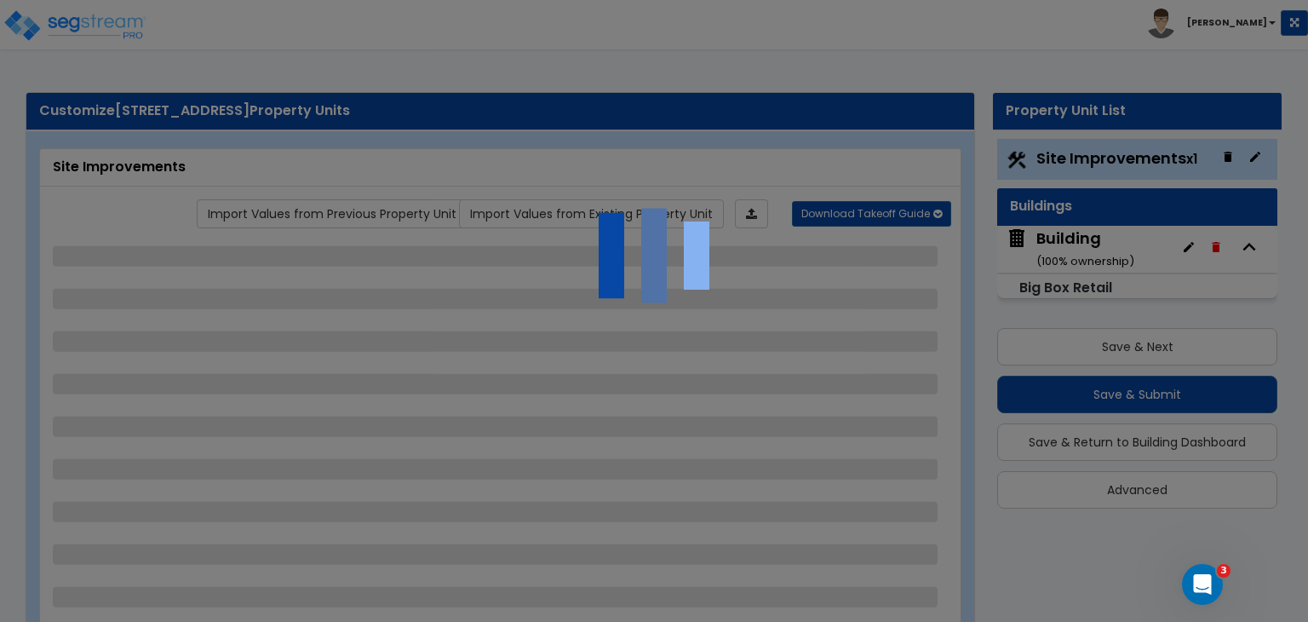
select select "2"
select select "1"
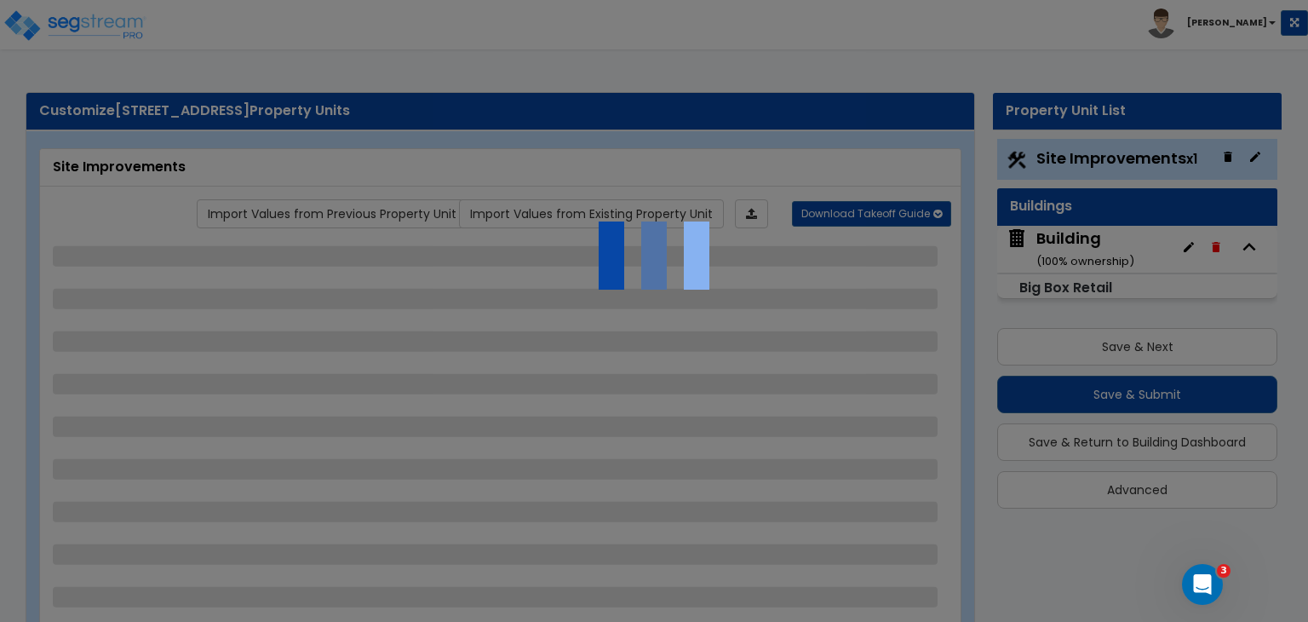
select select "4"
select select "1"
select select "2"
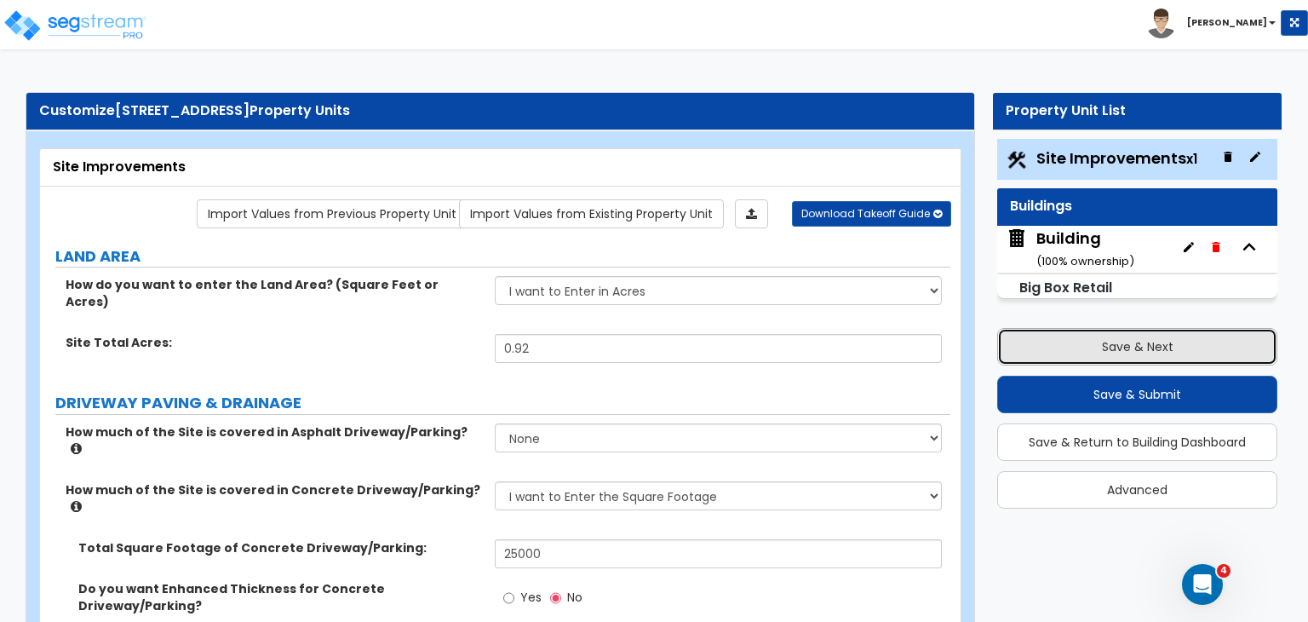
click at [1039, 343] on button "Save & Next" at bounding box center [1137, 346] width 280 height 37
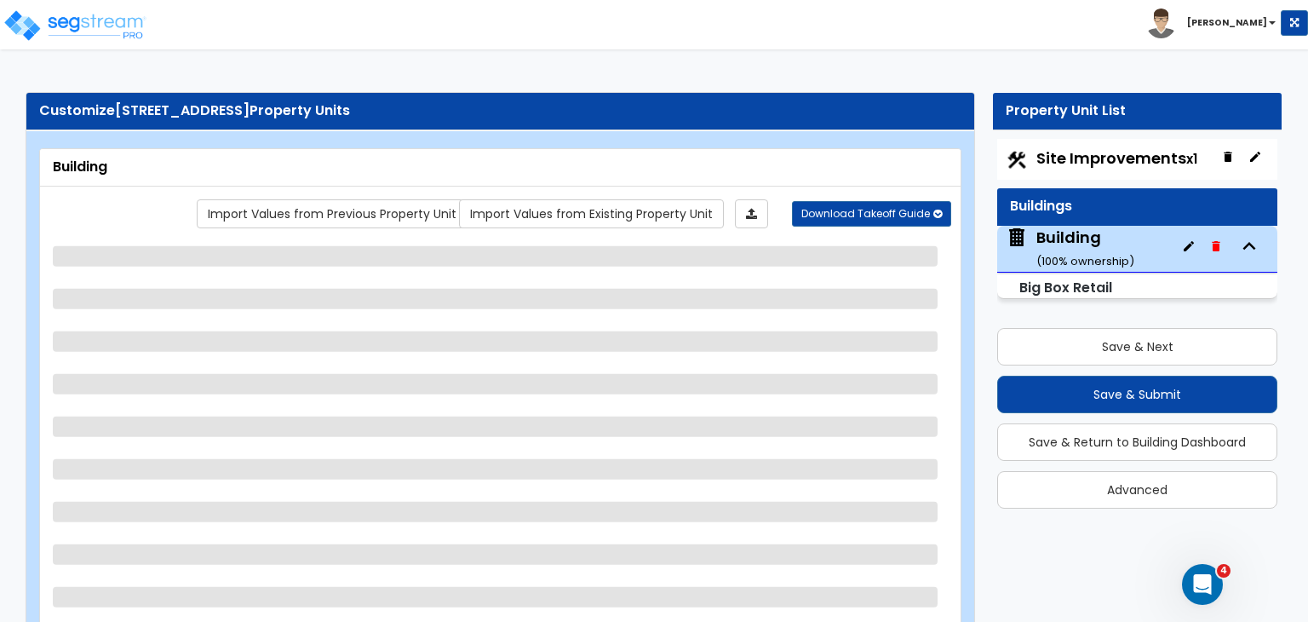
select select "1"
select select "8"
select select "2"
select select "1"
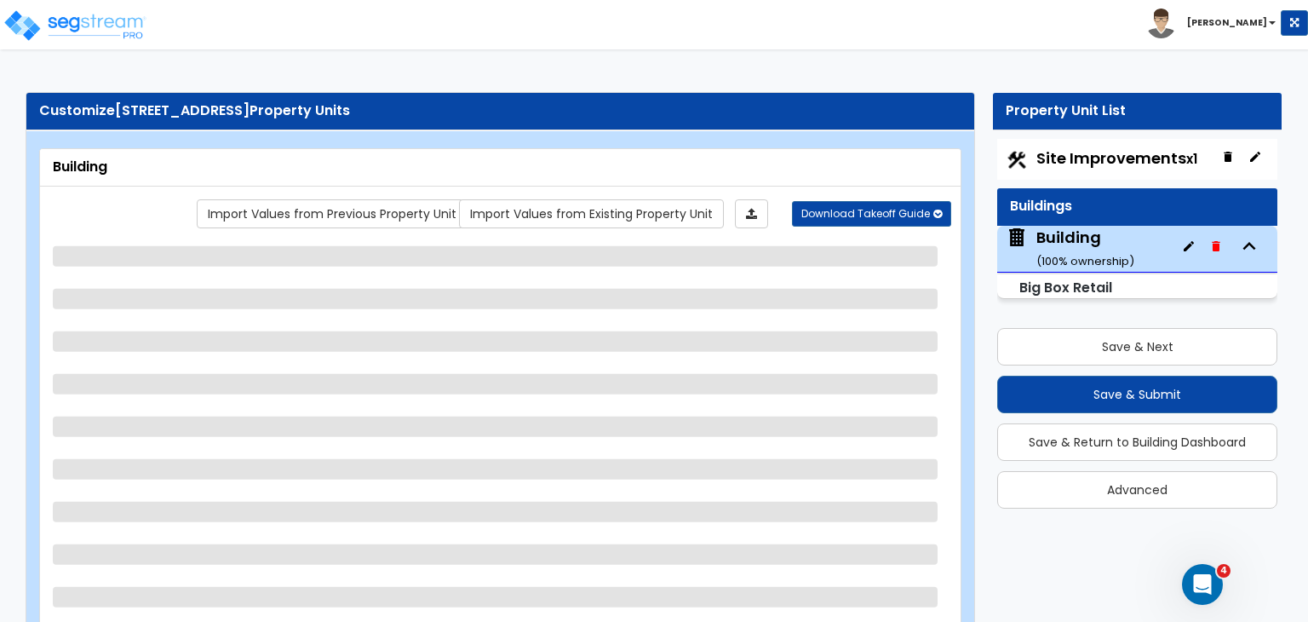
select select "2"
select select "1"
select select "2"
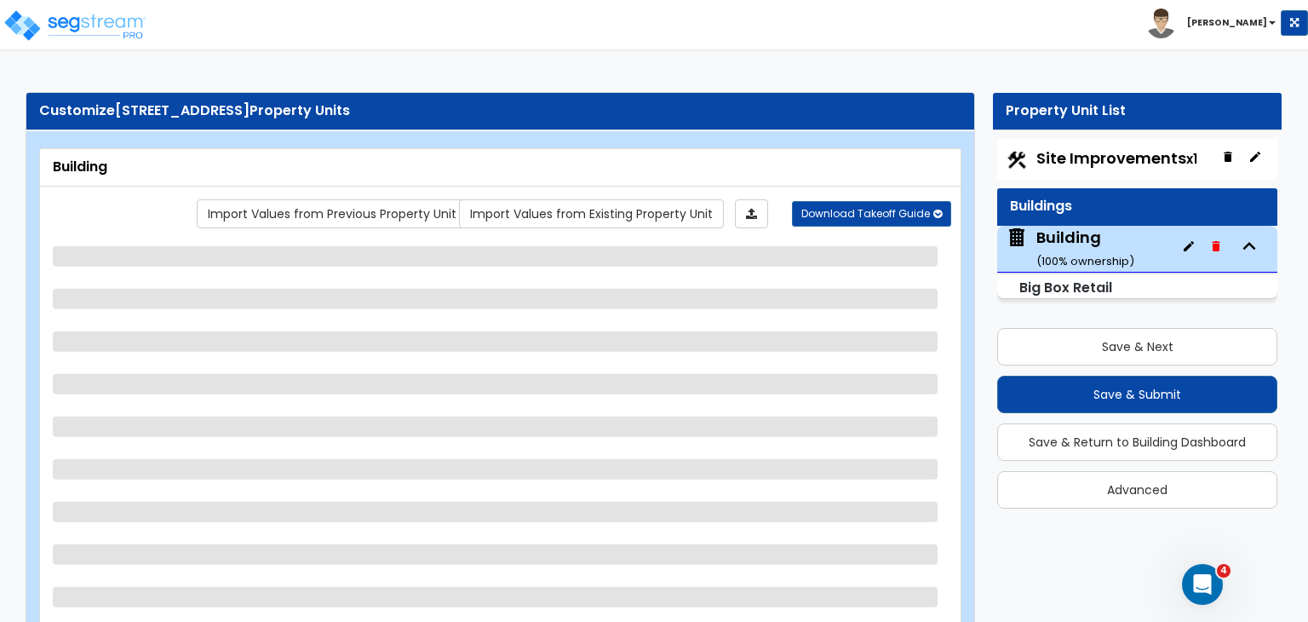
select select "1"
select select "3"
select select "1"
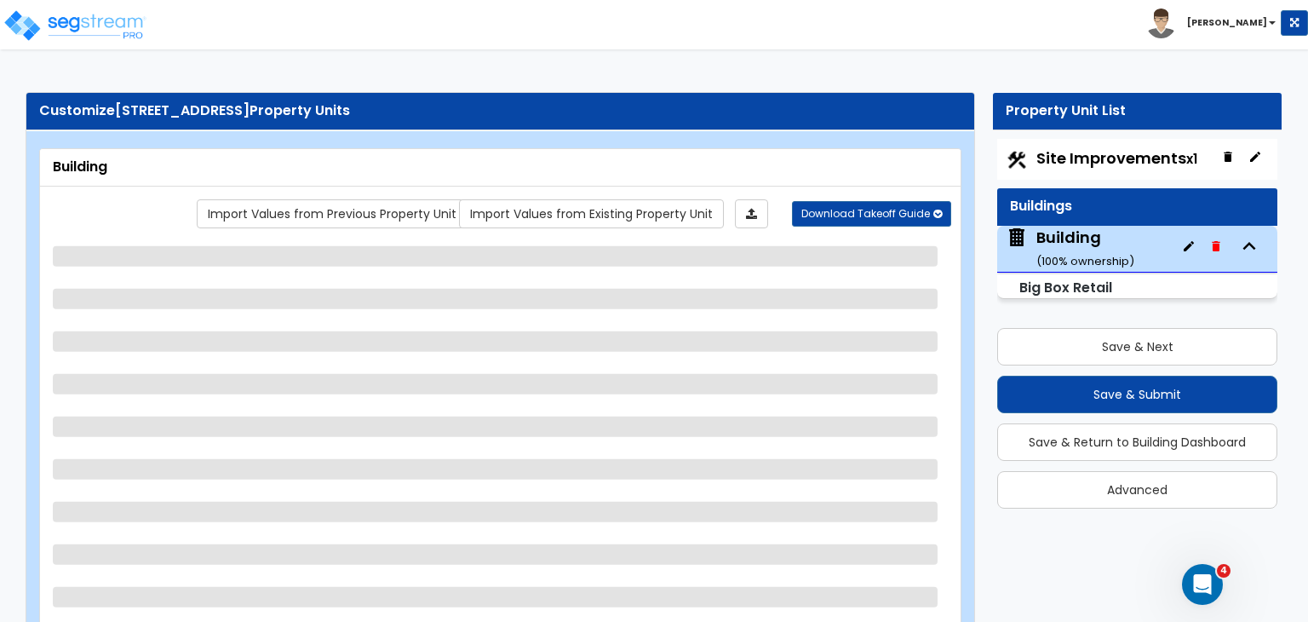
select select "1"
select select "3"
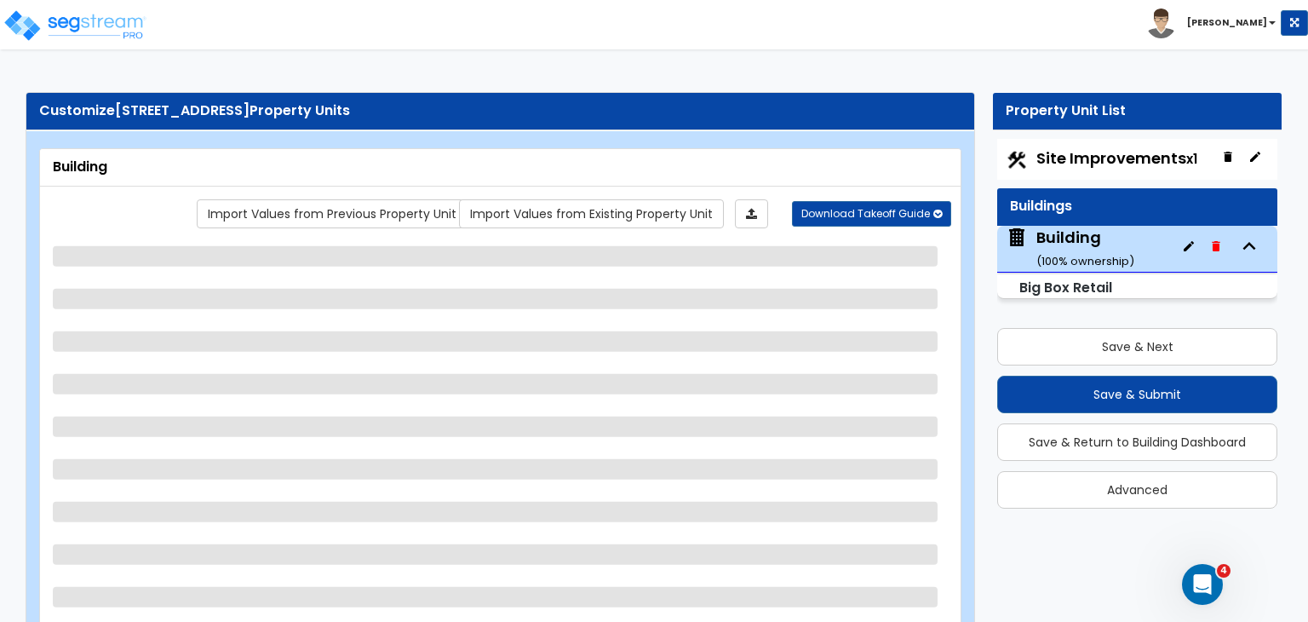
select select "3"
select select "1"
select select "2"
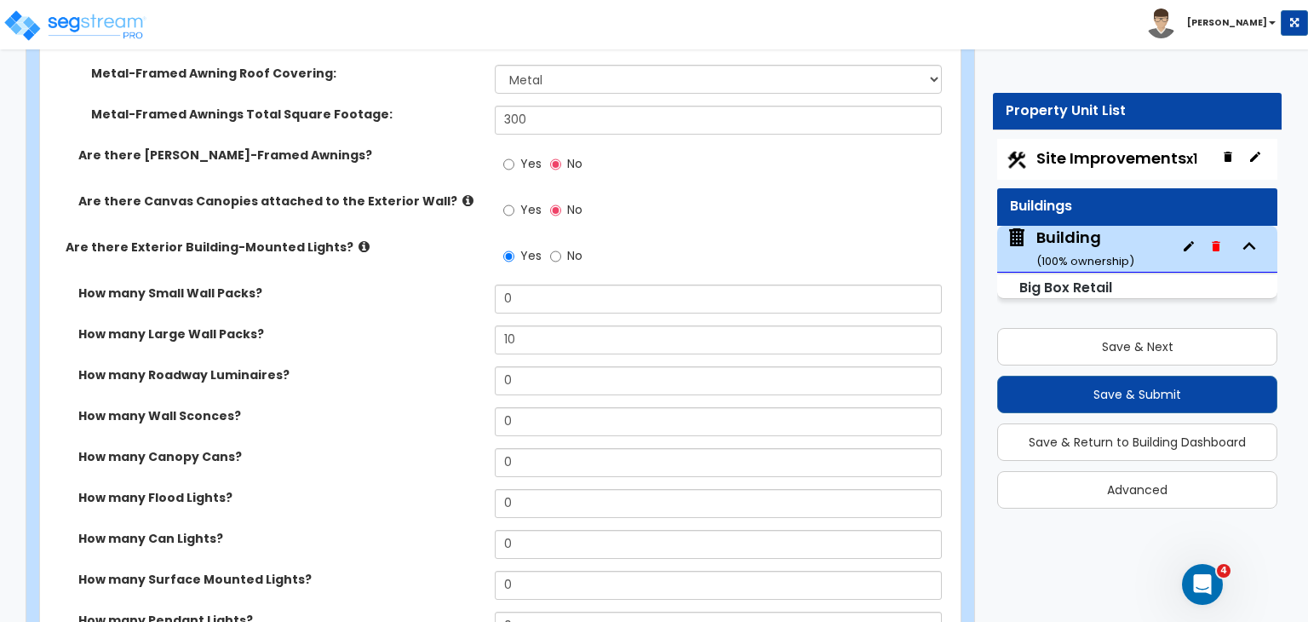
scroll to position [1129, 0]
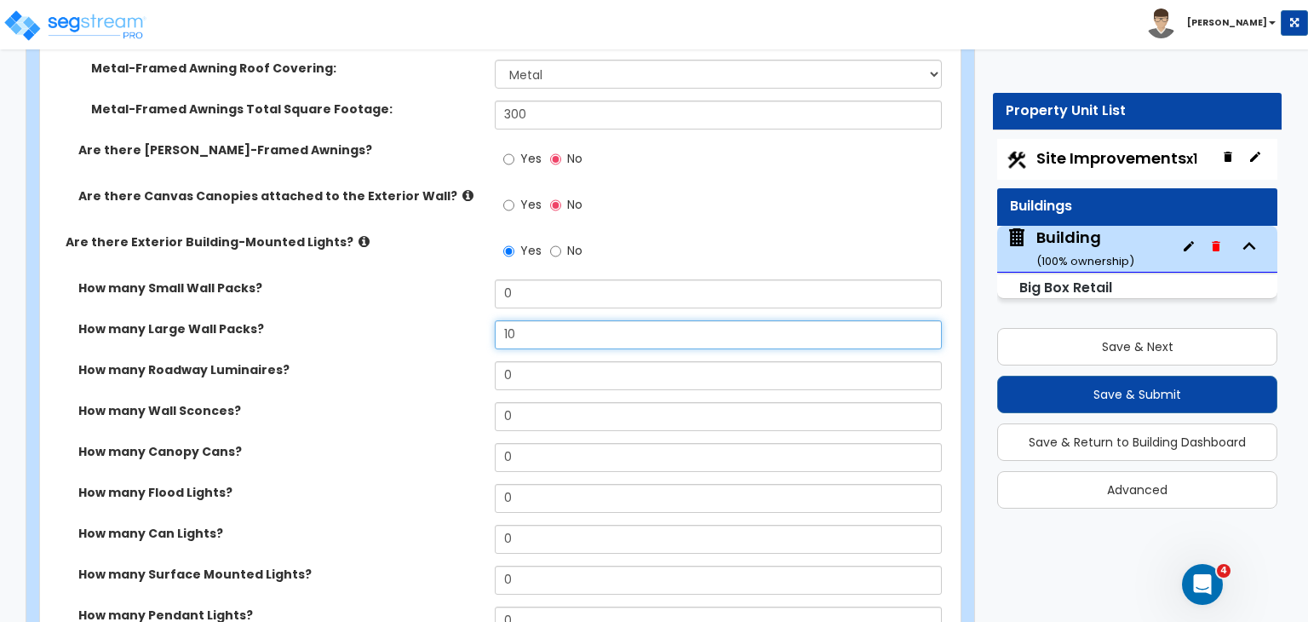
click at [546, 320] on input "10" at bounding box center [718, 334] width 446 height 29
type input "1"
type input "16"
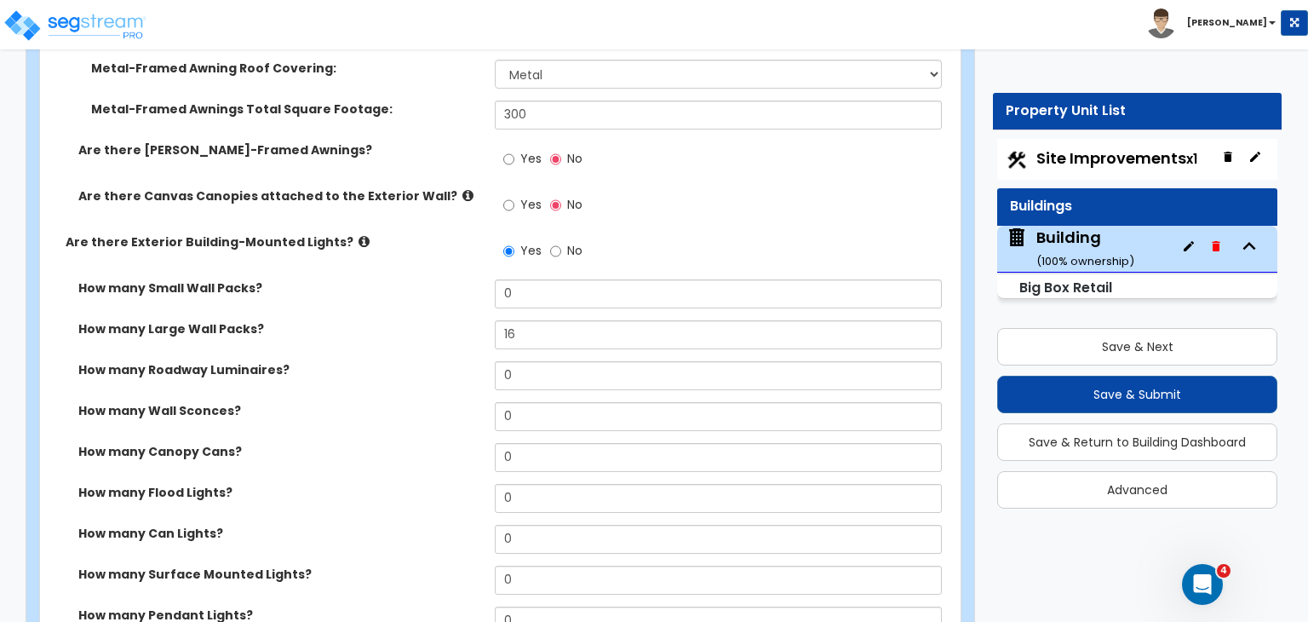
click at [434, 361] on label "How many Roadway Luminaires?" at bounding box center [280, 369] width 404 height 17
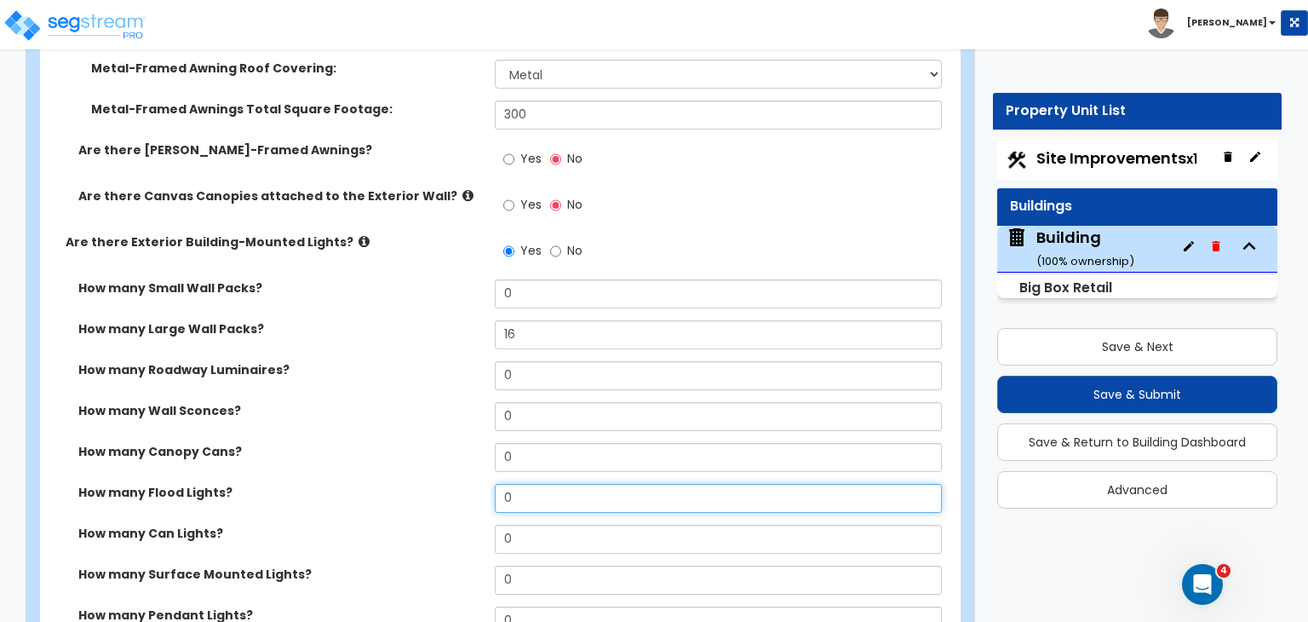
click at [547, 484] on input "0" at bounding box center [718, 498] width 446 height 29
type input "2"
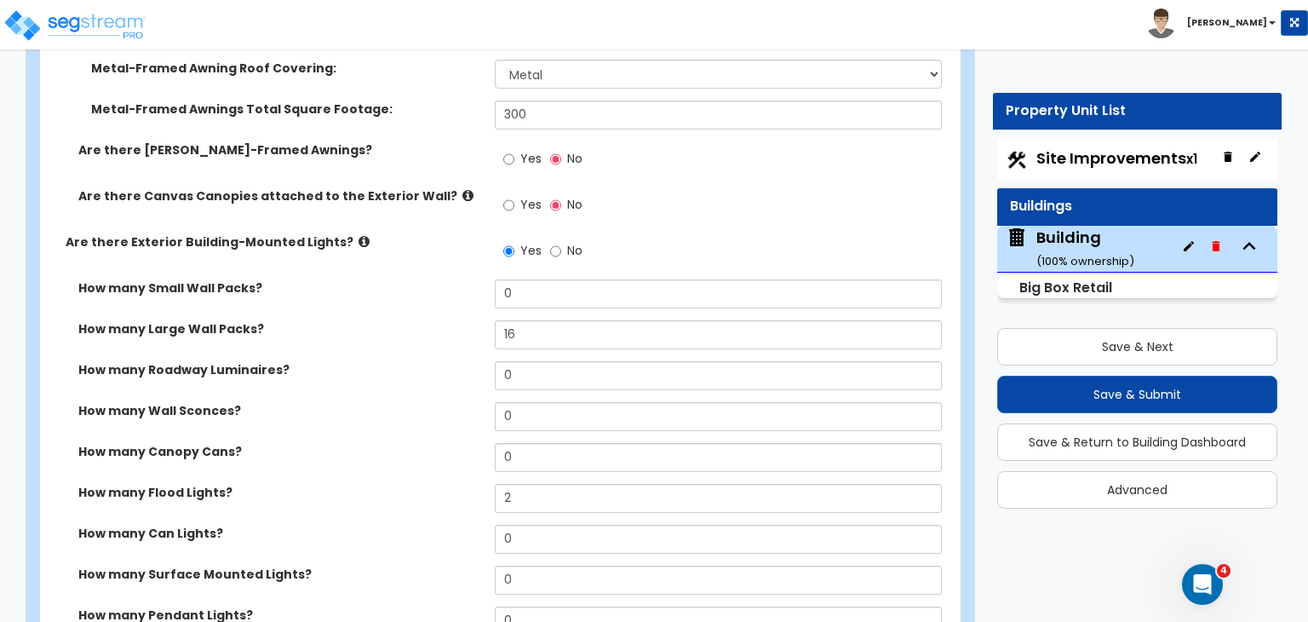
click at [423, 484] on label "How many Flood Lights?" at bounding box center [280, 492] width 404 height 17
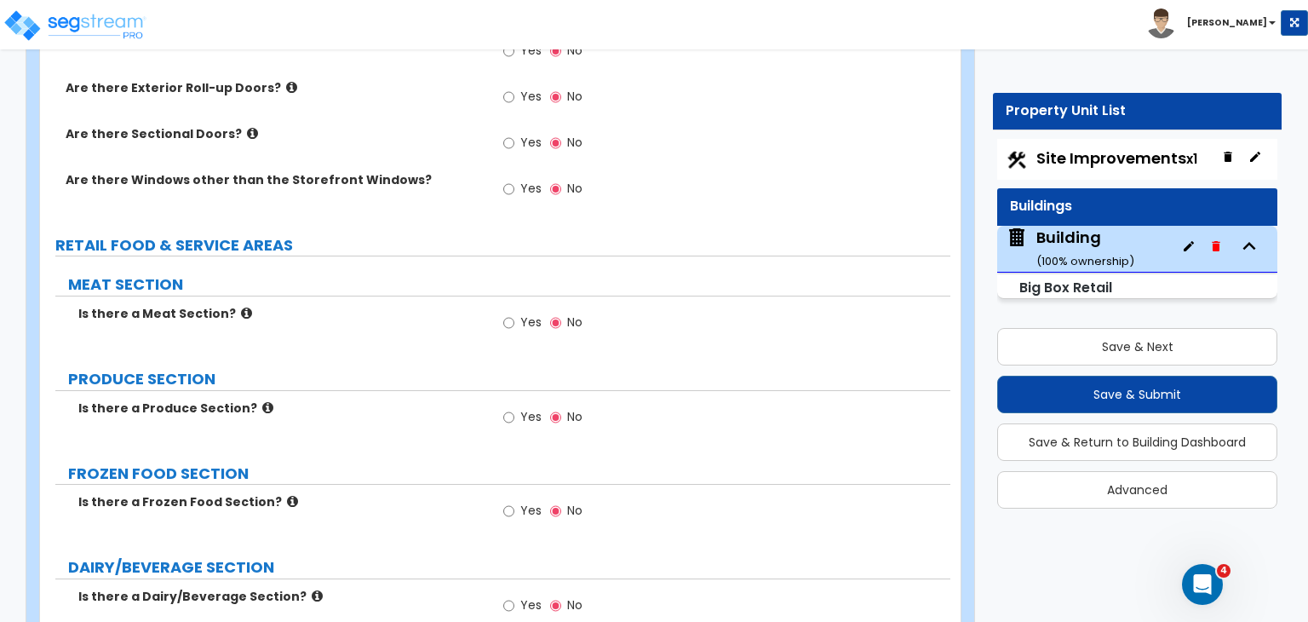
scroll to position [2675, 0]
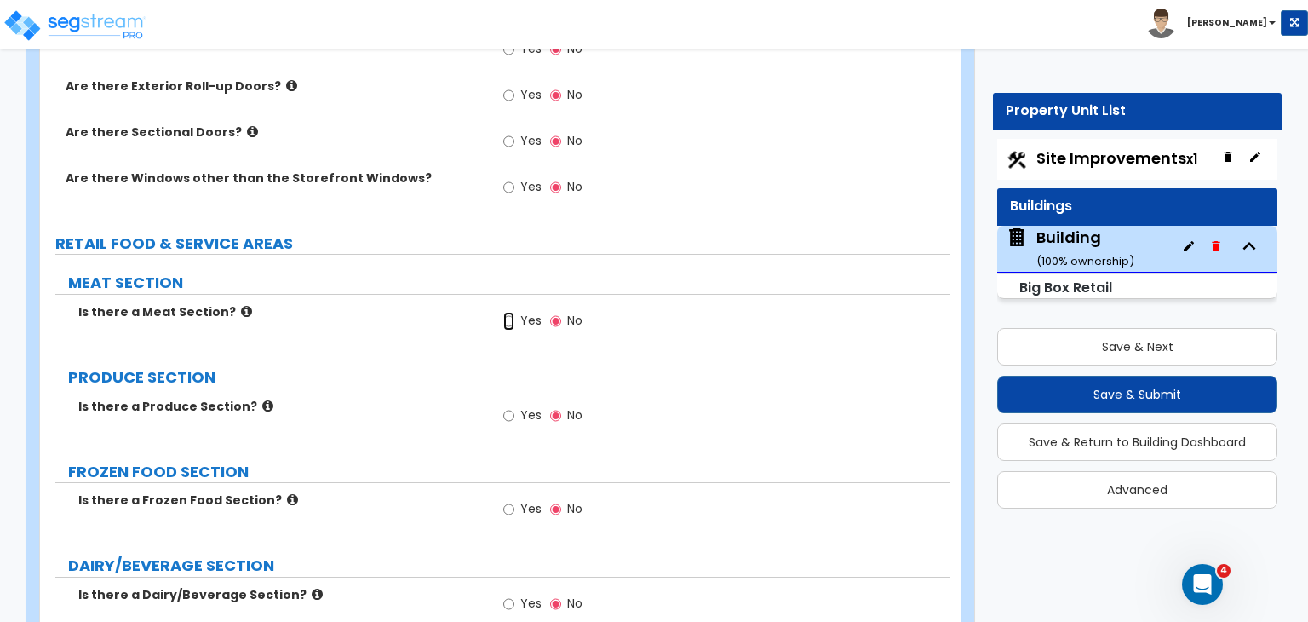
click at [508, 312] on input "Yes" at bounding box center [508, 321] width 11 height 19
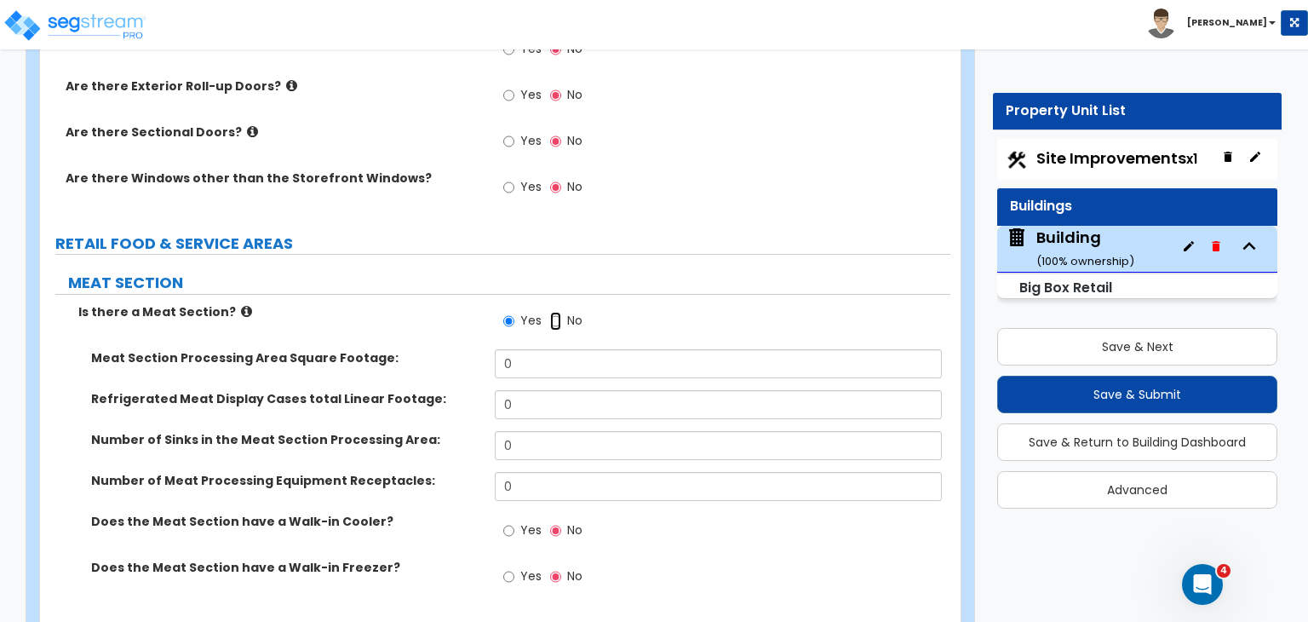
click at [558, 312] on input "No" at bounding box center [555, 321] width 11 height 19
radio input "false"
radio input "true"
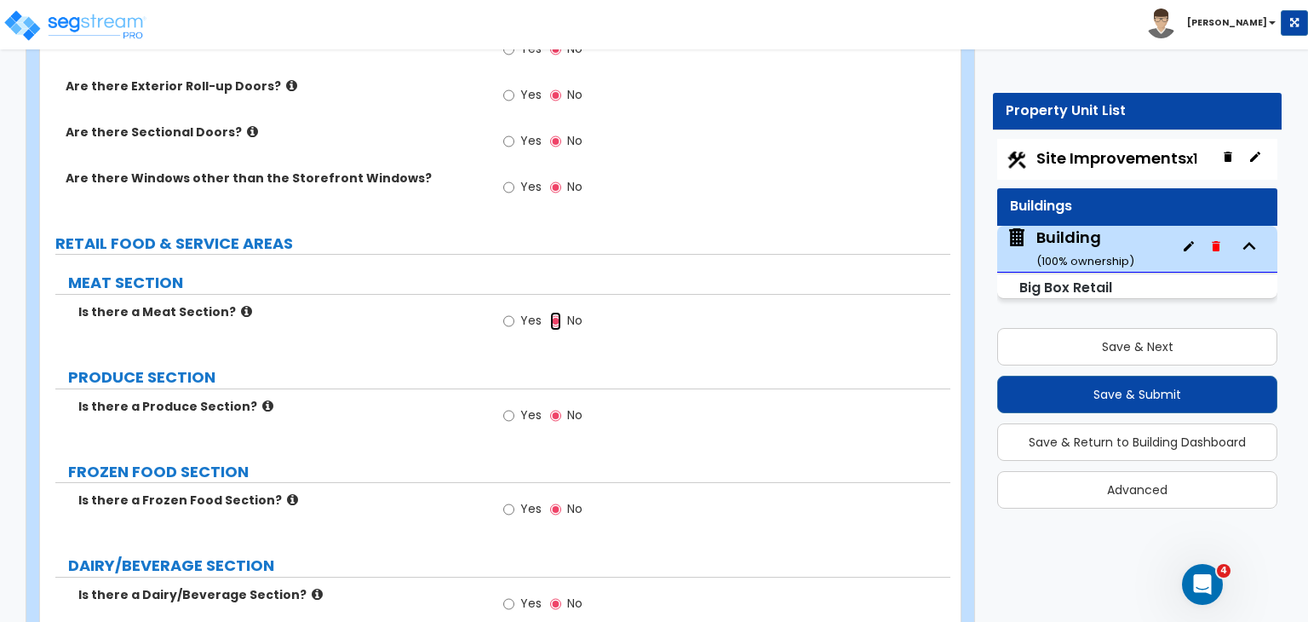
click at [558, 312] on input "No" at bounding box center [555, 321] width 11 height 19
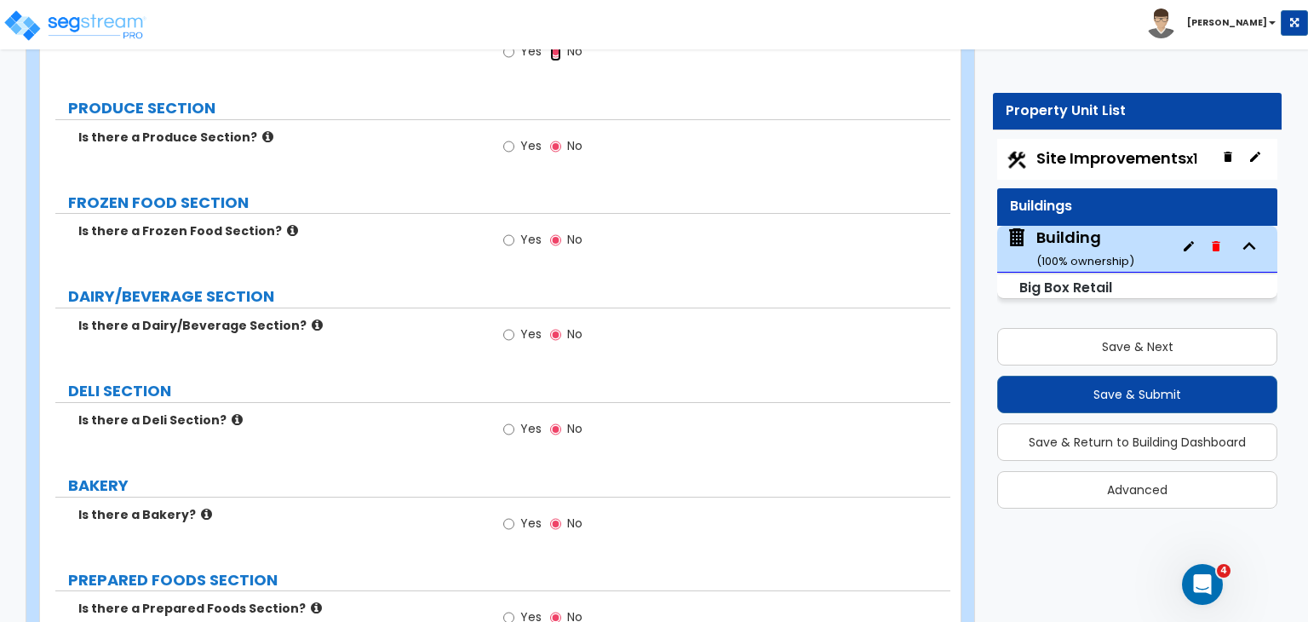
scroll to position [2946, 0]
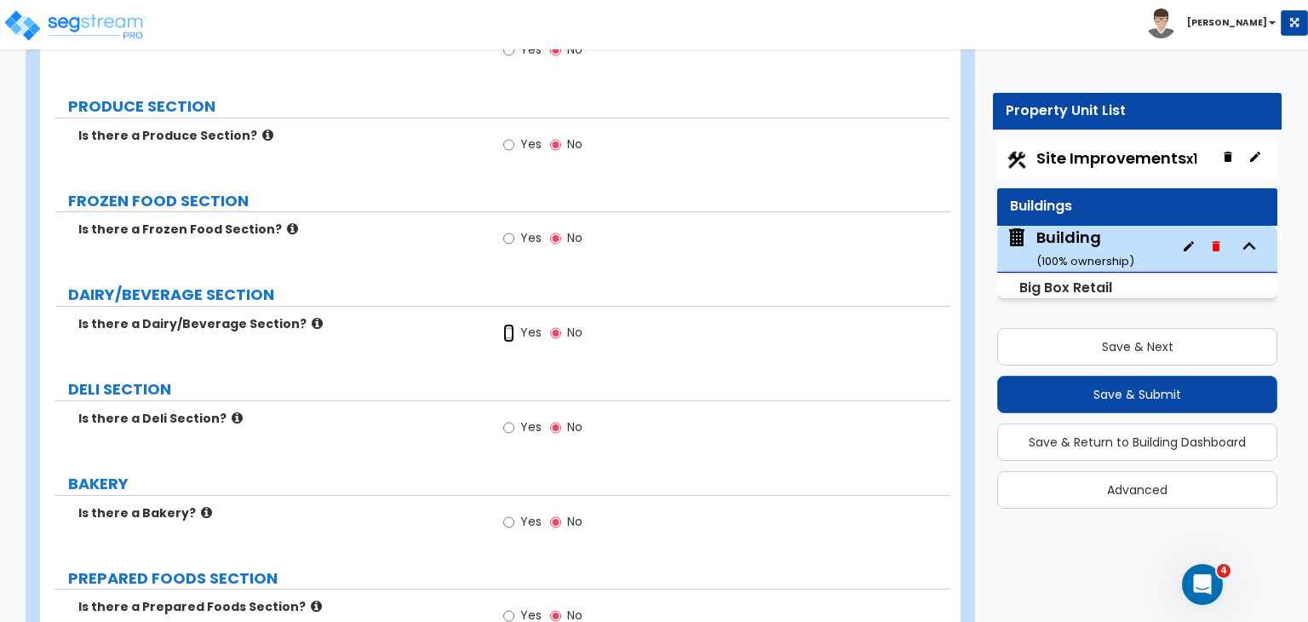
click at [509, 324] on input "Yes" at bounding box center [508, 333] width 11 height 19
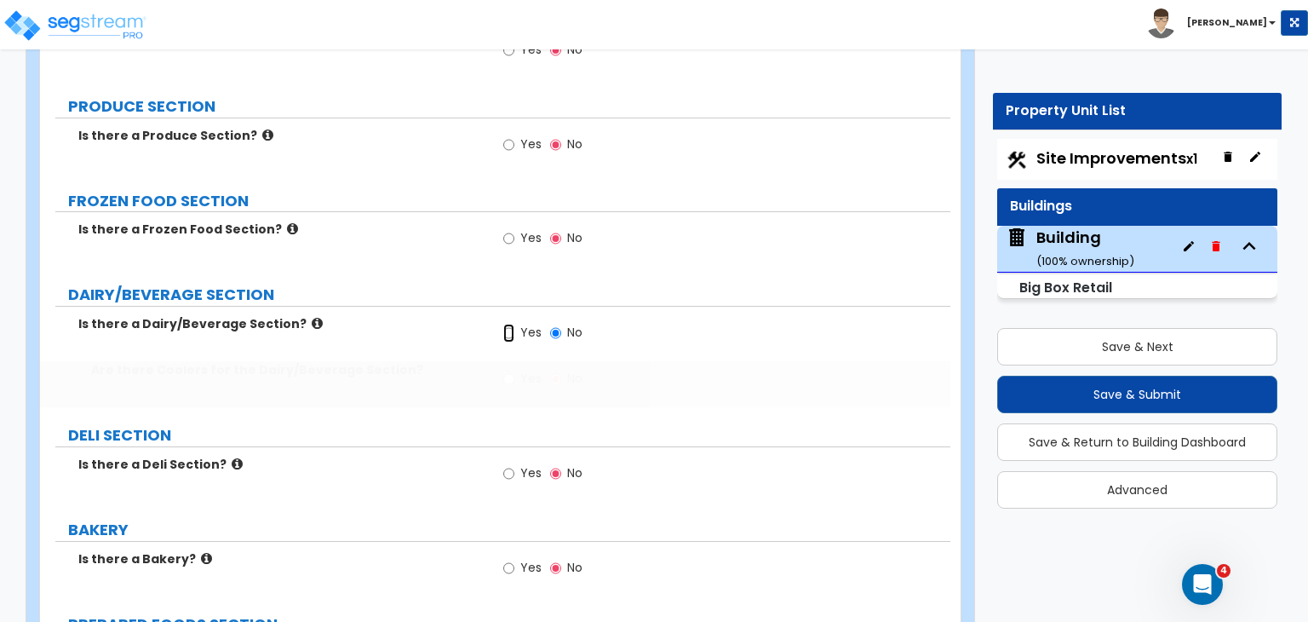
radio input "true"
click at [506, 370] on input "Yes" at bounding box center [508, 379] width 11 height 19
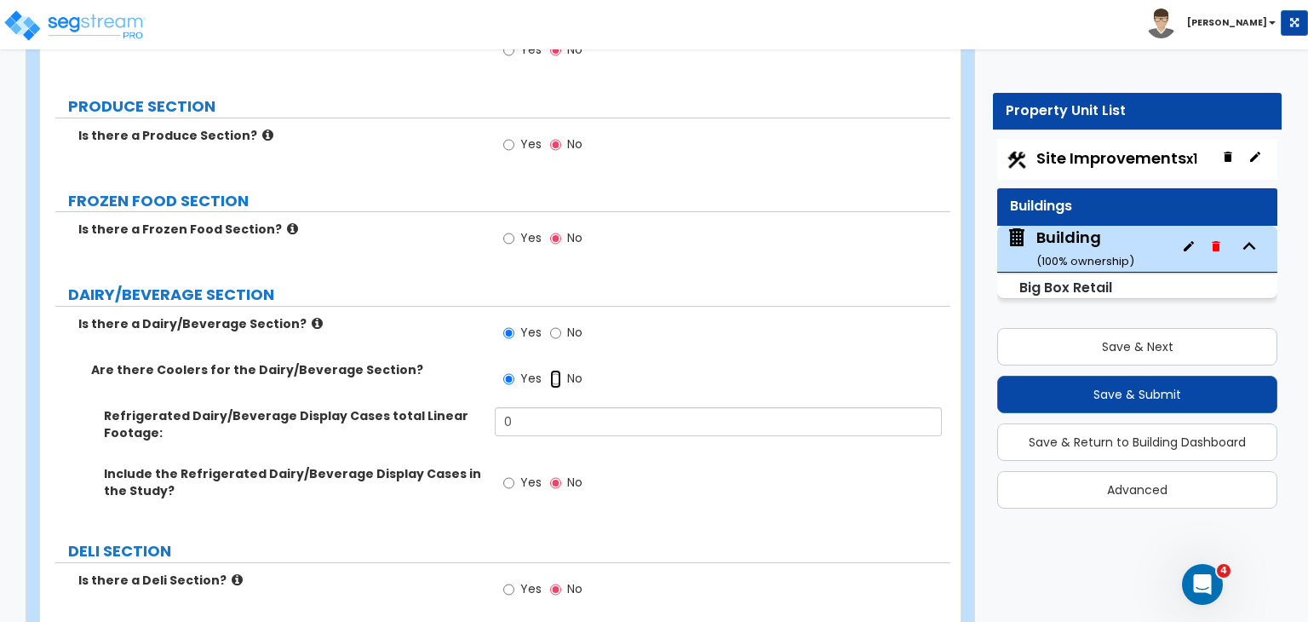
click at [556, 370] on input "No" at bounding box center [555, 379] width 11 height 19
radio input "false"
radio input "true"
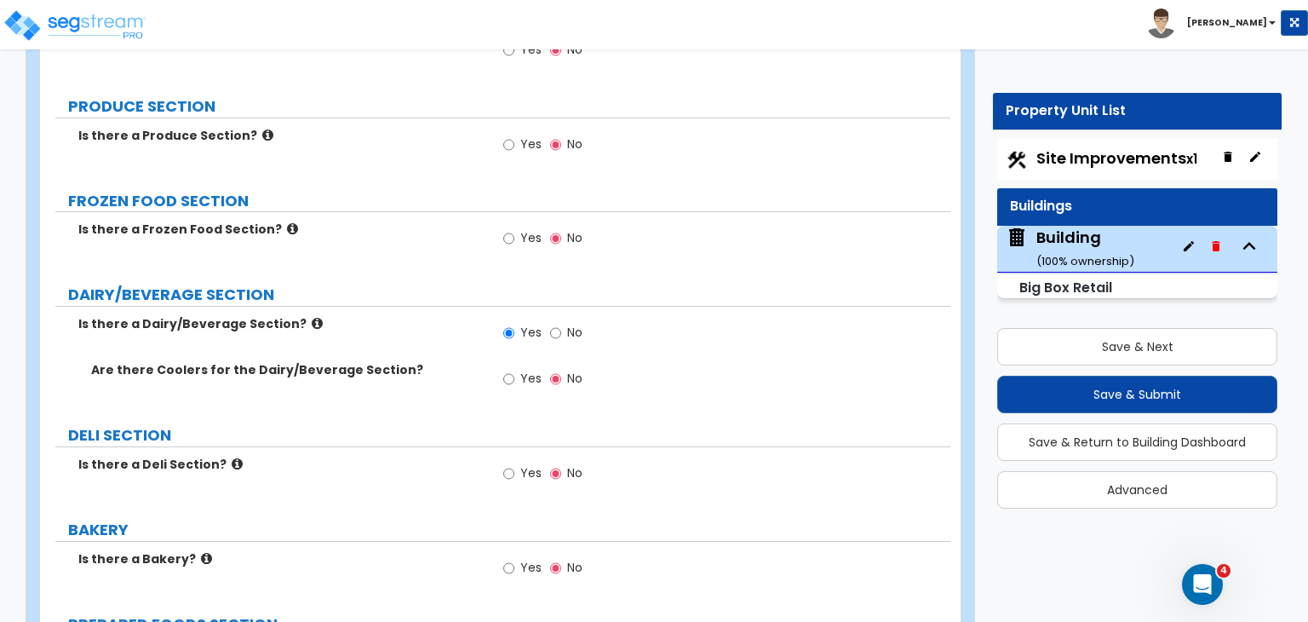
click at [391, 456] on label "Is there a Deli Section?" at bounding box center [280, 464] width 404 height 17
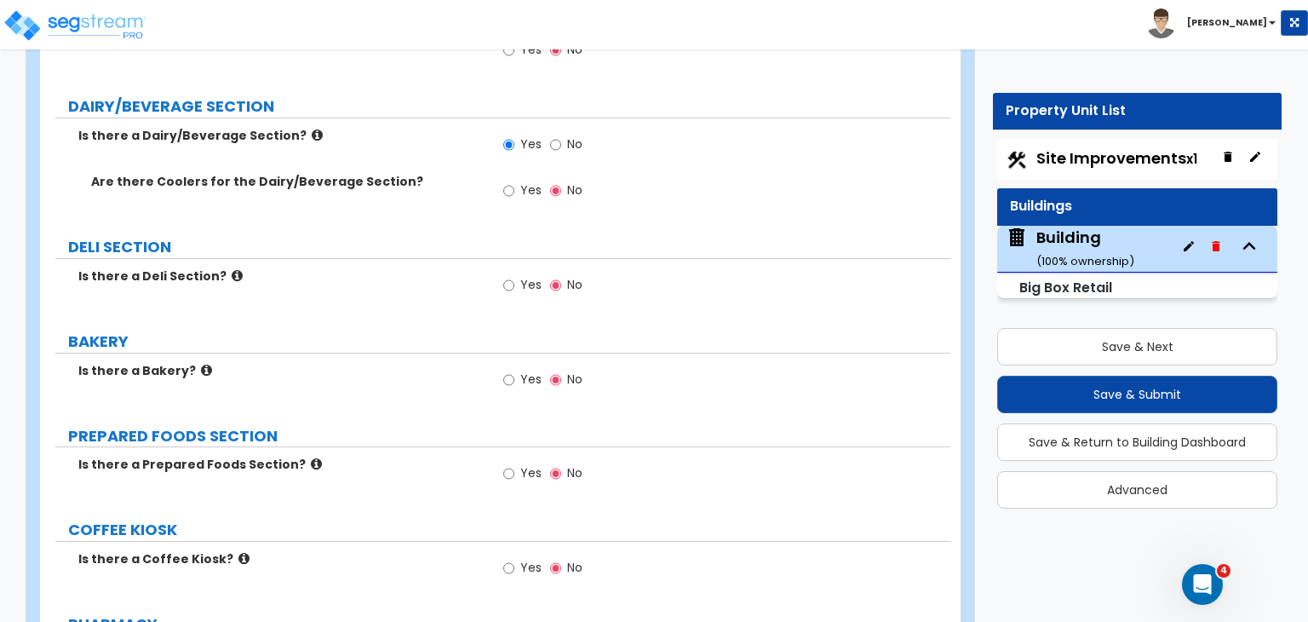
scroll to position [3135, 0]
click at [509, 463] on input "Yes" at bounding box center [508, 472] width 11 height 19
radio input "true"
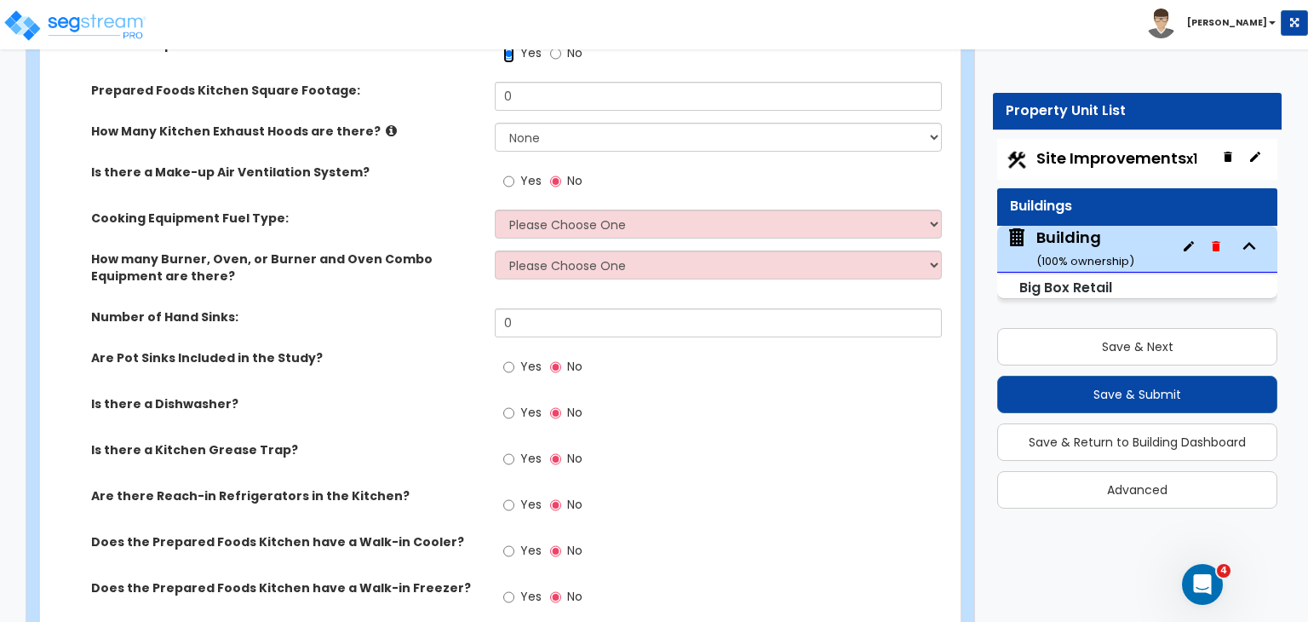
scroll to position [3571, 0]
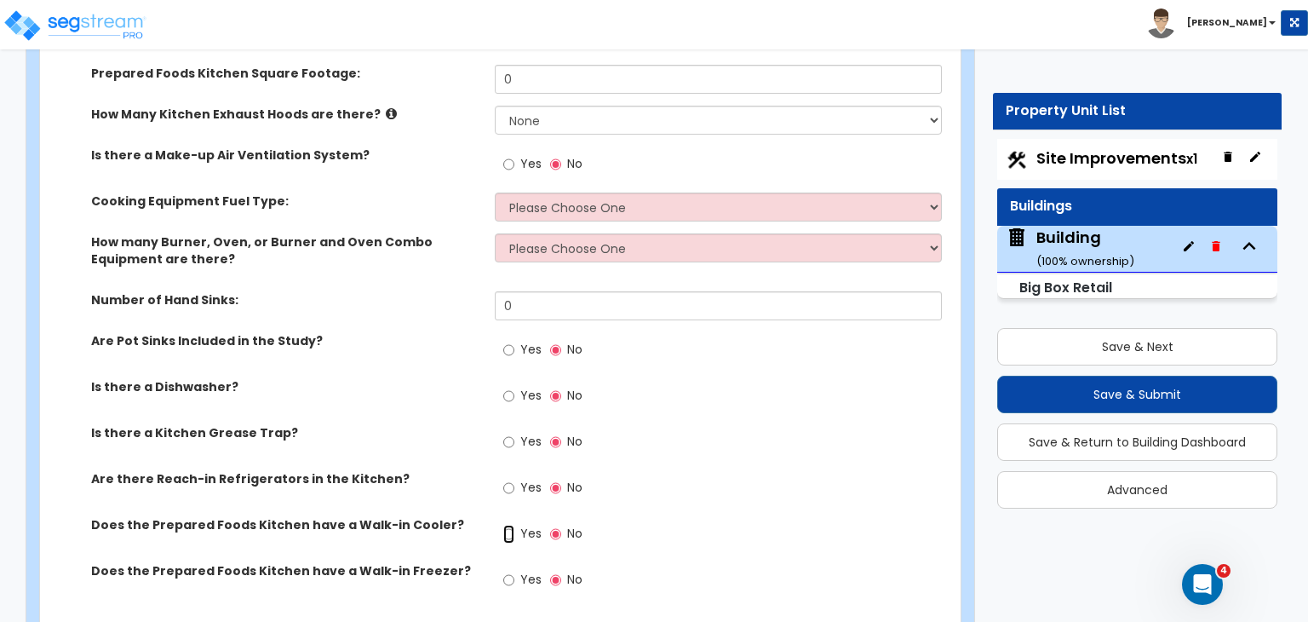
click at [510, 525] on input "Yes" at bounding box center [508, 534] width 11 height 19
radio input "true"
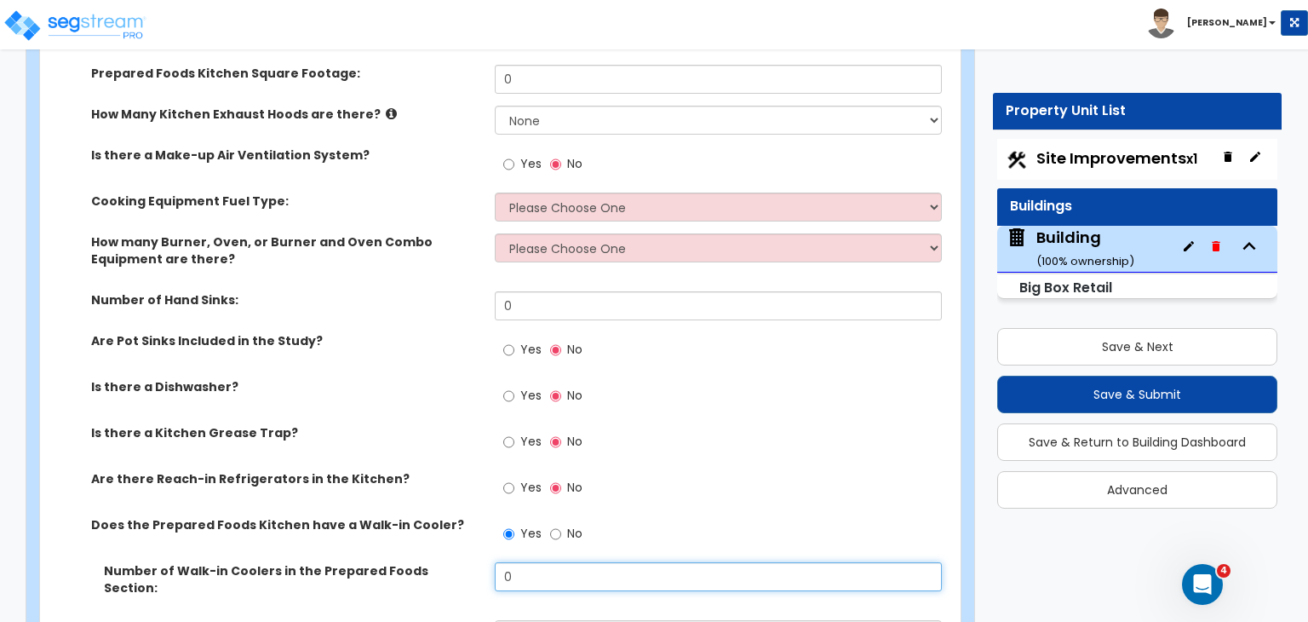
drag, startPoint x: 537, startPoint y: 522, endPoint x: 474, endPoint y: 526, distance: 63.2
click at [474, 562] on div "Number of Walk-in Coolers in the Prepared Foods Section: 0" at bounding box center [495, 591] width 911 height 58
type input "1"
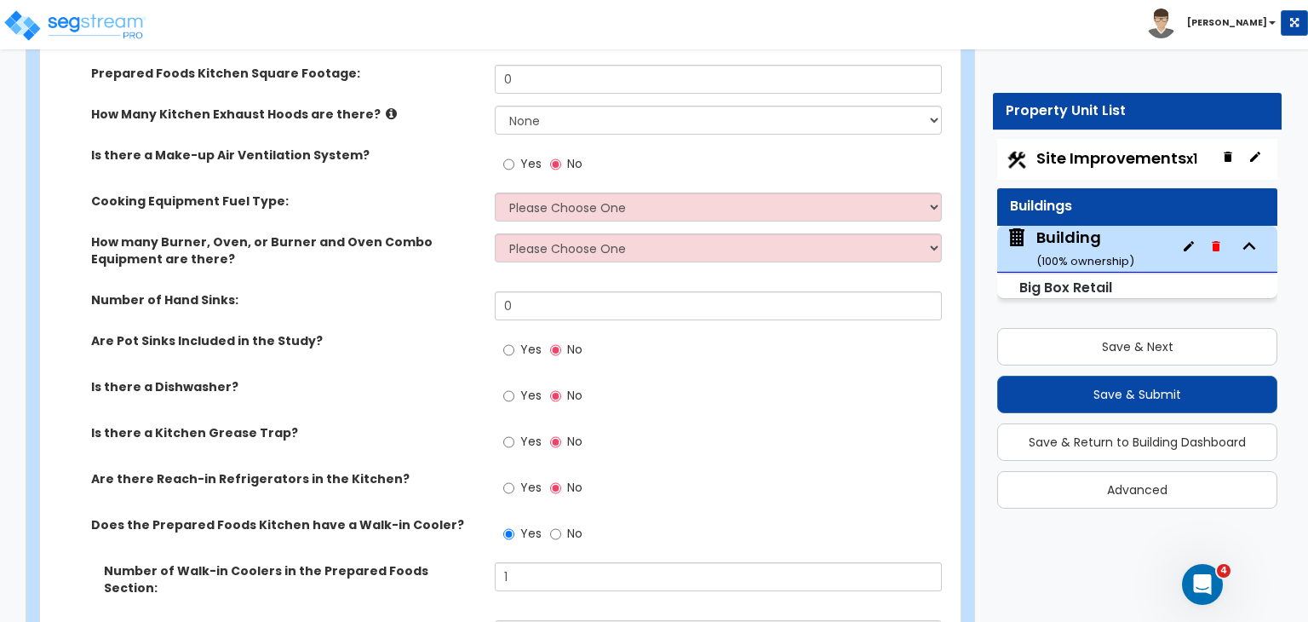
click at [457, 516] on label "Does the Prepared Foods Kitchen have a Walk-in Cooler?" at bounding box center [286, 524] width 391 height 17
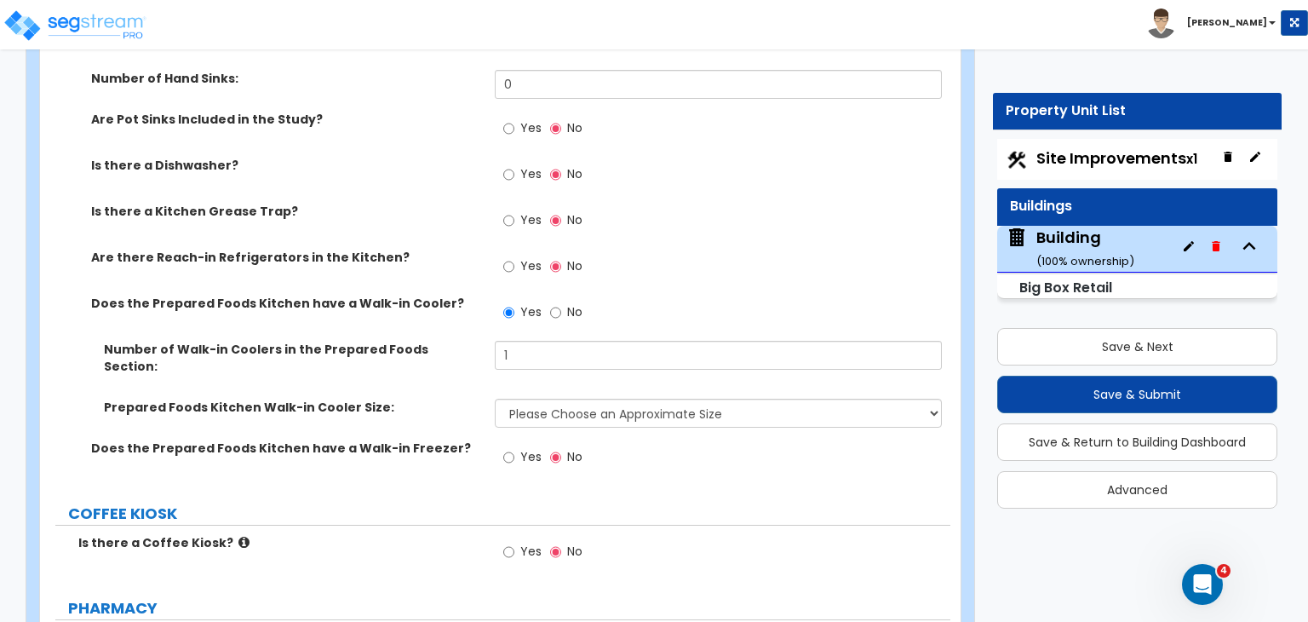
scroll to position [3802, 0]
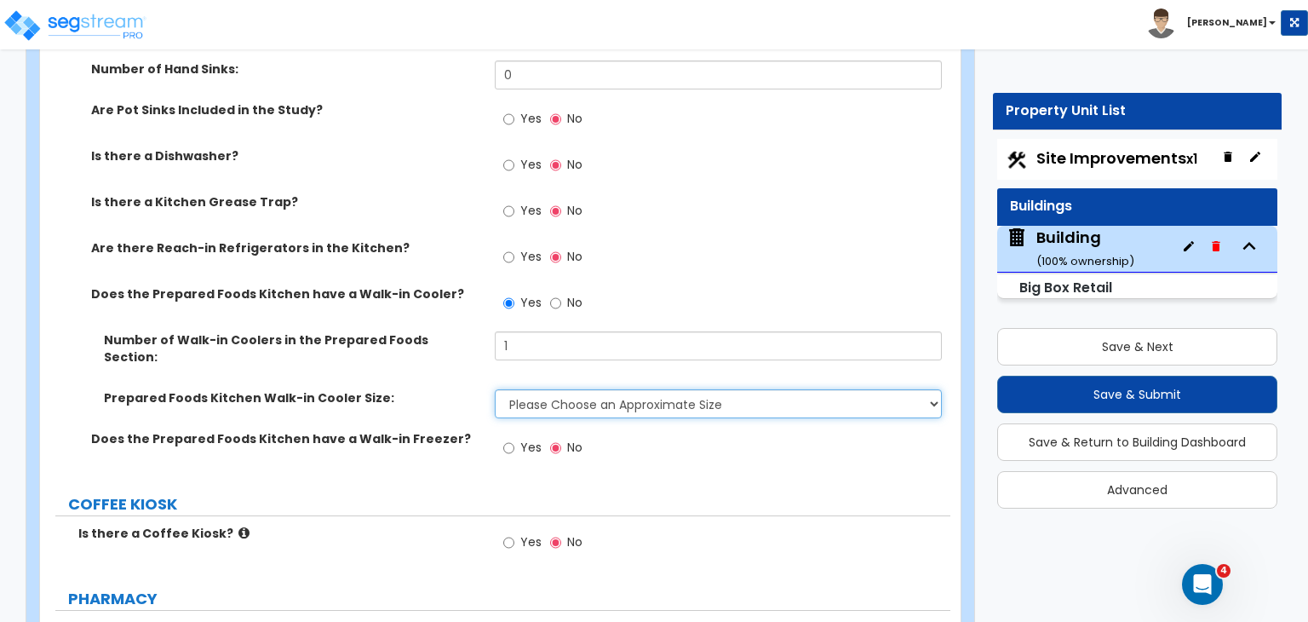
click at [548, 389] on select "Please Choose an Approximate Size 6' x 6' 10' x 6' 12' x 14' 12' x 20' I want t…" at bounding box center [718, 403] width 446 height 29
select select "3"
click at [495, 389] on select "Please Choose an Approximate Size 6' x 6' 10' x 6' 12' x 14' 12' x 20' I want t…" at bounding box center [718, 403] width 446 height 29
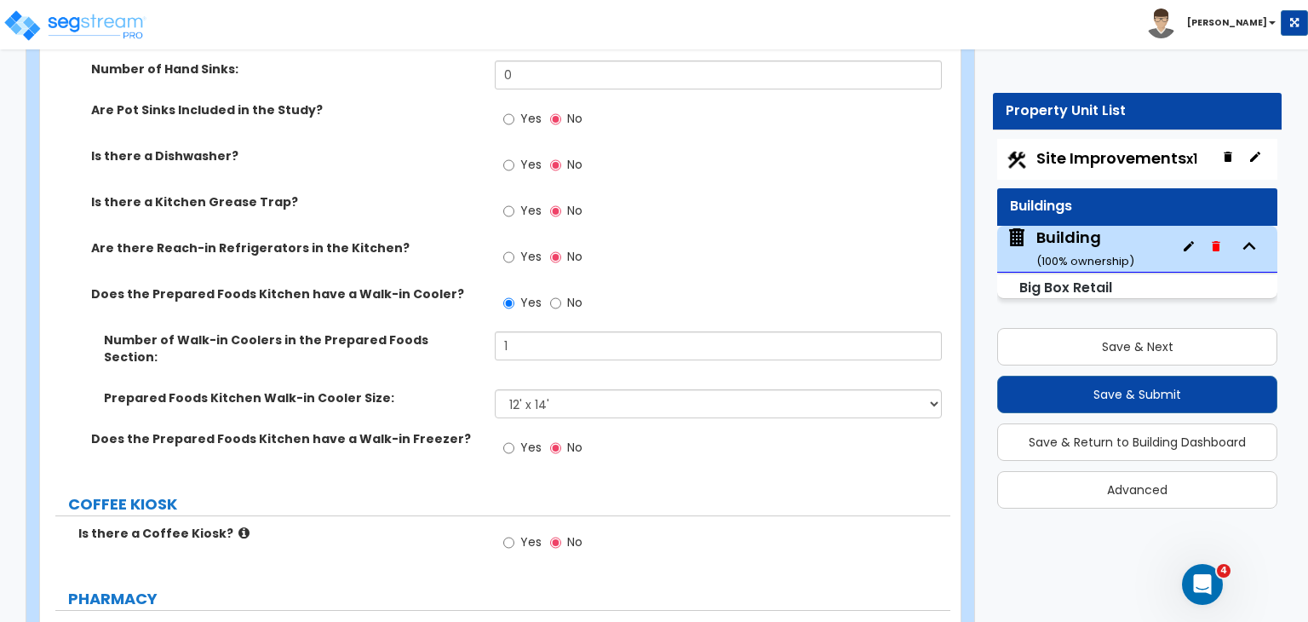
click at [409, 430] on div "Does the Prepared Foods Kitchen have a Walk-in Freezer? Yes No" at bounding box center [495, 453] width 911 height 46
click at [390, 525] on label "Is there a Coffee Kiosk?" at bounding box center [280, 533] width 404 height 17
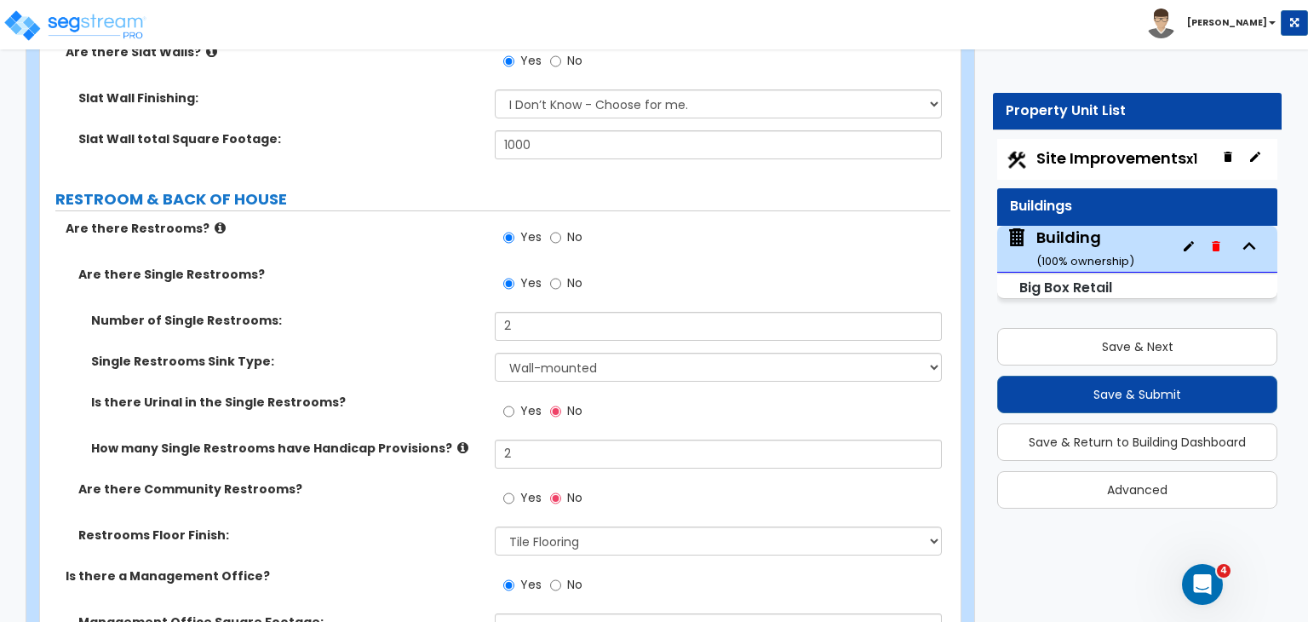
scroll to position [5693, 0]
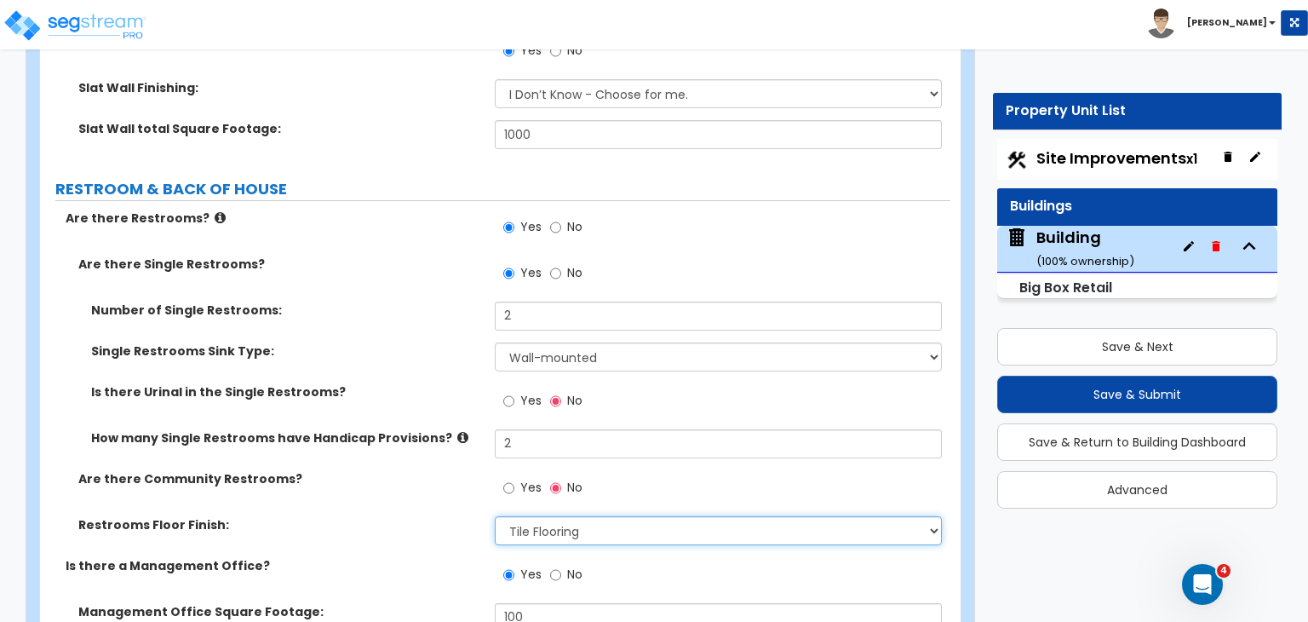
click at [545, 516] on select "Please Choose One Tile Flooring Resilient Laminate Flooring VCT Flooring Sheet …" at bounding box center [718, 530] width 446 height 29
click at [495, 516] on select "Please Choose One Tile Flooring Resilient Laminate Flooring VCT Flooring Sheet …" at bounding box center [718, 530] width 446 height 29
click at [543, 516] on select "Please Choose One Tile Flooring Resilient Laminate Flooring VCT Flooring Sheet …" at bounding box center [718, 530] width 446 height 29
select select "4"
click at [495, 516] on select "Please Choose One Tile Flooring Resilient Laminate Flooring VCT Flooring Sheet …" at bounding box center [718, 530] width 446 height 29
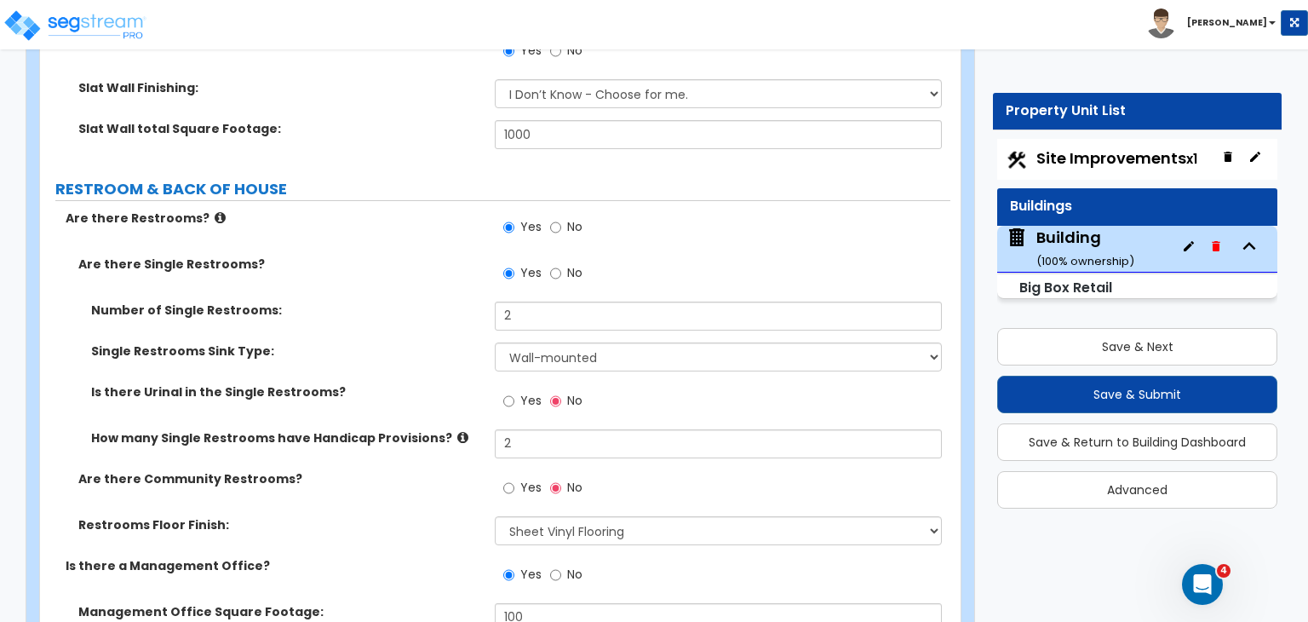
click at [405, 516] on div "Restrooms Floor Finish: Please Choose One Tile Flooring Resilient Laminate Floo…" at bounding box center [495, 536] width 911 height 41
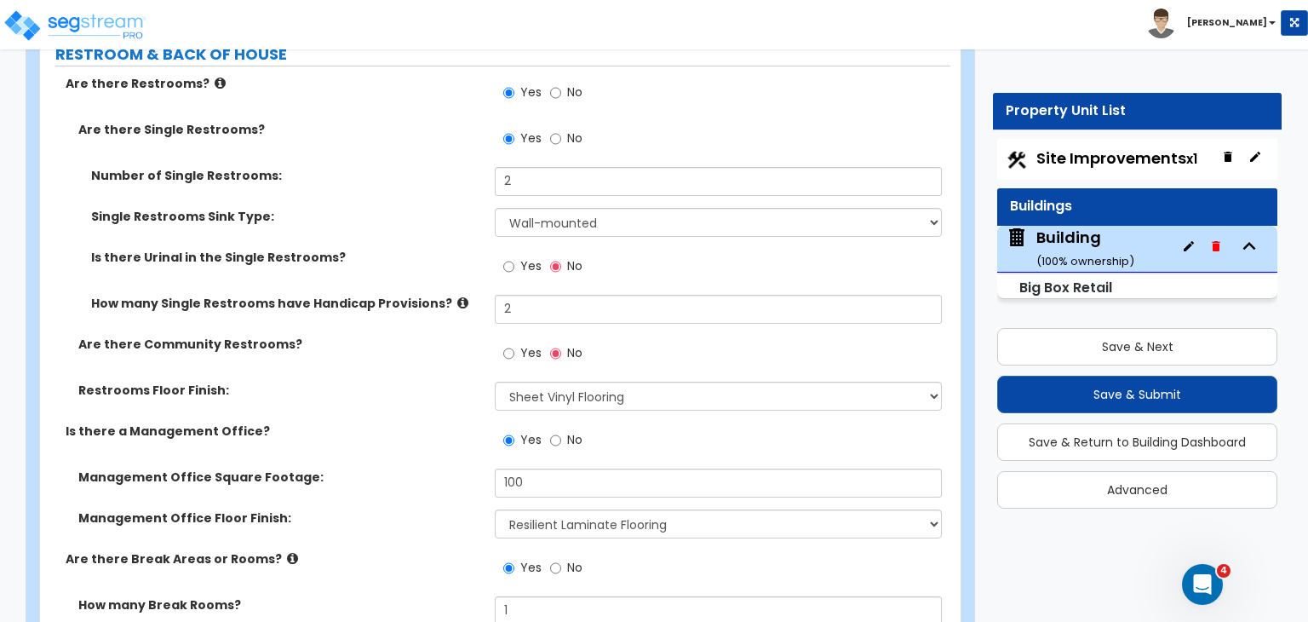
scroll to position [5843, 0]
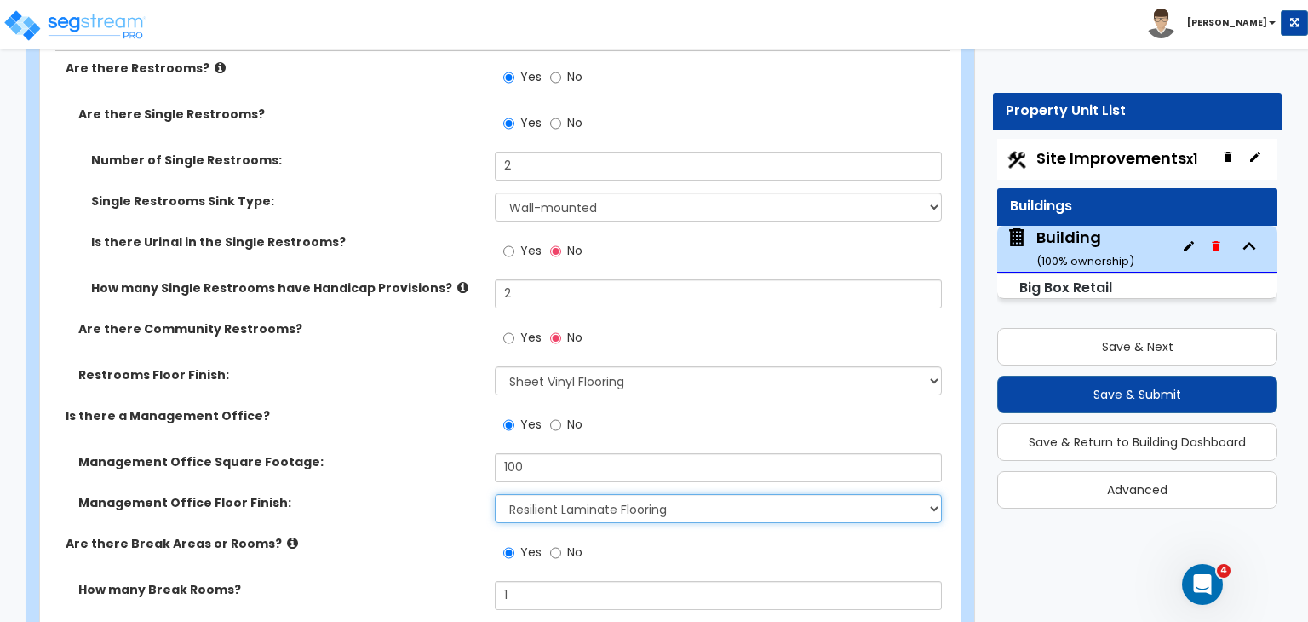
click at [519, 494] on select "None Tile Flooring Hardwood Flooring Resilient Laminate Flooring VCT Flooring S…" at bounding box center [718, 508] width 446 height 29
select select "6"
click at [495, 494] on select "None Tile Flooring Hardwood Flooring Resilient Laminate Flooring VCT Flooring S…" at bounding box center [718, 508] width 446 height 29
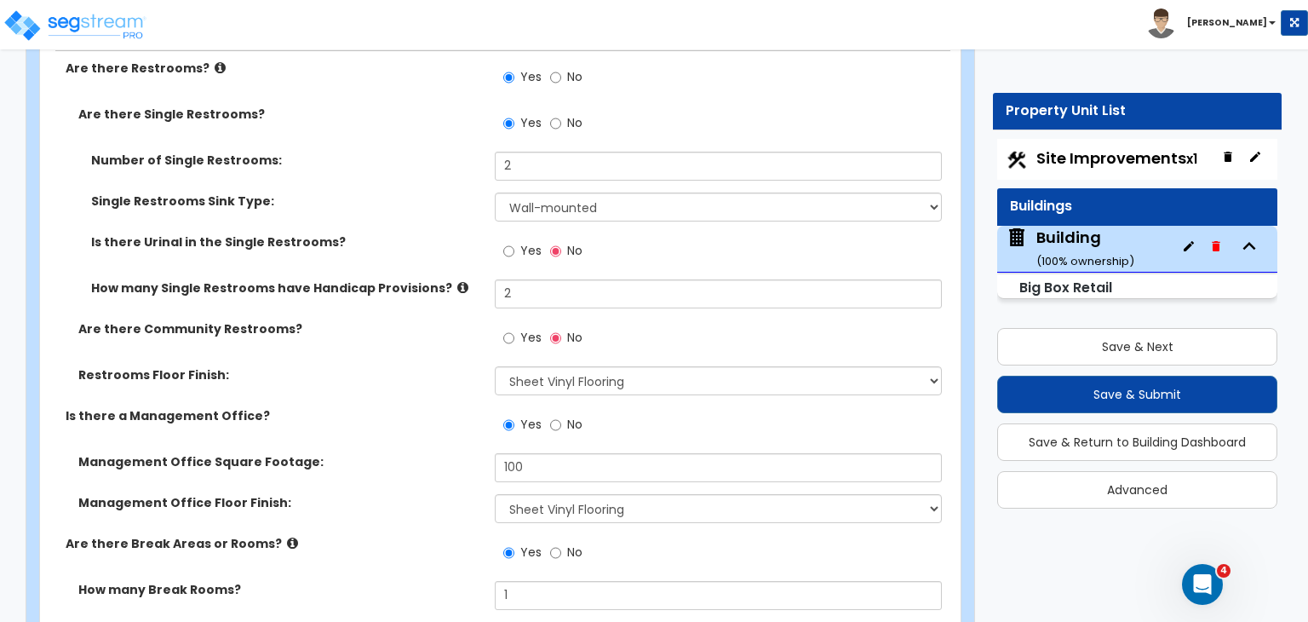
click at [410, 453] on label "Management Office Square Footage:" at bounding box center [280, 461] width 404 height 17
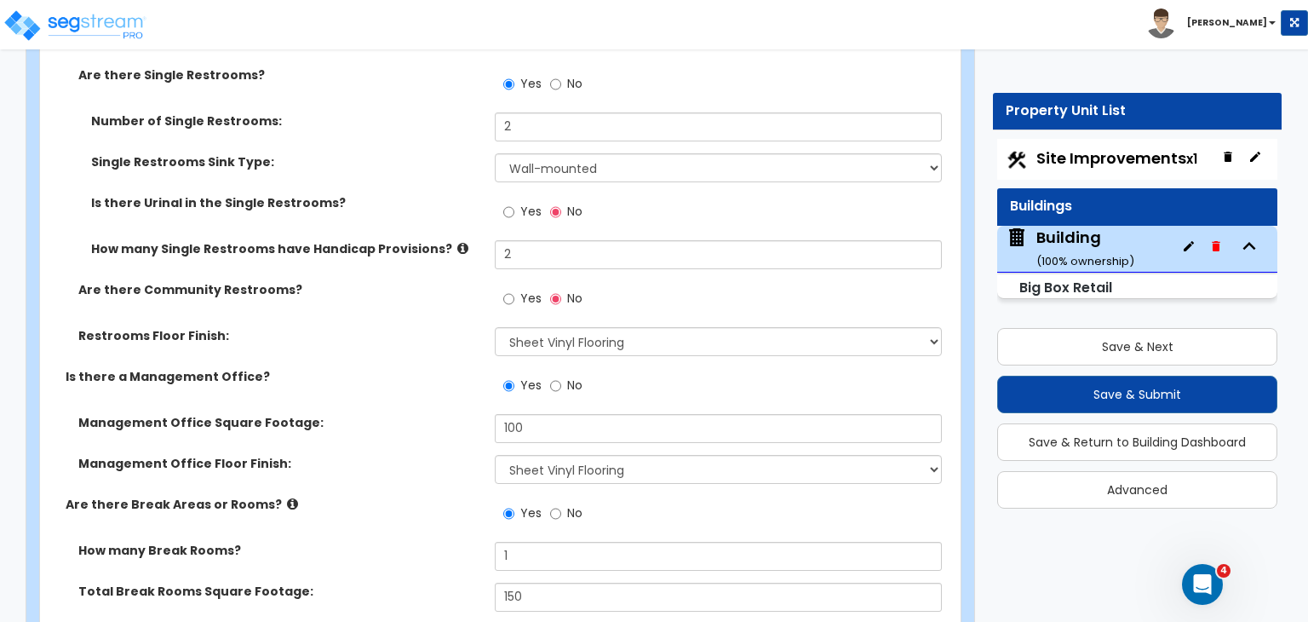
scroll to position [5883, 0]
click at [411, 454] on div "Management Office Floor Finish: None Tile Flooring Hardwood Flooring Resilient …" at bounding box center [495, 474] width 911 height 41
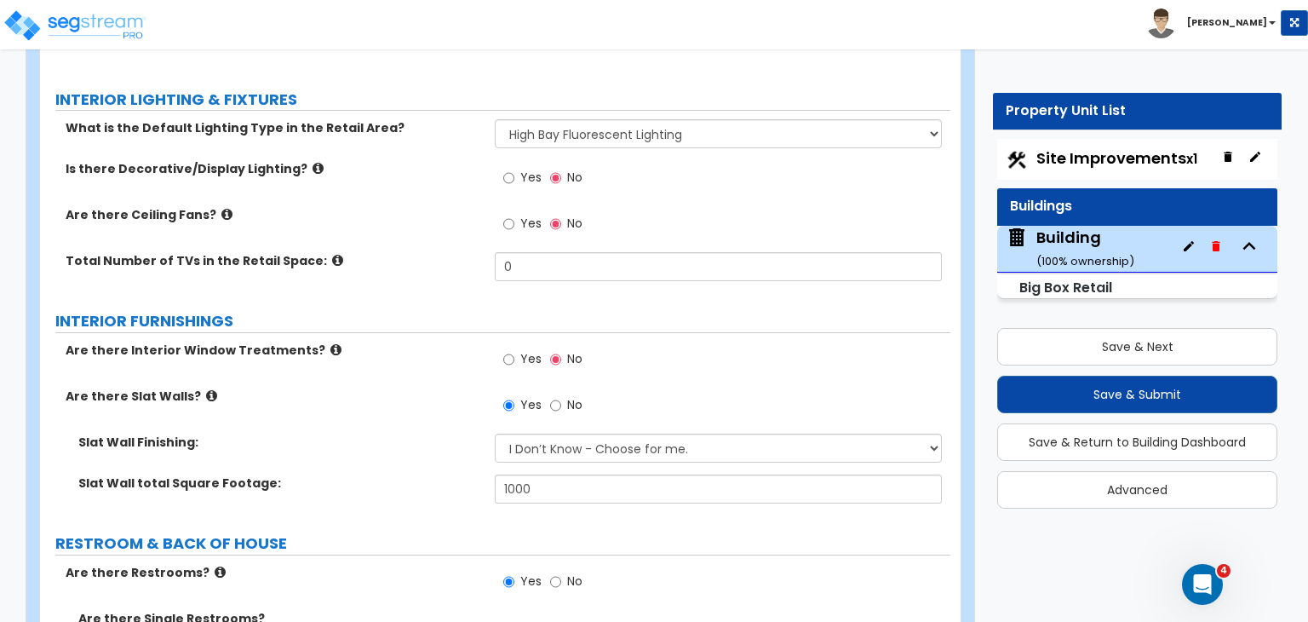
scroll to position [5338, 0]
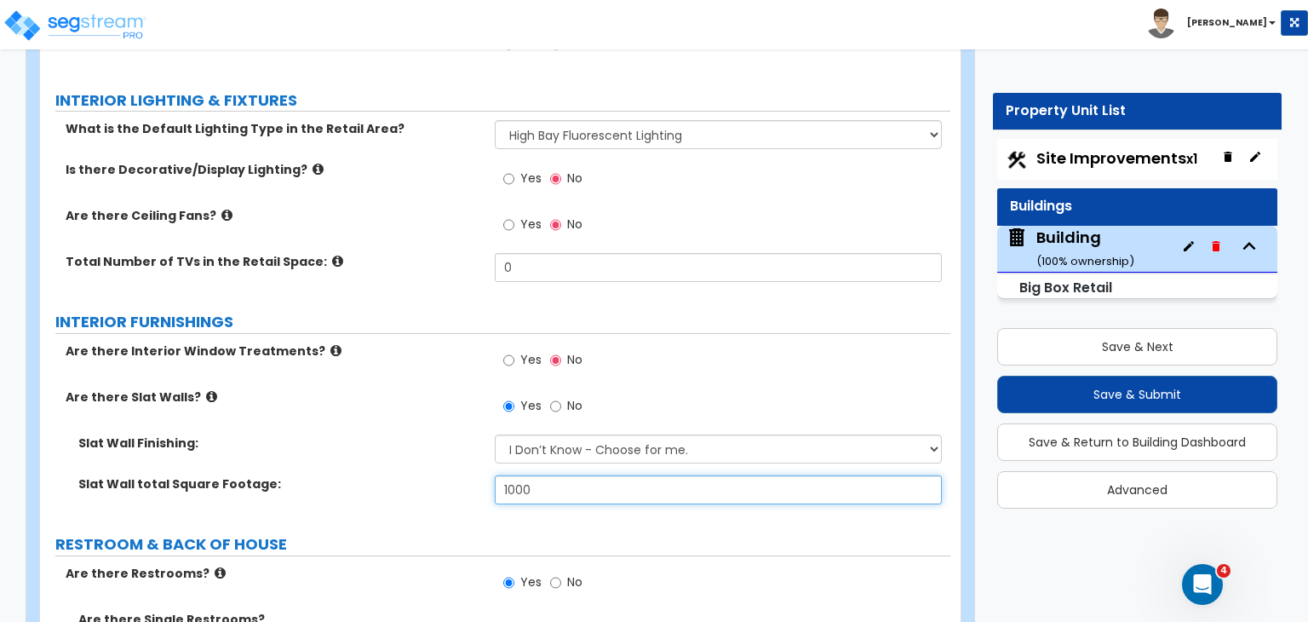
click at [509, 475] on input "1000" at bounding box center [718, 489] width 446 height 29
type input "000"
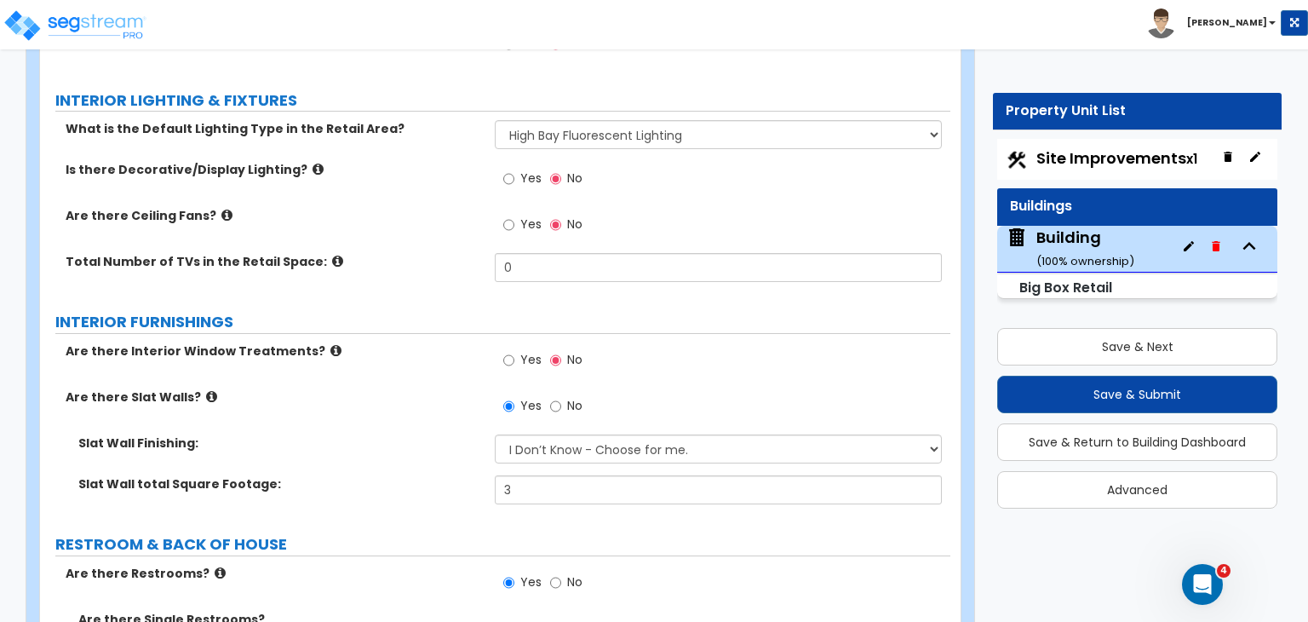
click at [409, 475] on label "Slat Wall total Square Footage:" at bounding box center [280, 483] width 404 height 17
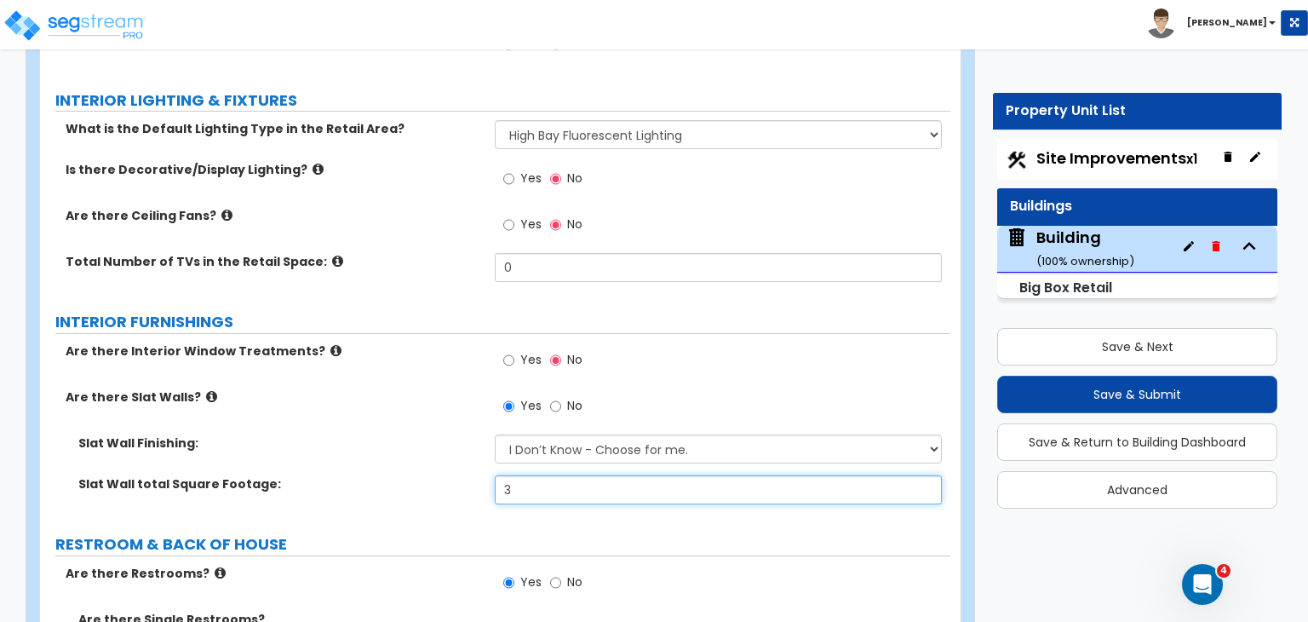
click at [545, 475] on input "3" at bounding box center [718, 489] width 446 height 29
type input "3,000"
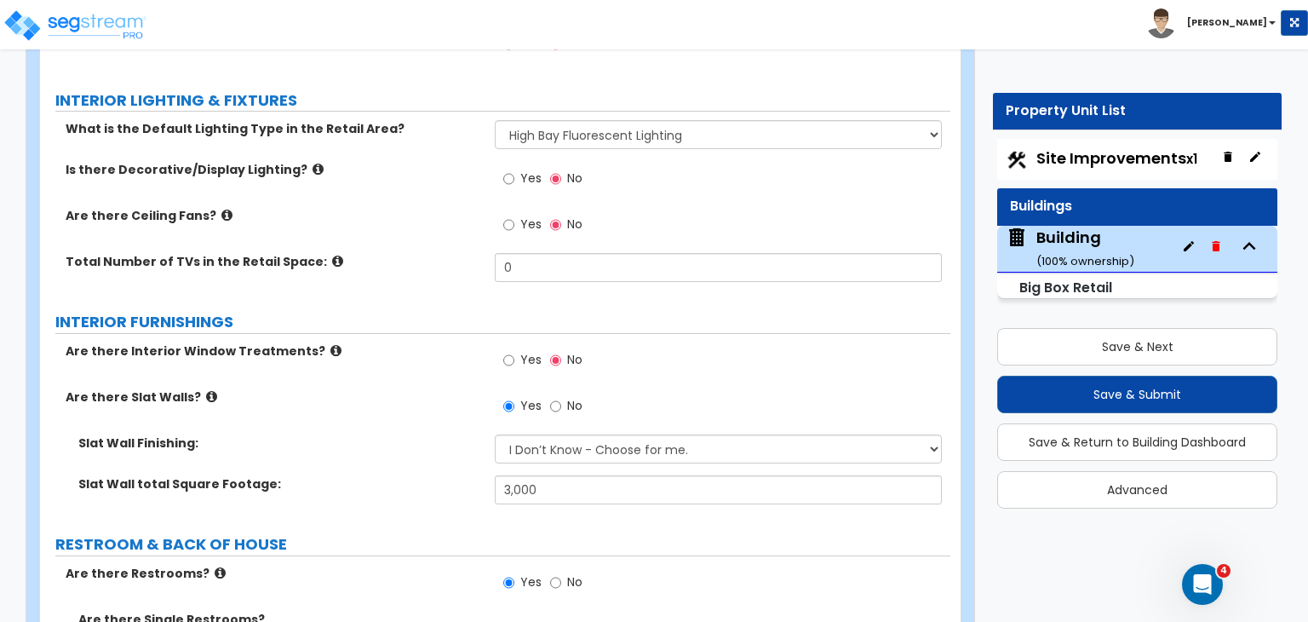
click at [484, 475] on div "Slat Wall total Square Footage:" at bounding box center [267, 483] width 455 height 17
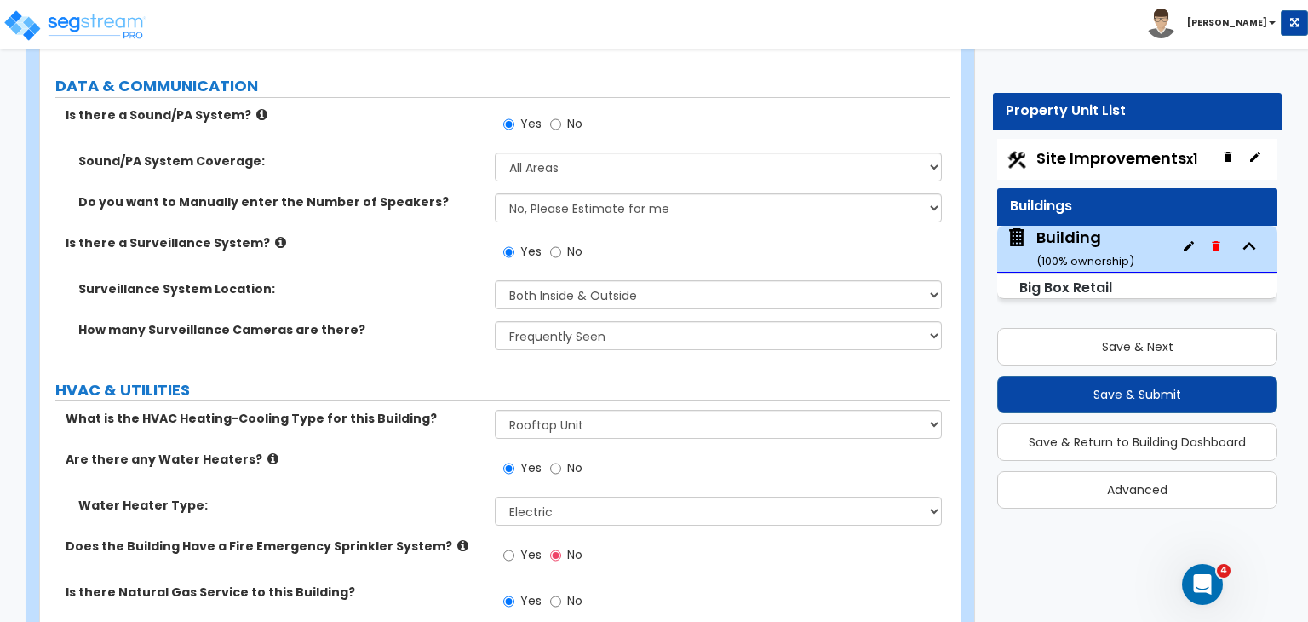
scroll to position [7487, 0]
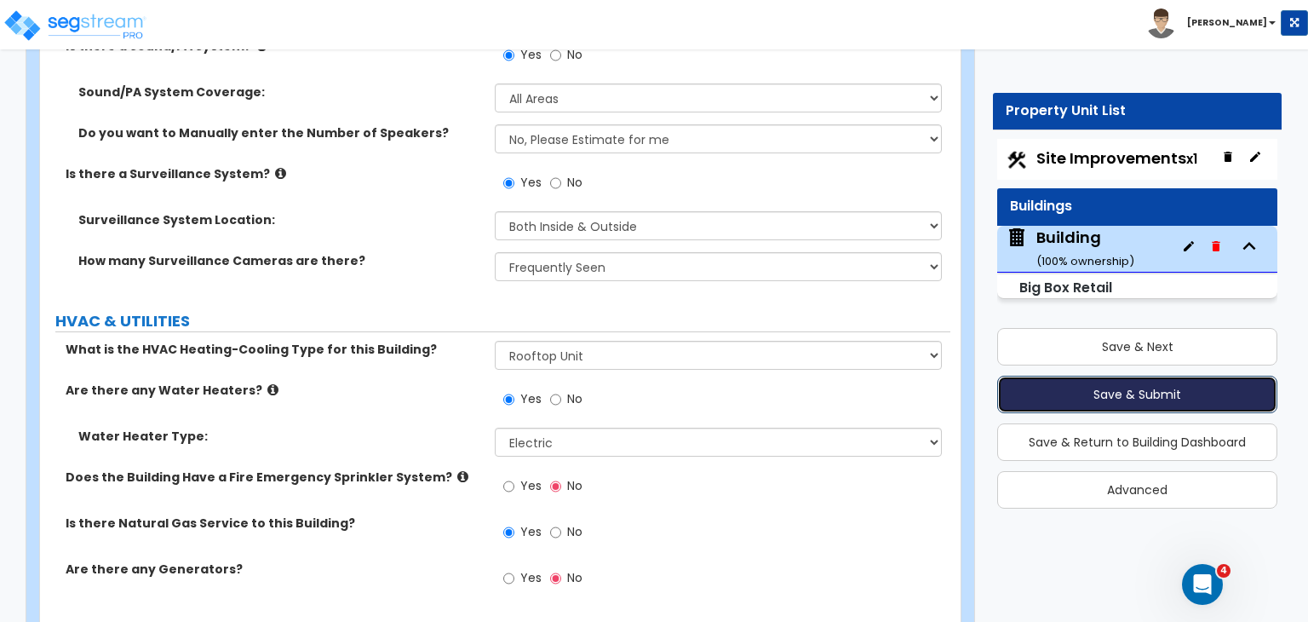
click at [1118, 393] on button "Save & Submit" at bounding box center [1137, 394] width 280 height 37
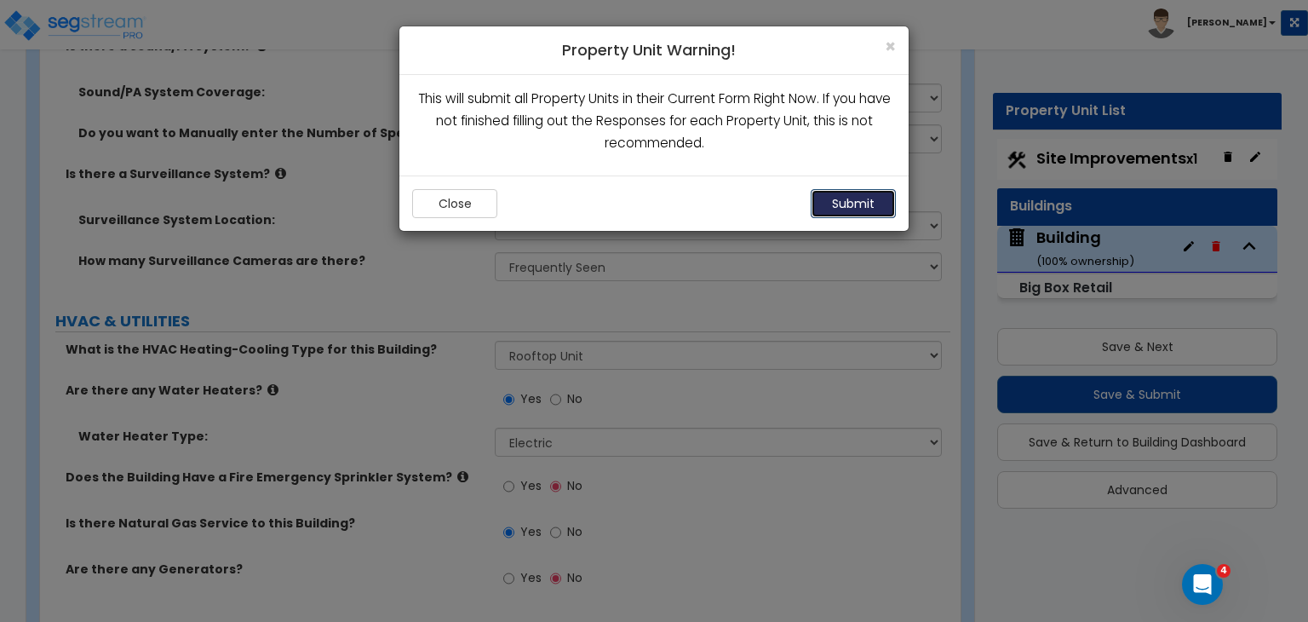
click at [867, 195] on button "Submit" at bounding box center [853, 203] width 85 height 29
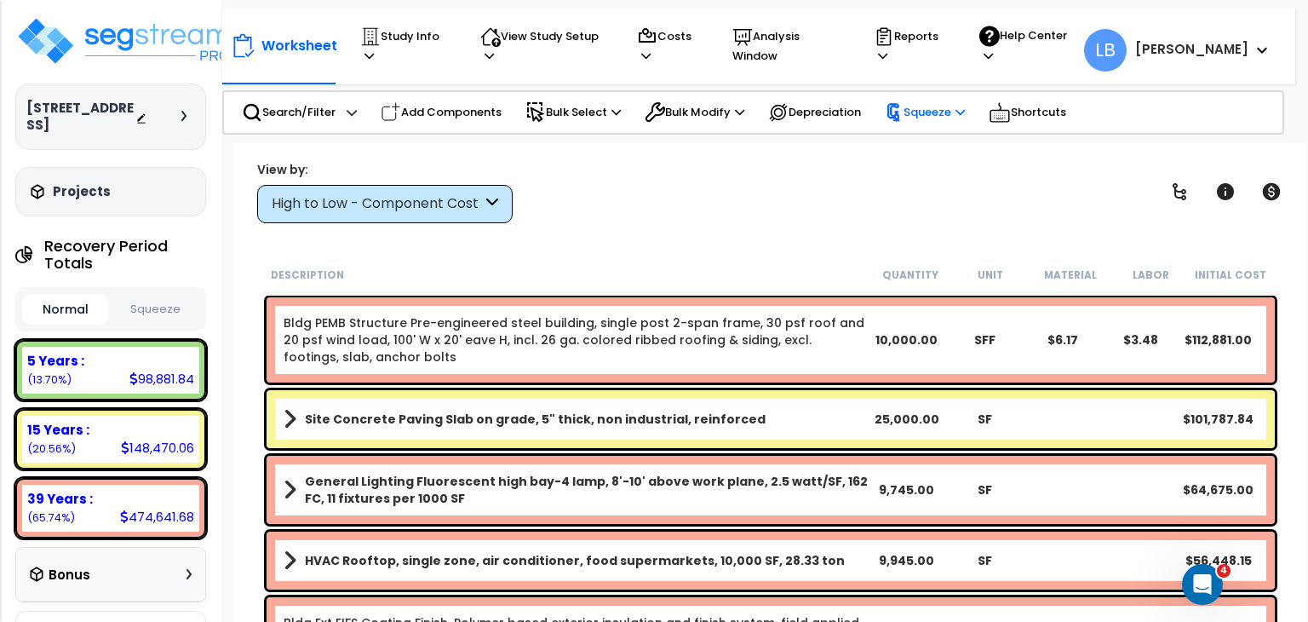
click at [942, 104] on p "Squeeze" at bounding box center [925, 112] width 80 height 19
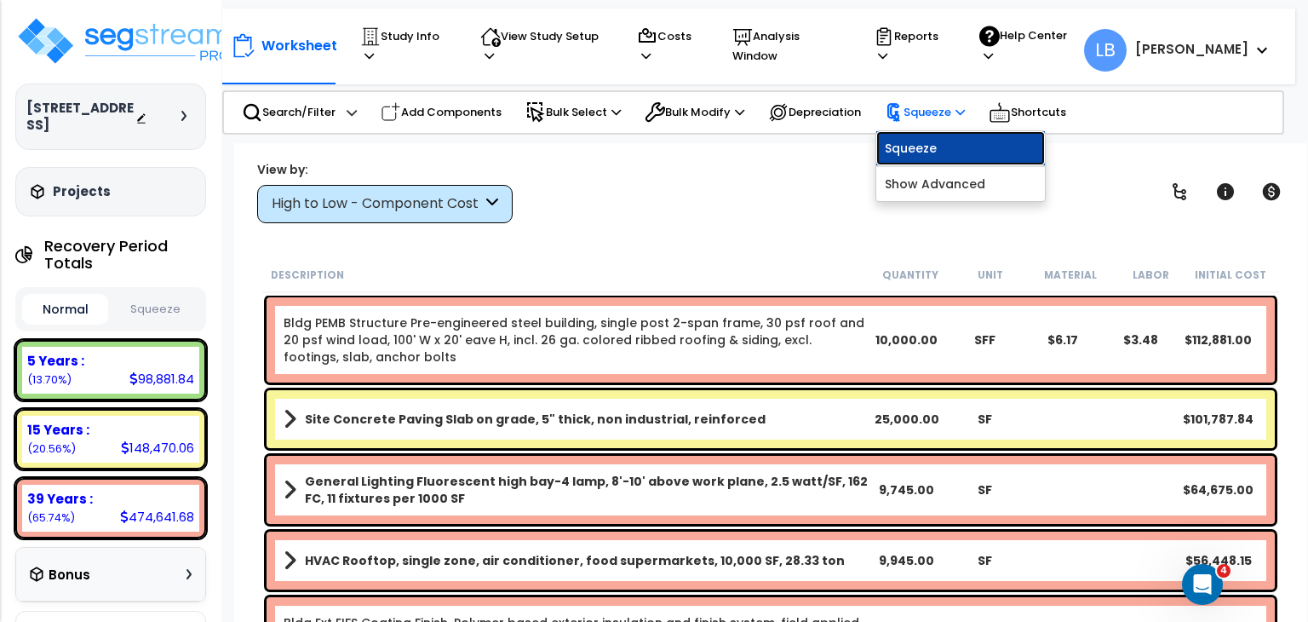
click at [922, 139] on link "Squeeze" at bounding box center [961, 148] width 169 height 34
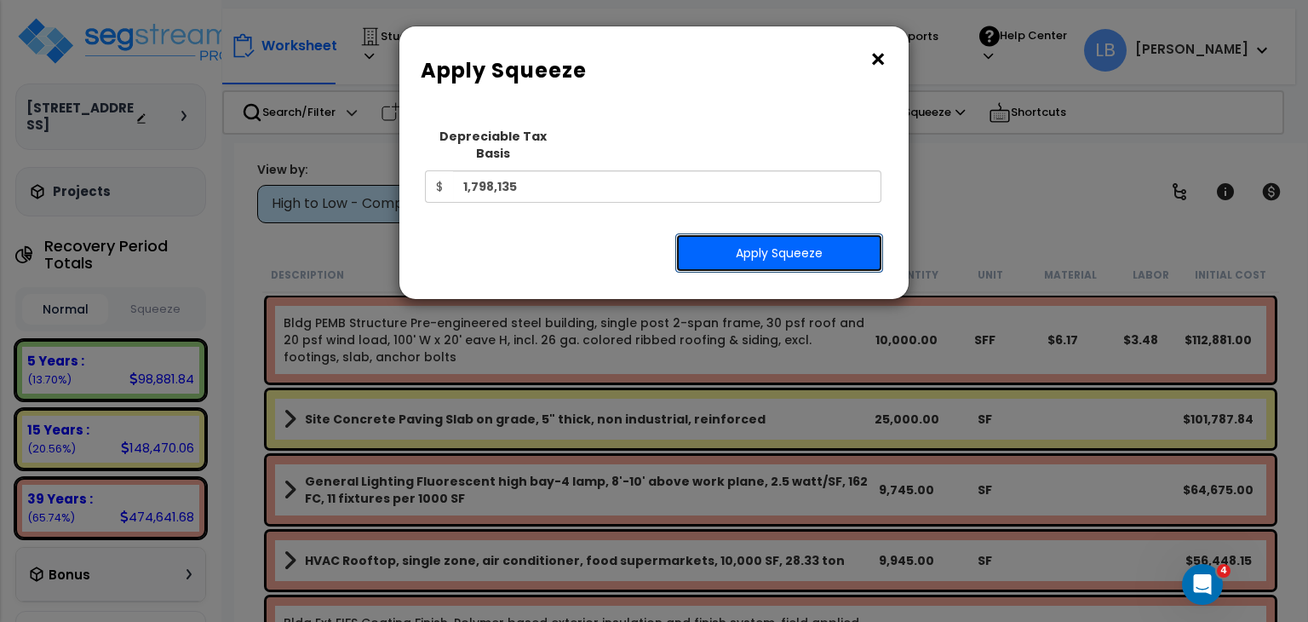
click at [744, 233] on button "Apply Squeeze" at bounding box center [779, 252] width 208 height 39
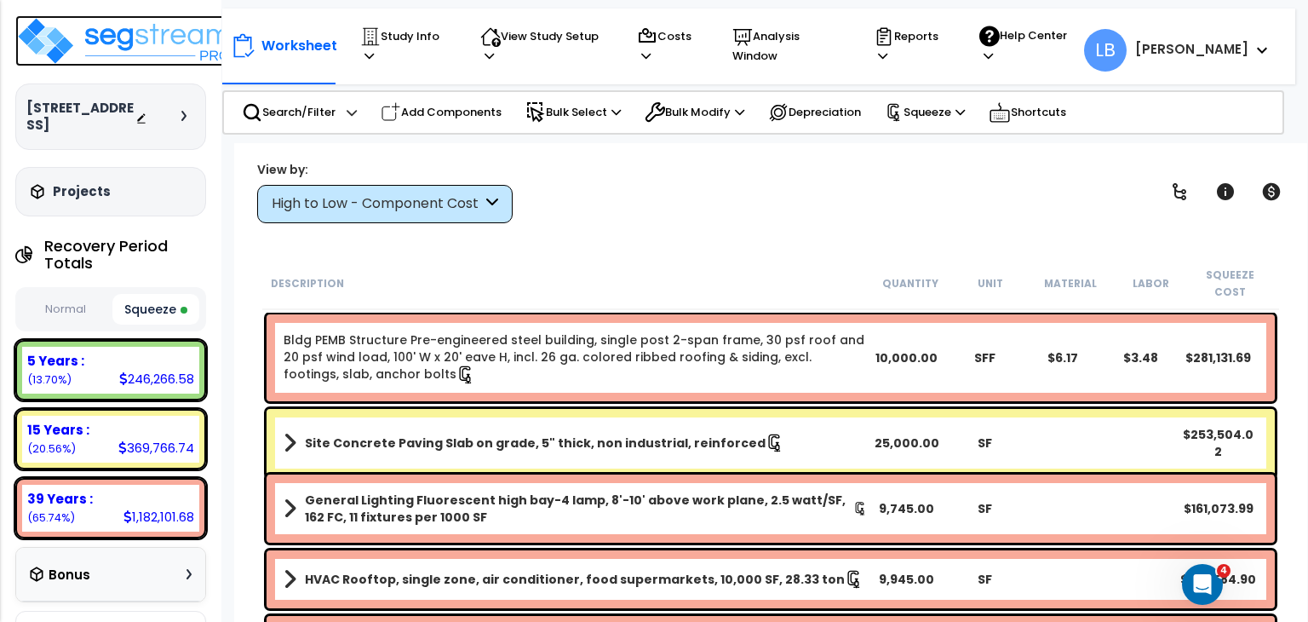
click at [150, 34] on img at bounding box center [125, 40] width 221 height 51
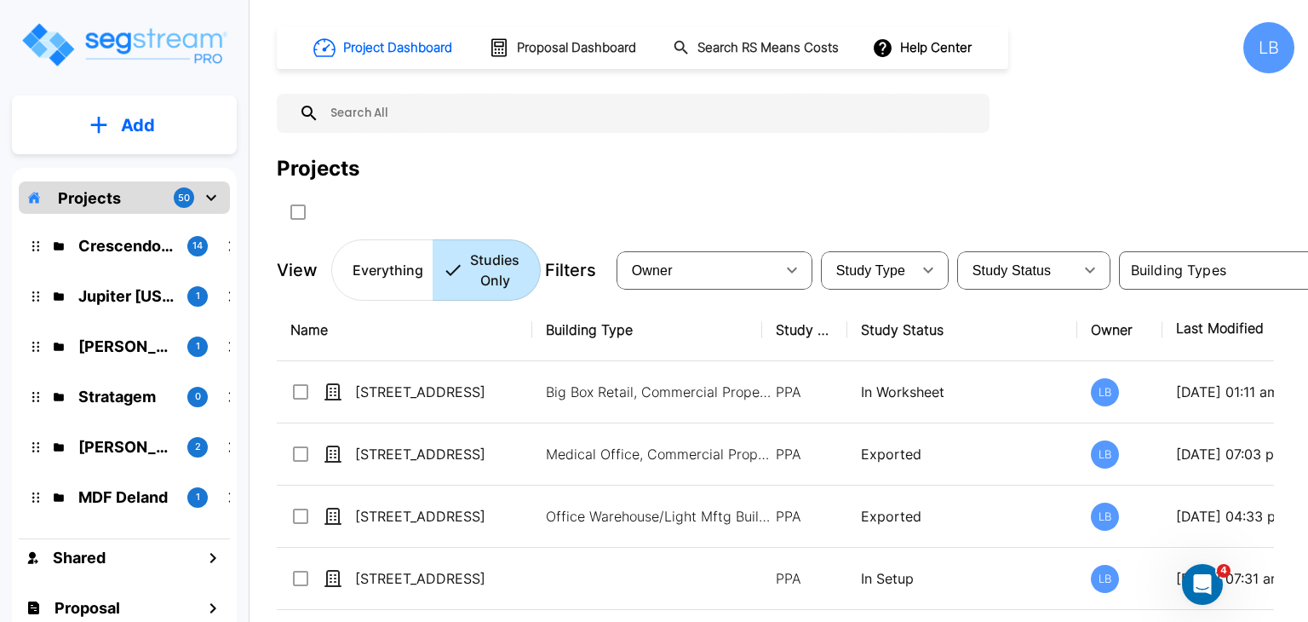
click at [116, 129] on button "Add" at bounding box center [124, 125] width 225 height 49
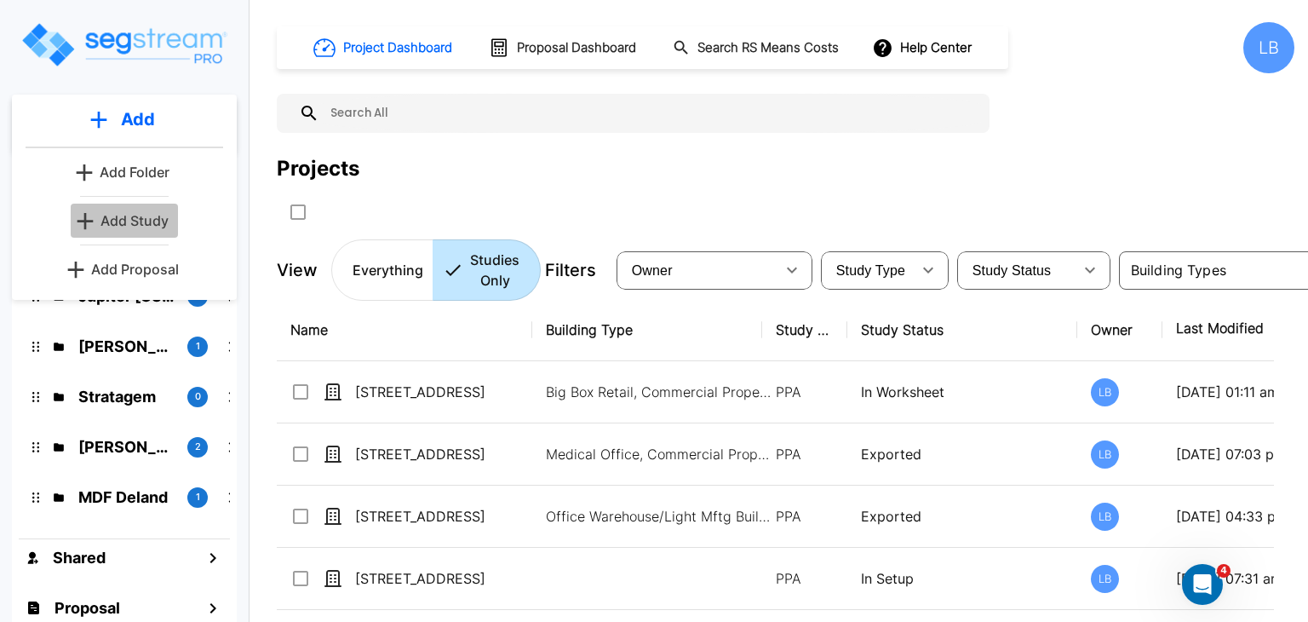
click at [134, 220] on p "Add Study" at bounding box center [135, 220] width 68 height 20
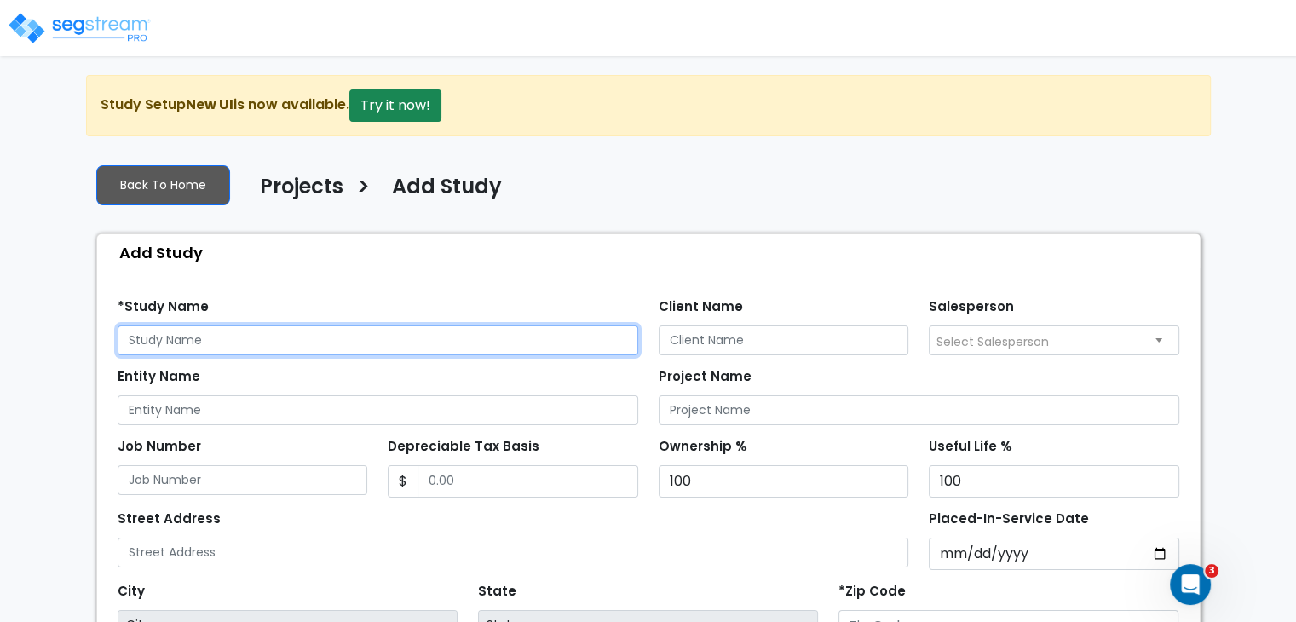
click at [201, 331] on input "text" at bounding box center [378, 340] width 520 height 30
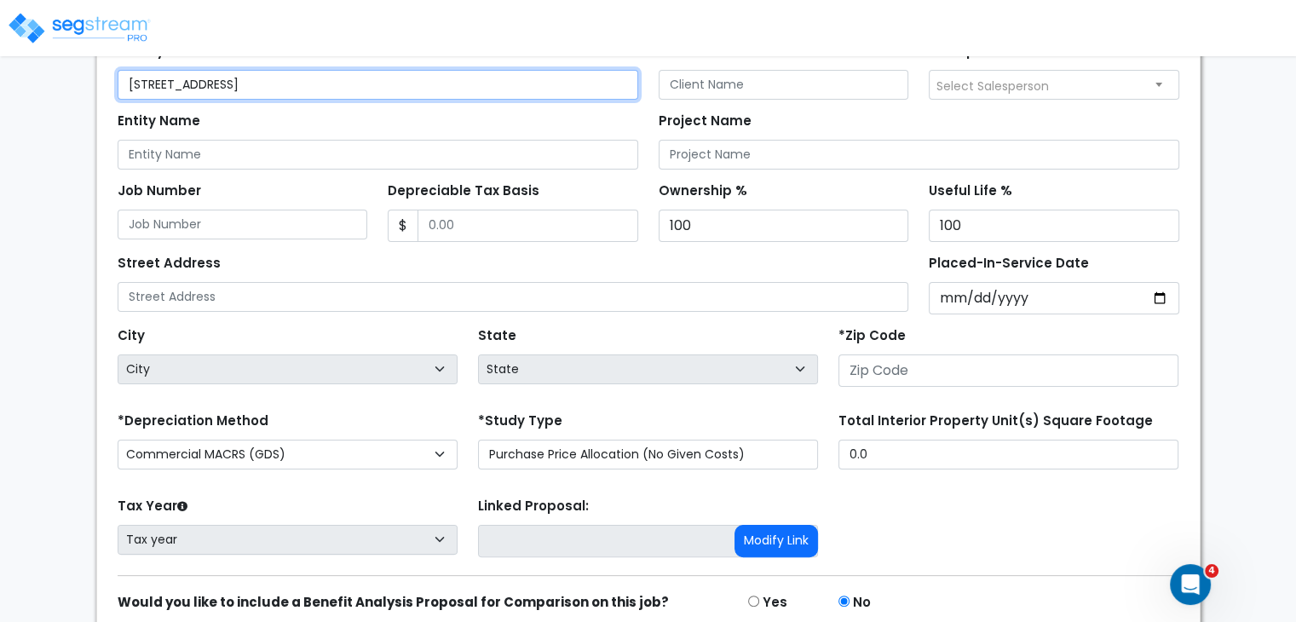
scroll to position [326, 0]
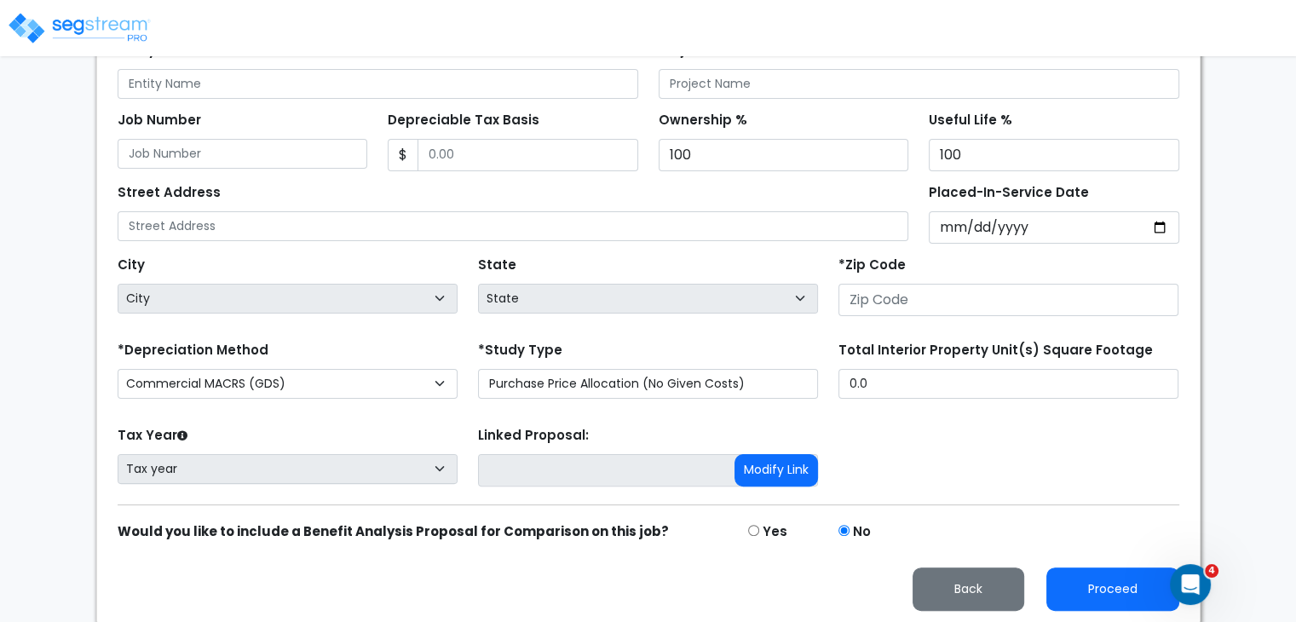
type input "[STREET_ADDRESS]"
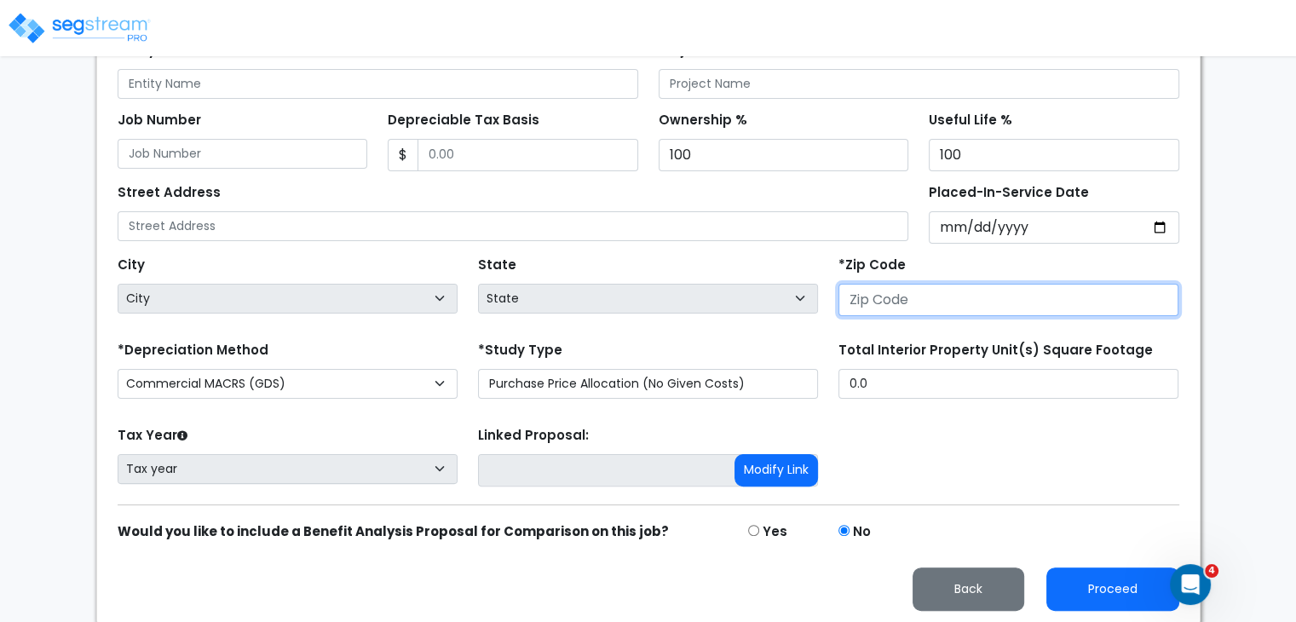
click at [903, 301] on input "number" at bounding box center [1008, 300] width 340 height 32
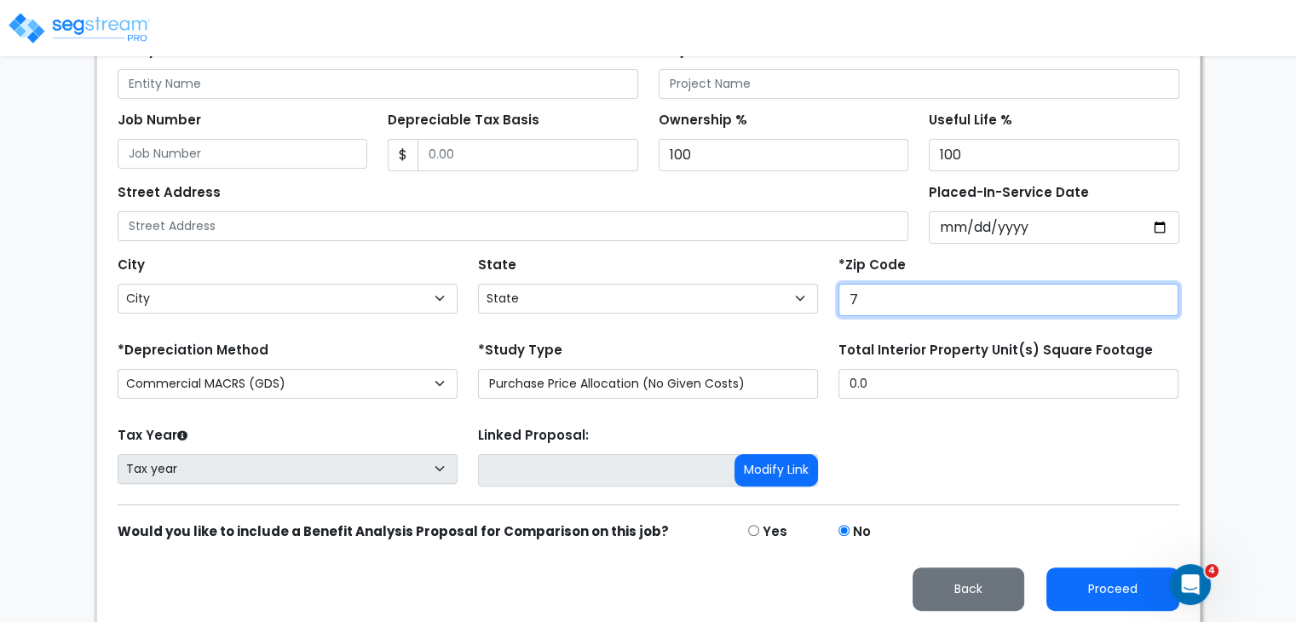
type input "77"
select select "LA"
type input "778"
select select "[GEOGRAPHIC_DATA]"
type input "77856"
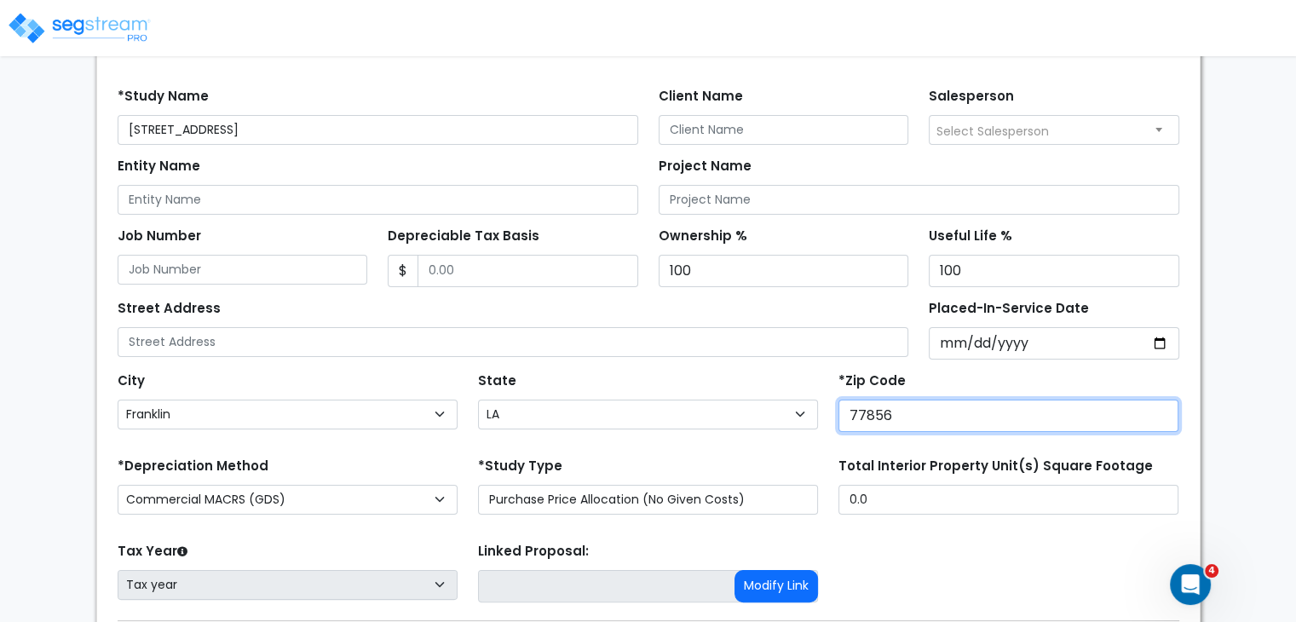
scroll to position [205, 0]
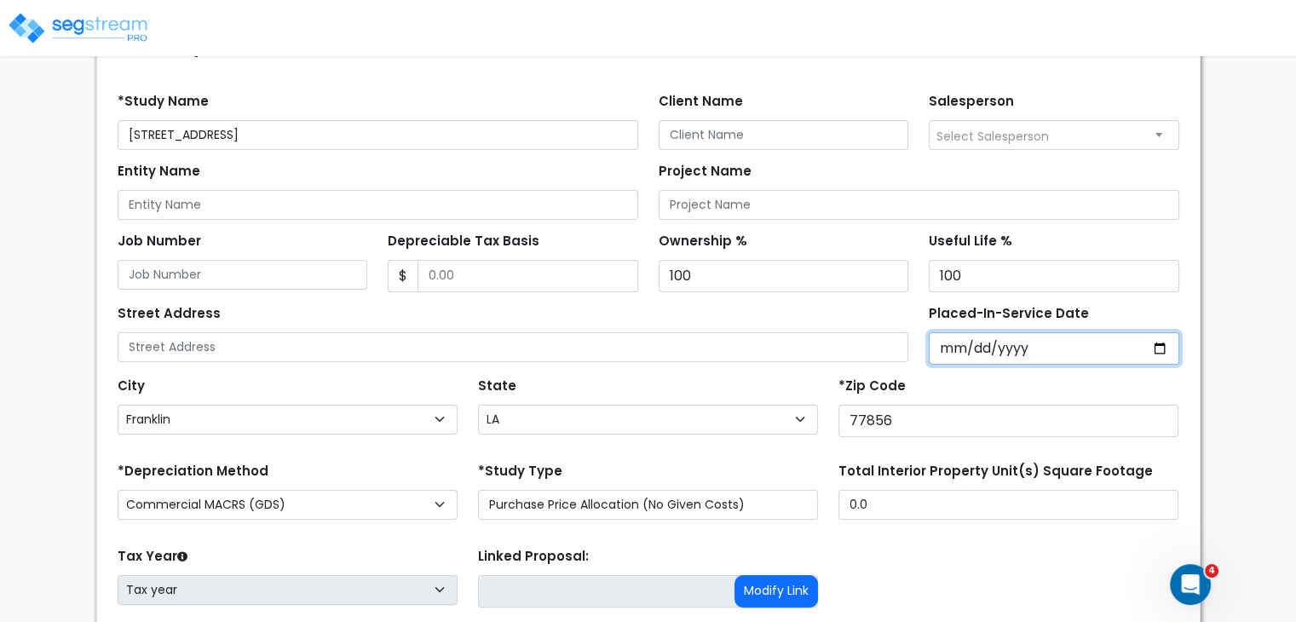
click at [954, 346] on input "Placed-In-Service Date" at bounding box center [1053, 348] width 250 height 32
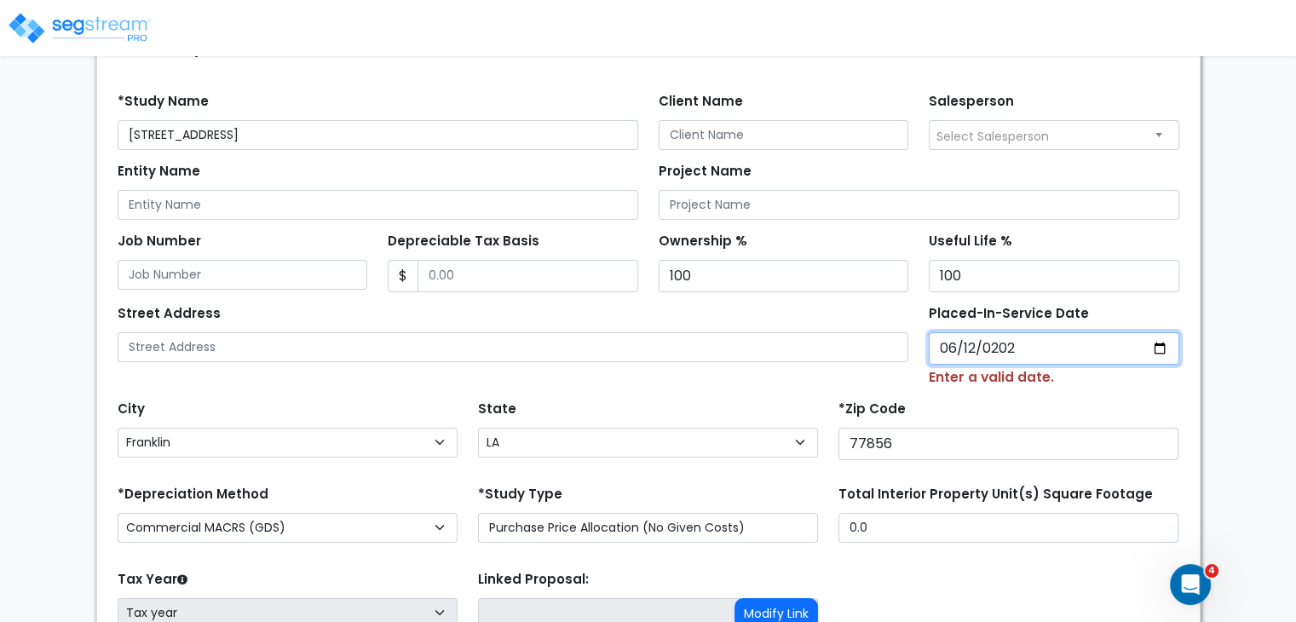
type input "[DATE]"
select select "2025"
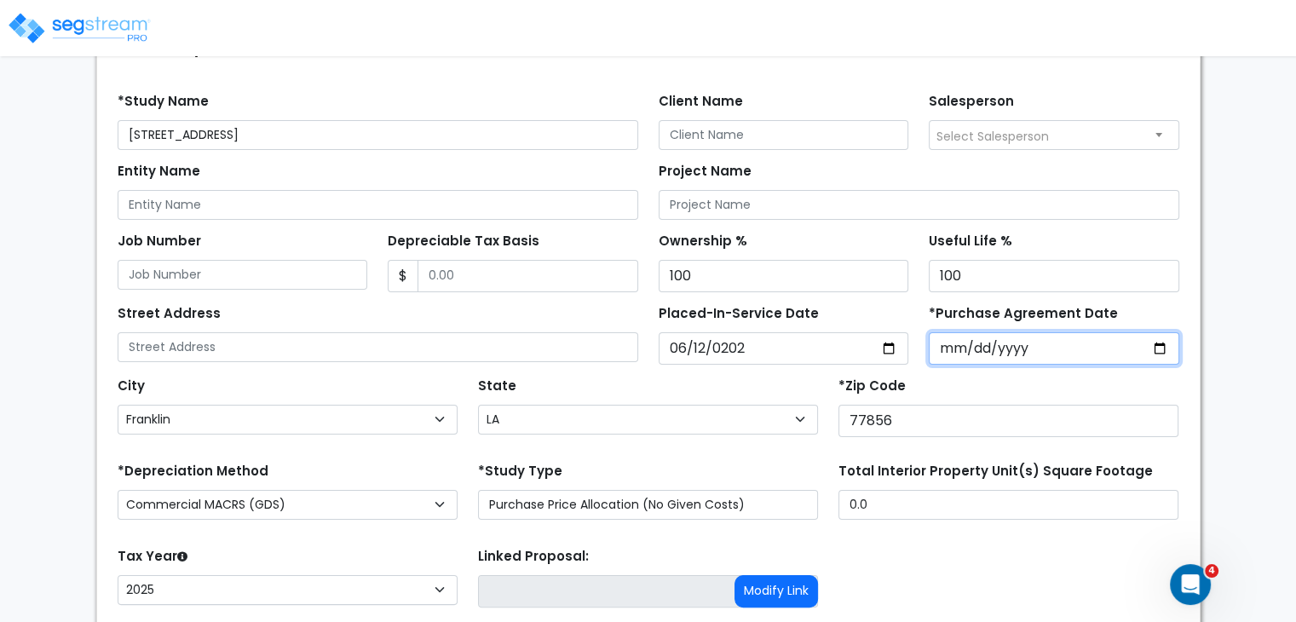
click at [947, 344] on input "*Purchase Agreement Date" at bounding box center [1053, 348] width 250 height 32
type input "[DATE]"
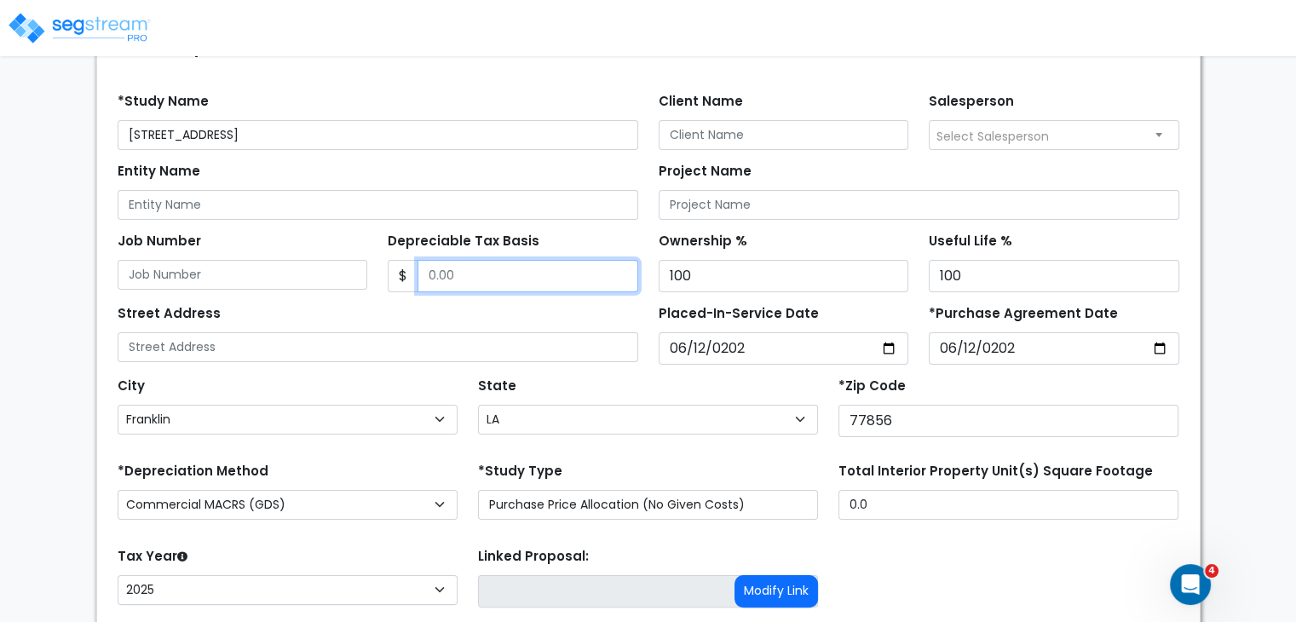
click at [511, 273] on input "Depreciable Tax Basis" at bounding box center [527, 276] width 221 height 32
type input "1,076,084"
click at [526, 321] on div "Street Address" at bounding box center [378, 331] width 520 height 61
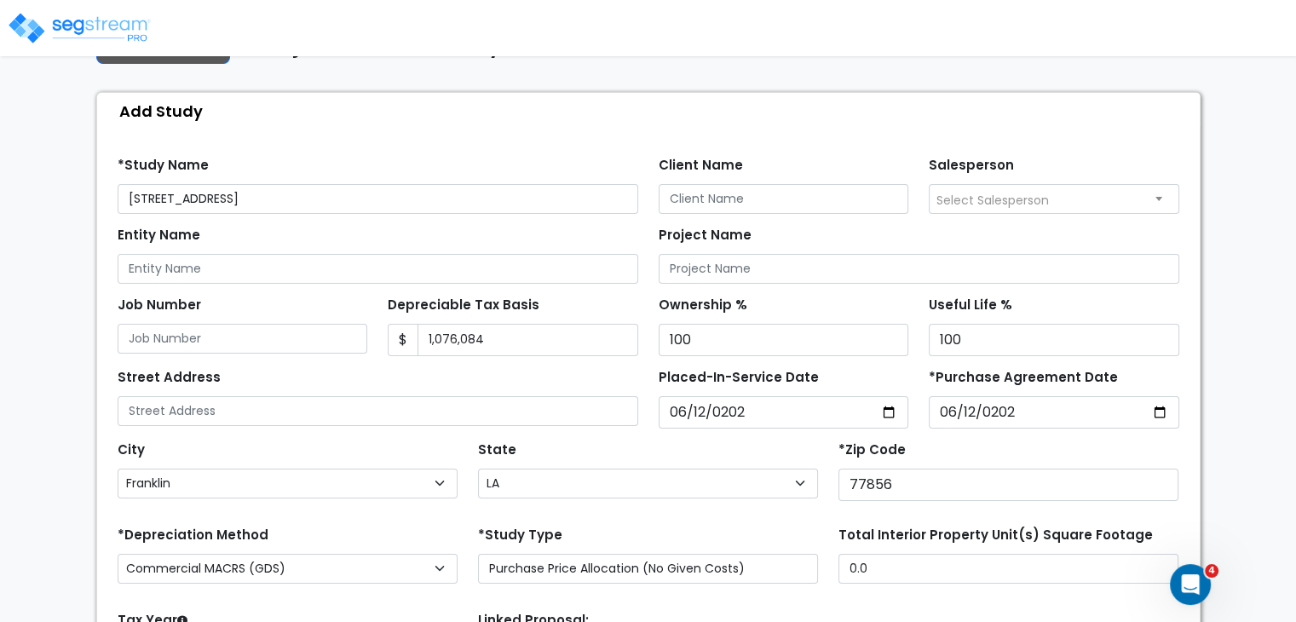
scroll to position [326, 0]
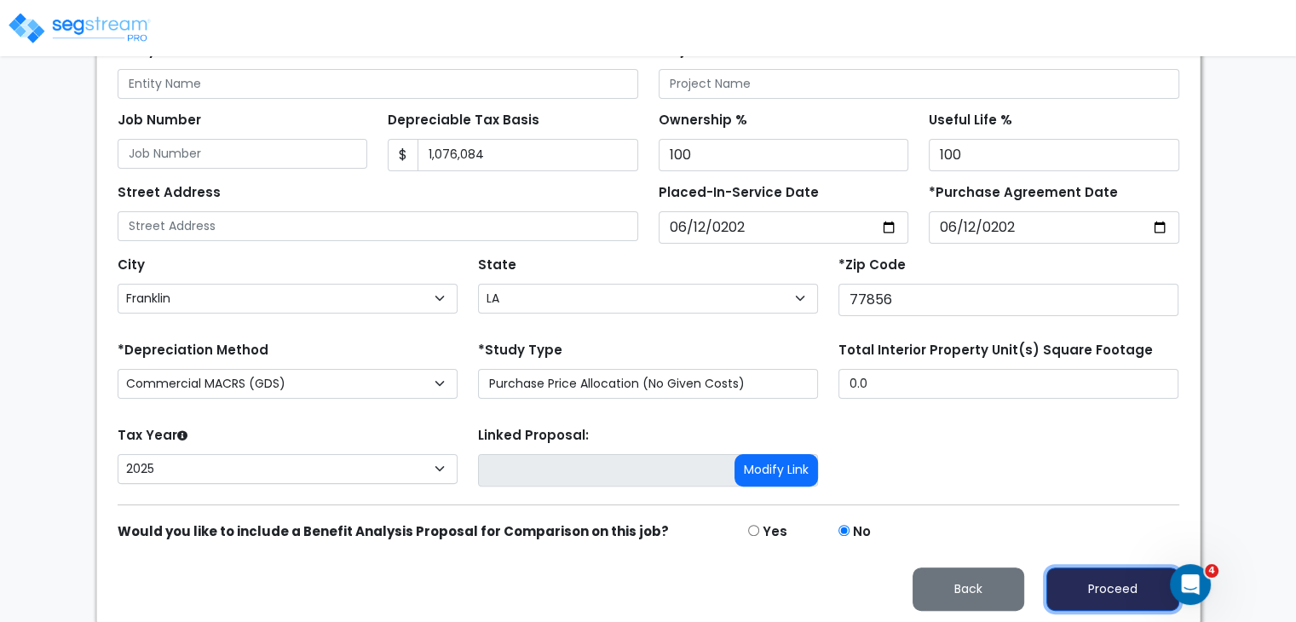
click at [1104, 583] on button "Proceed" at bounding box center [1112, 588] width 133 height 43
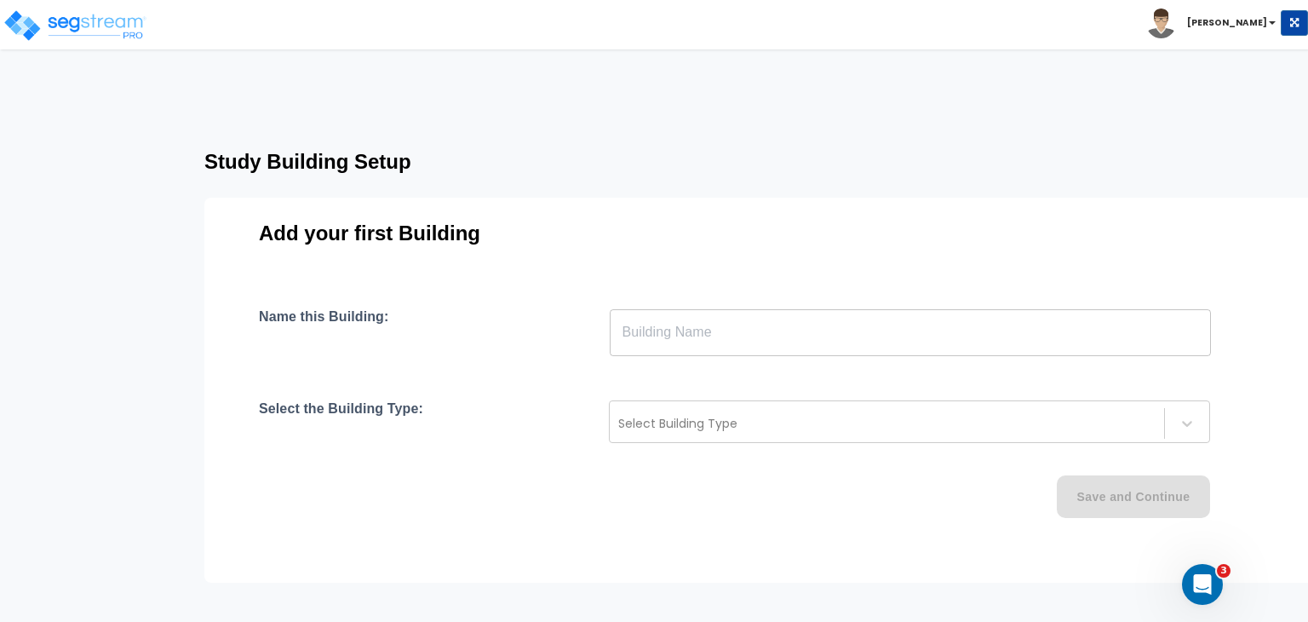
click at [650, 346] on input "text" at bounding box center [910, 332] width 601 height 48
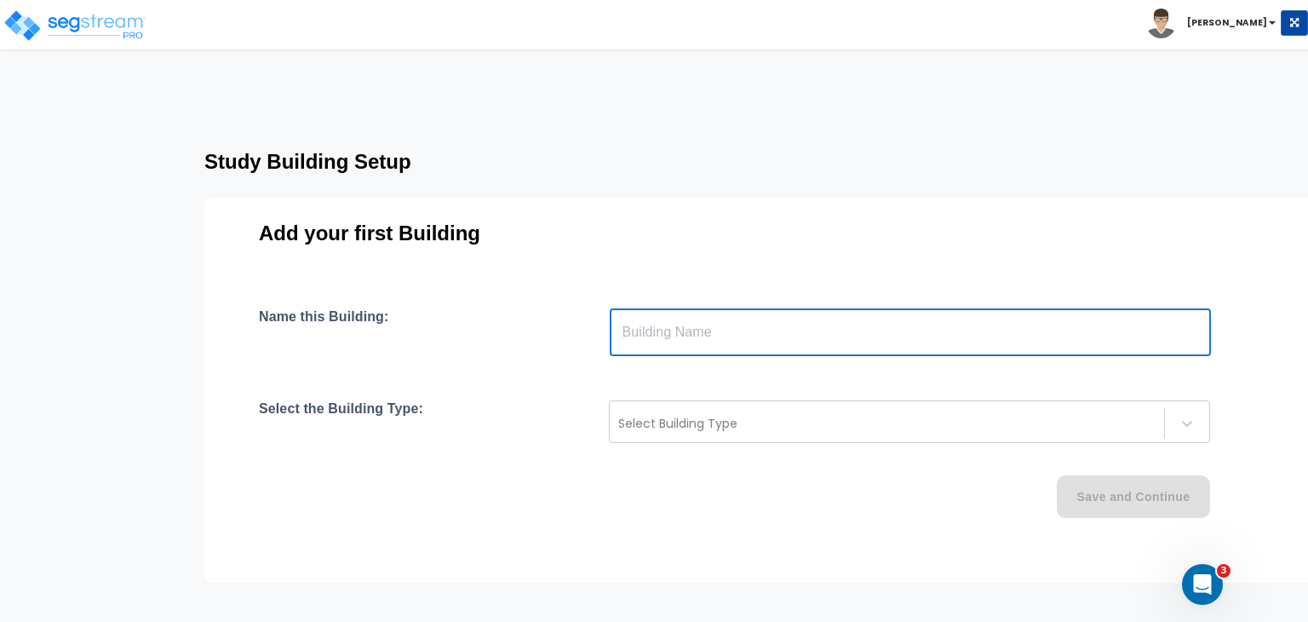
type input "Building"
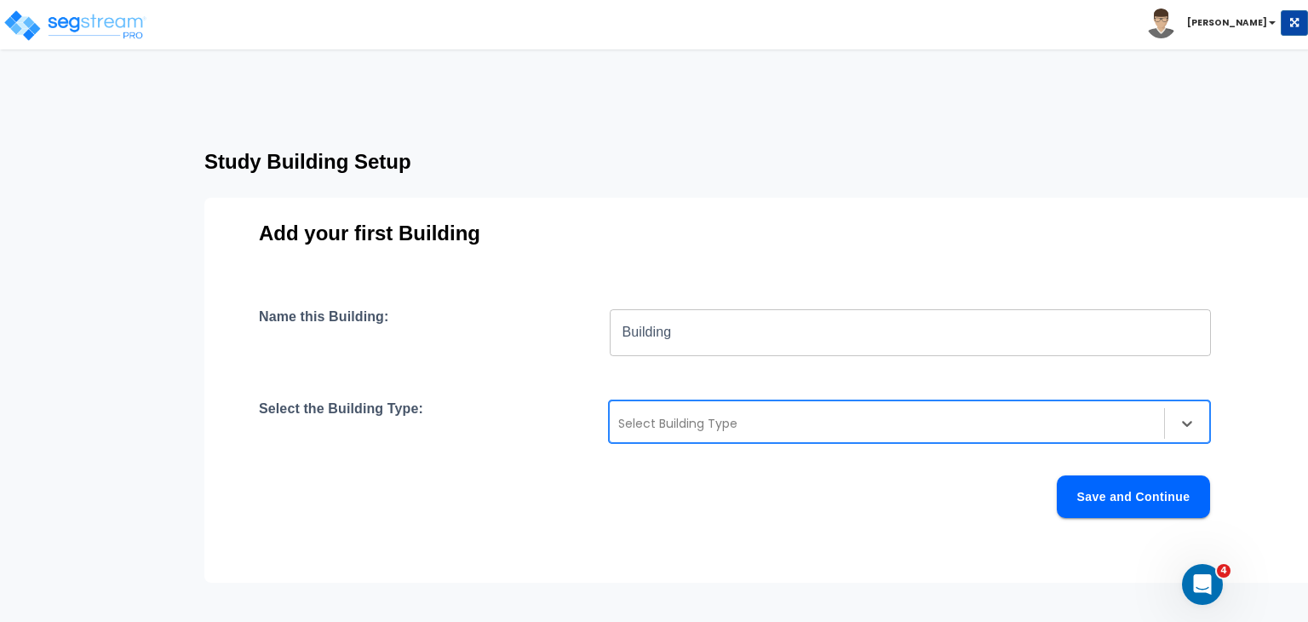
click at [679, 428] on div at bounding box center [886, 423] width 537 height 20
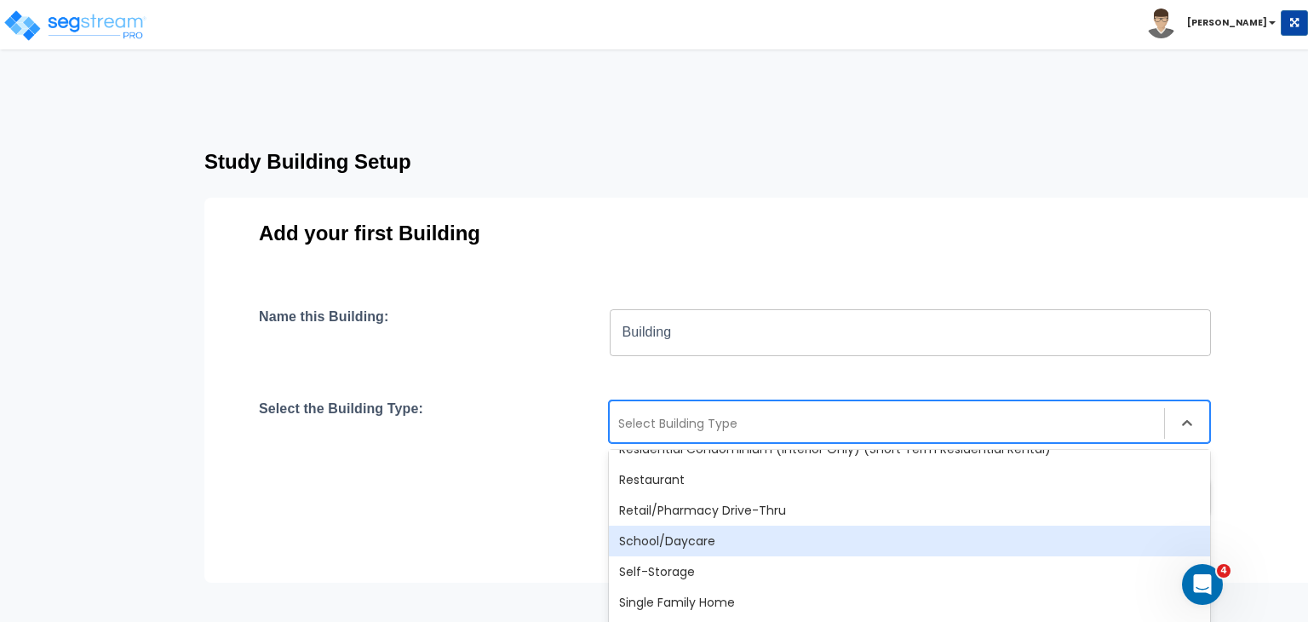
scroll to position [1469, 0]
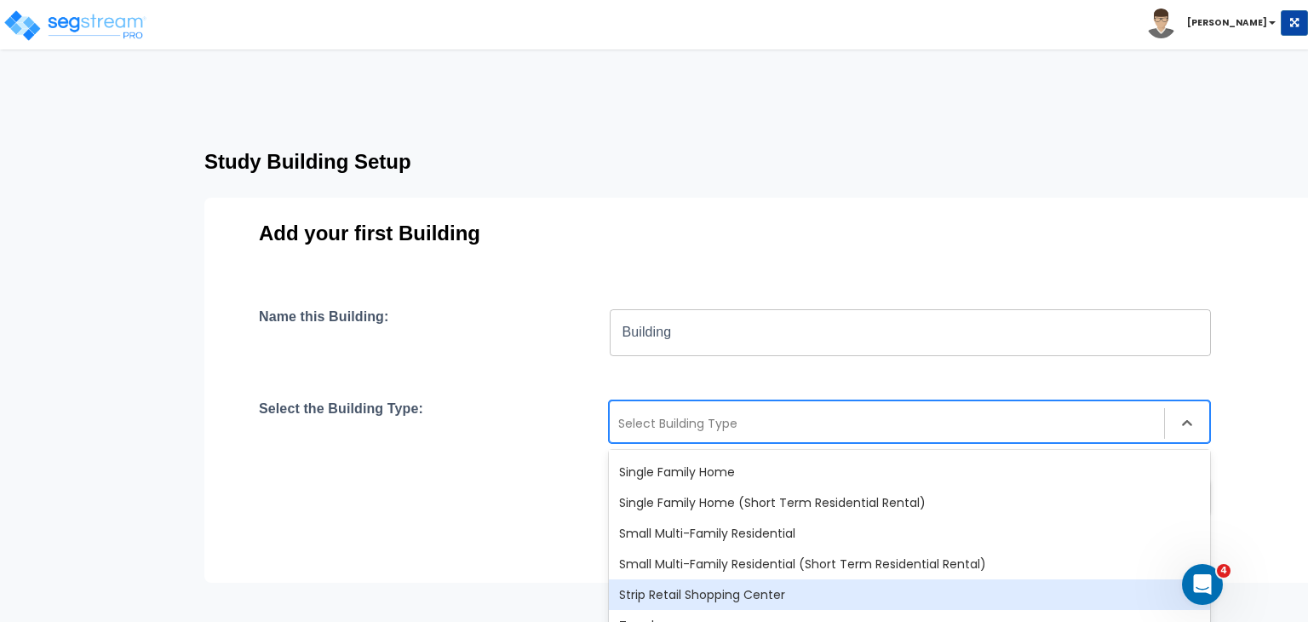
click at [702, 595] on div "Strip Retail Shopping Center" at bounding box center [909, 594] width 601 height 31
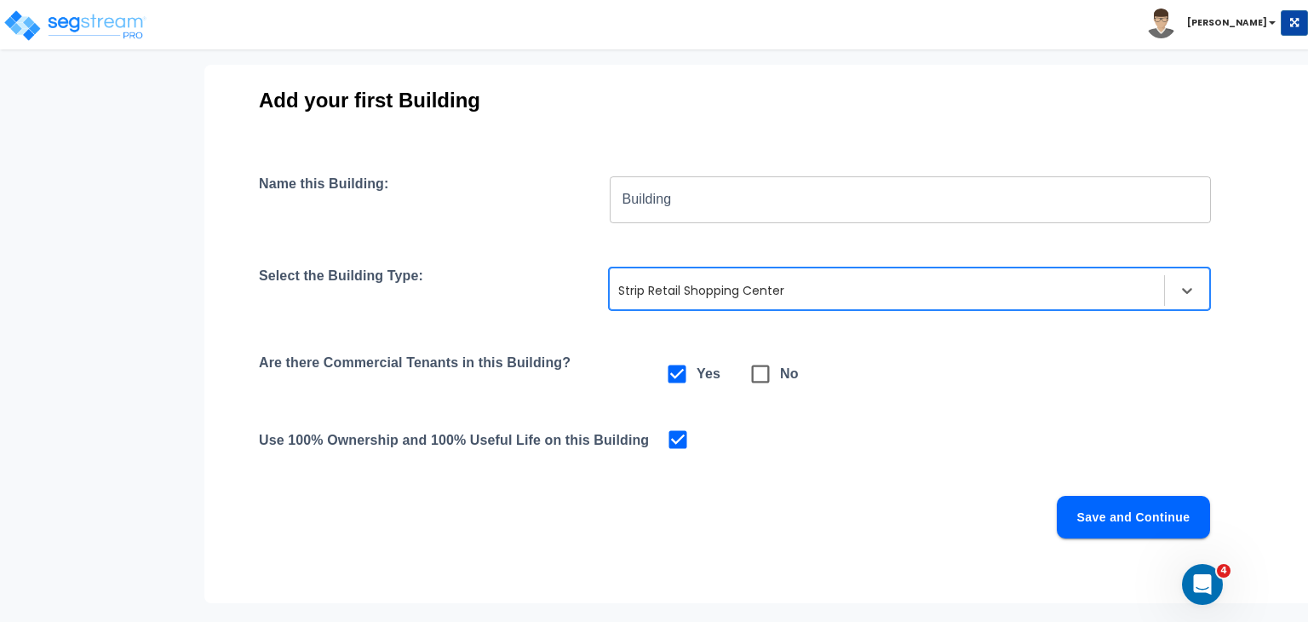
scroll to position [138, 0]
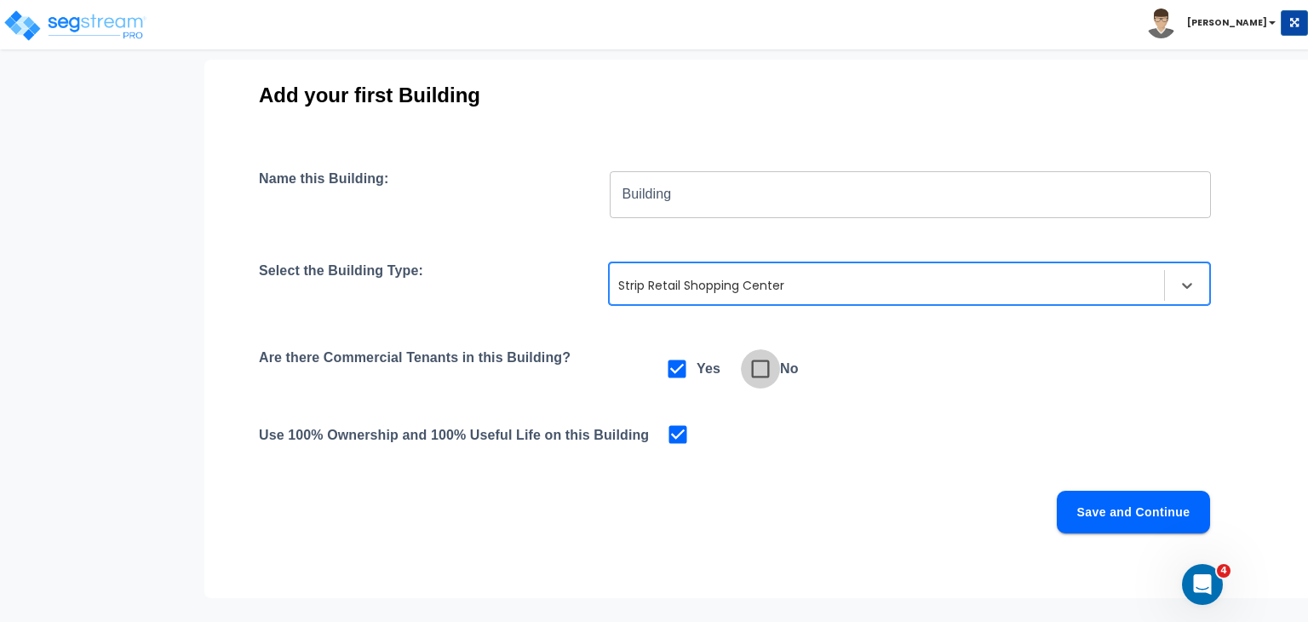
click at [761, 367] on icon at bounding box center [761, 369] width 24 height 24
checkbox input "false"
checkbox input "true"
click at [1082, 509] on button "Save and Continue" at bounding box center [1133, 512] width 153 height 43
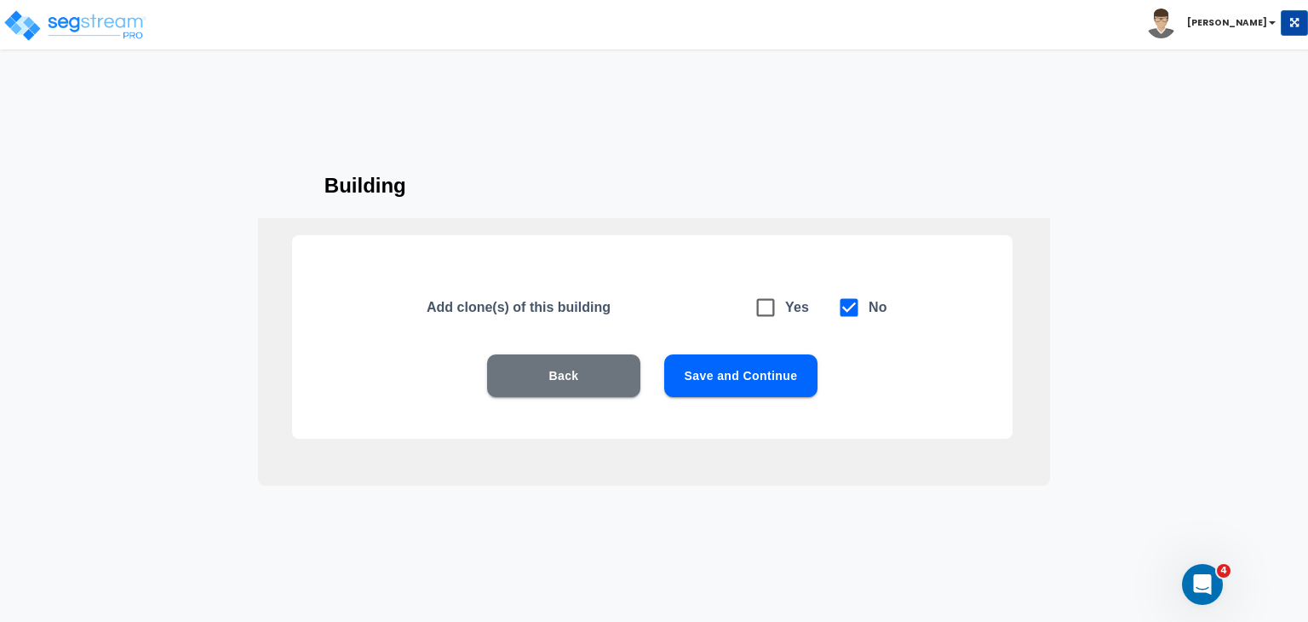
click at [757, 364] on button "Save and Continue" at bounding box center [740, 375] width 153 height 43
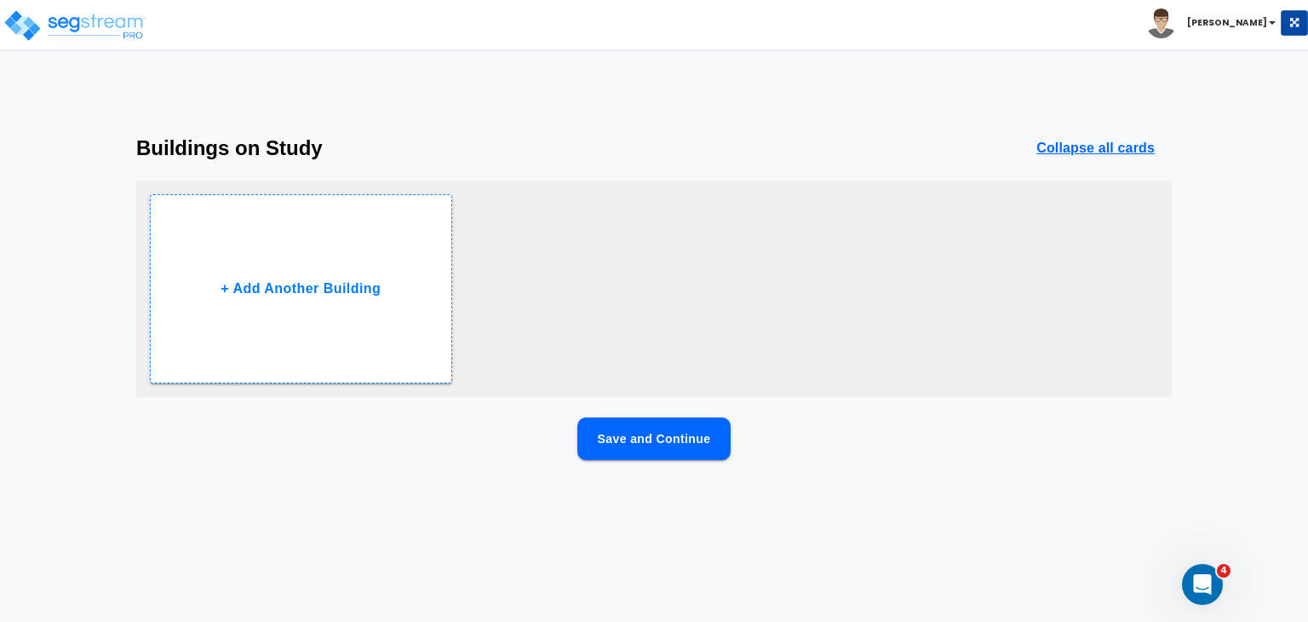
scroll to position [0, 0]
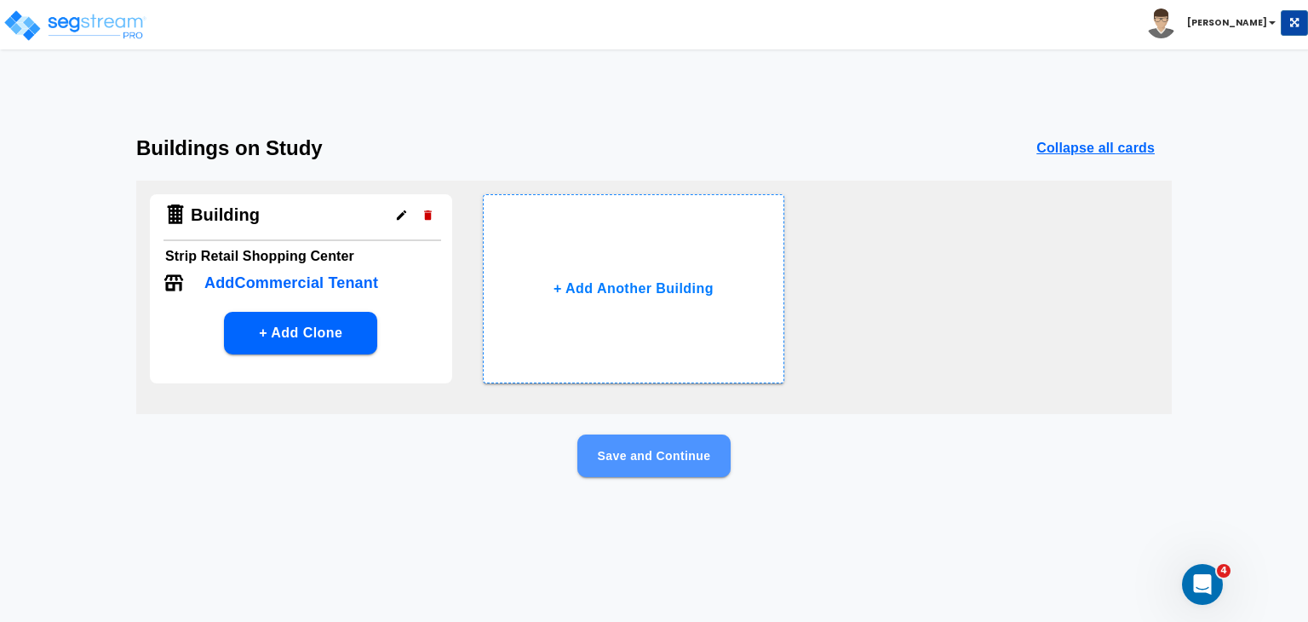
click at [678, 452] on button "Save and Continue" at bounding box center [654, 455] width 153 height 43
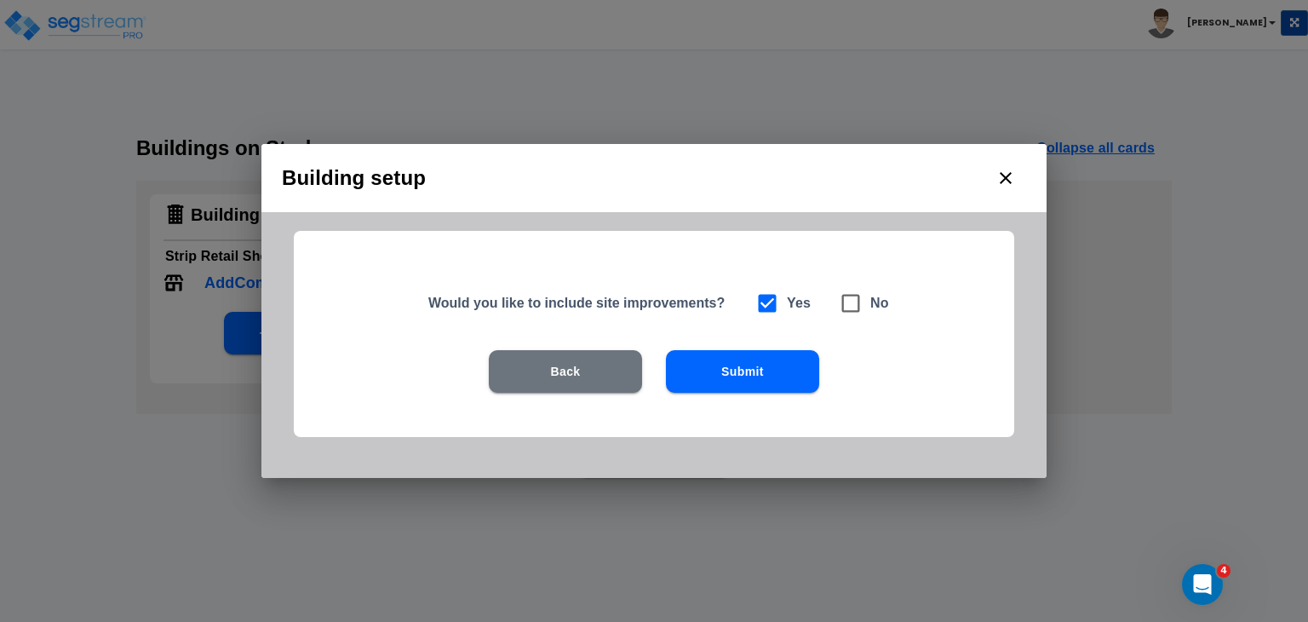
click at [733, 376] on button "Submit" at bounding box center [742, 371] width 153 height 43
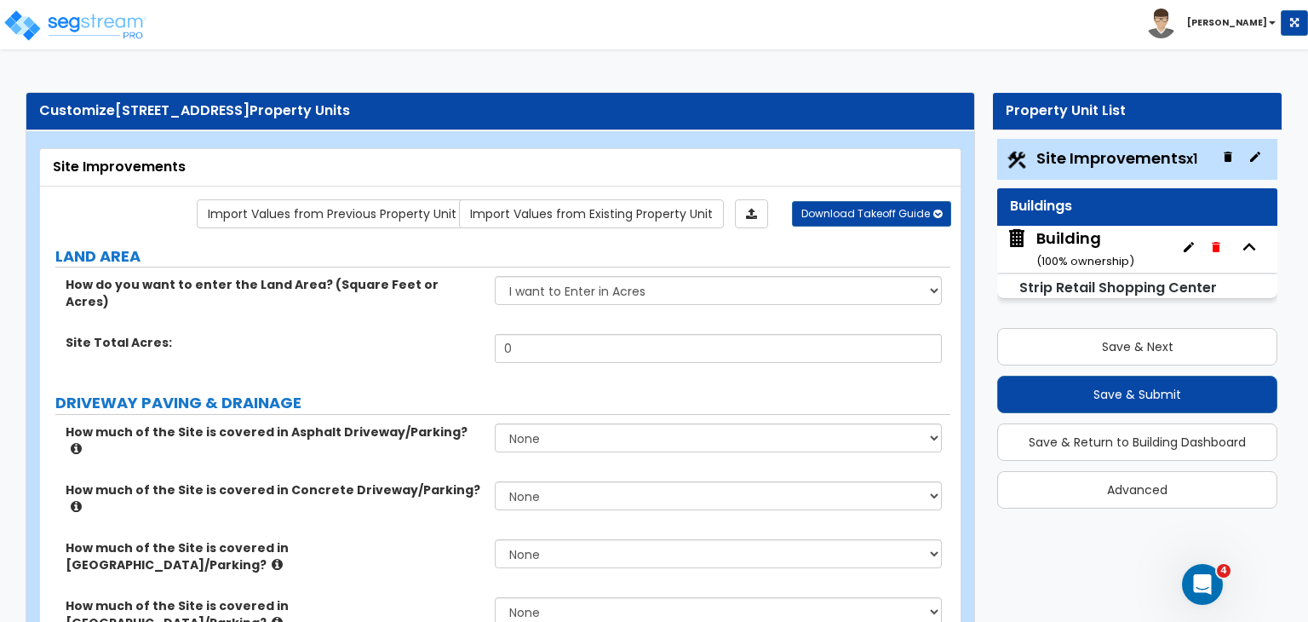
click at [36, 112] on div "Customize [STREET_ADDRESS] Property Units" at bounding box center [500, 111] width 948 height 37
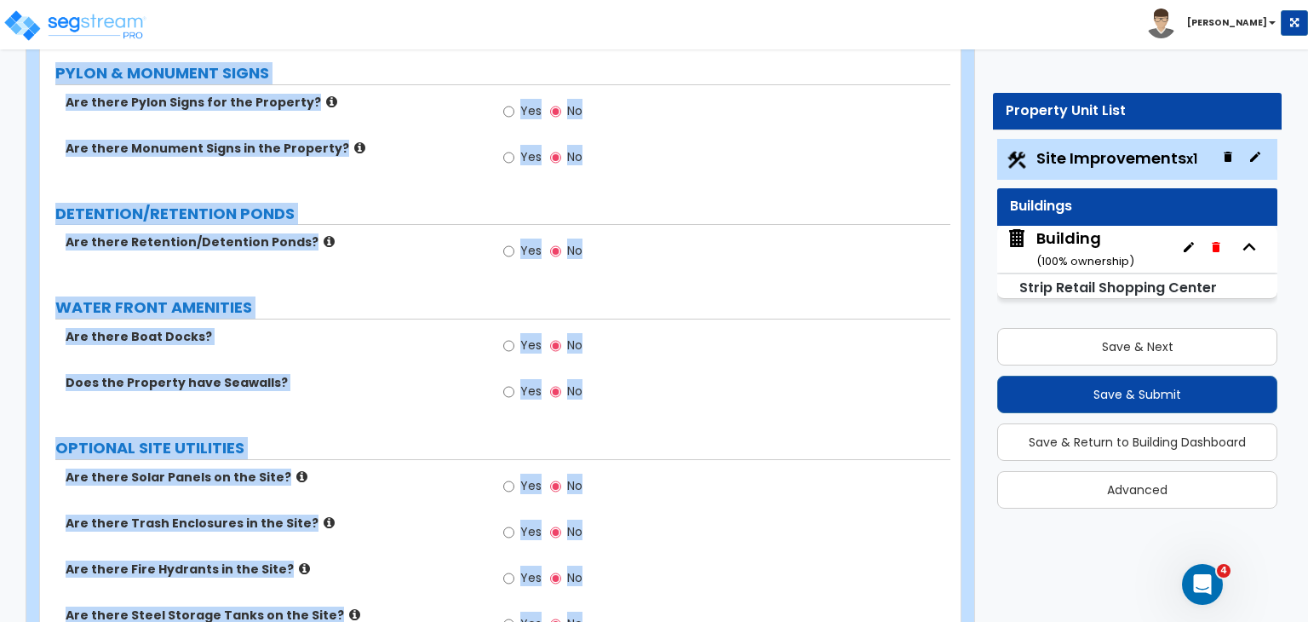
scroll to position [2521, 0]
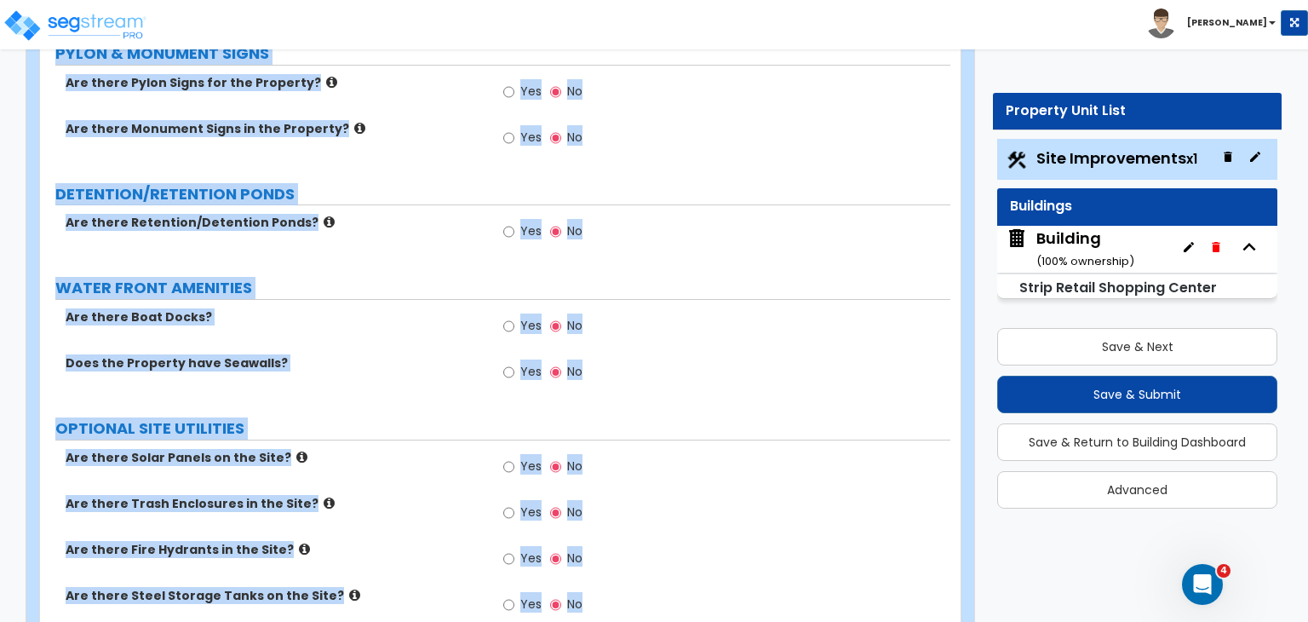
drag, startPoint x: 36, startPoint y: 107, endPoint x: 1026, endPoint y: 661, distance: 1134.1
copy div "Customize [STREET_ADDRESS] Property Units Site Improvements Import Values from …"
